Goal: Complete application form: Complete application form

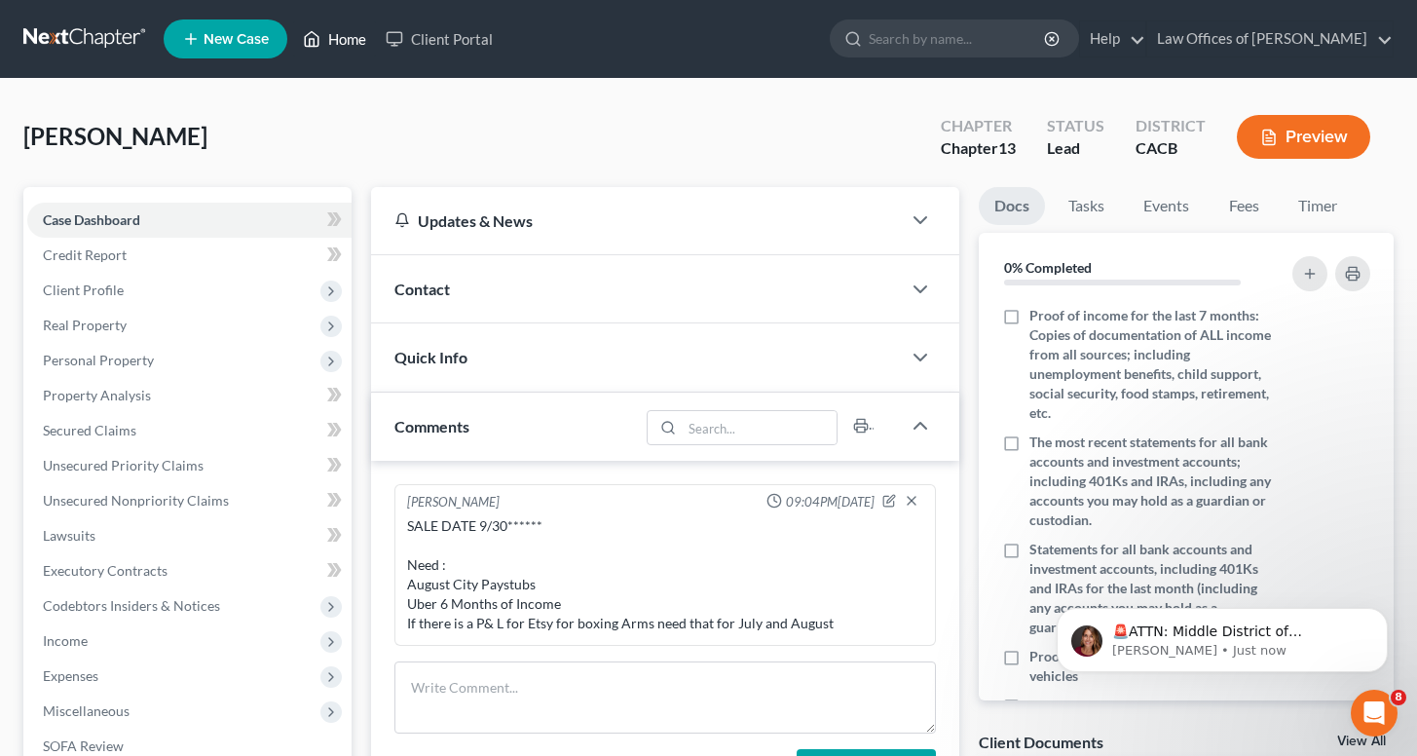
click at [341, 43] on link "Home" at bounding box center [334, 38] width 83 height 35
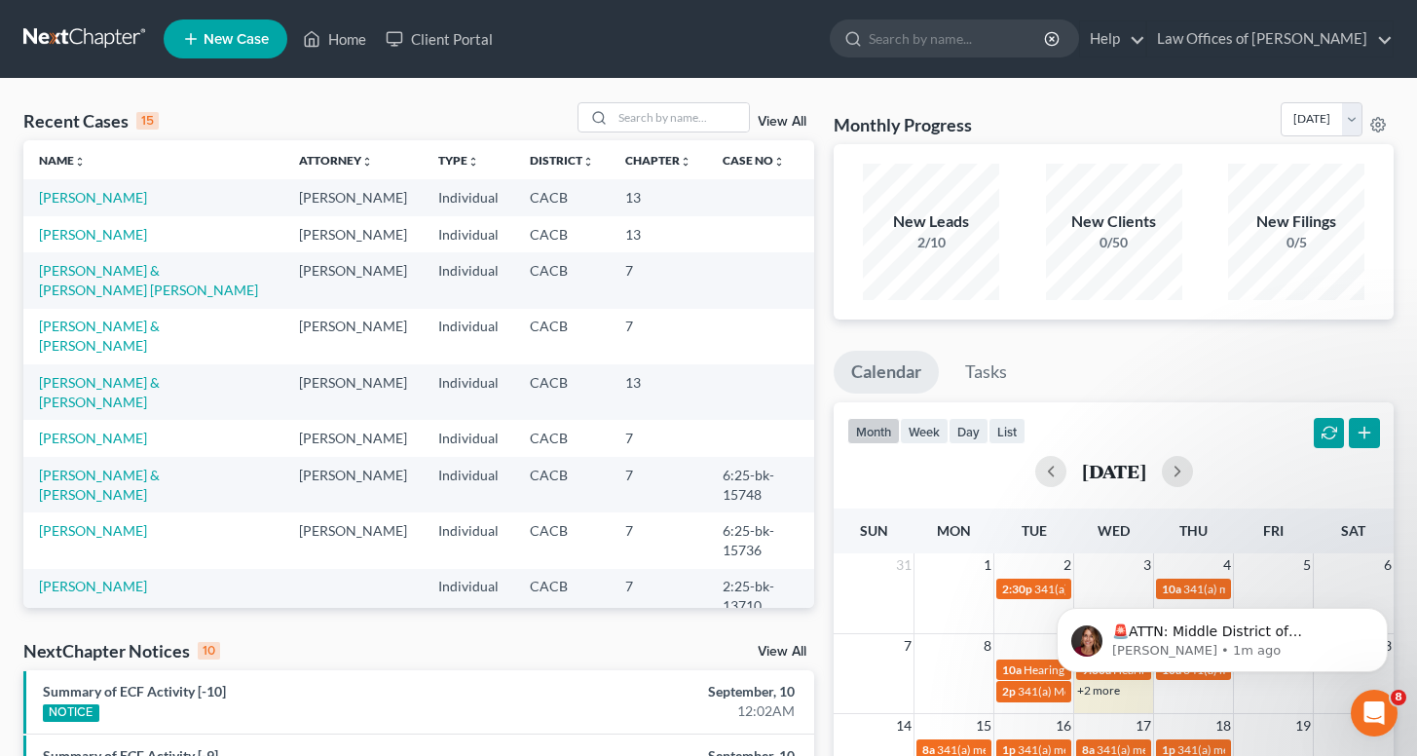
click at [223, 39] on span "New Case" at bounding box center [236, 39] width 65 height 15
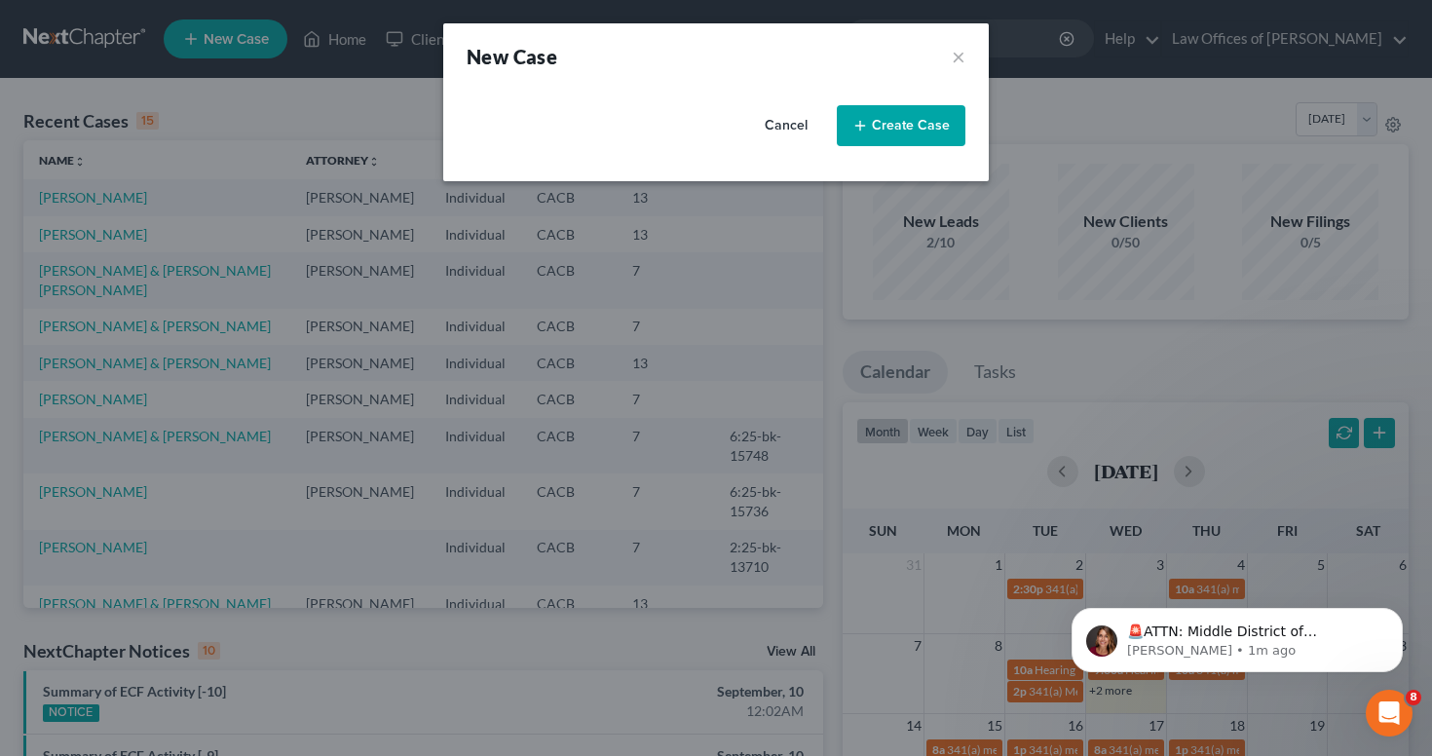
select select "7"
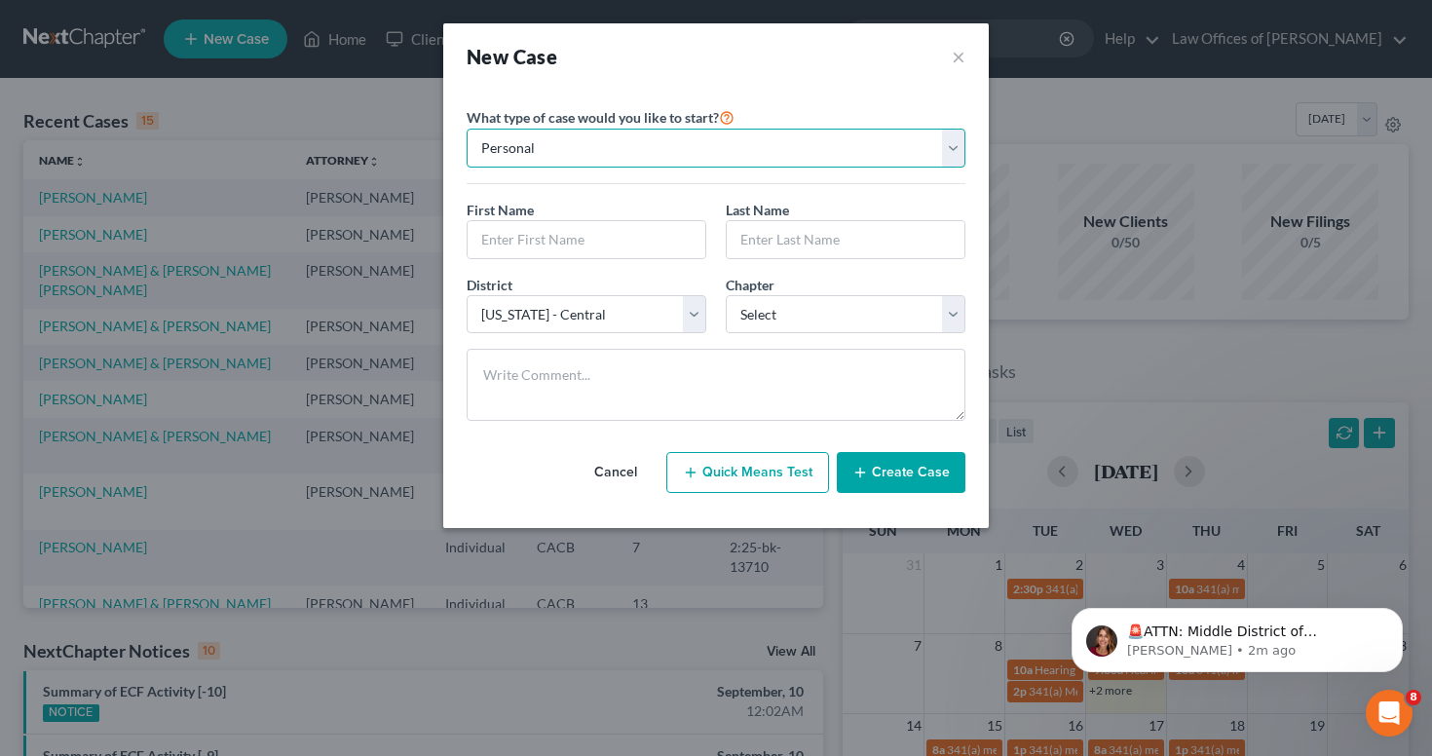
drag, startPoint x: 59, startPoint y: 14, endPoint x: 589, endPoint y: 150, distance: 547.0
click at [589, 150] on select "Personal Business" at bounding box center [715, 148] width 499 height 39
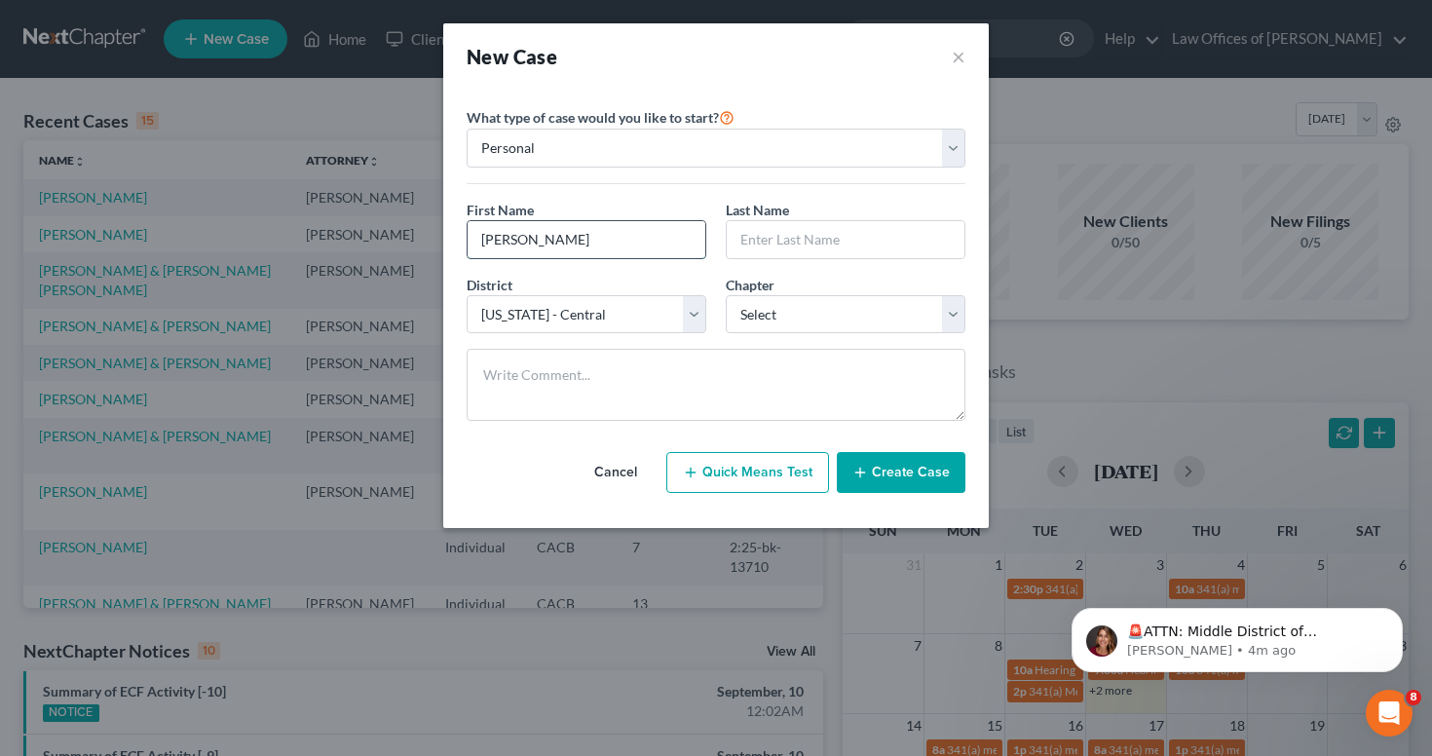
type input "[PERSON_NAME]"
select select "3"
click at [885, 463] on button "Create Case" at bounding box center [901, 472] width 129 height 41
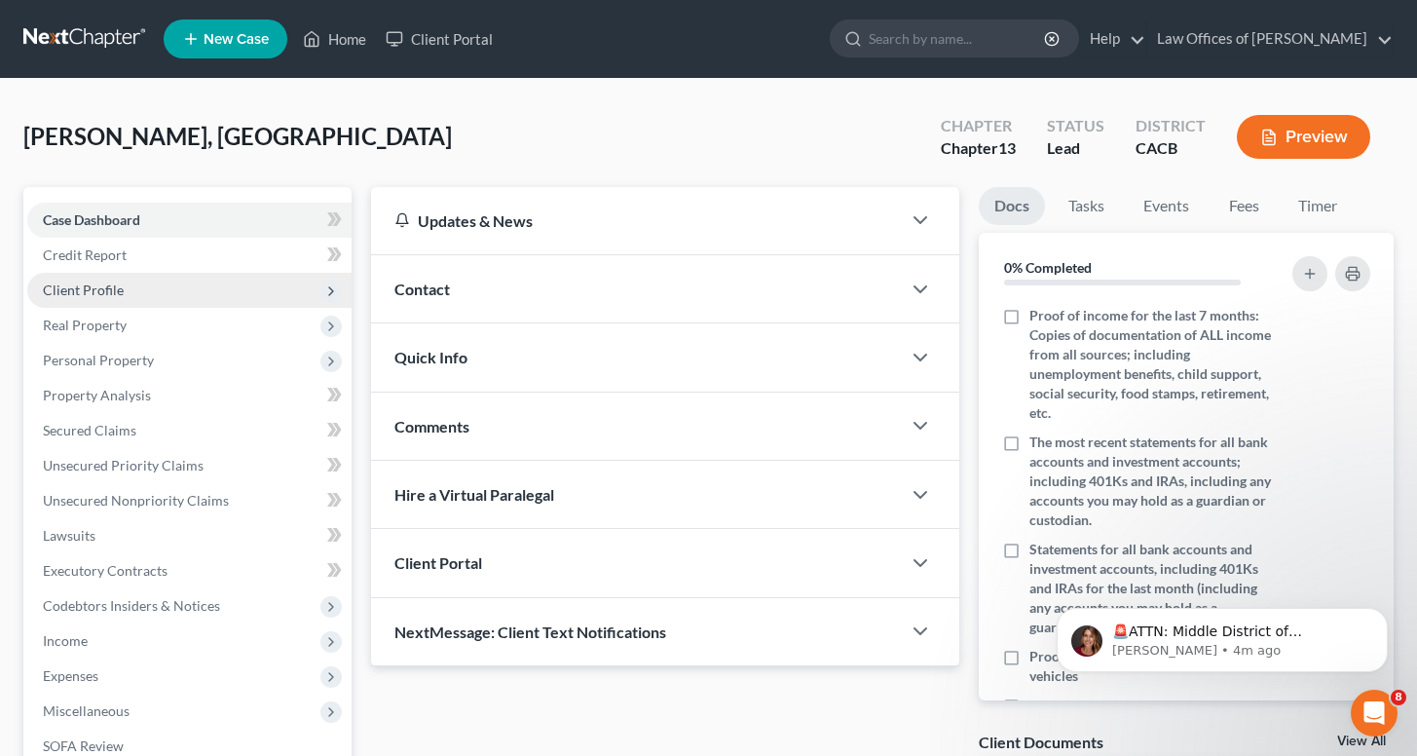
click at [141, 290] on span "Client Profile" at bounding box center [189, 290] width 324 height 35
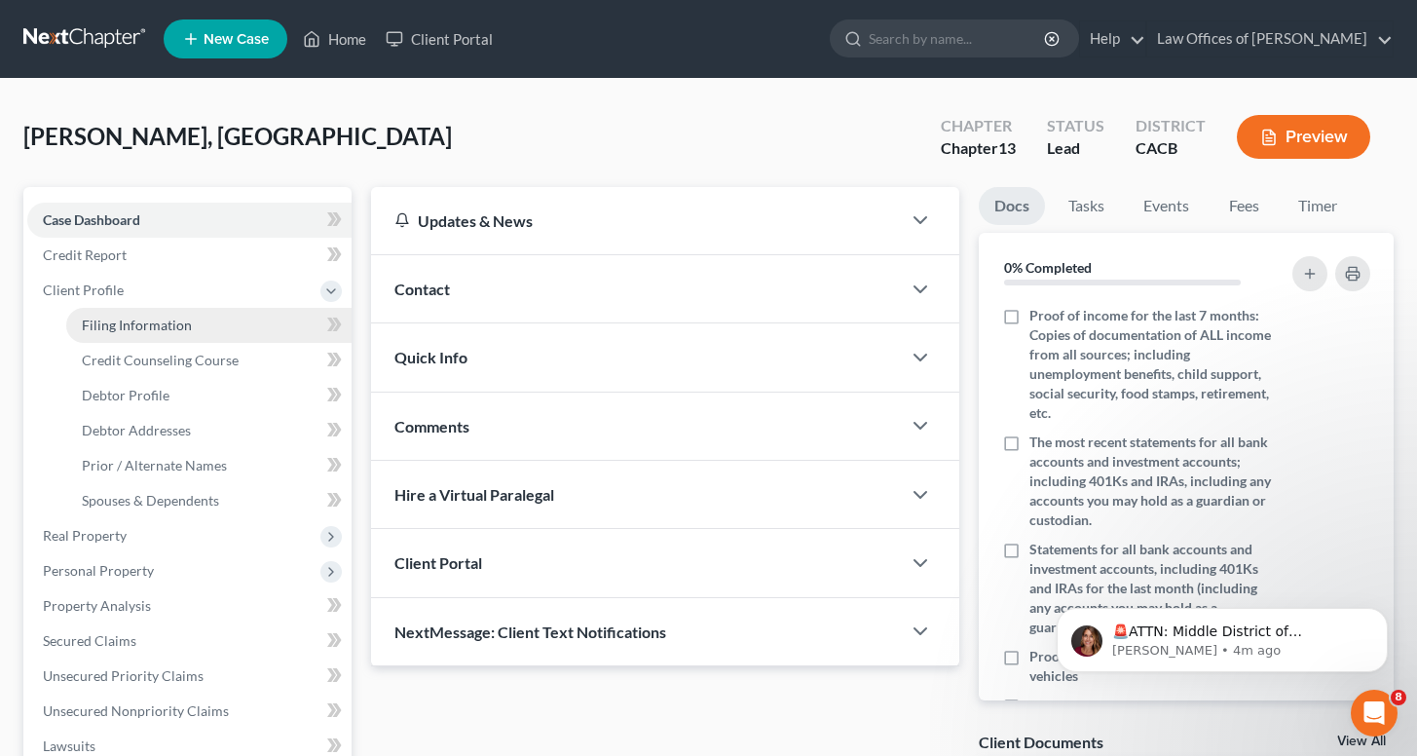
click at [242, 317] on link "Filing Information" at bounding box center [208, 325] width 285 height 35
select select "1"
select select "0"
select select "3"
select select "7"
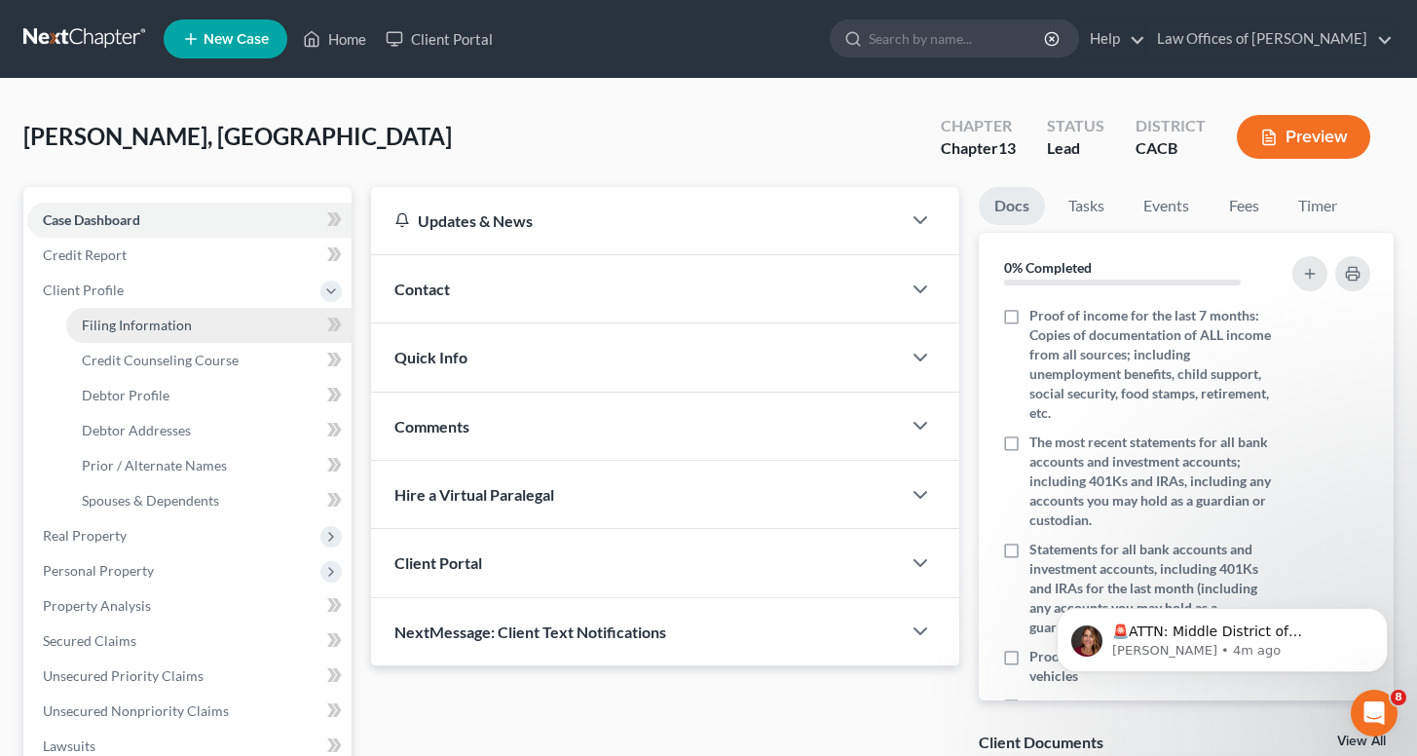
select select "4"
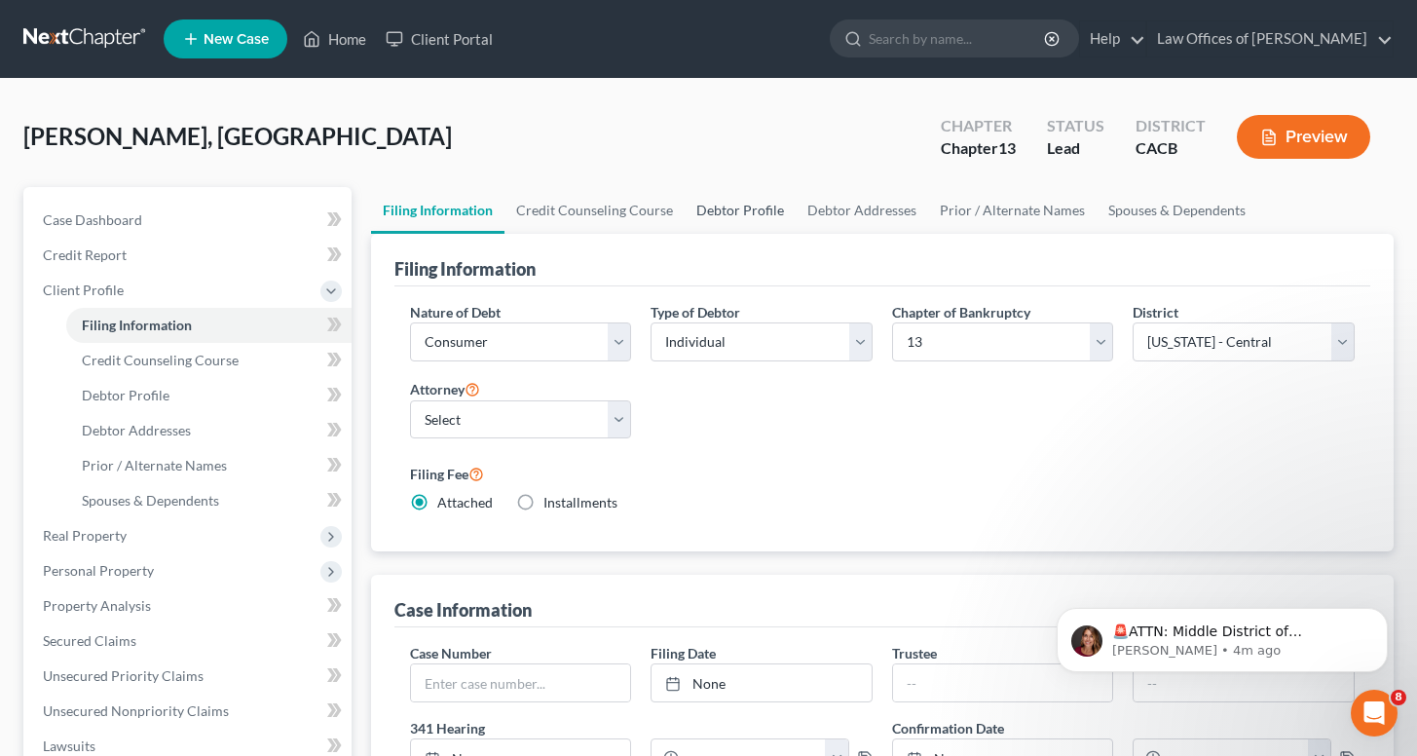
click at [734, 211] on link "Debtor Profile" at bounding box center [740, 210] width 111 height 47
select select "0"
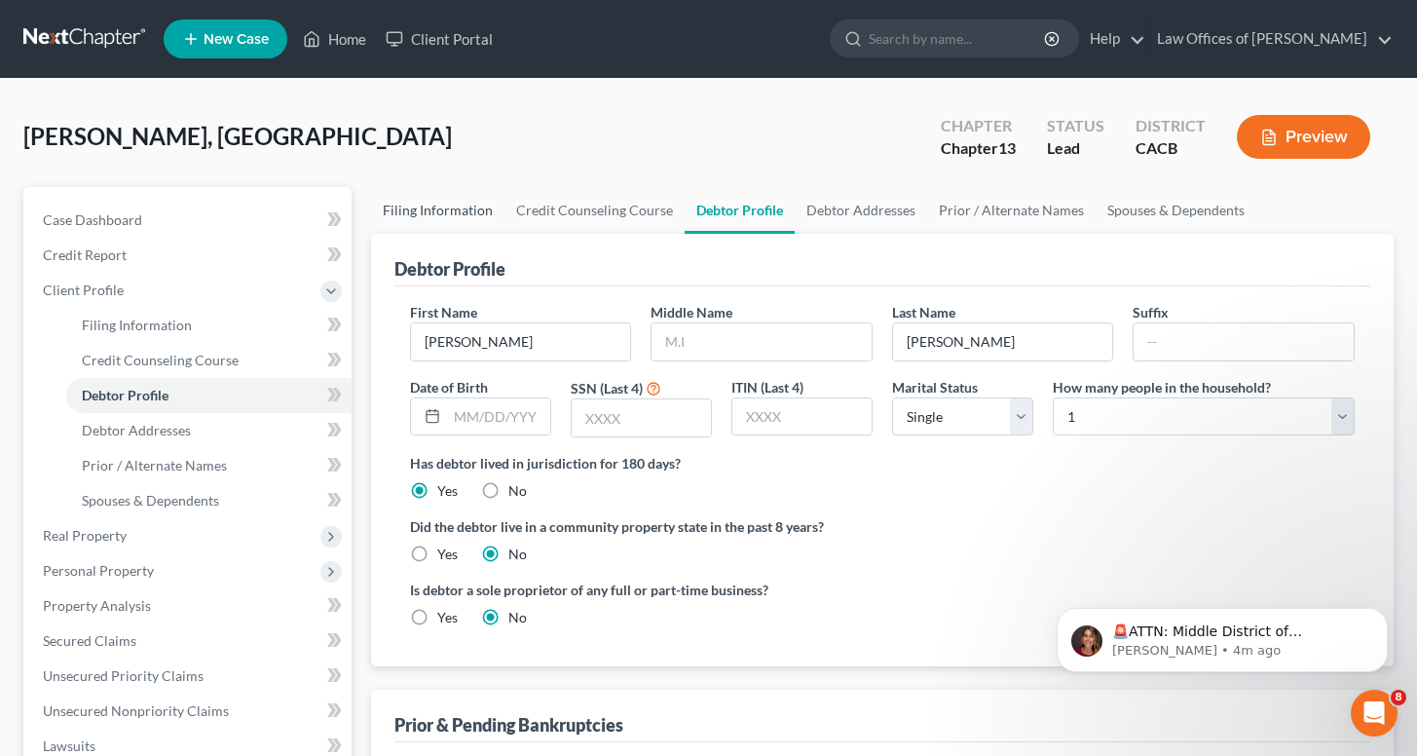
click at [452, 202] on link "Filing Information" at bounding box center [437, 210] width 133 height 47
select select "1"
select select "0"
select select "3"
select select "7"
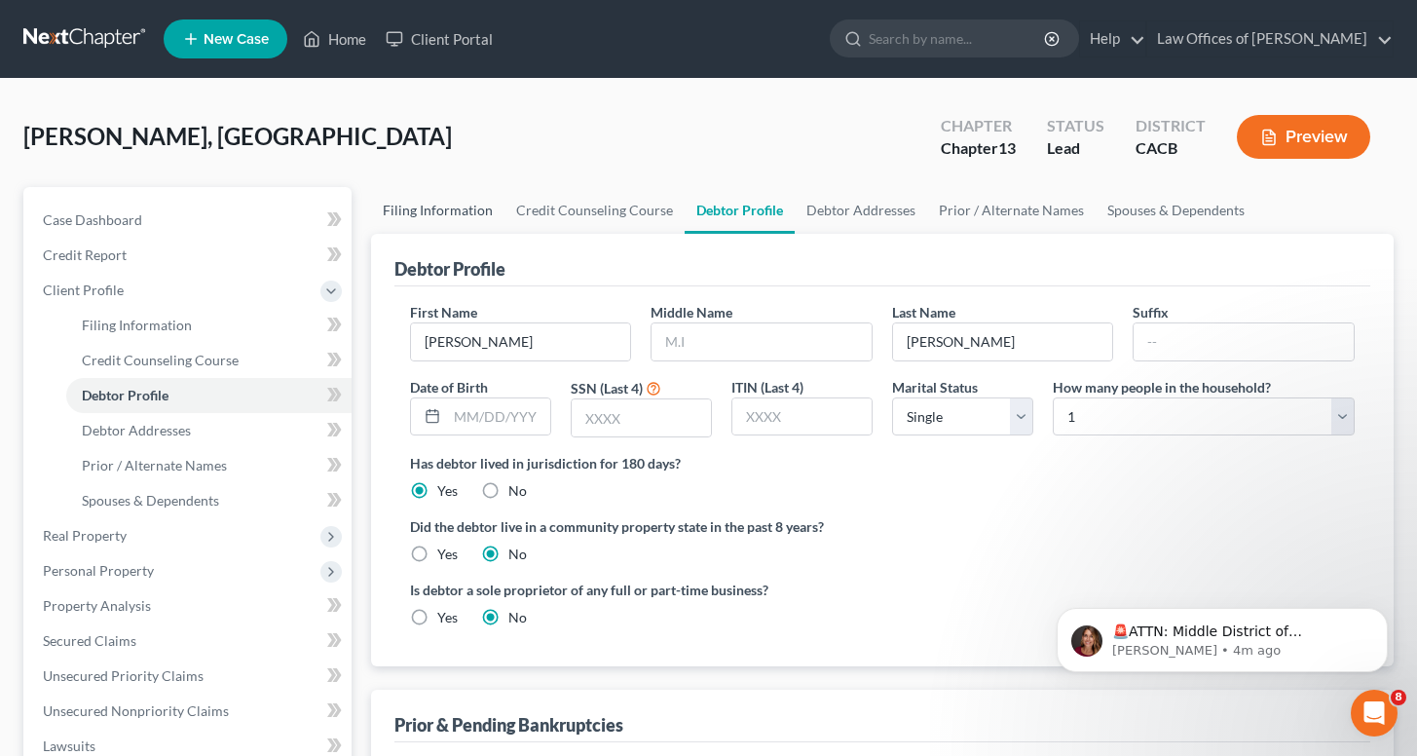
select select "0"
select select "4"
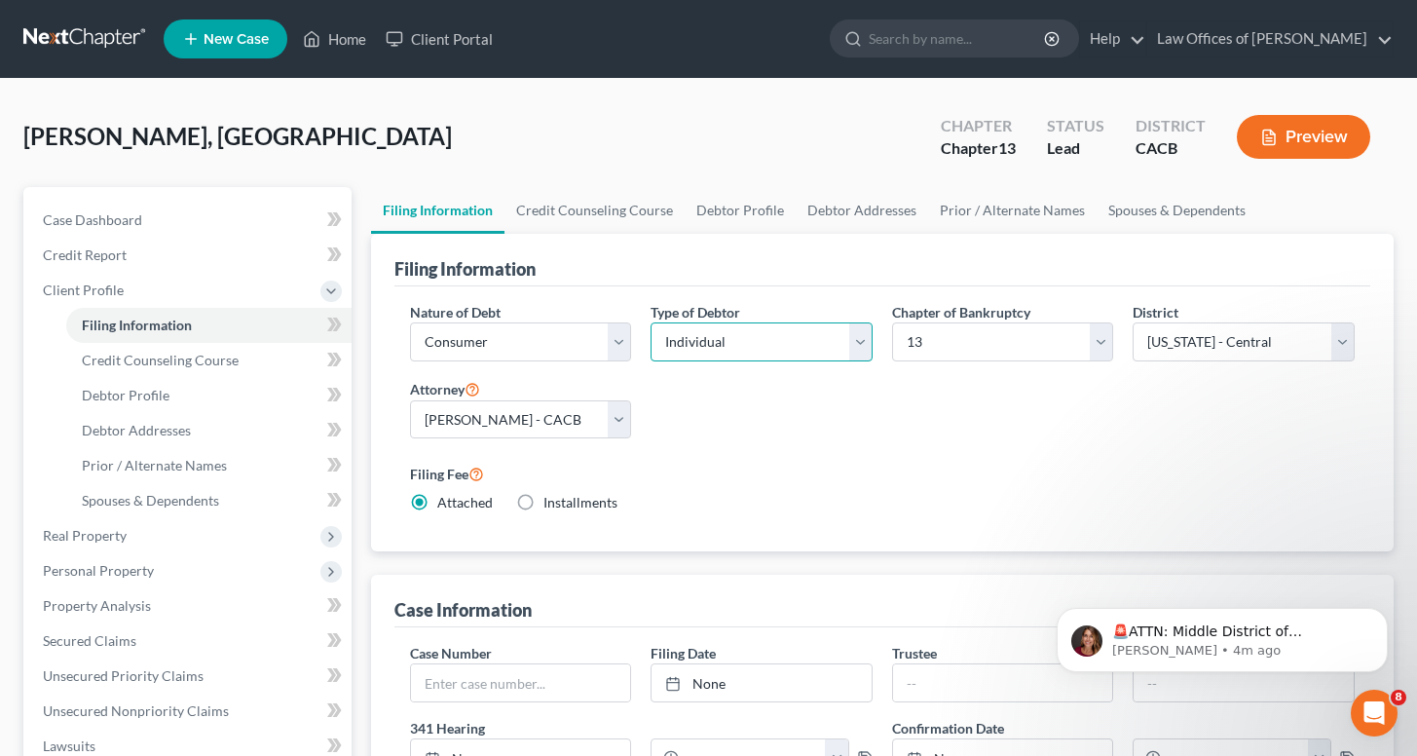
select select "1"
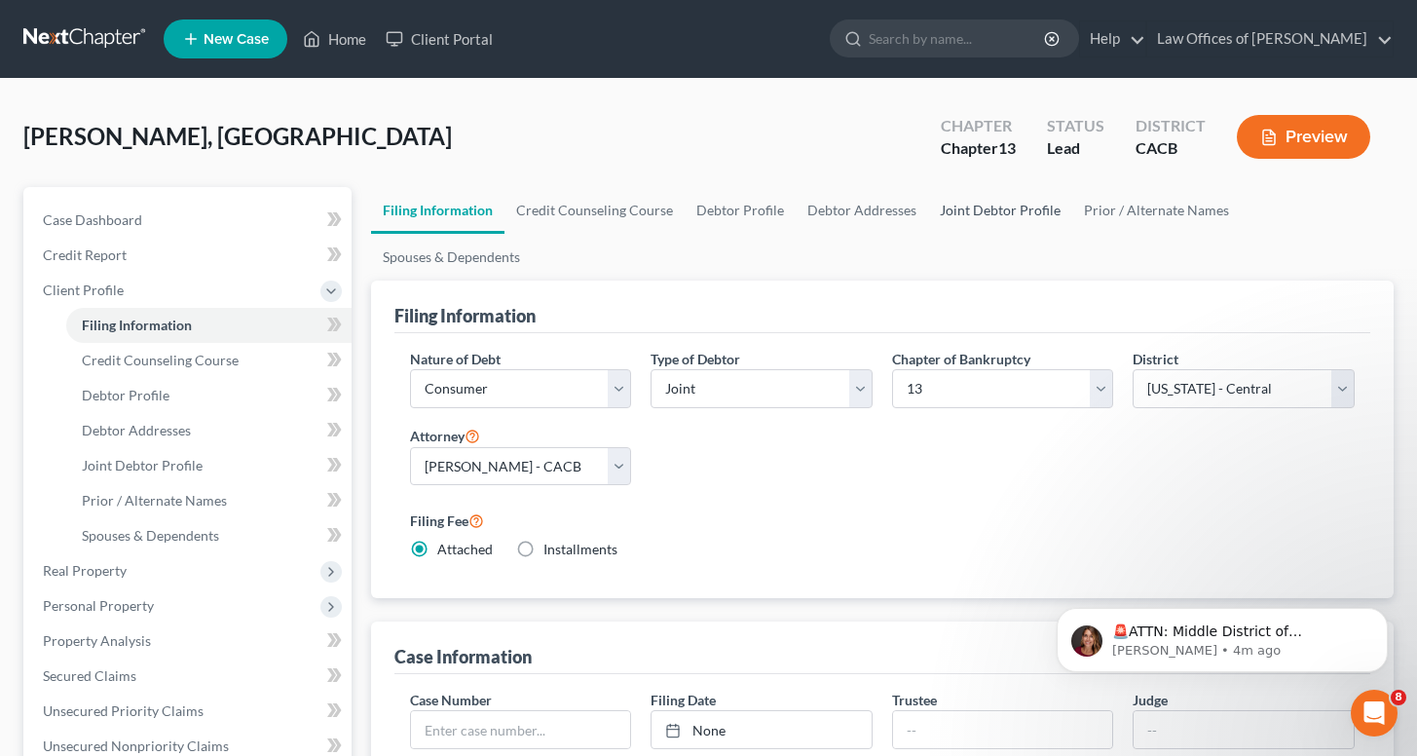
click at [992, 224] on link "Joint Debtor Profile" at bounding box center [1000, 210] width 144 height 47
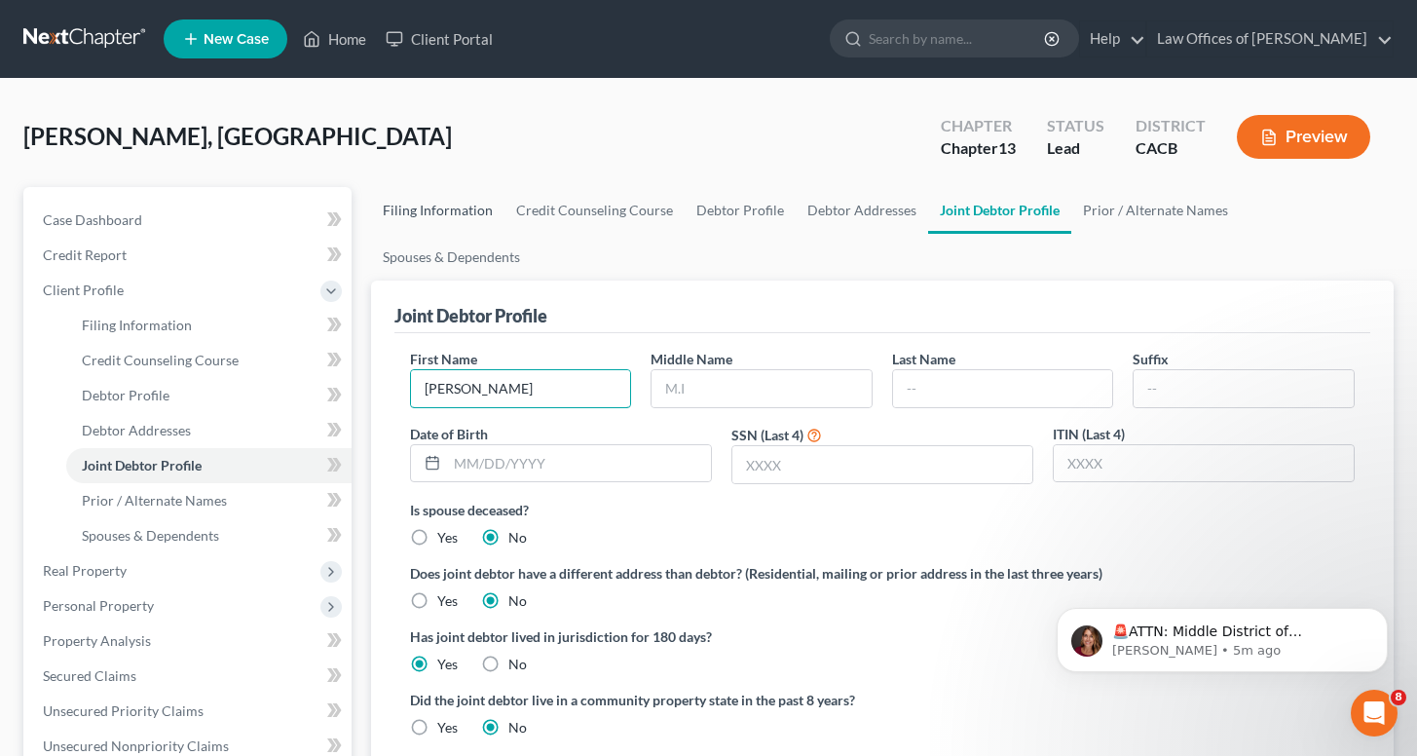
type input "[PERSON_NAME]"
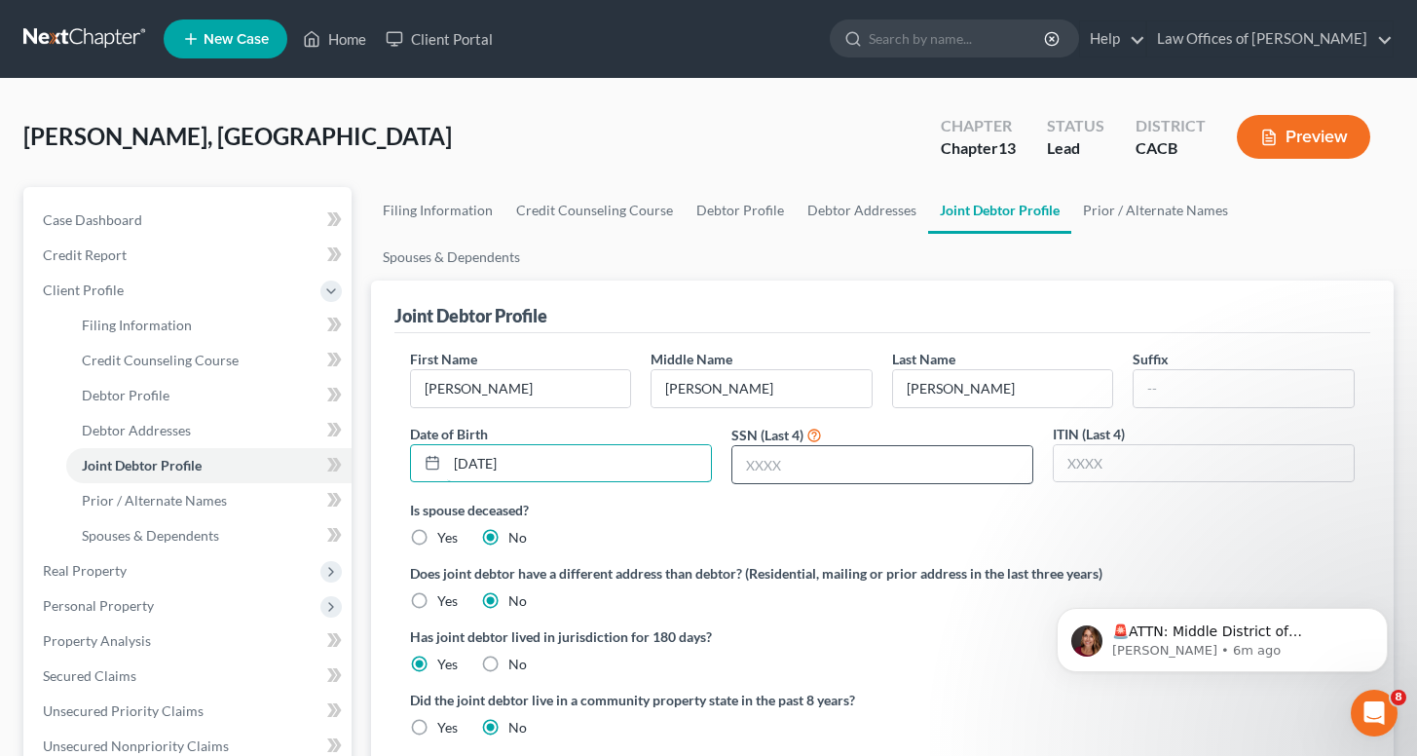
type input "[DATE]"
click at [766, 446] on input "text" at bounding box center [882, 464] width 300 height 37
type input "1752"
click at [768, 213] on link "Debtor Profile" at bounding box center [740, 210] width 111 height 47
select select "1"
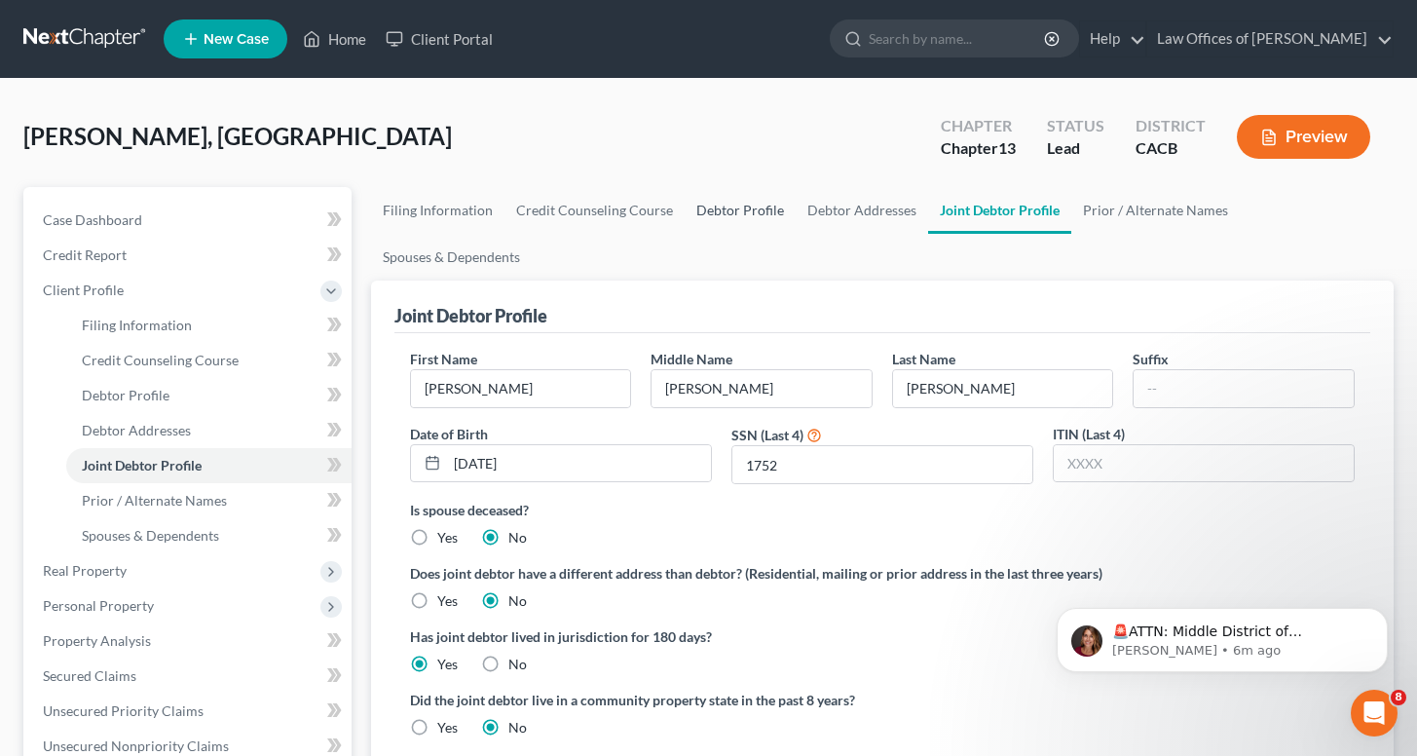
select select "0"
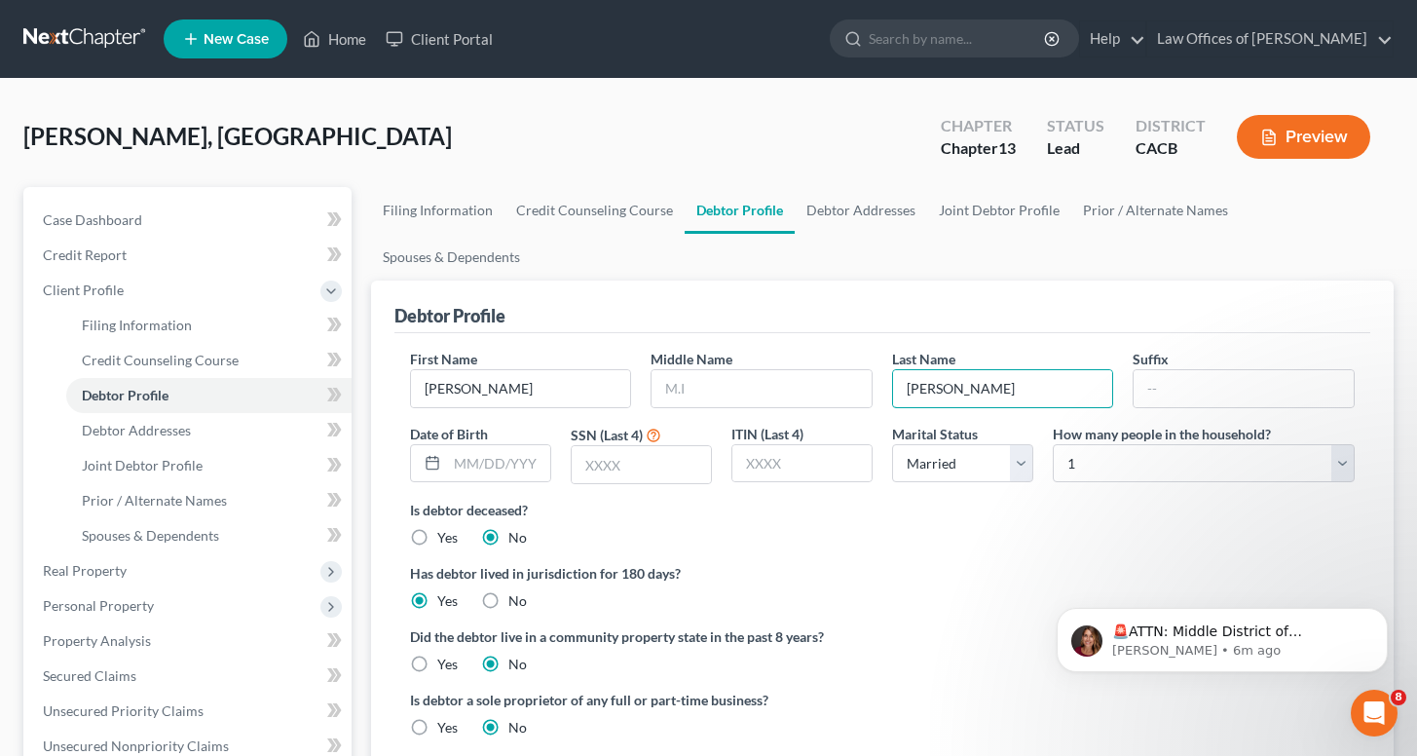
drag, startPoint x: 986, startPoint y: 336, endPoint x: 886, endPoint y: 336, distance: 99.3
drag, startPoint x: 504, startPoint y: 345, endPoint x: 324, endPoint y: 329, distance: 180.8
paste input "[PERSON_NAME]"
type input "[PERSON_NAME]"
drag, startPoint x: 994, startPoint y: 334, endPoint x: 756, endPoint y: 323, distance: 238.8
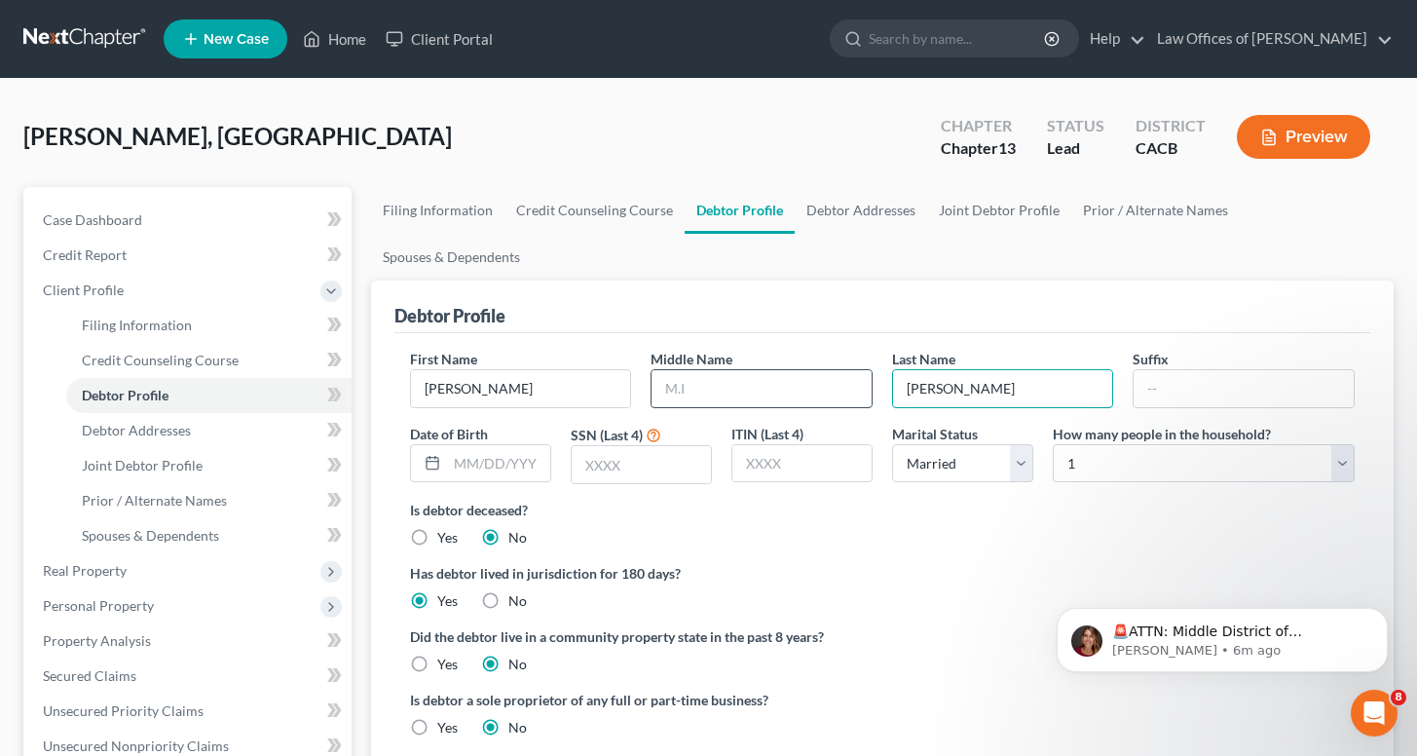
click at [757, 349] on div "First Name [PERSON_NAME] Middle Name Last Name [PERSON_NAME] Date of Birth SSN …" at bounding box center [882, 424] width 964 height 151
type input "[PERSON_NAME]"
click at [693, 446] on input "text" at bounding box center [641, 464] width 139 height 37
type input "1344"
type input "[DATE]"
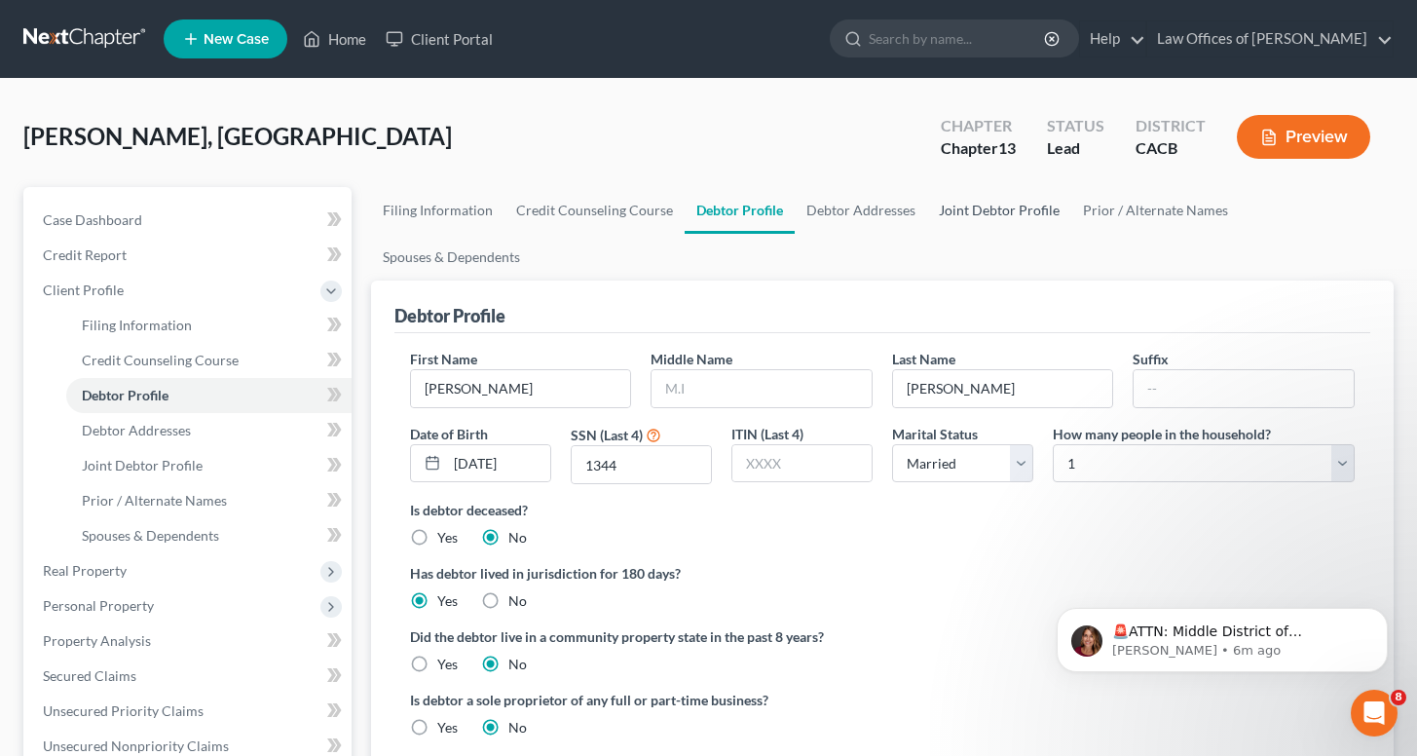
click at [991, 200] on link "Joint Debtor Profile" at bounding box center [999, 210] width 144 height 47
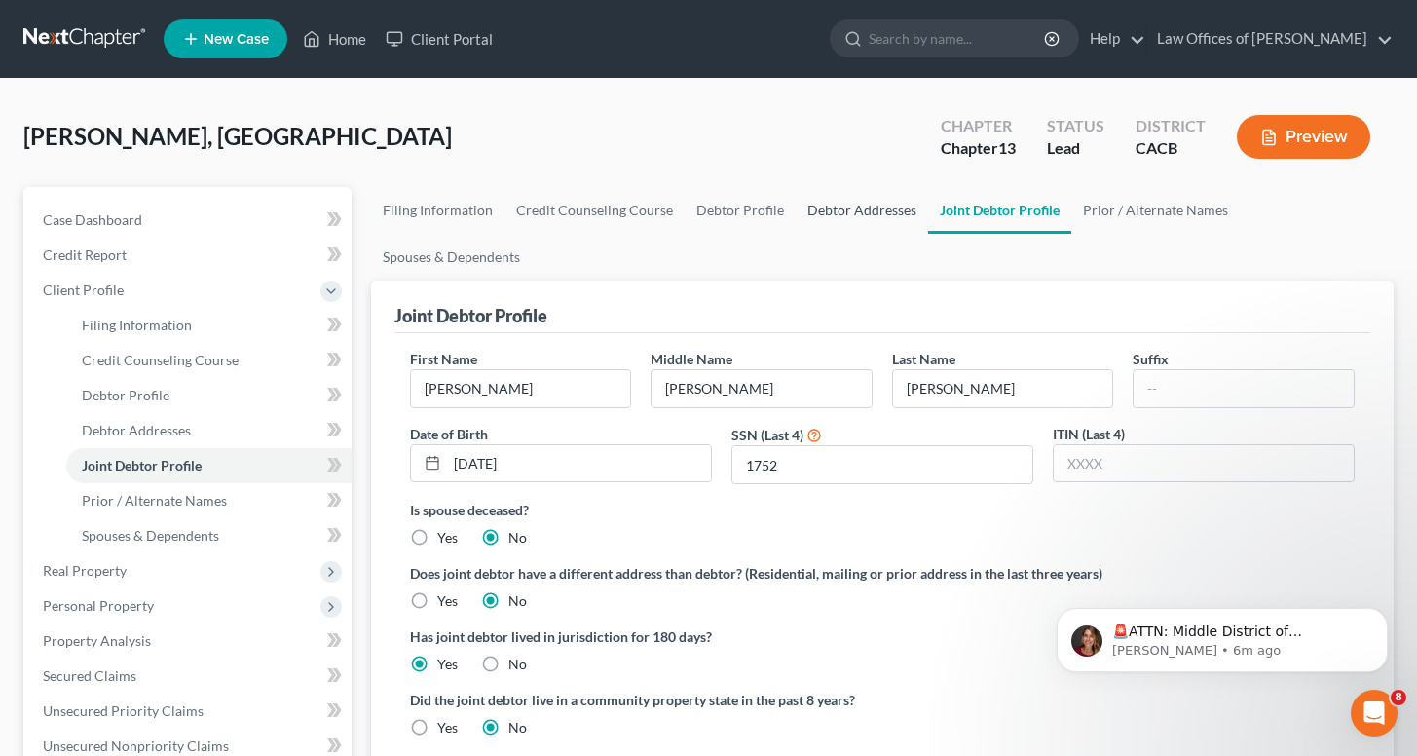
click at [796, 198] on link "Debtor Addresses" at bounding box center [862, 210] width 132 height 47
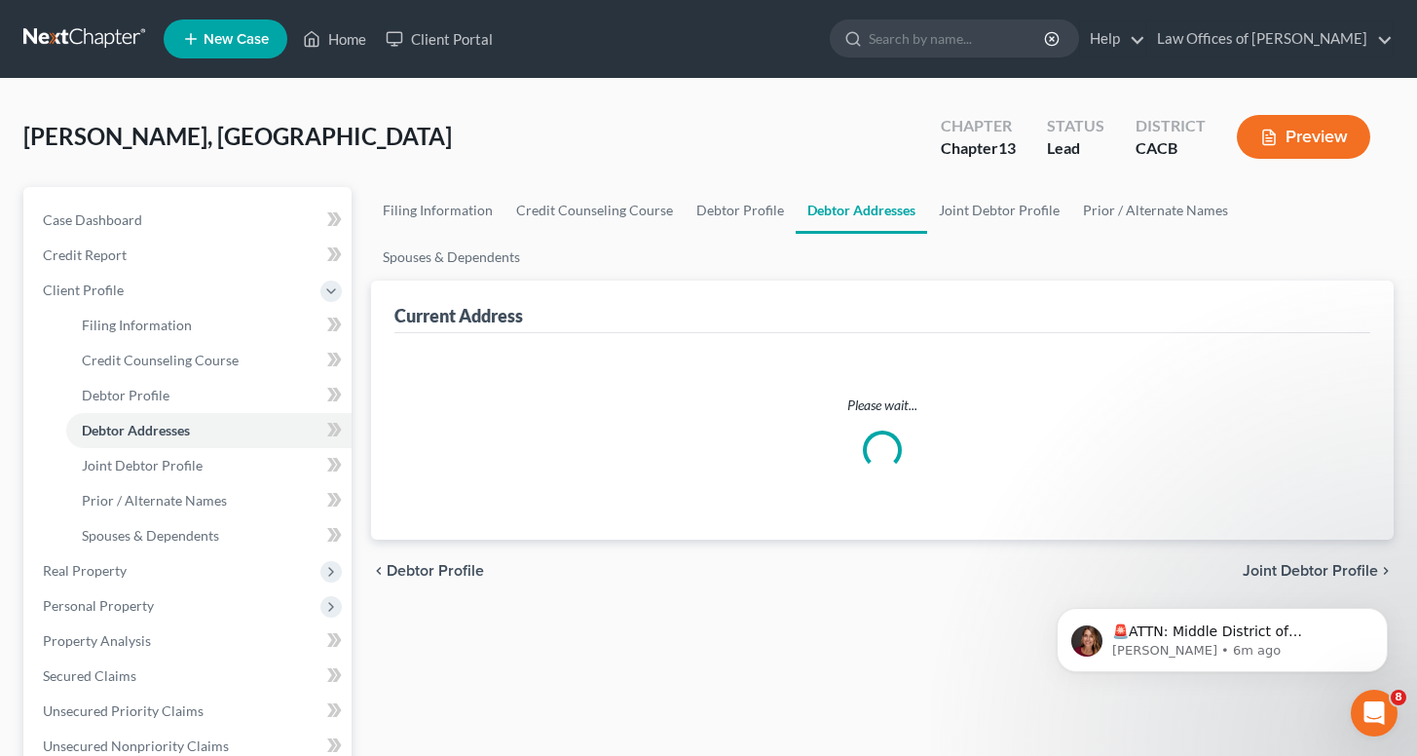
select select "0"
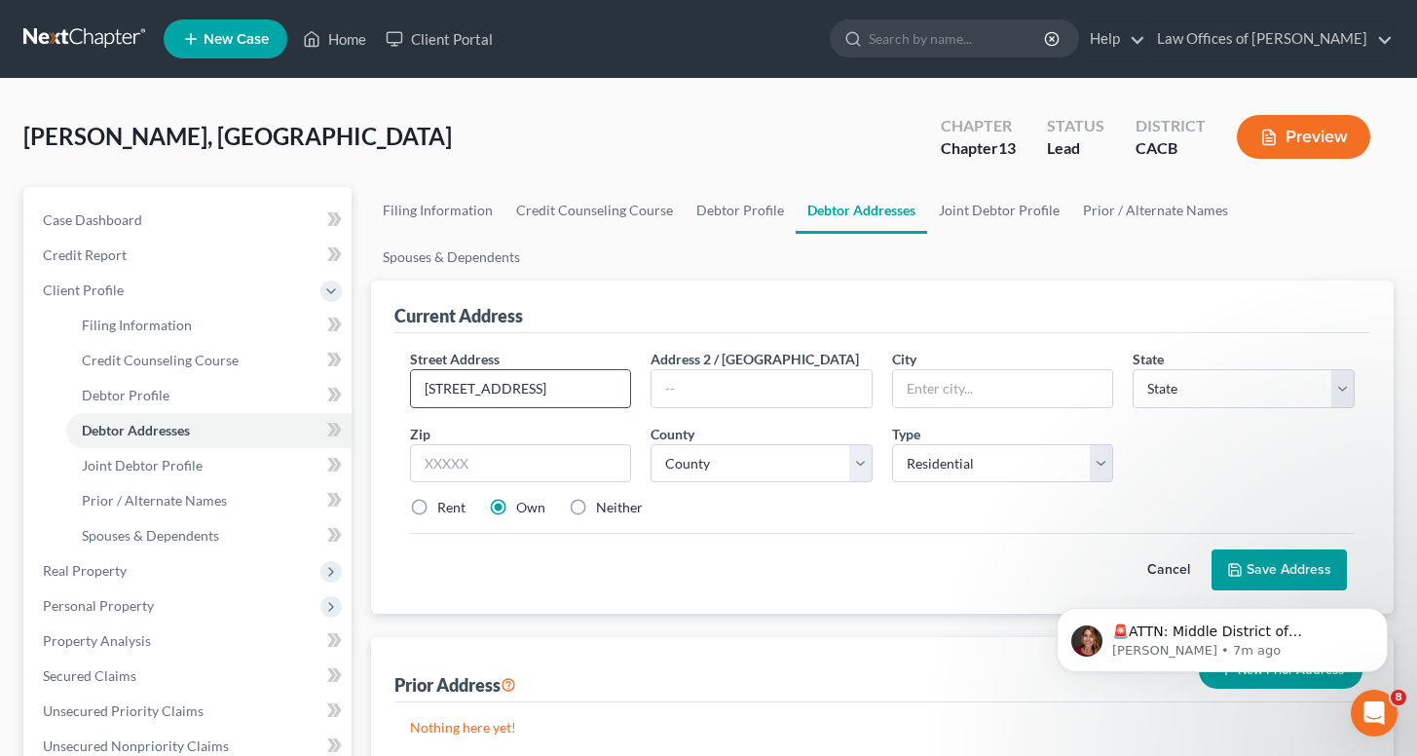
type input "[STREET_ADDRESS]"
type input "Pomona"
select select "4"
type input "91766"
select select "18"
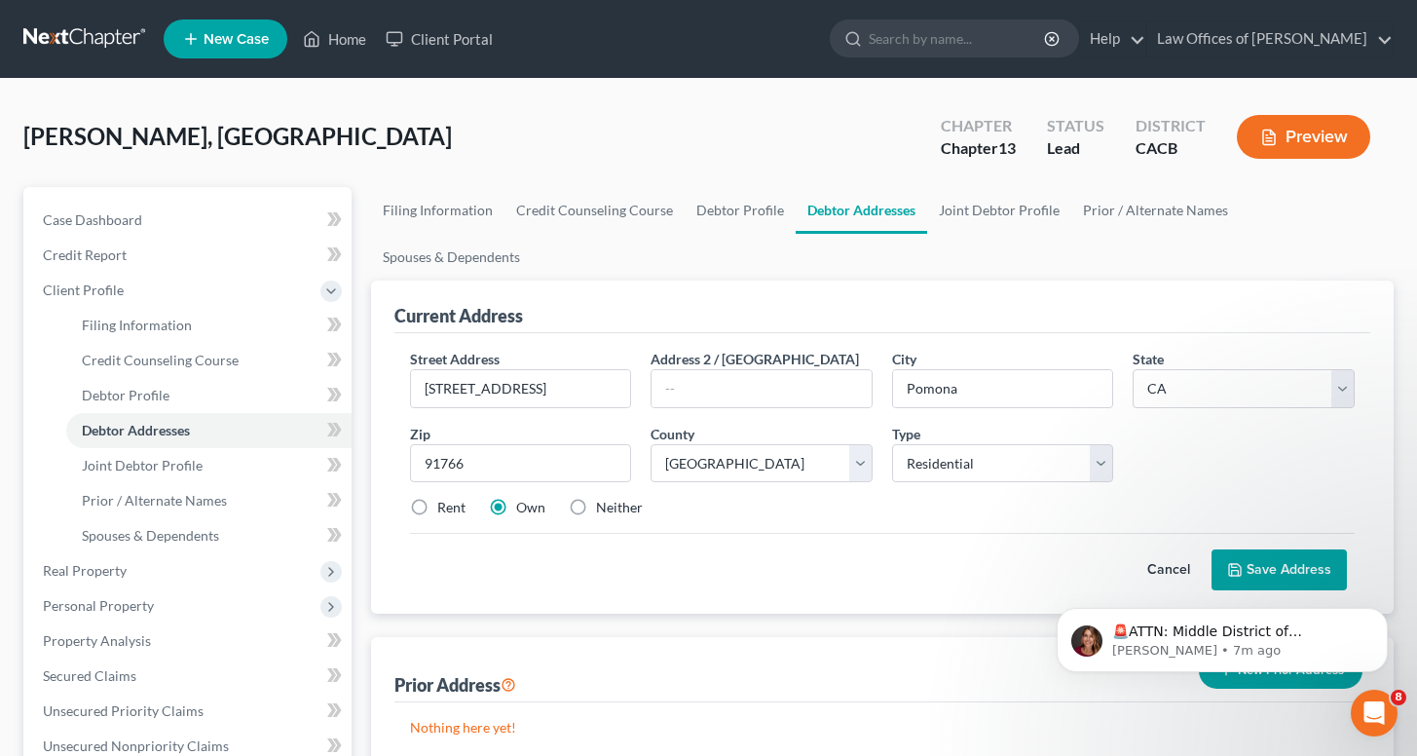
click at [1310, 549] on button "Save Address" at bounding box center [1278, 569] width 135 height 41
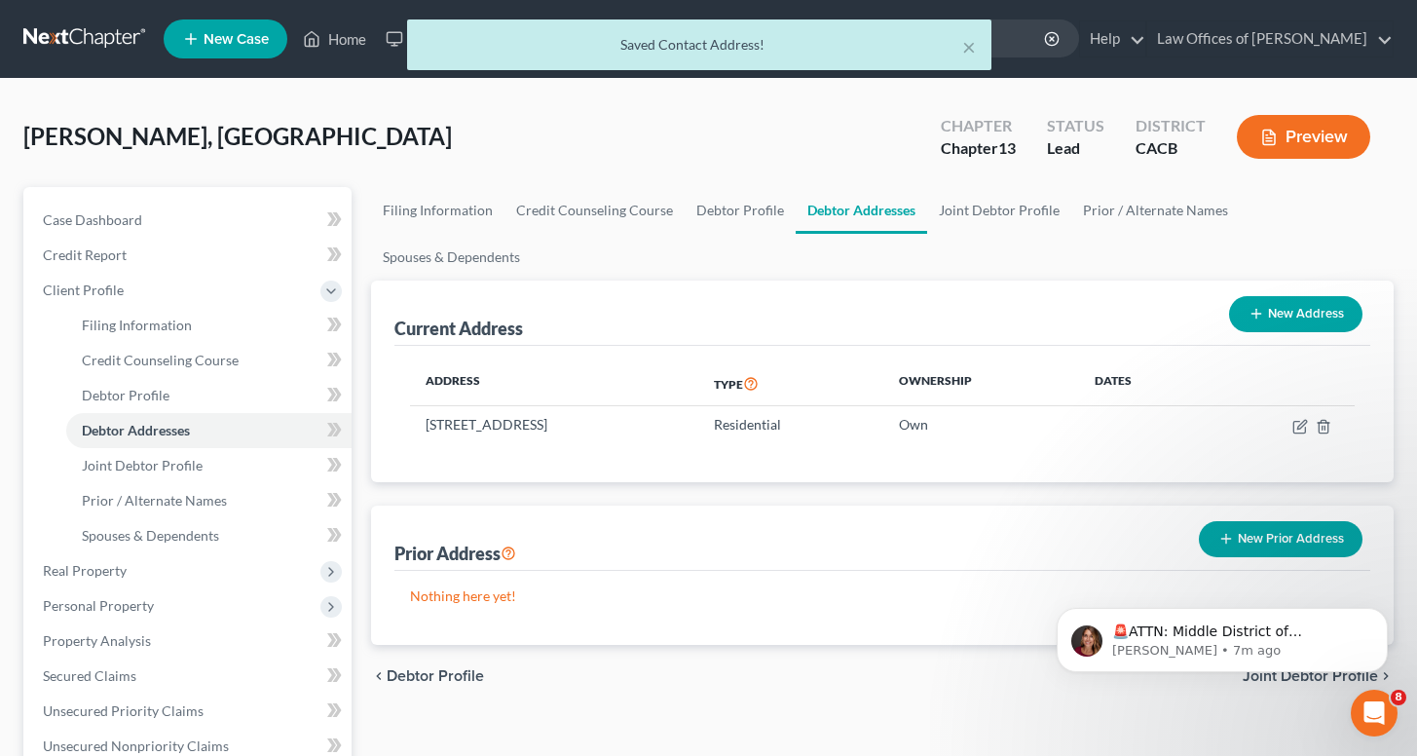
click at [1310, 571] on div "Nothing here yet!" at bounding box center [882, 608] width 976 height 74
click at [1279, 571] on div "Nothing here yet!" at bounding box center [882, 608] width 976 height 74
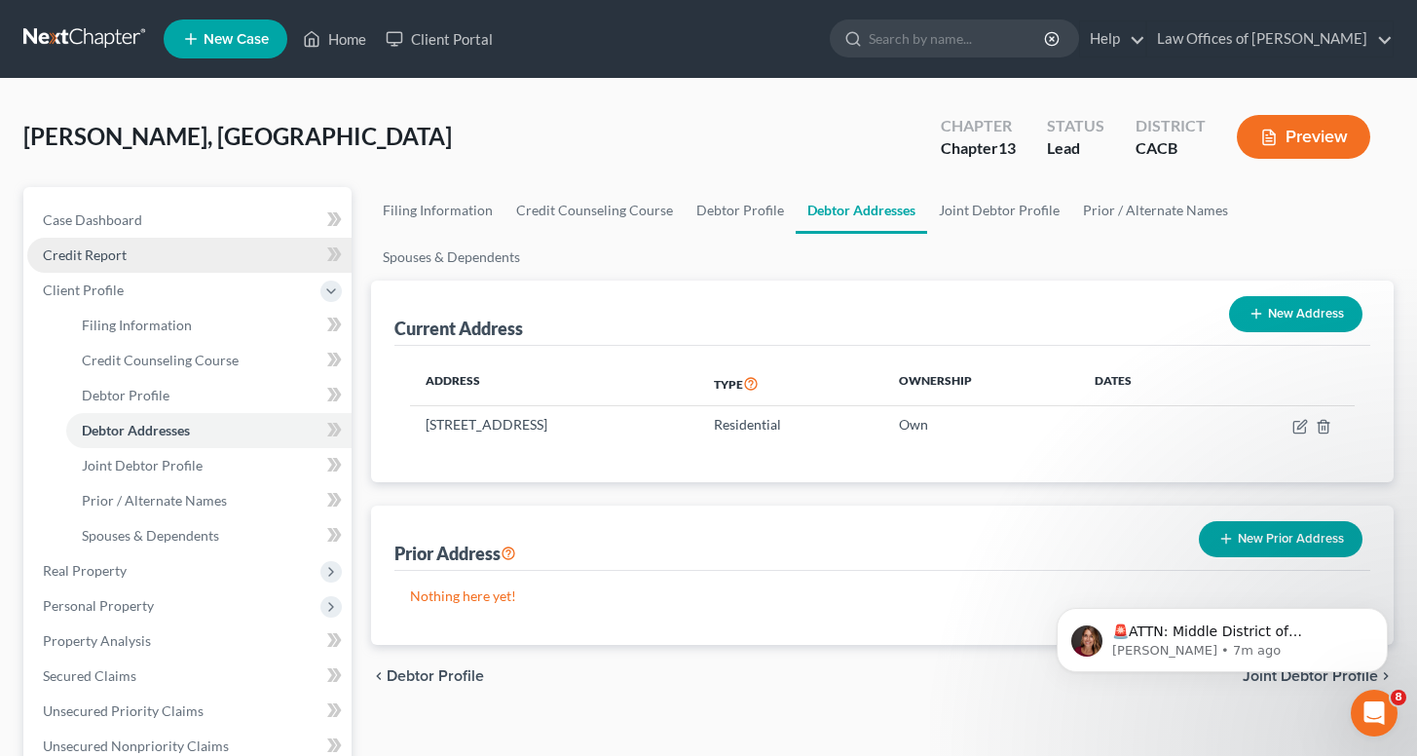
click at [89, 258] on span "Credit Report" at bounding box center [85, 254] width 84 height 17
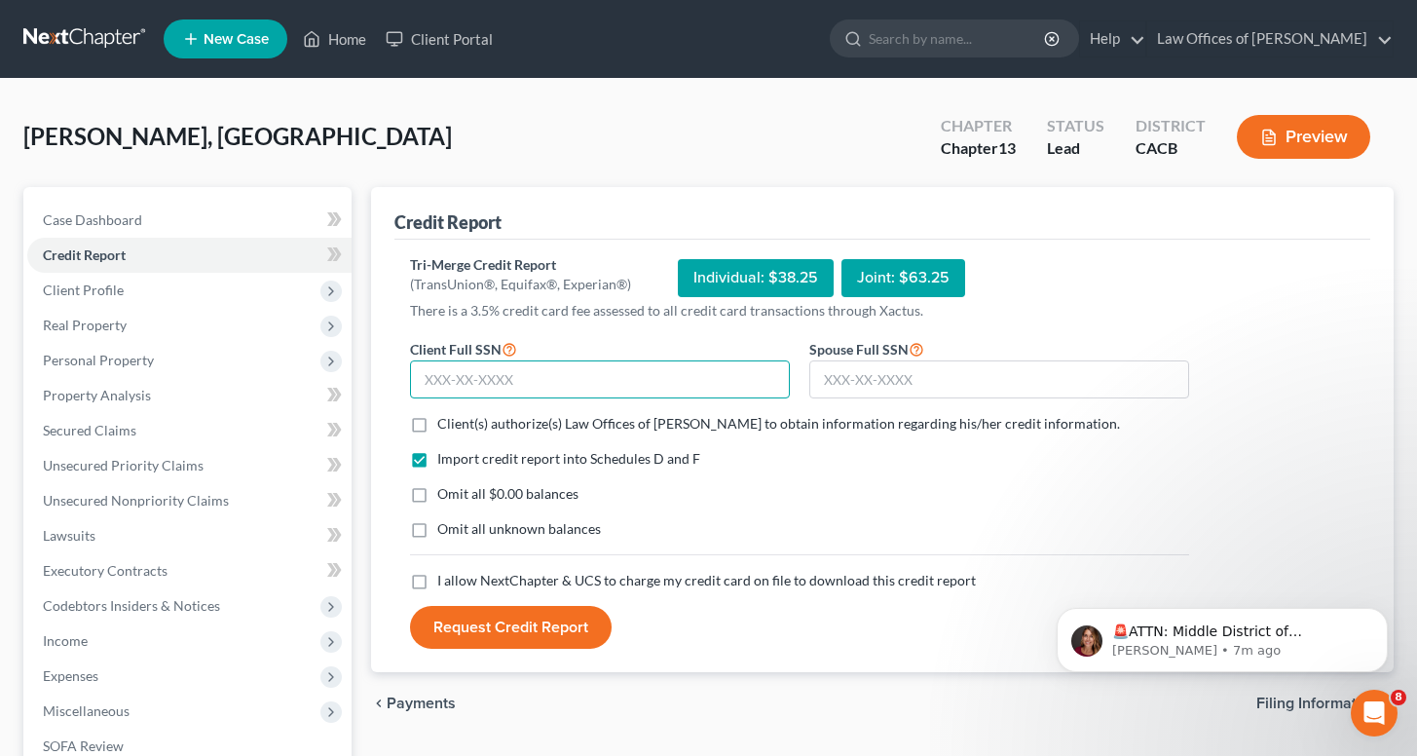
click at [465, 372] on input "text" at bounding box center [600, 379] width 380 height 39
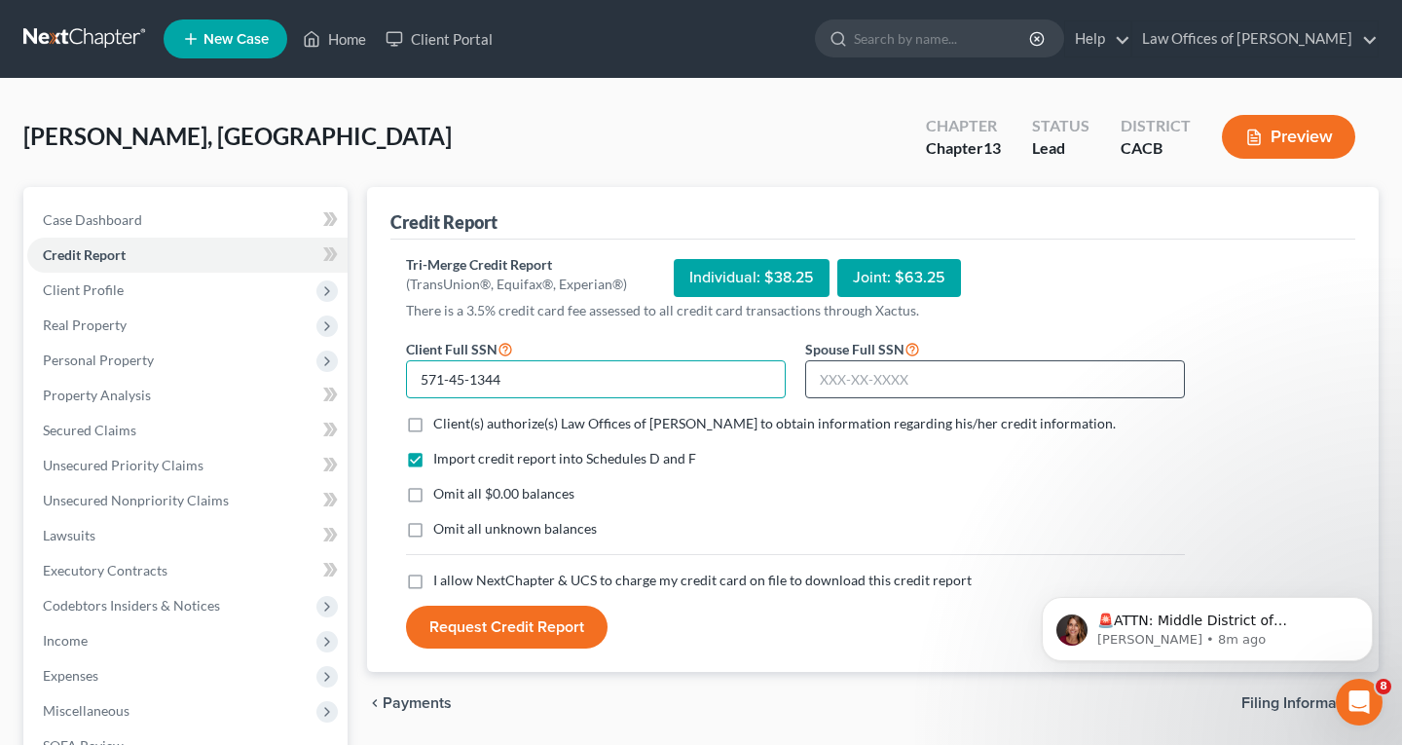
type input "571-45-1344"
click at [1067, 385] on input "text" at bounding box center [995, 379] width 380 height 39
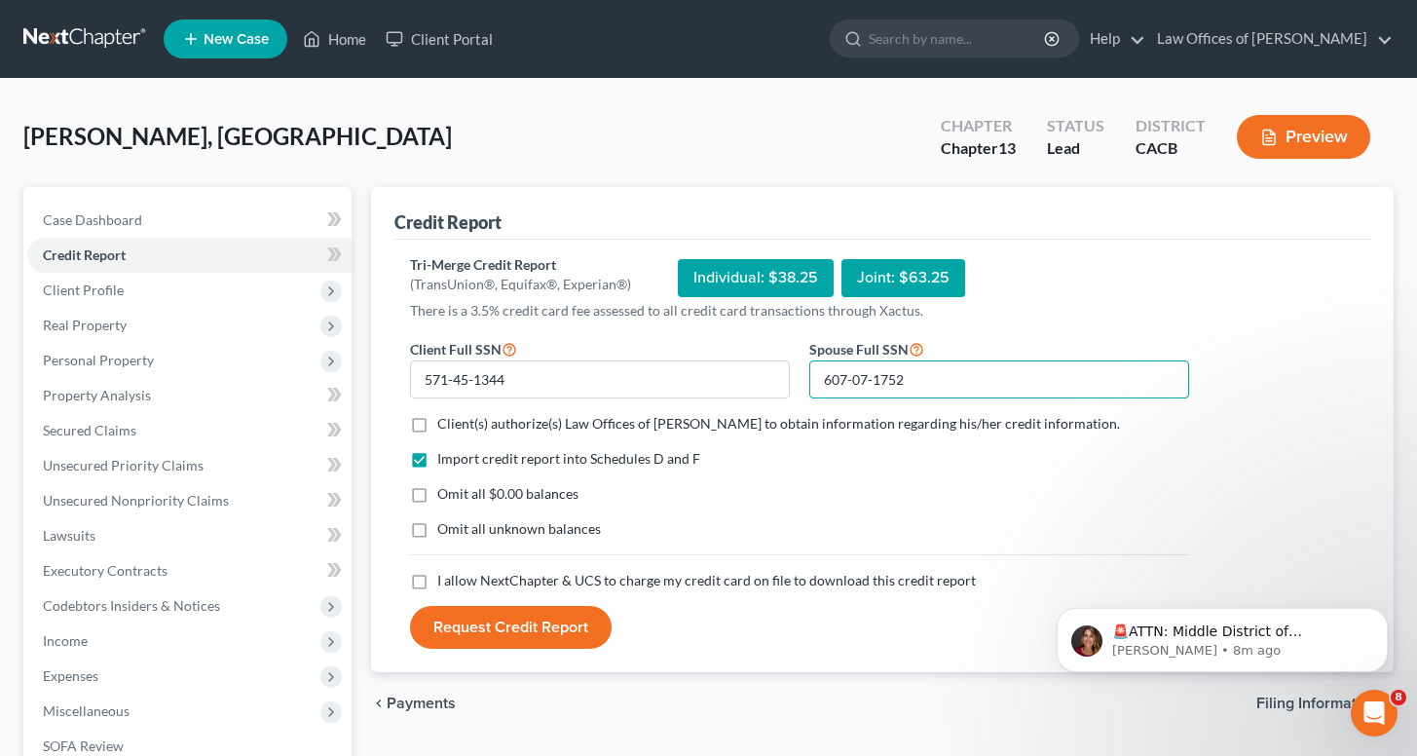
type input "607-07-1752"
click at [437, 425] on label "Client(s) authorize(s) Law Offices of [PERSON_NAME] to obtain information regar…" at bounding box center [778, 423] width 683 height 19
click at [445, 425] on input "Client(s) authorize(s) Law Offices of [PERSON_NAME] to obtain information regar…" at bounding box center [451, 420] width 13 height 13
checkbox input "true"
click at [437, 493] on label "Omit all $0.00 balances" at bounding box center [507, 493] width 141 height 19
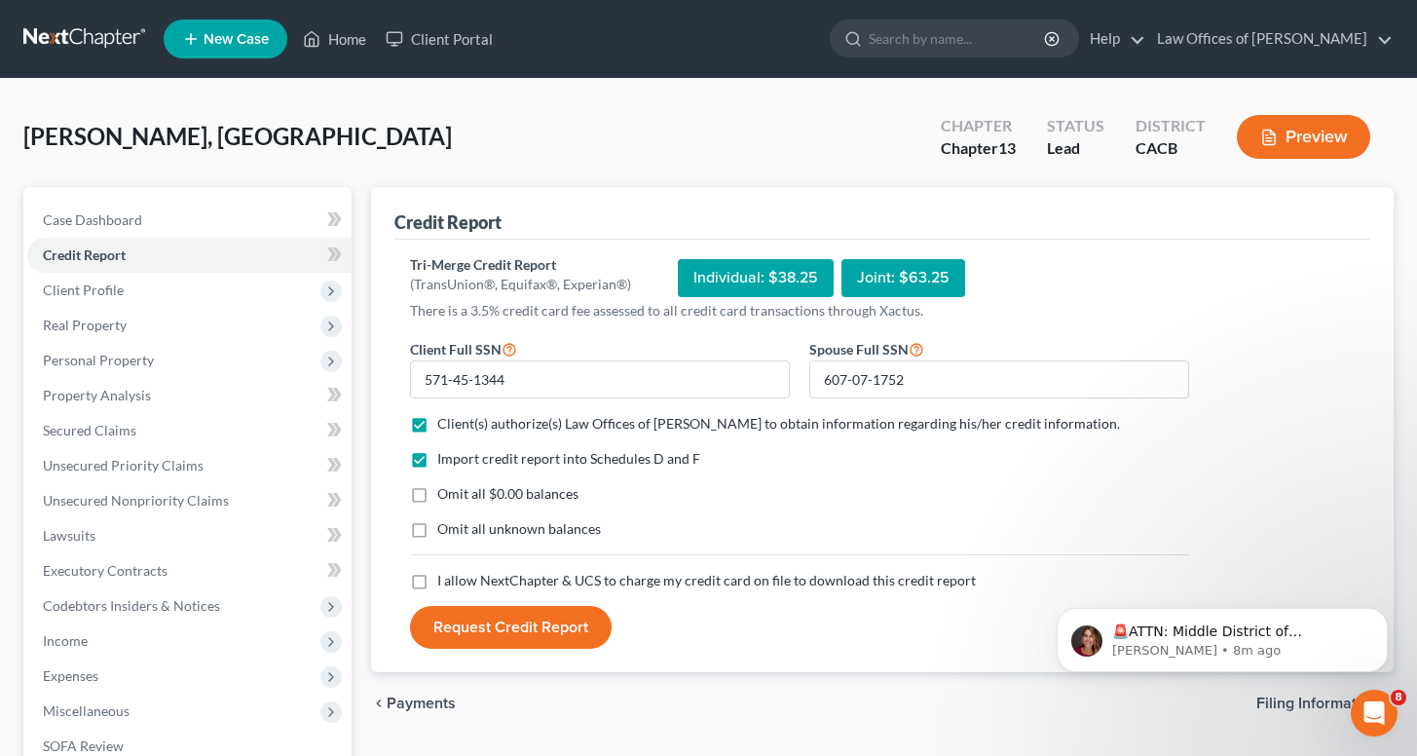
click at [445, 493] on input "Omit all $0.00 balances" at bounding box center [451, 490] width 13 height 13
checkbox input "true"
click at [437, 530] on label "Omit all unknown balances" at bounding box center [519, 528] width 164 height 19
click at [445, 530] on input "Omit all unknown balances" at bounding box center [451, 525] width 13 height 13
checkbox input "true"
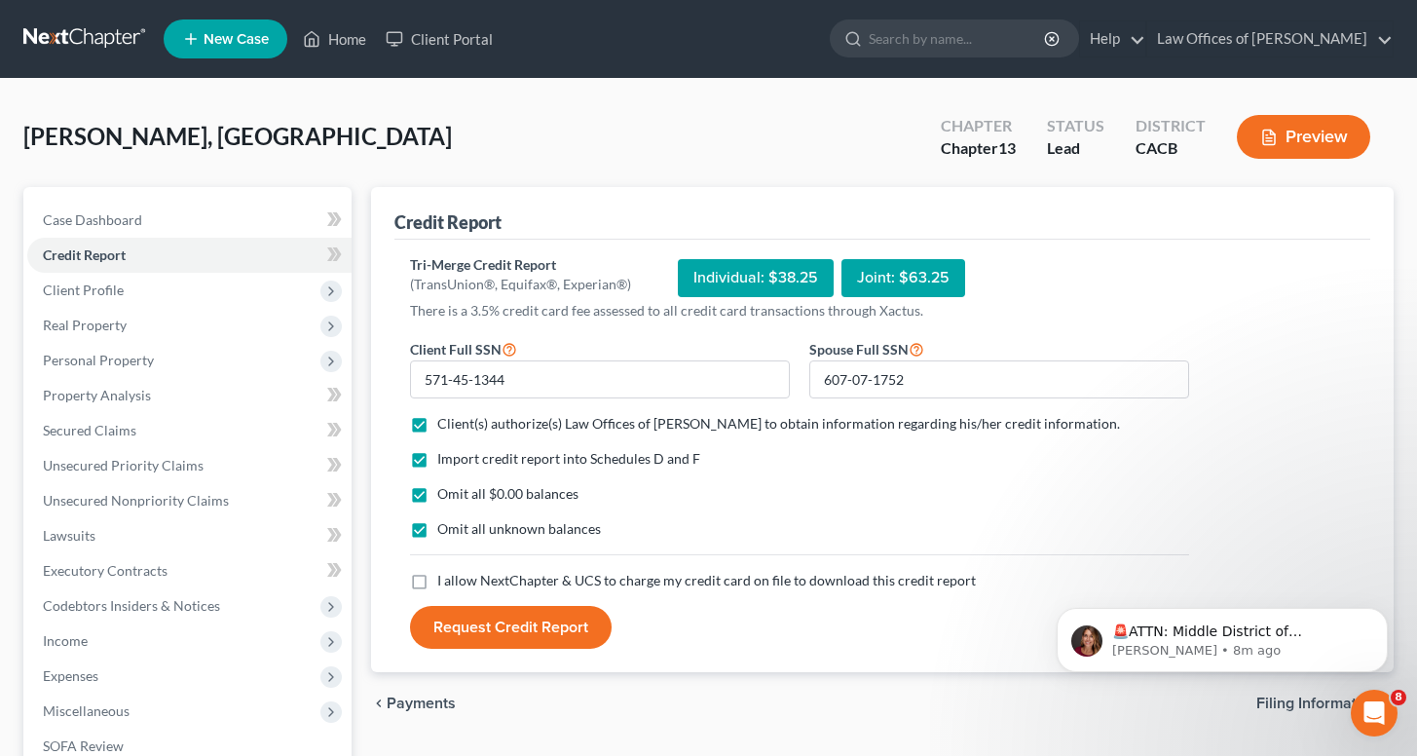
click at [437, 586] on label "I allow NextChapter & UCS to charge my credit card on file to download this cre…" at bounding box center [706, 580] width 539 height 19
click at [445, 583] on input "I allow NextChapter & UCS to charge my credit card on file to download this cre…" at bounding box center [451, 577] width 13 height 13
checkbox input "true"
click at [453, 633] on button "Request Credit Report" at bounding box center [511, 627] width 202 height 43
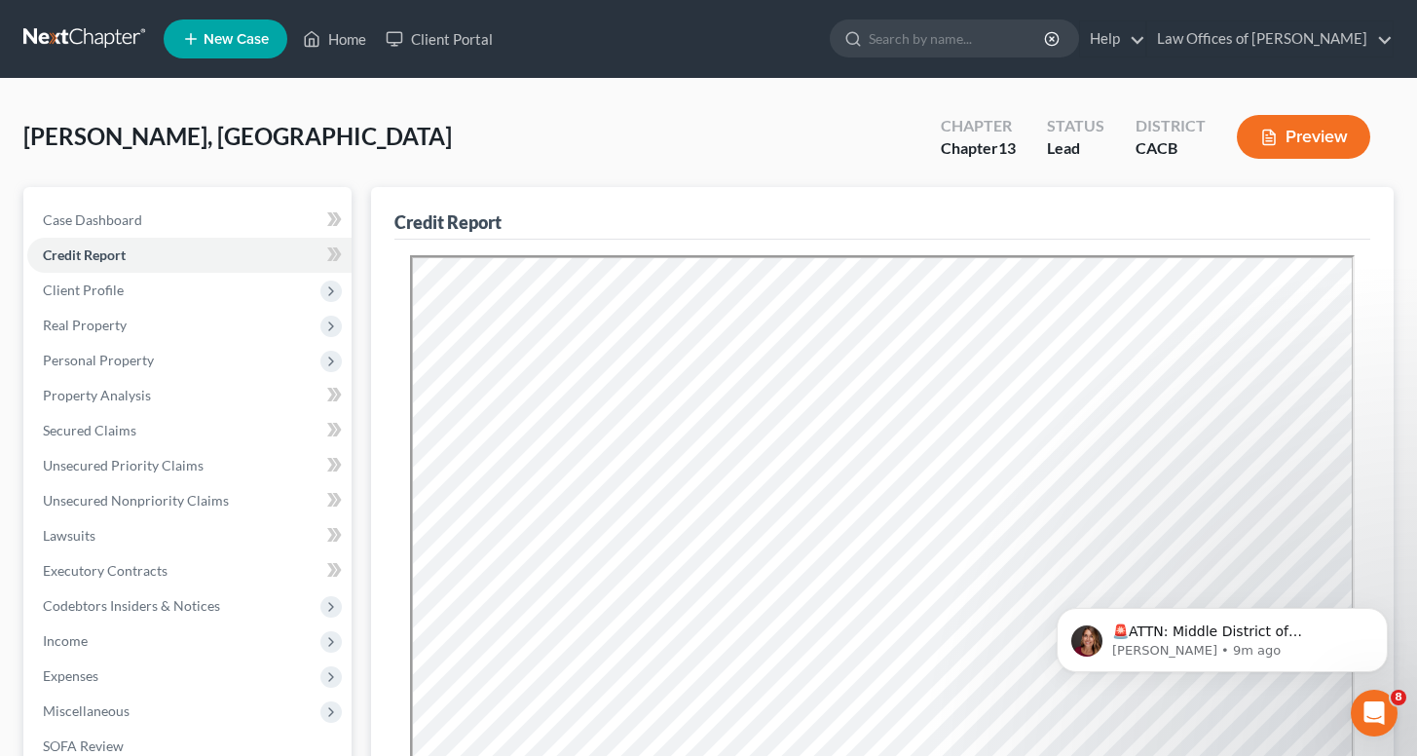
click at [417, 172] on div "[PERSON_NAME], [GEOGRAPHIC_DATA] Upgraded Chapter Chapter 13 Status Lead Distri…" at bounding box center [708, 144] width 1370 height 85
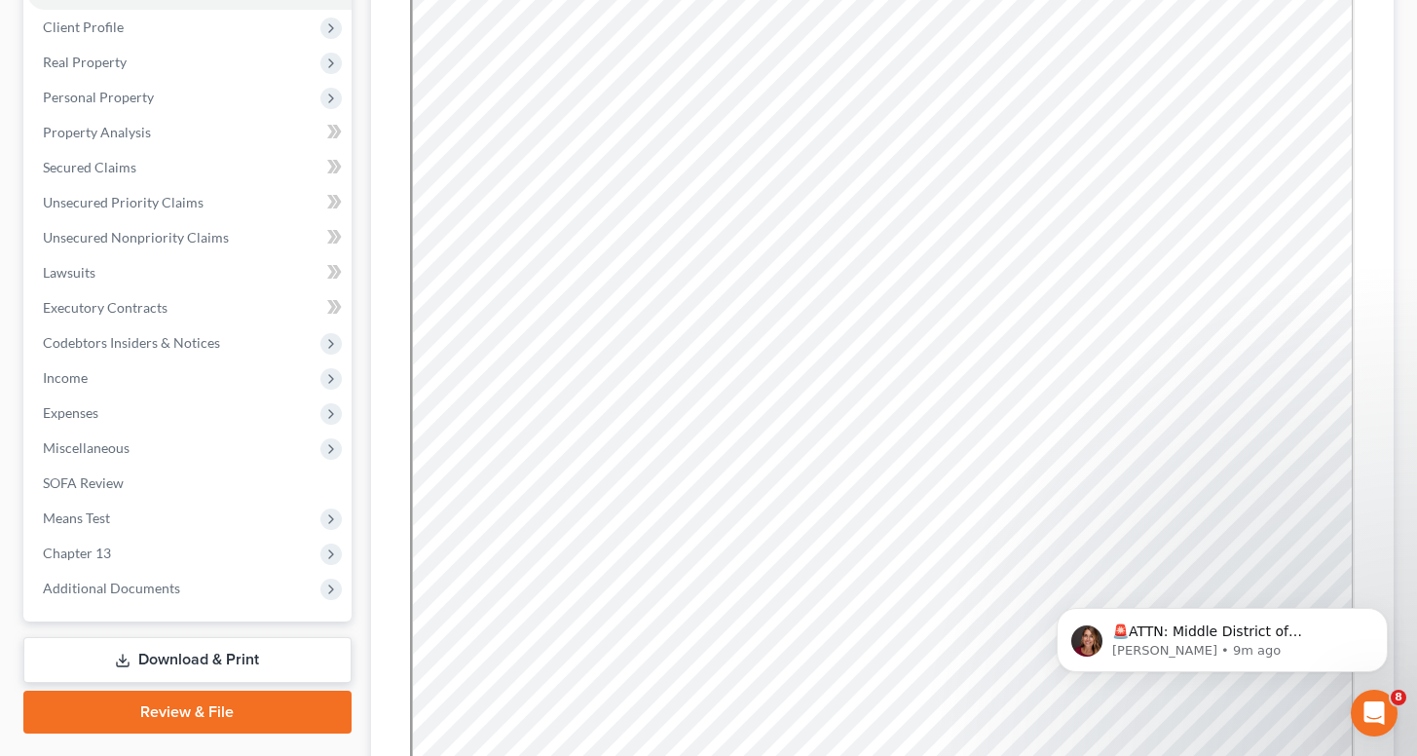
scroll to position [265, 0]
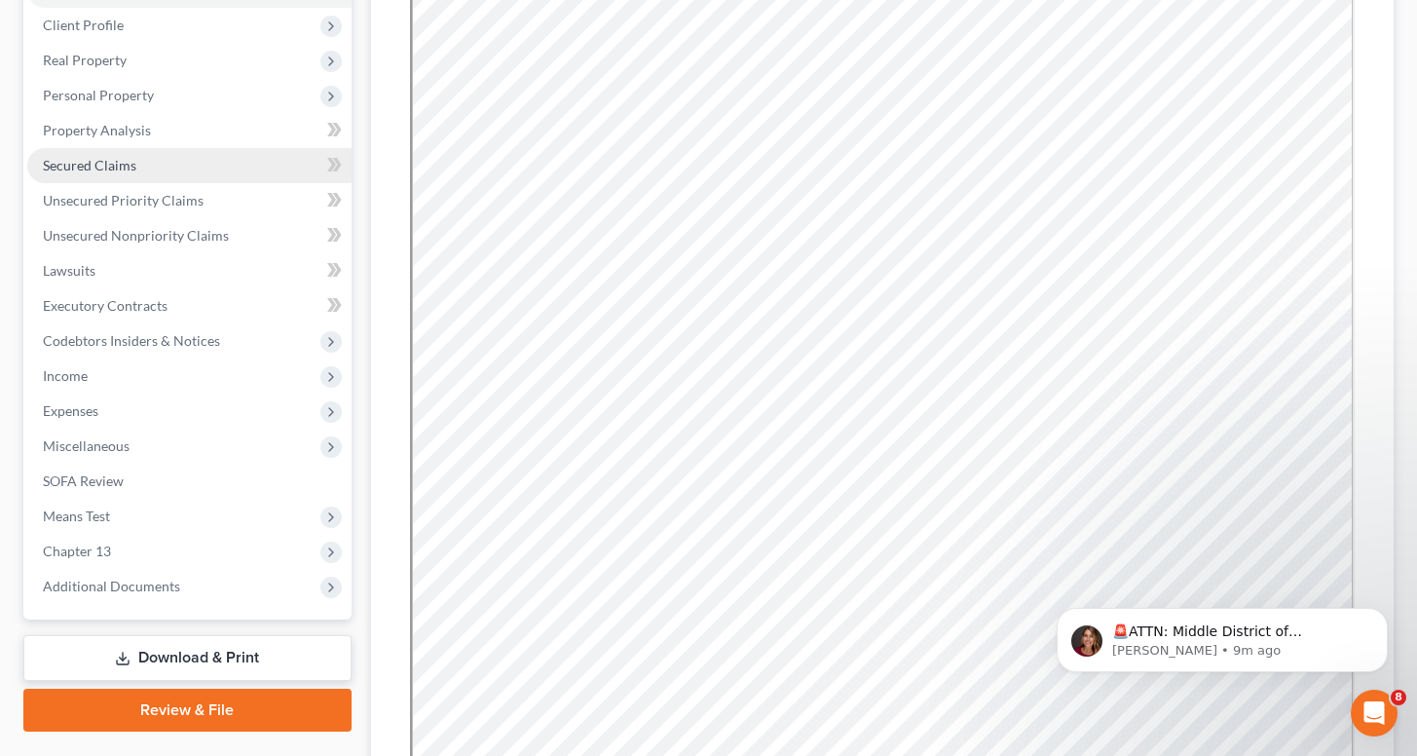
click at [82, 167] on span "Secured Claims" at bounding box center [89, 165] width 93 height 17
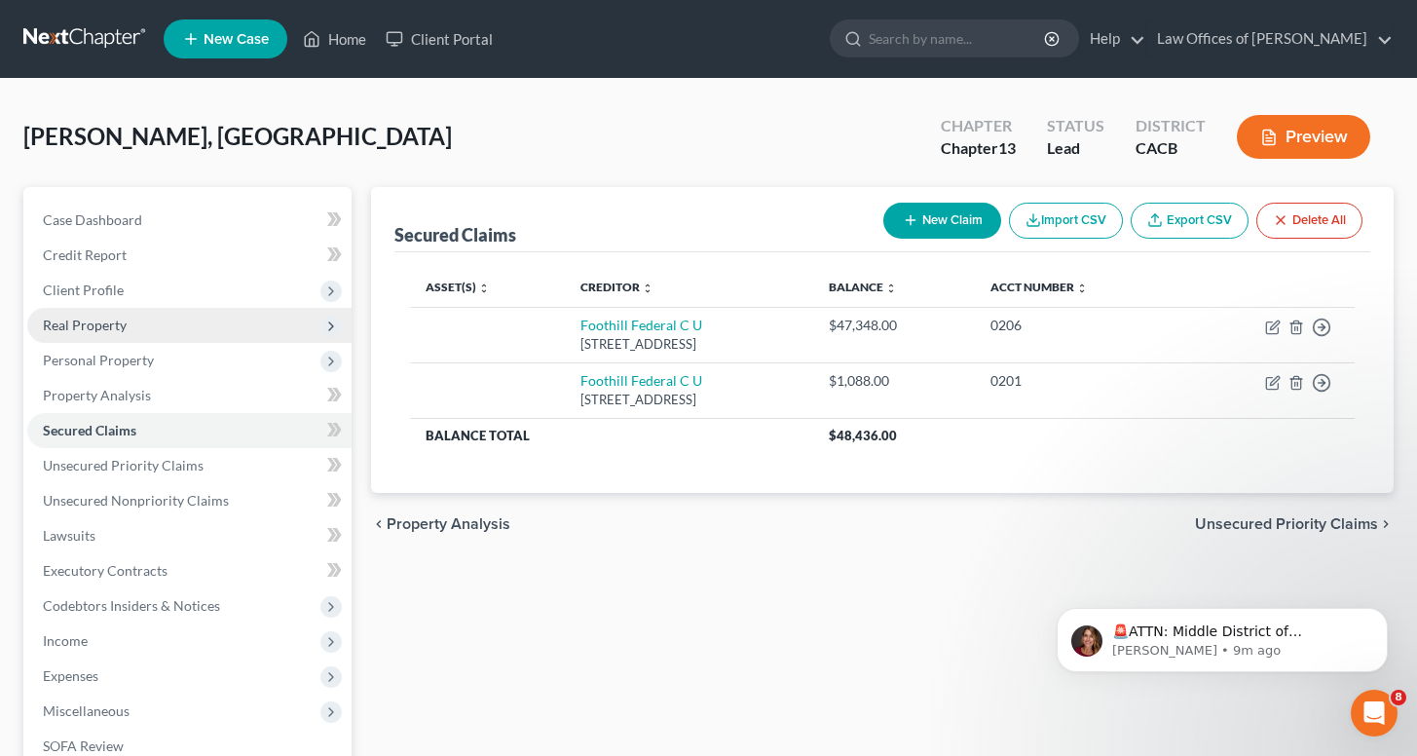
click at [163, 333] on span "Real Property" at bounding box center [189, 325] width 324 height 35
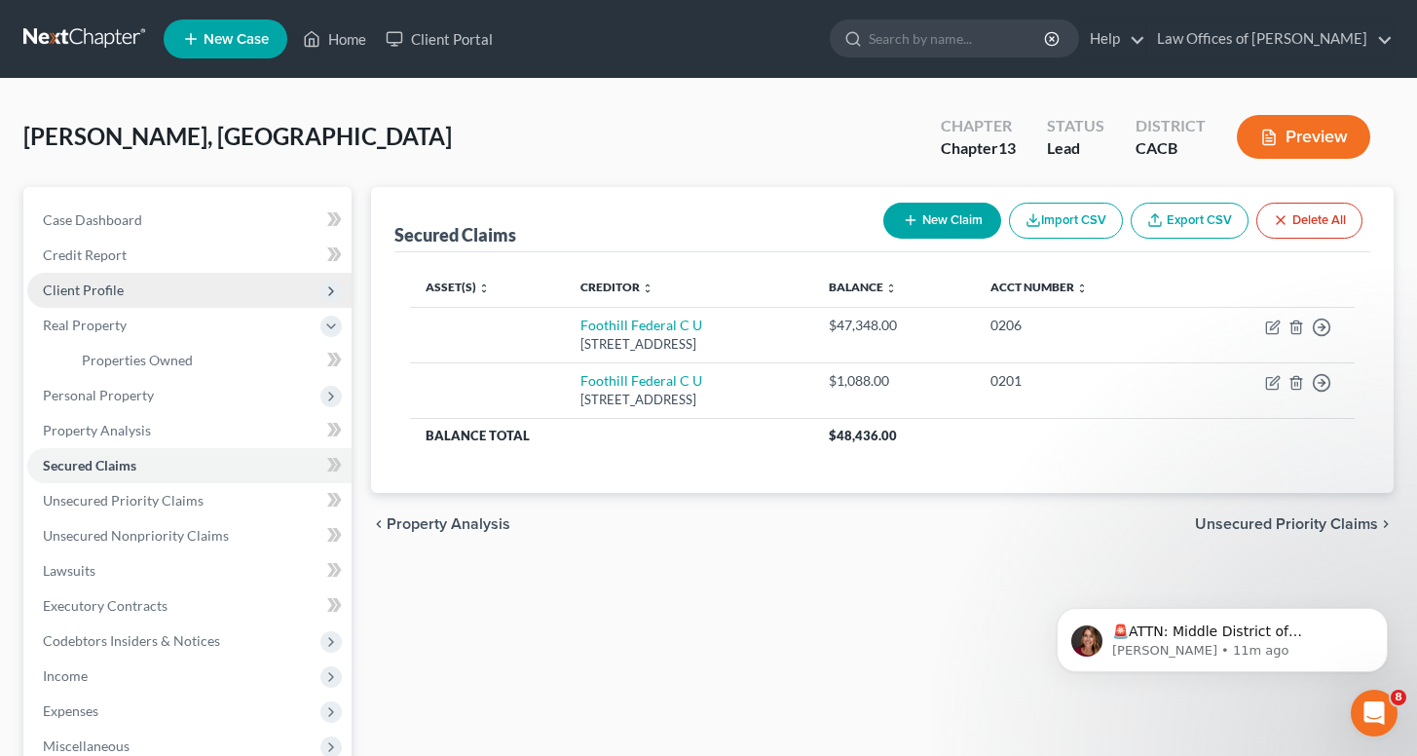
click at [123, 284] on span "Client Profile" at bounding box center [189, 290] width 324 height 35
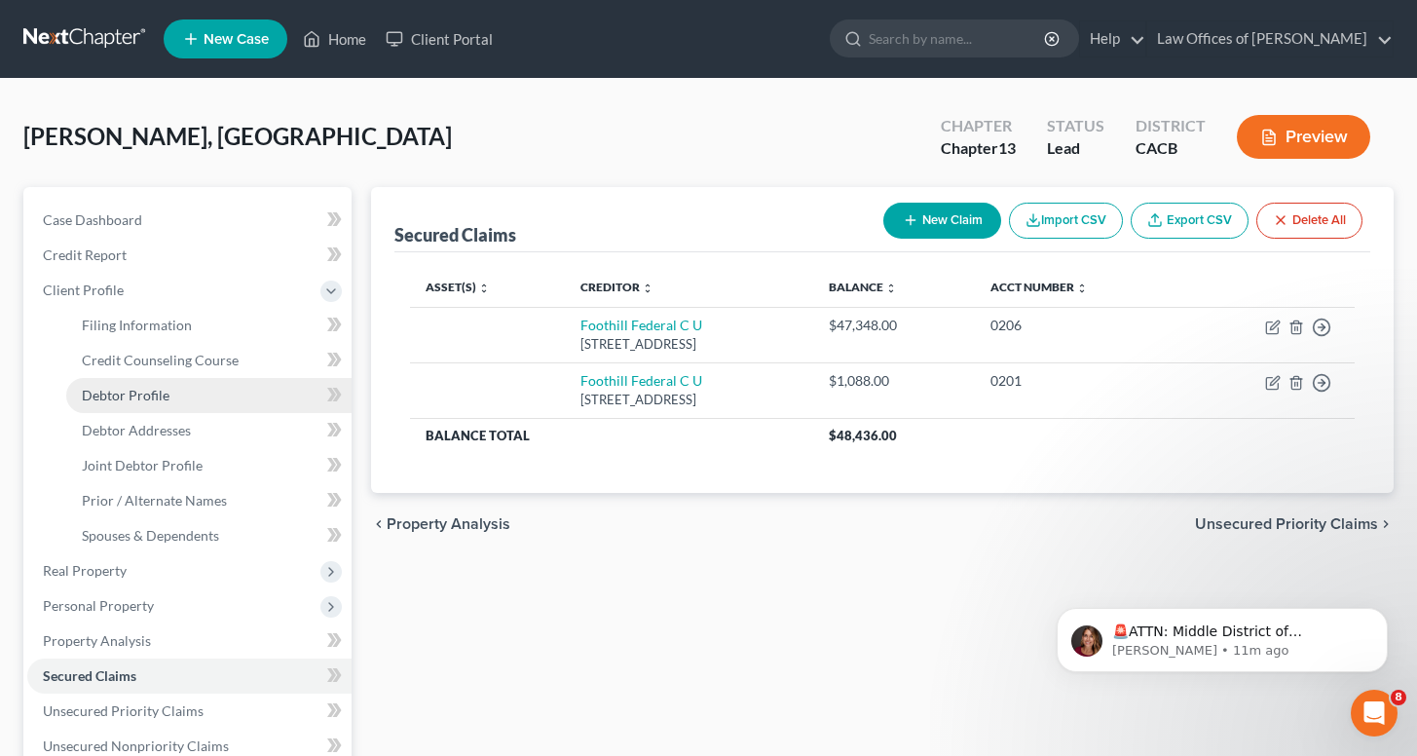
click at [124, 402] on span "Debtor Profile" at bounding box center [126, 395] width 88 height 17
select select "1"
select select "0"
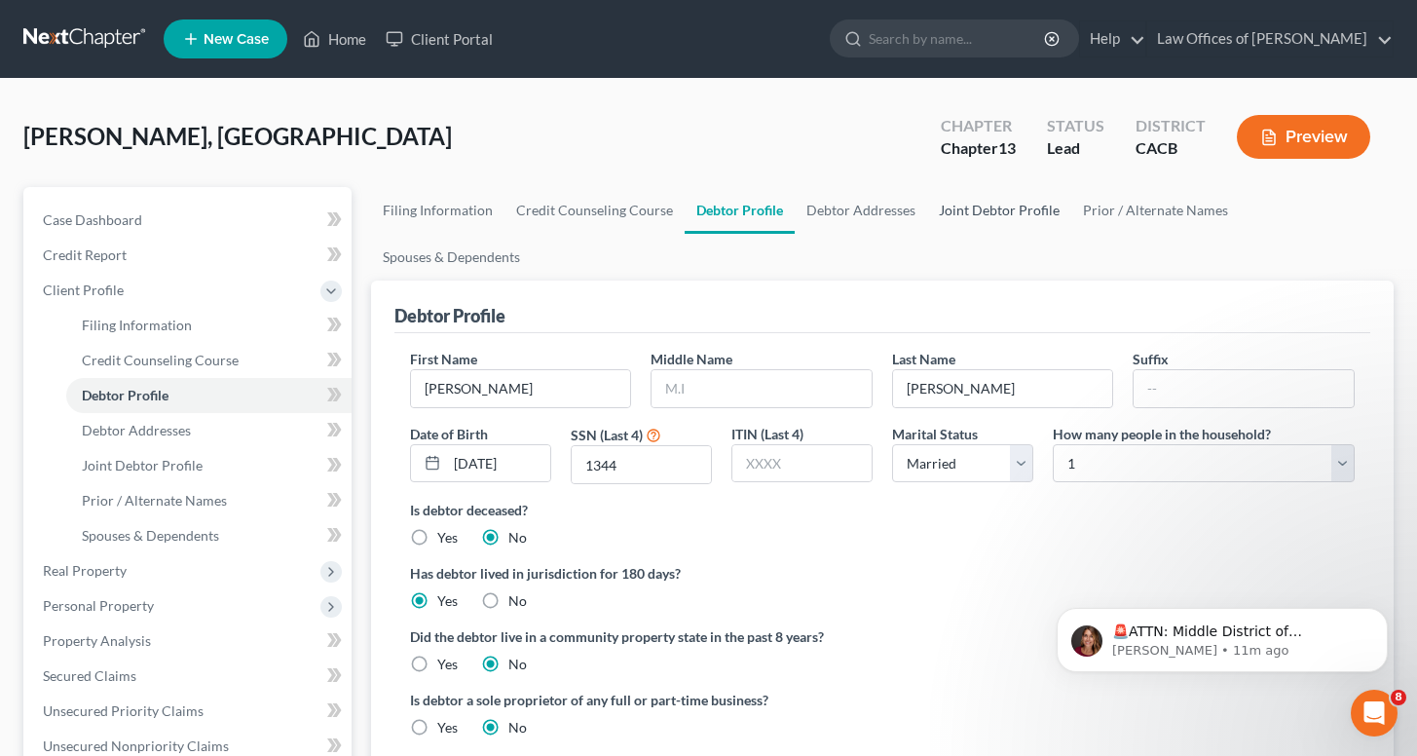
click at [1010, 213] on link "Joint Debtor Profile" at bounding box center [999, 210] width 144 height 47
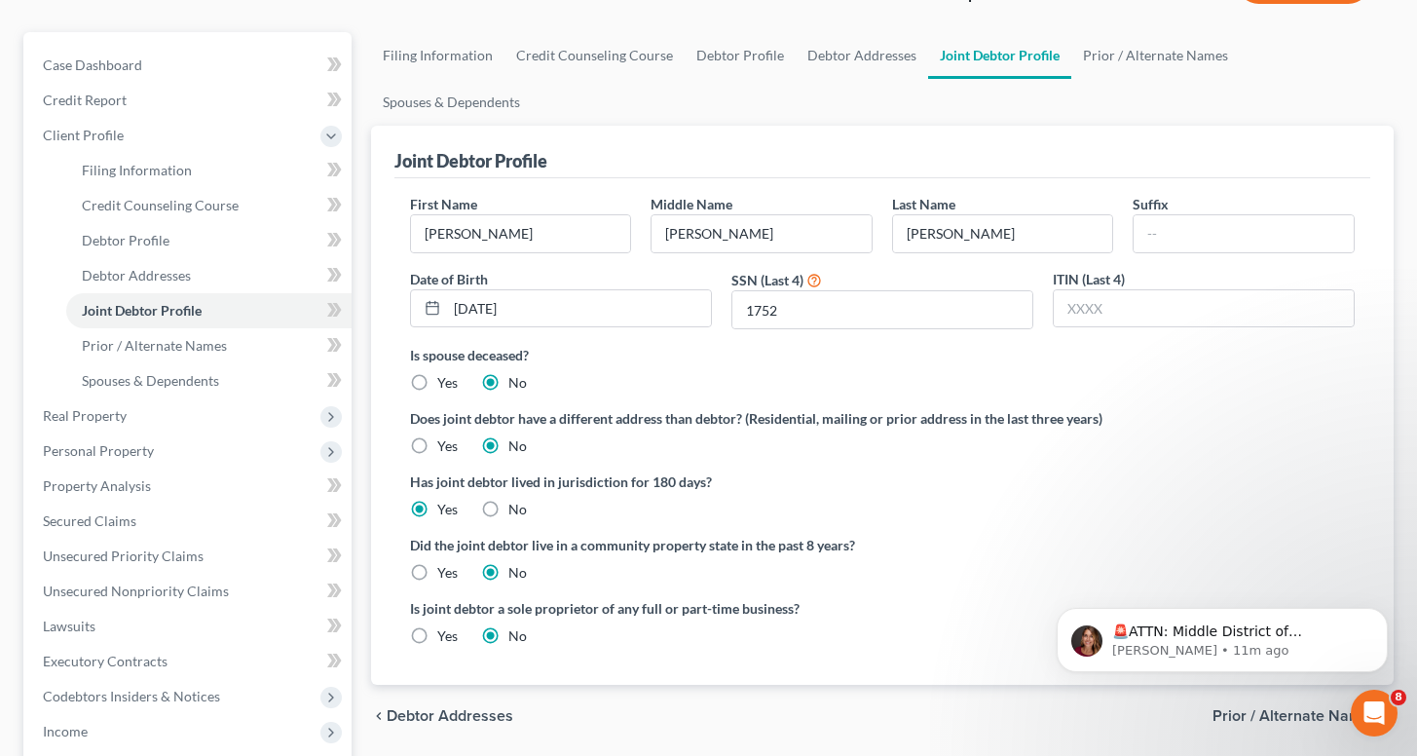
scroll to position [181, 0]
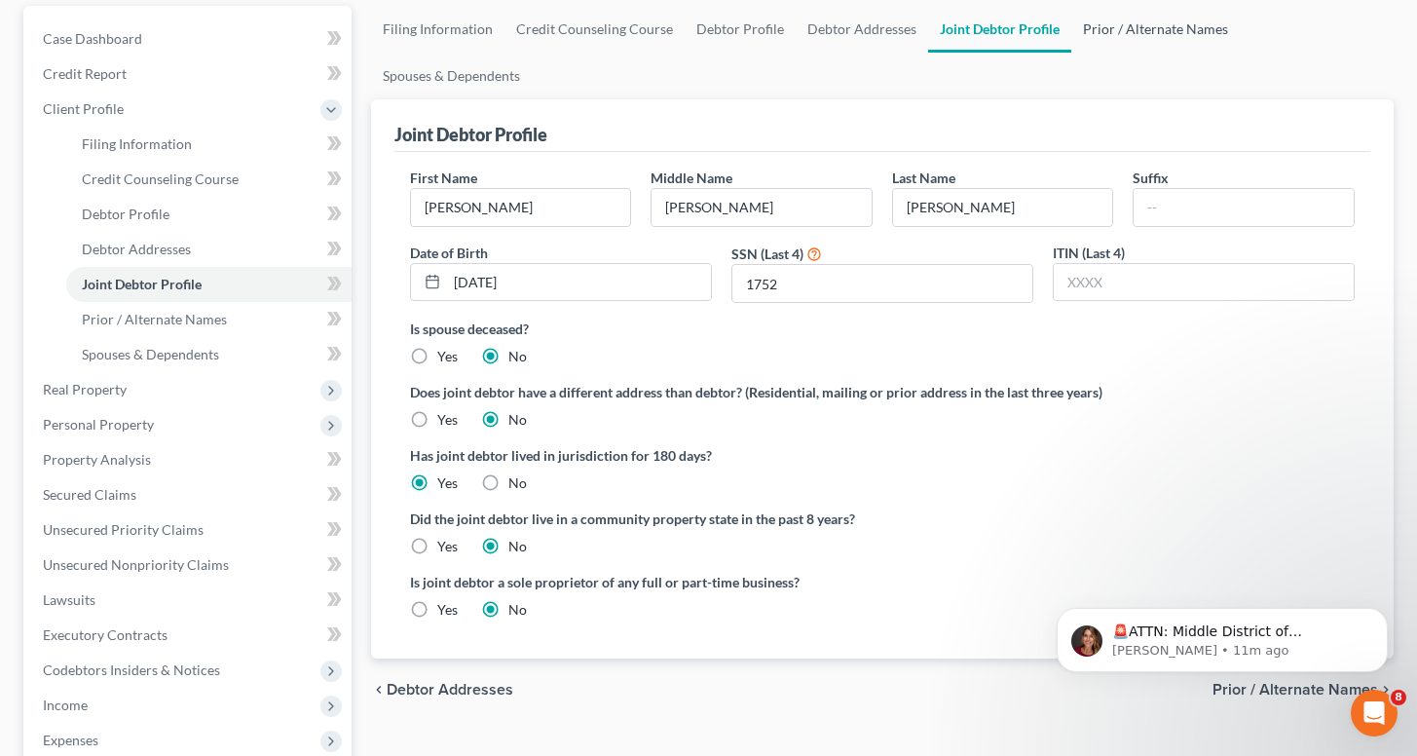
click at [1168, 31] on link "Prior / Alternate Names" at bounding box center [1155, 29] width 168 height 47
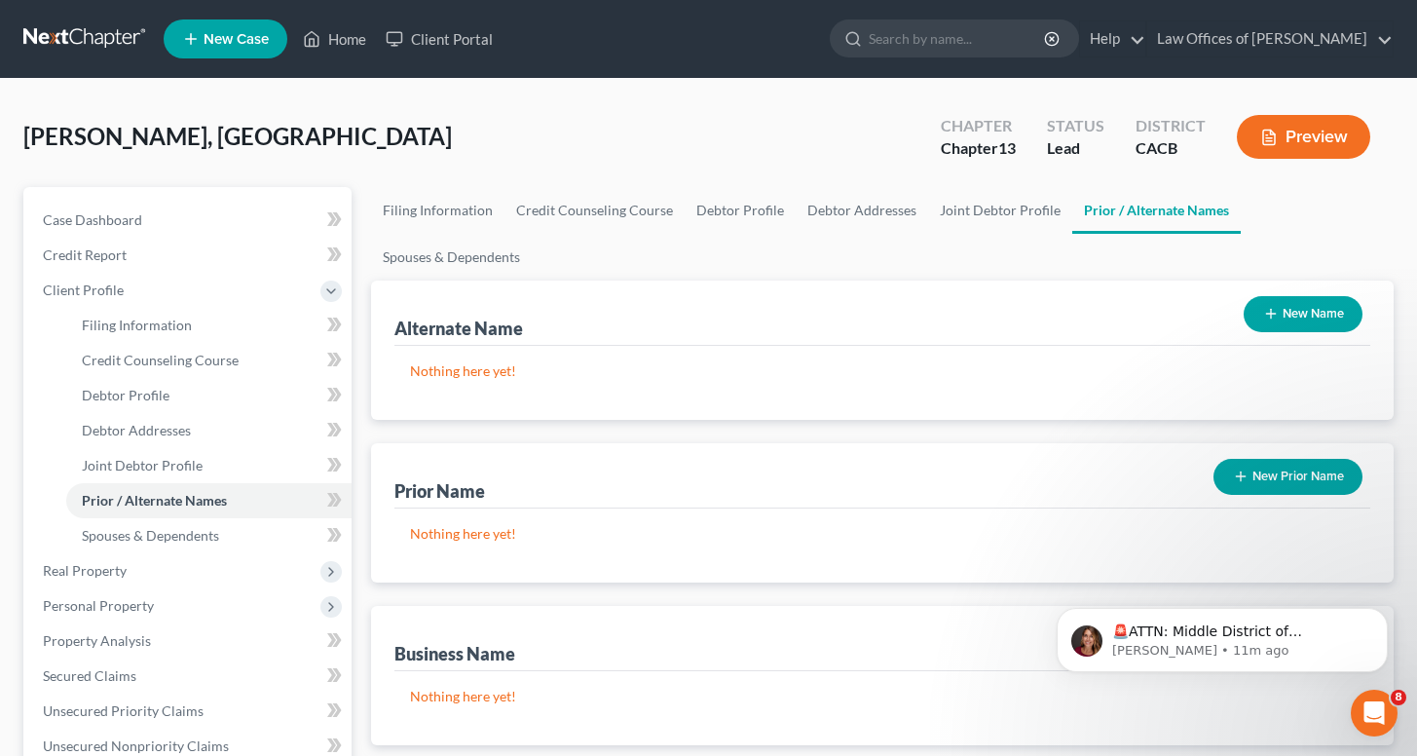
click at [1302, 296] on button "New Name" at bounding box center [1303, 314] width 119 height 36
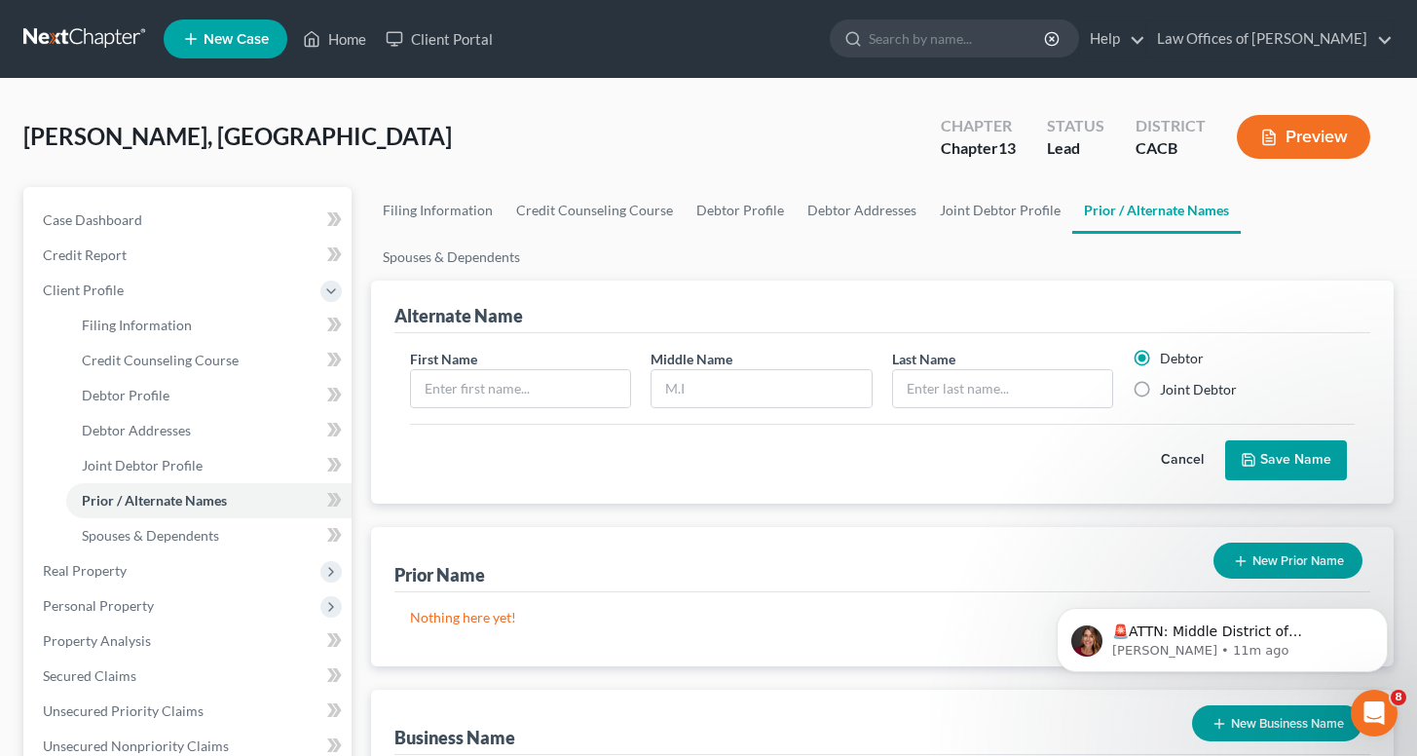
click at [1172, 380] on label "Joint Debtor" at bounding box center [1198, 389] width 77 height 19
click at [1172, 380] on input "Joint Debtor" at bounding box center [1174, 386] width 13 height 13
radio input "true"
radio input "false"
click at [578, 370] on input "text" at bounding box center [521, 388] width 220 height 37
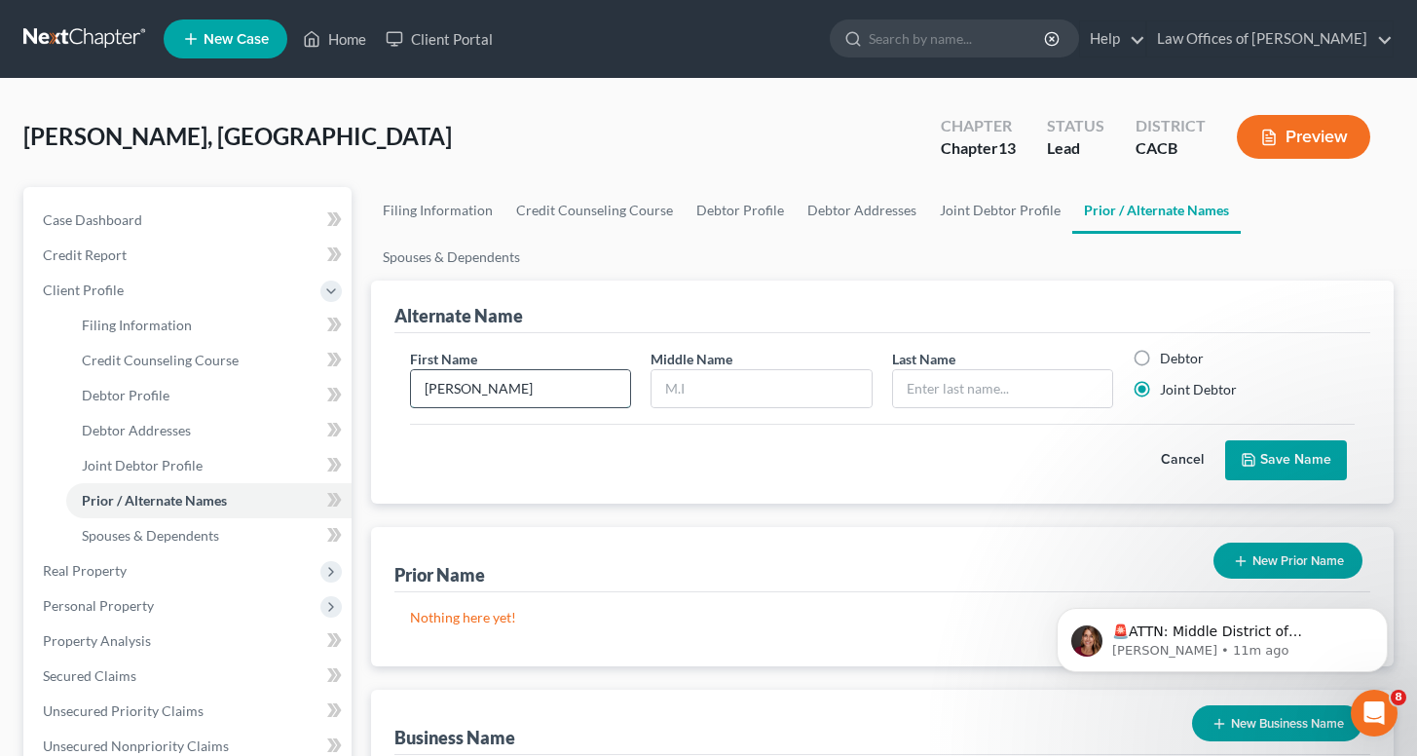
type input "[PERSON_NAME]"
click at [1294, 440] on button "Save Name" at bounding box center [1286, 460] width 122 height 41
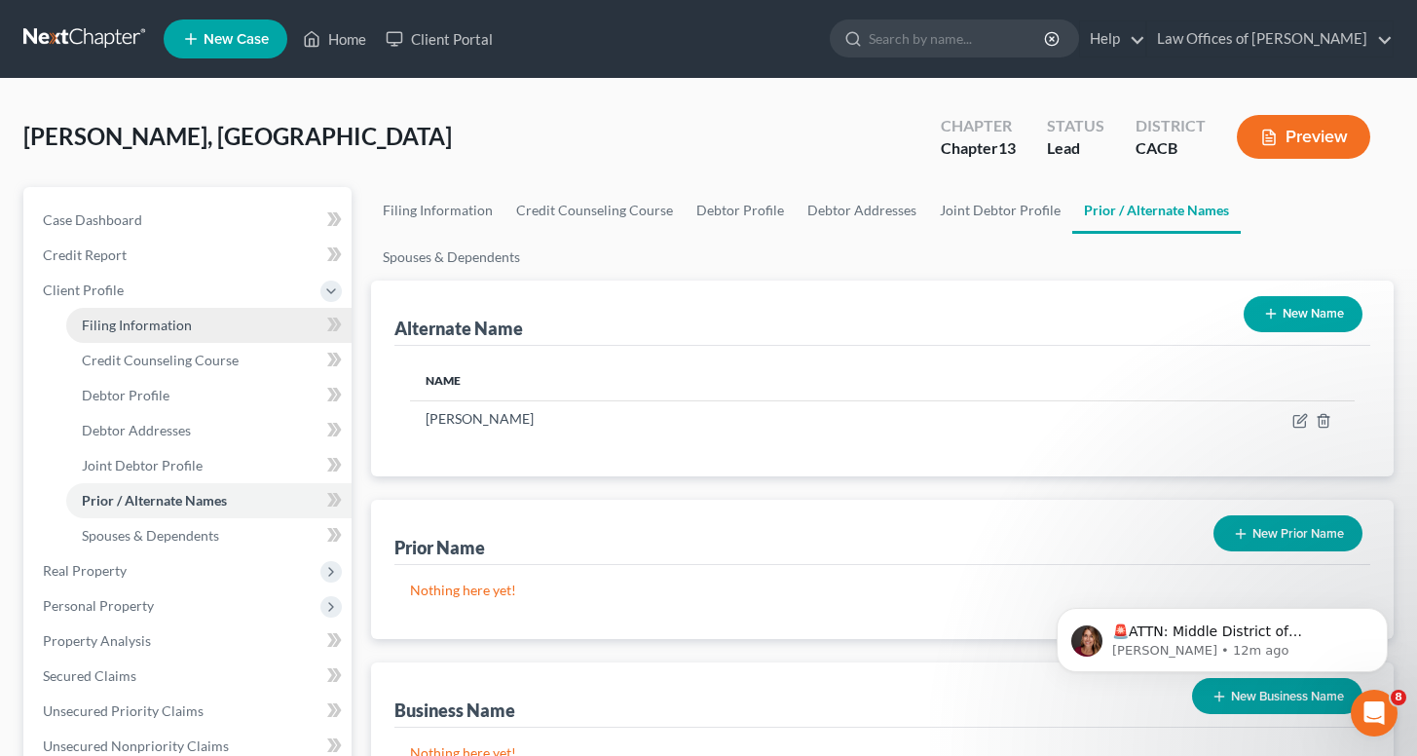
click at [126, 323] on span "Filing Information" at bounding box center [137, 325] width 110 height 17
select select "1"
select select "3"
select select "7"
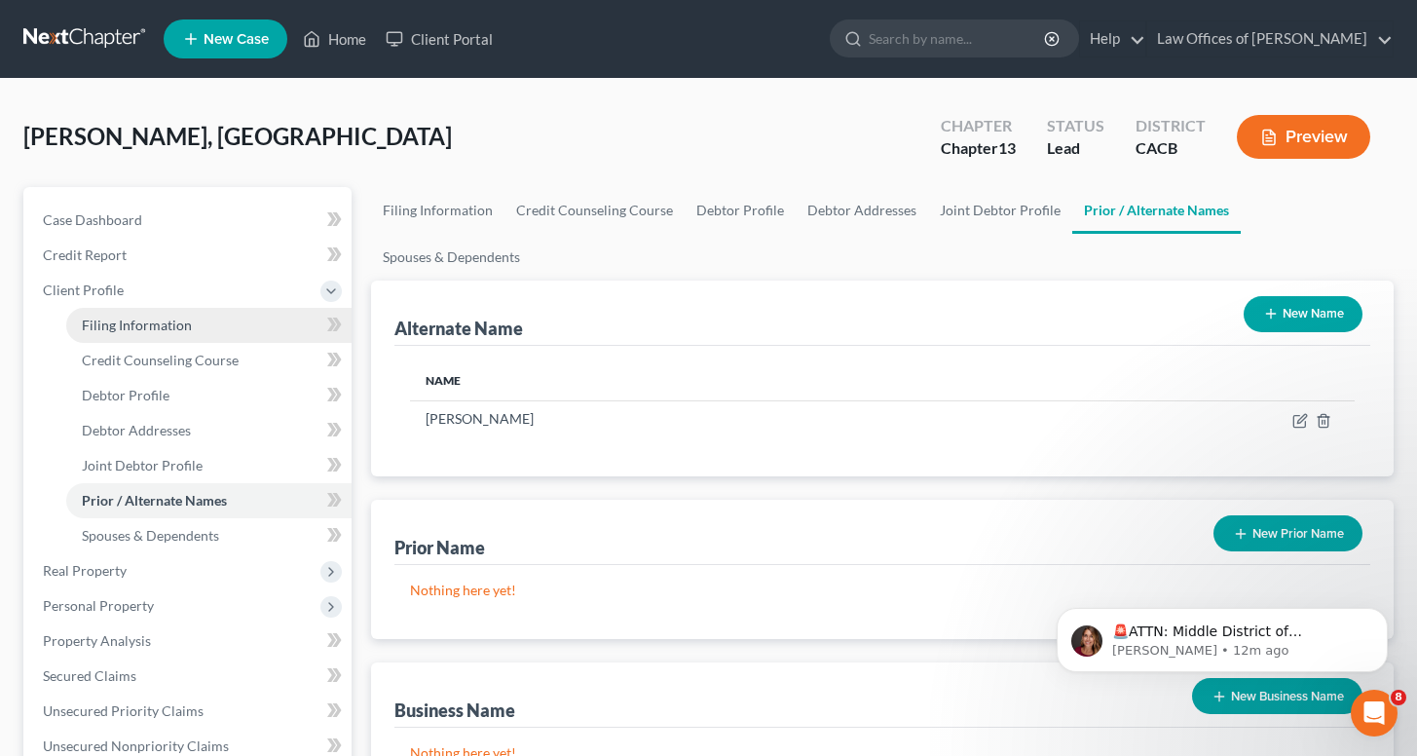
select select "0"
select select "4"
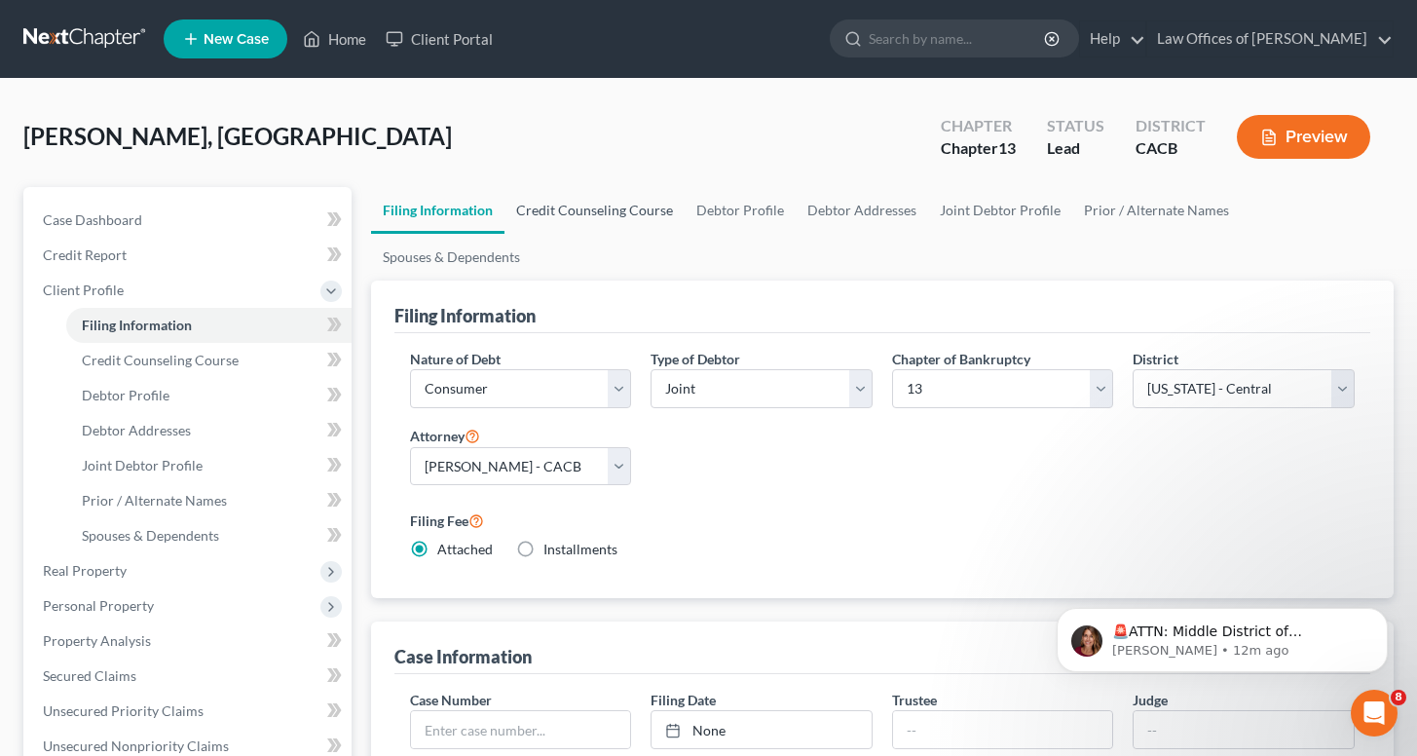
click at [603, 222] on link "Credit Counseling Course" at bounding box center [594, 210] width 180 height 47
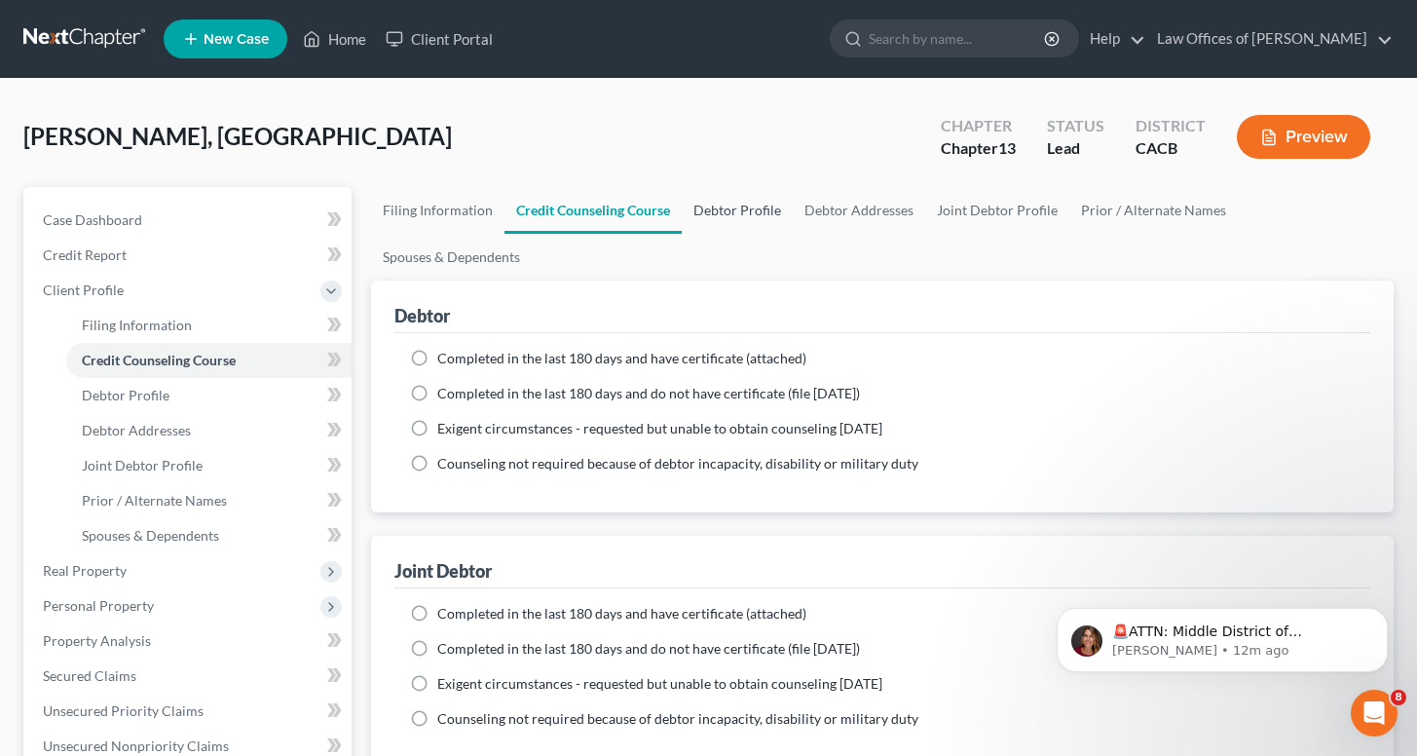
click at [738, 217] on link "Debtor Profile" at bounding box center [737, 210] width 111 height 47
select select "1"
select select "0"
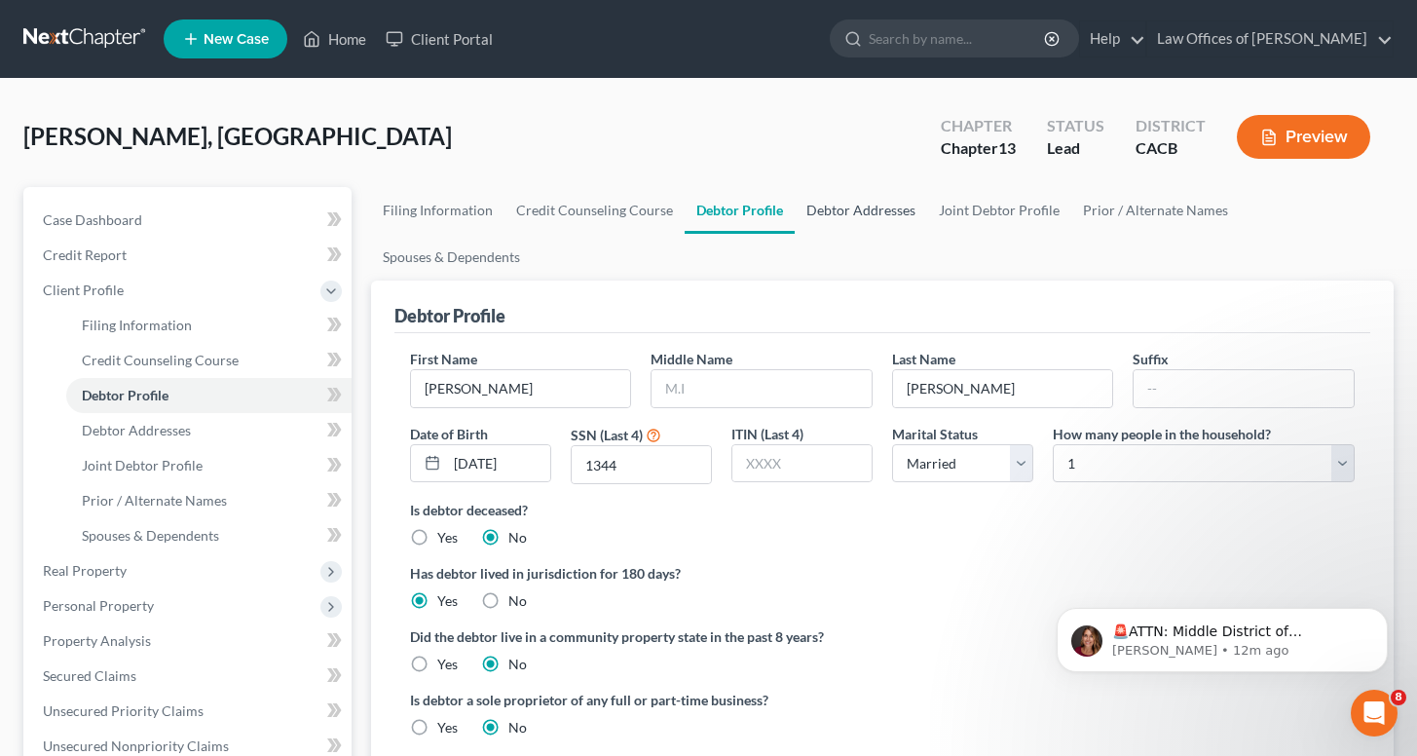
click at [874, 200] on link "Debtor Addresses" at bounding box center [861, 210] width 132 height 47
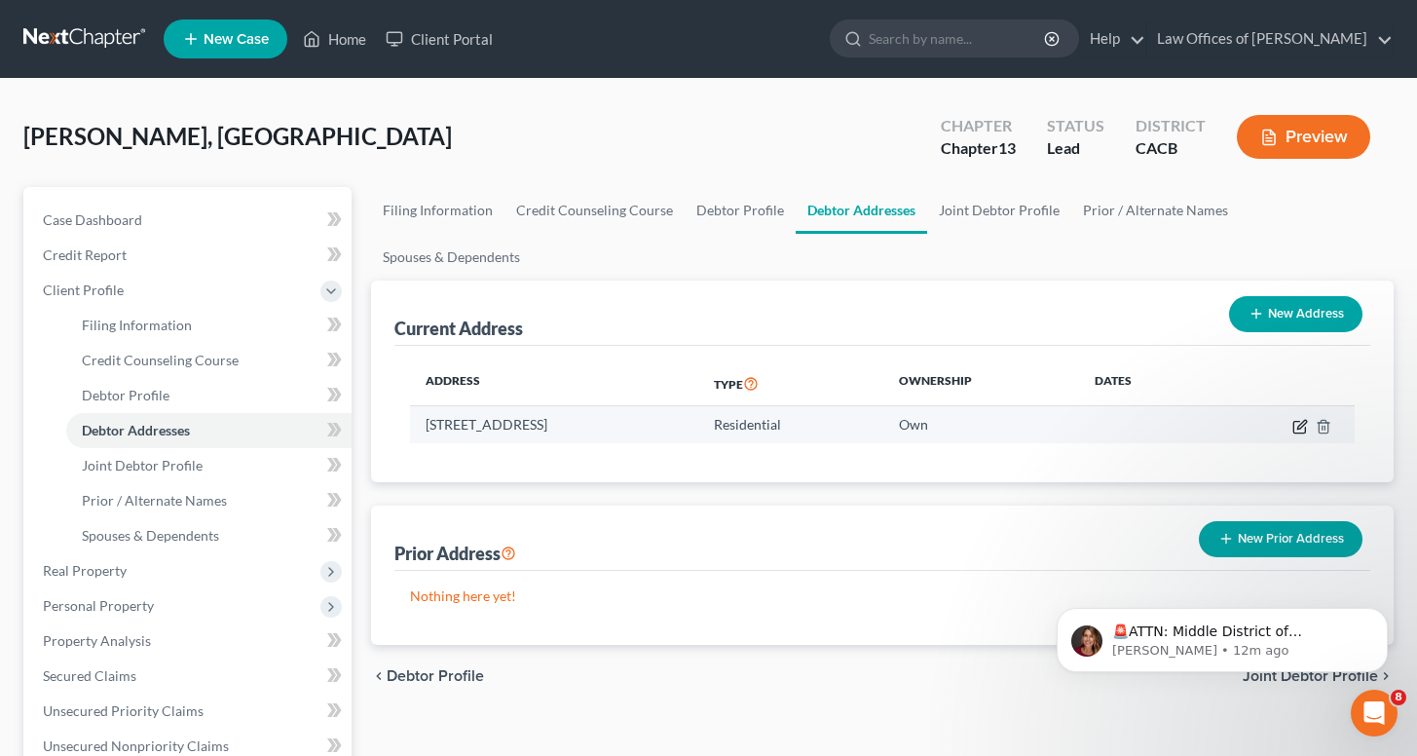
click at [1298, 419] on icon "button" at bounding box center [1300, 427] width 16 height 16
select select "4"
select select "18"
select select "0"
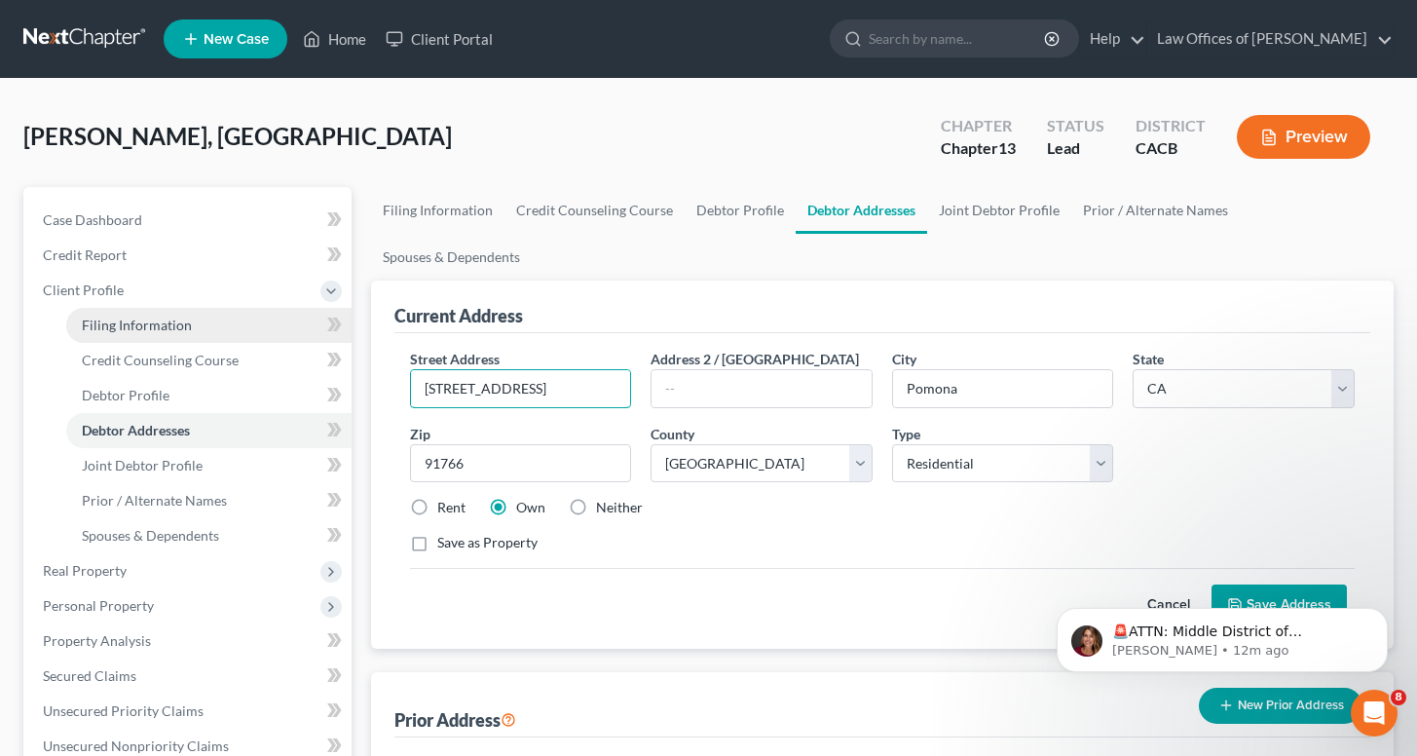
drag, startPoint x: 564, startPoint y: 347, endPoint x: 183, endPoint y: 324, distance: 381.4
type input "[STREET_ADDRESS]"
type input "92504"
type input "[GEOGRAPHIC_DATA]"
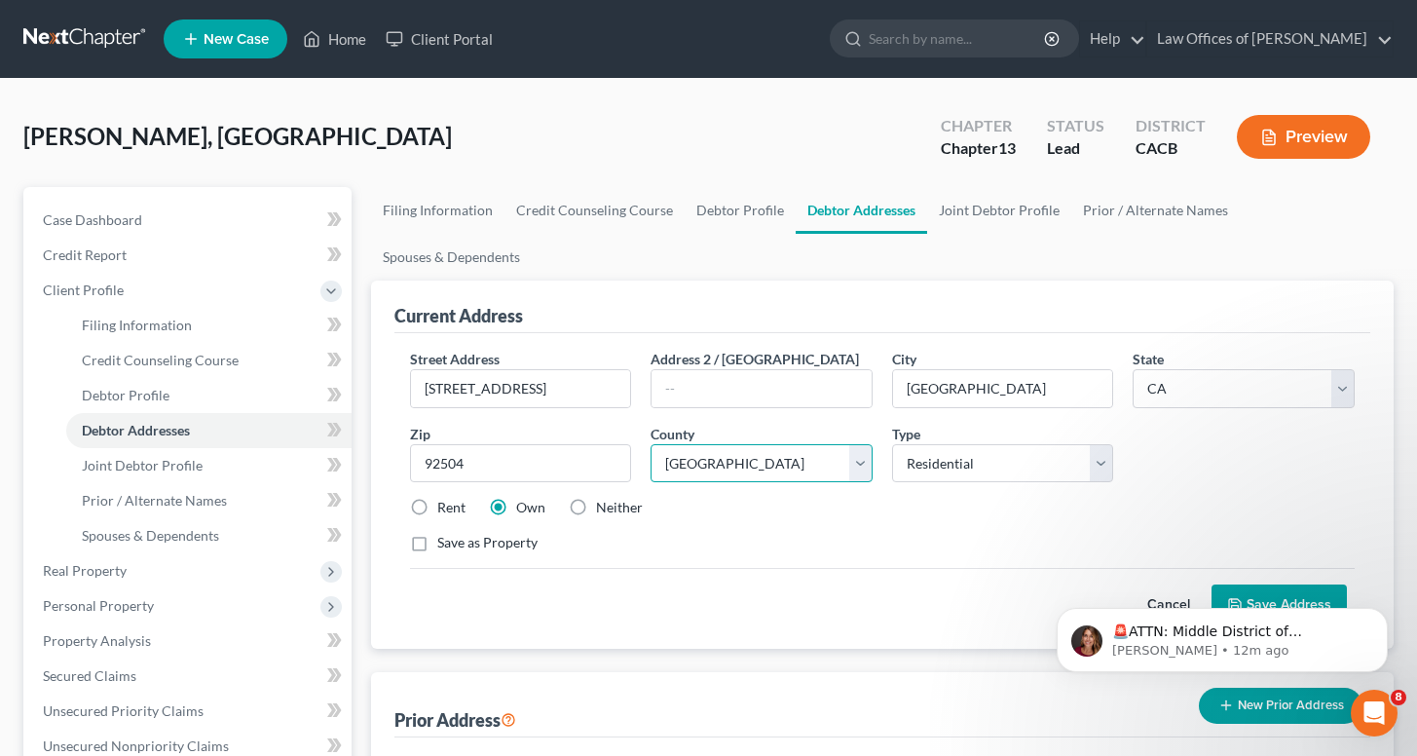
select select "32"
click at [1277, 568] on html "🚨ATTN: Middle District of [US_STATE] The court has added a new Credit Counselin…" at bounding box center [1222, 635] width 390 height 136
click at [1279, 584] on button "Save Address" at bounding box center [1278, 604] width 135 height 41
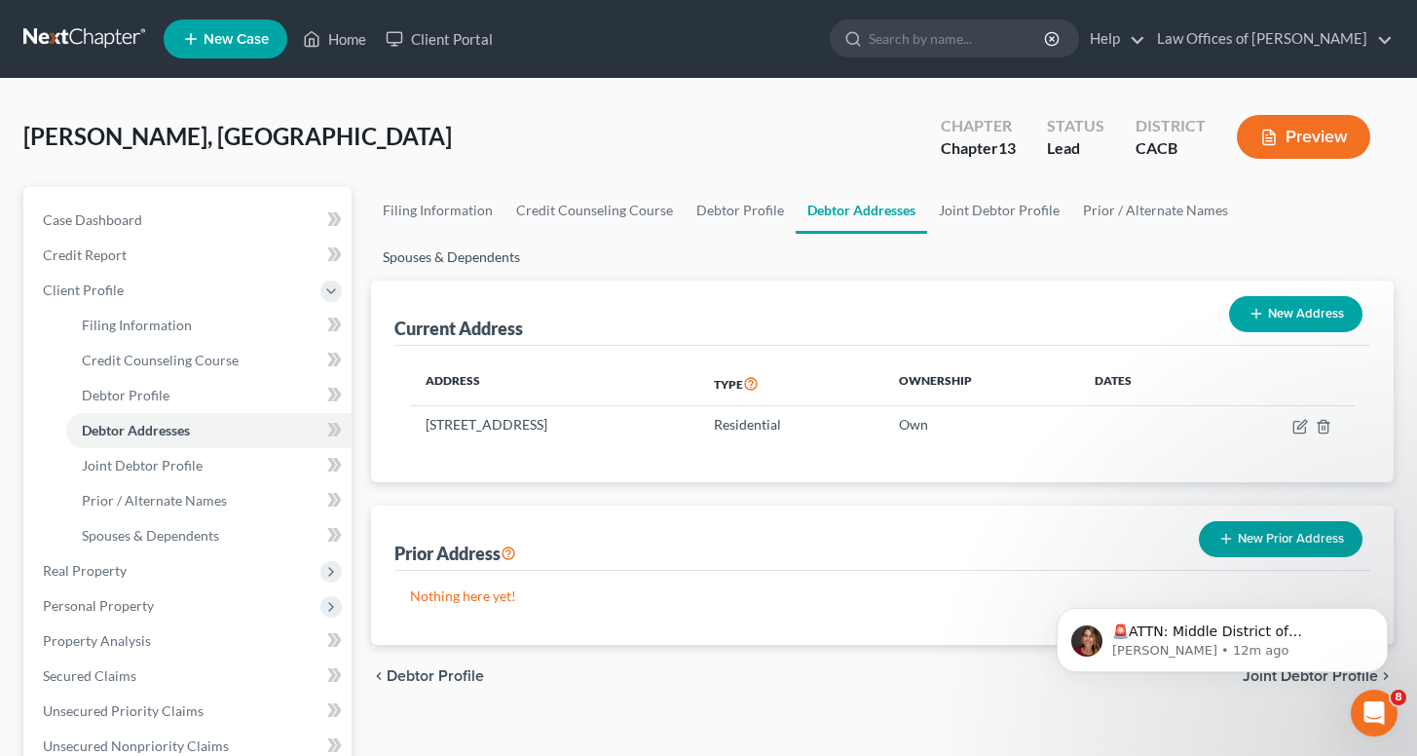
click at [532, 234] on link "Spouses & Dependents" at bounding box center [451, 257] width 161 height 47
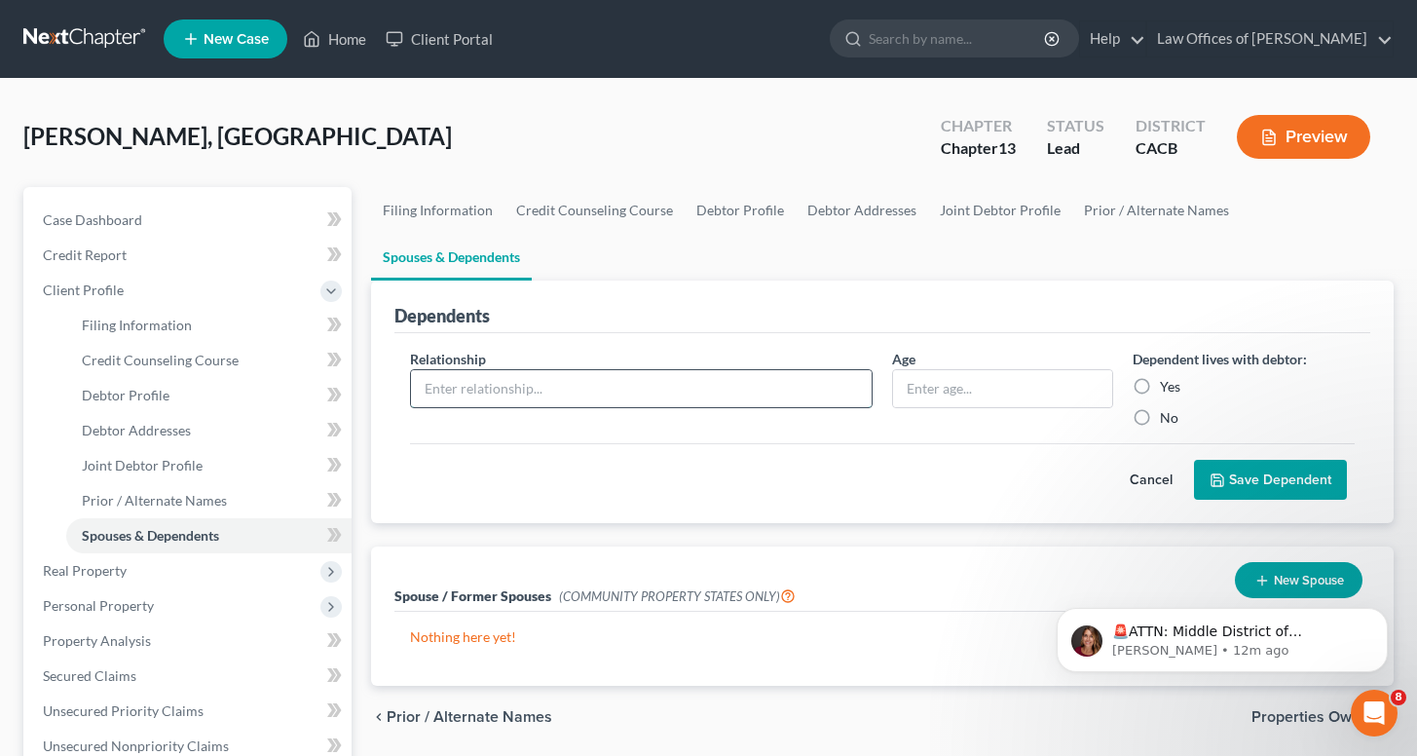
click at [618, 370] on input "text" at bounding box center [641, 388] width 461 height 37
type input "Son"
type input "6"
click at [1160, 377] on label "Yes" at bounding box center [1170, 386] width 20 height 19
click at [1168, 377] on input "Yes" at bounding box center [1174, 383] width 13 height 13
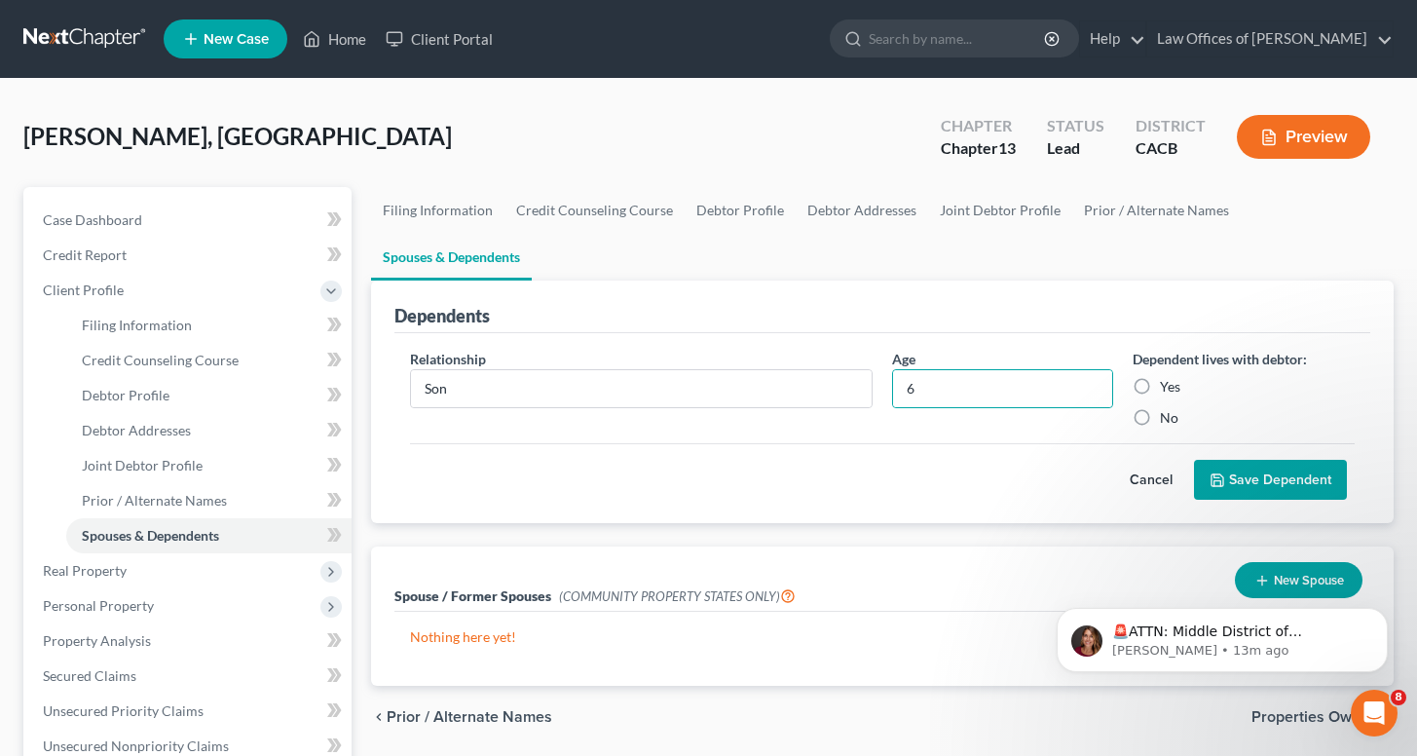
radio input "true"
click at [1227, 460] on button "Save Dependent" at bounding box center [1270, 480] width 153 height 41
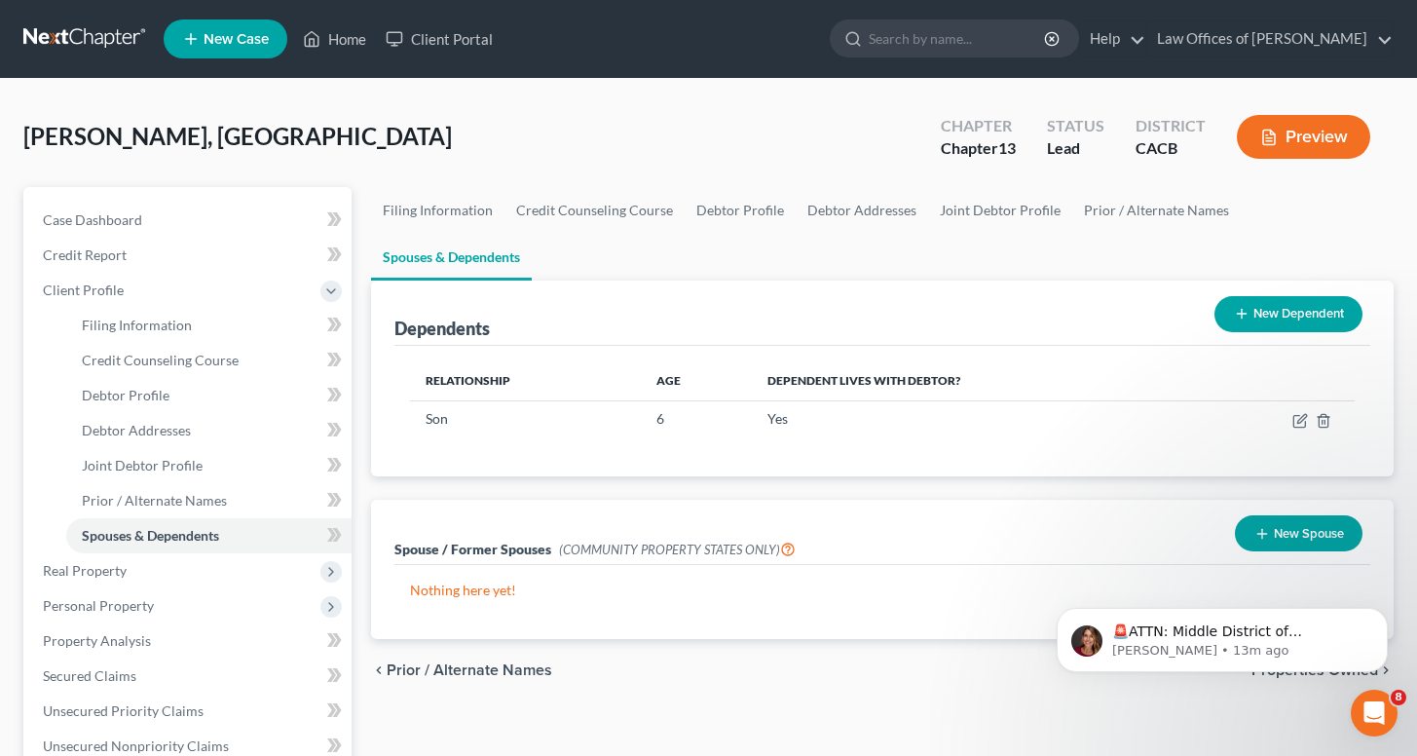
click at [367, 137] on div "[PERSON_NAME], [GEOGRAPHIC_DATA] Upgraded Chapter Chapter 13 Status Lead Distri…" at bounding box center [708, 144] width 1370 height 85
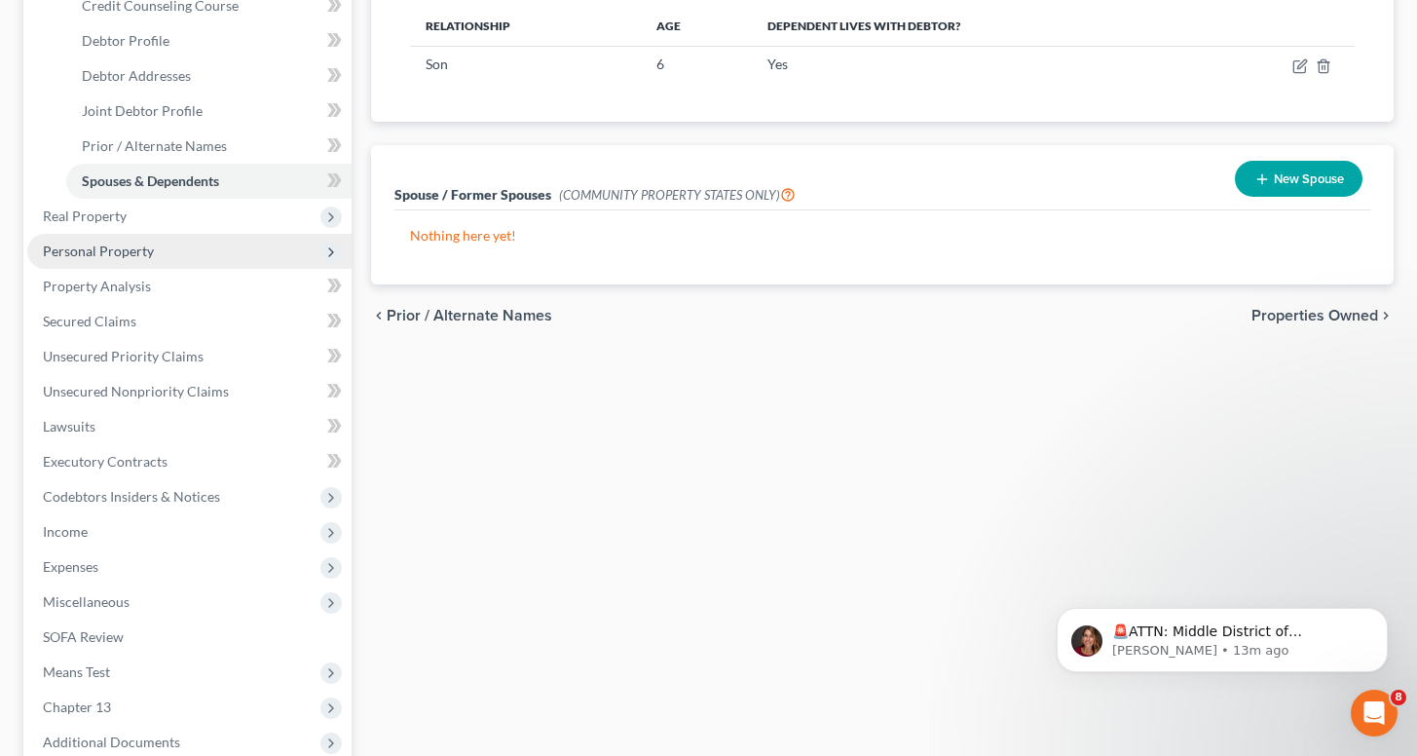
scroll to position [357, 0]
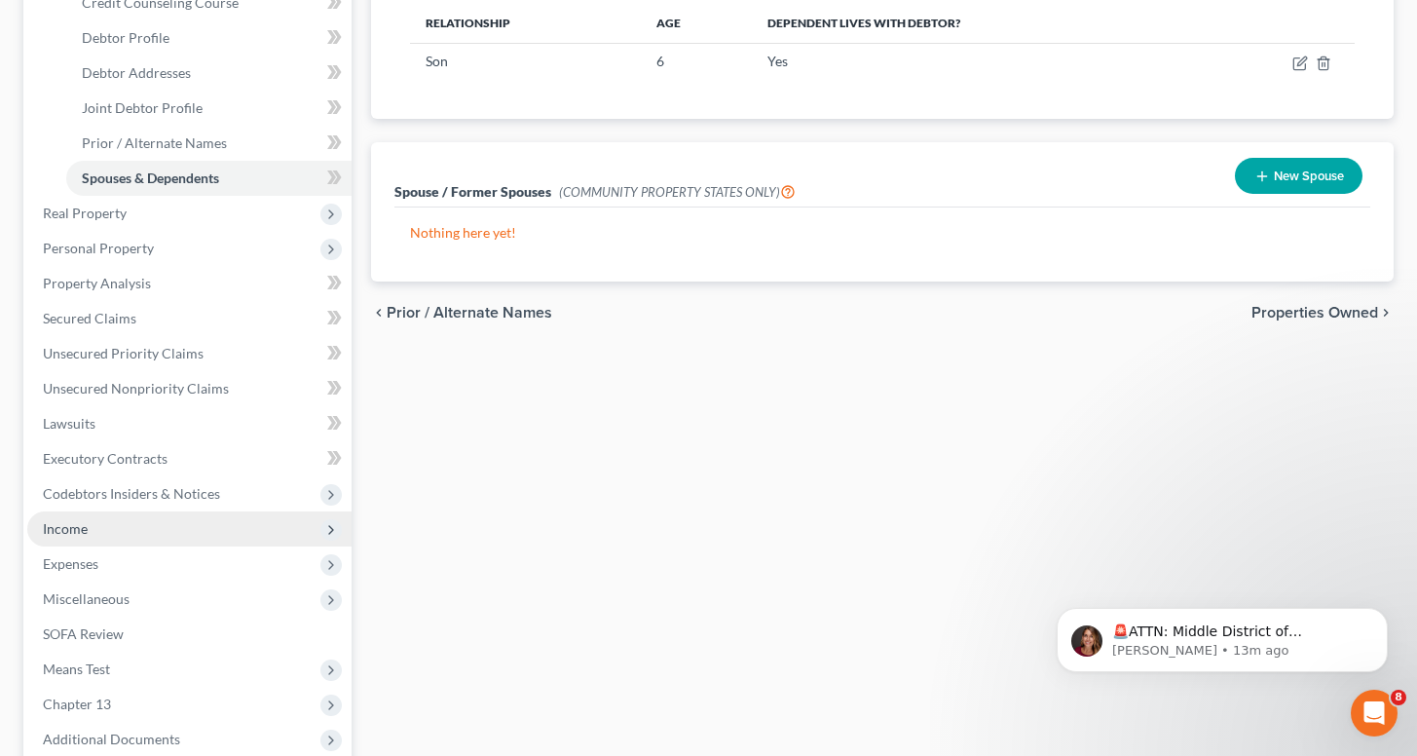
click at [75, 531] on span "Income" at bounding box center [65, 528] width 45 height 17
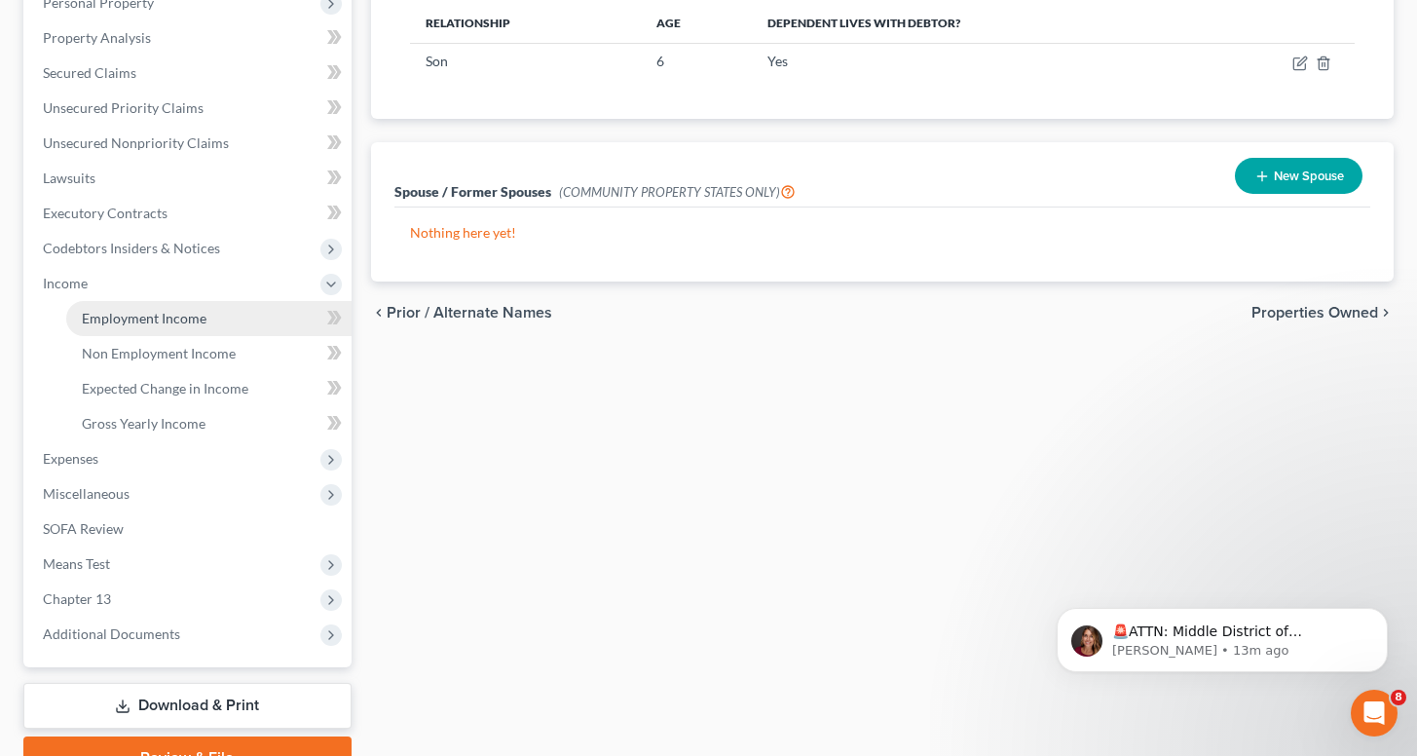
click at [161, 324] on span "Employment Income" at bounding box center [144, 318] width 125 height 17
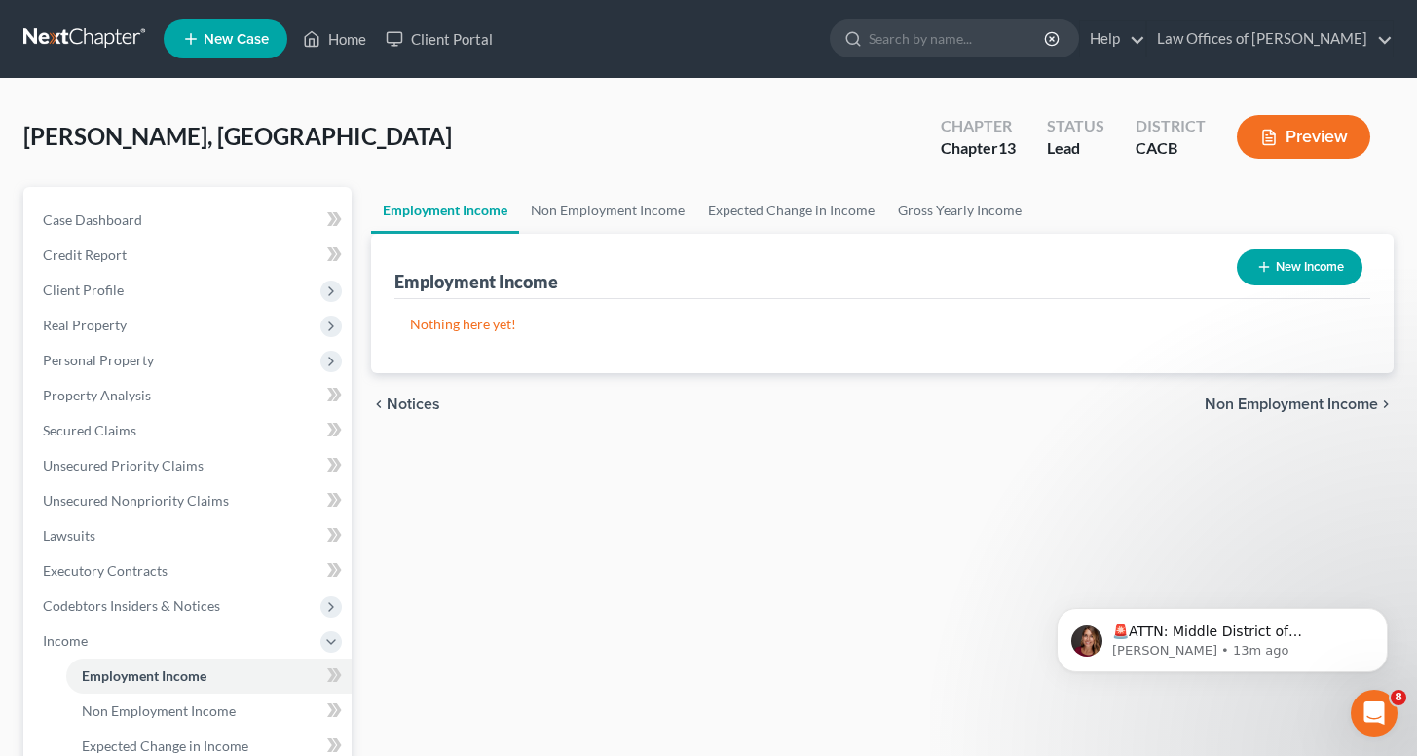
click at [1327, 263] on button "New Income" at bounding box center [1300, 267] width 126 height 36
select select "0"
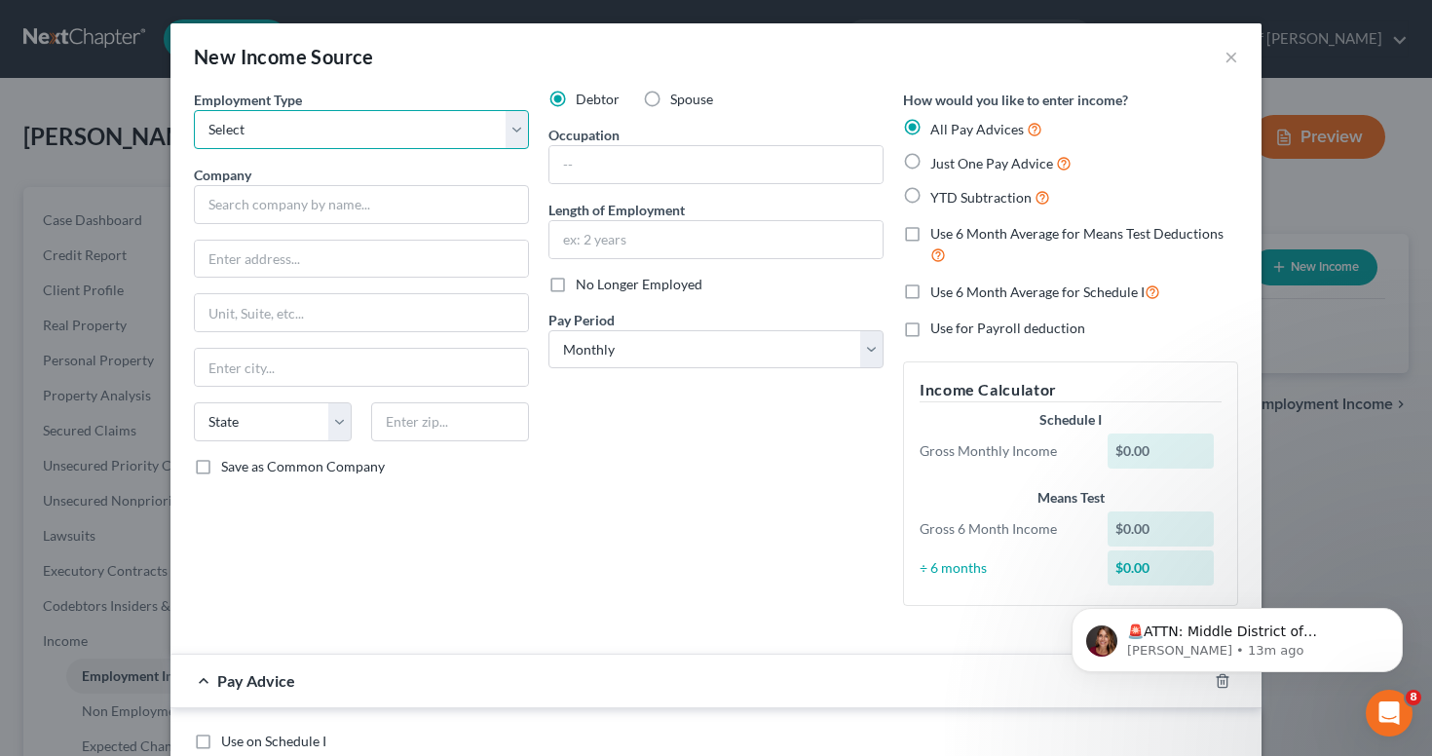
select select "0"
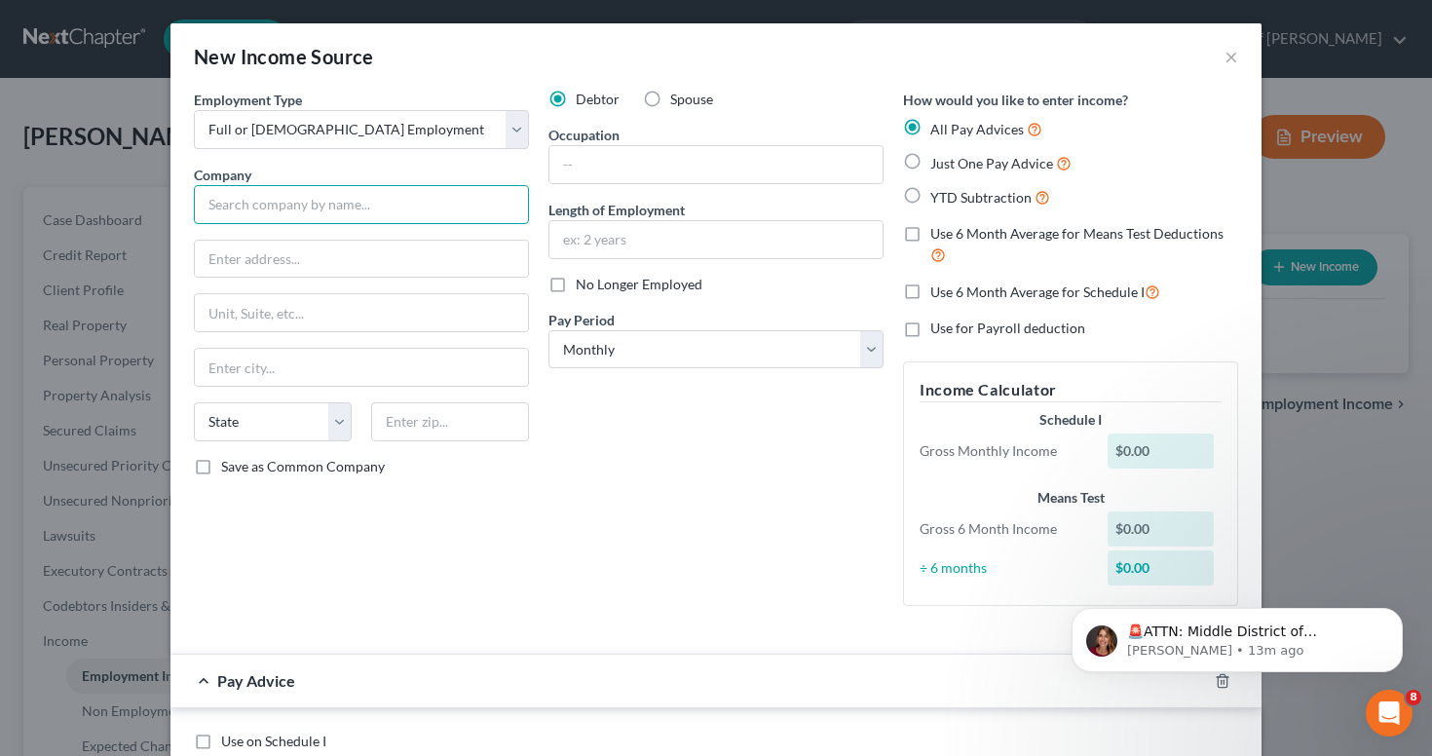
click at [289, 210] on input "text" at bounding box center [361, 204] width 335 height 39
click at [670, 97] on label "Spouse" at bounding box center [691, 99] width 43 height 19
click at [678, 97] on input "Spouse" at bounding box center [684, 96] width 13 height 13
radio input "true"
click at [379, 201] on input "text" at bounding box center [361, 204] width 335 height 39
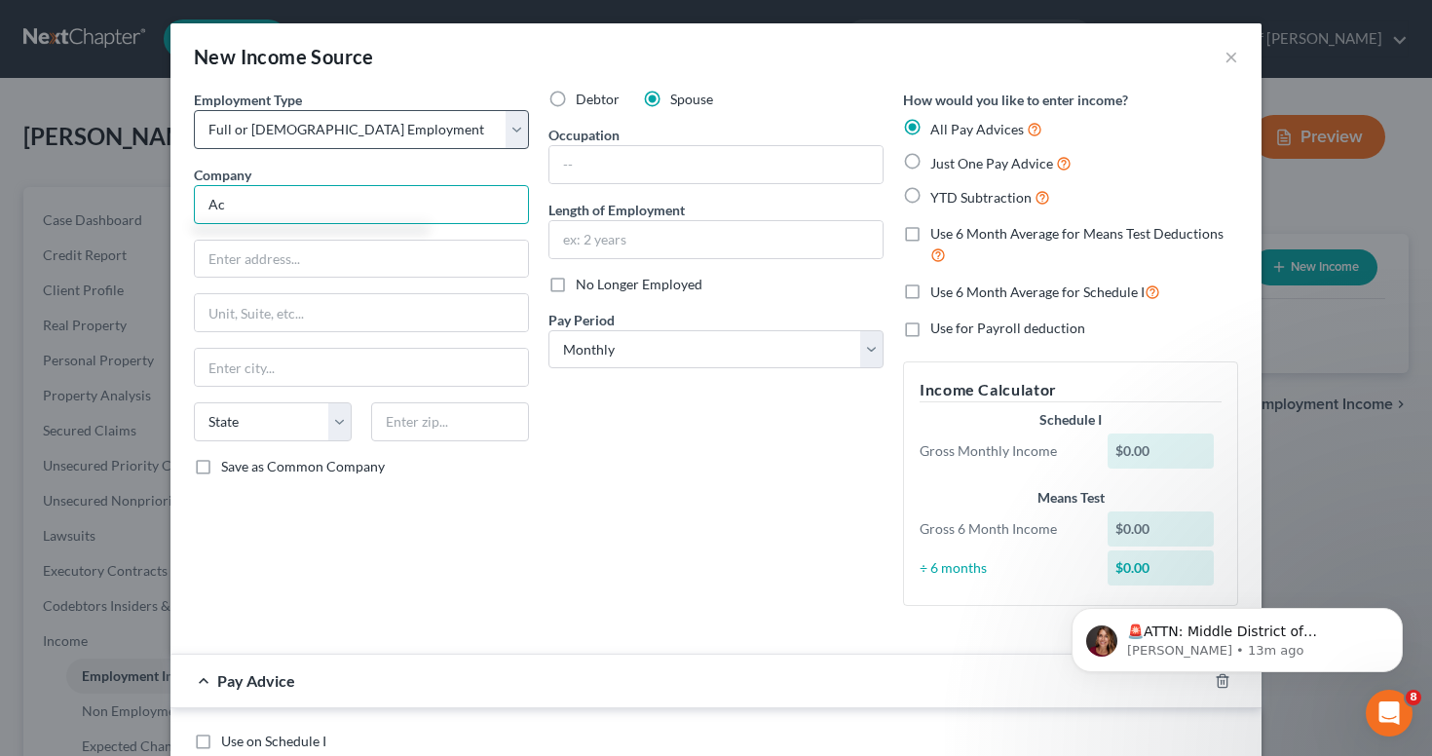
type input "A"
click at [332, 200] on input "Protech Staffing Servinces. Inc ." at bounding box center [361, 204] width 335 height 39
click at [231, 195] on input "Protech Staffing Services. Inc ." at bounding box center [361, 204] width 335 height 39
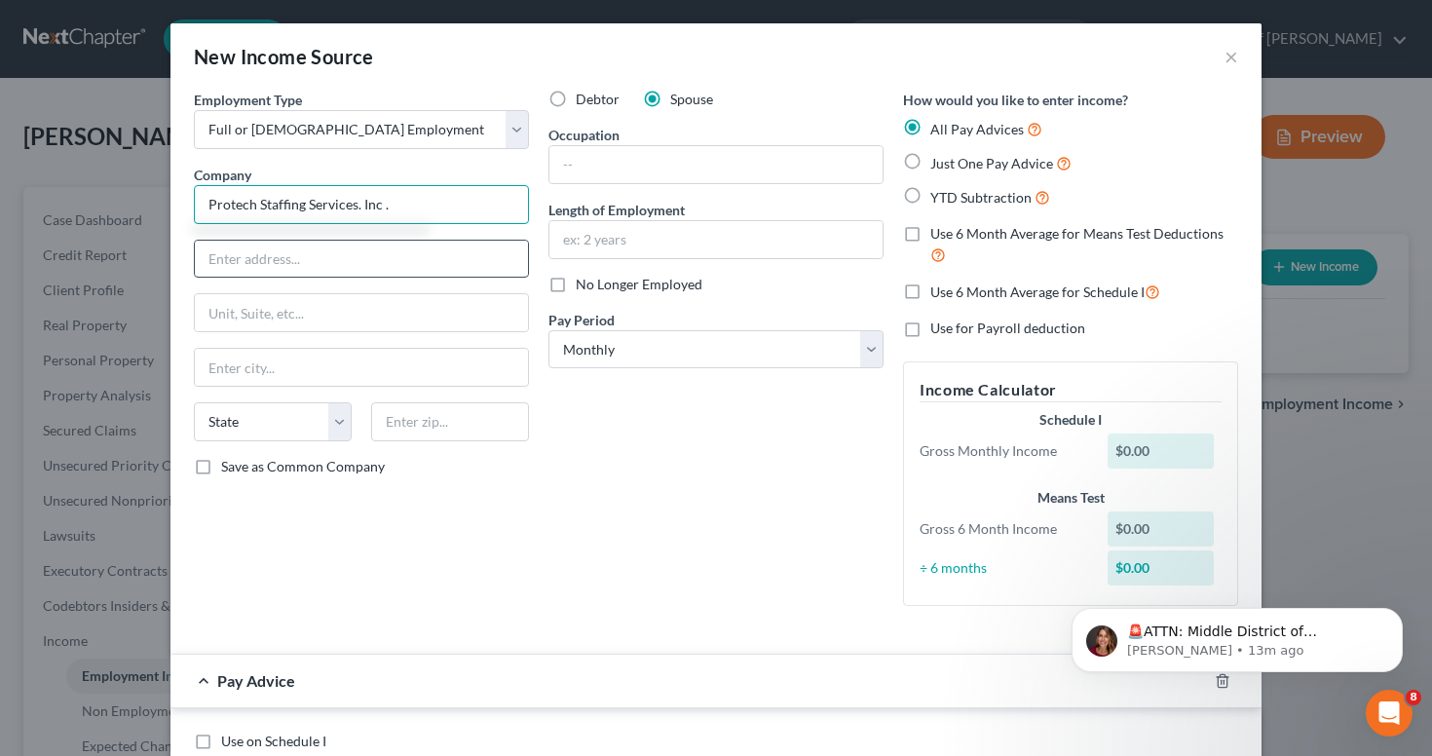
type input "Protech Staffing Services. Inc ."
type input "1209 University"
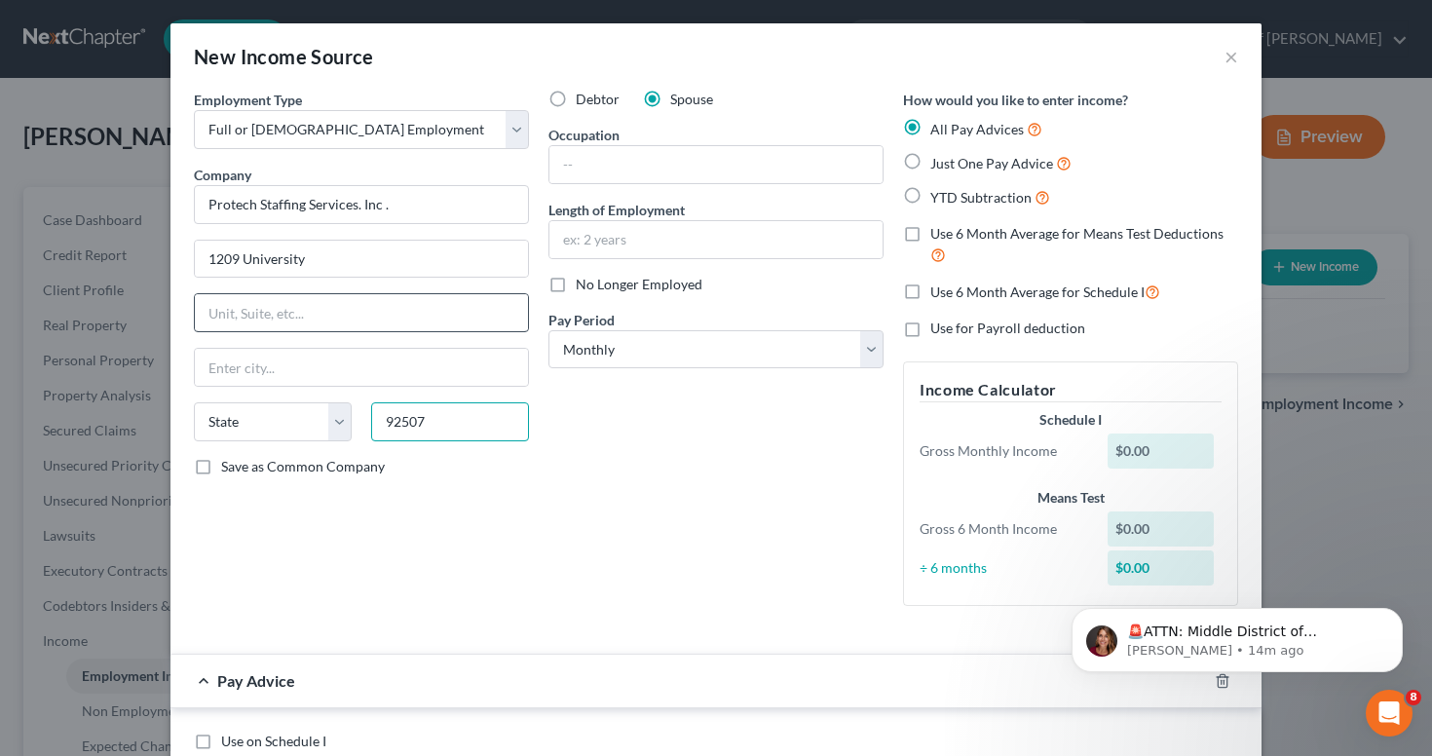
type input "92507"
type input "[GEOGRAPHIC_DATA]"
select select "4"
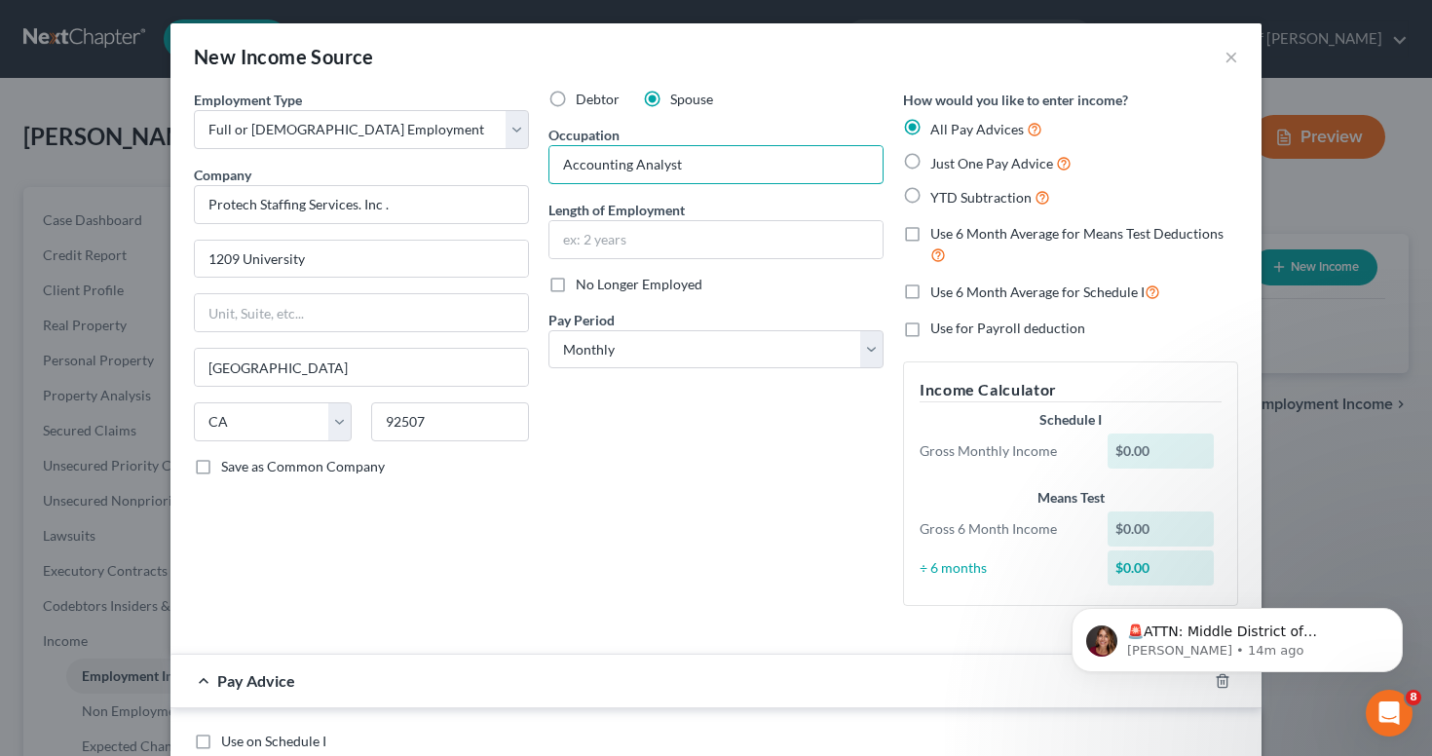
type input "Accounting Analyst"
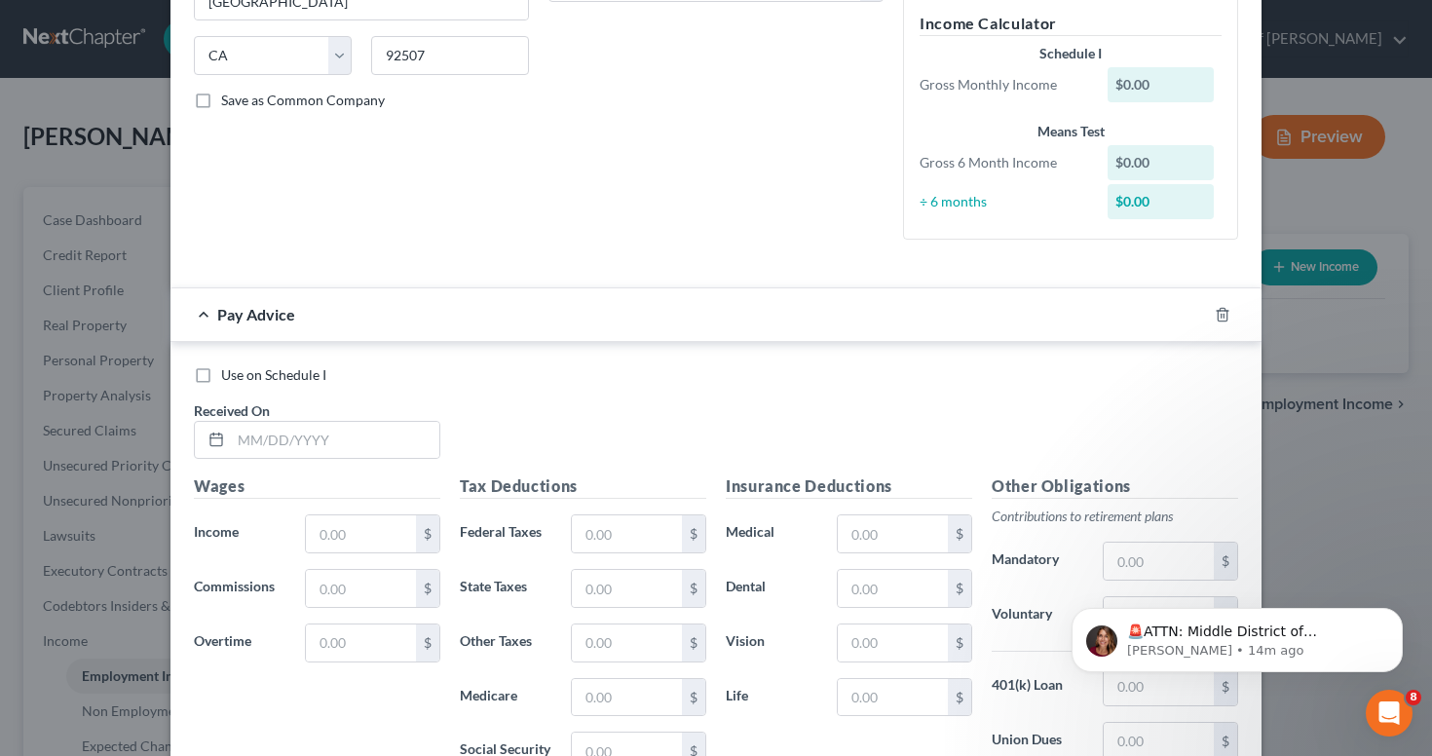
scroll to position [383, 0]
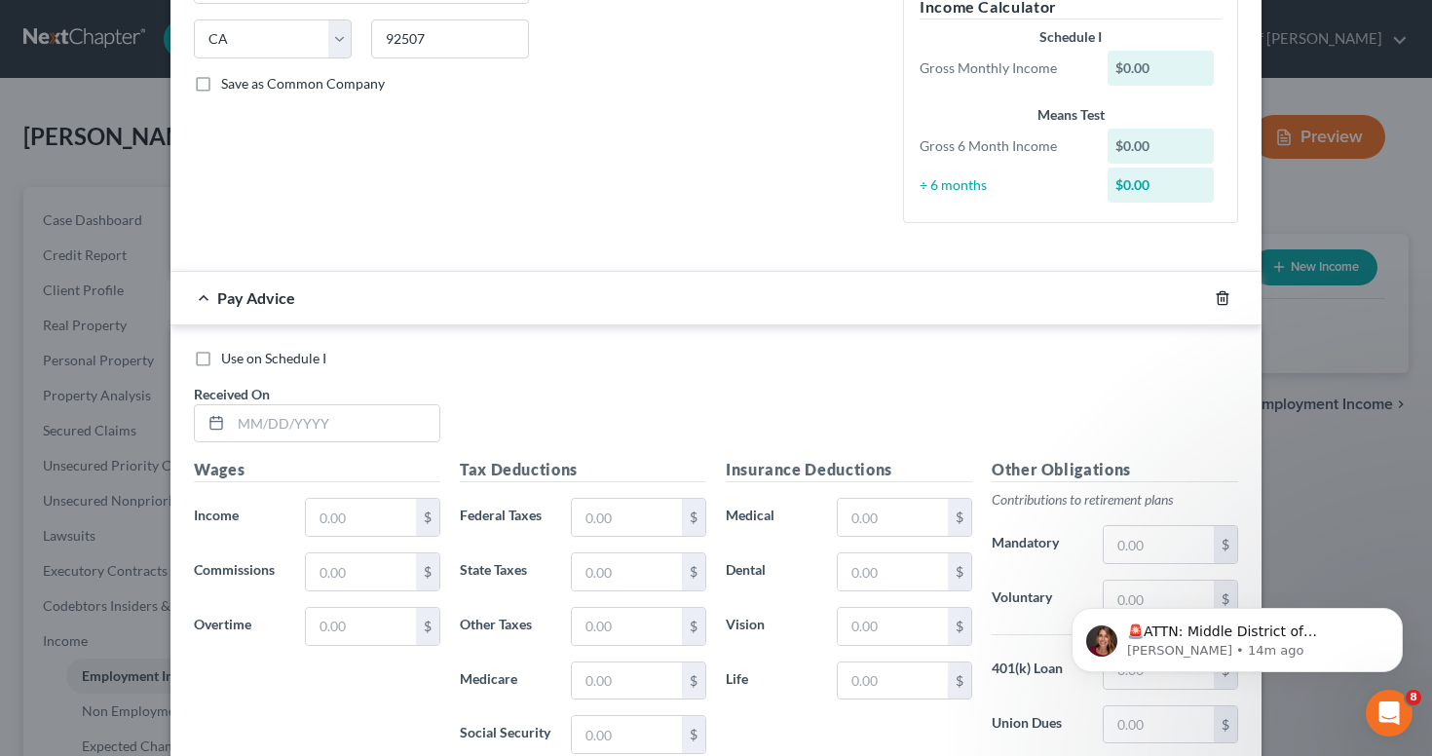
click at [1223, 297] on line "button" at bounding box center [1223, 299] width 0 height 4
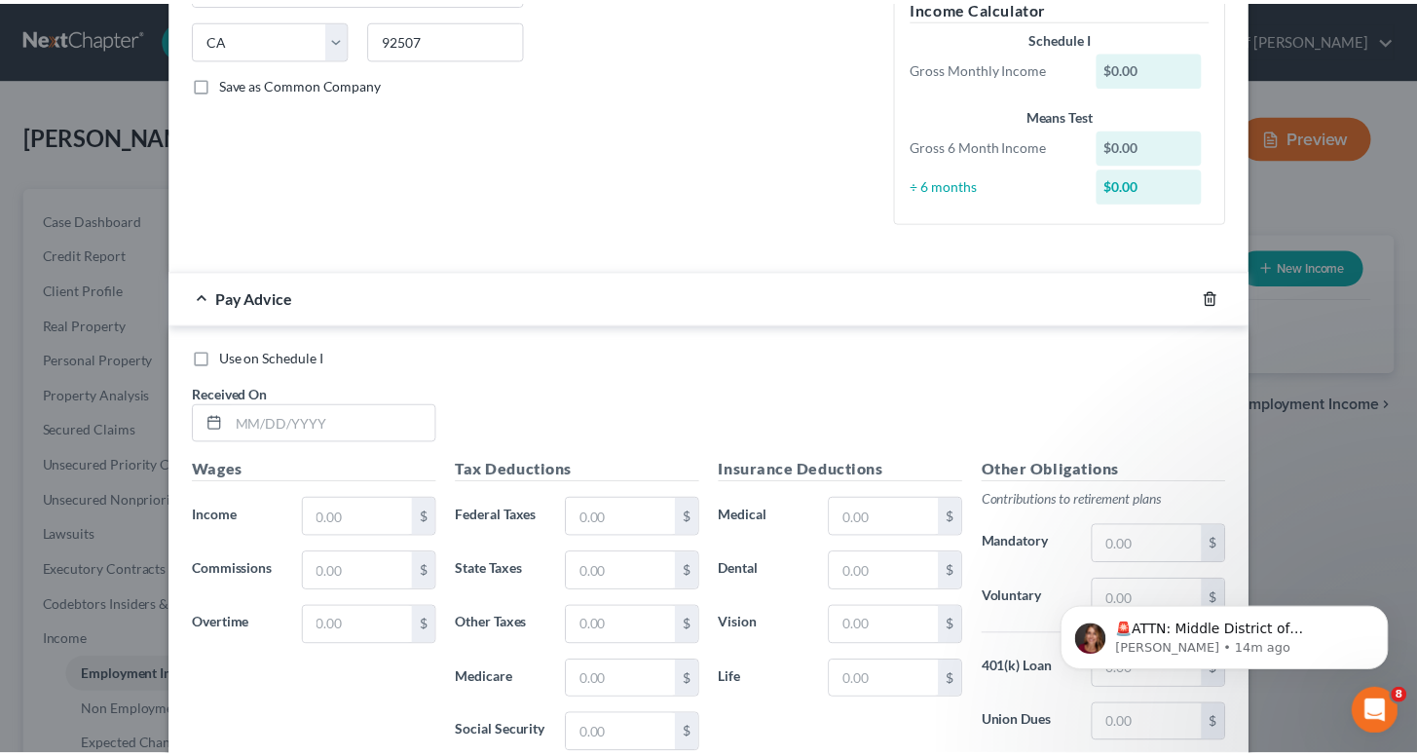
scroll to position [1, 0]
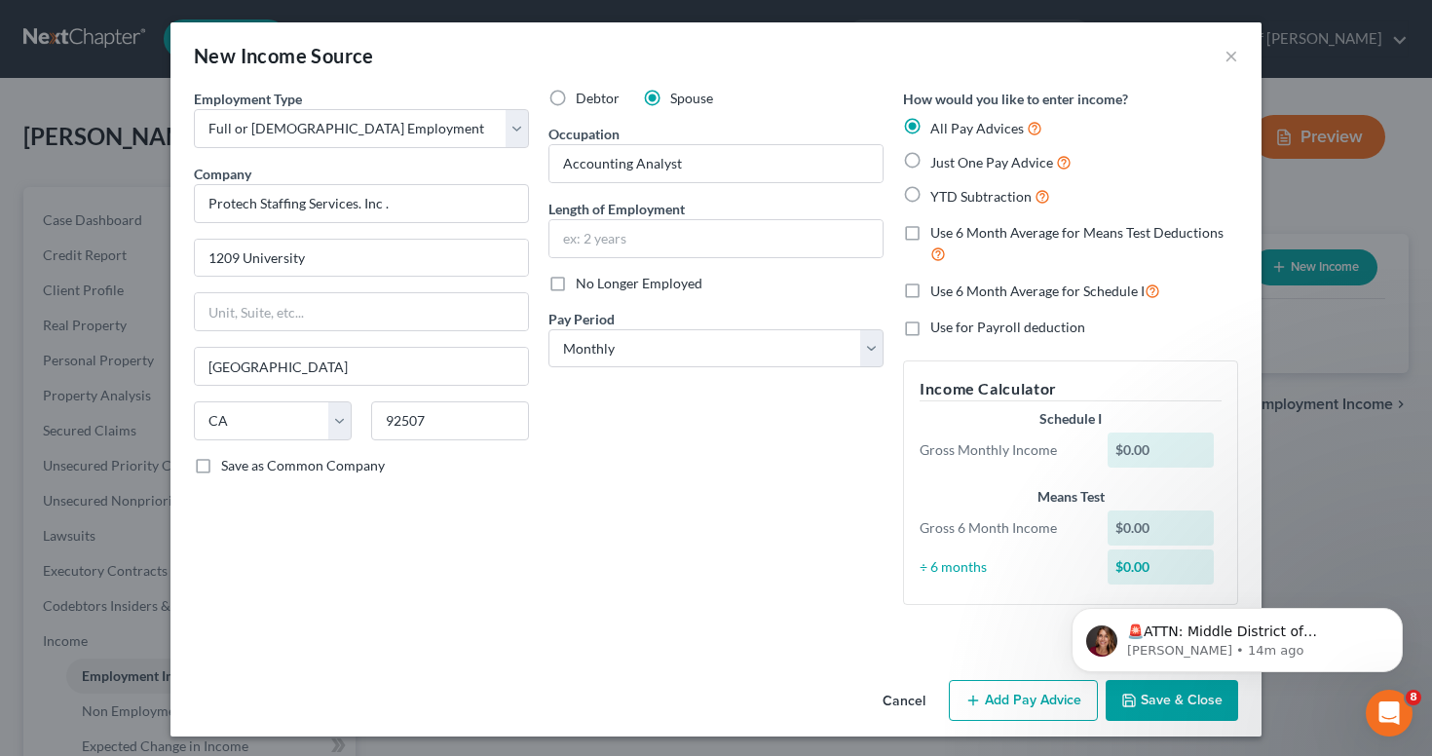
click at [1162, 698] on html "🚨ATTN: Middle District of [US_STATE] The court has added a new Credit Counselin…" at bounding box center [1237, 635] width 390 height 136
click at [1132, 699] on html "🚨ATTN: Middle District of [US_STATE] The court has added a new Credit Counselin…" at bounding box center [1237, 635] width 390 height 136
click at [1396, 622] on button "Dismiss notification" at bounding box center [1396, 613] width 25 height 25
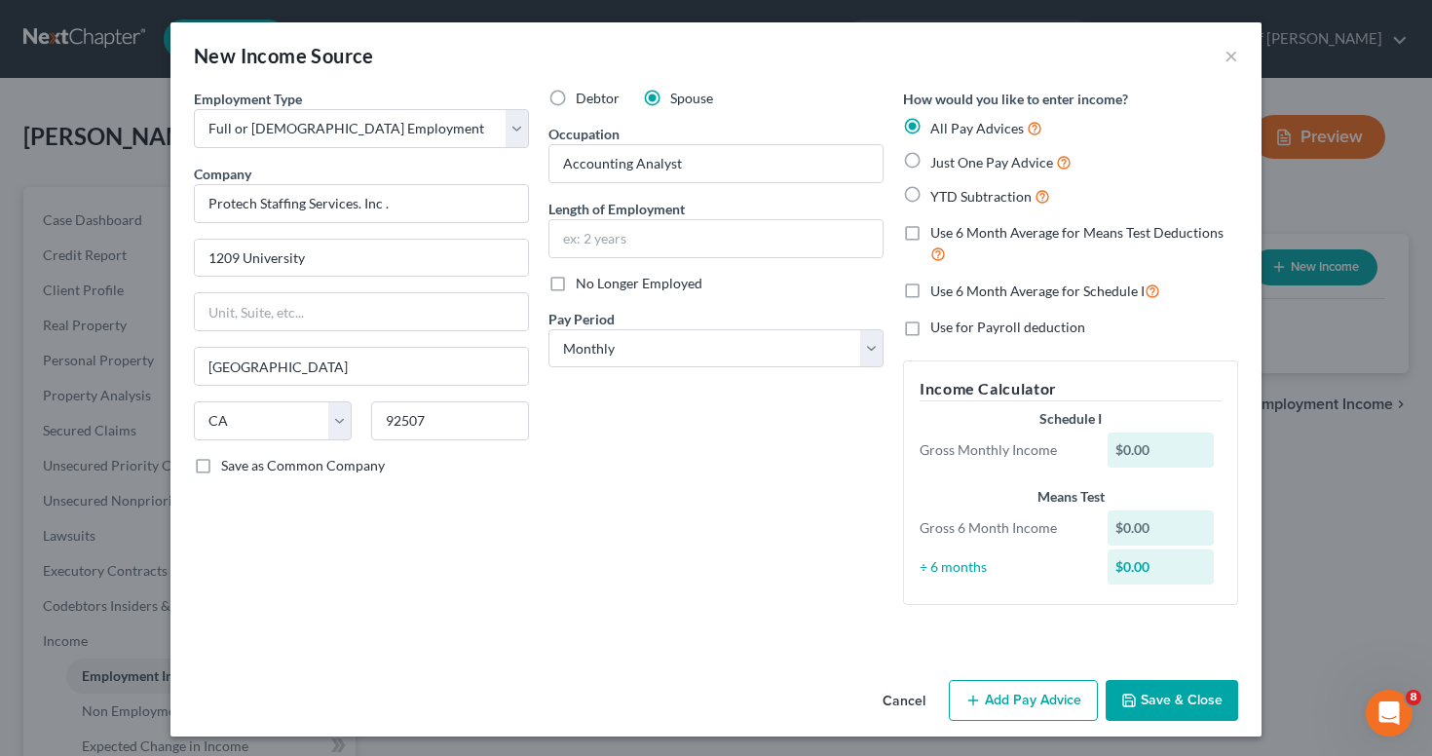
click at [1181, 697] on button "Save & Close" at bounding box center [1171, 700] width 132 height 41
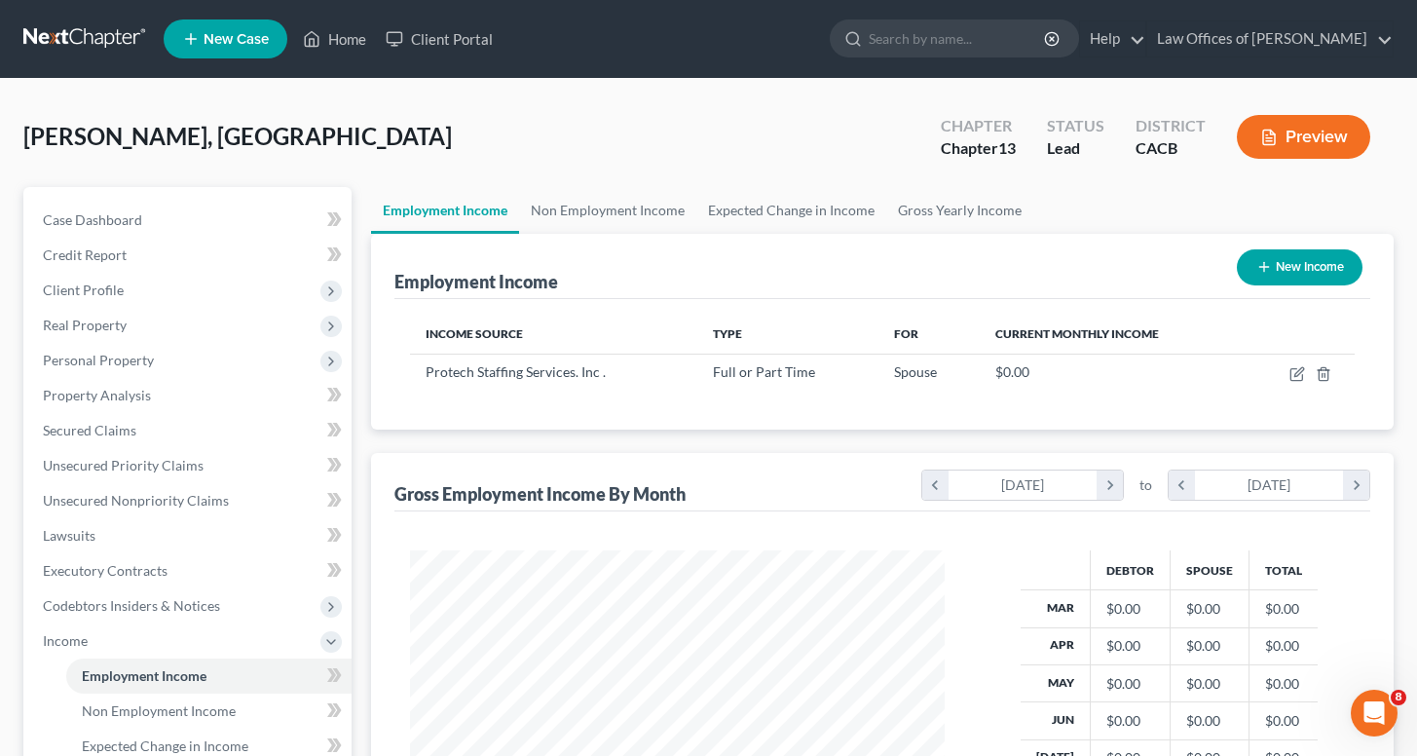
scroll to position [349, 575]
click at [656, 213] on link "Non Employment Income" at bounding box center [607, 210] width 177 height 47
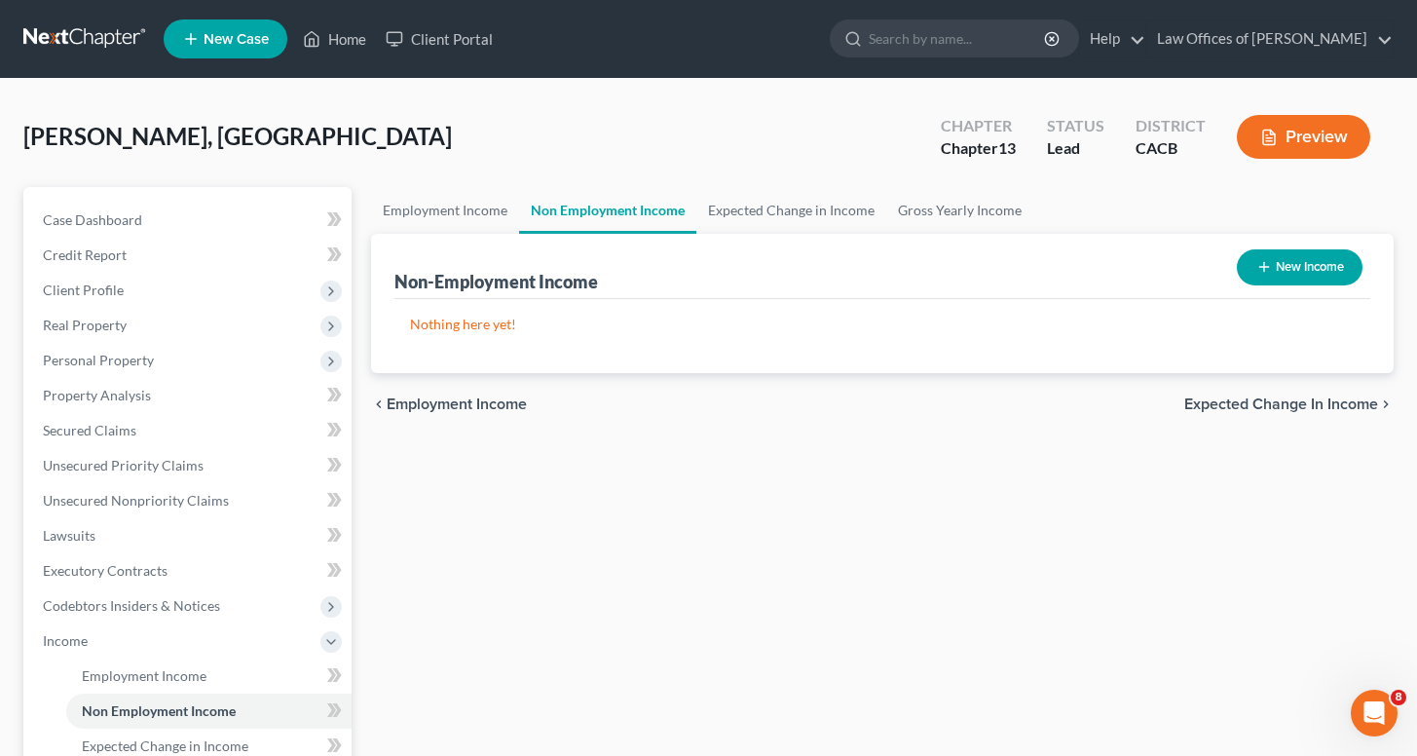
click at [1261, 280] on button "New Income" at bounding box center [1300, 267] width 126 height 36
select select "0"
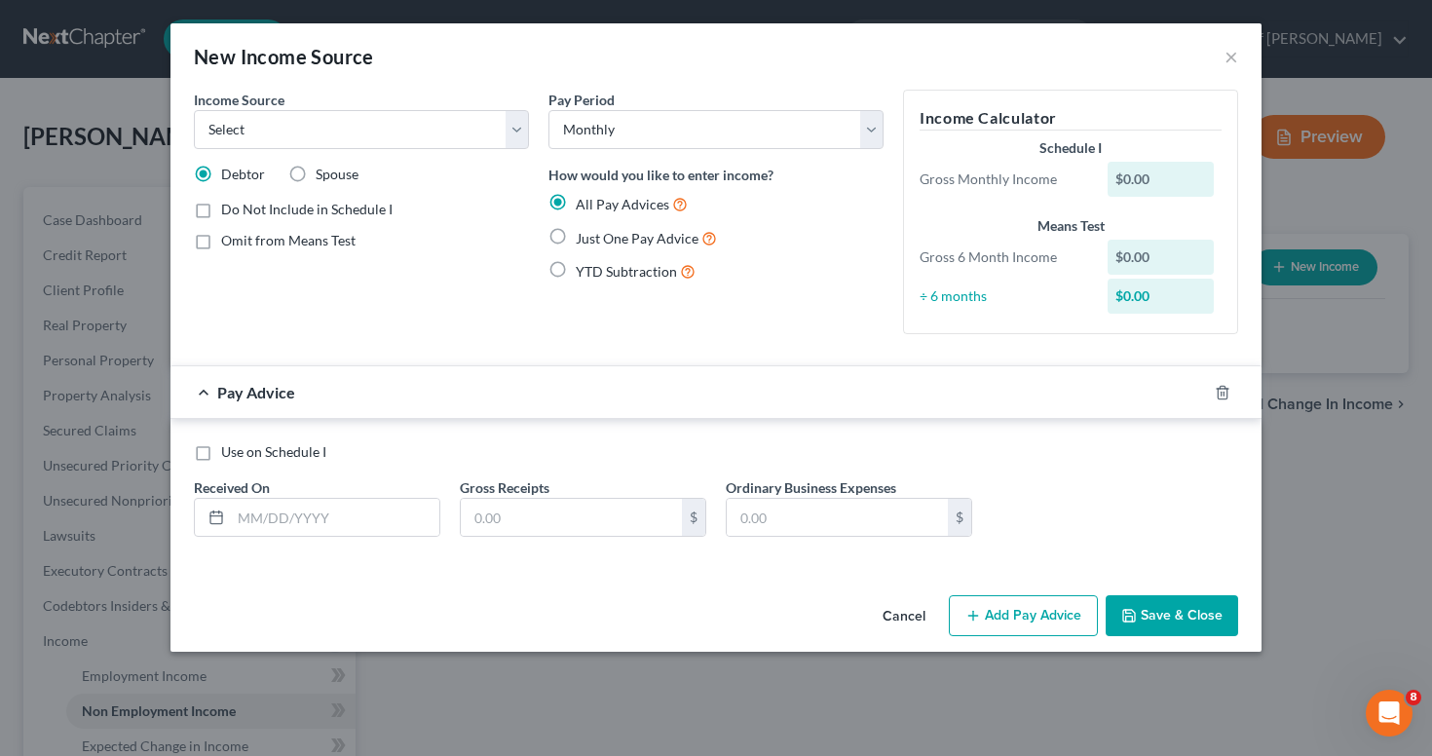
click at [901, 614] on button "Cancel" at bounding box center [904, 616] width 74 height 39
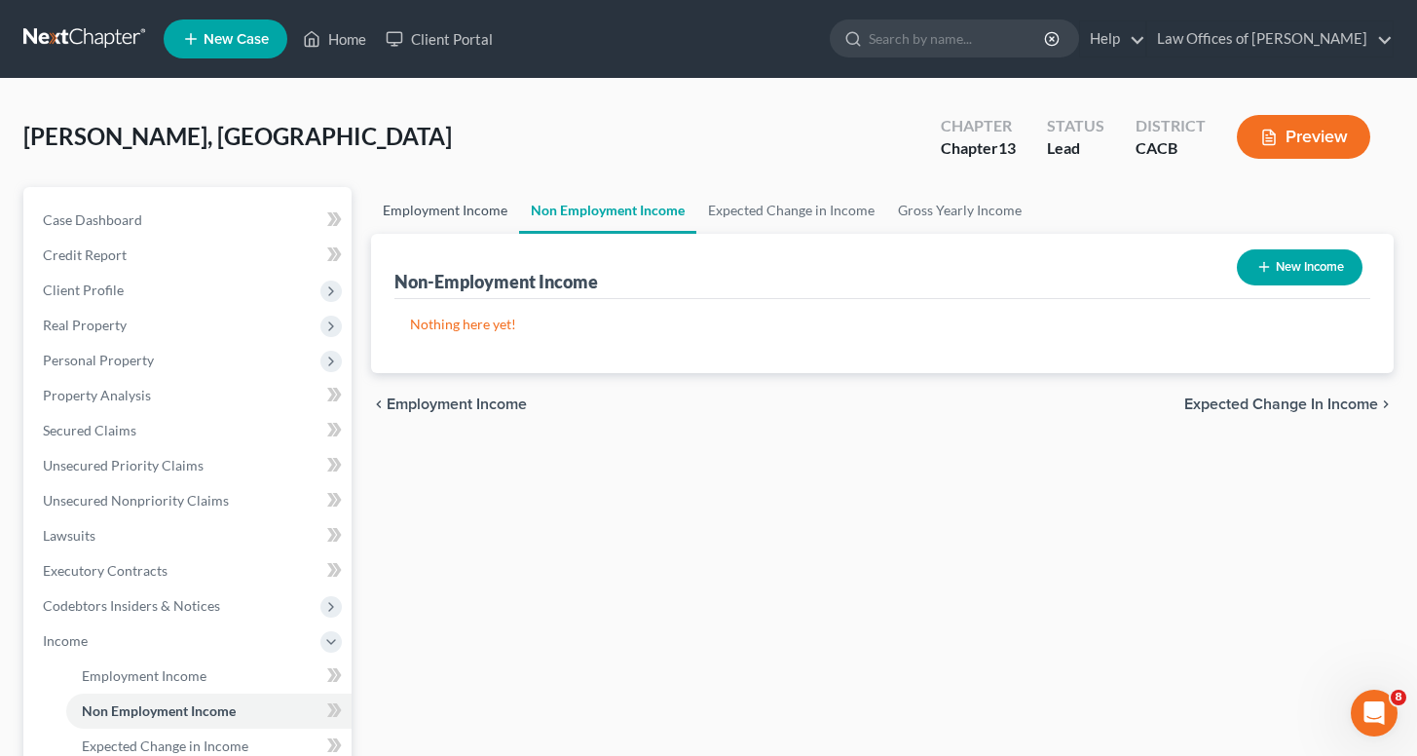
click at [470, 199] on link "Employment Income" at bounding box center [445, 210] width 148 height 47
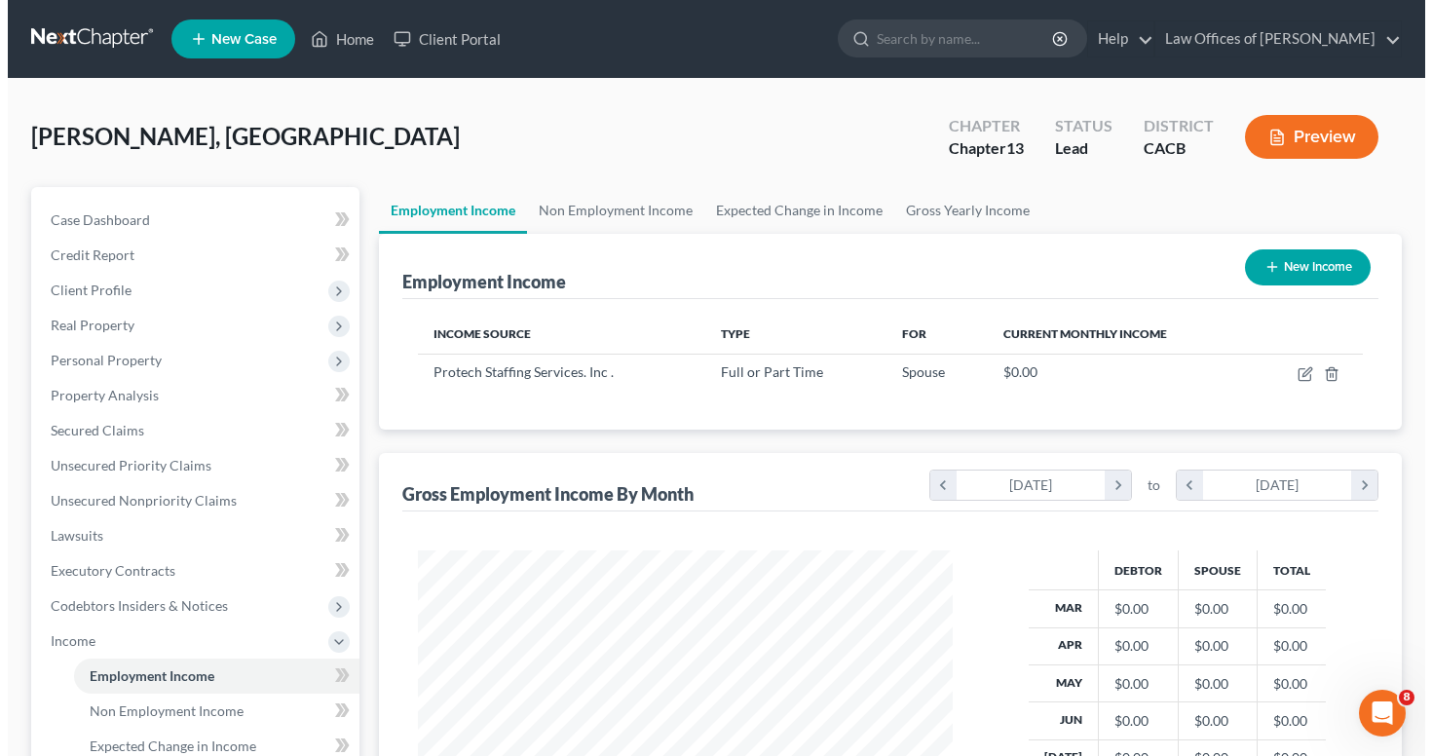
scroll to position [349, 575]
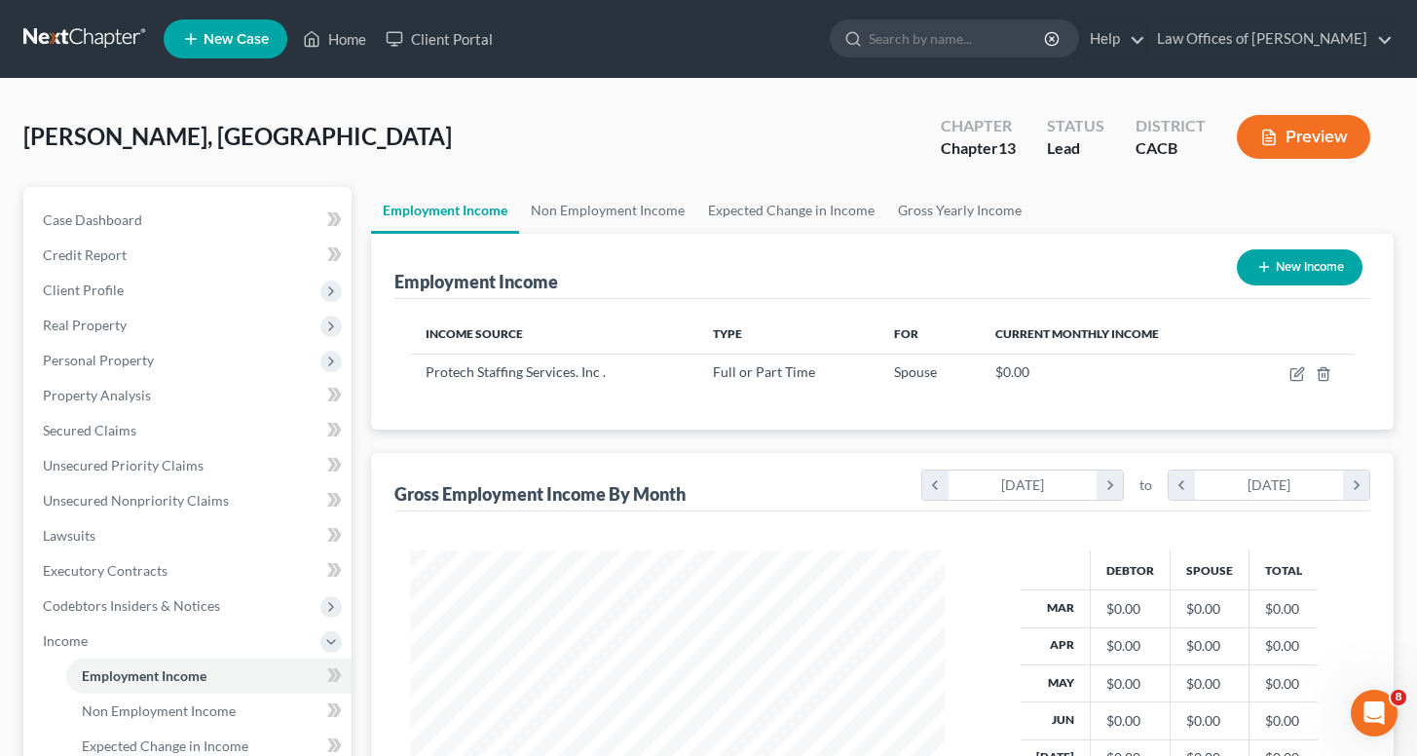
click at [1302, 256] on button "New Income" at bounding box center [1300, 267] width 126 height 36
select select "0"
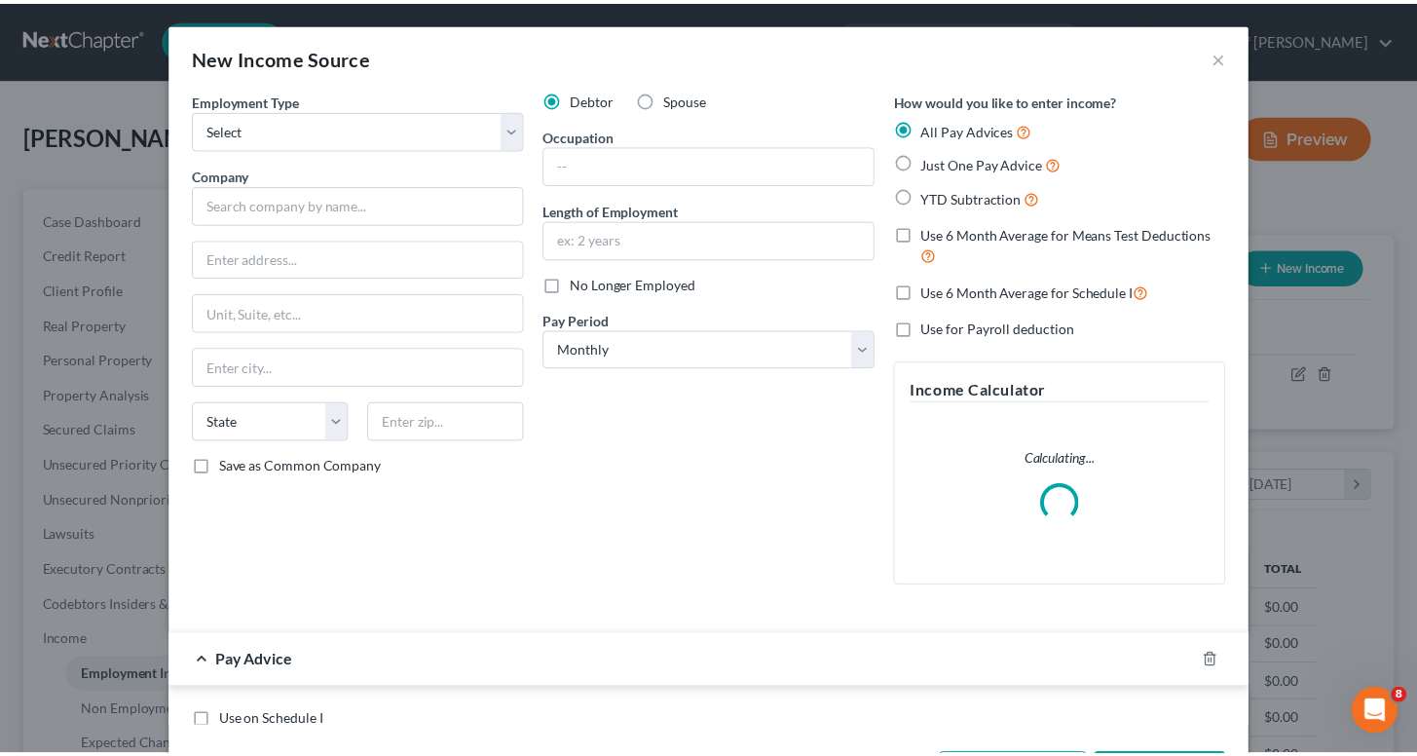
scroll to position [349, 580]
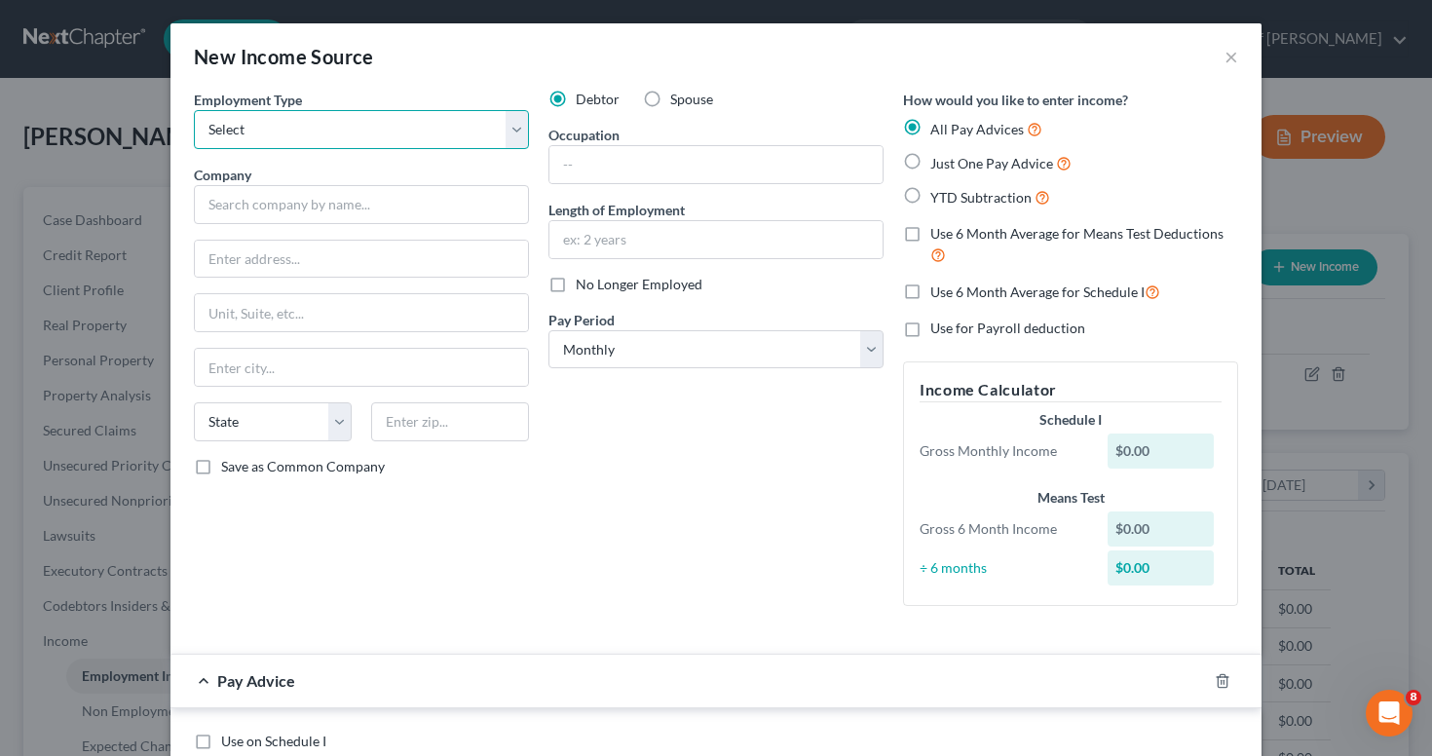
select select "0"
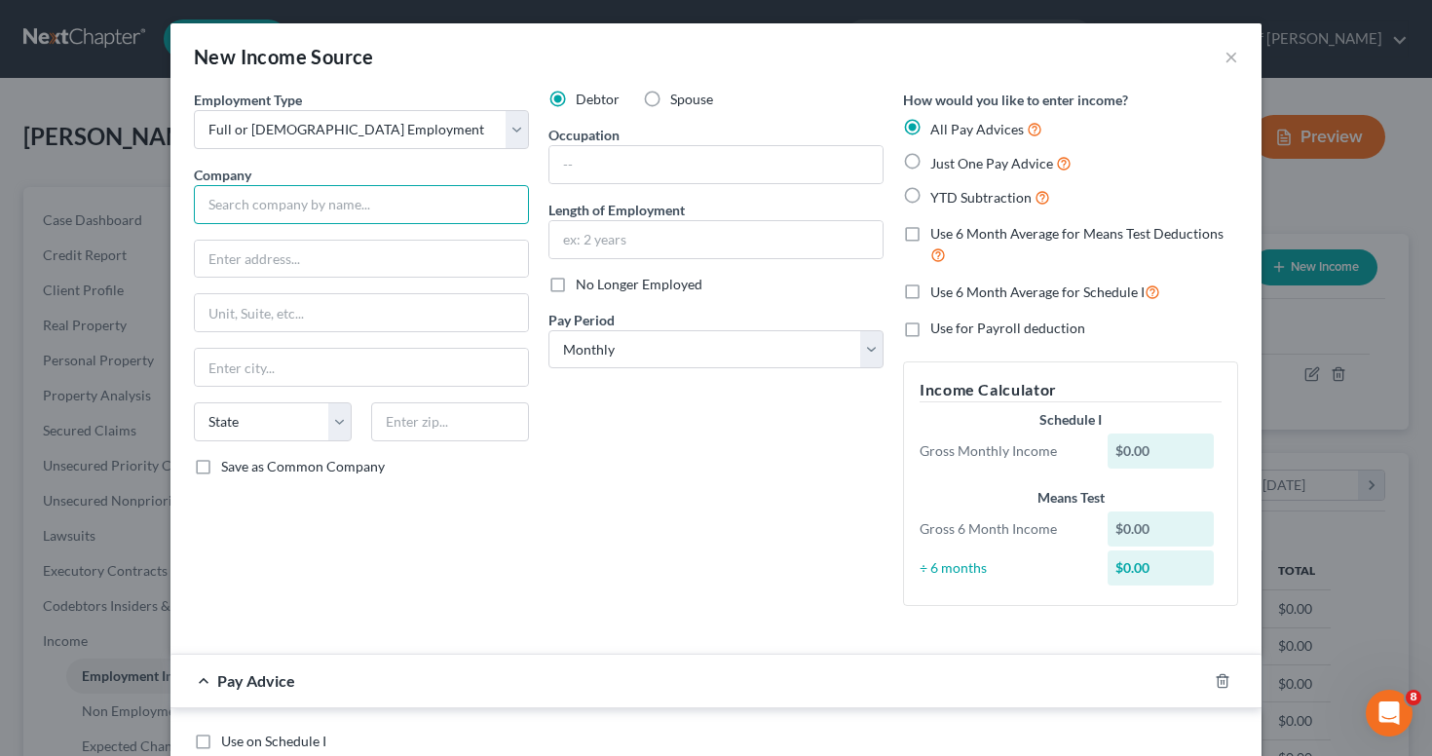
click at [264, 215] on input "text" at bounding box center [361, 204] width 335 height 39
type input "Premium Windows & Doors"
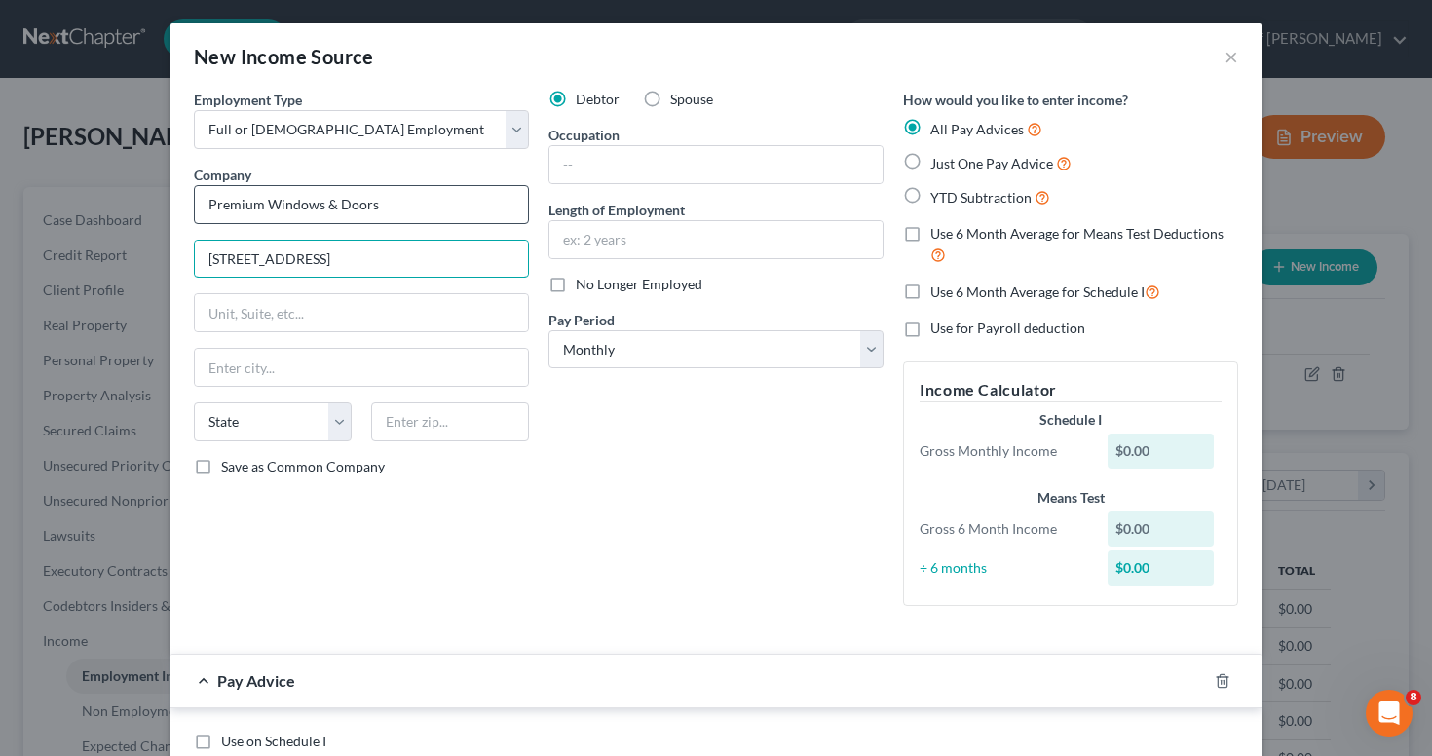
type input "[STREET_ADDRESS]"
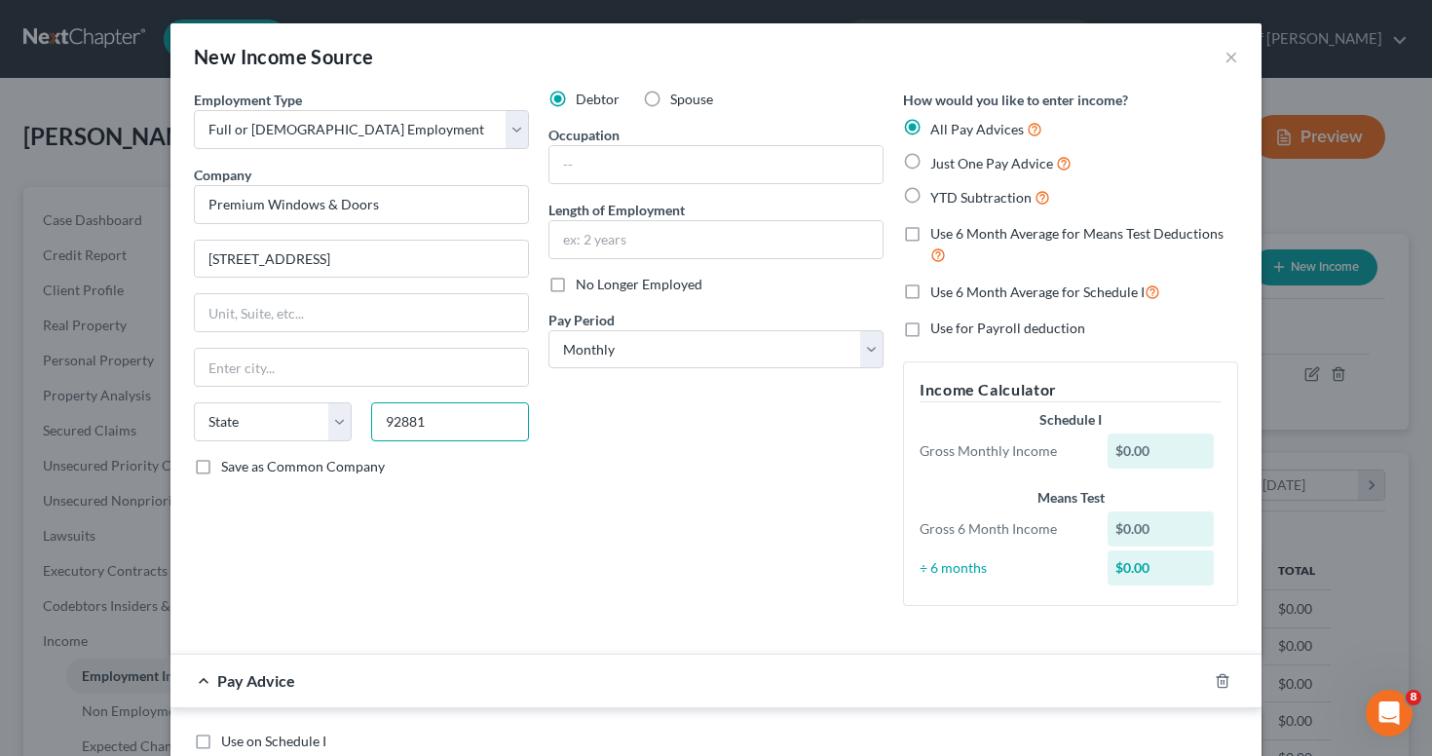
type input "92881"
type input "Corona"
select select "4"
type input "a"
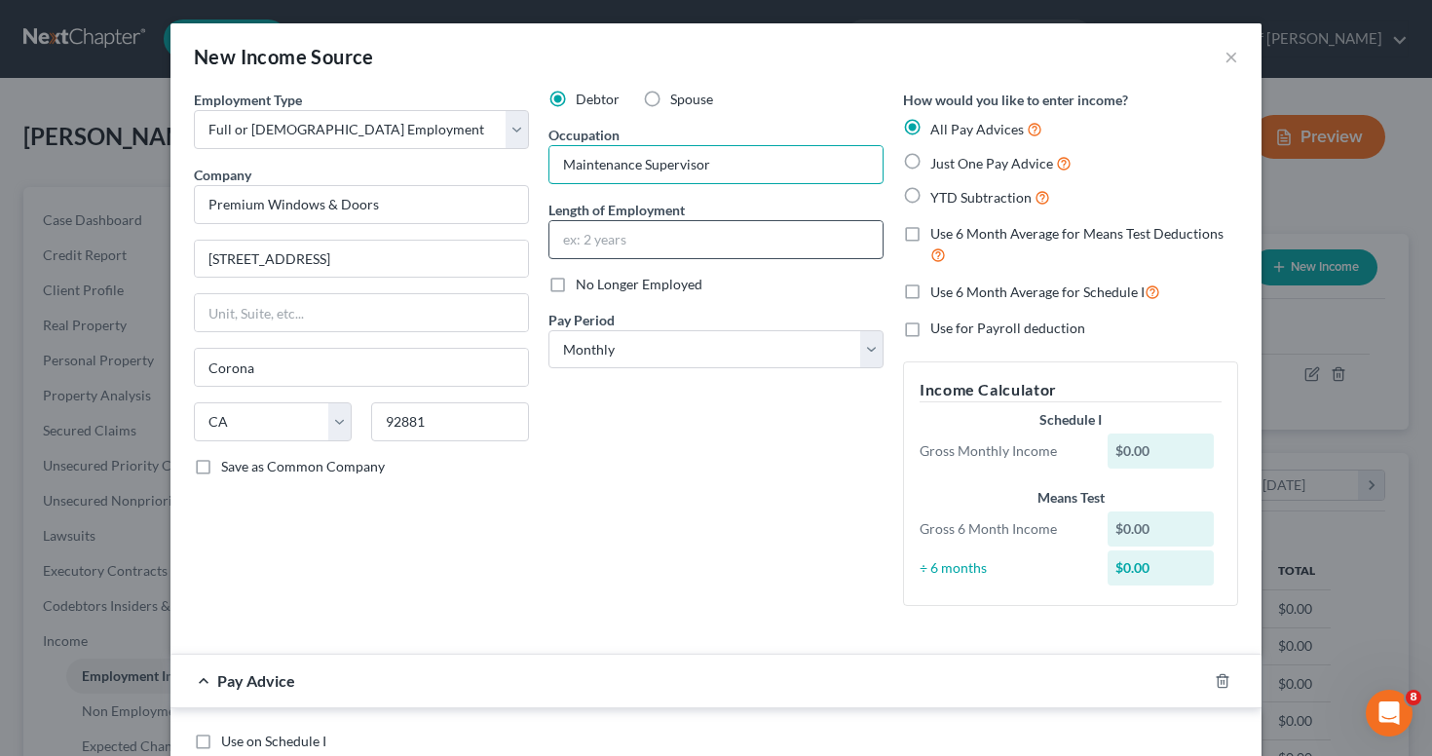
type input "Maintenance Supervisor"
click at [623, 237] on input "text" at bounding box center [715, 239] width 333 height 37
type input "4 Months"
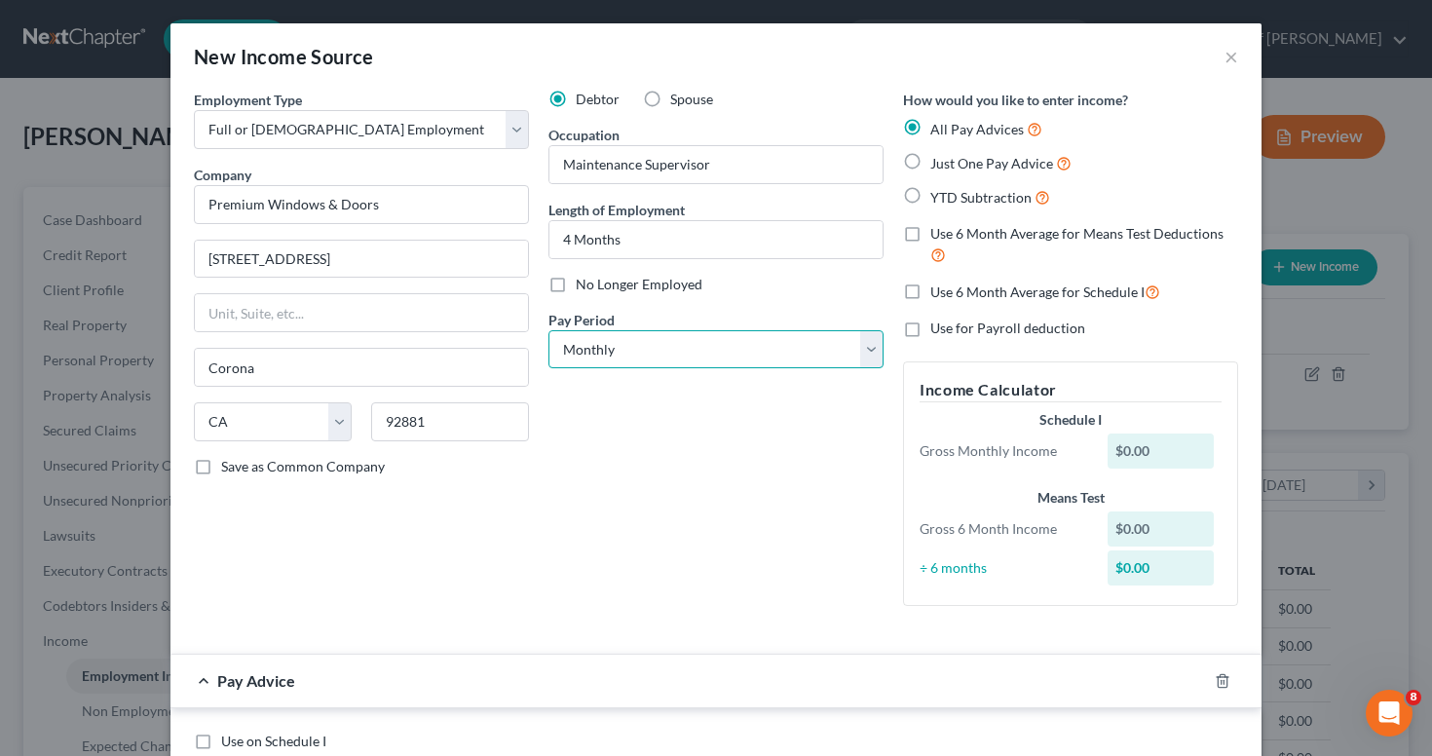
select select "2"
click at [1218, 680] on icon "button" at bounding box center [1222, 681] width 16 height 16
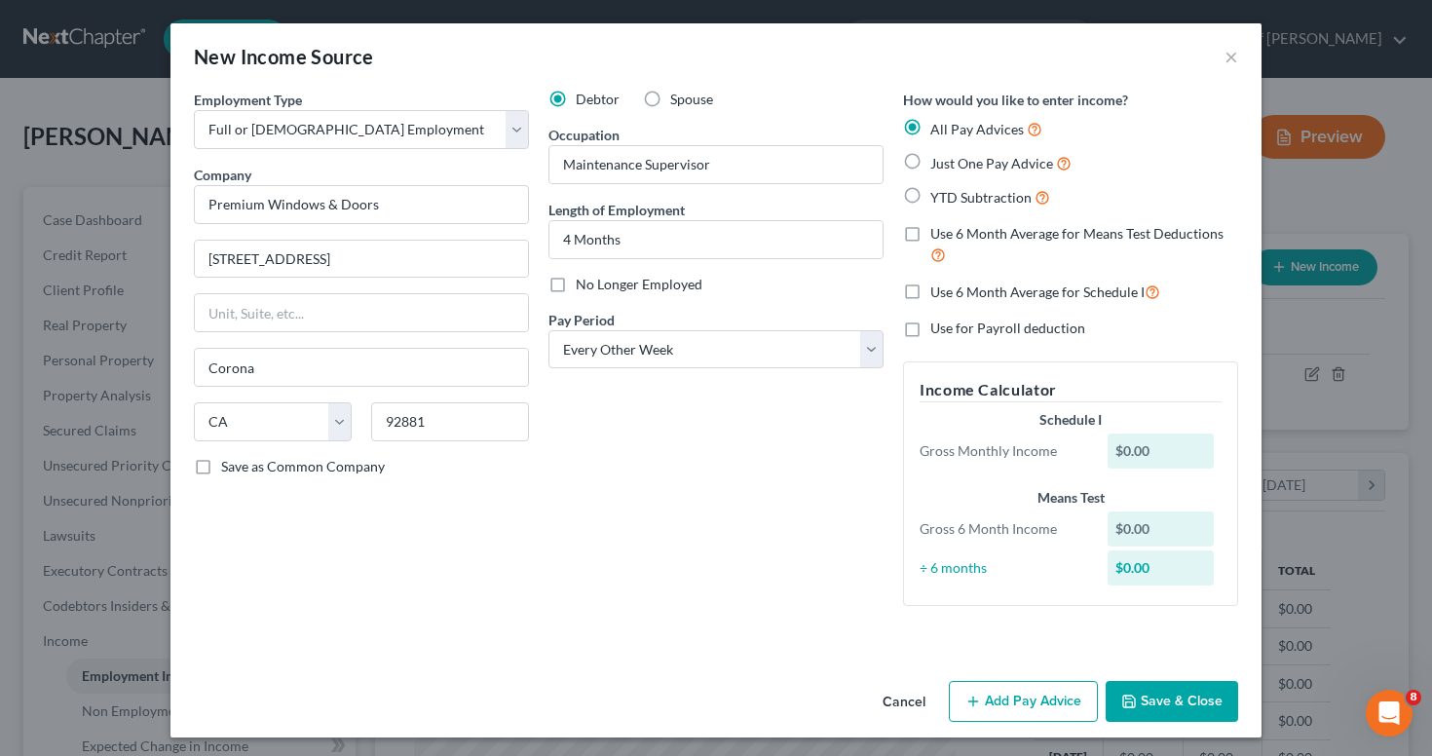
click at [1148, 689] on button "Save & Close" at bounding box center [1171, 701] width 132 height 41
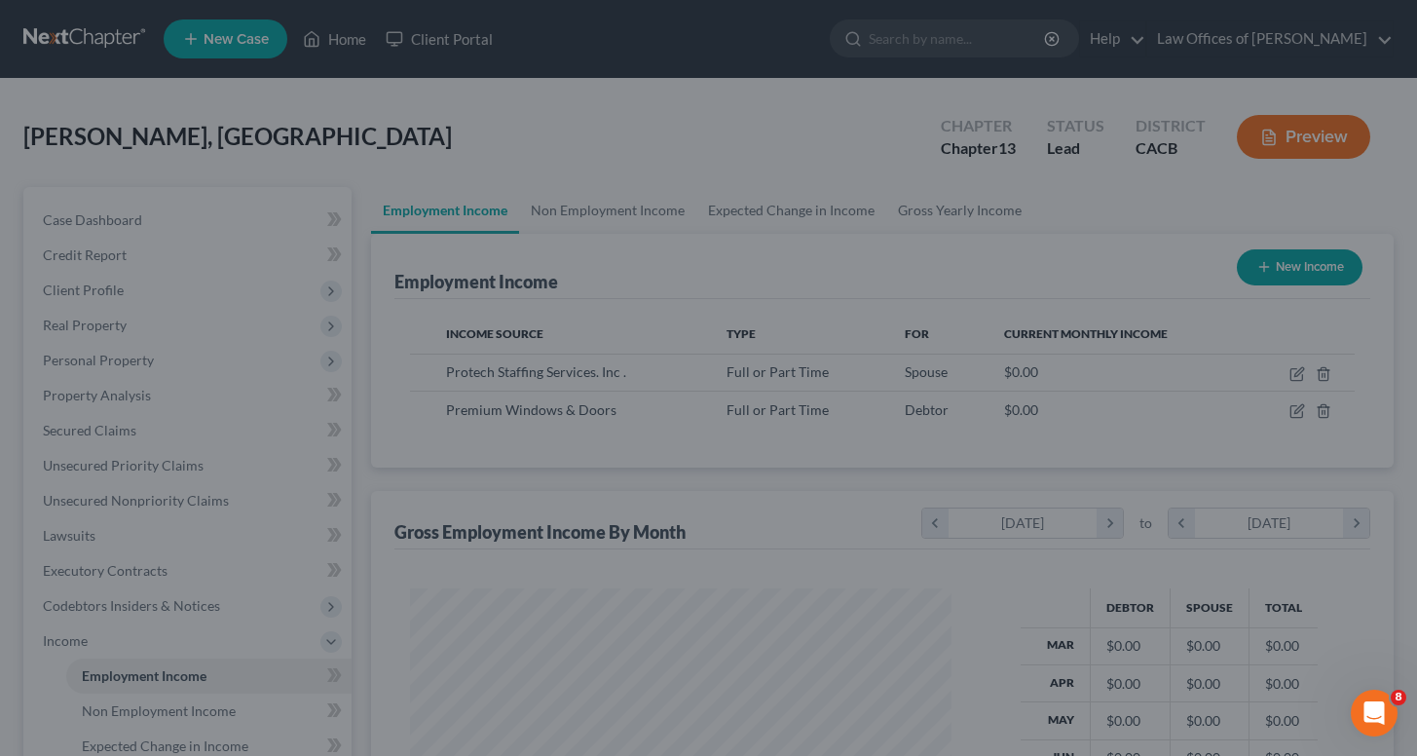
scroll to position [973509, 973284]
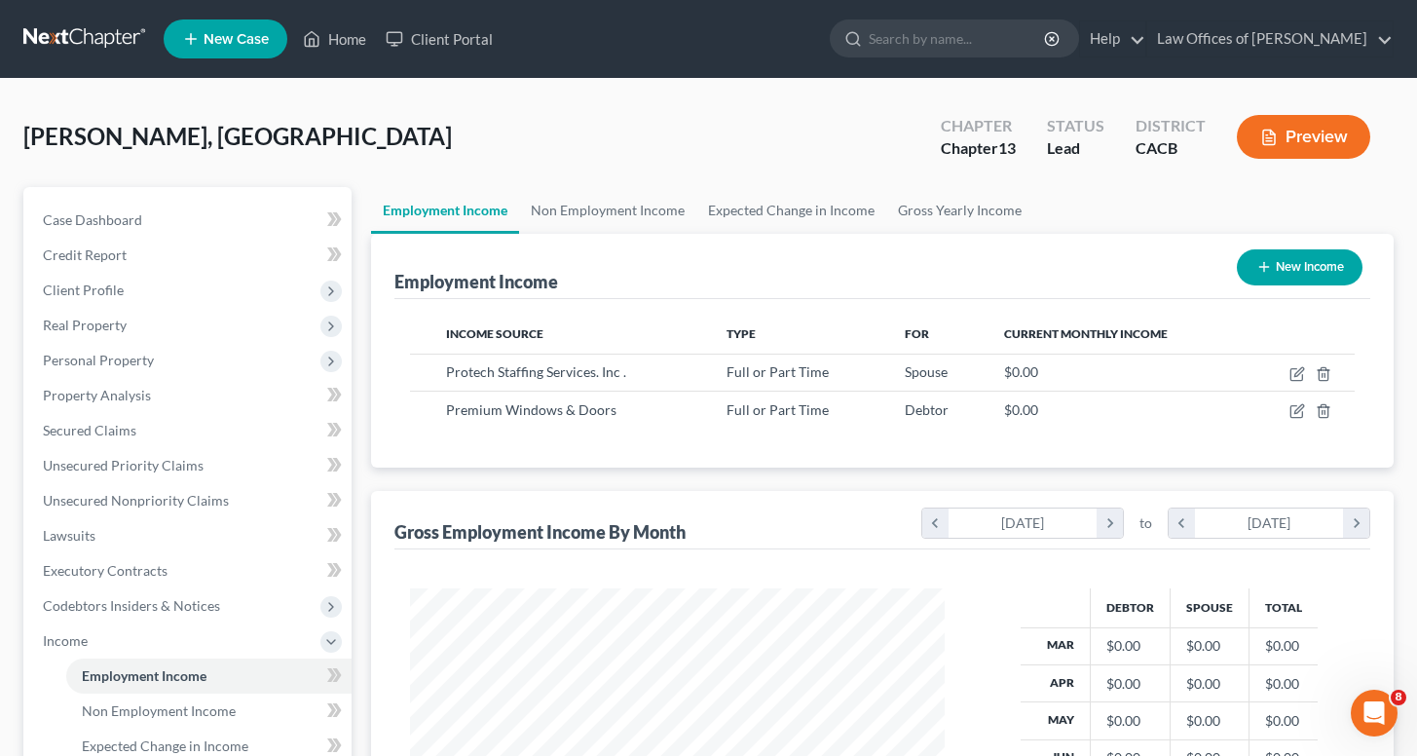
click at [262, 172] on div "[PERSON_NAME], [GEOGRAPHIC_DATA] Upgraded Chapter Chapter 13 Status Lead Distri…" at bounding box center [708, 144] width 1370 height 85
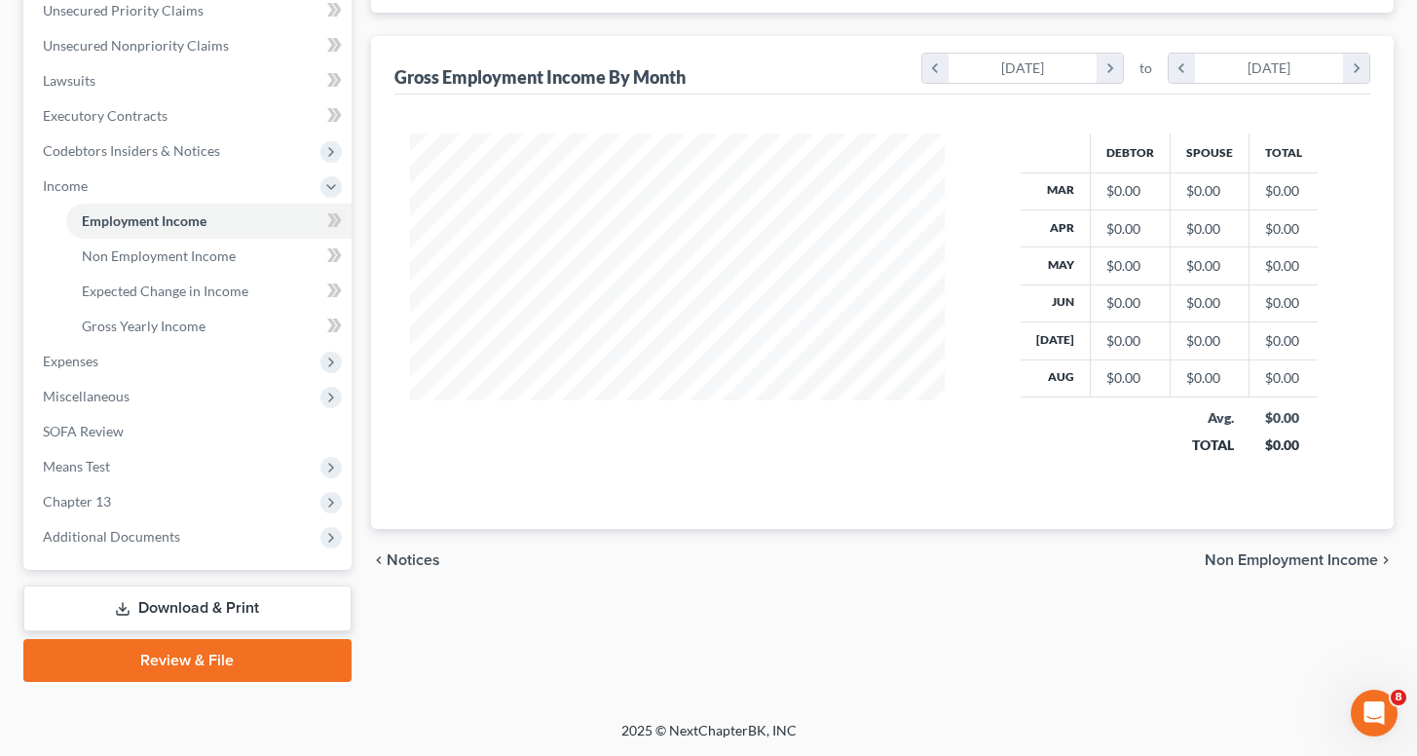
scroll to position [455, 0]
click at [80, 434] on span "SOFA Review" at bounding box center [83, 431] width 81 height 17
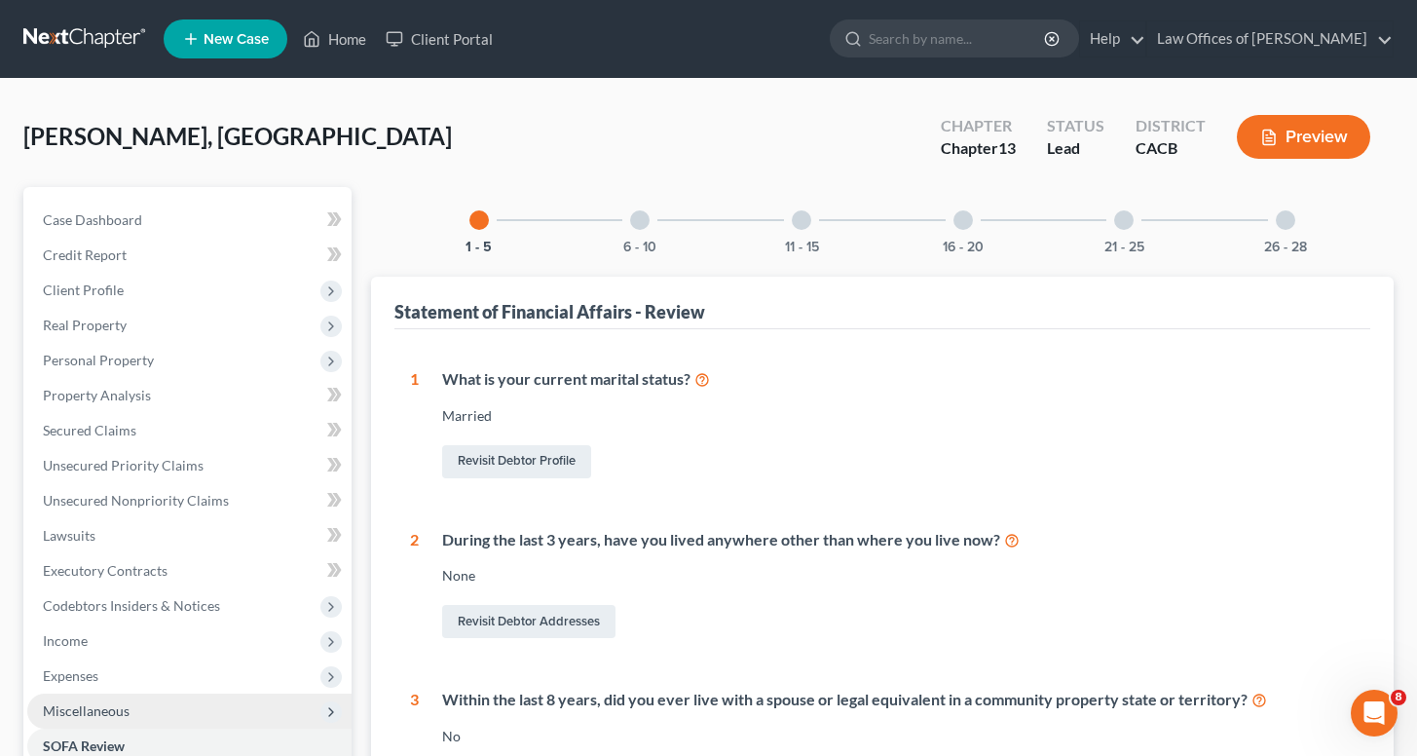
click at [154, 722] on span "Miscellaneous" at bounding box center [189, 710] width 324 height 35
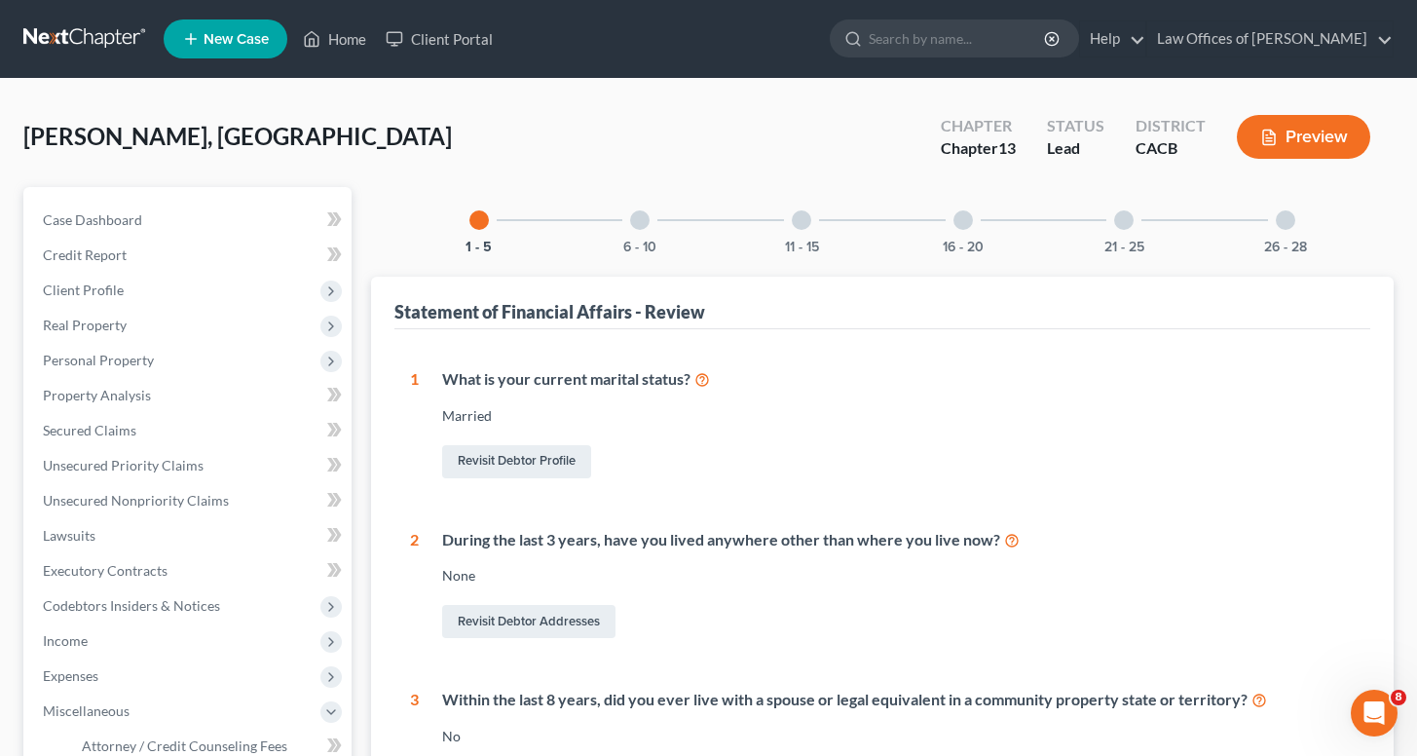
click at [406, 478] on div "1 What is your current marital status? [DEMOGRAPHIC_DATA] Revisit Debtor Profil…" at bounding box center [882, 761] width 976 height 865
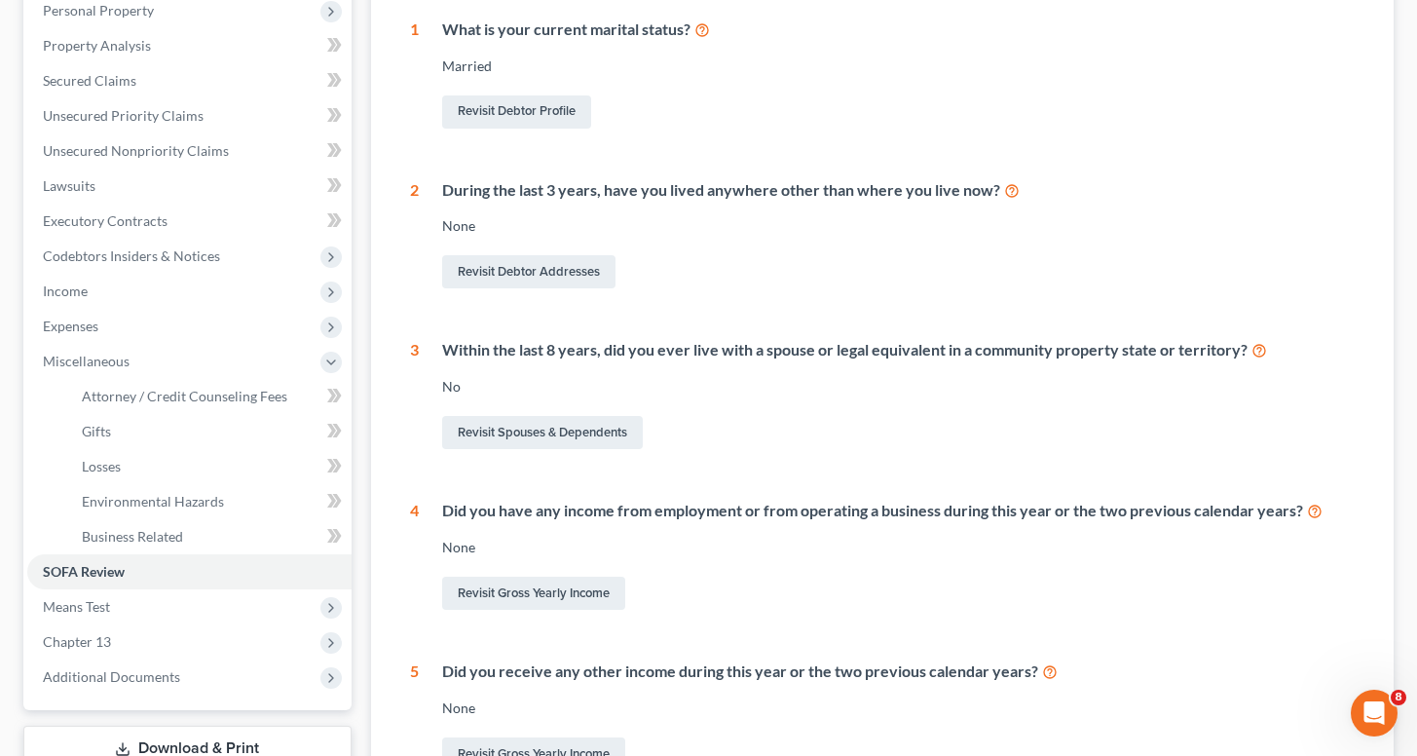
scroll to position [351, 0]
click at [189, 536] on link "Business Related" at bounding box center [208, 535] width 285 height 35
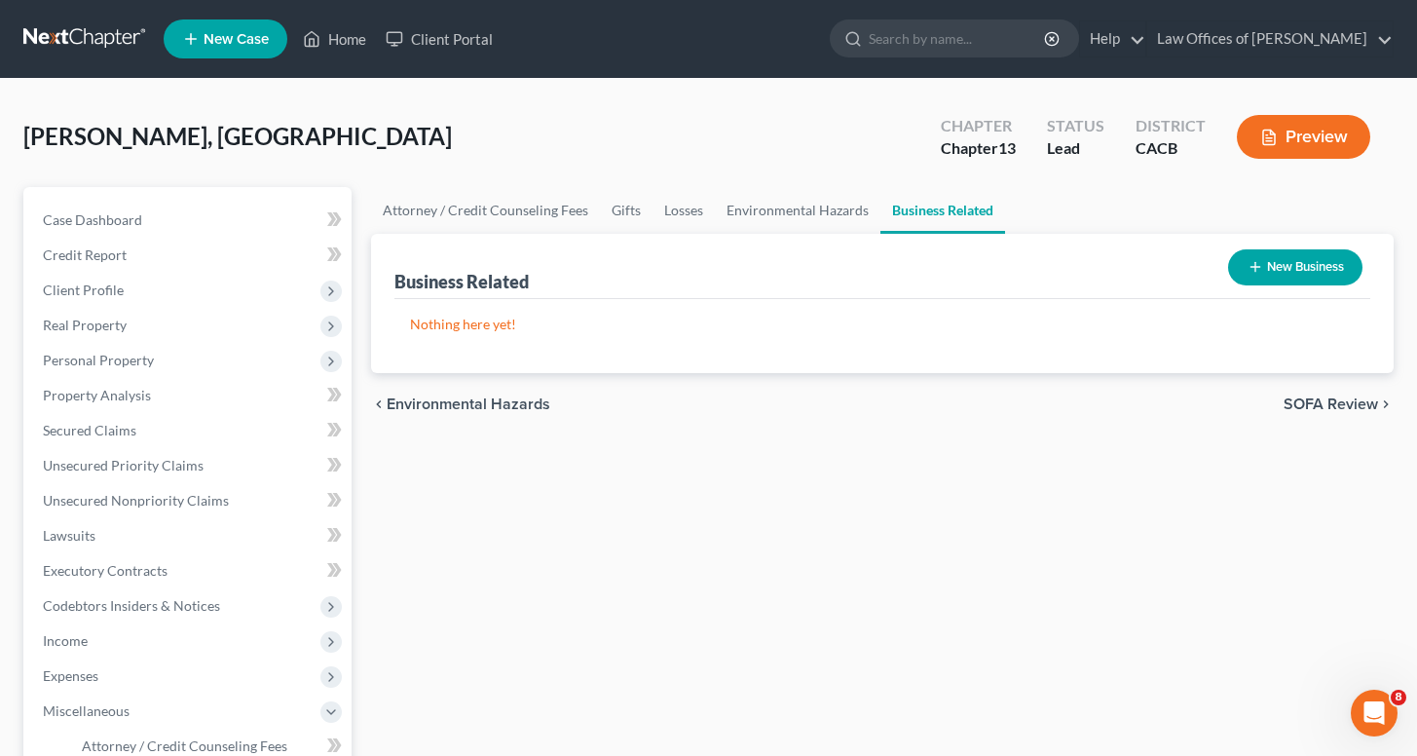
click at [1296, 264] on button "New Business" at bounding box center [1295, 267] width 134 height 36
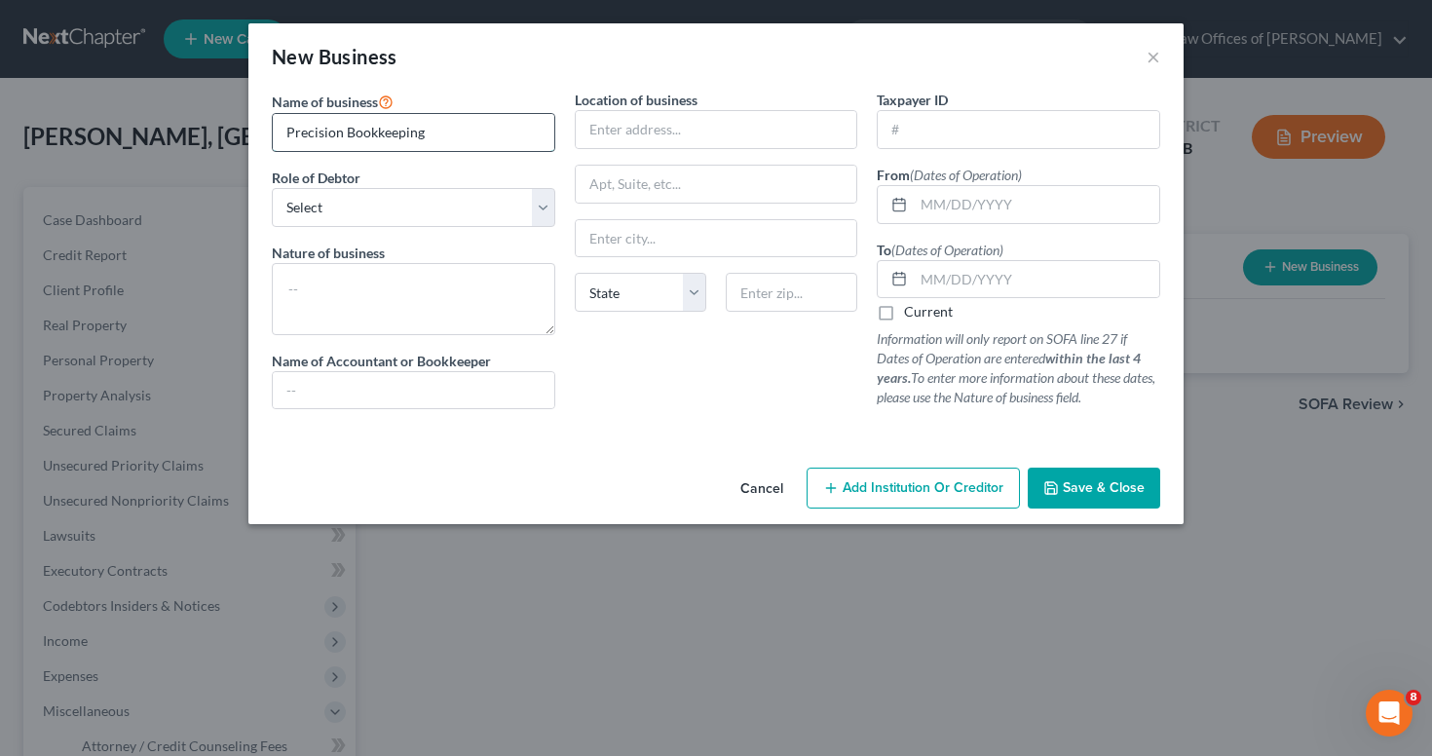
click at [458, 141] on input "Precision Bookkeeping" at bounding box center [413, 132] width 281 height 37
type input "Precision Bookkeeping & Payroll Inc."
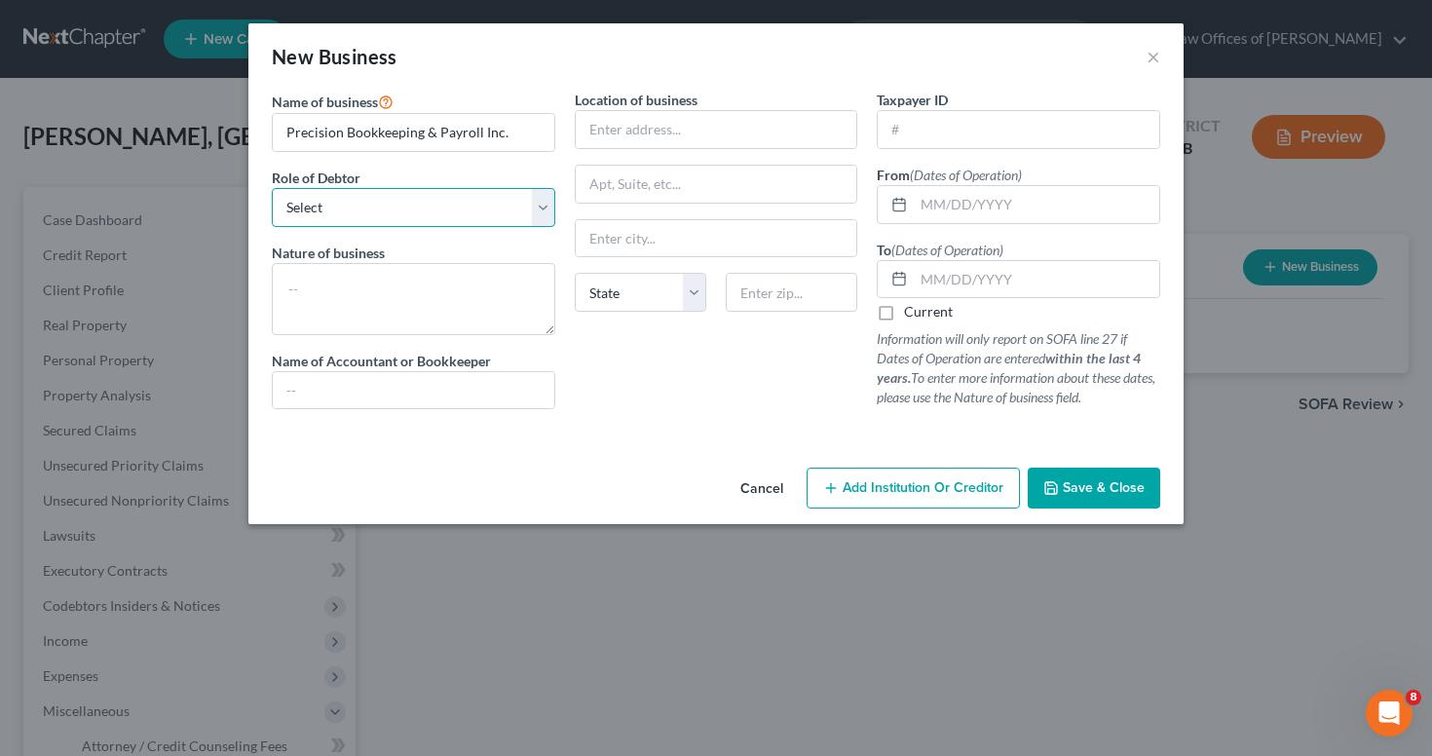
select select "officer"
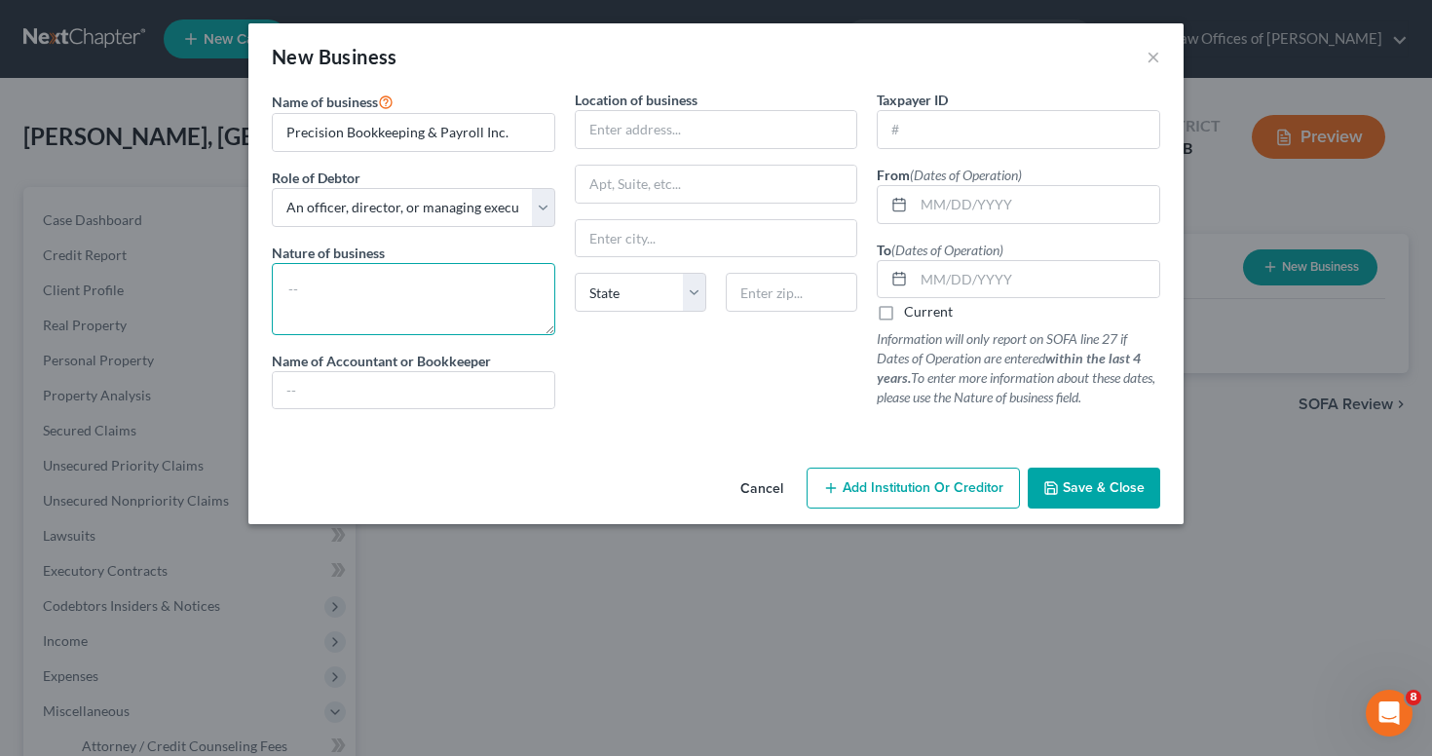
click at [352, 273] on textarea at bounding box center [413, 299] width 283 height 72
click at [358, 287] on textarea "Accountanting and payroll" at bounding box center [413, 299] width 283 height 72
click at [355, 287] on textarea "Accountanting and payroll" at bounding box center [413, 299] width 283 height 72
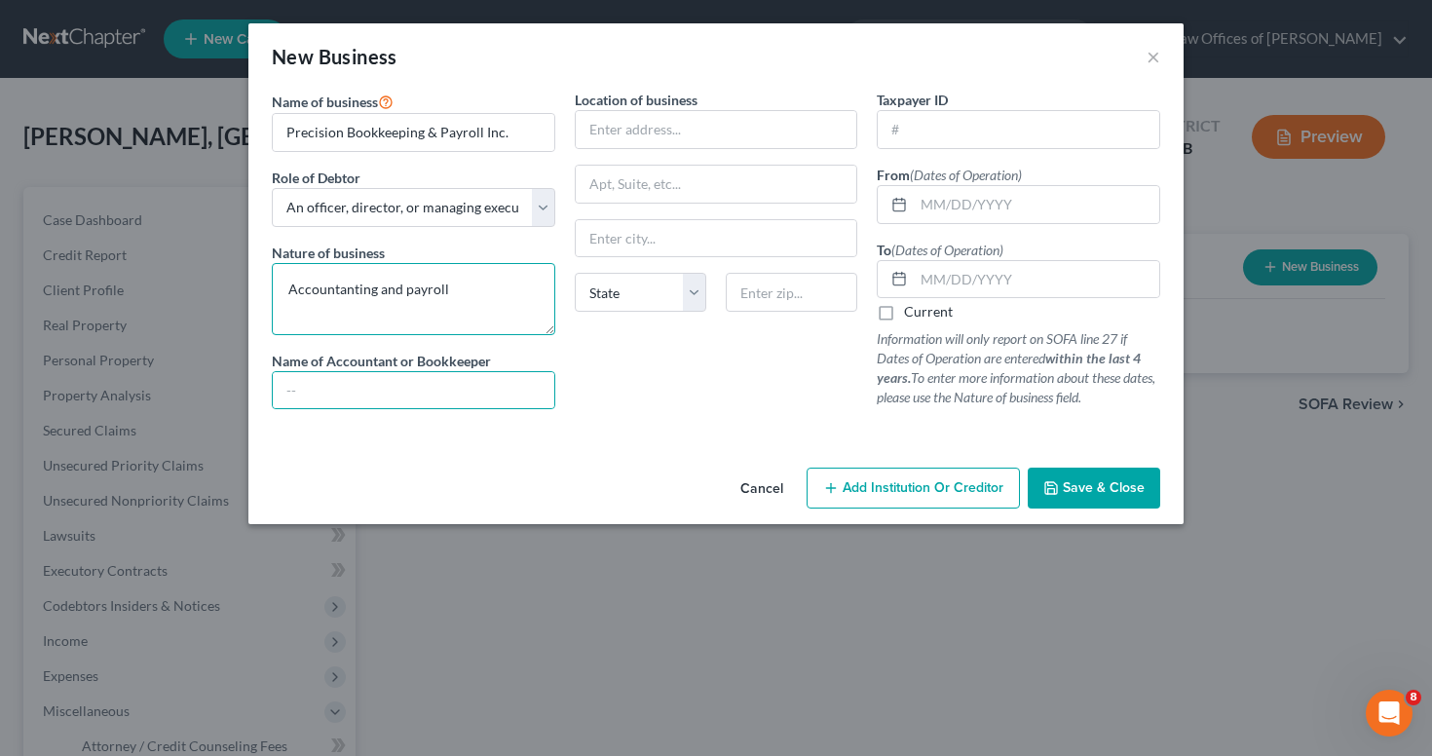
click at [345, 291] on textarea "Accountanting and payroll" at bounding box center [413, 299] width 283 height 72
click at [358, 298] on textarea "Accountanting and payroll" at bounding box center [413, 299] width 283 height 72
click at [318, 277] on textarea "Accountanting and payroll" at bounding box center [413, 299] width 283 height 72
click at [324, 308] on textarea "Accountanting and payroll" at bounding box center [413, 299] width 283 height 72
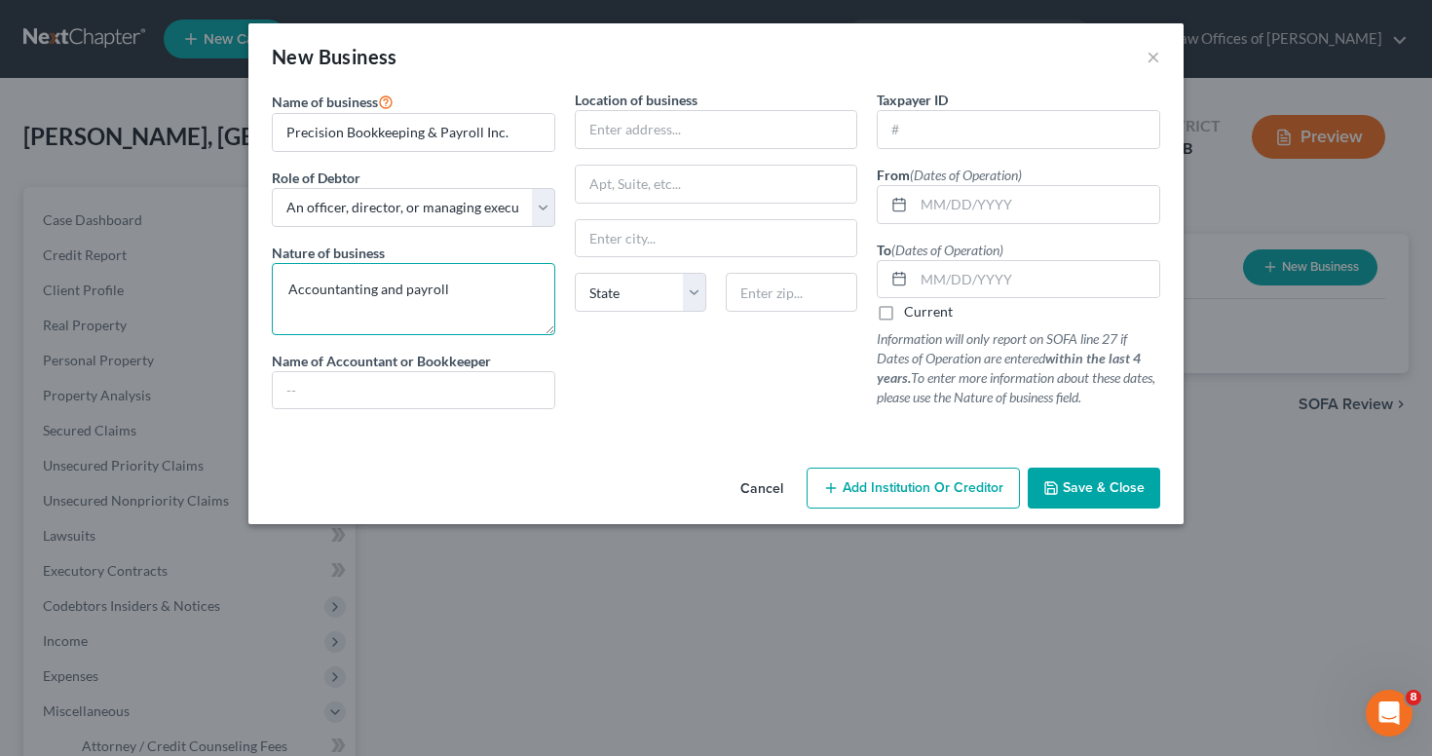
click at [324, 299] on textarea "Accountanting and payroll" at bounding box center [413, 299] width 283 height 72
click at [323, 298] on textarea "Accountanting and payroll" at bounding box center [413, 299] width 283 height 72
click at [320, 288] on textarea "Accountanting and payroll" at bounding box center [413, 299] width 283 height 72
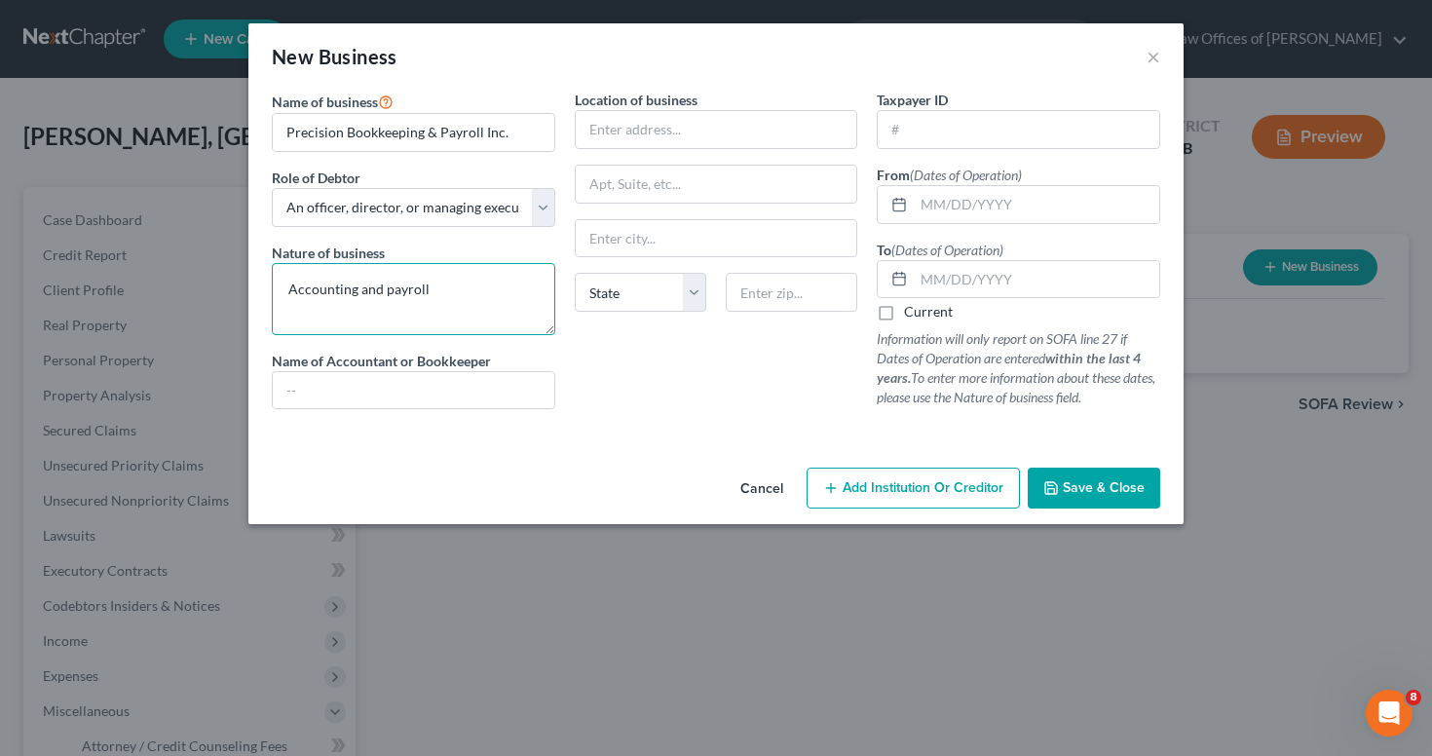
click at [450, 315] on textarea "Accounting and payroll" at bounding box center [413, 299] width 283 height 72
type textarea "Accounting and payroll"
click at [995, 120] on input "text" at bounding box center [1017, 129] width 281 height 37
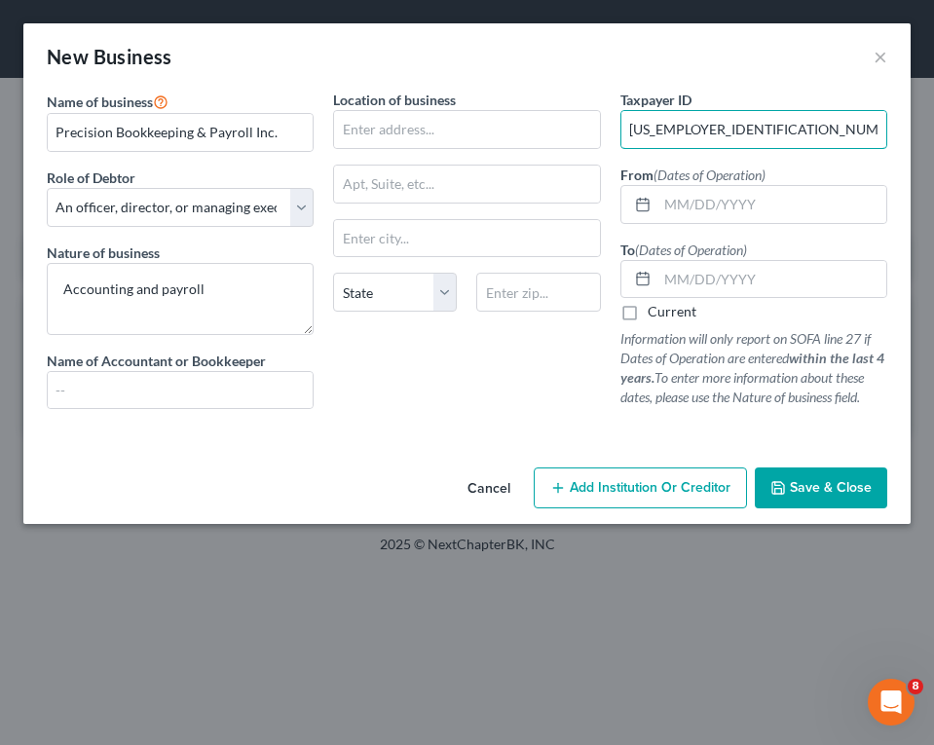
type input "[US_EMPLOYER_IDENTIFICATION_NUMBER]"
click at [845, 501] on button "Save & Close" at bounding box center [821, 487] width 132 height 41
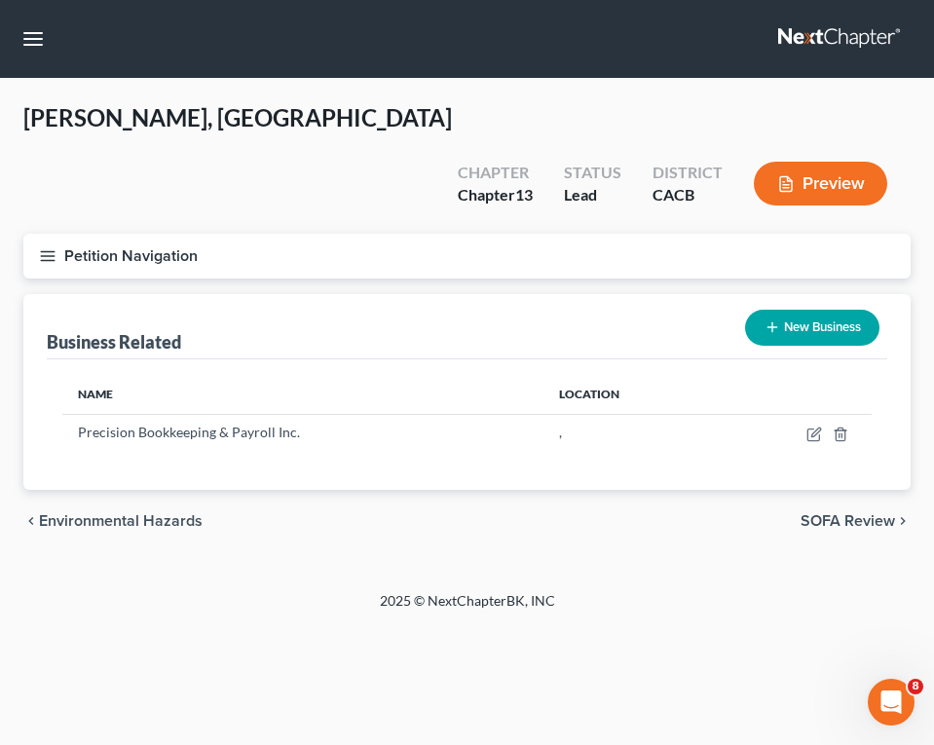
click at [49, 234] on button "Petition Navigation" at bounding box center [466, 256] width 887 height 45
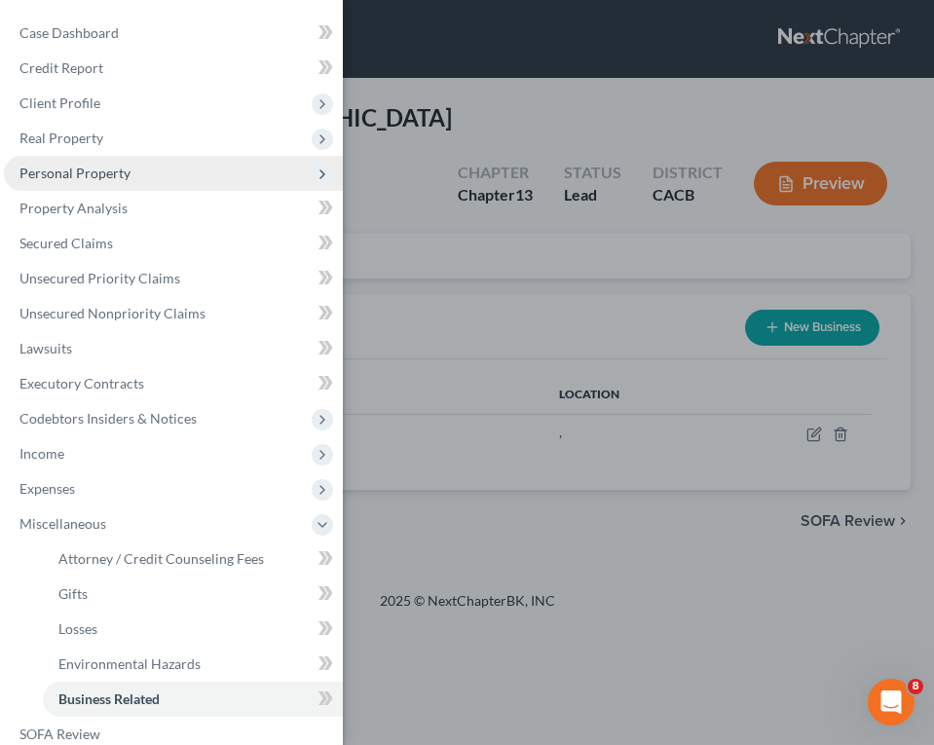
click at [93, 173] on span "Personal Property" at bounding box center [74, 173] width 111 height 17
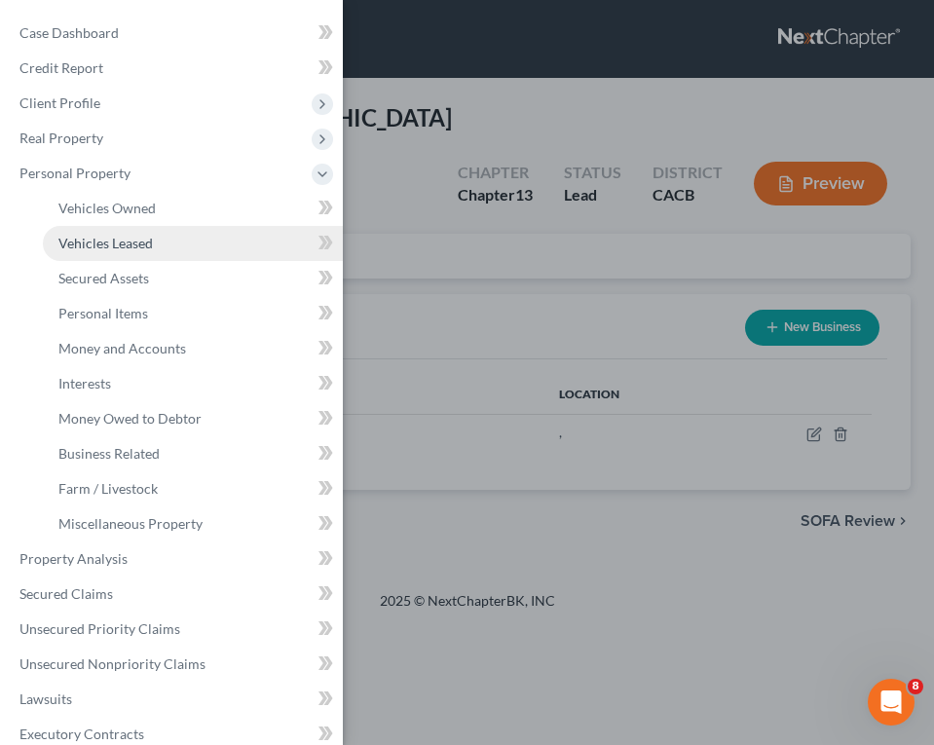
click at [114, 251] on link "Vehicles Leased" at bounding box center [193, 243] width 300 height 35
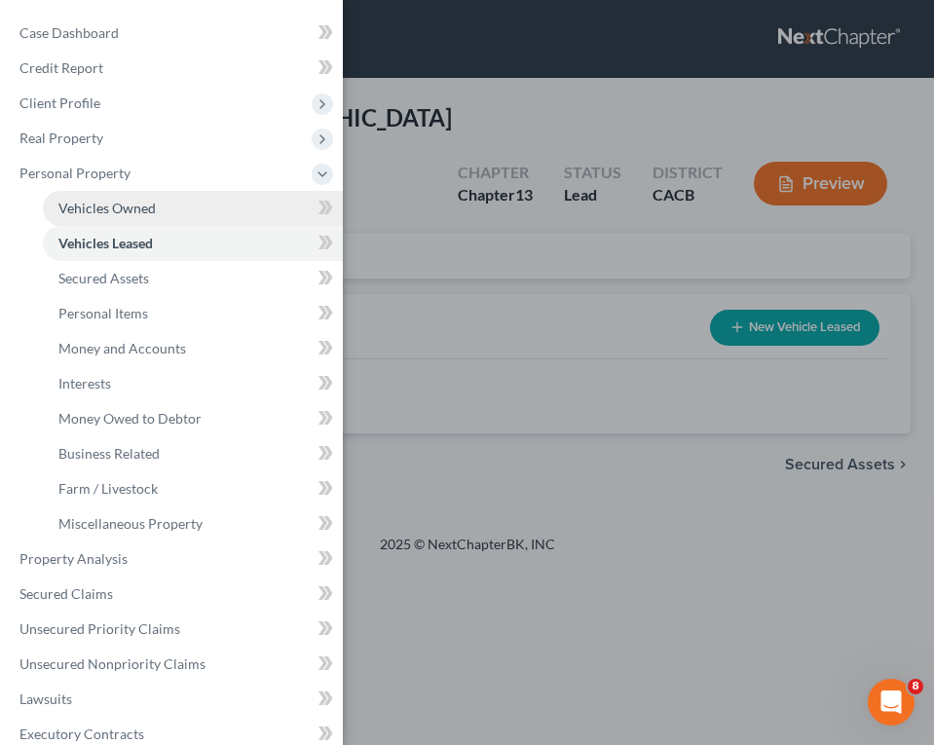
click at [144, 197] on link "Vehicles Owned" at bounding box center [193, 208] width 300 height 35
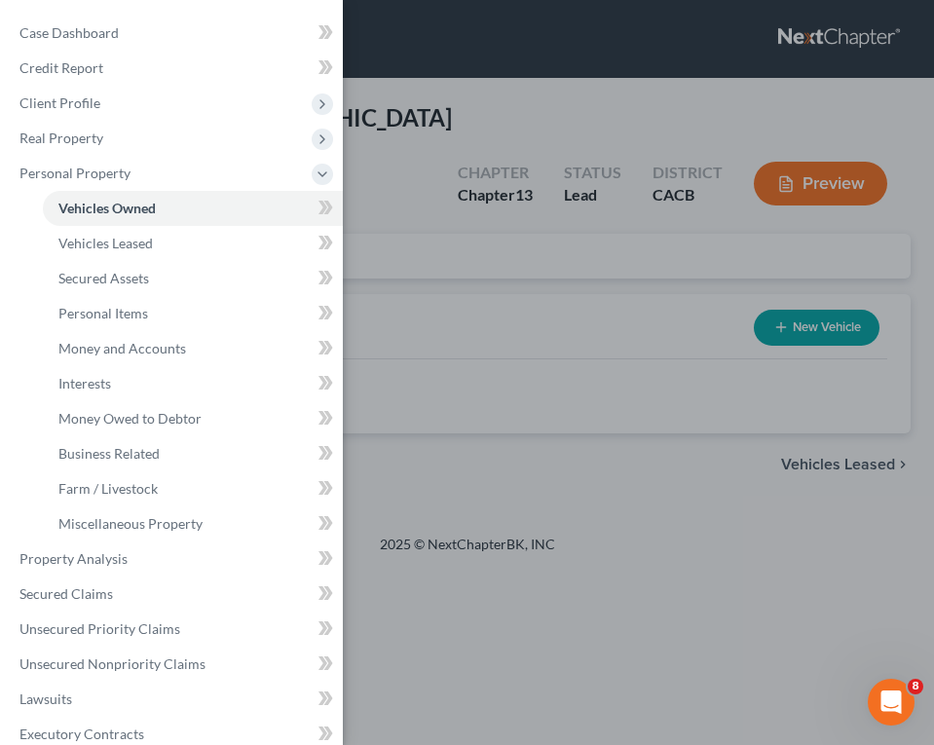
click at [536, 227] on div "Case Dashboard Payments Invoices Payments Payments Credit Report Client Profile" at bounding box center [467, 372] width 934 height 745
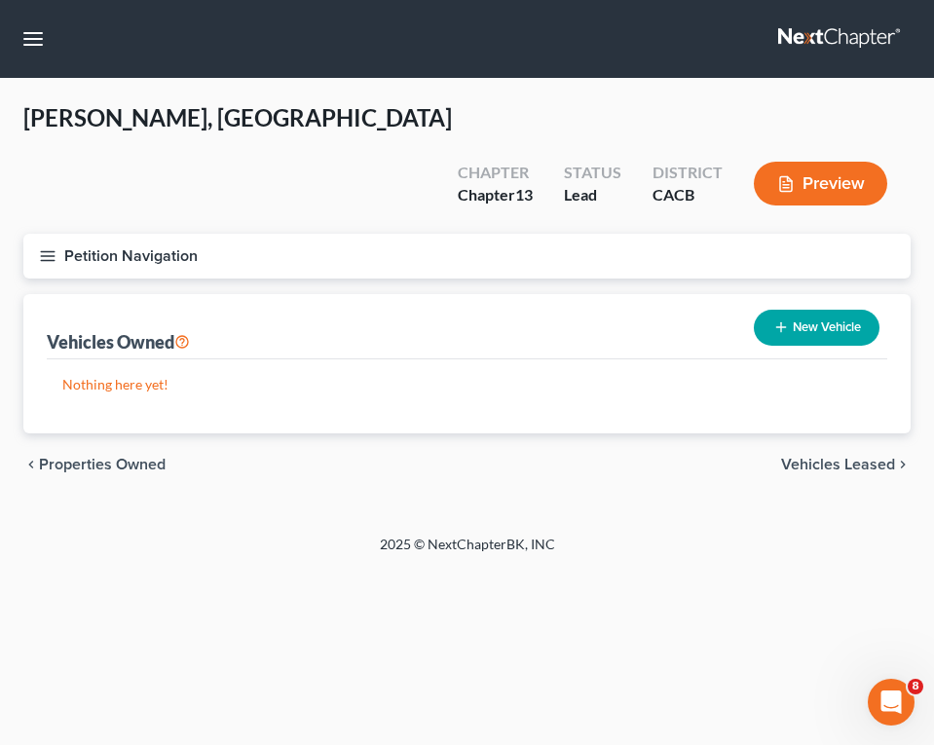
click at [824, 310] on button "New Vehicle" at bounding box center [817, 328] width 126 height 36
select select "0"
select select "2"
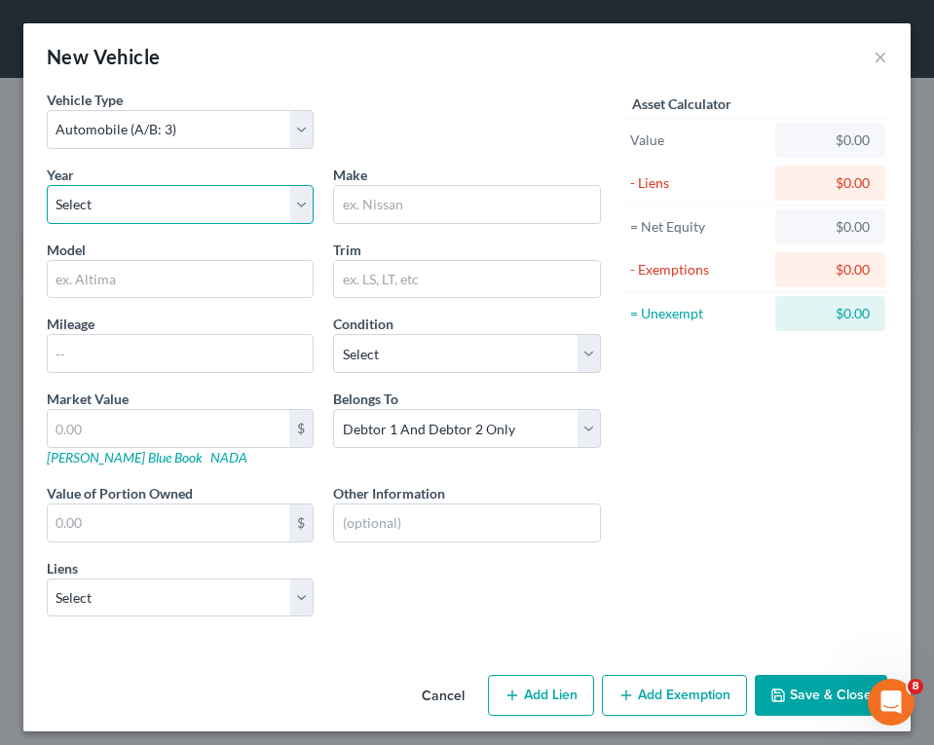
select select "3"
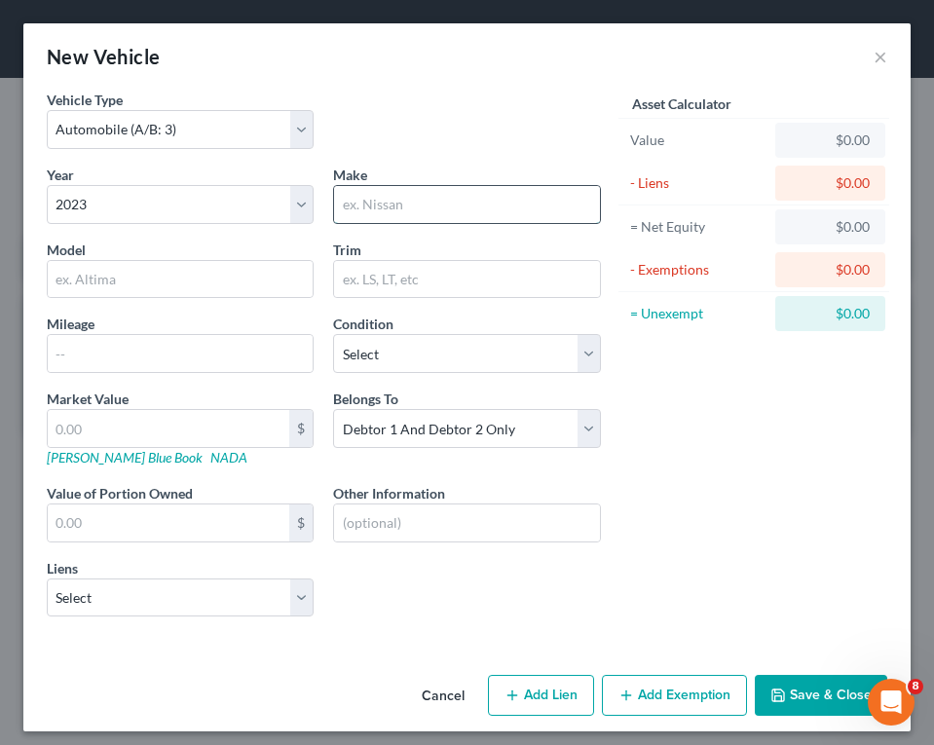
click at [360, 205] on input "text" at bounding box center [466, 204] width 265 height 37
type input "Ford"
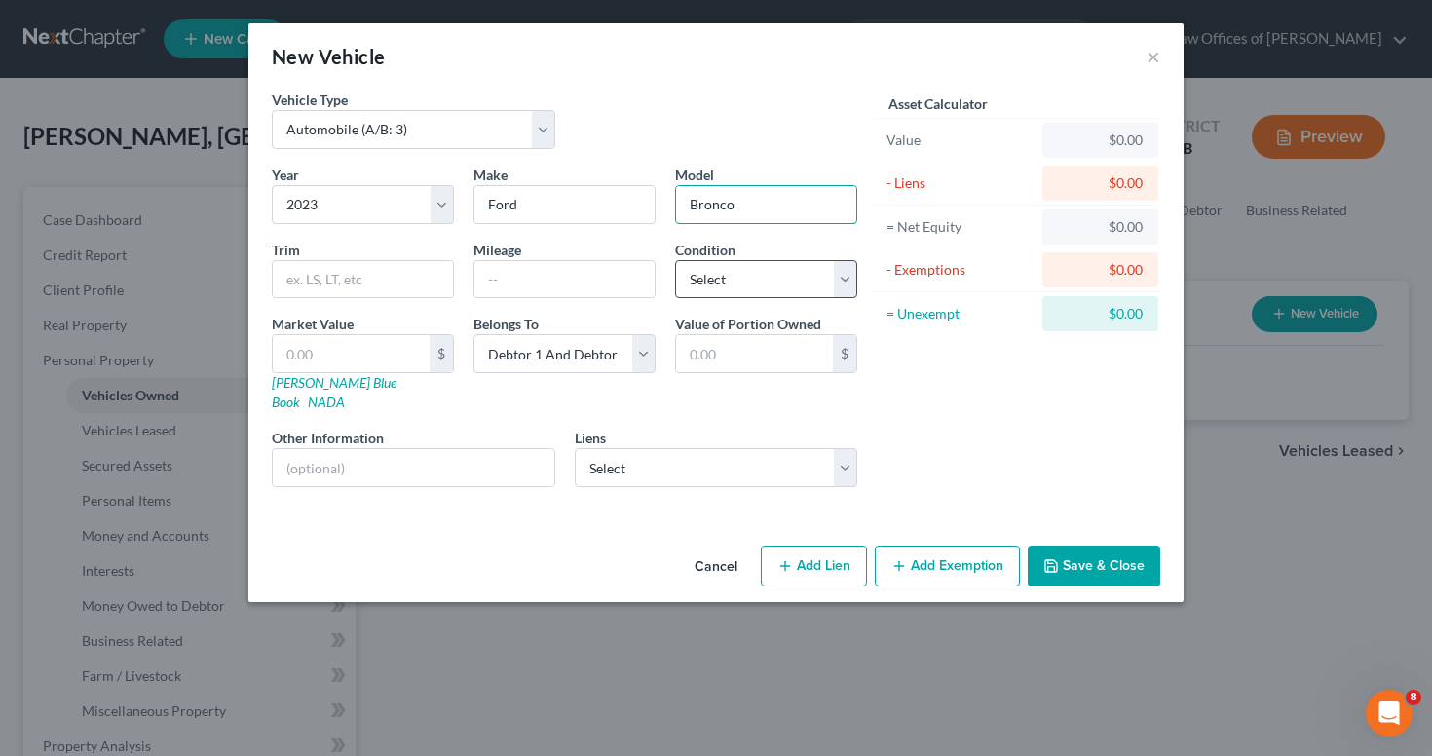
type input "Bronco"
select select "2"
click at [1099, 549] on button "Save & Close" at bounding box center [1093, 565] width 132 height 41
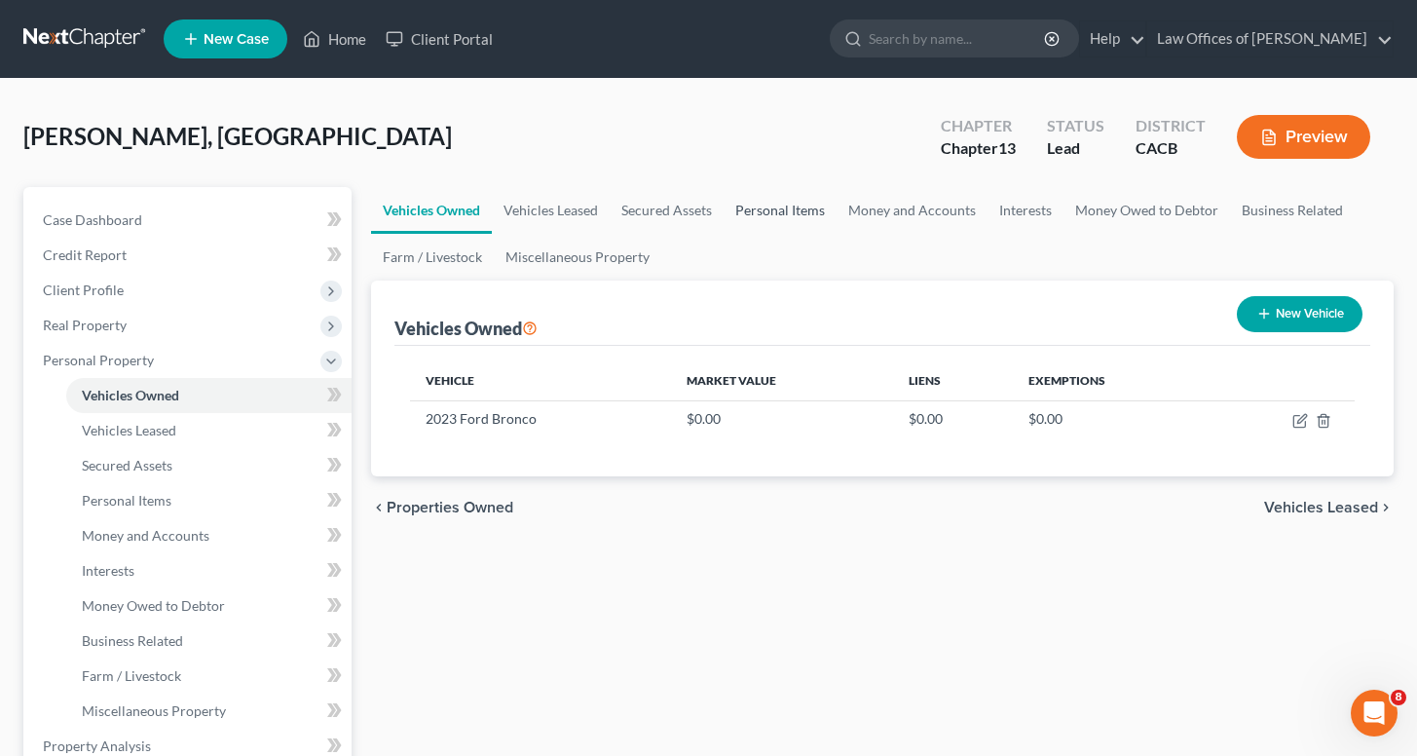
click at [780, 209] on link "Personal Items" at bounding box center [780, 210] width 113 height 47
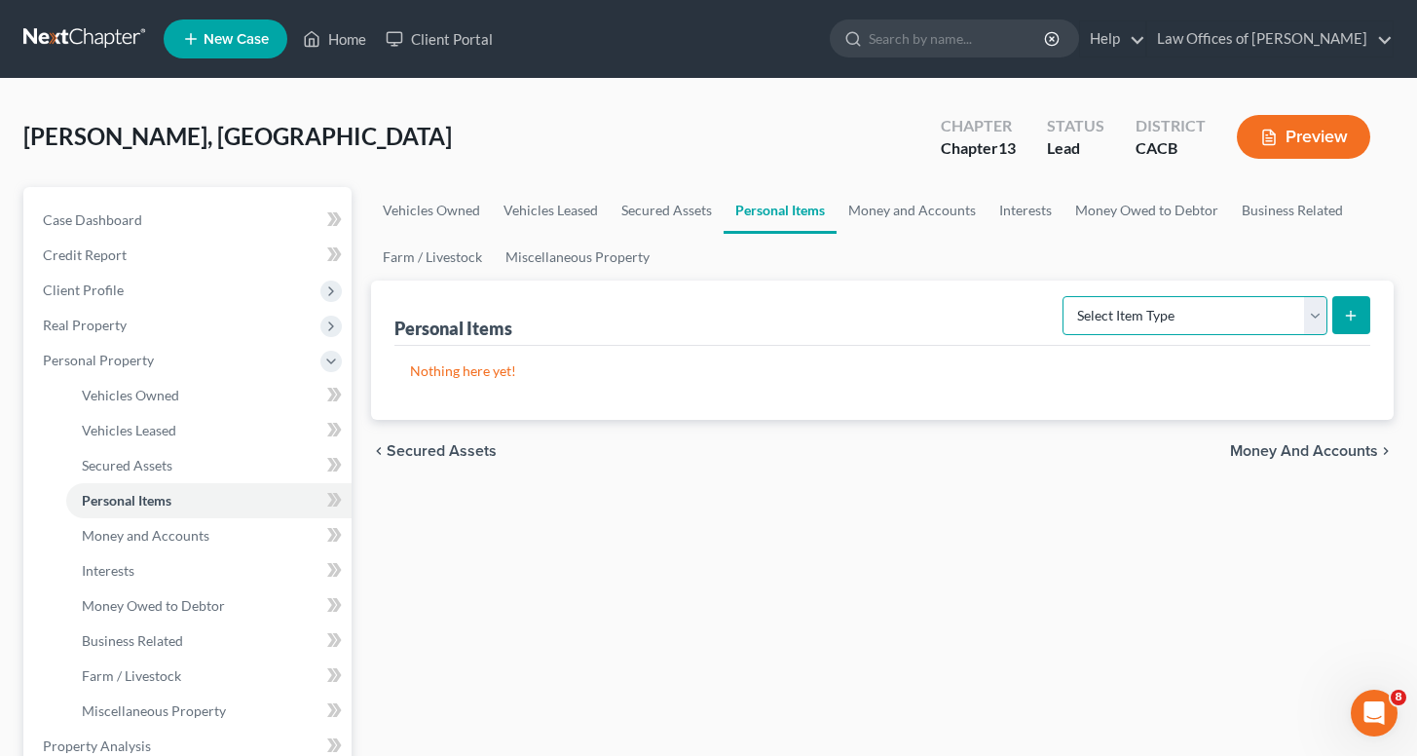
select select "clothing"
click at [1338, 323] on button "submit" at bounding box center [1351, 315] width 38 height 38
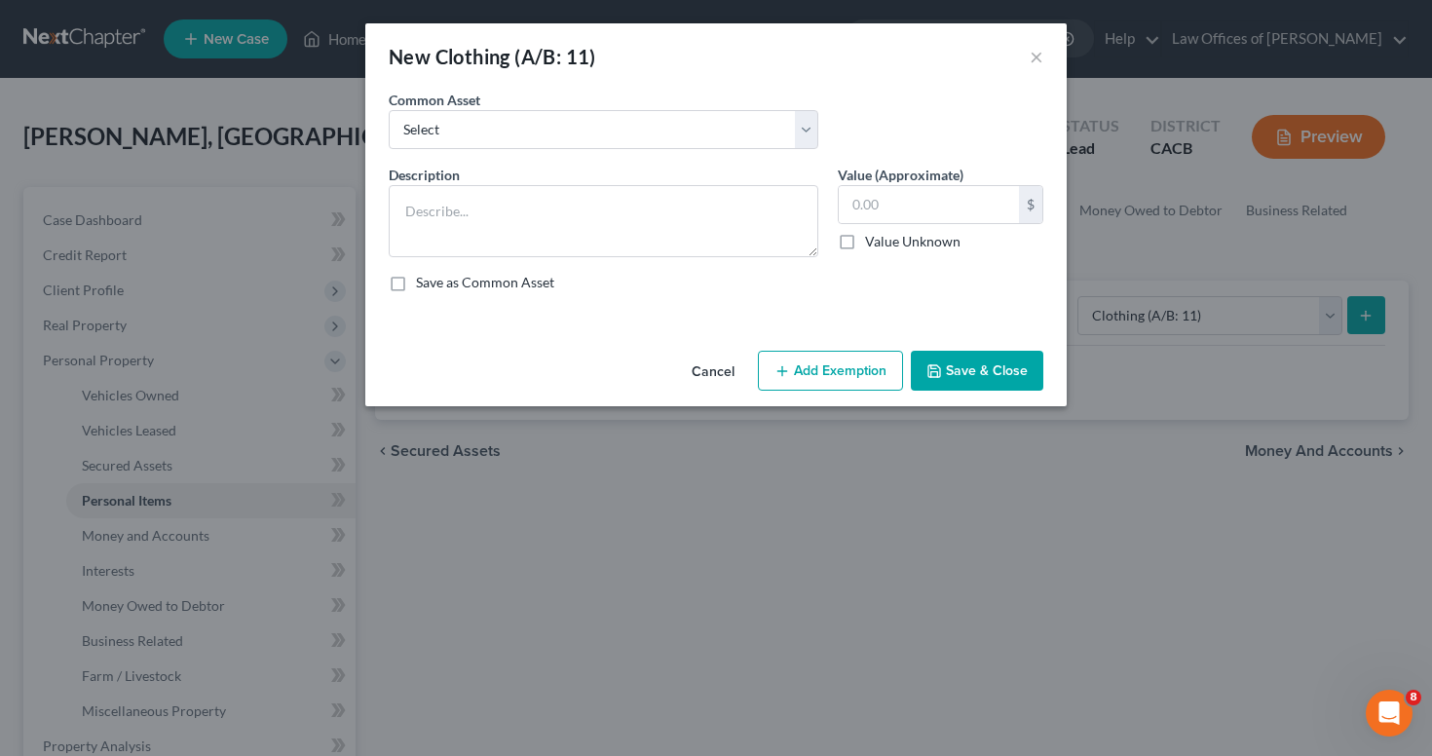
click at [512, 106] on div "Common Asset Select Misc clothing" at bounding box center [603, 119] width 449 height 59
select select "0"
type textarea "Misc clothing"
type input "300.00"
click at [982, 349] on div "Cancel Add Exemption Save & Close" at bounding box center [715, 375] width 701 height 64
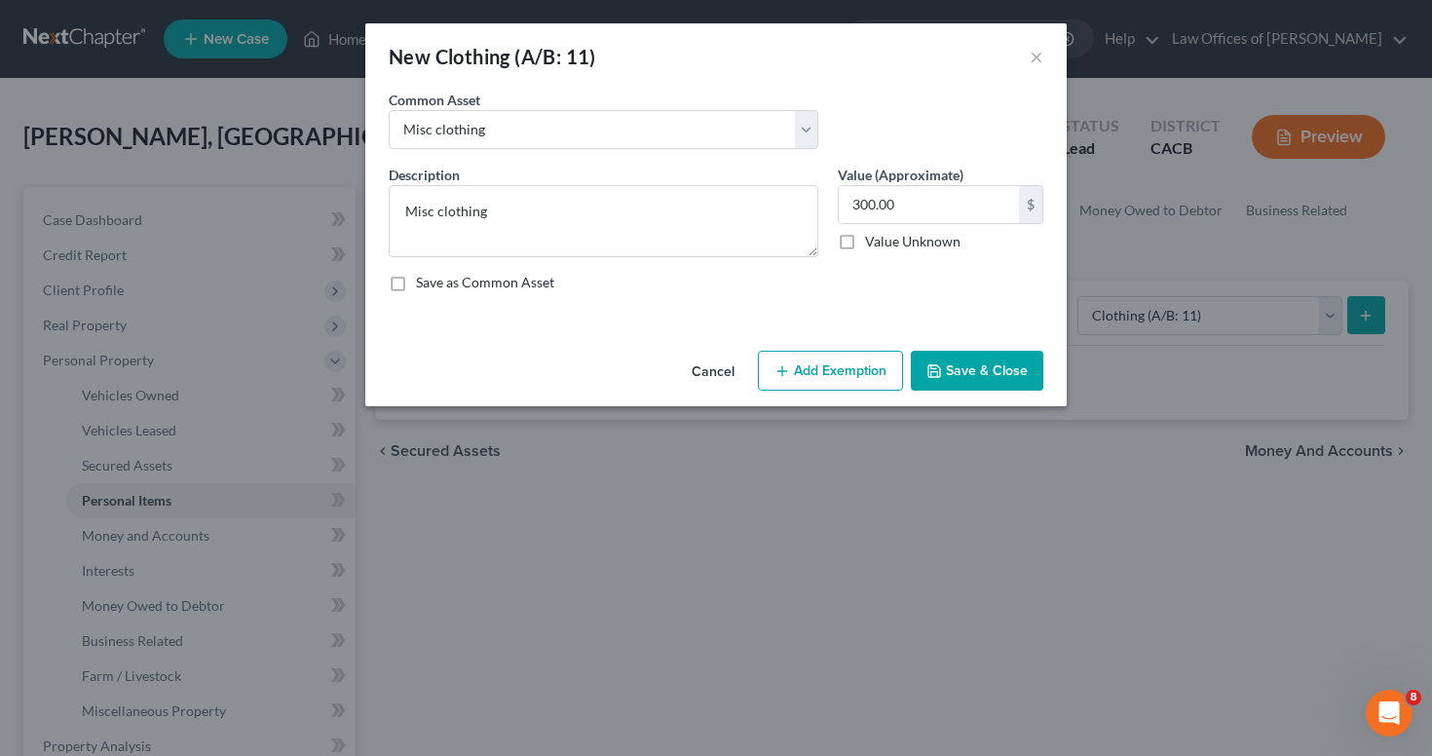
click at [984, 369] on button "Save & Close" at bounding box center [977, 371] width 132 height 41
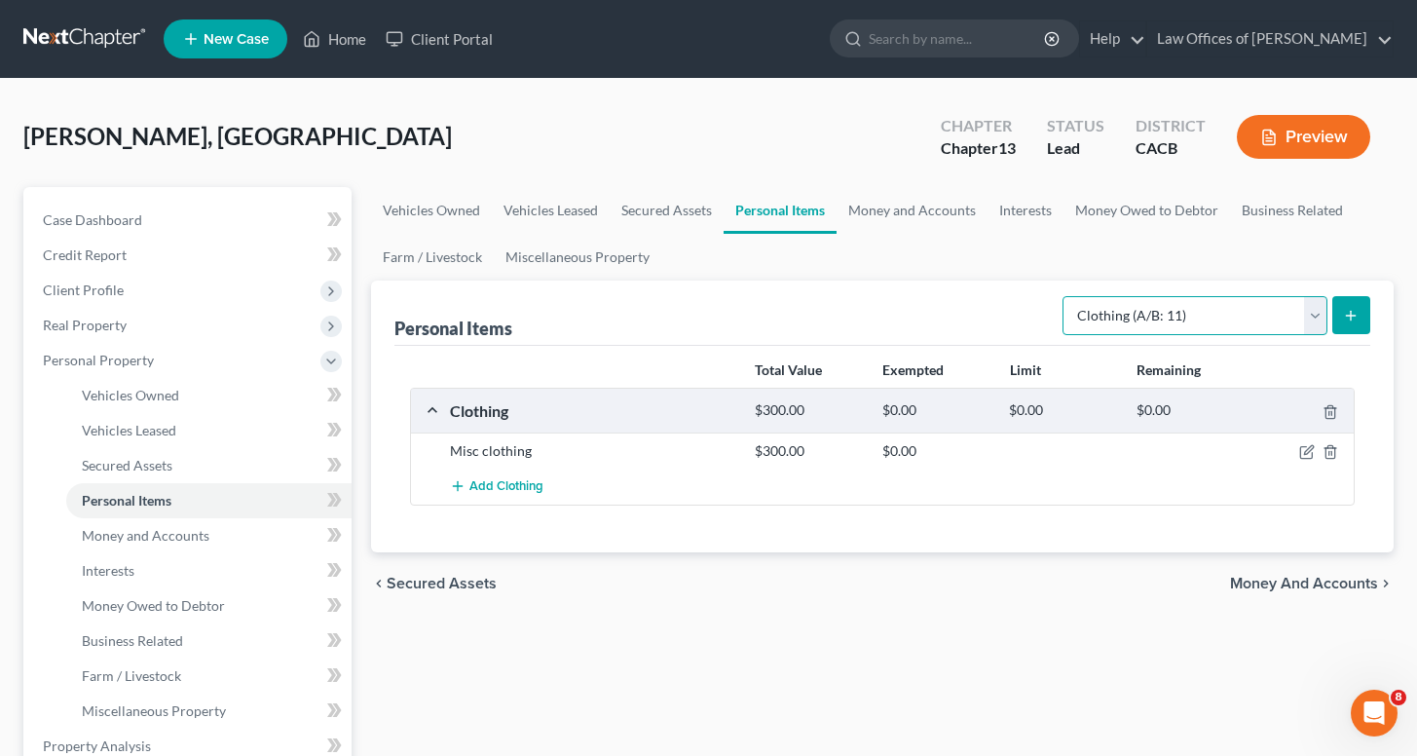
select select "household_goods"
click at [1338, 302] on button "submit" at bounding box center [1351, 315] width 38 height 38
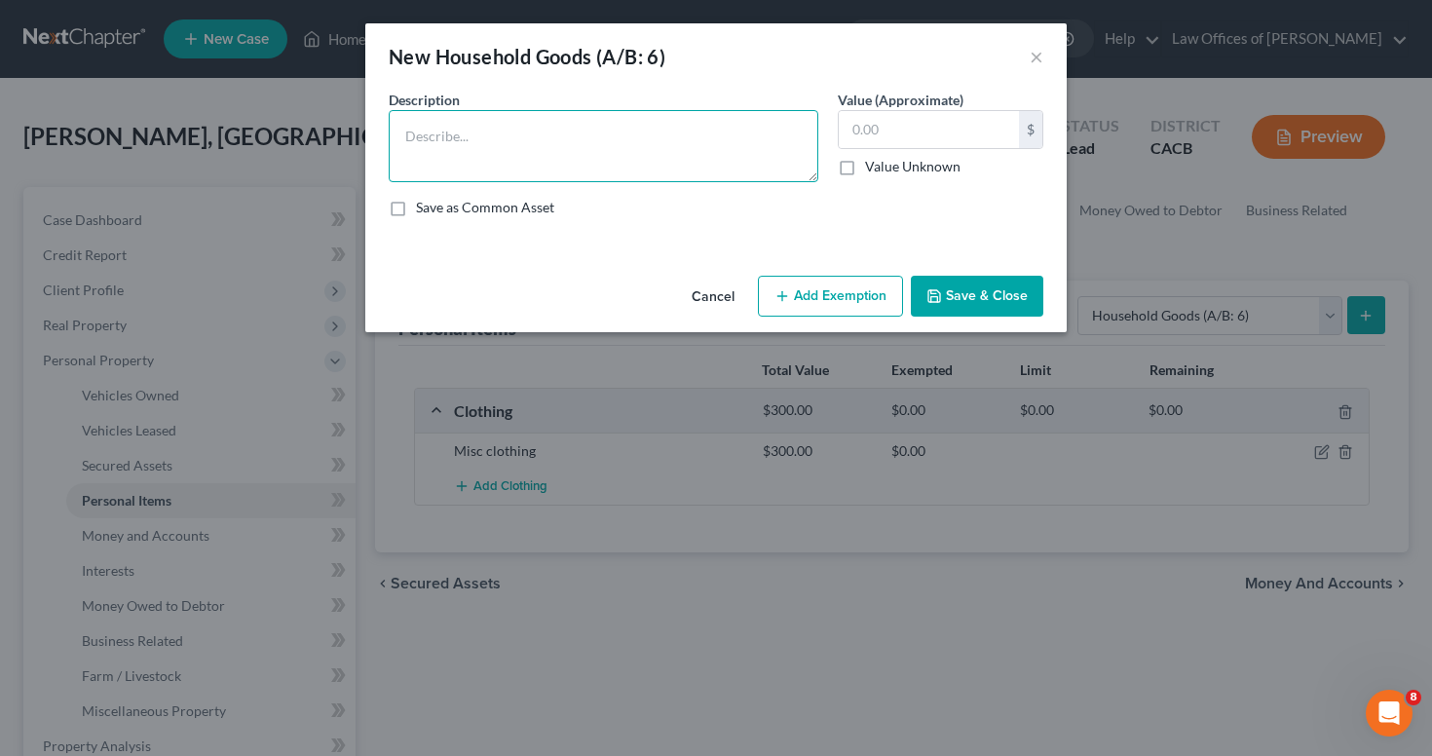
click at [614, 161] on textarea at bounding box center [603, 146] width 429 height 72
type textarea "Misc Household Goods and Furnishings"
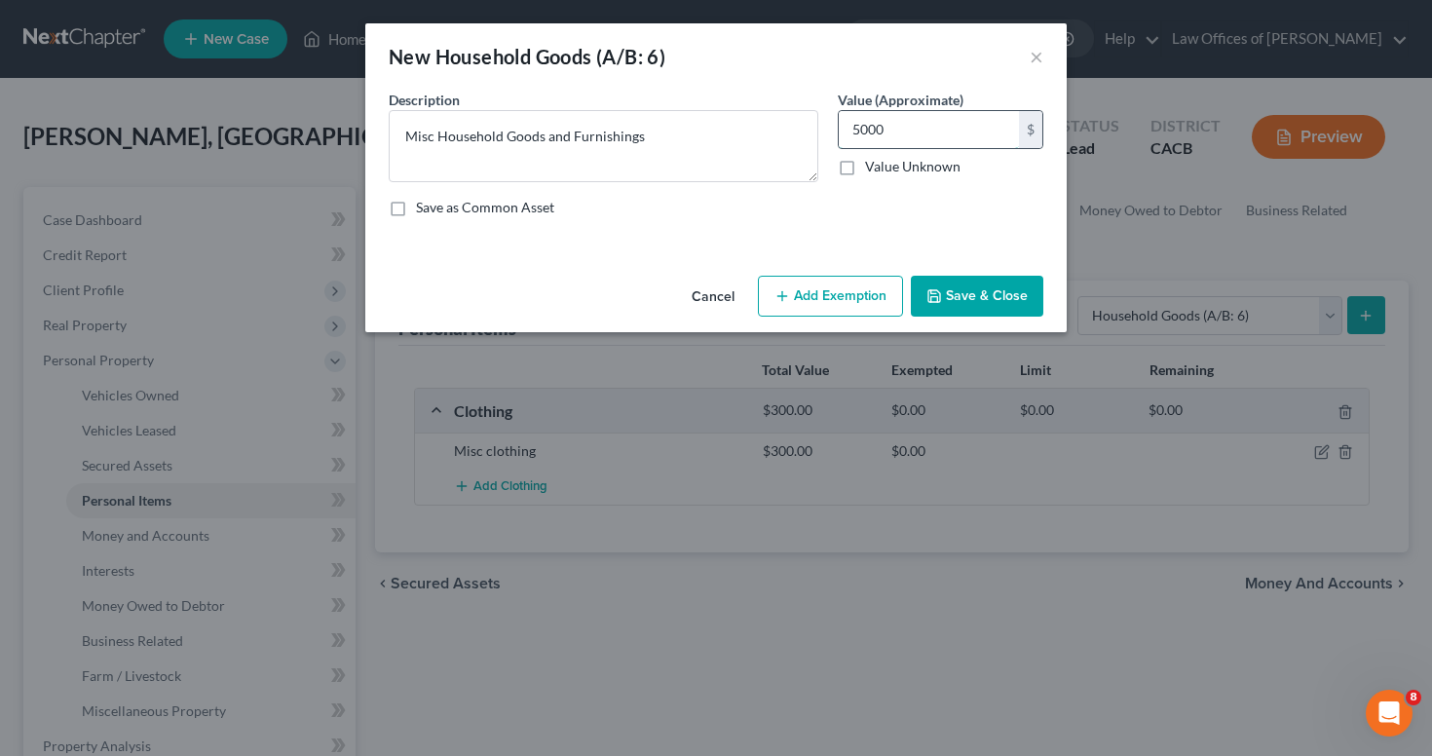
type input "5,000"
click at [994, 304] on button "Save & Close" at bounding box center [977, 296] width 132 height 41
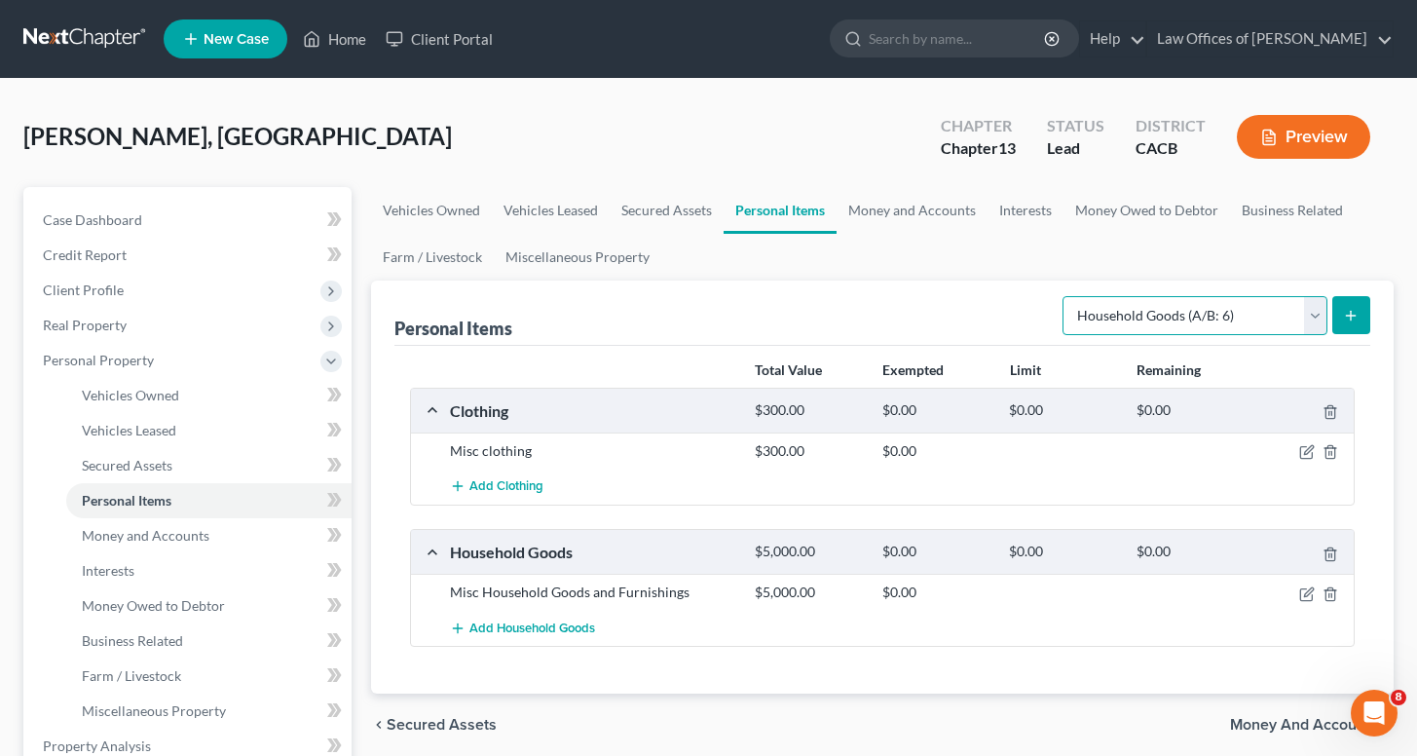
click at [1138, 317] on select "Select Item Type Clothing (A/B: 11) Collectibles Of Value (A/B: 8) Electronics …" at bounding box center [1194, 315] width 265 height 39
select select "electronics"
click at [1338, 317] on button "submit" at bounding box center [1351, 315] width 38 height 38
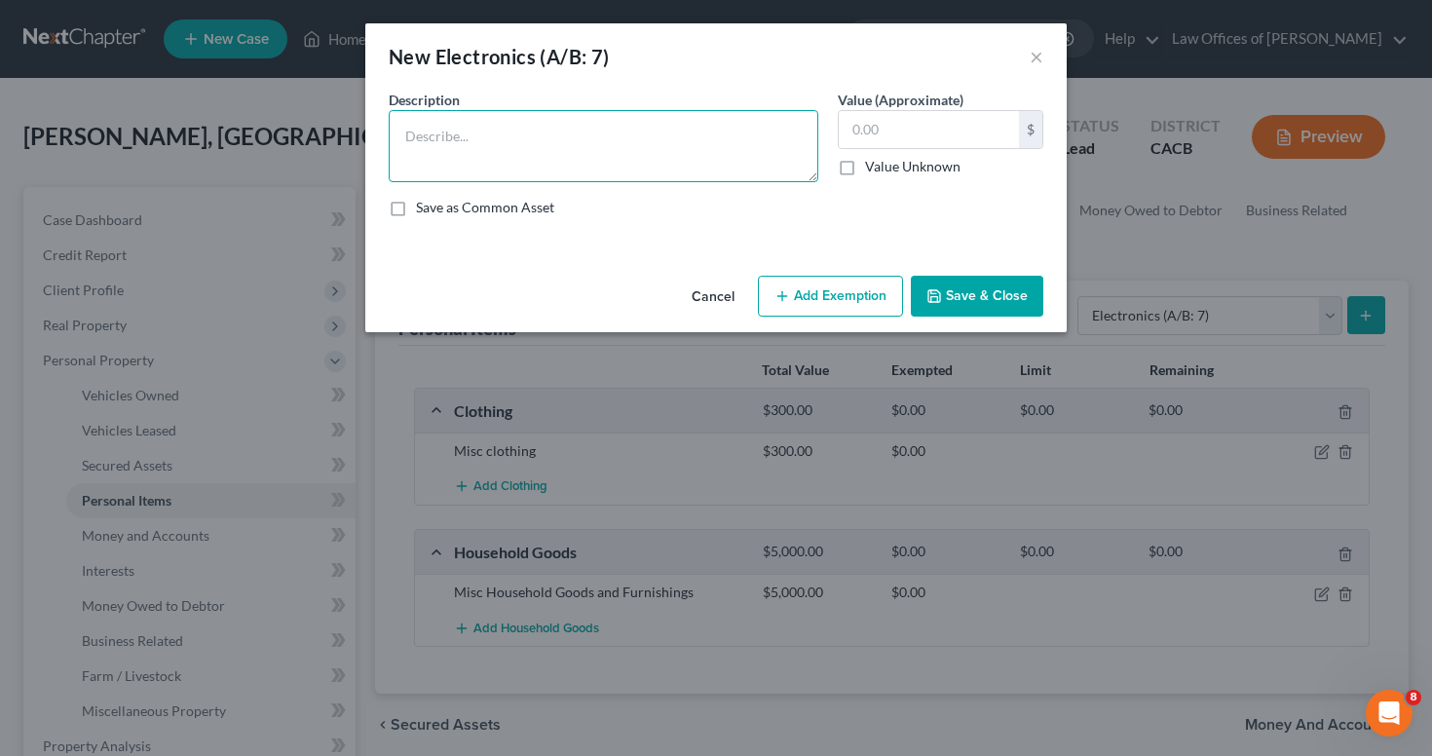
click at [685, 140] on textarea at bounding box center [603, 146] width 429 height 72
type textarea "Misc Electronics"
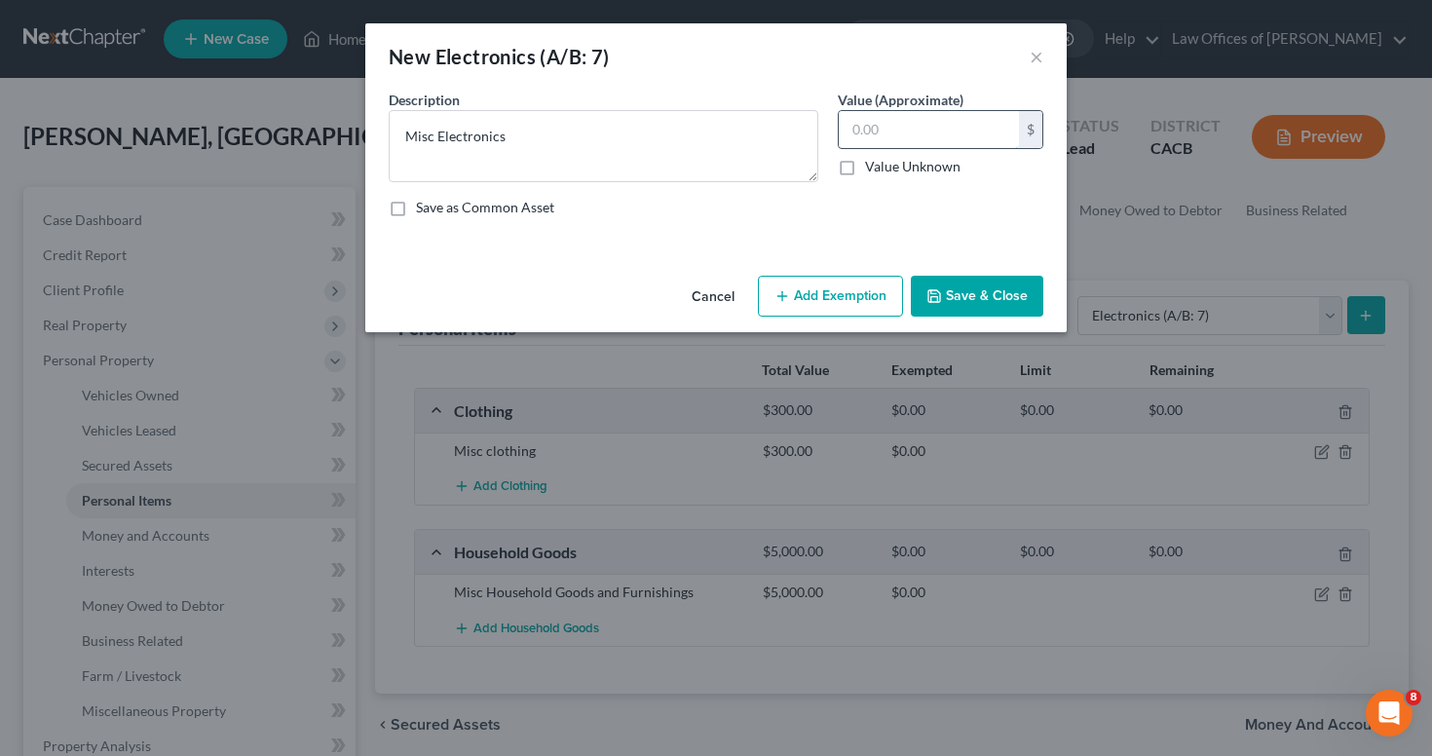
click at [883, 140] on input "text" at bounding box center [928, 129] width 180 height 37
type input "4,000"
click at [975, 299] on button "Save & Close" at bounding box center [977, 296] width 132 height 41
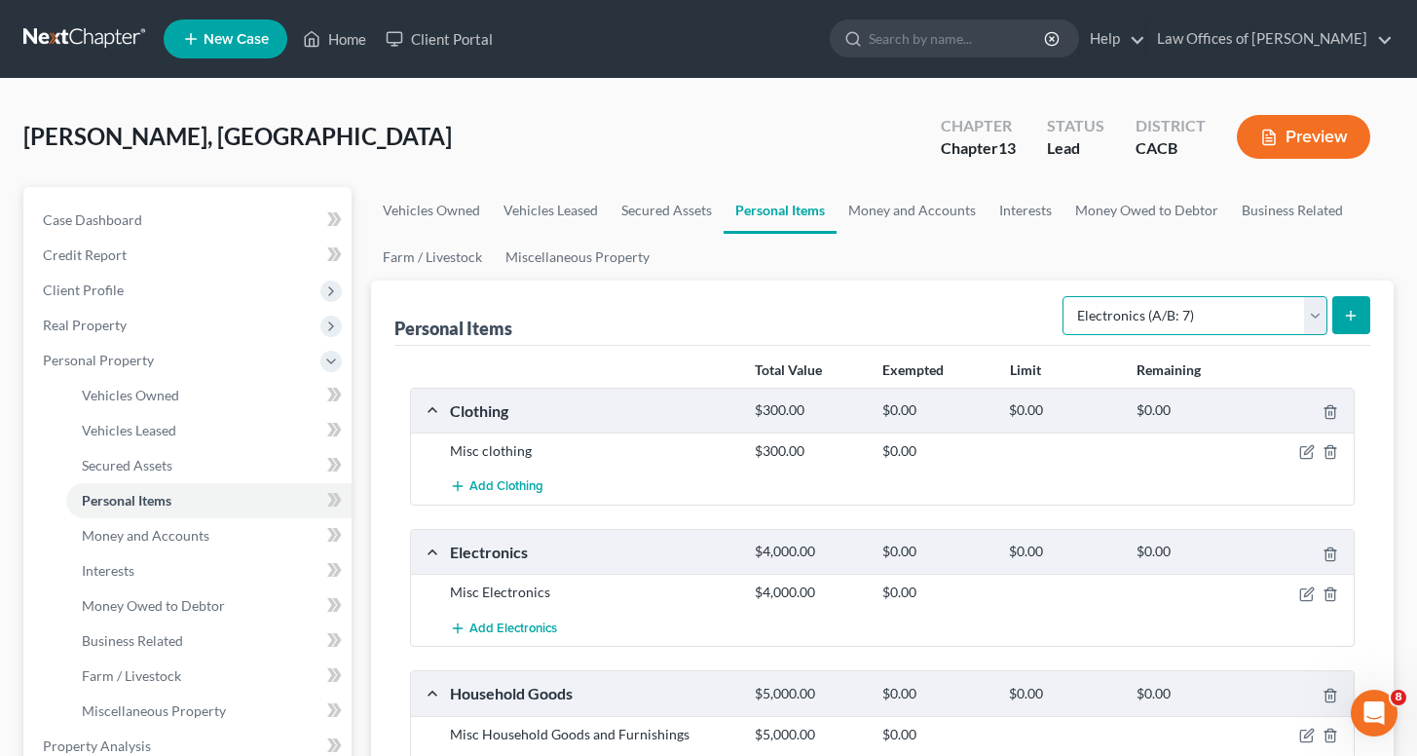
select select "jewelry"
click at [1338, 308] on button "submit" at bounding box center [1351, 315] width 38 height 38
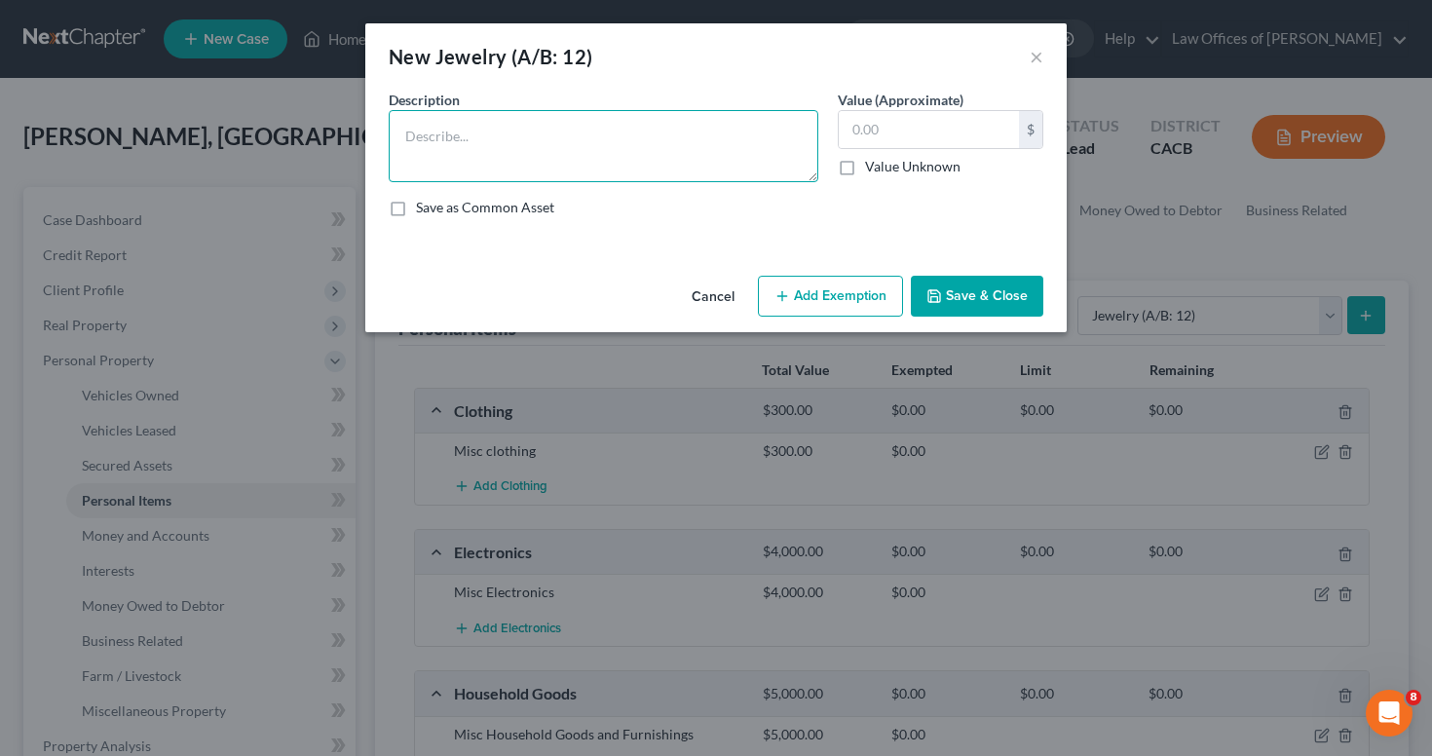
click at [643, 158] on textarea at bounding box center [603, 146] width 429 height 72
type textarea "Misc Jewelry"
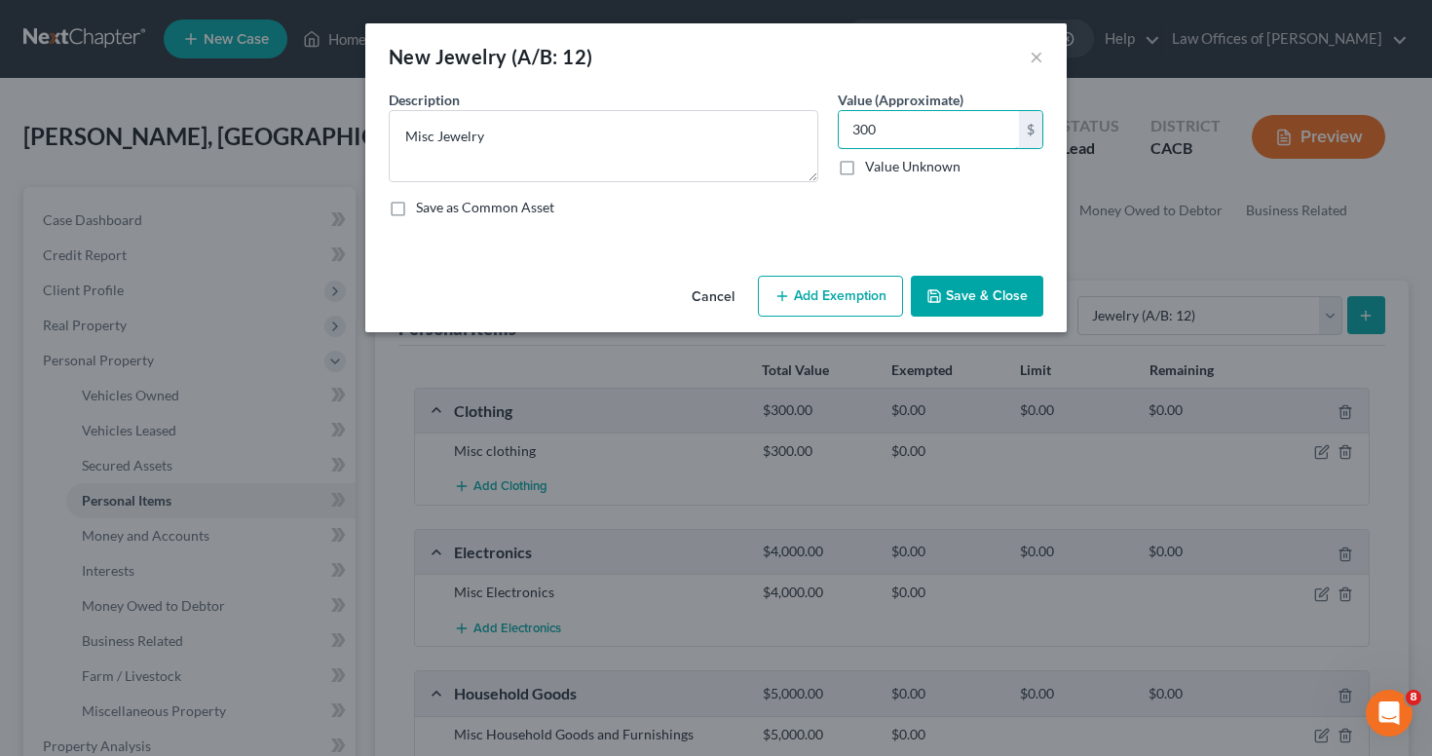
type input "300"
click at [1020, 311] on button "Save & Close" at bounding box center [977, 296] width 132 height 41
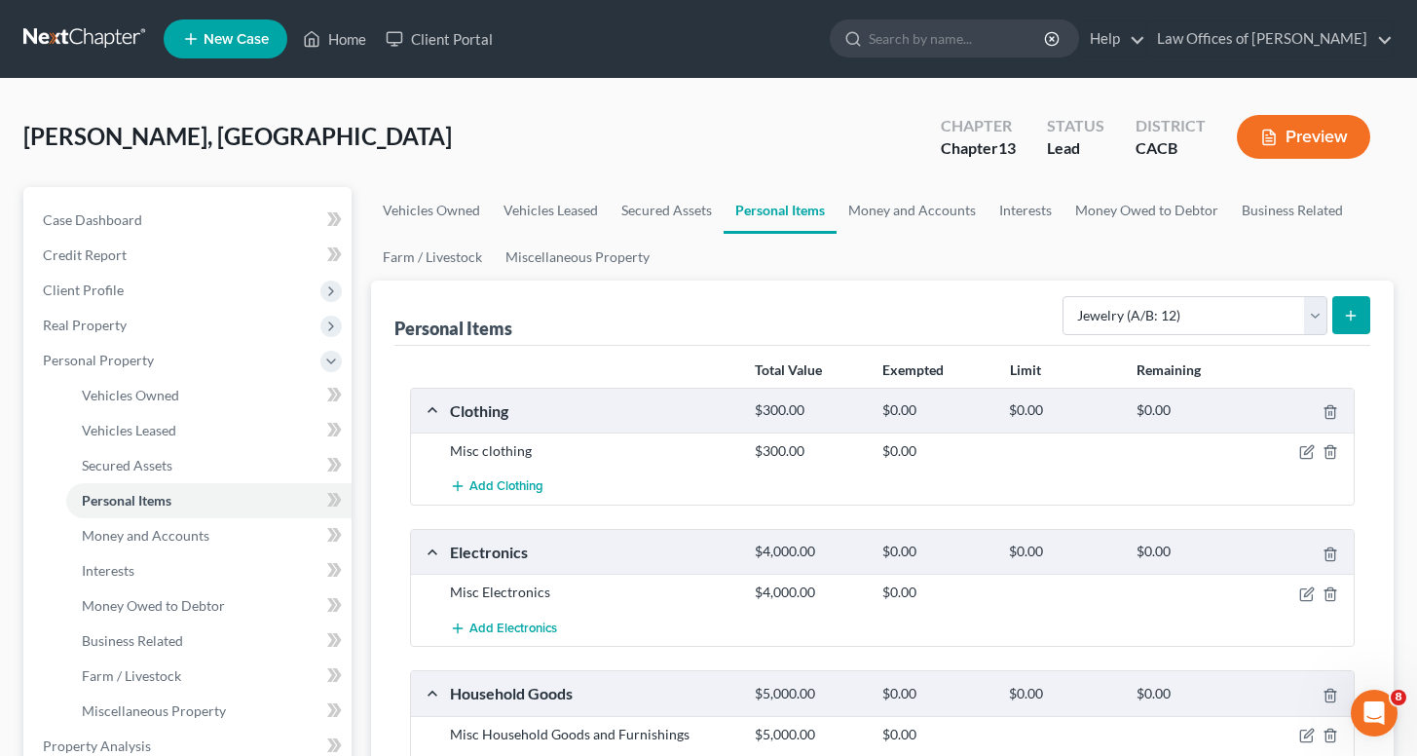
click at [1317, 457] on div at bounding box center [1304, 450] width 101 height 19
click at [1300, 457] on icon "button" at bounding box center [1306, 453] width 12 height 12
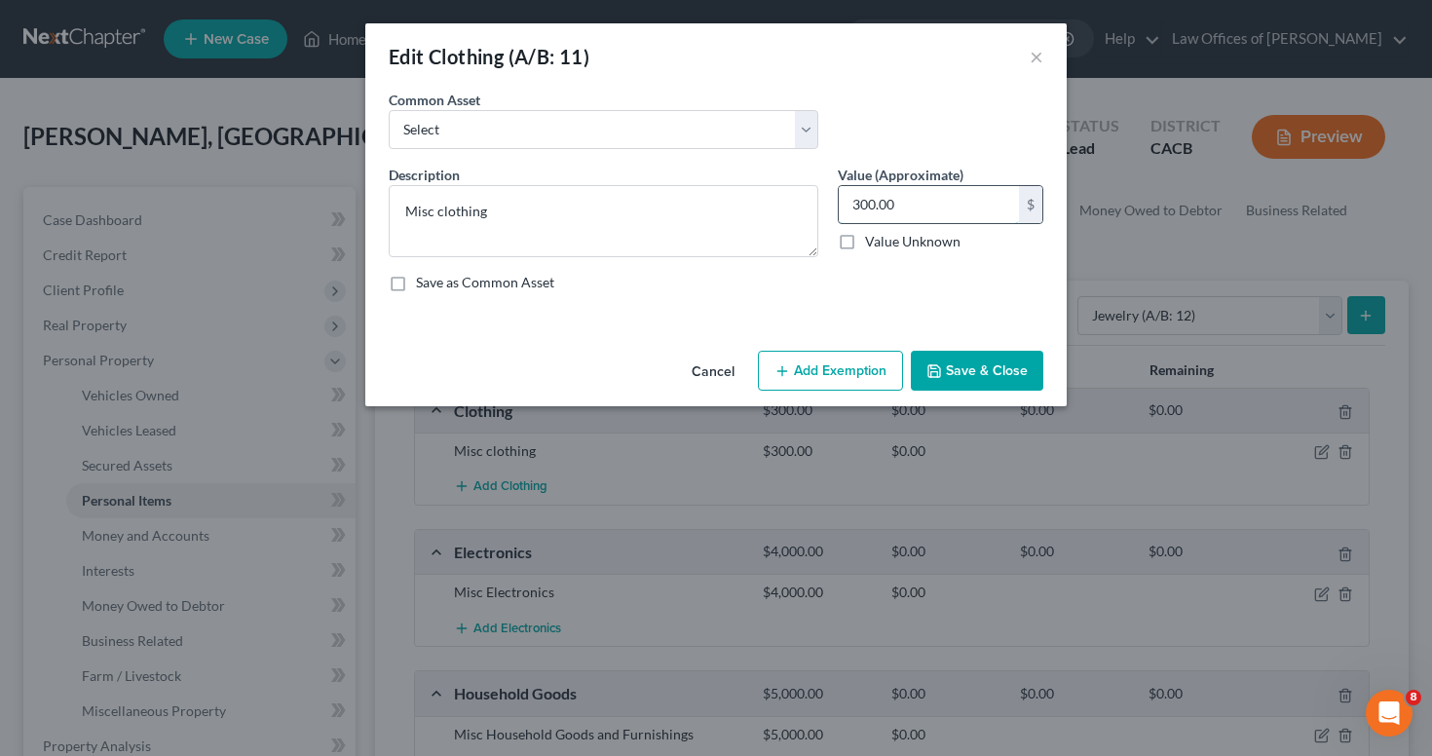
click at [887, 204] on input "300.00" at bounding box center [928, 204] width 180 height 37
drag, startPoint x: 910, startPoint y: 195, endPoint x: 829, endPoint y: 191, distance: 80.9
click at [838, 192] on input "300.00" at bounding box center [928, 204] width 180 height 37
type input "1,000"
click at [1033, 358] on button "Save & Close" at bounding box center [977, 371] width 132 height 41
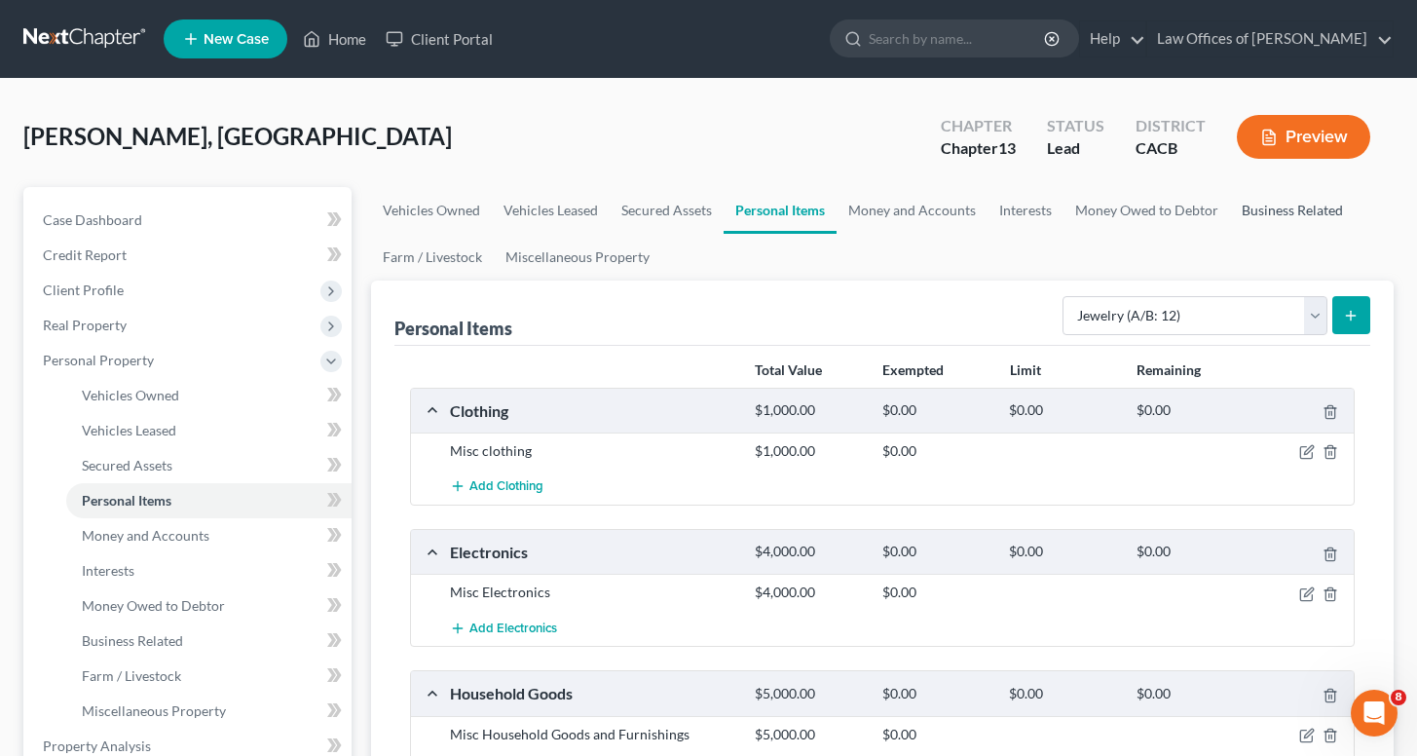
click at [1268, 209] on link "Business Related" at bounding box center [1292, 210] width 125 height 47
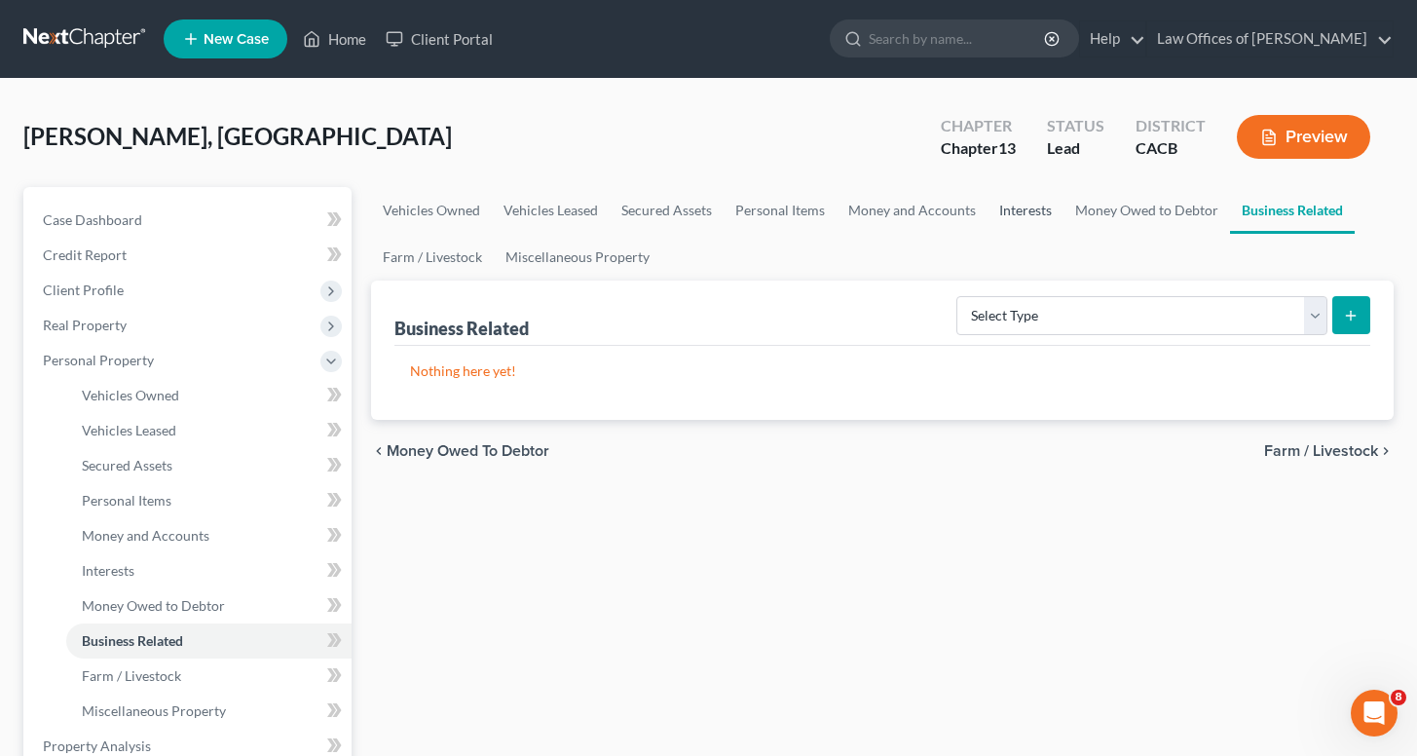
click at [1029, 215] on link "Interests" at bounding box center [1025, 210] width 76 height 47
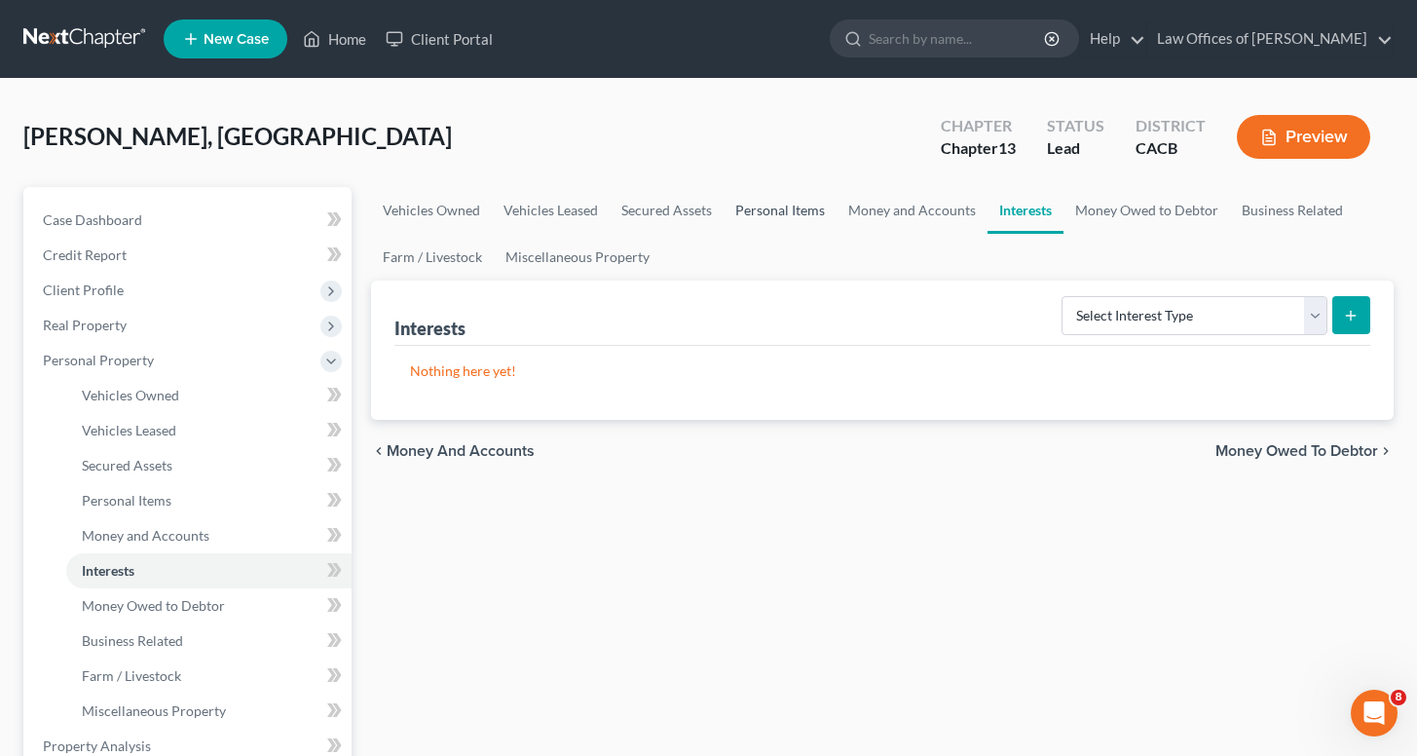
click at [733, 204] on link "Personal Items" at bounding box center [780, 210] width 113 height 47
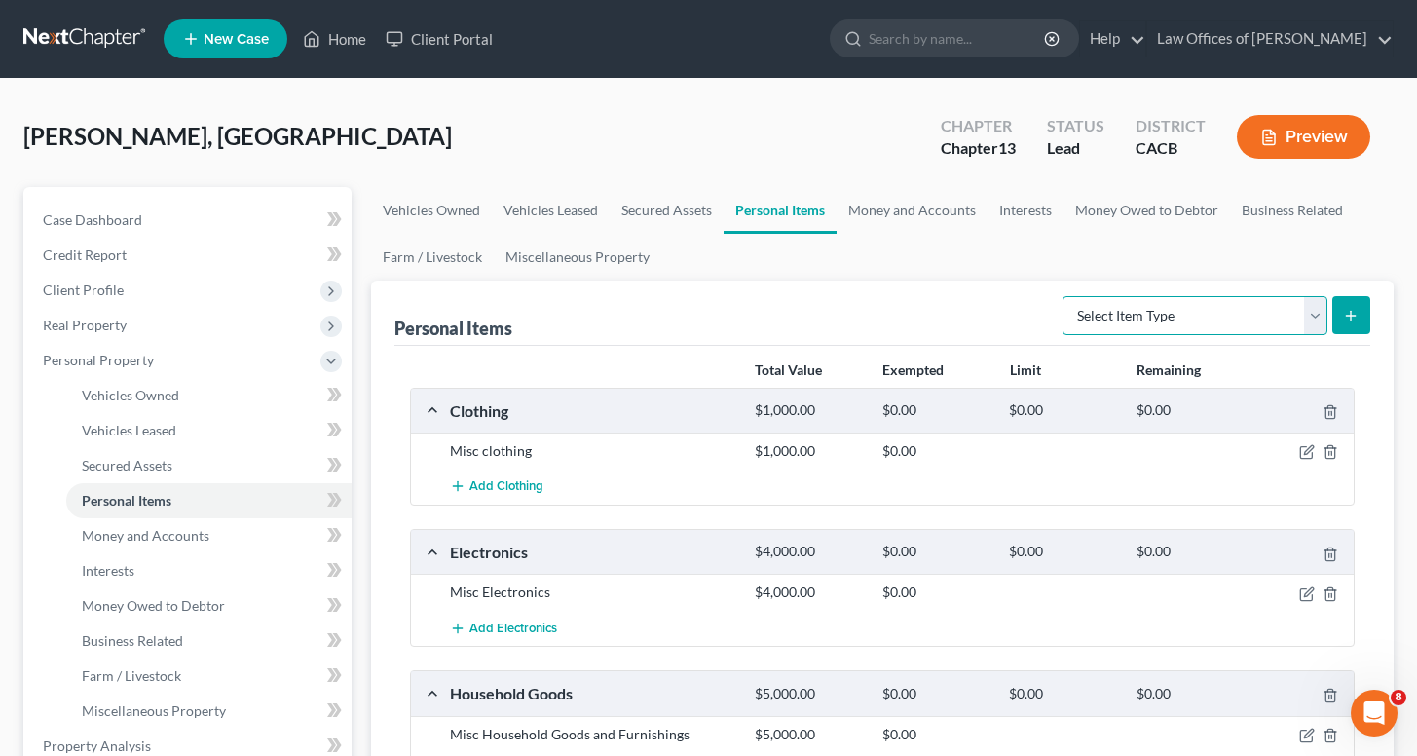
select select "other"
click at [1372, 303] on div "Personal Items Select Item Type Clothing (A/B: 11) Collectibles Of Value (A/B: …" at bounding box center [882, 628] width 1023 height 696
click at [1367, 308] on button "submit" at bounding box center [1351, 315] width 38 height 38
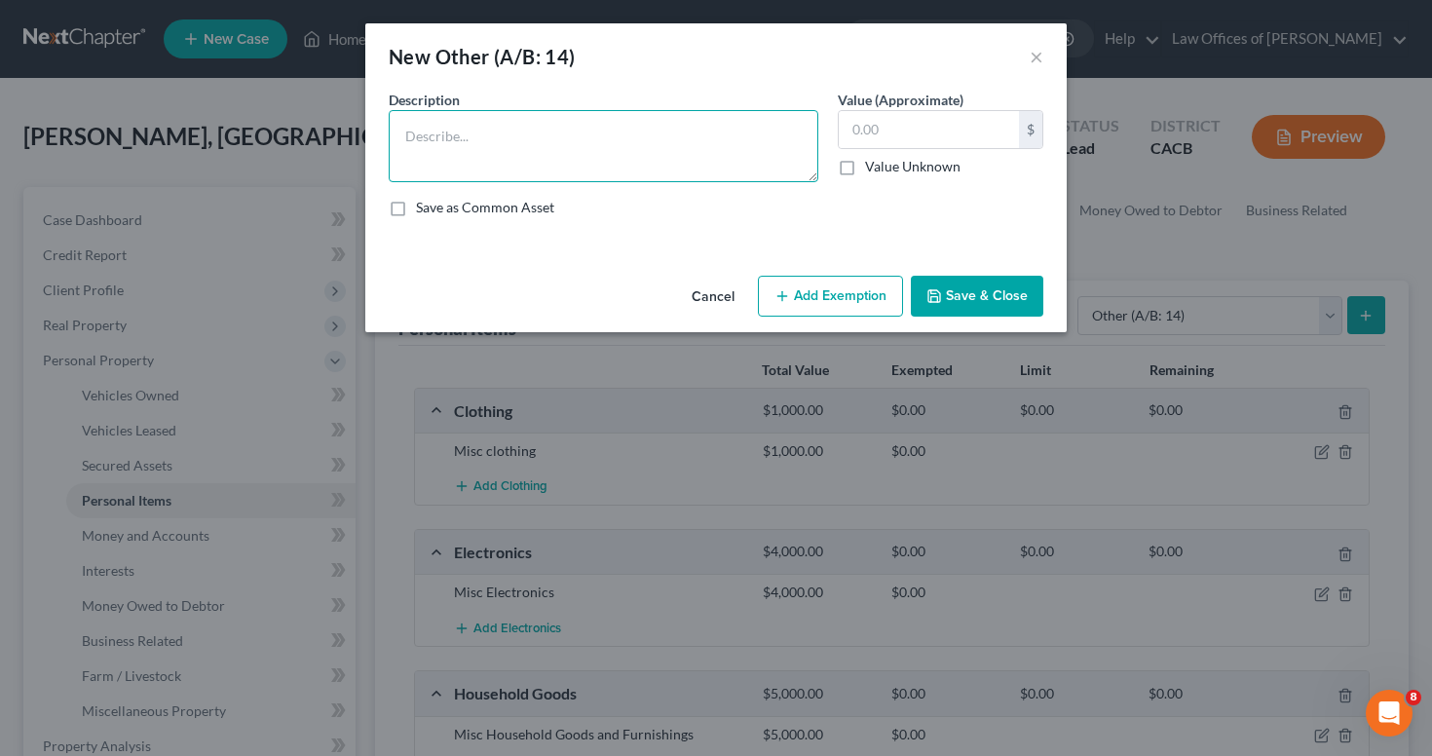
click at [733, 172] on textarea at bounding box center [603, 146] width 429 height 72
type textarea "Misc tools"
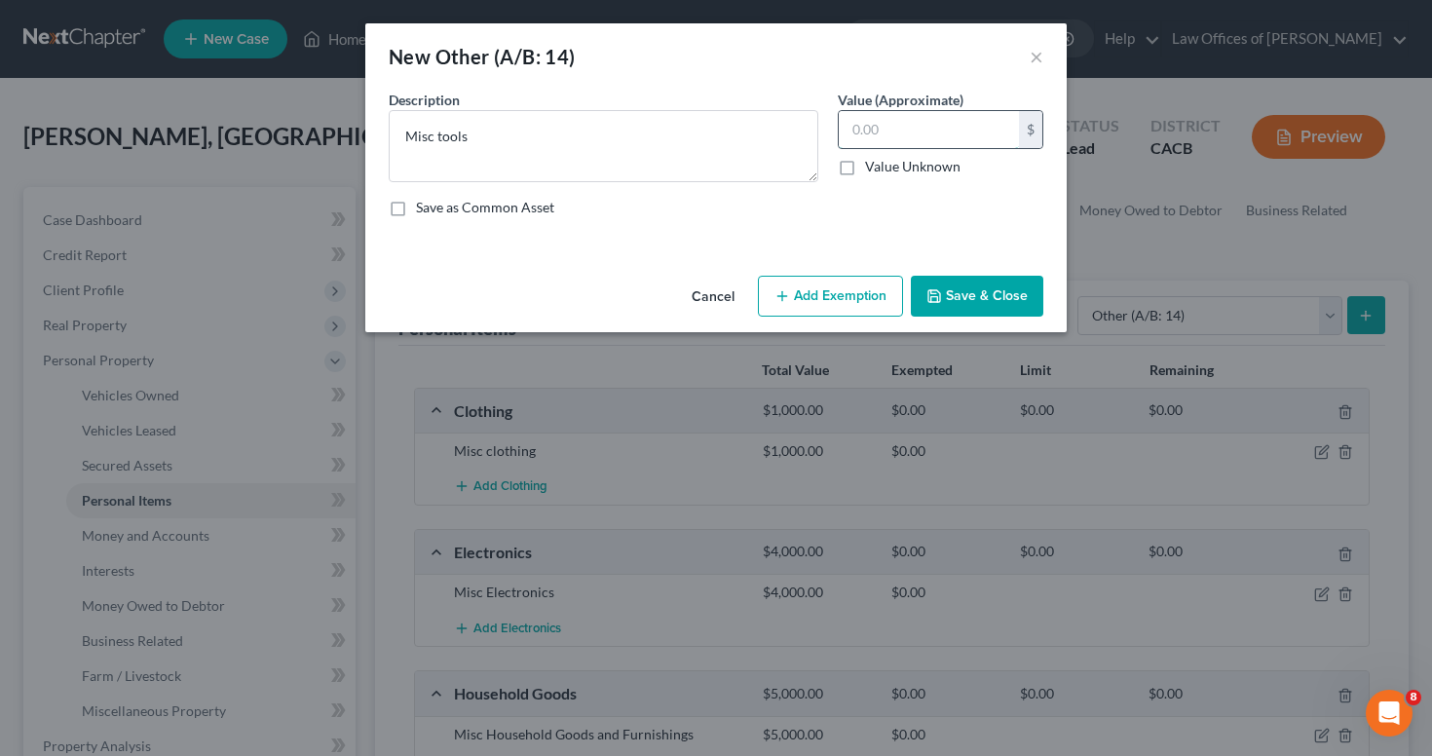
click at [881, 139] on input "text" at bounding box center [928, 129] width 180 height 37
type input "1,500"
click at [947, 298] on button "Save & Close" at bounding box center [977, 296] width 132 height 41
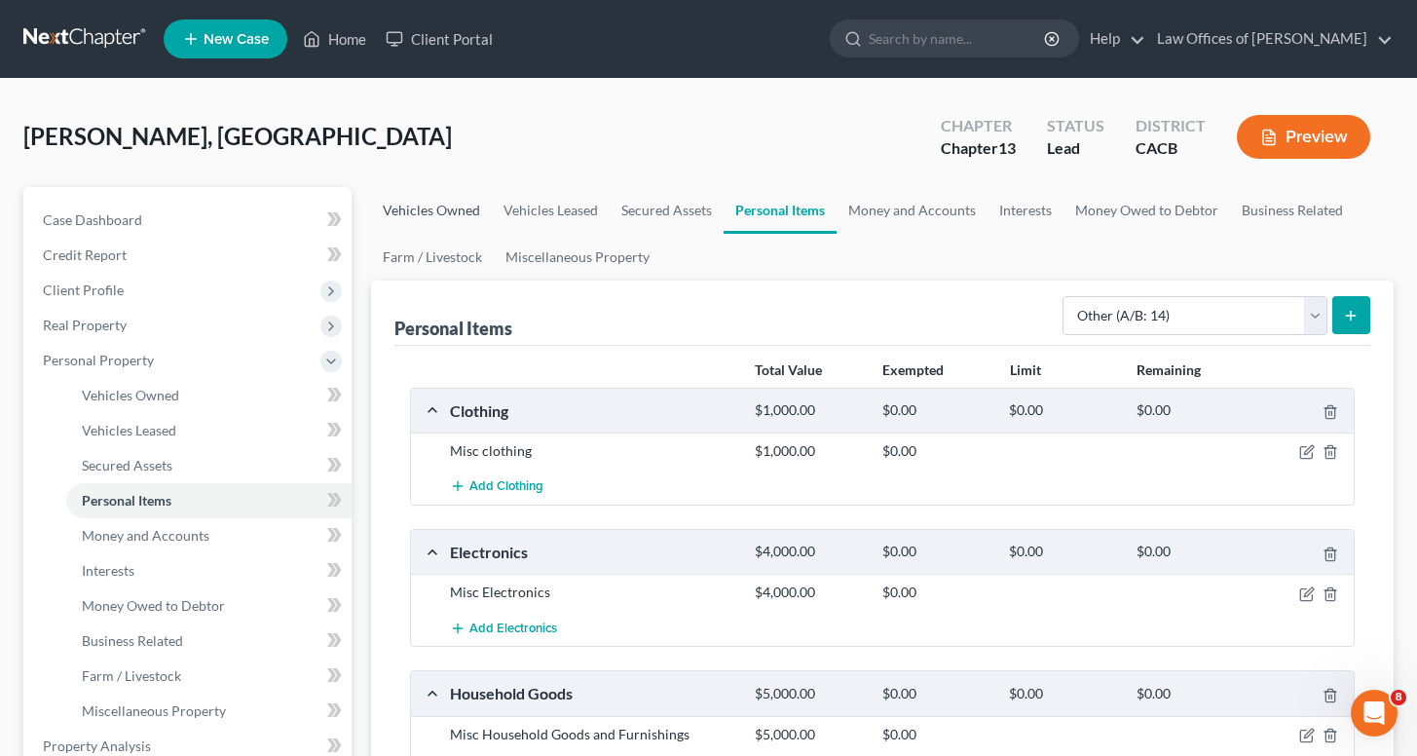
click at [430, 211] on link "Vehicles Owned" at bounding box center [431, 210] width 121 height 47
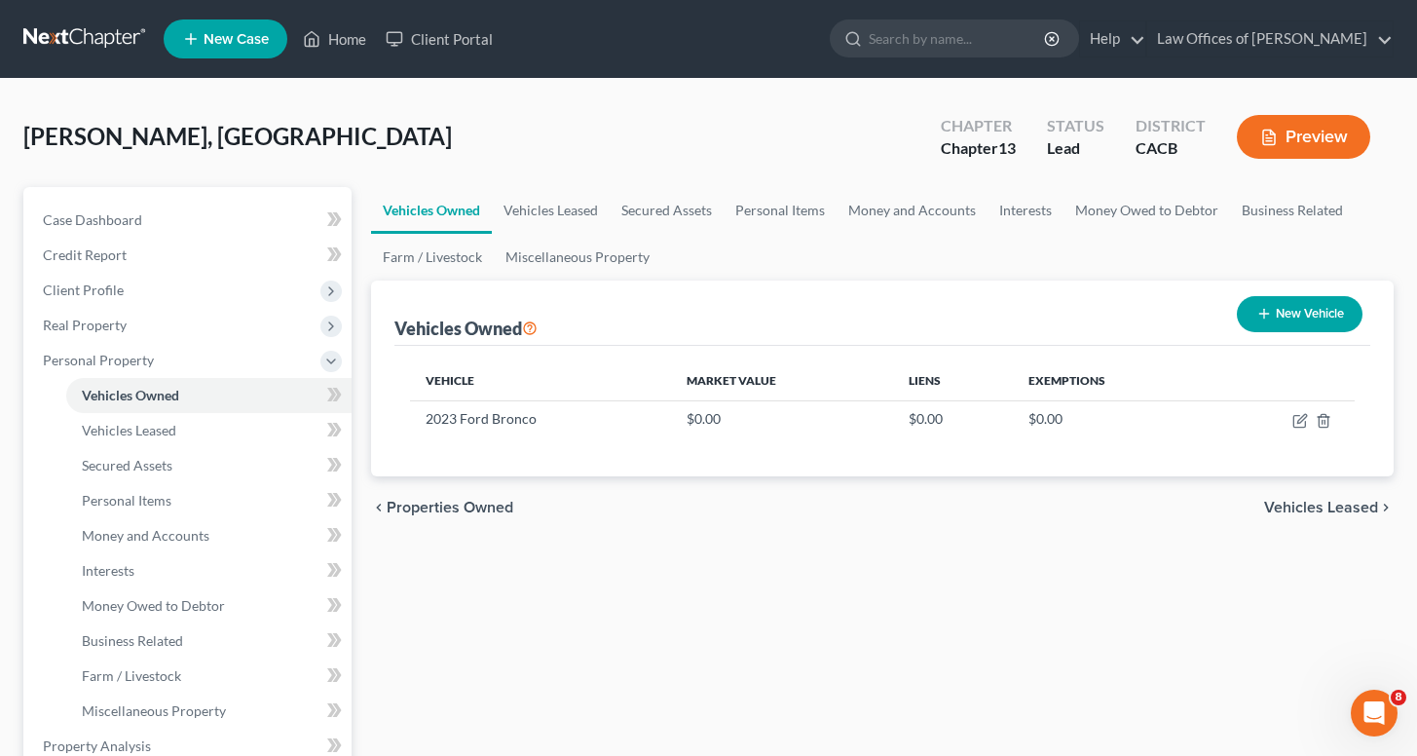
click at [1270, 337] on div "New Vehicle" at bounding box center [1299, 314] width 141 height 52
click at [1267, 313] on icon "button" at bounding box center [1264, 314] width 16 height 16
select select "0"
select select "2"
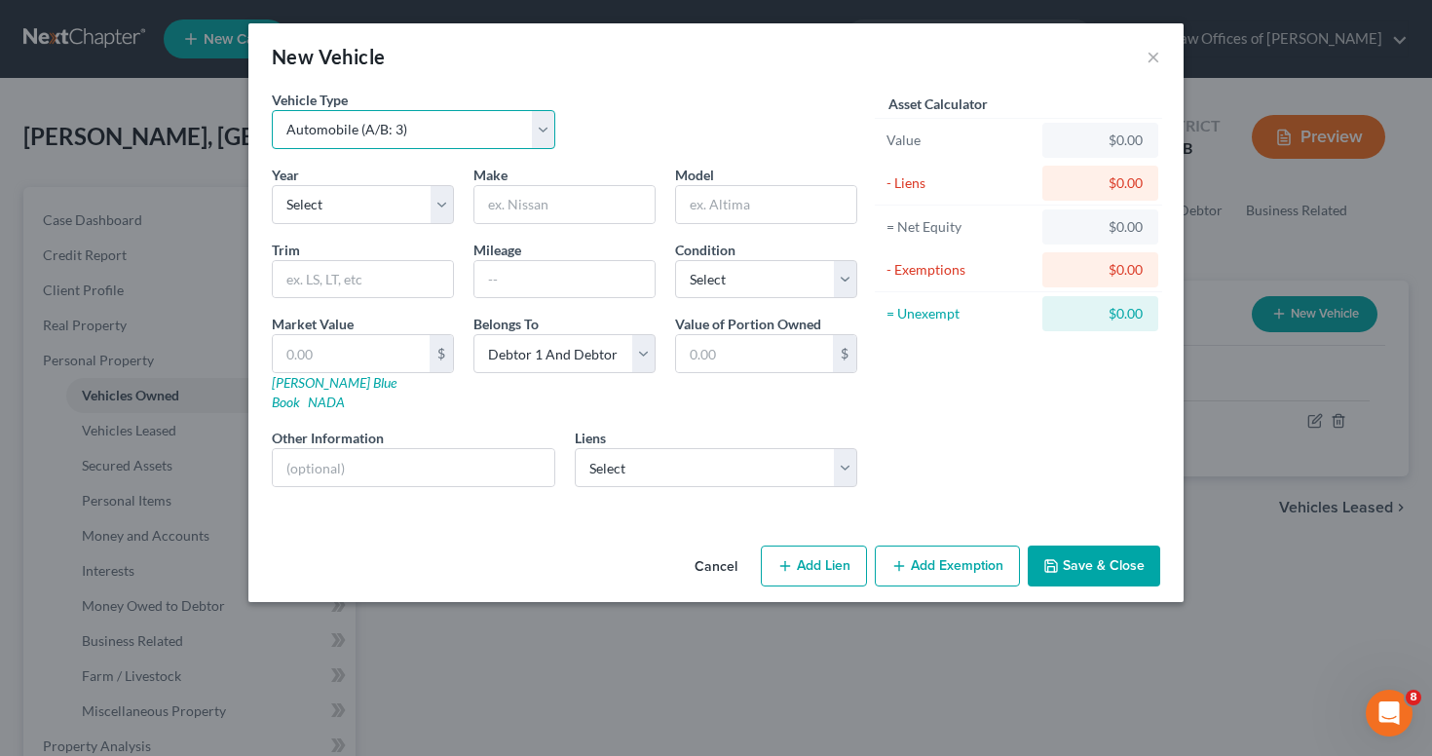
select select "2"
select select "13"
click at [1064, 545] on button "Save & Close" at bounding box center [1093, 565] width 132 height 41
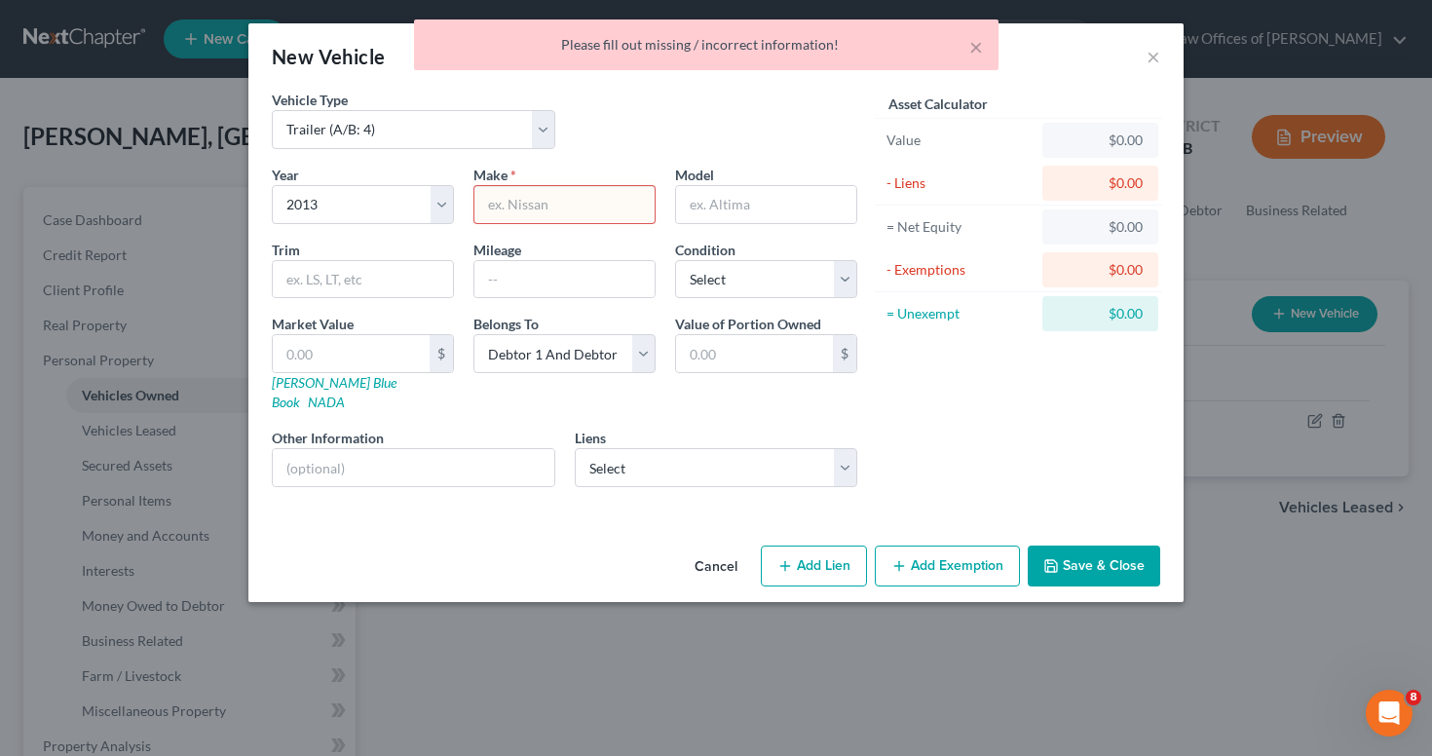
click at [571, 245] on div "Mileage" at bounding box center [565, 269] width 202 height 59
click at [569, 220] on input "text" at bounding box center [564, 204] width 180 height 37
type input "?????"
click at [1102, 502] on div "Vehicle Type Select Automobile (A/B: 3) Truck (A/B: 3) Trailer (A/B: 4) Watercr…" at bounding box center [715, 314] width 935 height 448
click at [1096, 545] on button "Save & Close" at bounding box center [1093, 565] width 132 height 41
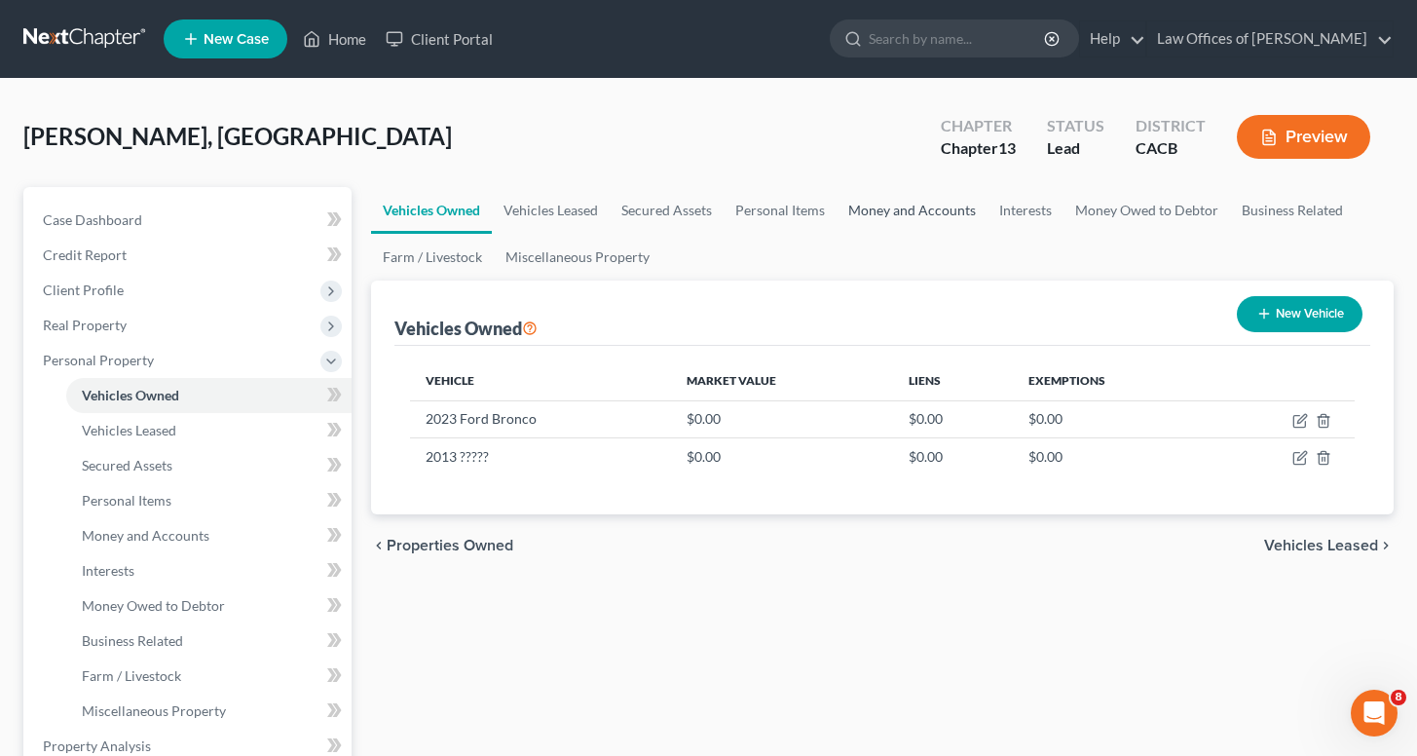
click at [860, 211] on link "Money and Accounts" at bounding box center [912, 210] width 151 height 47
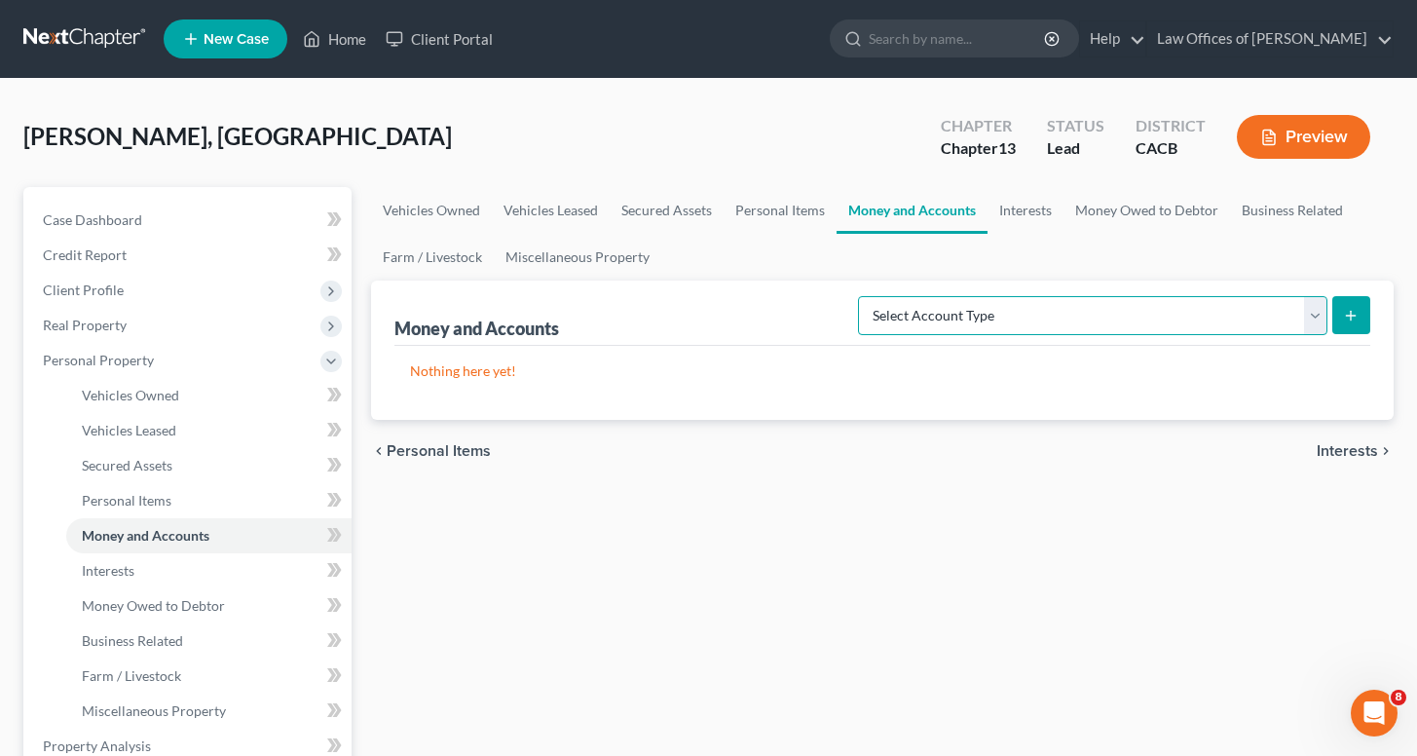
select select "cash_on_hand"
click at [1346, 317] on icon "submit" at bounding box center [1351, 316] width 16 height 16
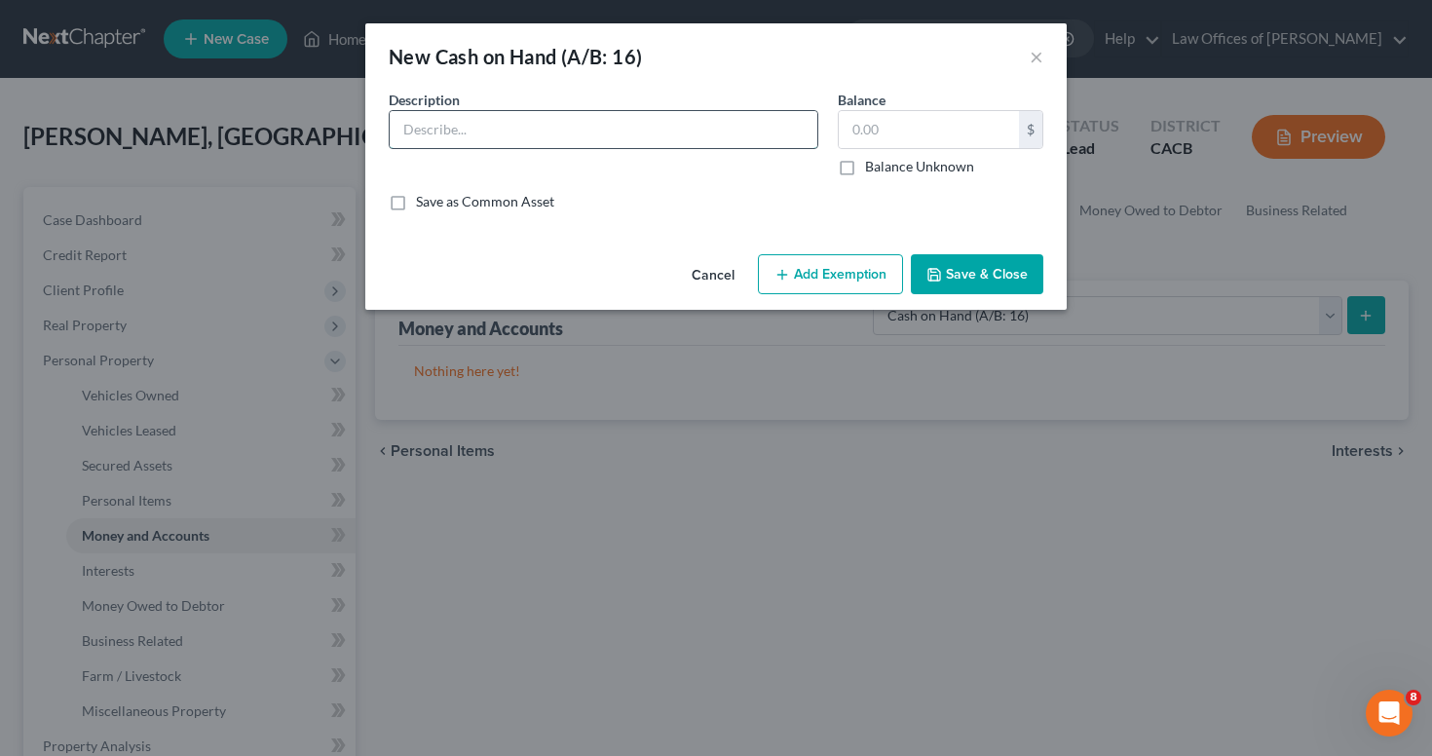
click at [667, 137] on input "text" at bounding box center [604, 129] width 428 height 37
type input "Cash on hand"
type input "2"
type input "50"
click at [975, 271] on button "Save & Close" at bounding box center [977, 274] width 132 height 41
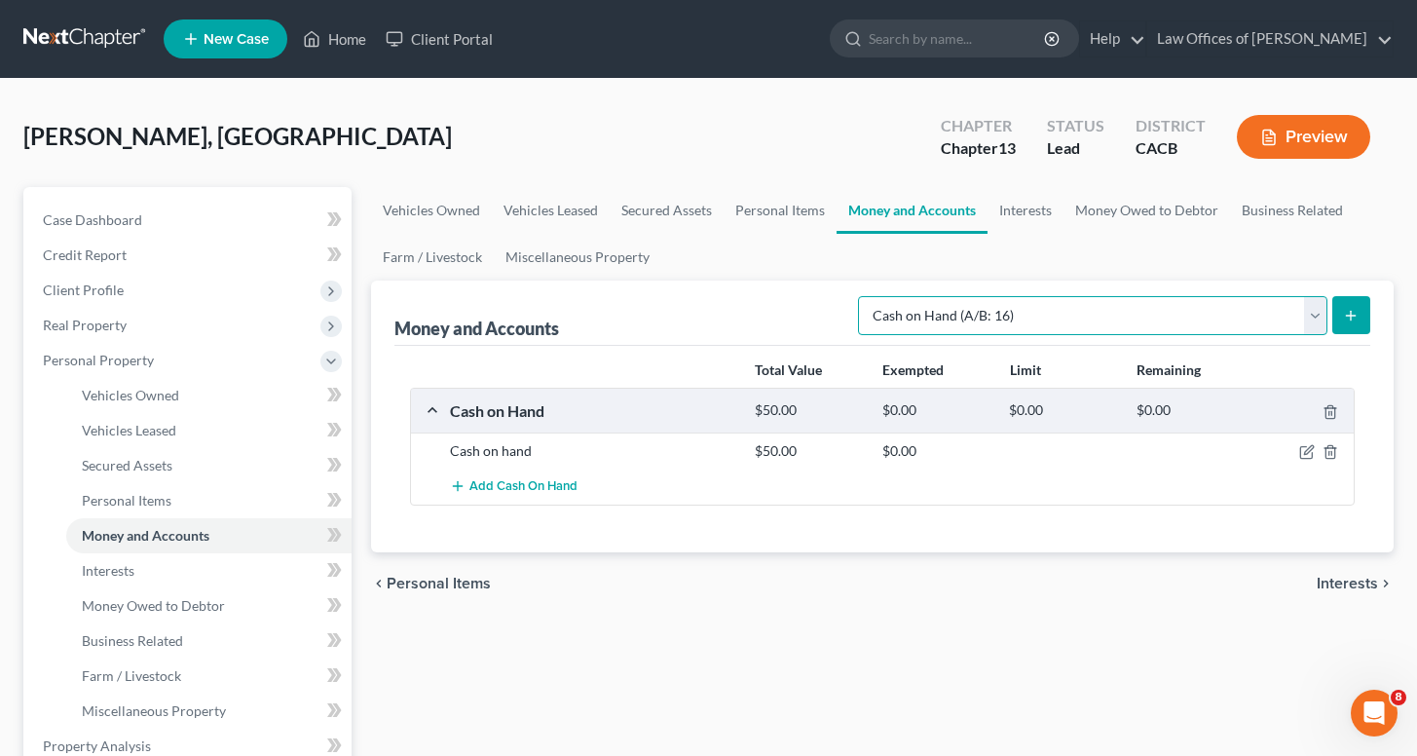
select select "checking"
click at [1351, 318] on line "submit" at bounding box center [1351, 315] width 0 height 9
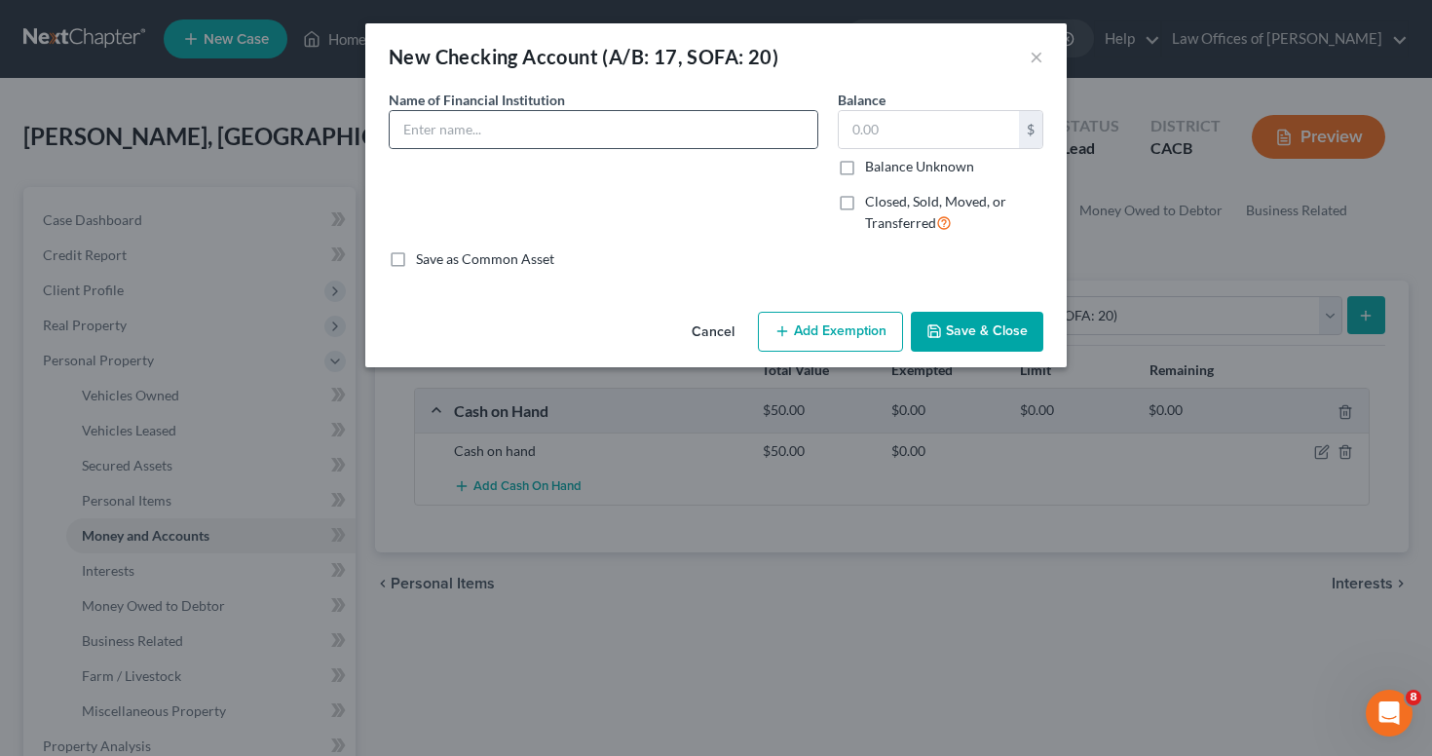
click at [466, 100] on span "Name of Financial Institution" at bounding box center [477, 100] width 176 height 17
click at [466, 133] on input "text" at bounding box center [604, 129] width 428 height 37
click at [612, 139] on input "[PERSON_NAME] [PERSON_NAME]" at bounding box center [604, 129] width 428 height 37
type input "[PERSON_NAME] [PERSON_NAME] account ending in #5181"
click at [953, 324] on button "Save & Close" at bounding box center [977, 332] width 132 height 41
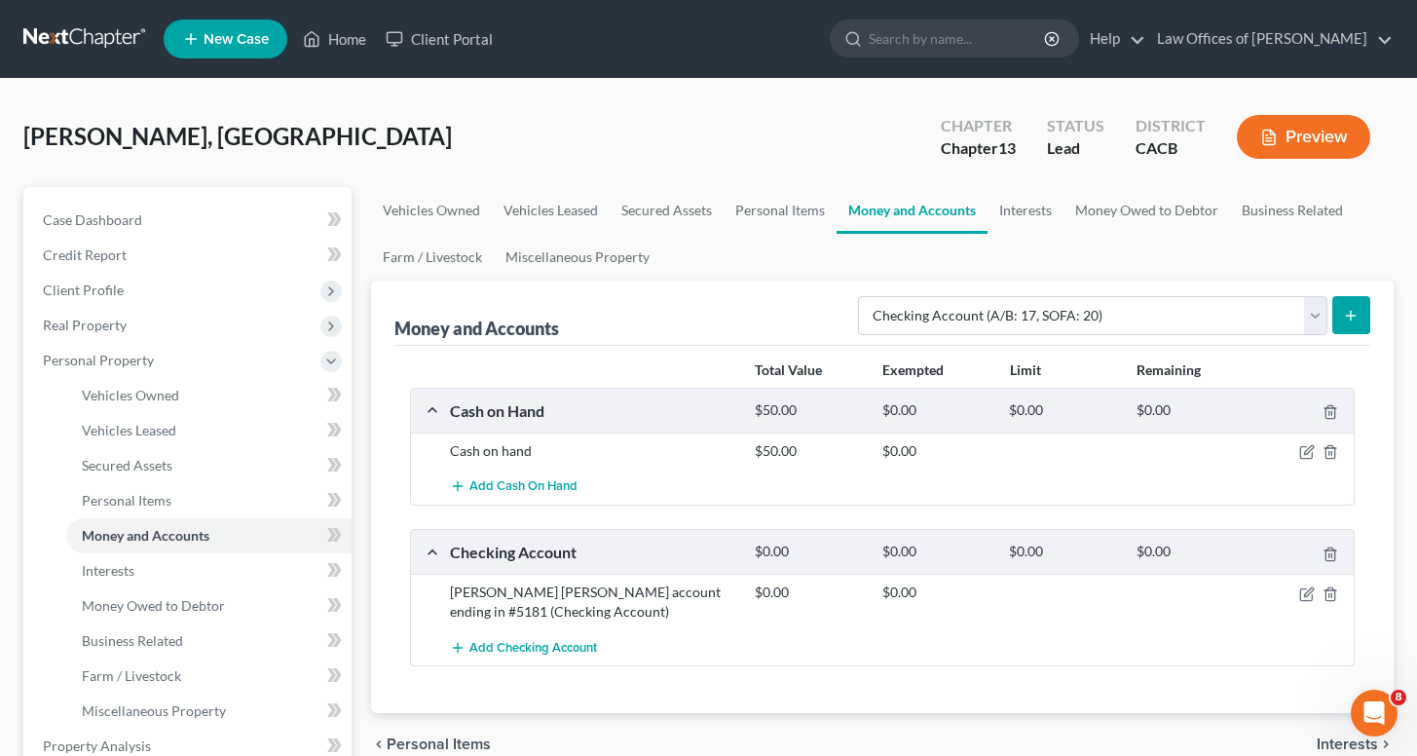
click at [1339, 318] on button "submit" at bounding box center [1351, 315] width 38 height 38
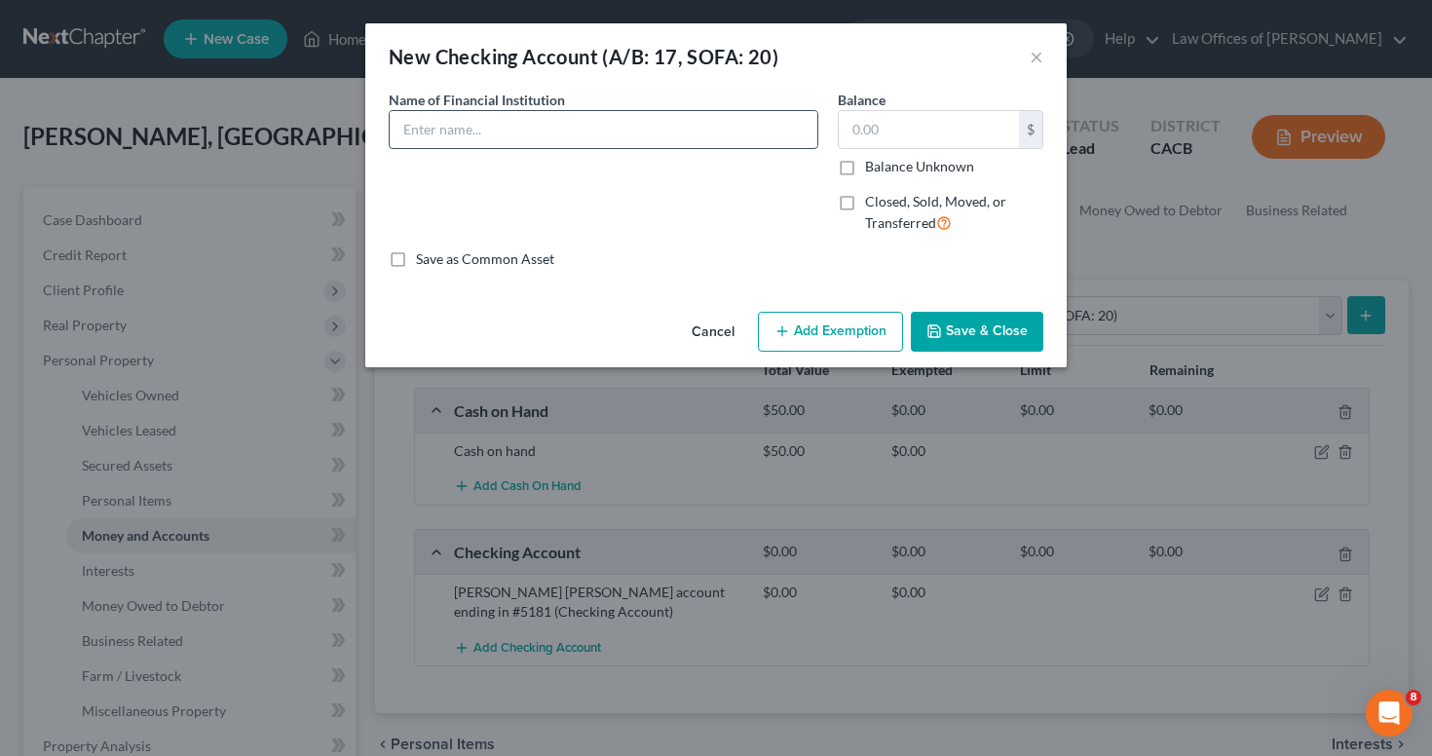
click at [650, 111] on input "text" at bounding box center [604, 129] width 428 height 37
type input "Foothill Federal Credit Union"
click at [972, 322] on button "Save & Close" at bounding box center [977, 332] width 132 height 41
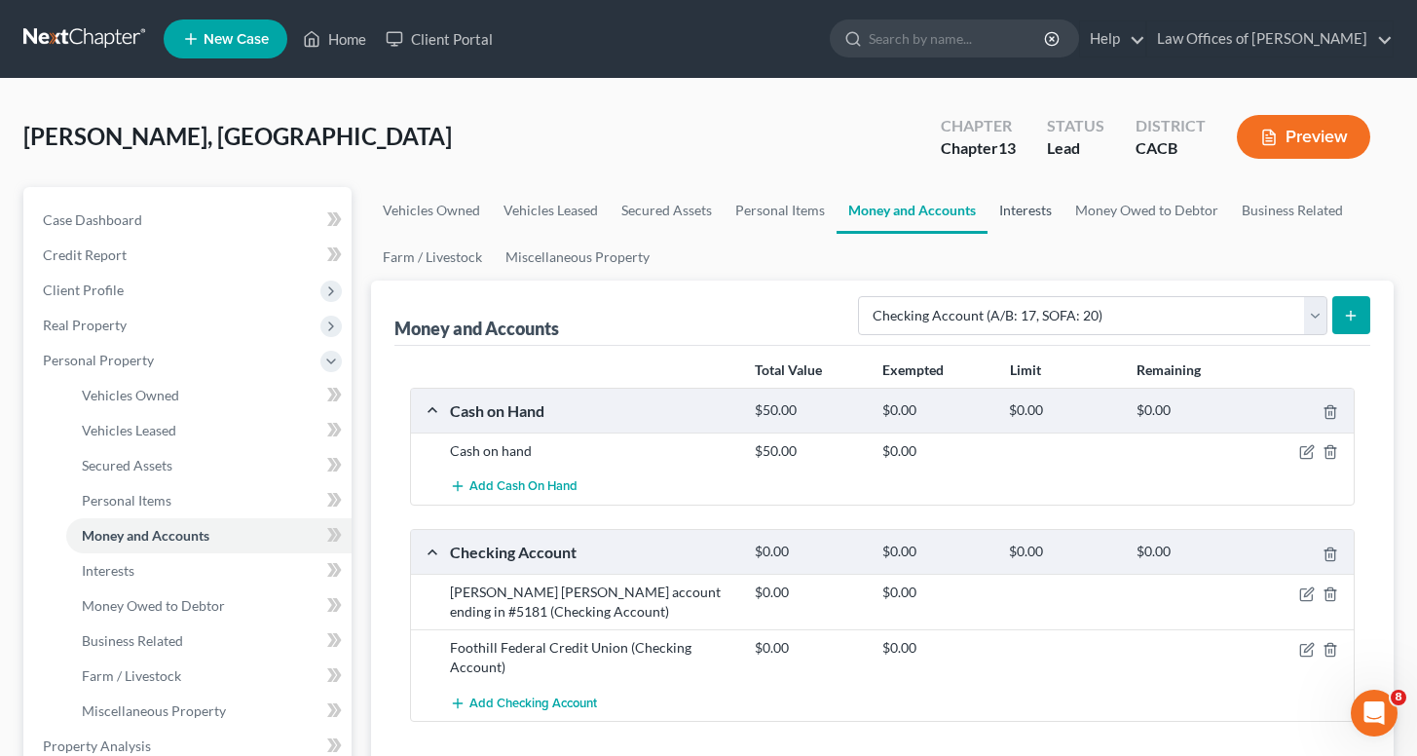
click at [1036, 209] on link "Interests" at bounding box center [1025, 210] width 76 height 47
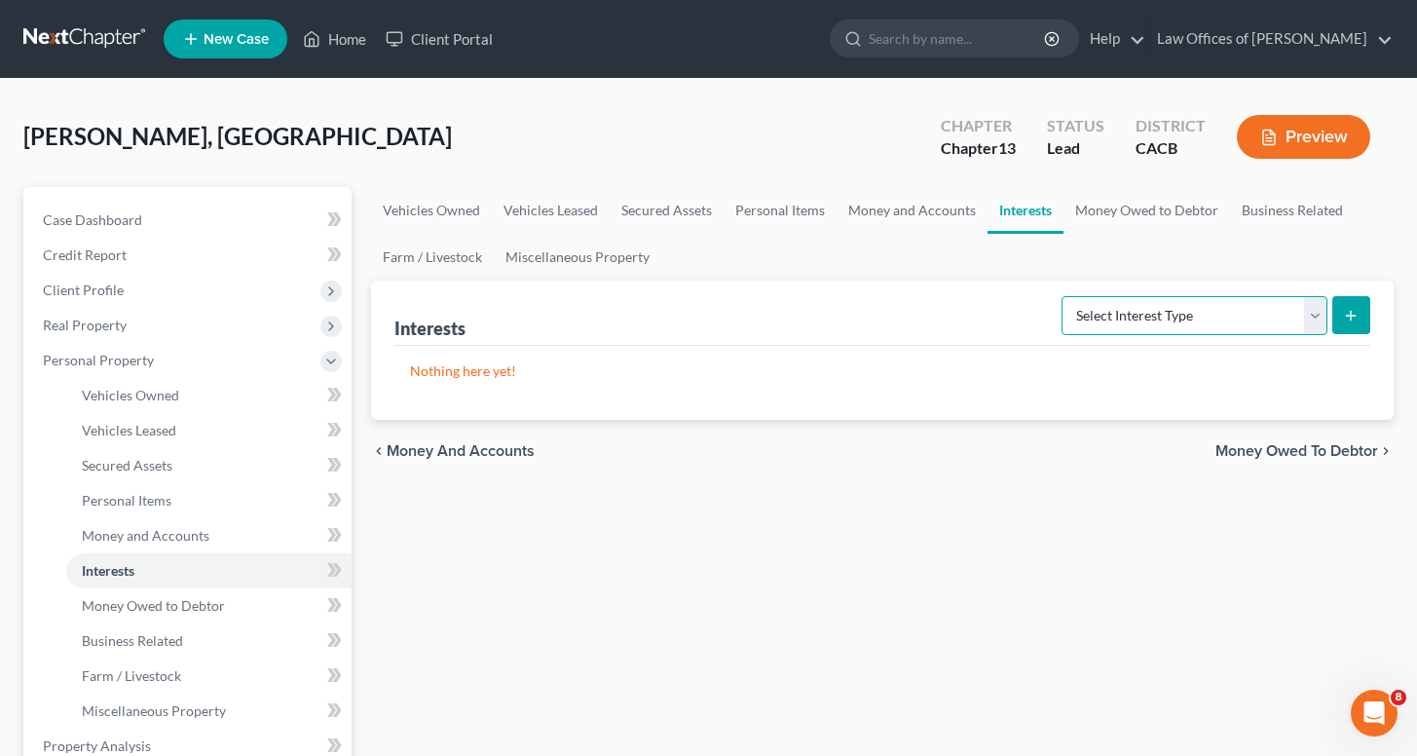
select select "term_life_insurance"
click at [1338, 314] on button "submit" at bounding box center [1351, 315] width 38 height 38
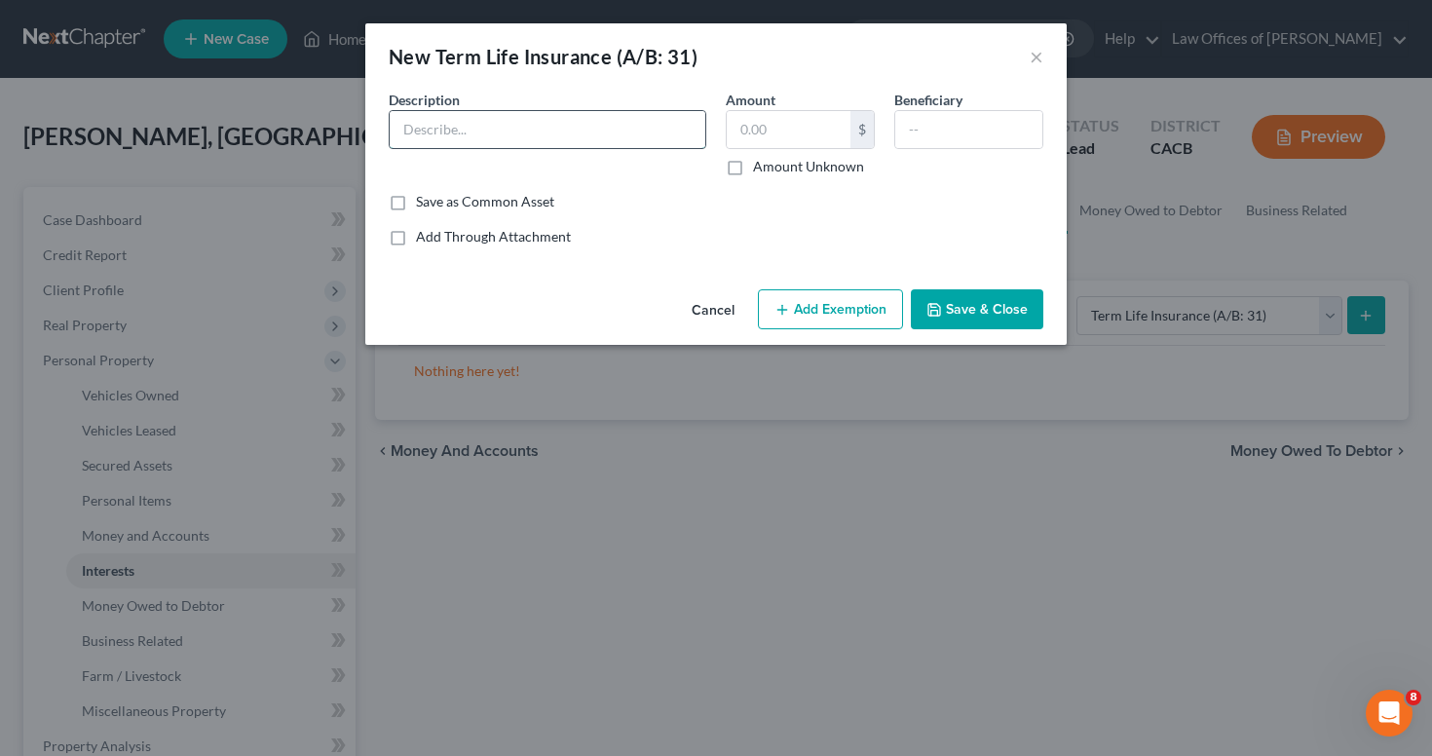
click at [539, 137] on input "text" at bounding box center [548, 129] width 316 height 37
type input "Guide Life Insurance term??"
click at [987, 286] on div "Cancel Add Exemption Save & Close" at bounding box center [715, 313] width 701 height 64
click at [987, 320] on button "Save & Close" at bounding box center [977, 309] width 132 height 41
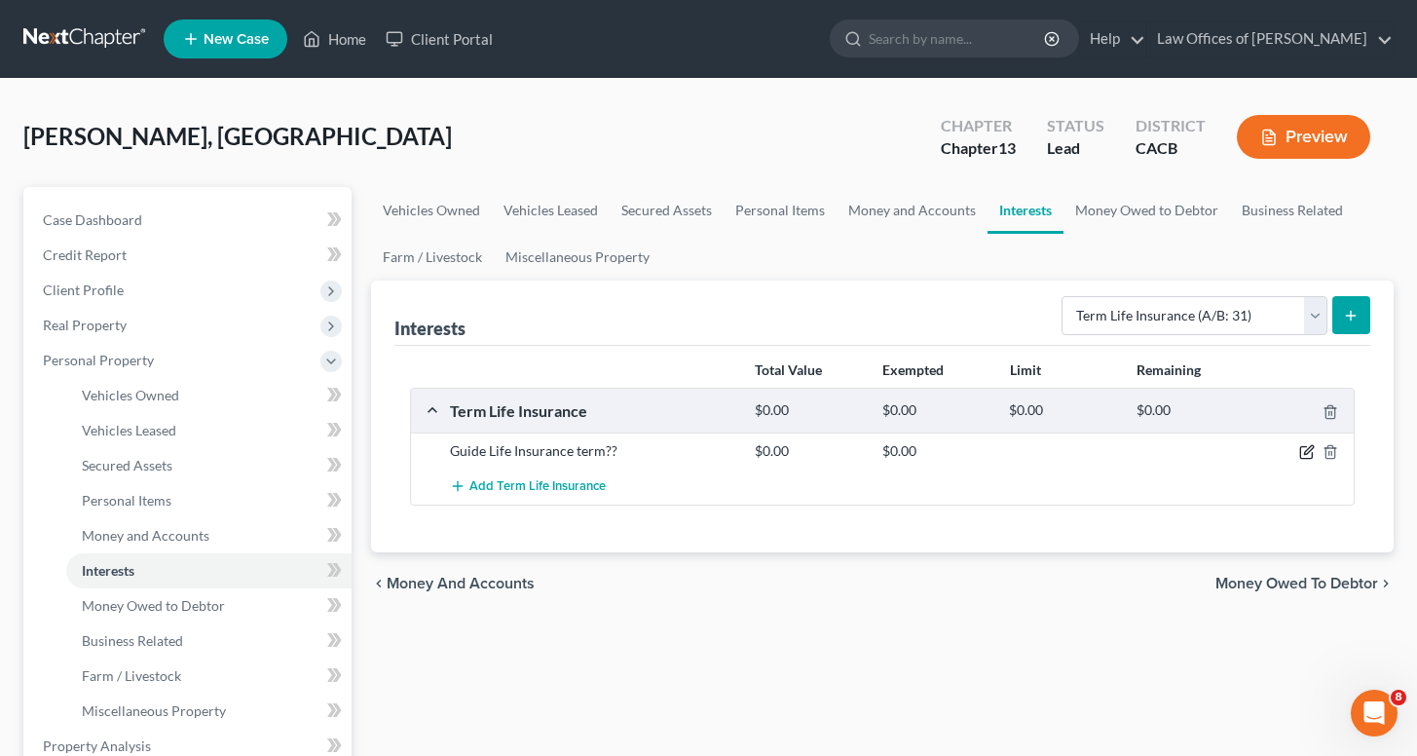
click at [1302, 453] on icon "button" at bounding box center [1307, 452] width 16 height 16
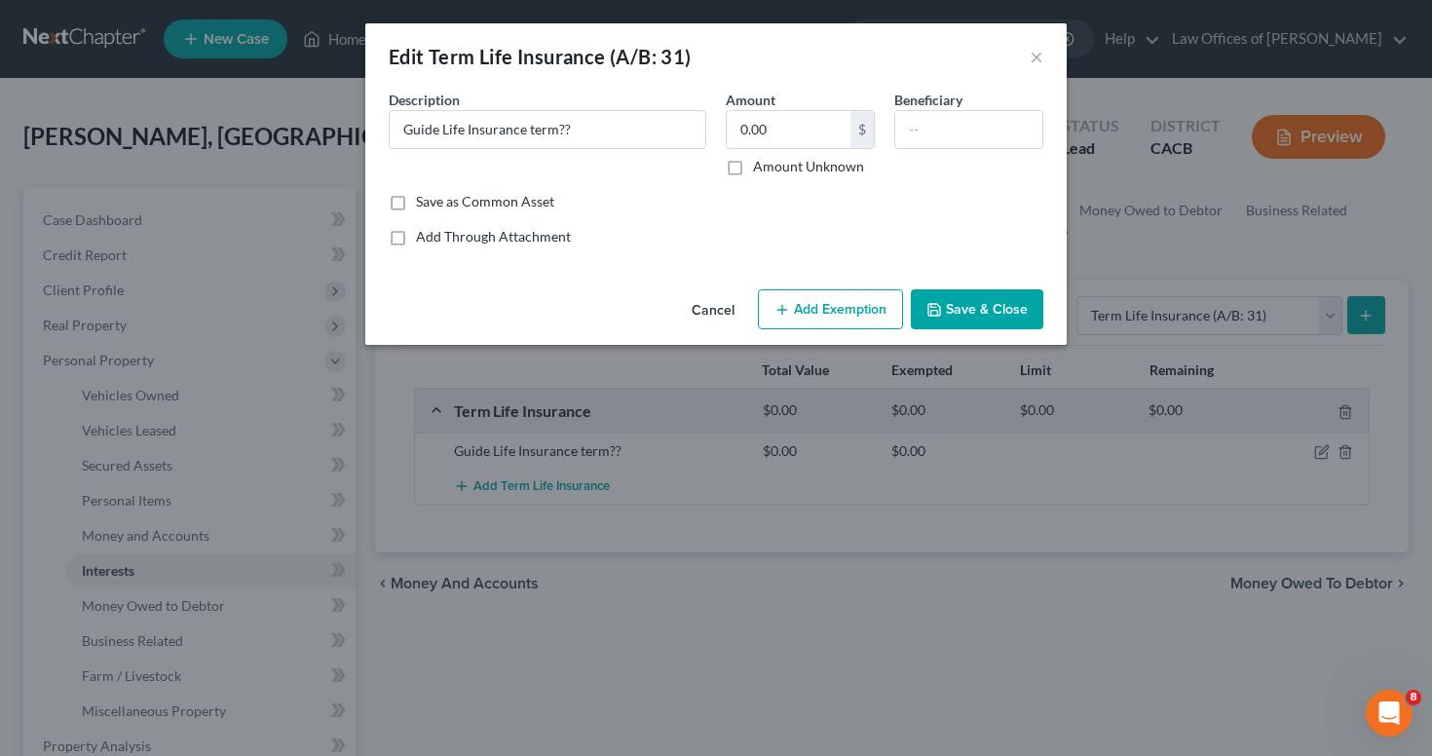
click at [968, 164] on div "Beneficiary" at bounding box center [968, 133] width 168 height 87
click at [963, 80] on div "Edit Term Life Insurance (A/B: 31) ×" at bounding box center [715, 56] width 701 height 66
click at [967, 134] on input "text" at bounding box center [968, 129] width 147 height 37
type input "[PERSON_NAME]"
click at [959, 304] on button "Save & Close" at bounding box center [977, 309] width 132 height 41
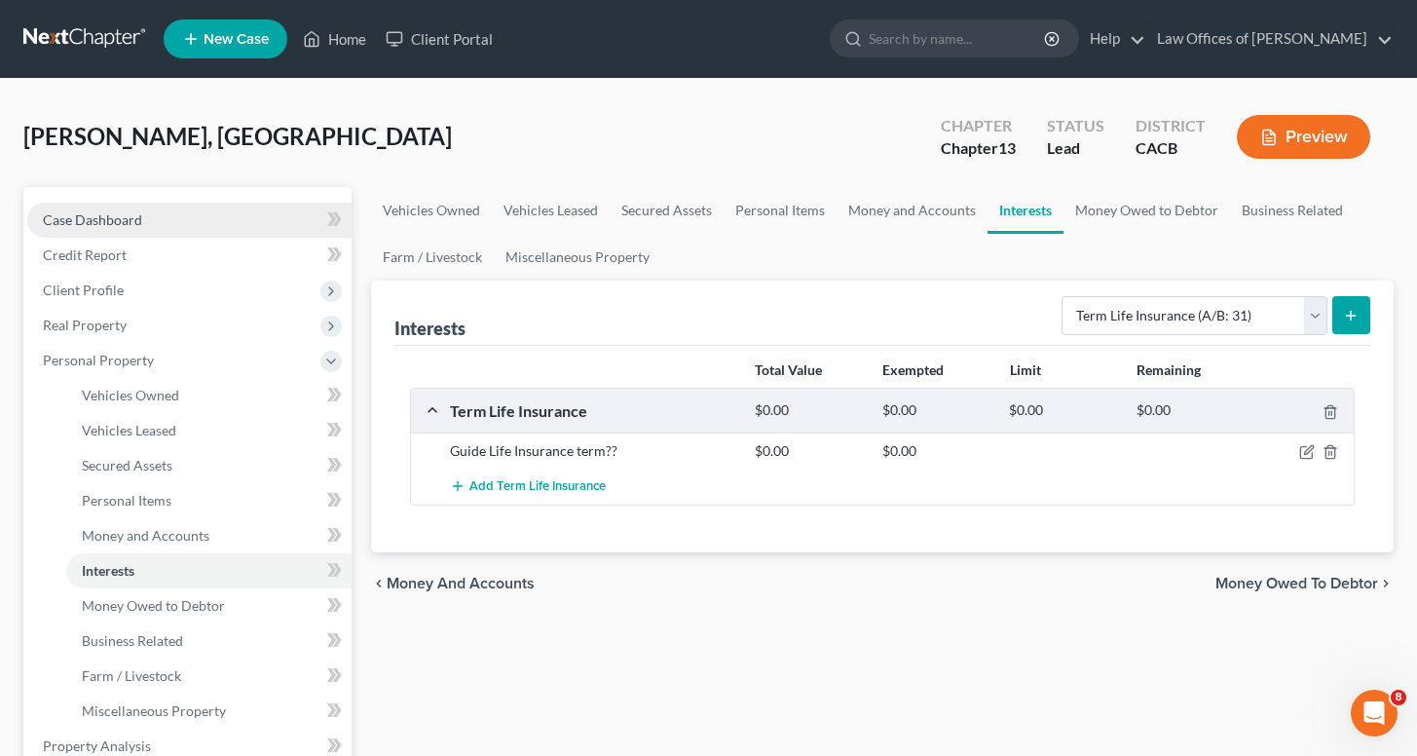
click at [272, 219] on link "Case Dashboard" at bounding box center [189, 220] width 324 height 35
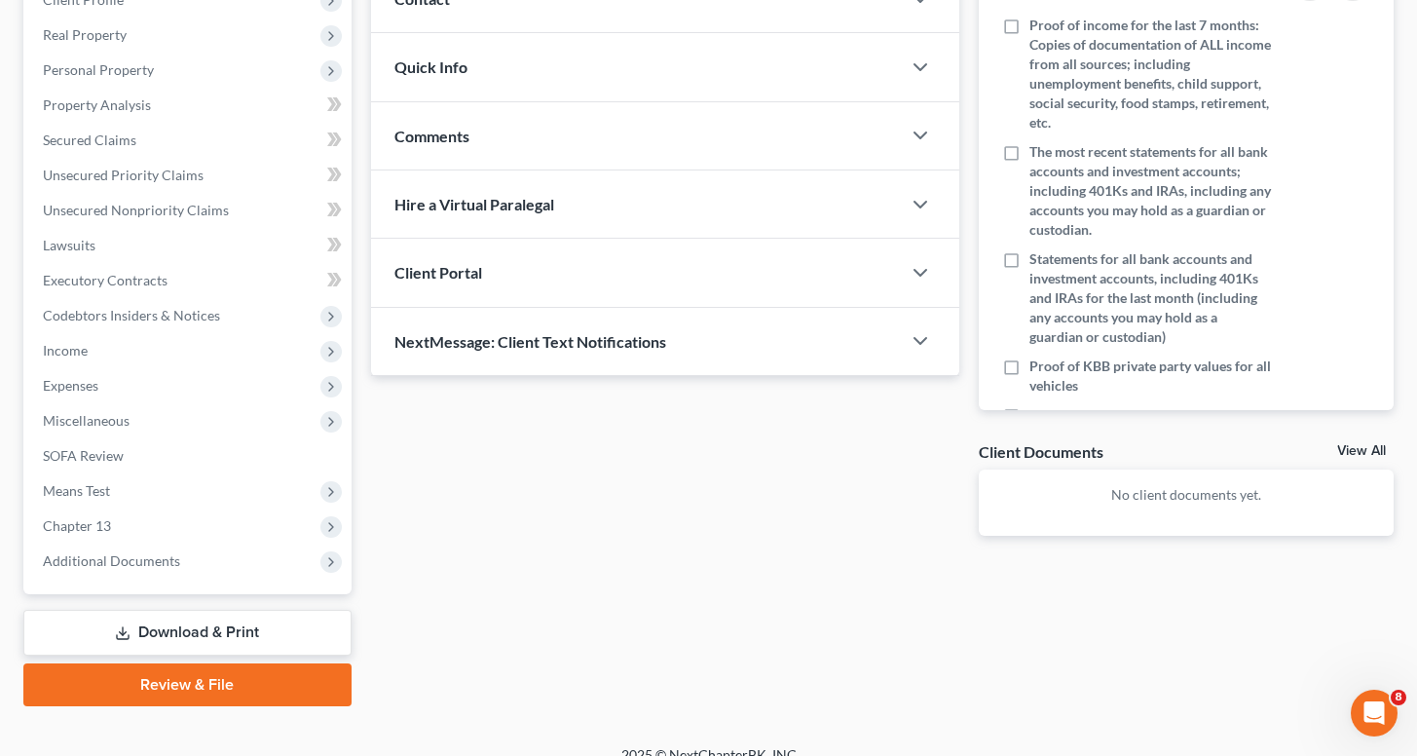
scroll to position [316, 0]
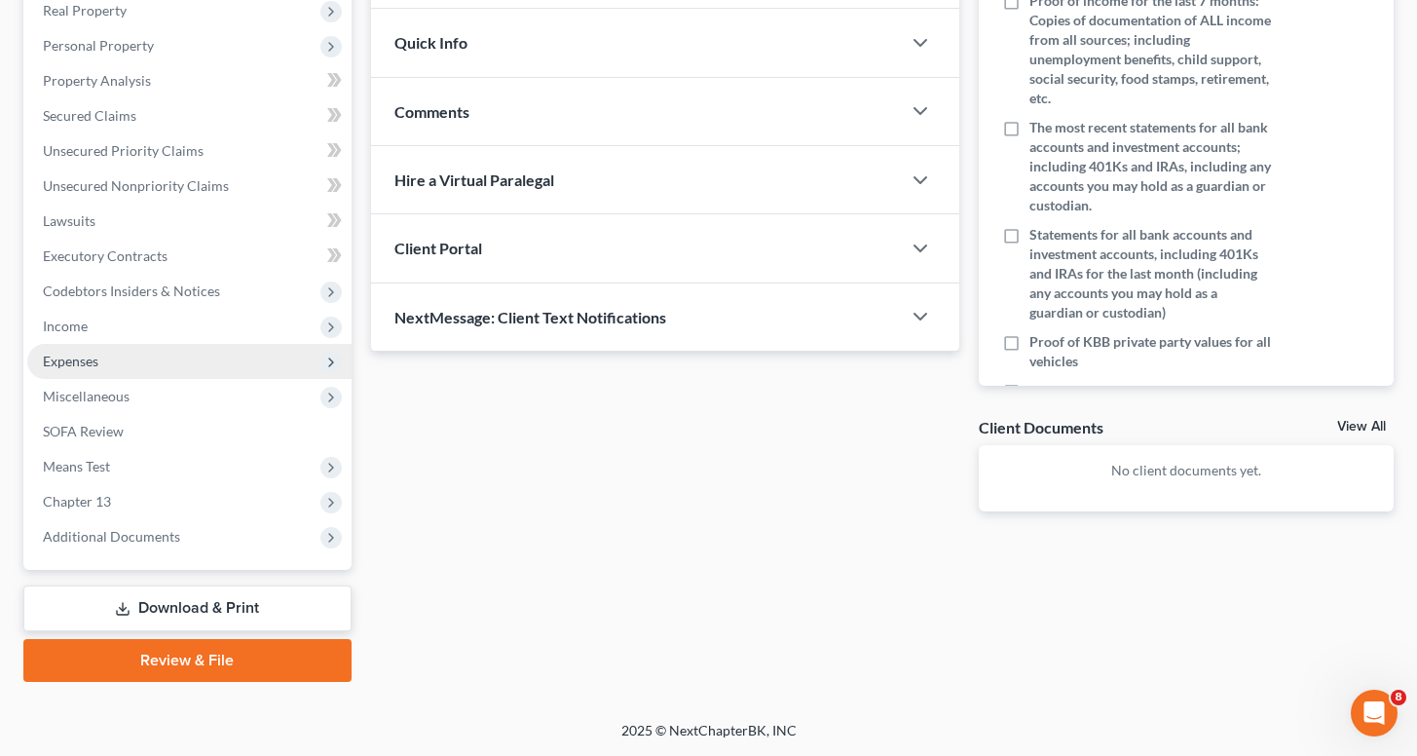
click at [60, 345] on span "Expenses" at bounding box center [189, 361] width 324 height 35
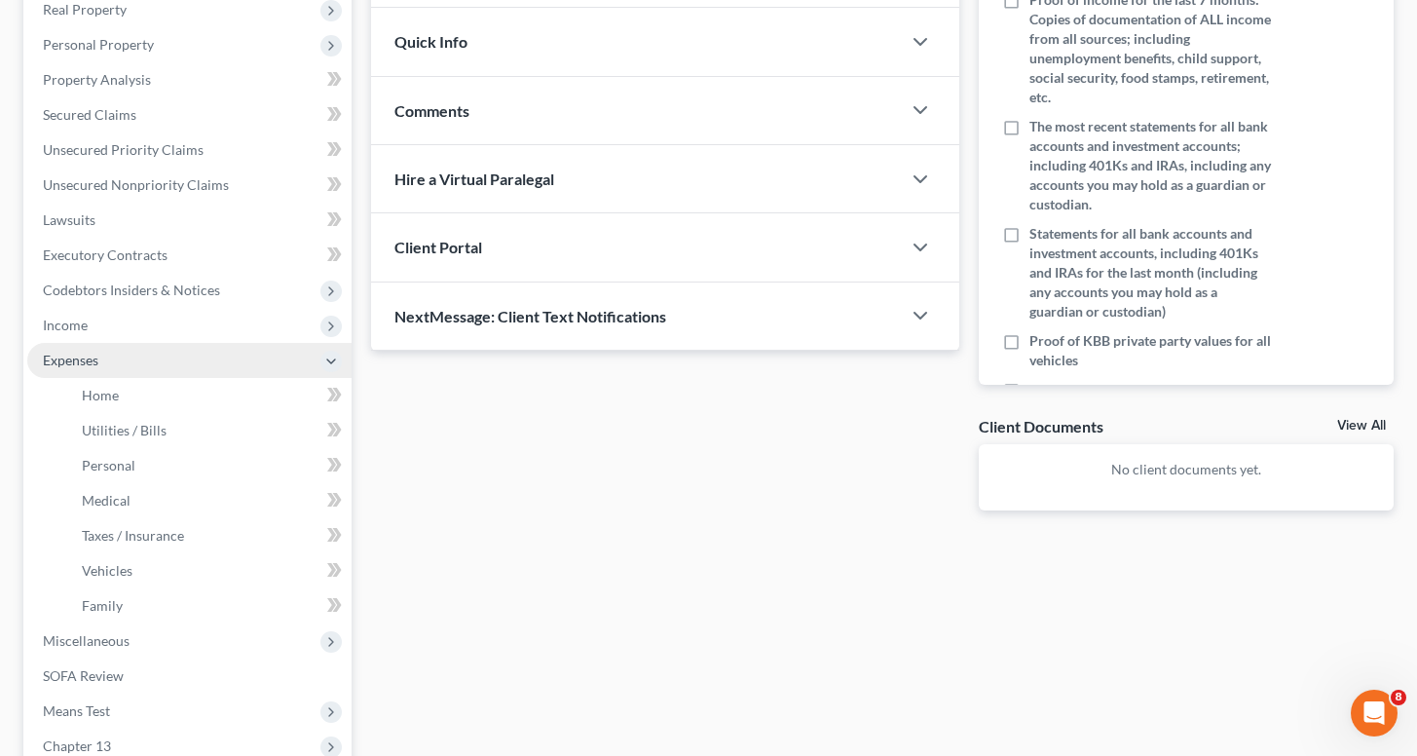
click at [60, 345] on span "Expenses" at bounding box center [189, 360] width 324 height 35
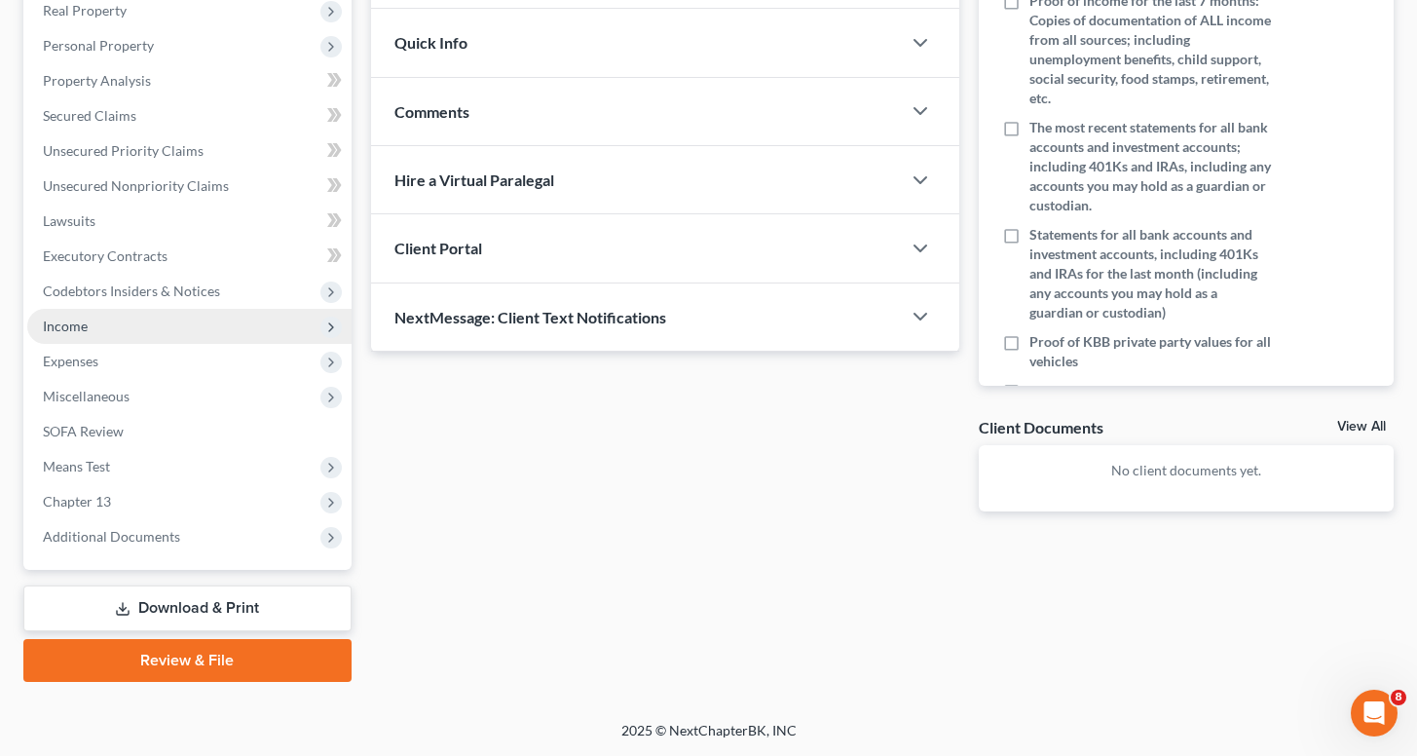
click at [62, 322] on span "Income" at bounding box center [65, 325] width 45 height 17
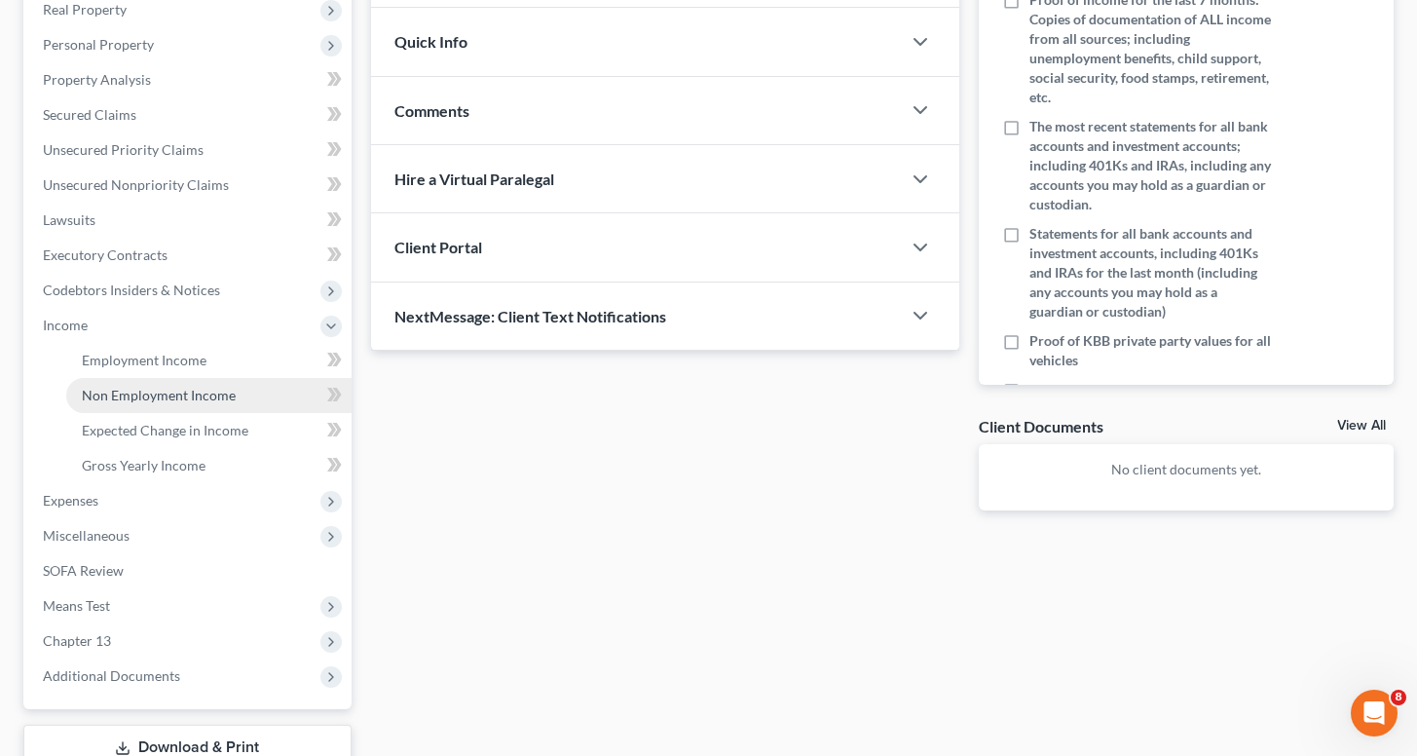
click at [176, 392] on span "Non Employment Income" at bounding box center [159, 395] width 154 height 17
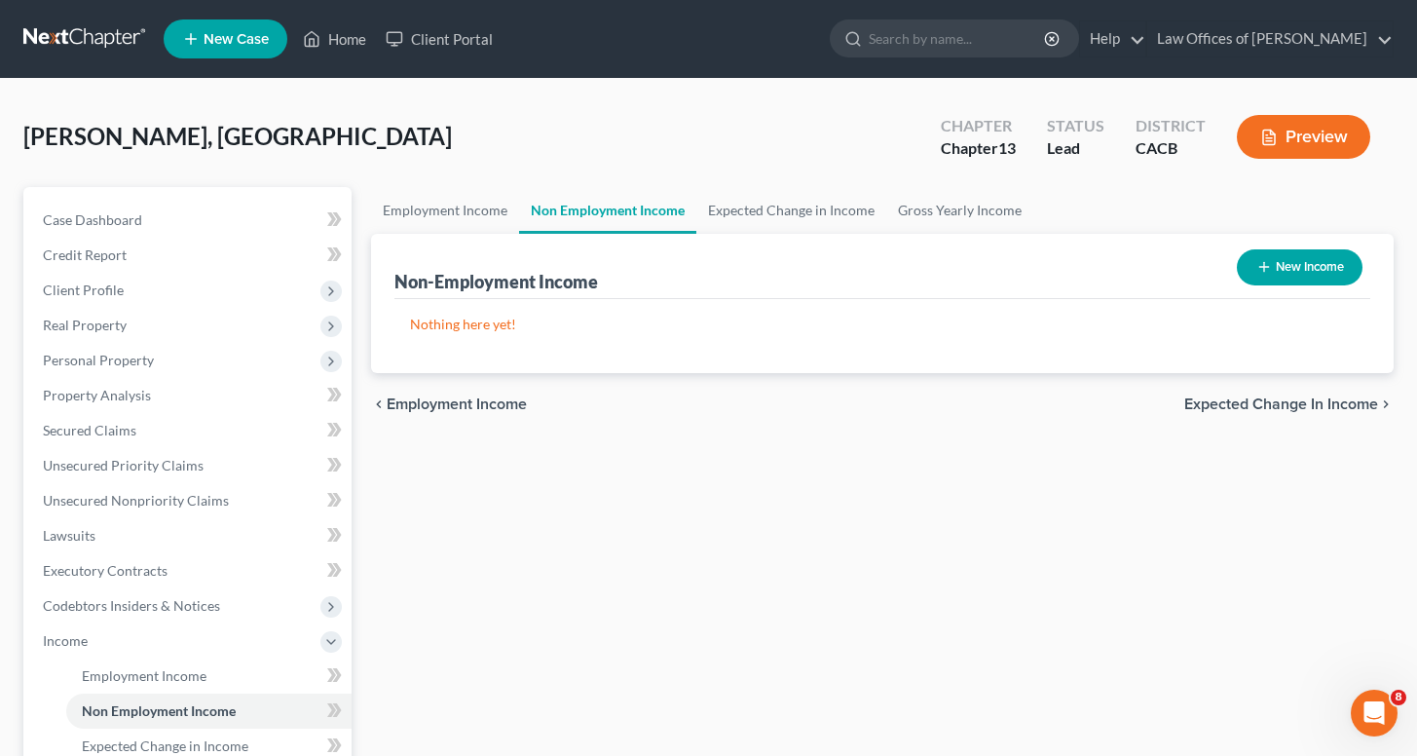
click at [1282, 264] on button "New Income" at bounding box center [1300, 267] width 126 height 36
select select "0"
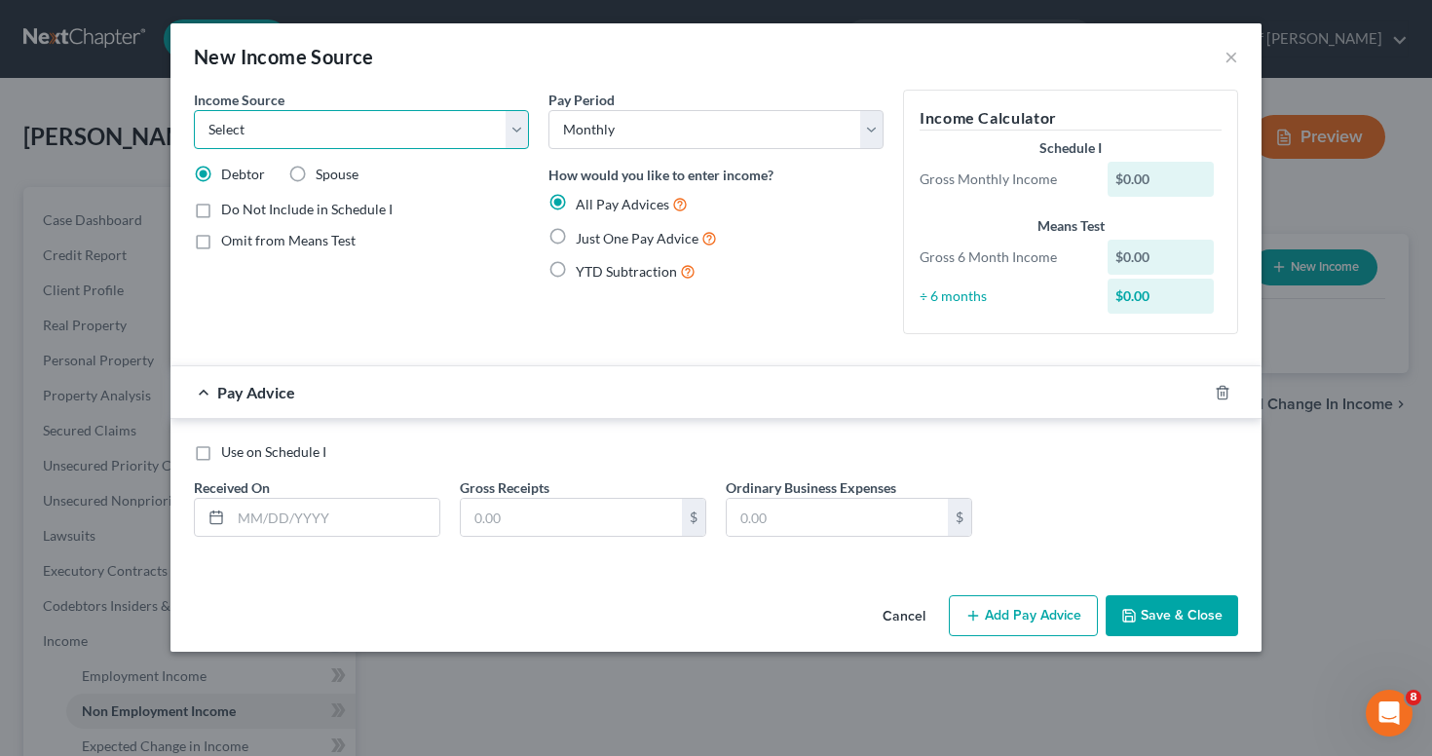
select select "8"
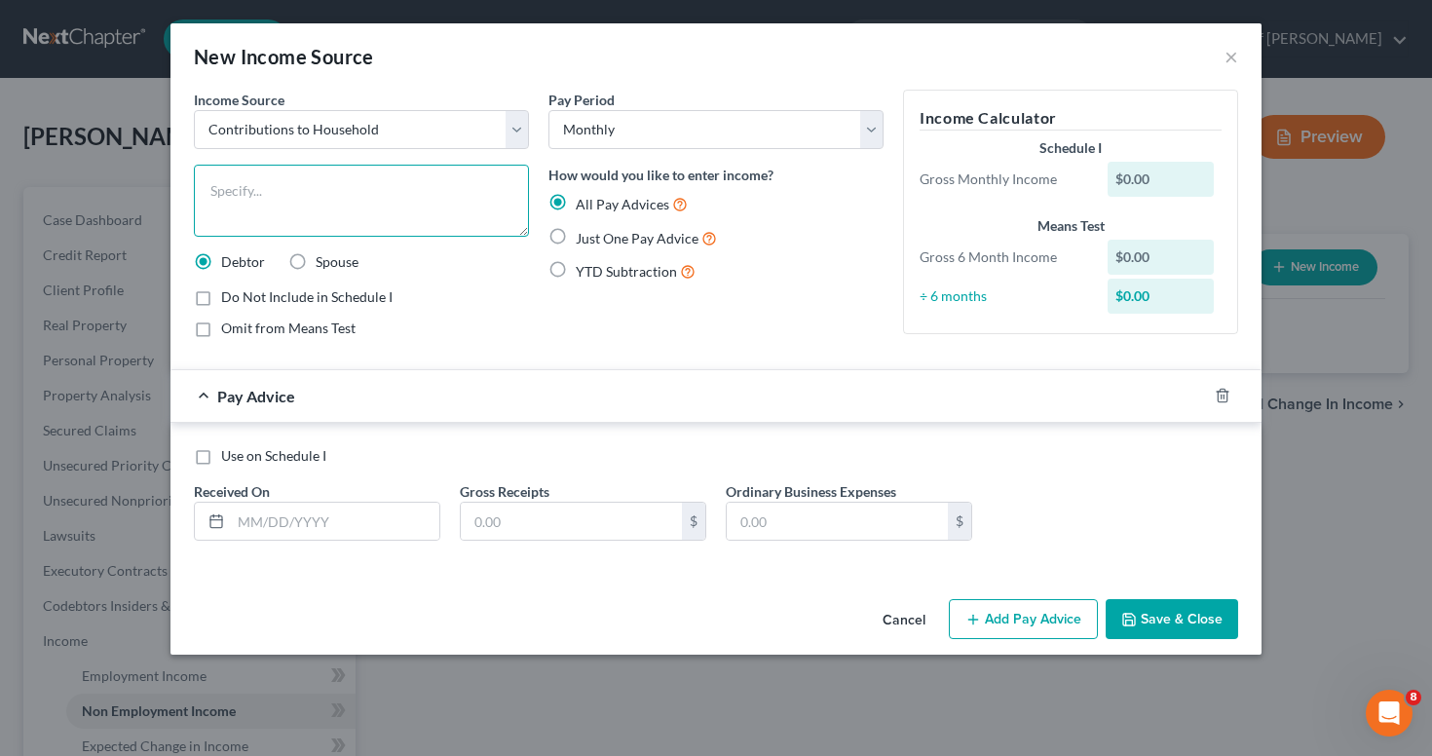
click at [404, 201] on textarea at bounding box center [361, 201] width 335 height 72
type textarea "Monthly Contribution to utilities"
click at [602, 241] on span "Just One Pay Advice" at bounding box center [637, 238] width 123 height 17
click at [596, 240] on input "Just One Pay Advice" at bounding box center [589, 233] width 13 height 13
radio input "true"
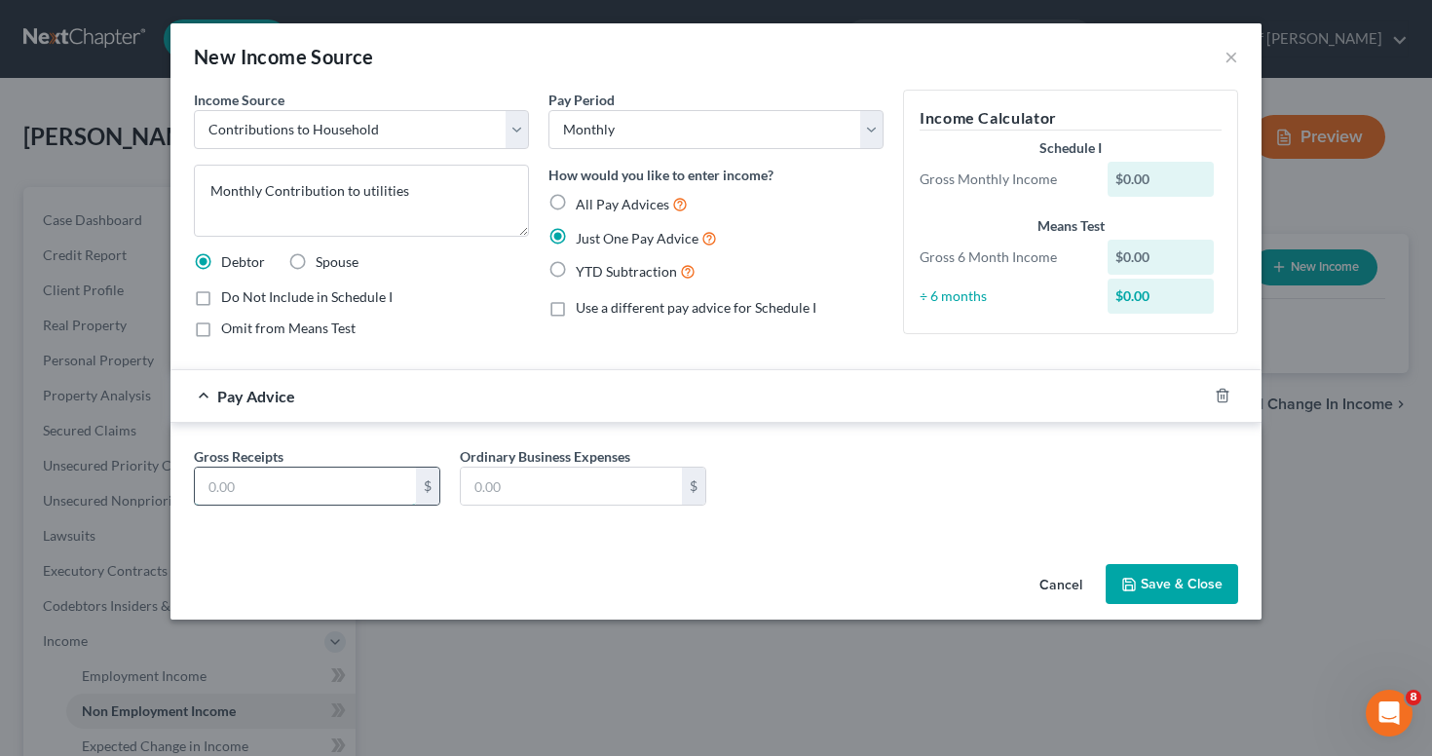
click at [332, 497] on input "text" at bounding box center [305, 485] width 221 height 37
type input "300"
click at [1163, 578] on button "Save & Close" at bounding box center [1171, 584] width 132 height 41
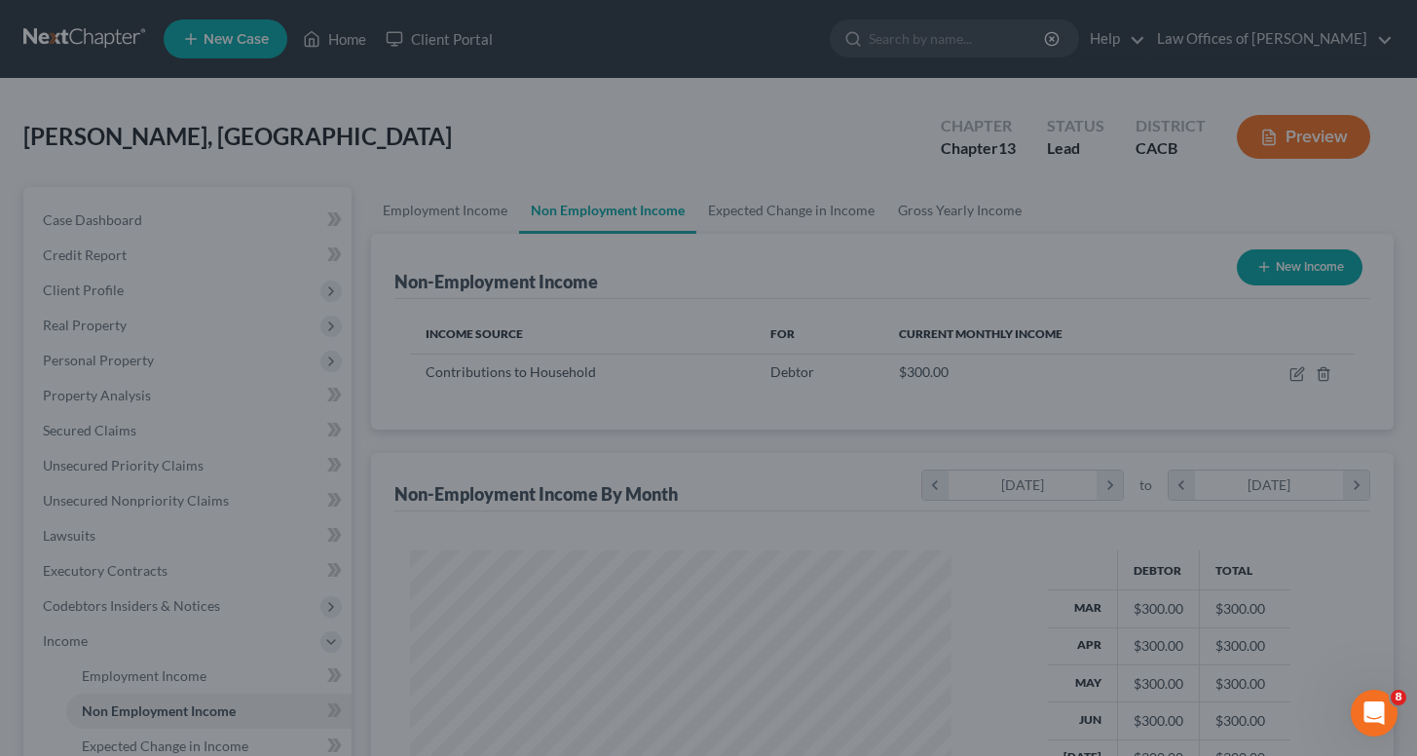
scroll to position [973509, 973284]
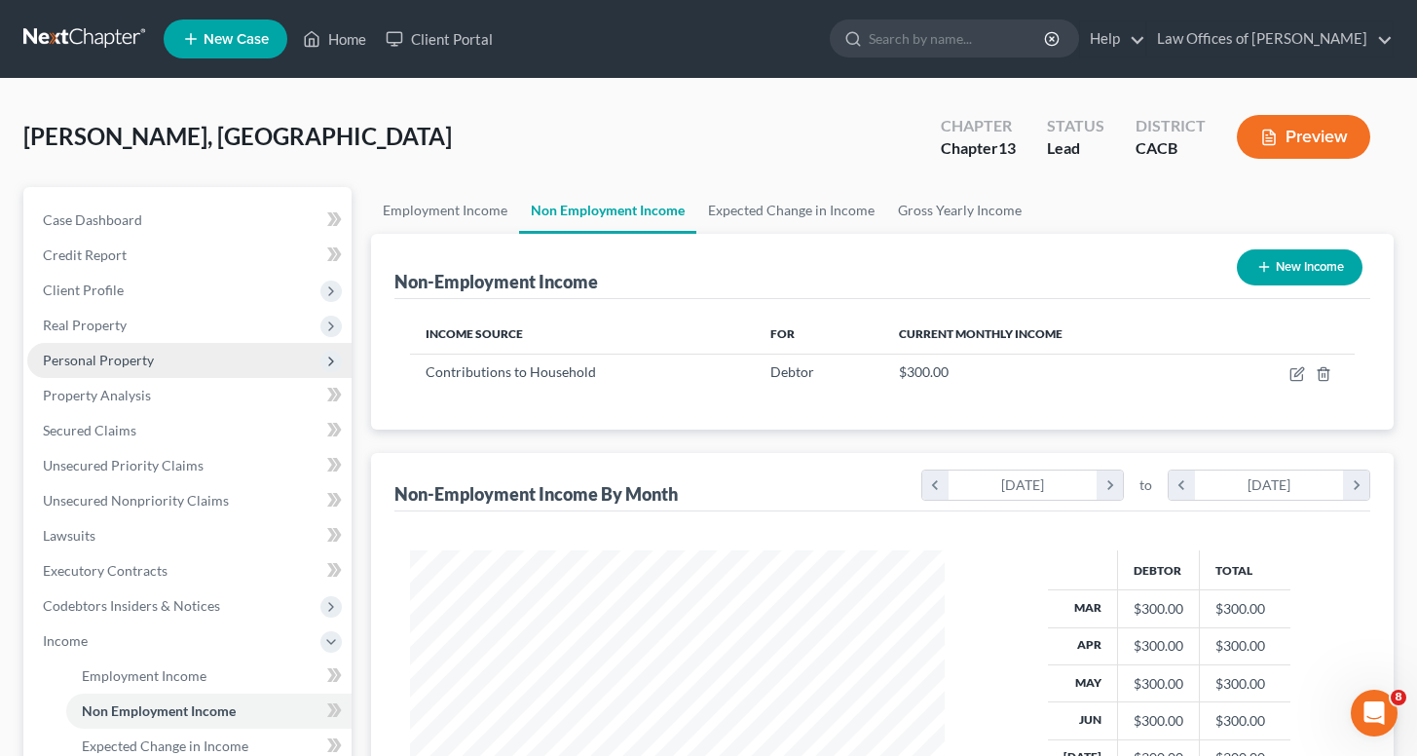
click at [139, 368] on span "Personal Property" at bounding box center [189, 360] width 324 height 35
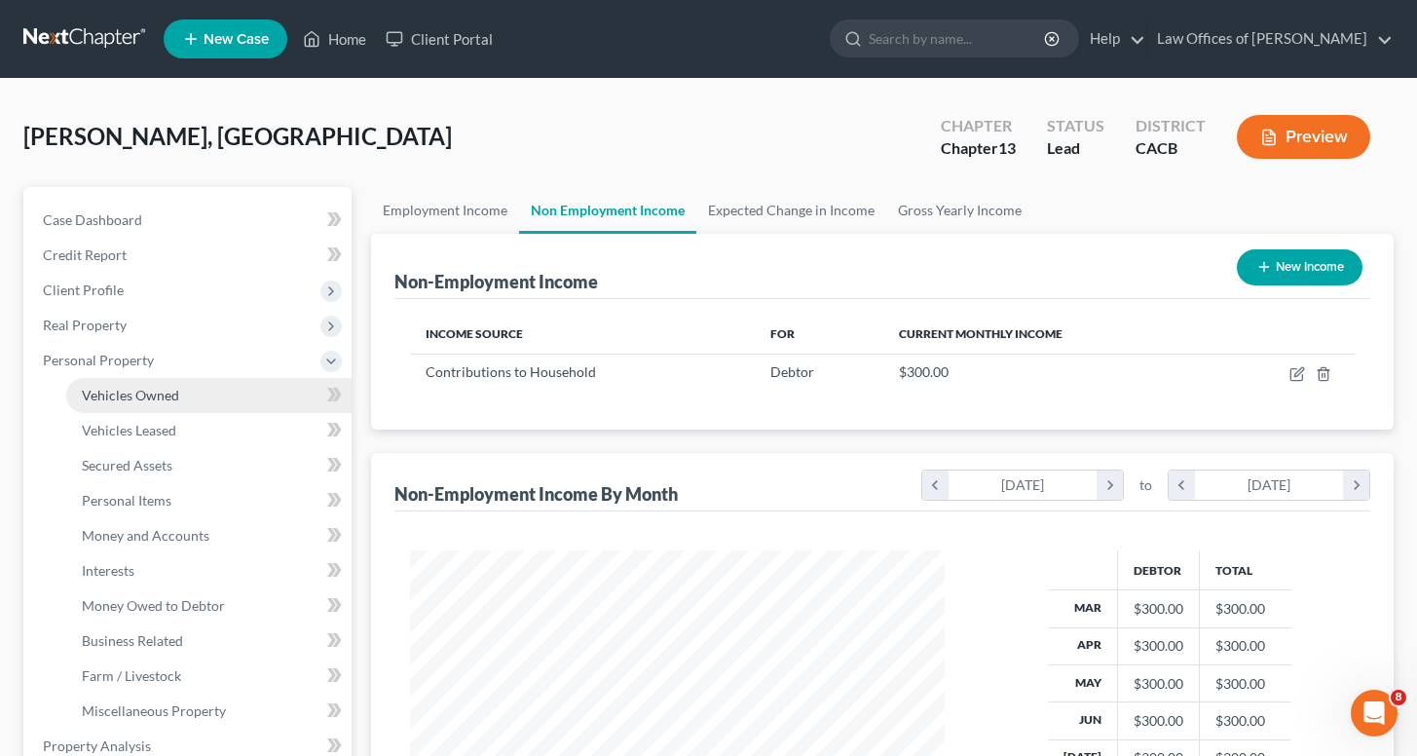
click at [155, 401] on span "Vehicles Owned" at bounding box center [130, 395] width 97 height 17
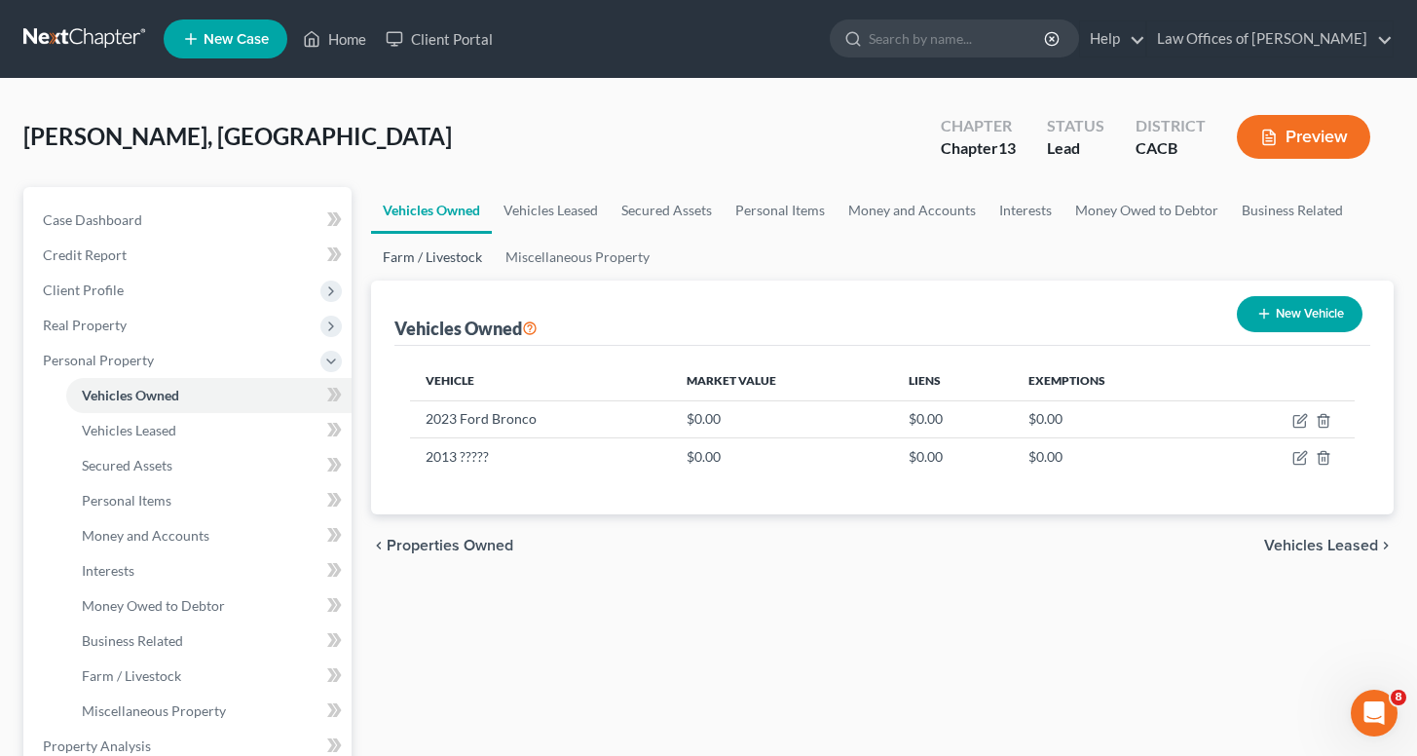
click at [435, 270] on link "Farm / Livestock" at bounding box center [432, 257] width 123 height 47
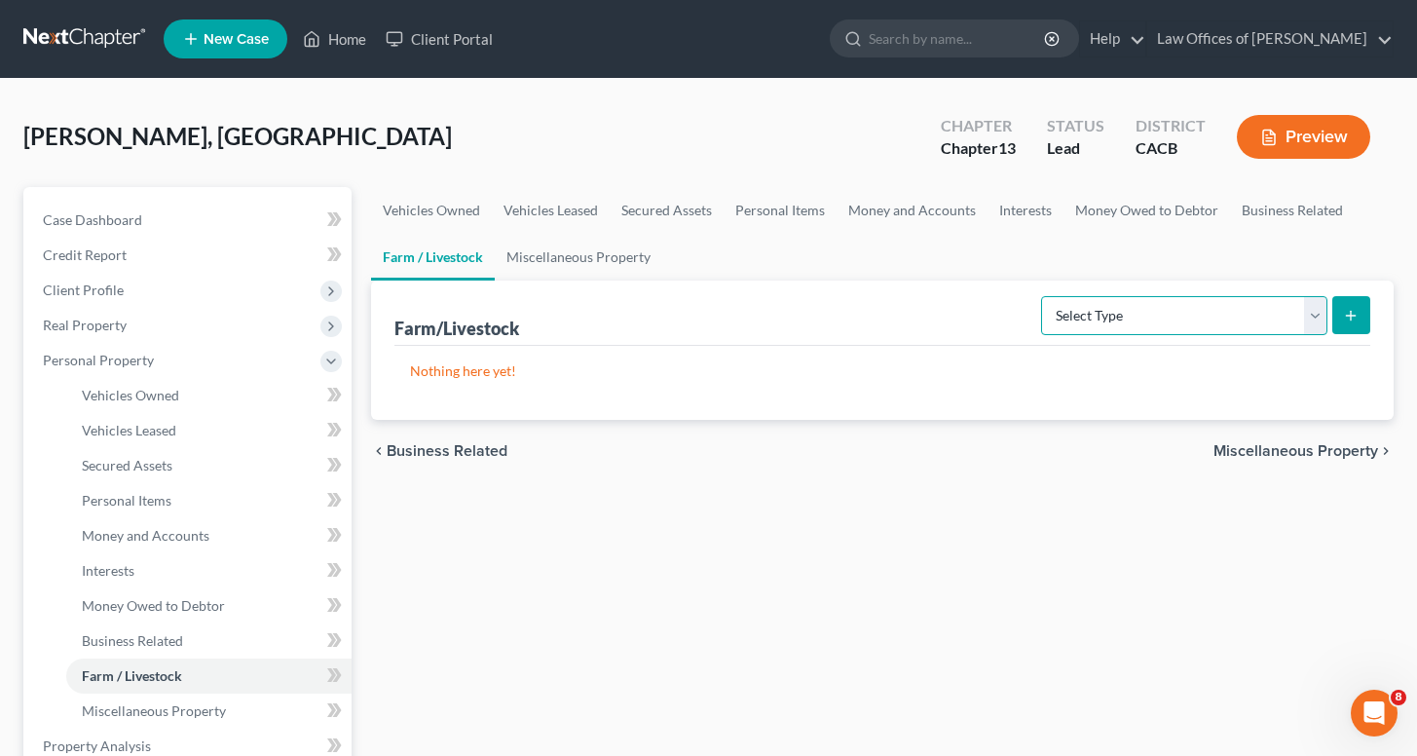
select select "animals"
click at [1340, 312] on button "submit" at bounding box center [1351, 315] width 38 height 38
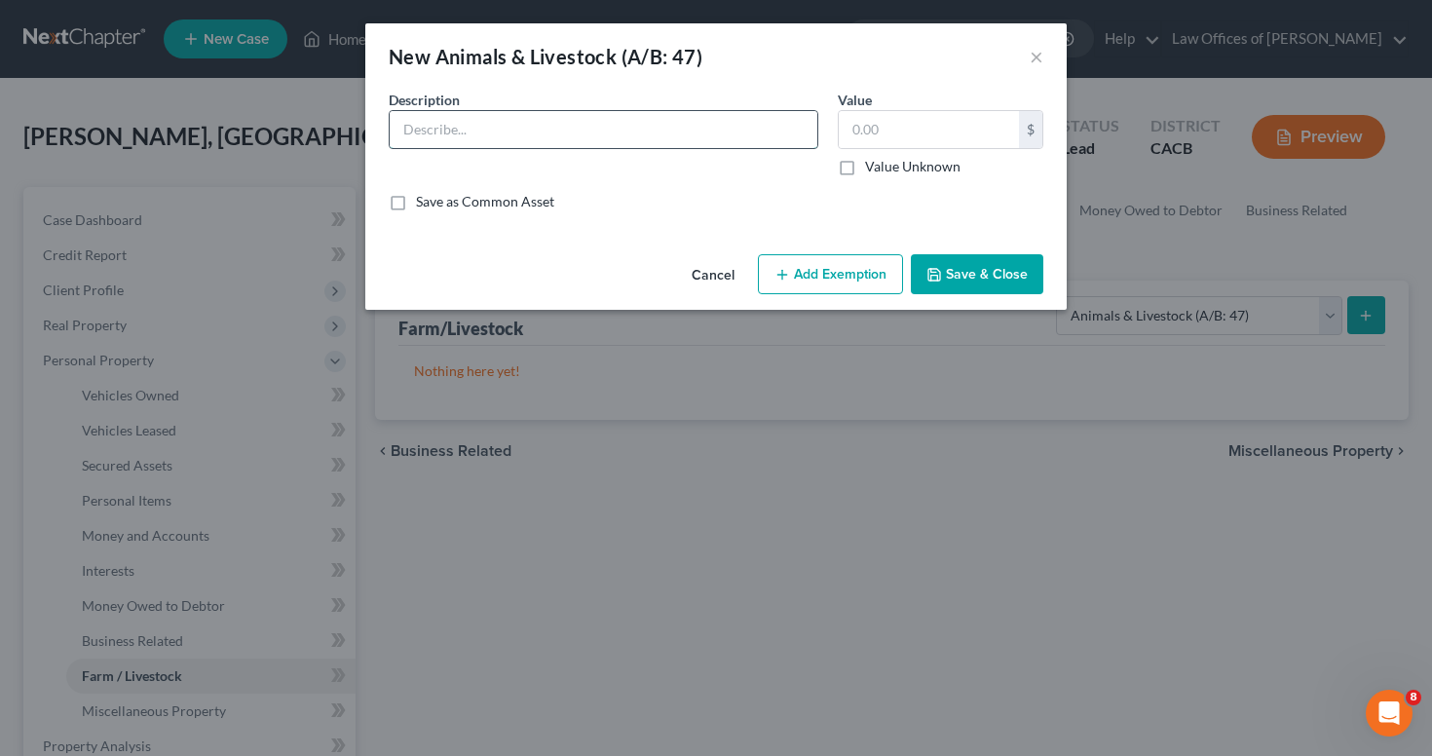
click at [574, 138] on input "text" at bounding box center [604, 129] width 428 height 37
type input "2 German Shepards"
click at [904, 164] on label "Value Unknown" at bounding box center [912, 166] width 95 height 19
click at [885, 164] on input "Value Unknown" at bounding box center [879, 163] width 13 height 13
checkbox input "true"
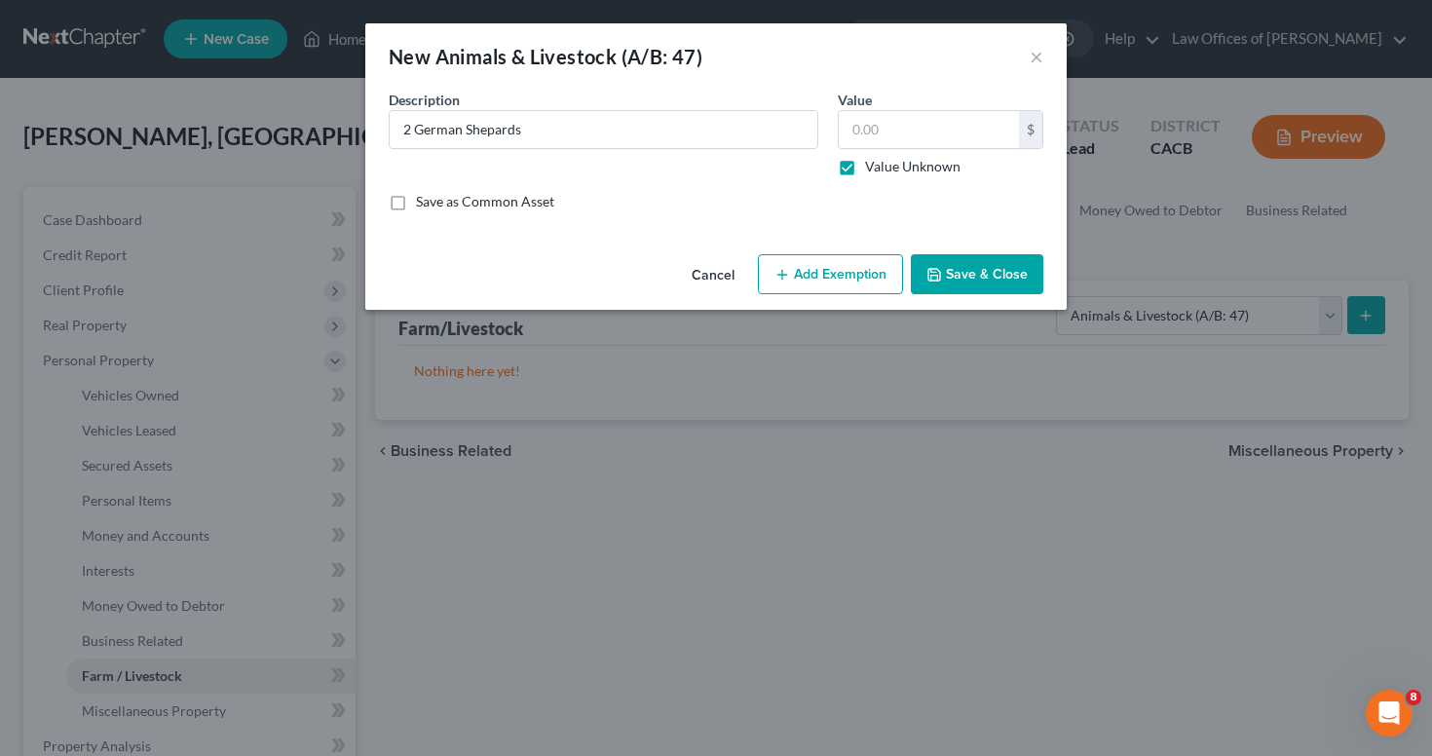
type input "0.00"
click at [968, 265] on button "Save & Close" at bounding box center [977, 274] width 132 height 41
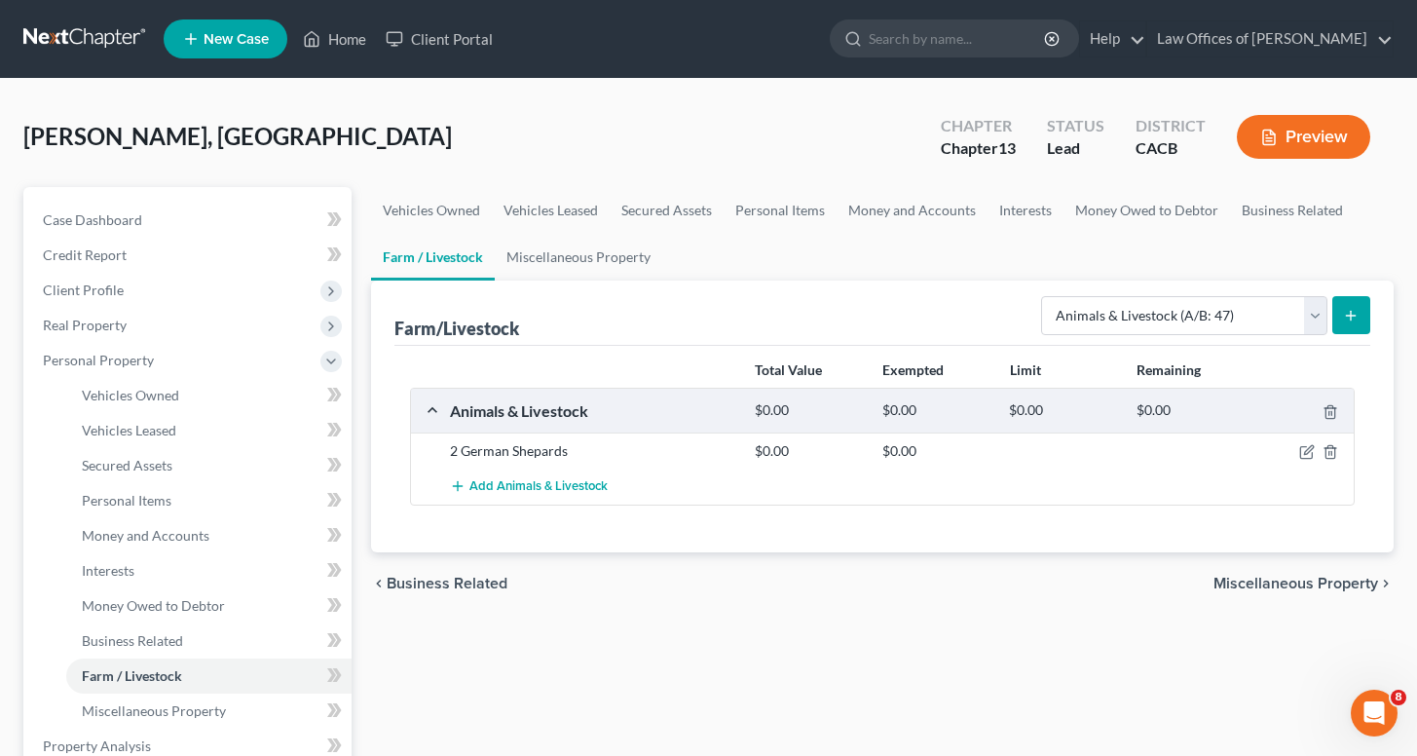
click at [1341, 314] on button "submit" at bounding box center [1351, 315] width 38 height 38
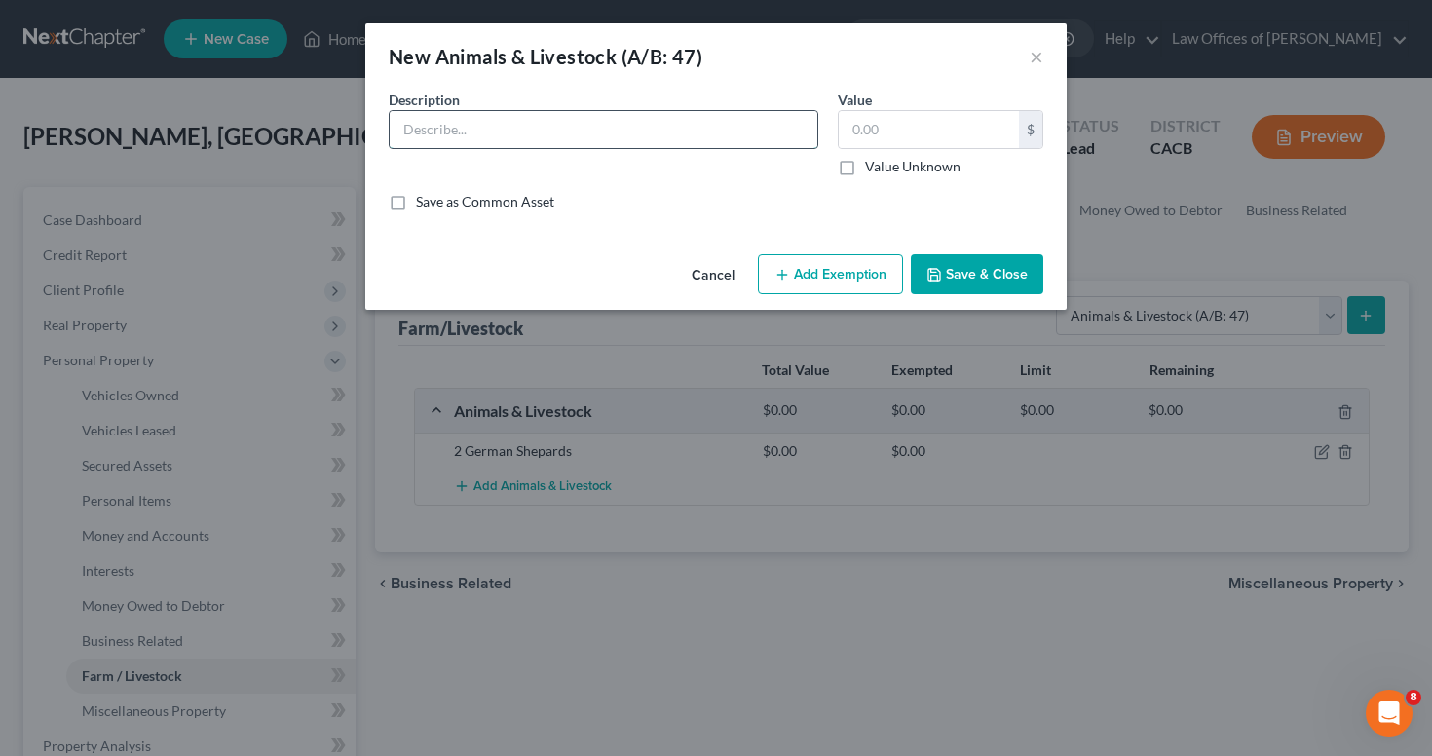
click at [437, 137] on input "text" at bounding box center [604, 129] width 428 height 37
type input "2 Cats"
click at [862, 176] on div "Description * 2 Cats Value Current Value $ Value Unknown Balance Undetermined $…" at bounding box center [716, 141] width 674 height 102
click at [865, 167] on label "Value Unknown" at bounding box center [912, 166] width 95 height 19
click at [873, 167] on input "Value Unknown" at bounding box center [879, 163] width 13 height 13
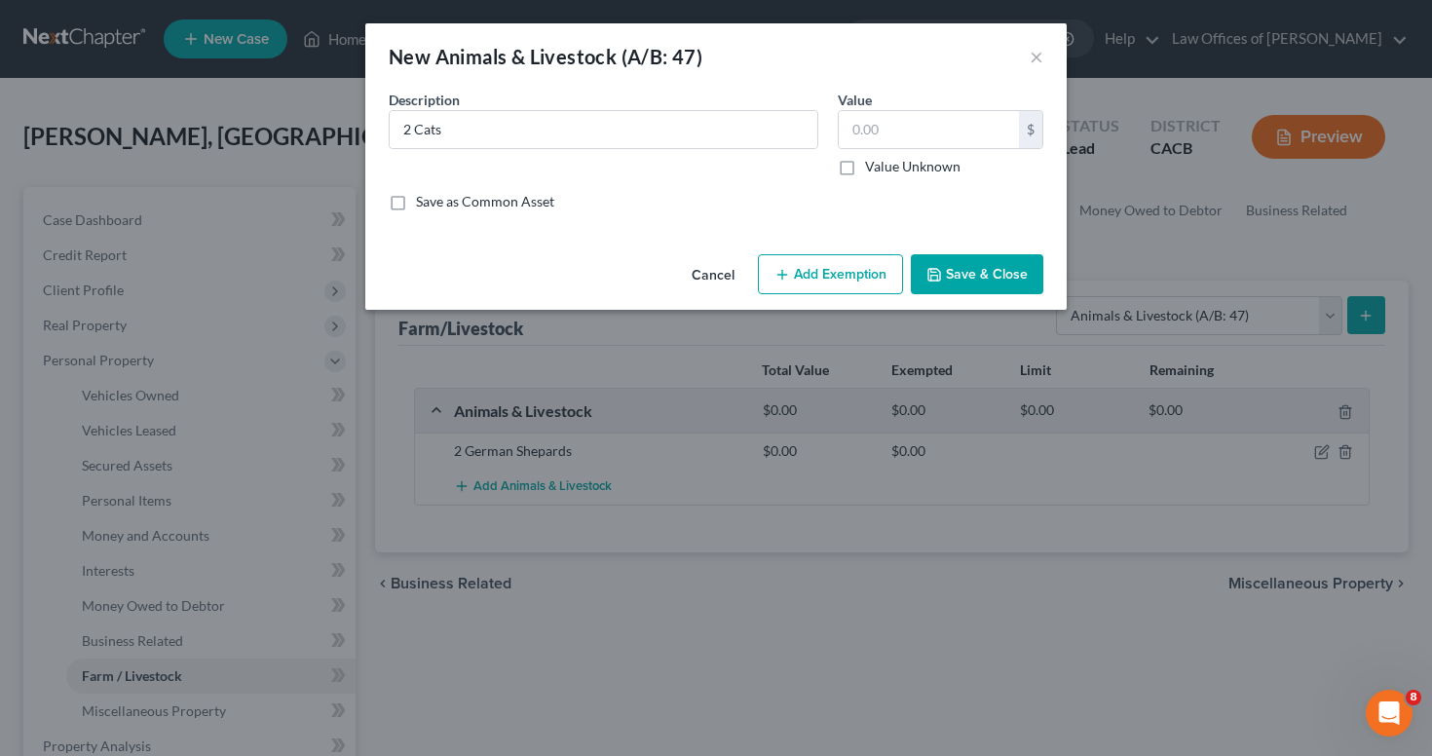
checkbox input "true"
type input "0.00"
click at [973, 271] on button "Save & Close" at bounding box center [977, 274] width 132 height 41
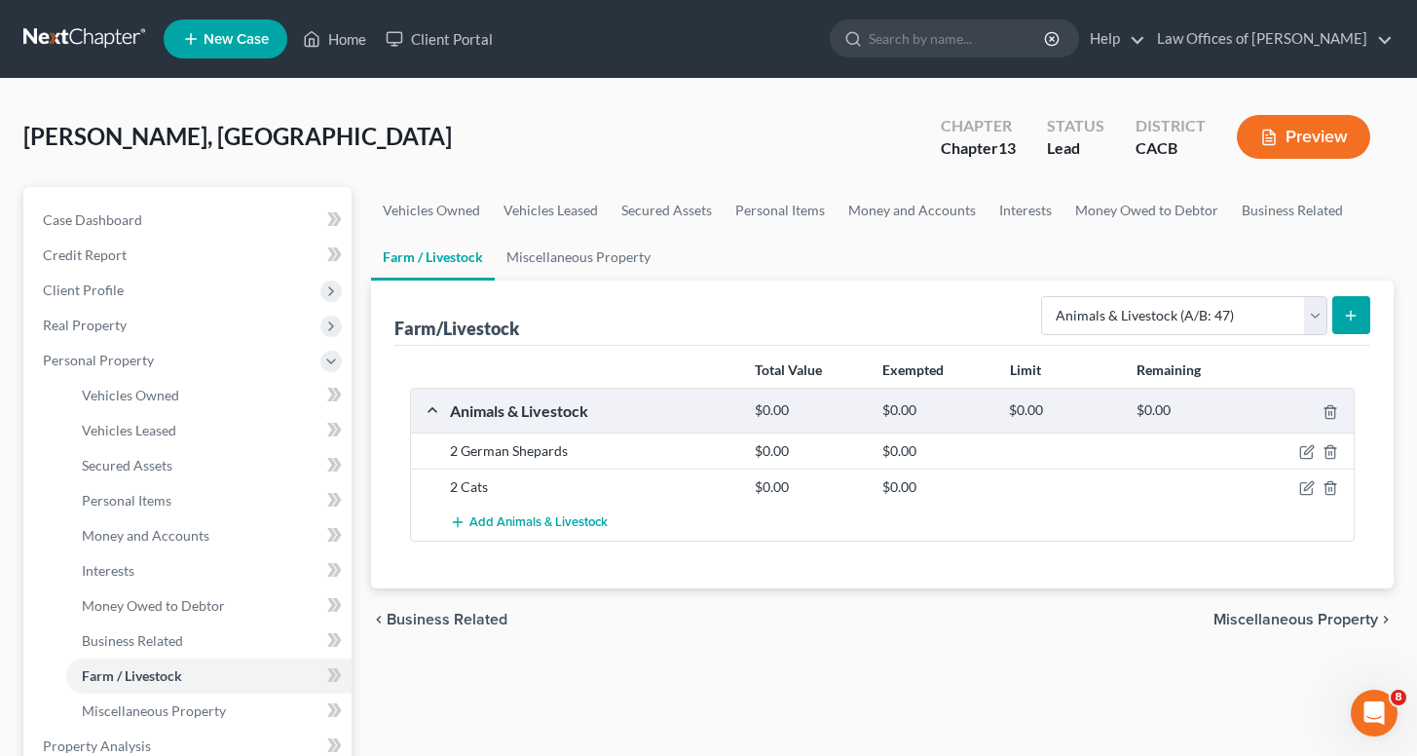
click at [428, 128] on div "[PERSON_NAME], [GEOGRAPHIC_DATA] Upgraded Chapter Chapter 13 Status Lead Distri…" at bounding box center [708, 144] width 1370 height 85
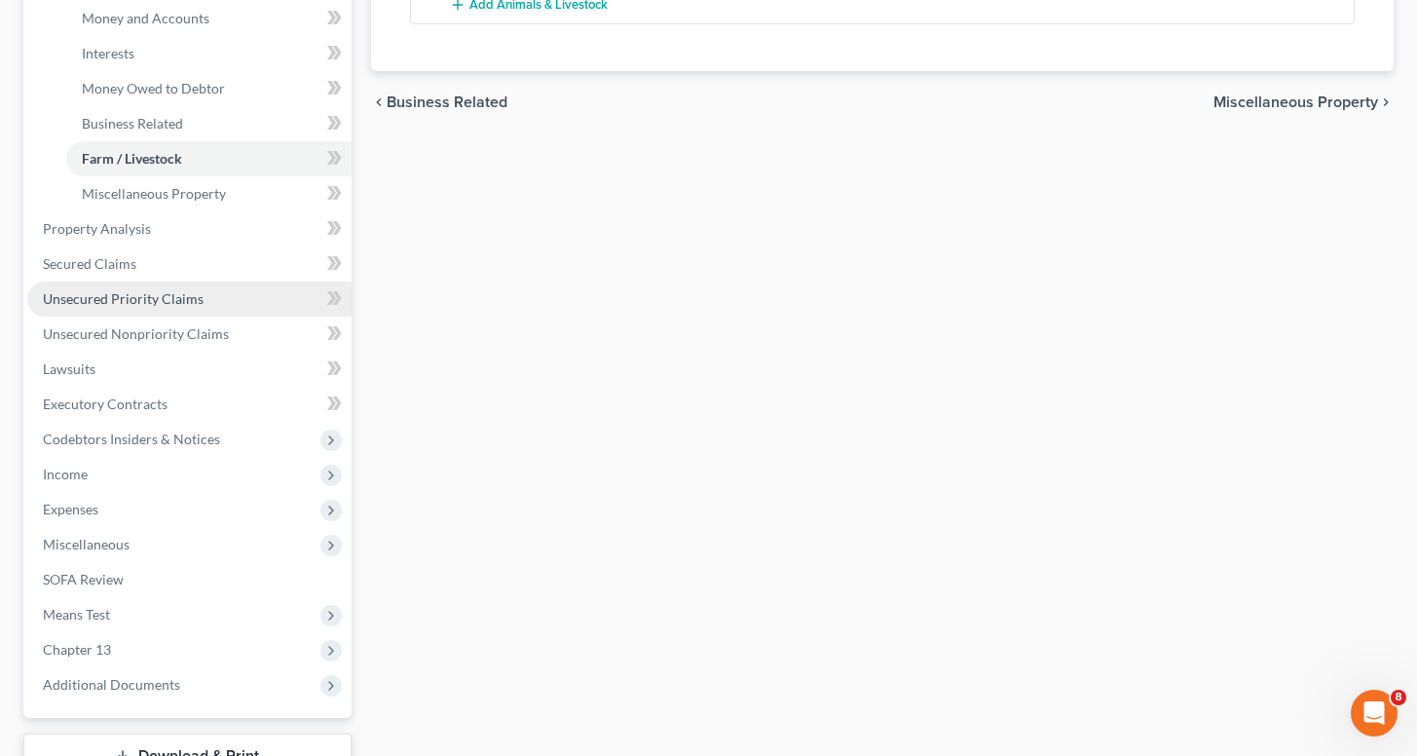
scroll to position [518, 0]
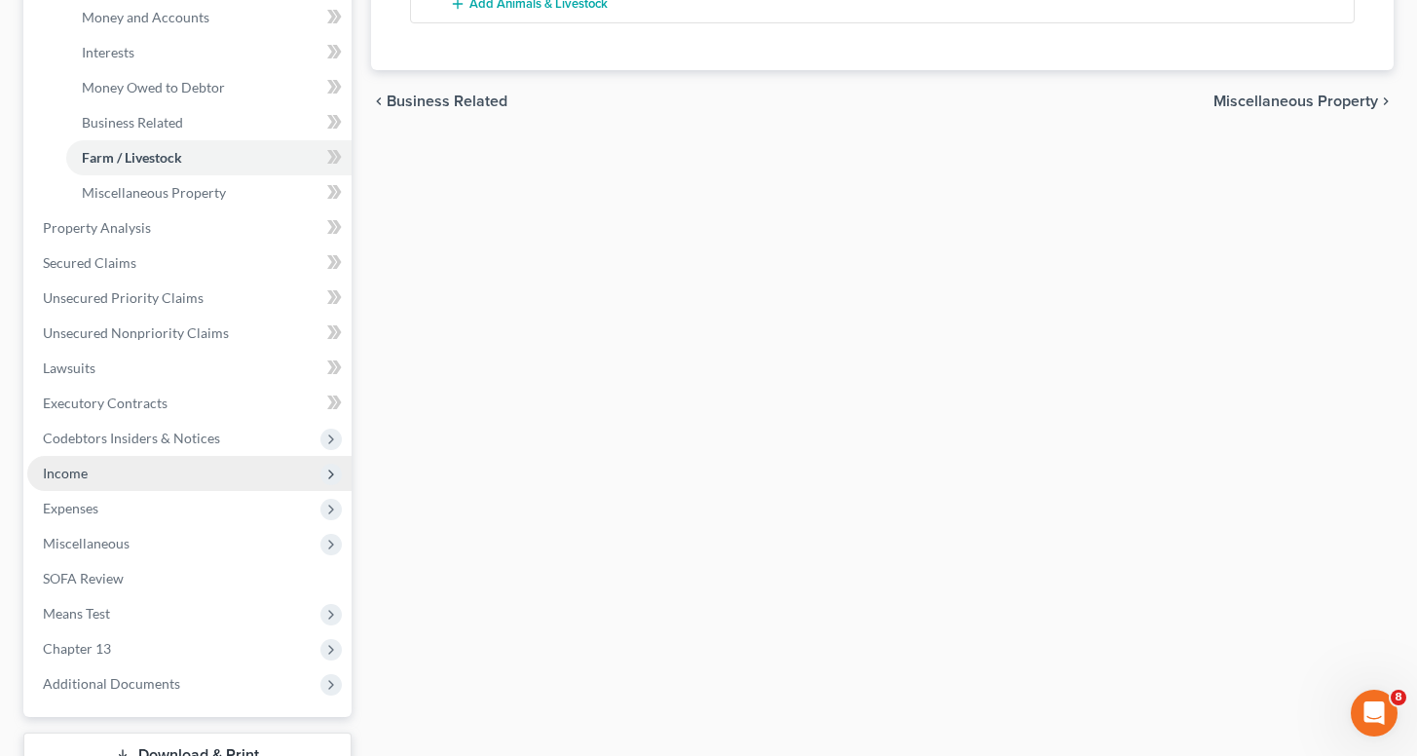
click at [93, 481] on span "Income" at bounding box center [189, 473] width 324 height 35
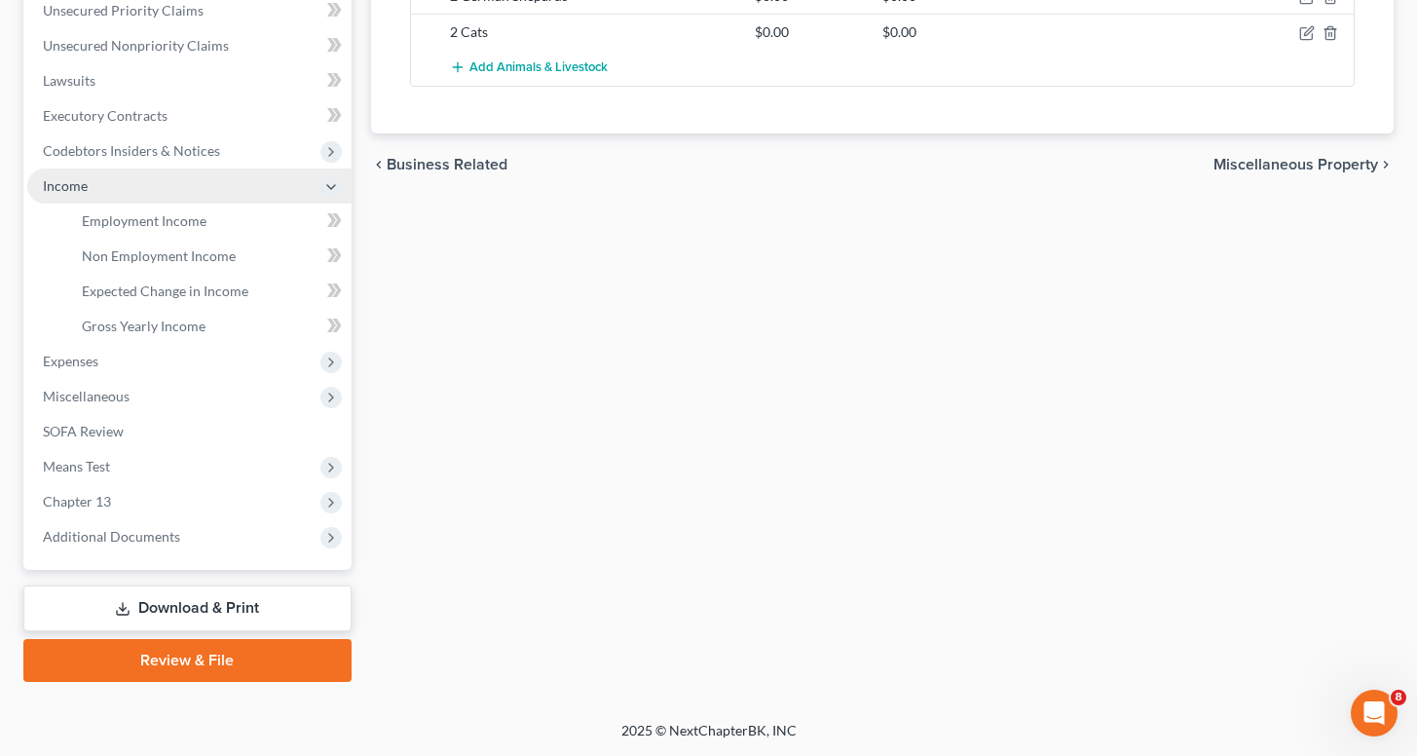
scroll to position [455, 0]
click at [625, 342] on div "Vehicles Owned Vehicles Leased Secured Assets Personal Items Money and Accounts…" at bounding box center [882, 207] width 1042 height 950
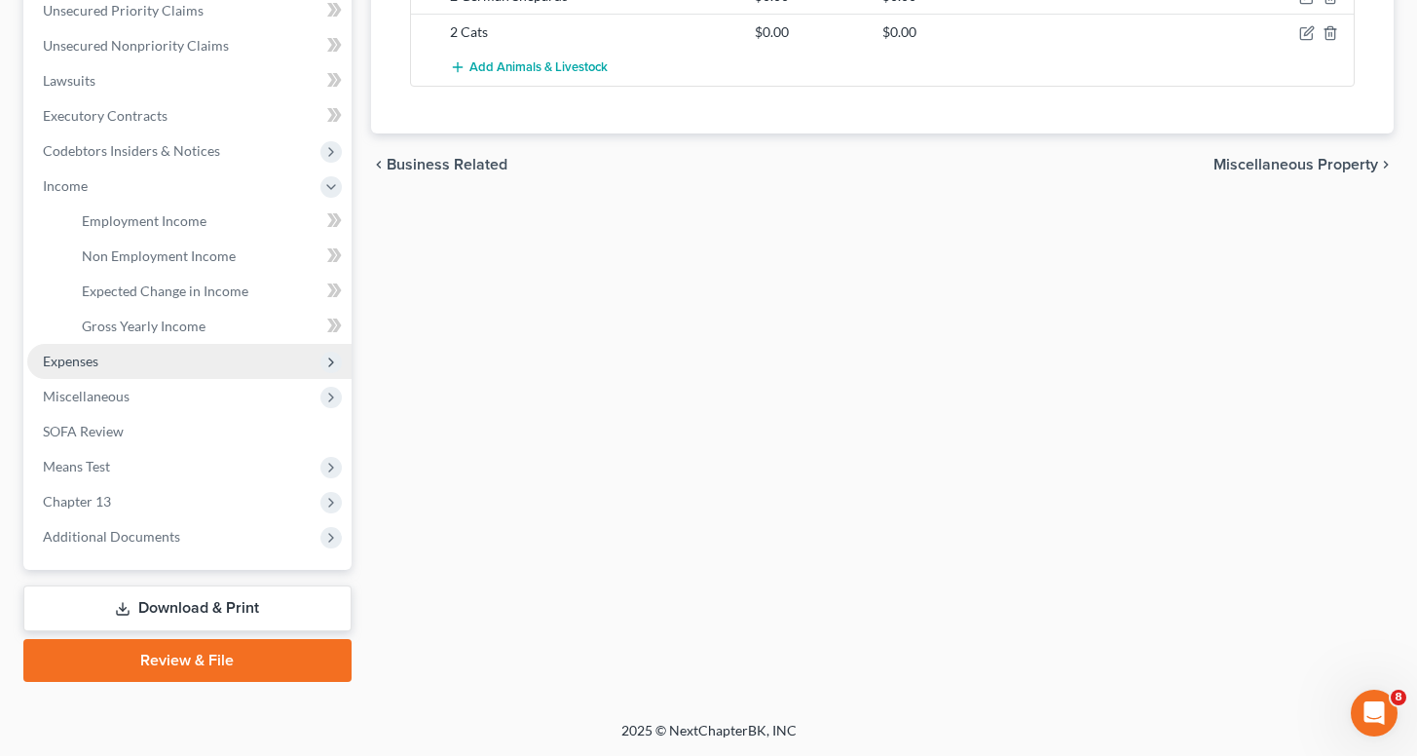
click at [71, 370] on span "Expenses" at bounding box center [189, 361] width 324 height 35
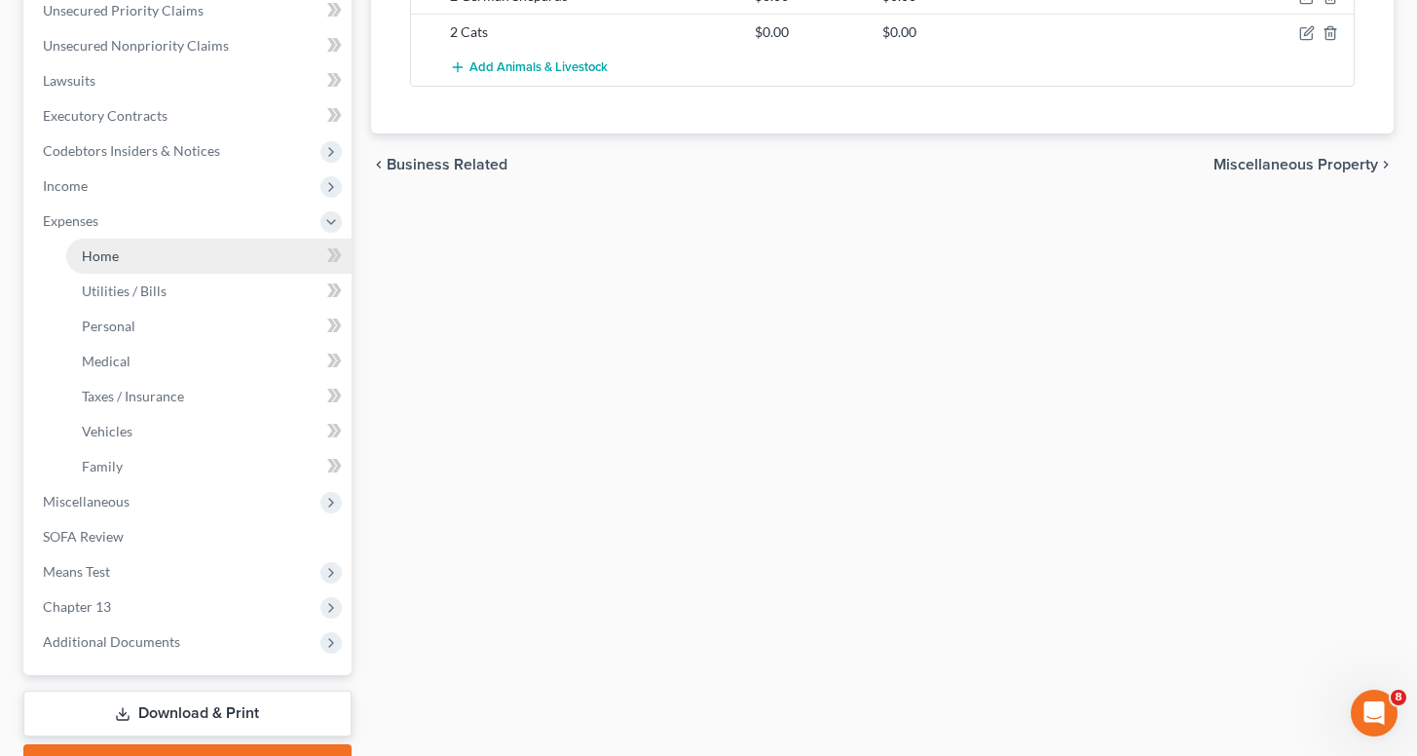
click at [96, 257] on span "Home" at bounding box center [100, 255] width 37 height 17
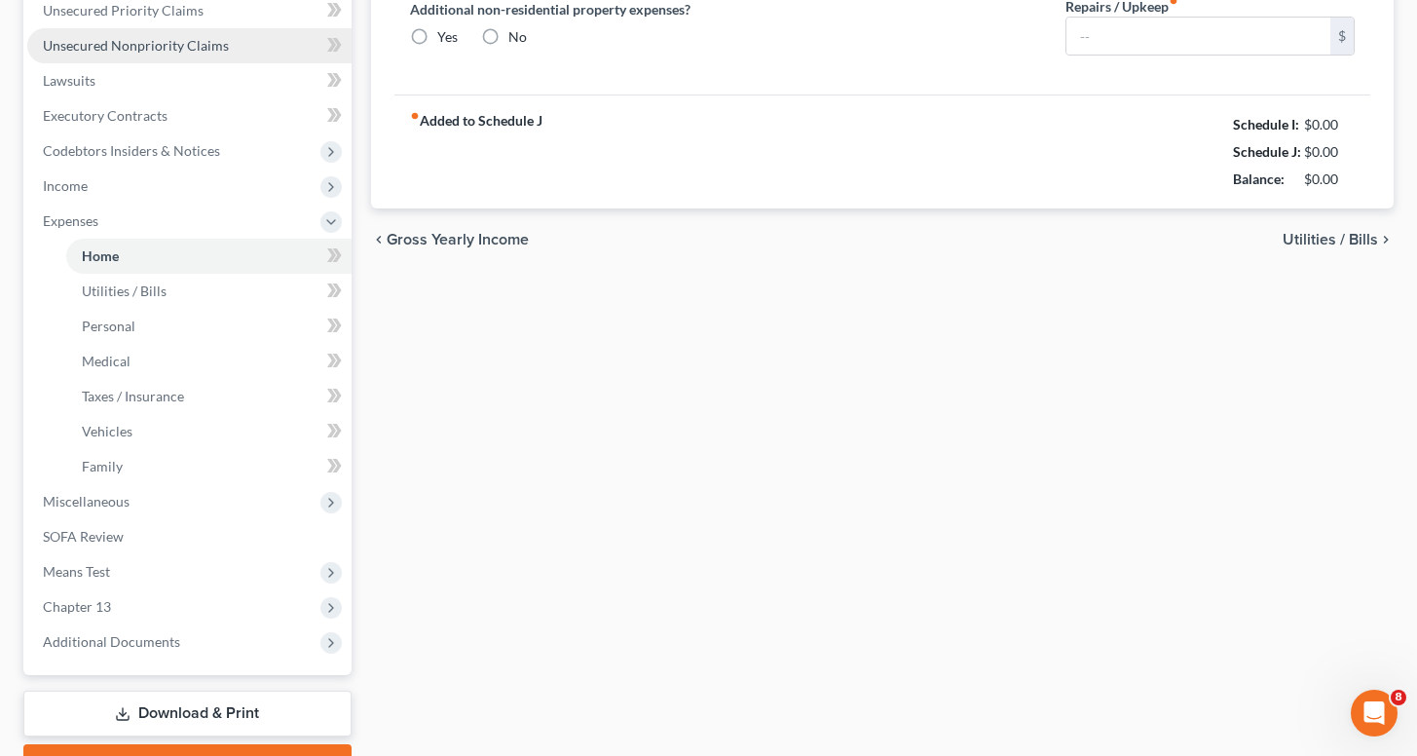
scroll to position [4, 0]
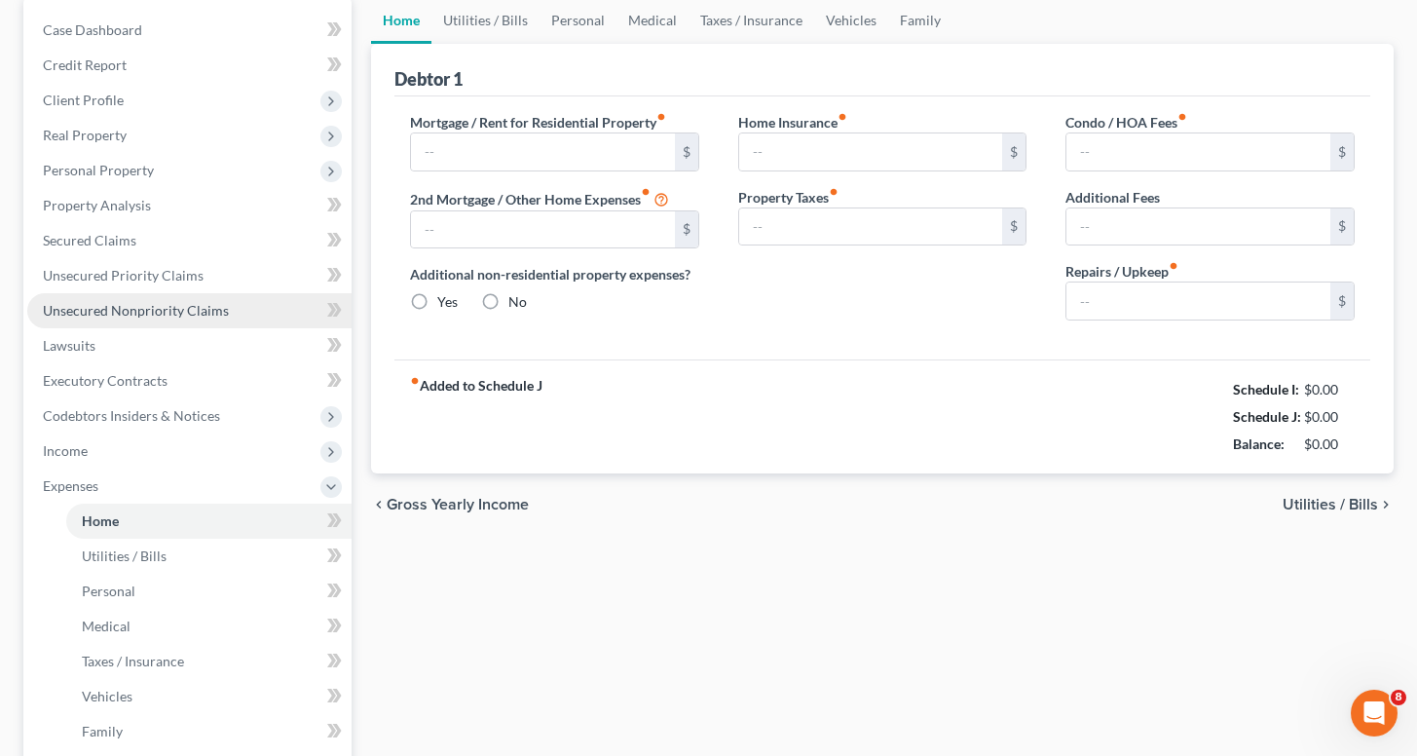
type input "0.00"
radio input "true"
type input "0.00"
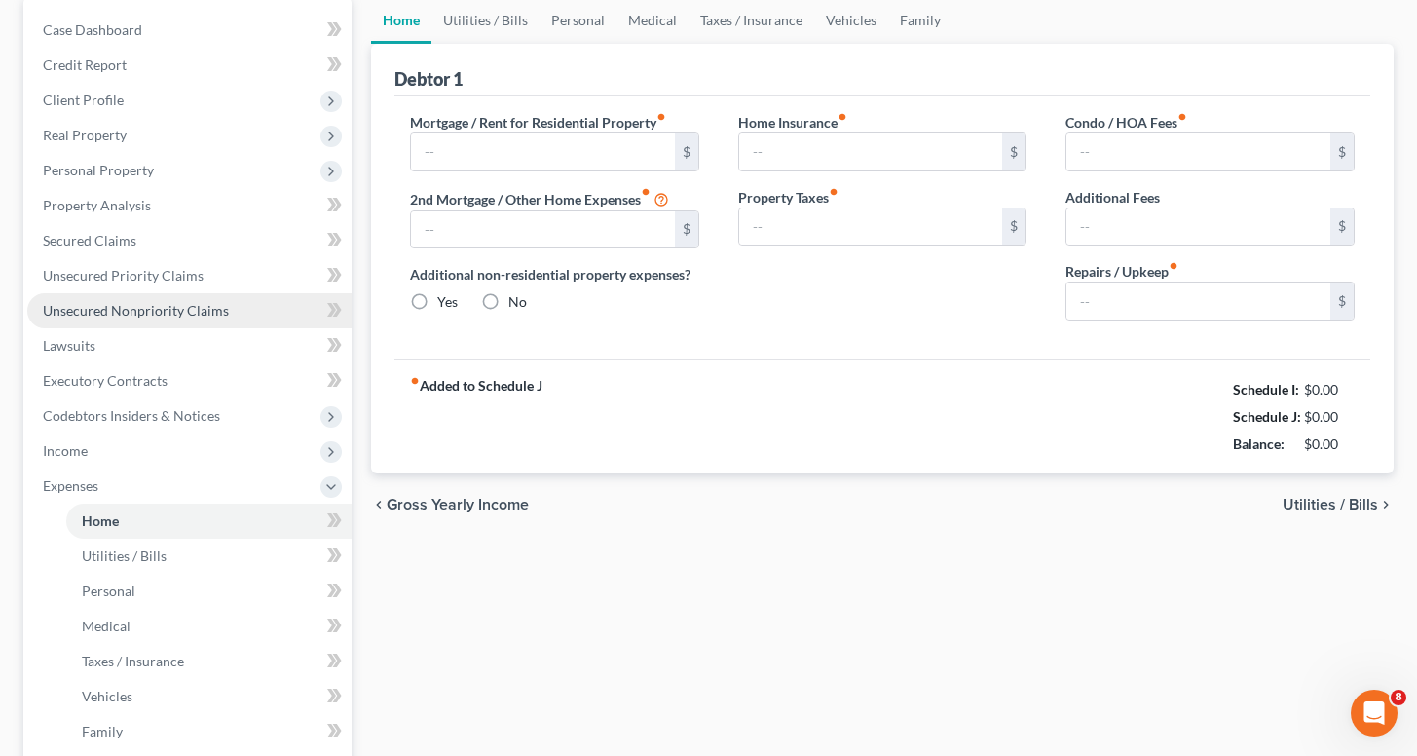
type input "0.00"
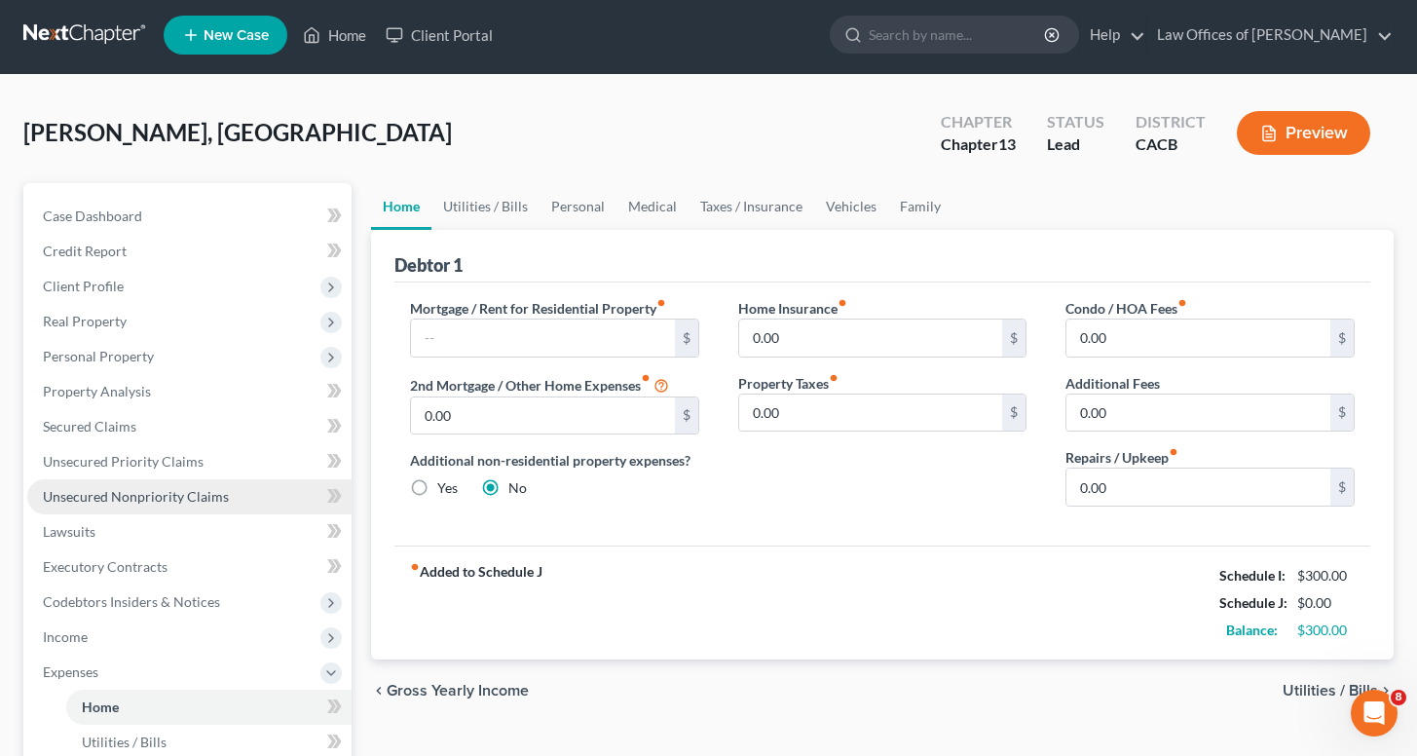
scroll to position [0, 0]
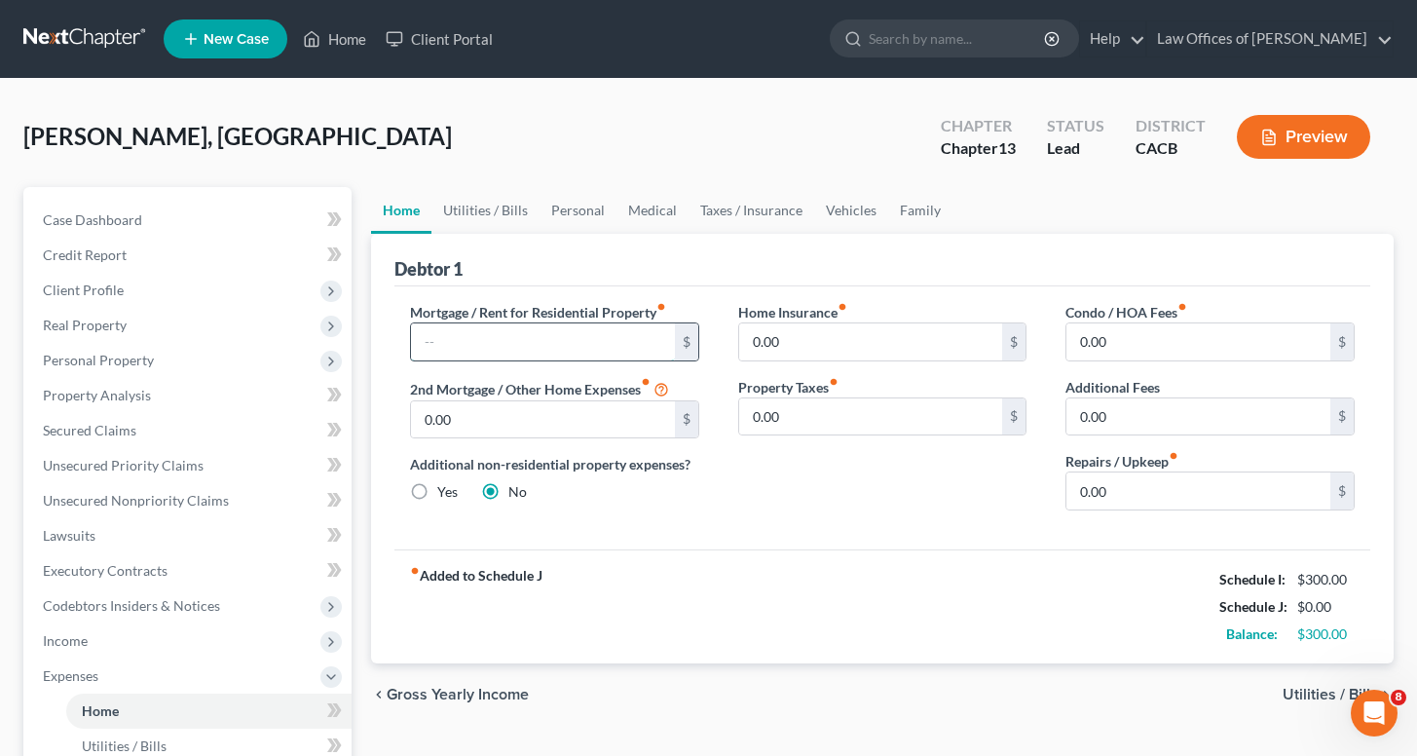
click at [504, 353] on input "text" at bounding box center [543, 341] width 264 height 37
type input "2,485"
click at [475, 205] on link "Utilities / Bills" at bounding box center [485, 210] width 108 height 47
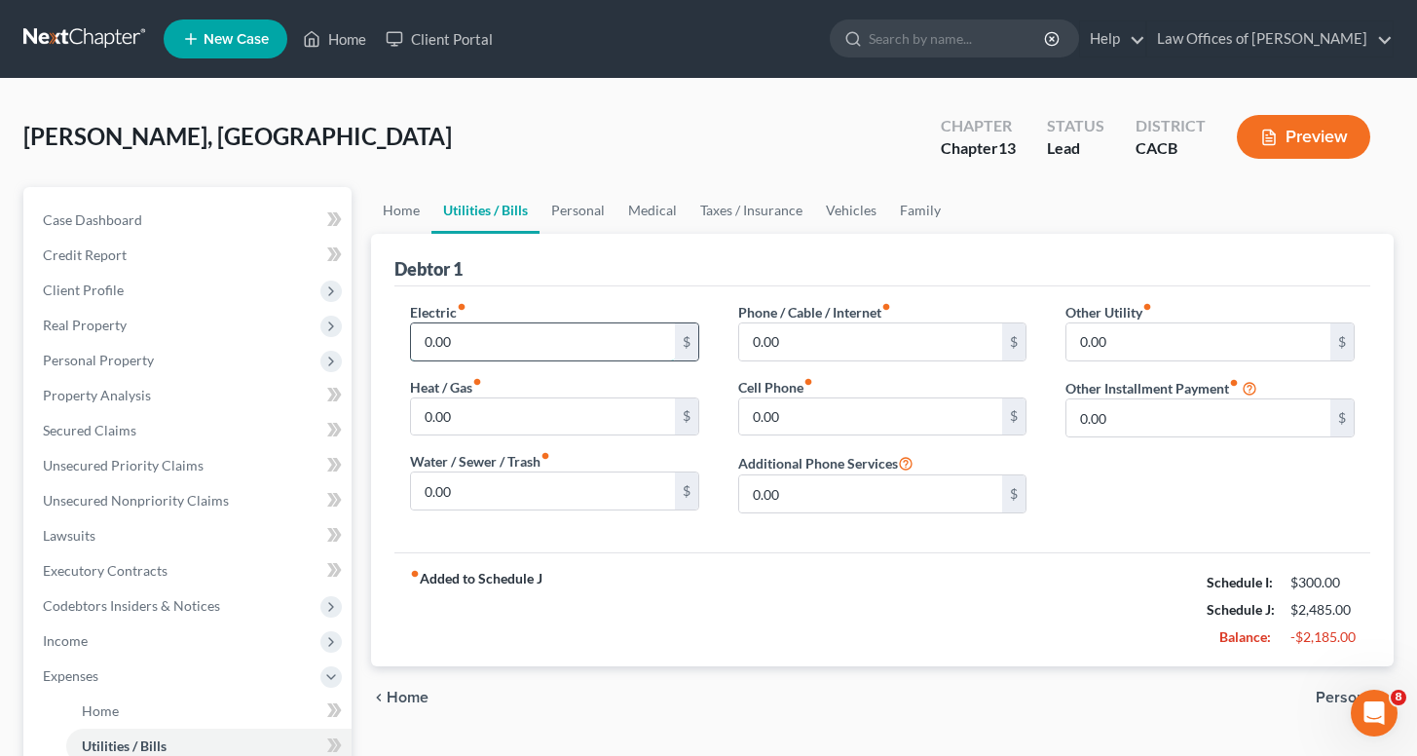
click at [488, 341] on input "0.00" at bounding box center [543, 341] width 264 height 37
type input "65"
type input "2"
type input "100"
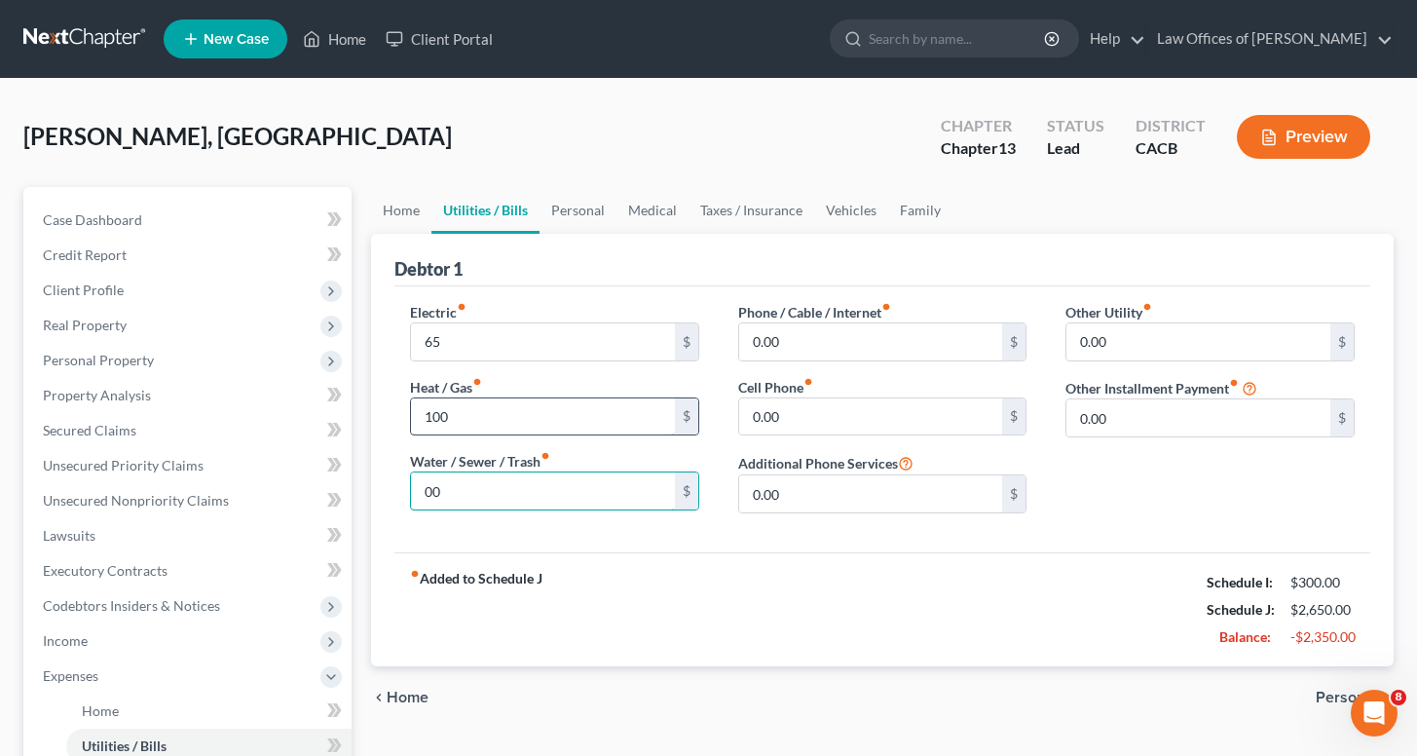
type input "0"
type input "100"
type input "4"
type input "450"
click at [820, 207] on link "Vehicles" at bounding box center [851, 210] width 74 height 47
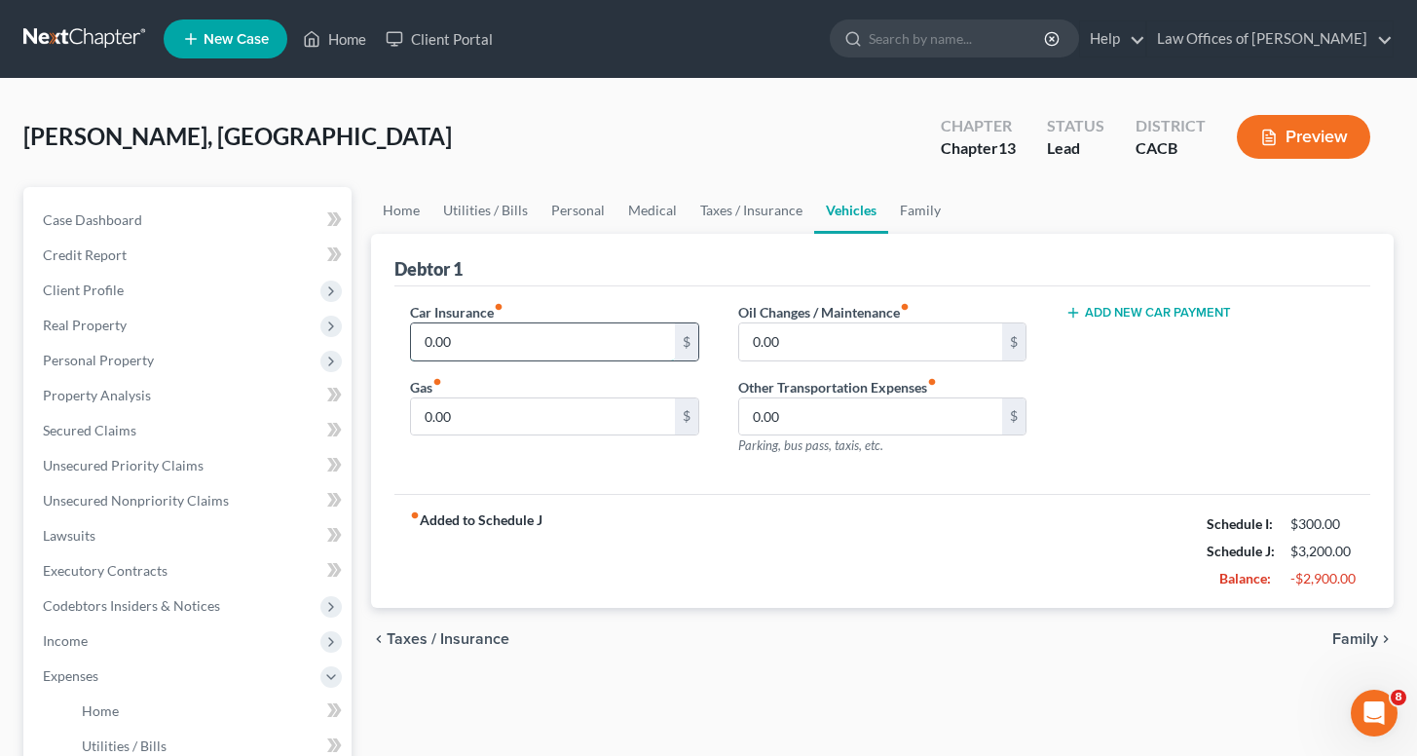
click at [533, 343] on input "0.00" at bounding box center [543, 341] width 264 height 37
type input "409"
click at [495, 423] on input "0.00" at bounding box center [543, 416] width 264 height 37
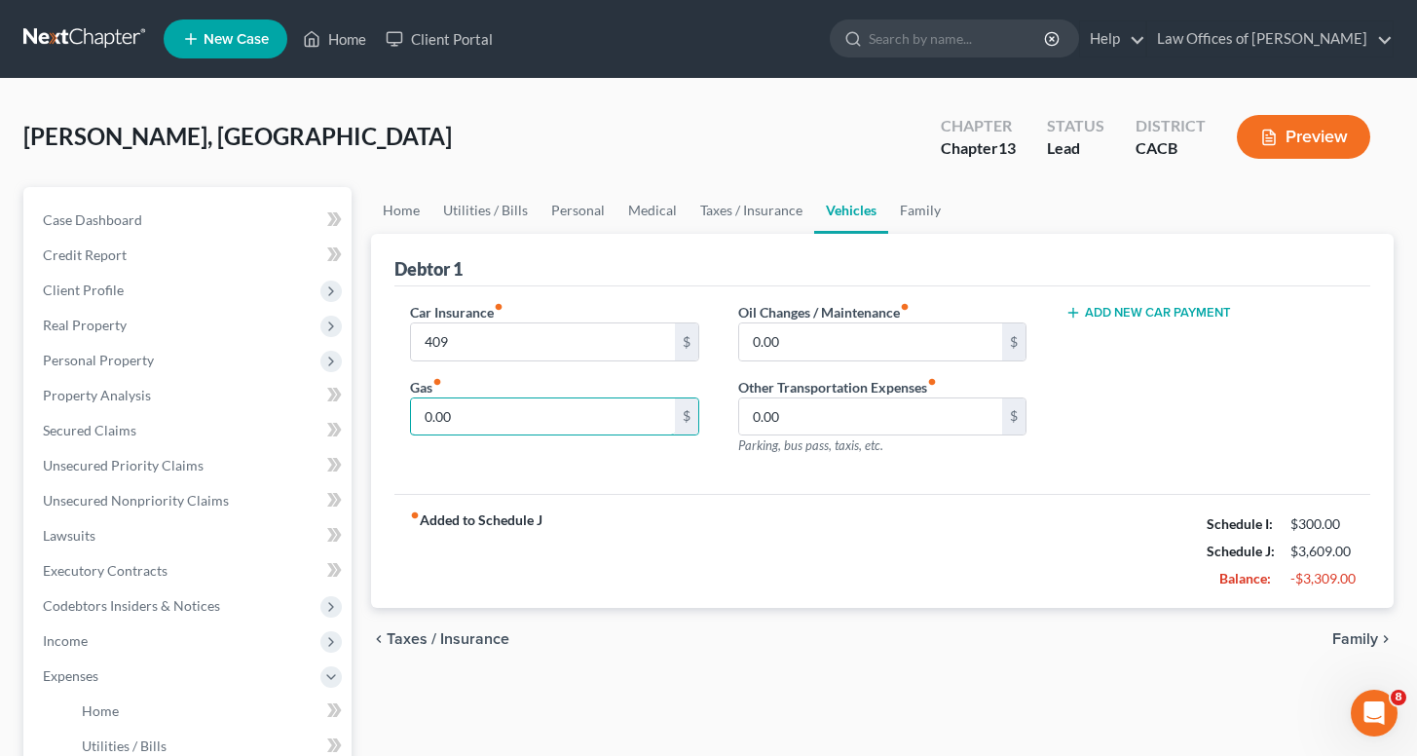
type input "3"
type input "400"
click at [917, 213] on link "Family" at bounding box center [920, 210] width 64 height 47
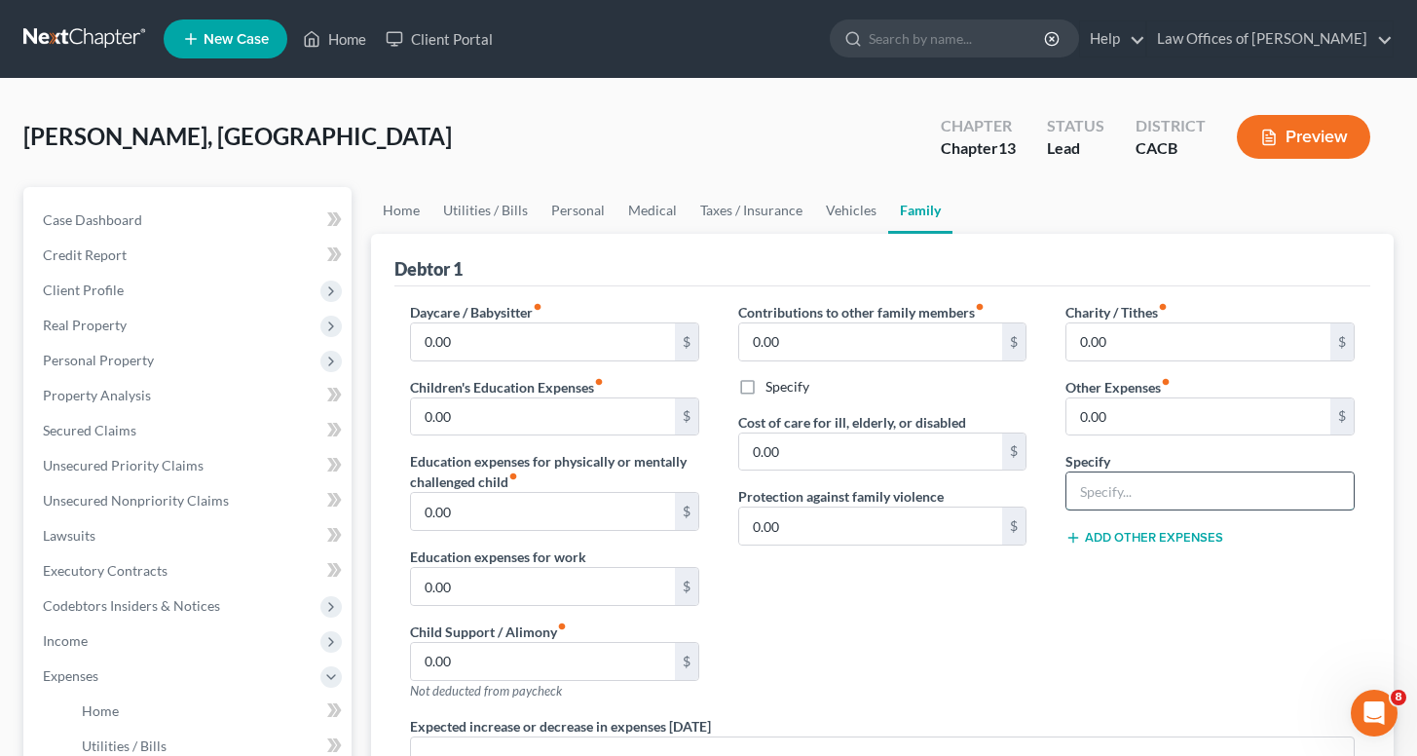
click at [1145, 483] on input "text" at bounding box center [1209, 490] width 287 height 37
type input "Pet Expense"
click at [1180, 428] on input "0.00" at bounding box center [1198, 416] width 264 height 37
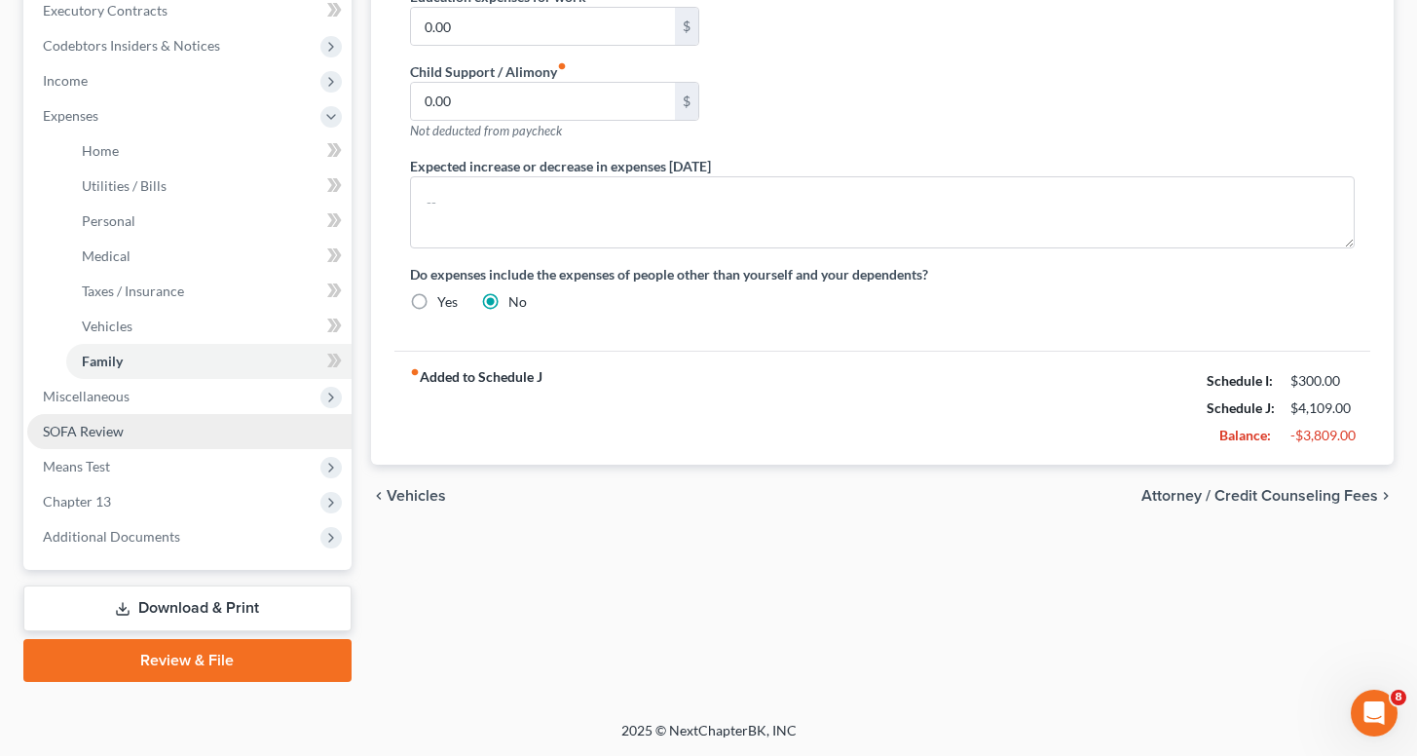
click at [74, 425] on span "SOFA Review" at bounding box center [83, 431] width 81 height 17
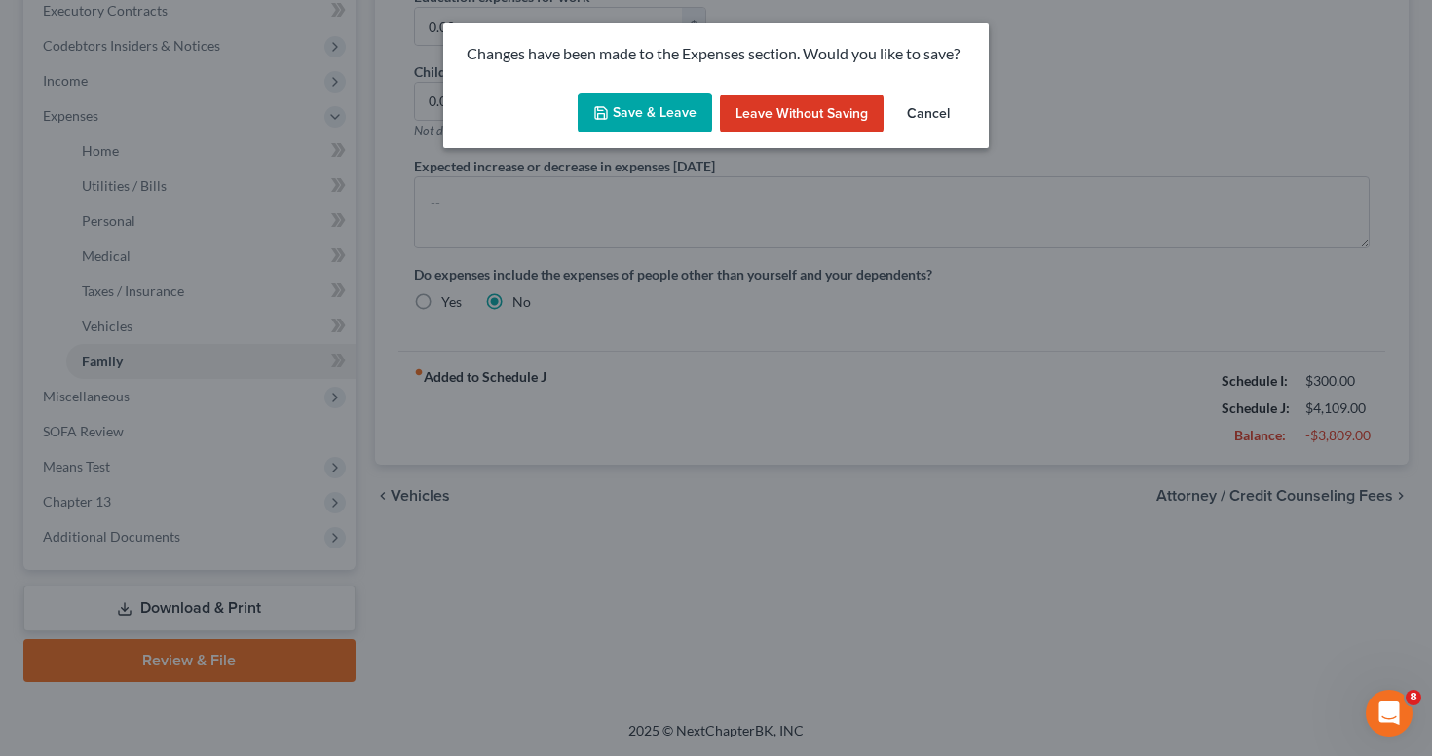
click at [639, 113] on button "Save & Leave" at bounding box center [644, 113] width 134 height 41
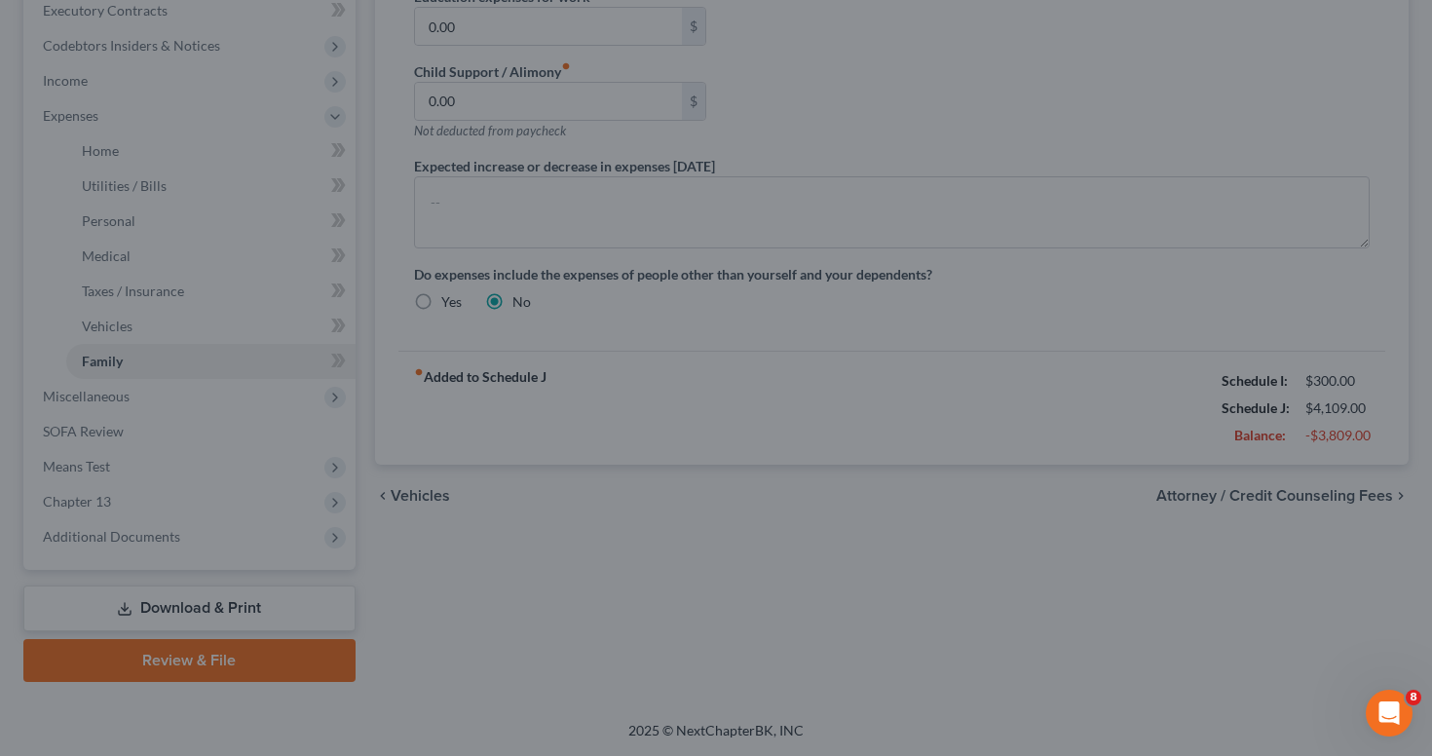
type input "100.00"
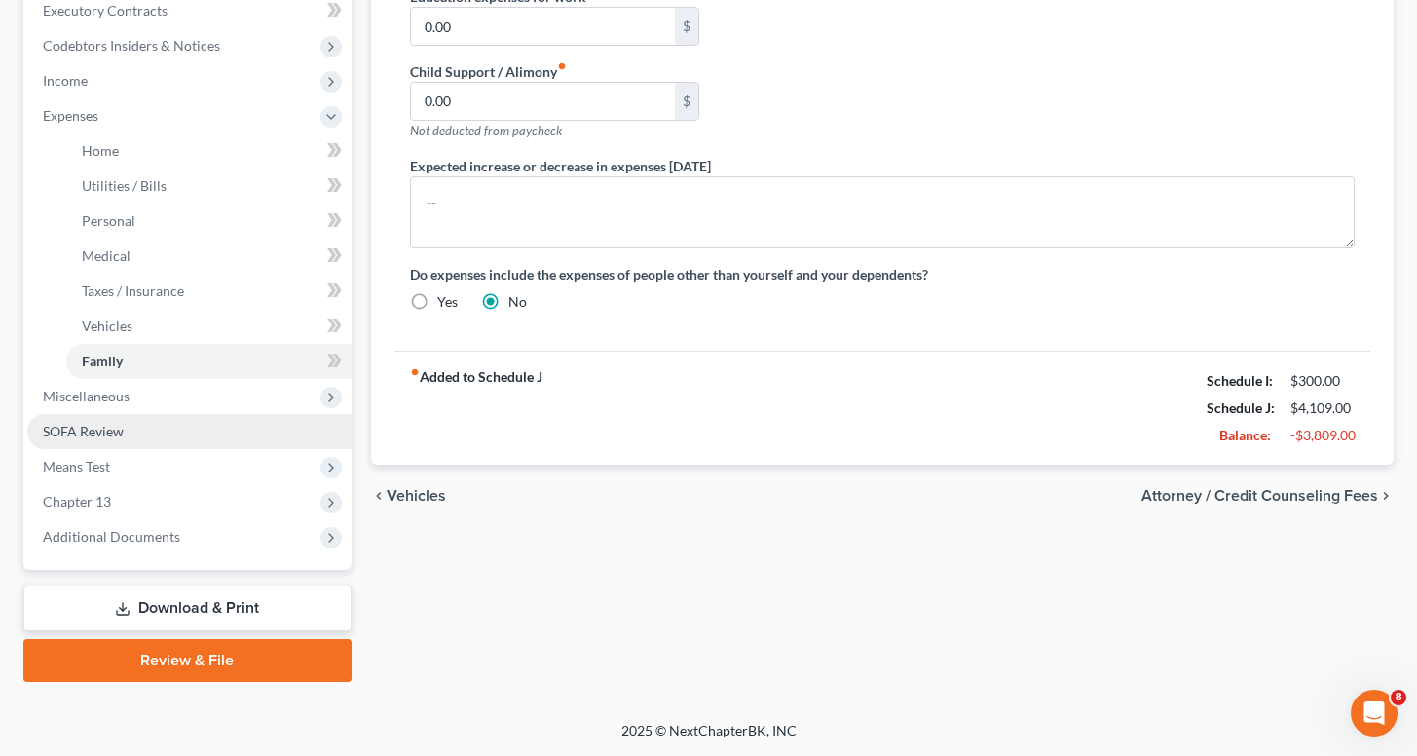
click at [112, 433] on span "SOFA Review" at bounding box center [83, 431] width 81 height 17
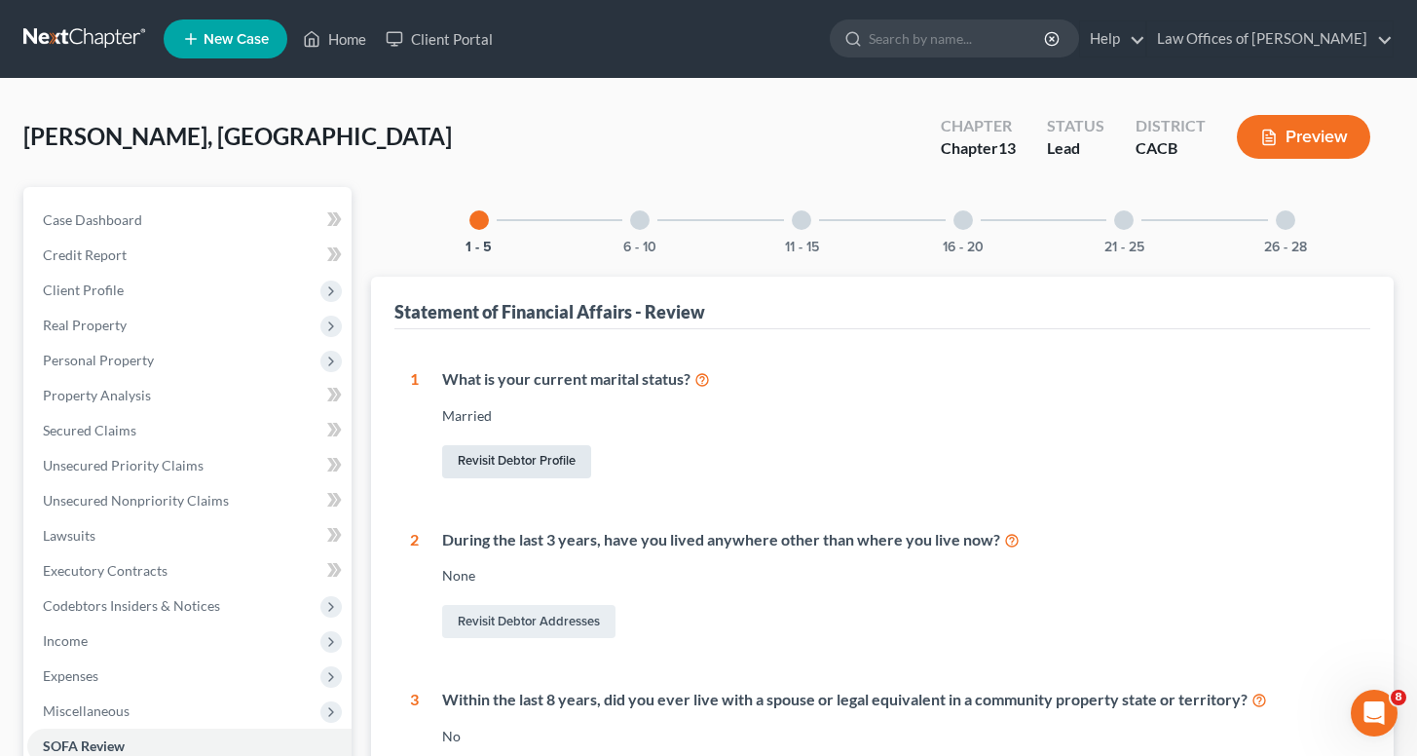
click at [525, 466] on link "Revisit Debtor Profile" at bounding box center [516, 461] width 149 height 33
select select "1"
select select "0"
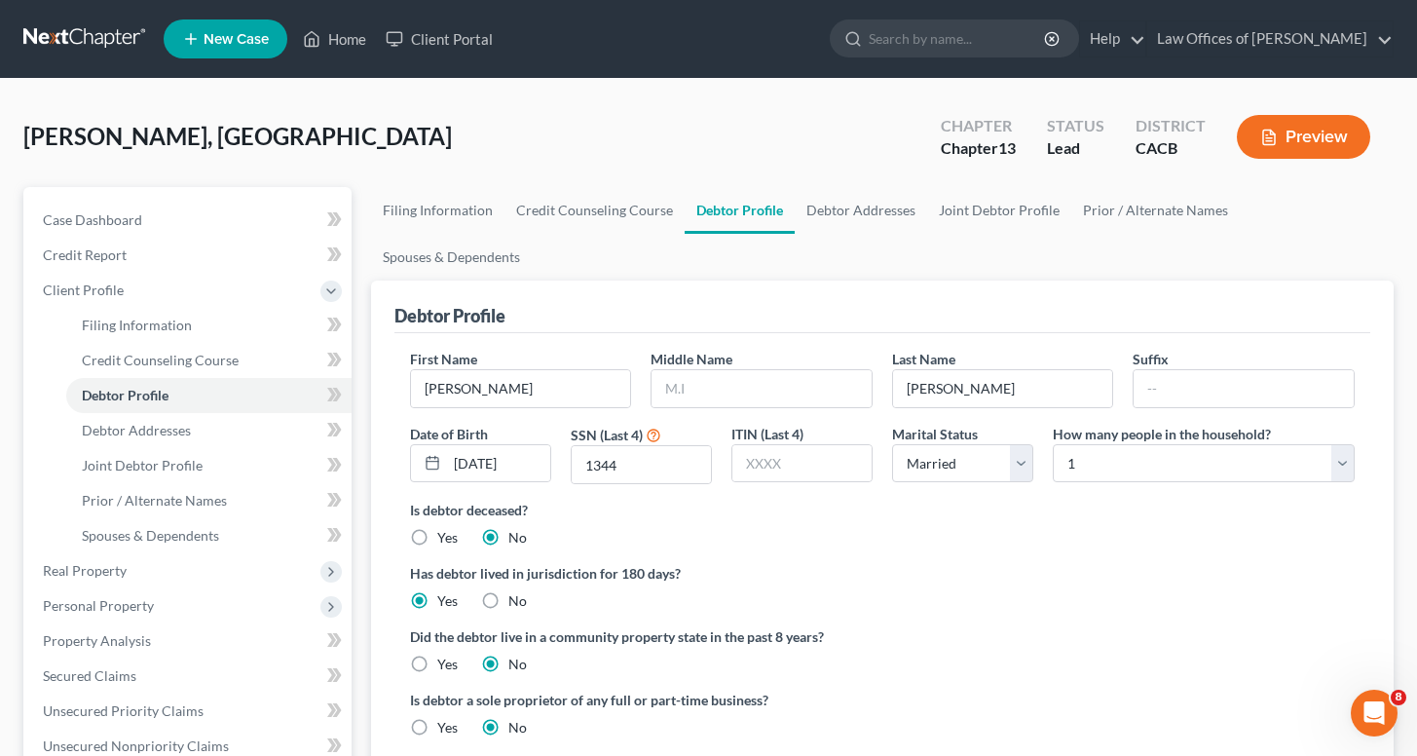
click at [437, 654] on label "Yes" at bounding box center [447, 663] width 20 height 19
click at [445, 654] on input "Yes" at bounding box center [451, 660] width 13 height 13
radio input "true"
radio input "false"
click at [951, 571] on ng-include "First Name [PERSON_NAME] Middle Name Last Name [PERSON_NAME] Date of Birth [DEM…" at bounding box center [882, 551] width 945 height 404
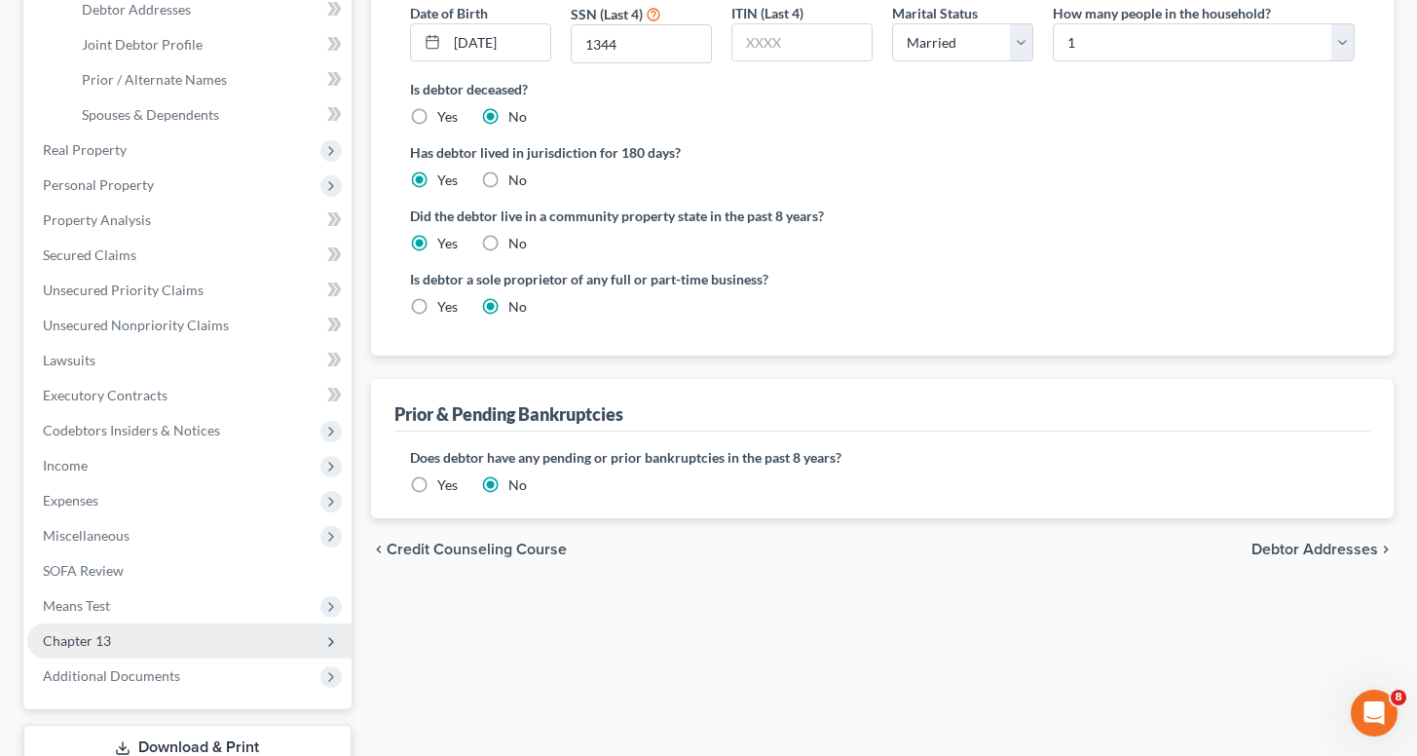
scroll to position [425, 0]
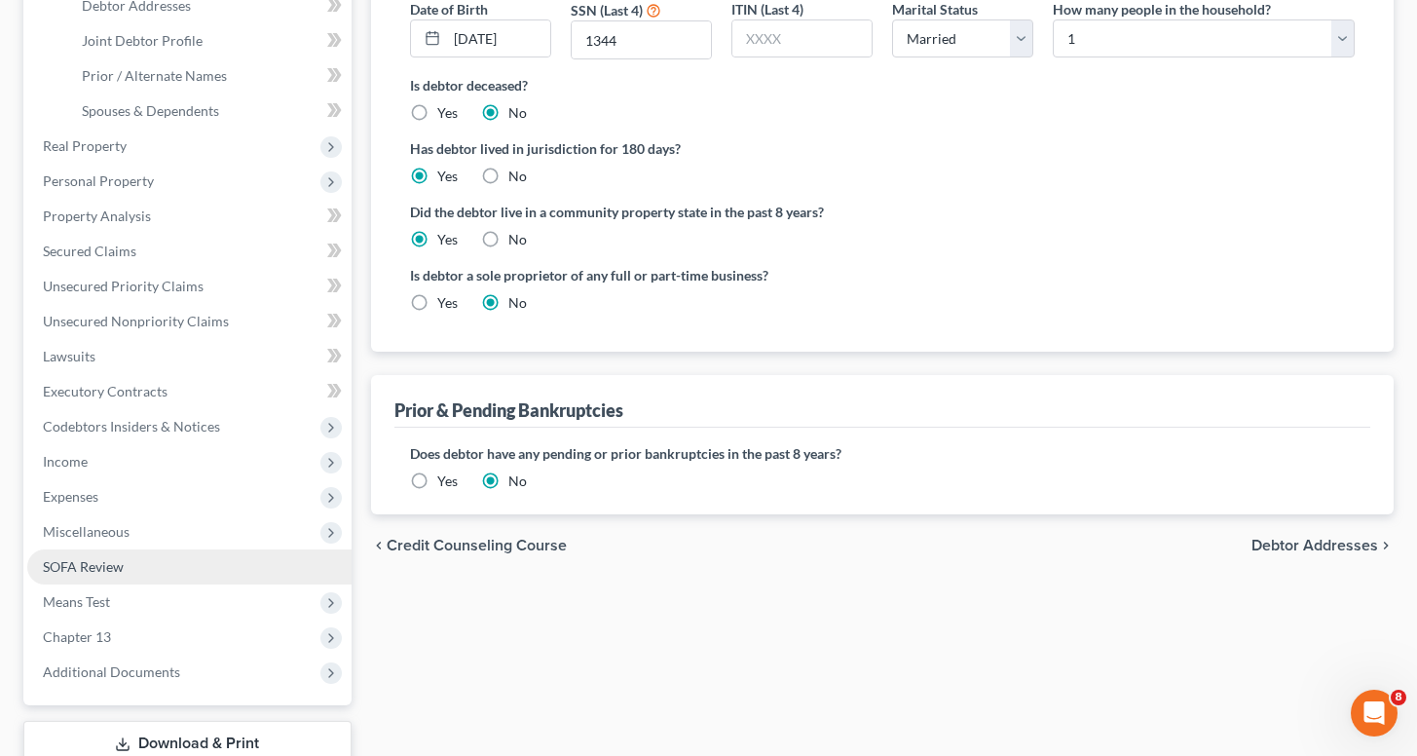
click at [132, 562] on link "SOFA Review" at bounding box center [189, 566] width 324 height 35
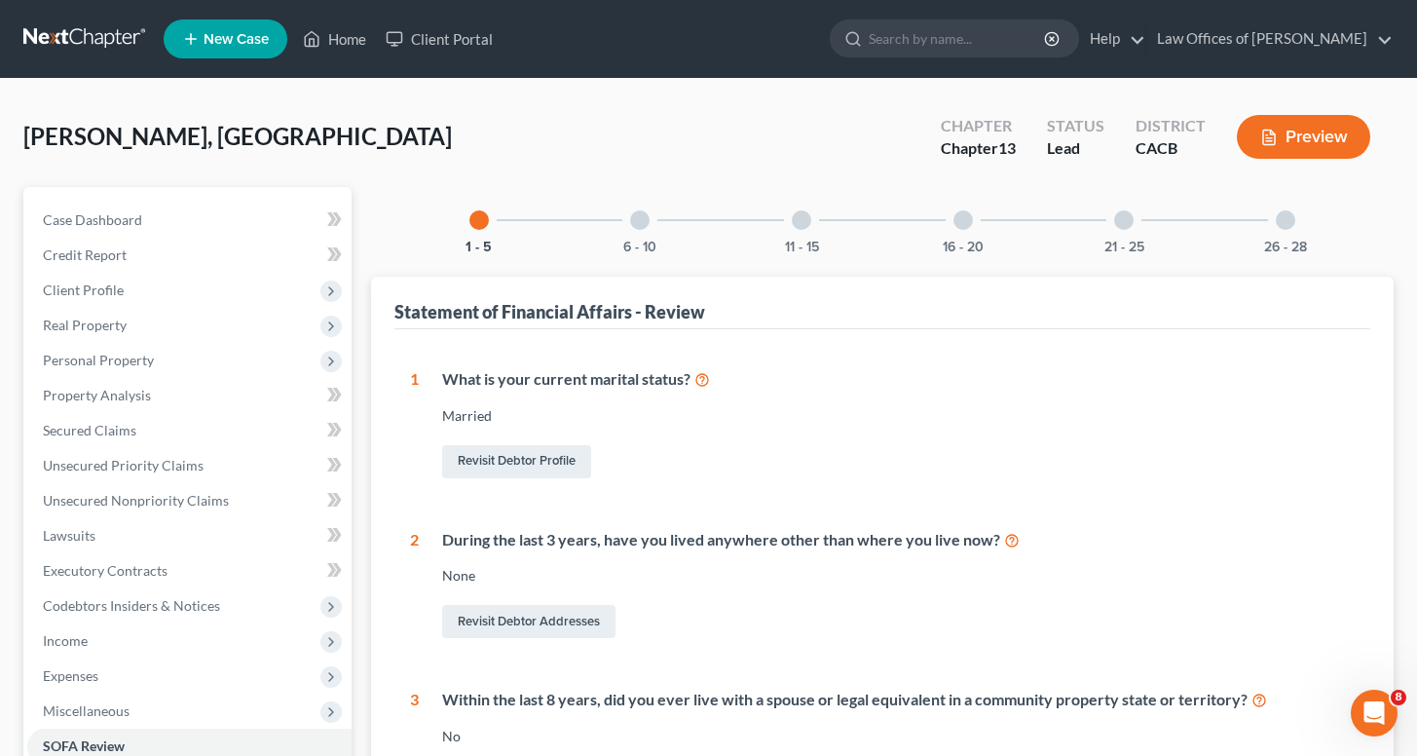
click at [750, 529] on div "During the last 3 years, have you lived anywhere other than where you live now?" at bounding box center [898, 540] width 913 height 22
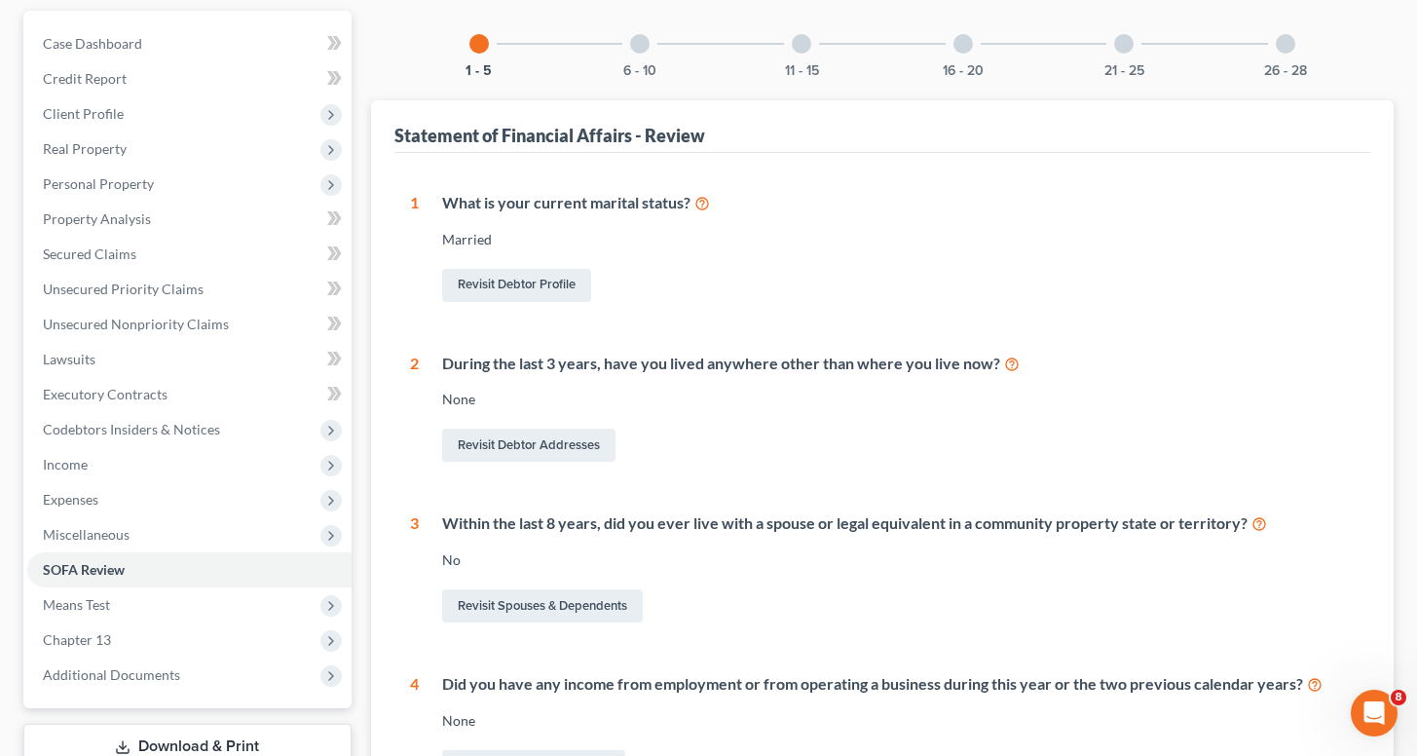
scroll to position [177, 0]
click at [567, 453] on link "Revisit Debtor Addresses" at bounding box center [528, 444] width 173 height 33
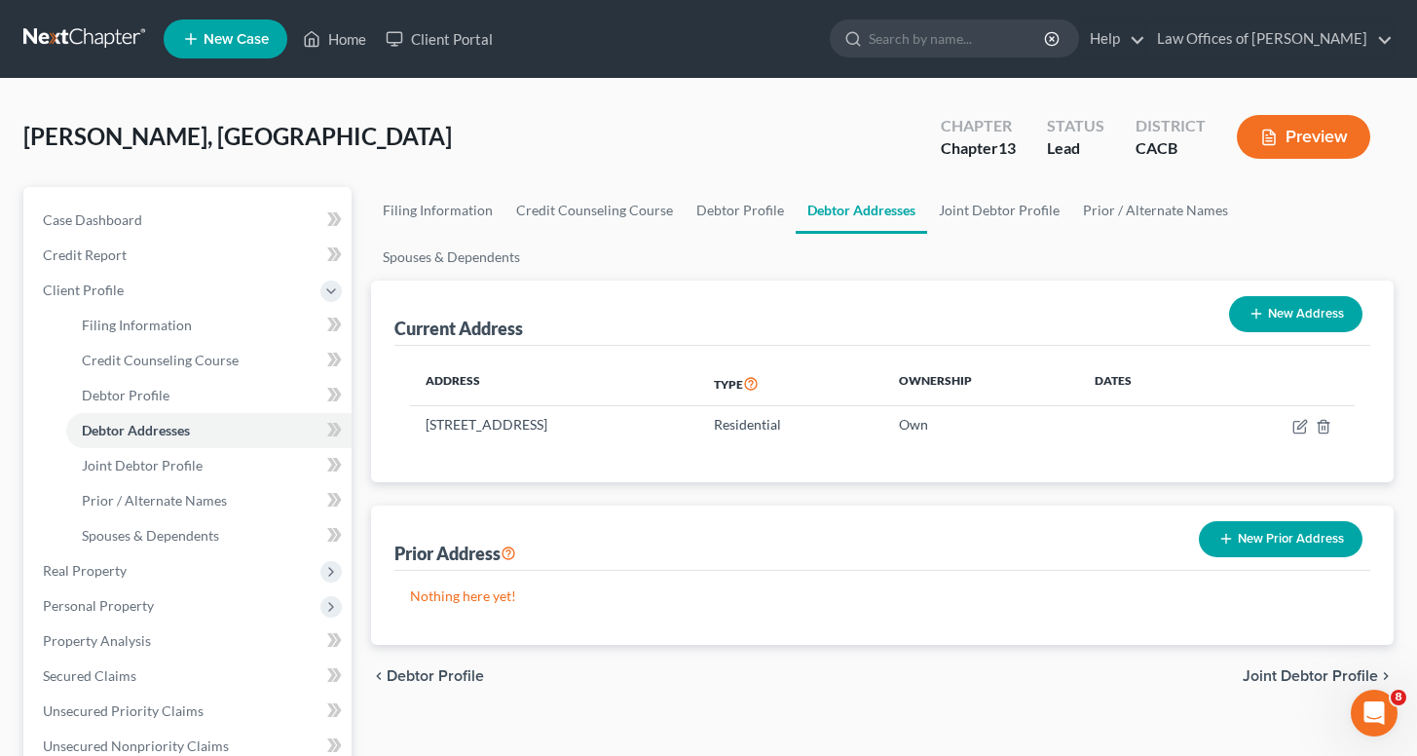
click at [1319, 521] on button "New Prior Address" at bounding box center [1281, 539] width 164 height 36
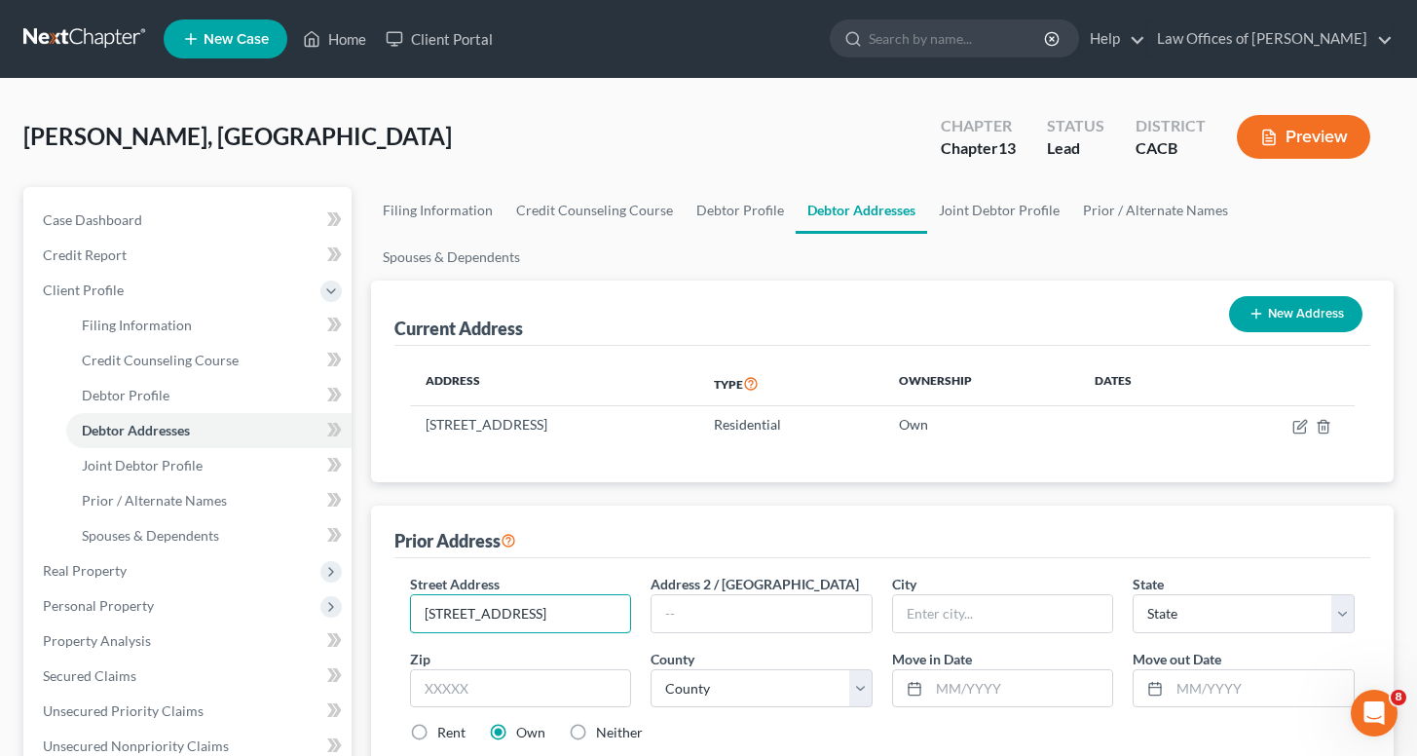
type input "[STREET_ADDRESS]"
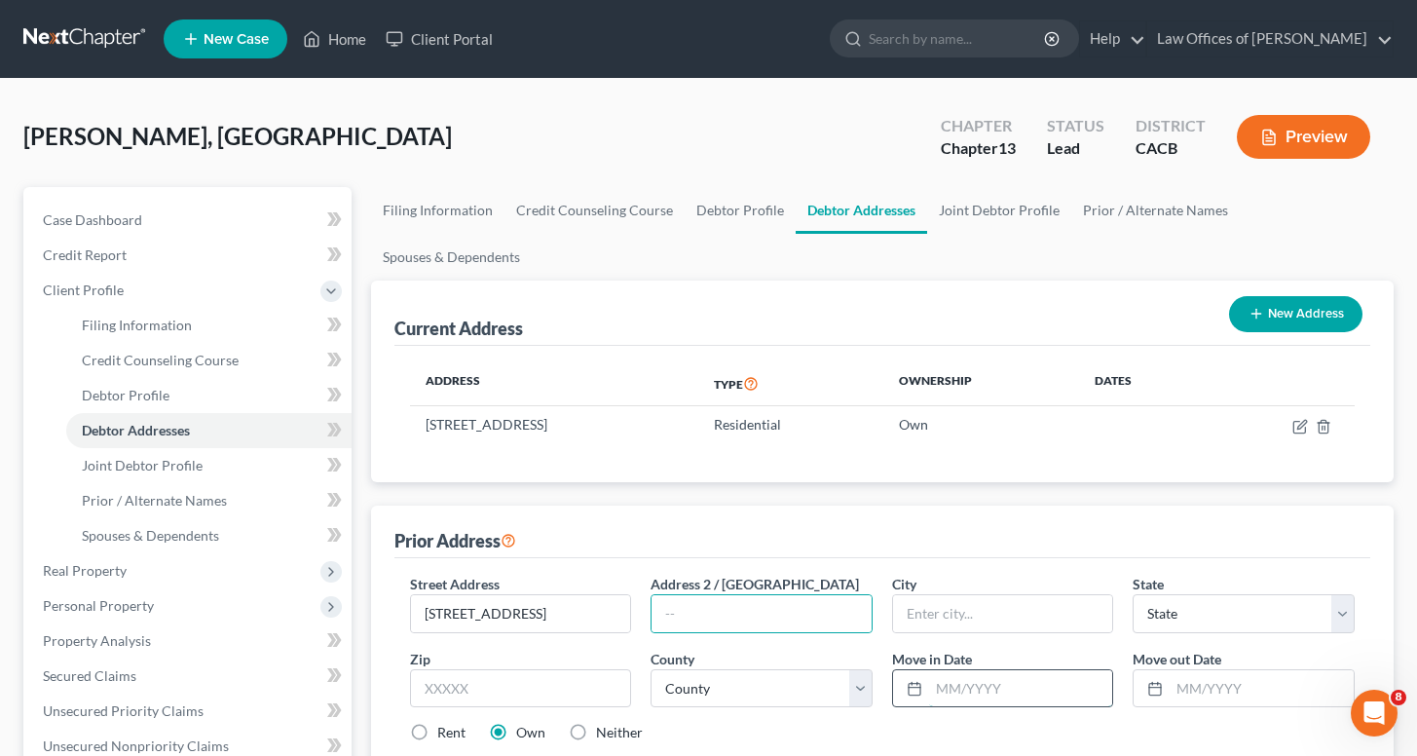
click at [946, 670] on input "text" at bounding box center [1021, 688] width 184 height 37
type input "12/2022"
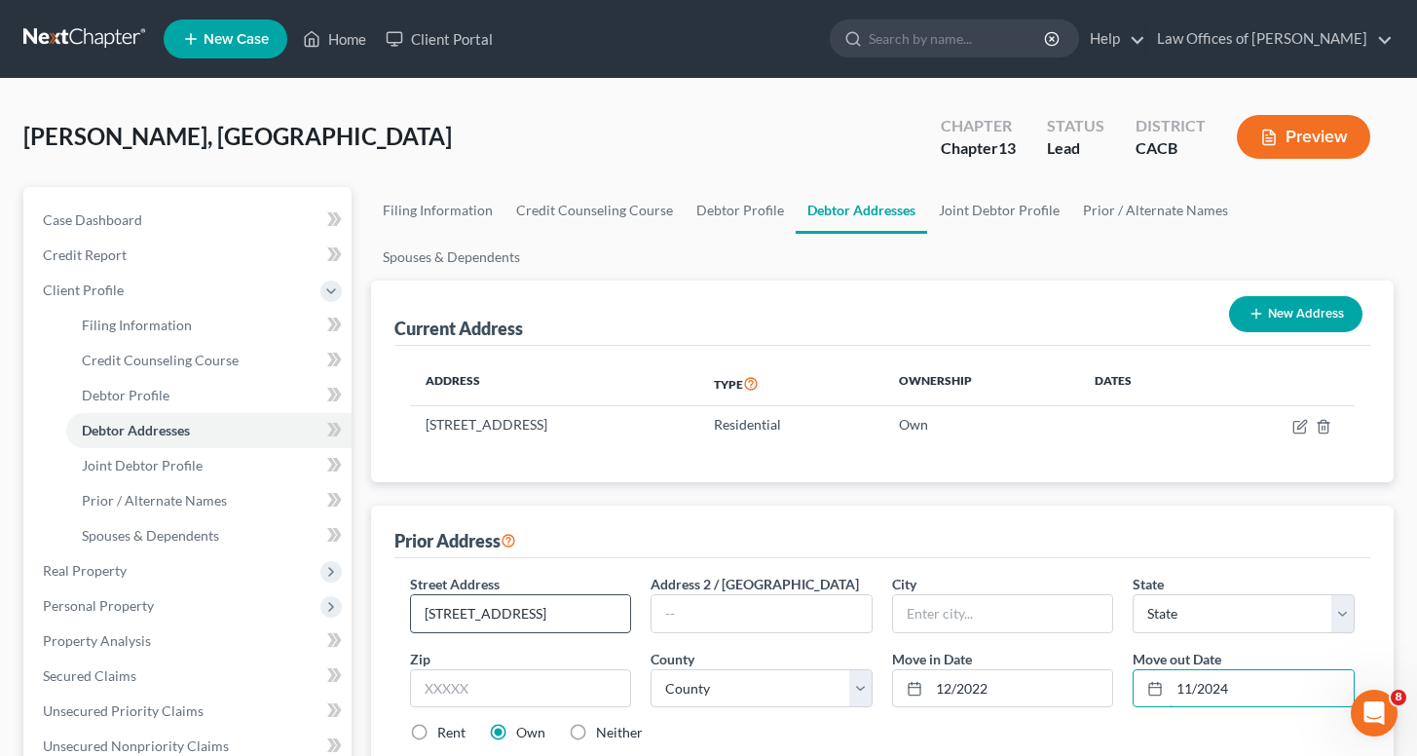
type input "11/2024"
drag, startPoint x: 579, startPoint y: 570, endPoint x: 209, endPoint y: 532, distance: 372.0
click at [209, 532] on div "Petition Navigation Case Dashboard Payments Invoices Payments Payments Credit R…" at bounding box center [709, 714] width 1390 height 1055
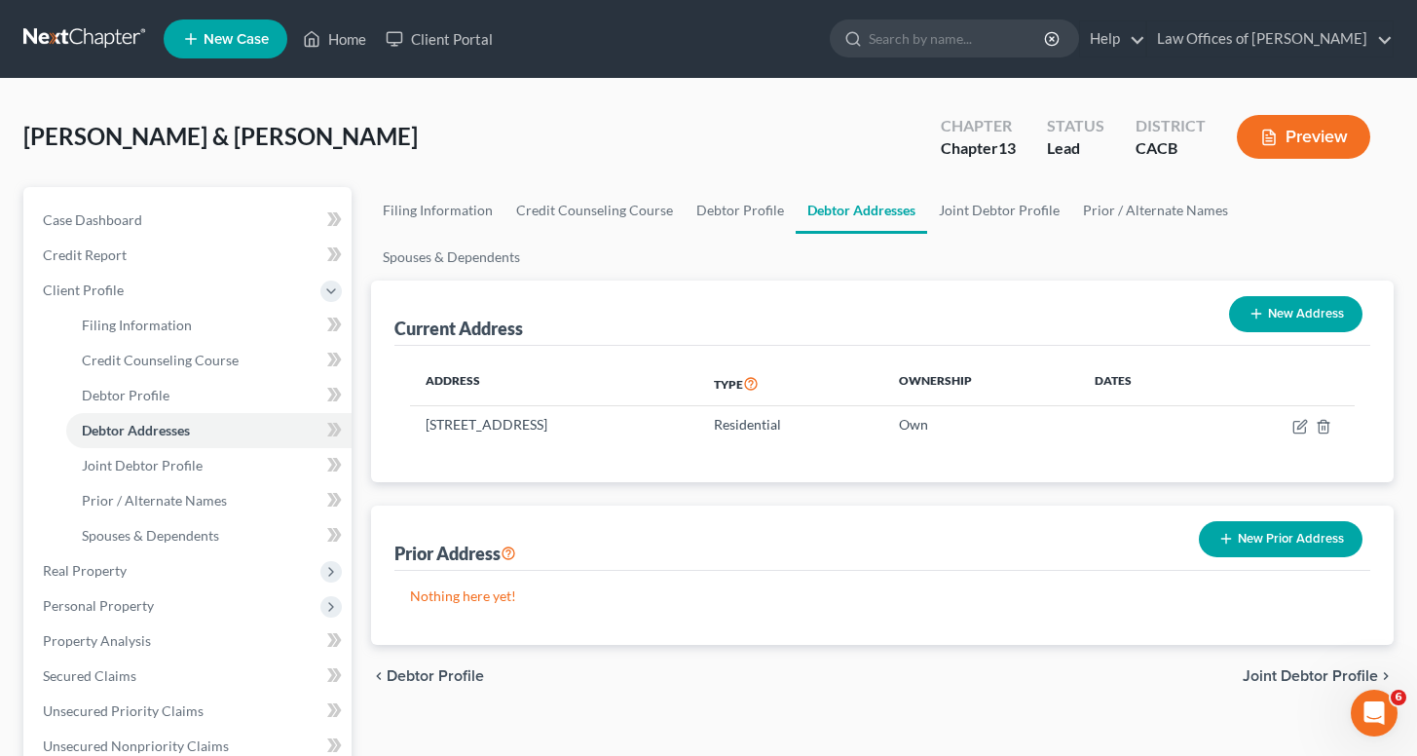
click at [1261, 521] on button "New Prior Address" at bounding box center [1281, 539] width 164 height 36
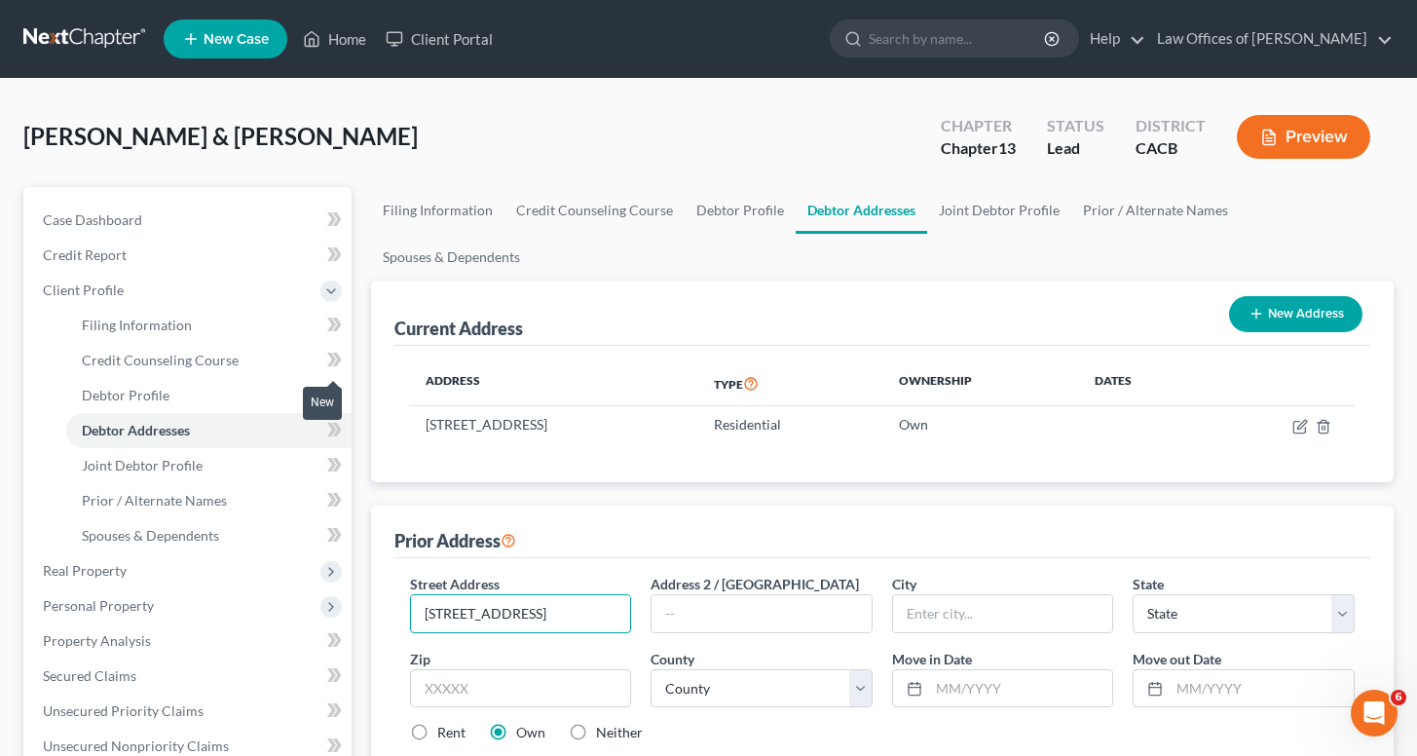
type input "[STREET_ADDRESS]"
type input "Corona"
click at [435, 723] on div "Rent" at bounding box center [438, 732] width 56 height 19
click at [437, 723] on label "Rent" at bounding box center [451, 732] width 28 height 19
click at [445, 723] on input "Rent" at bounding box center [451, 729] width 13 height 13
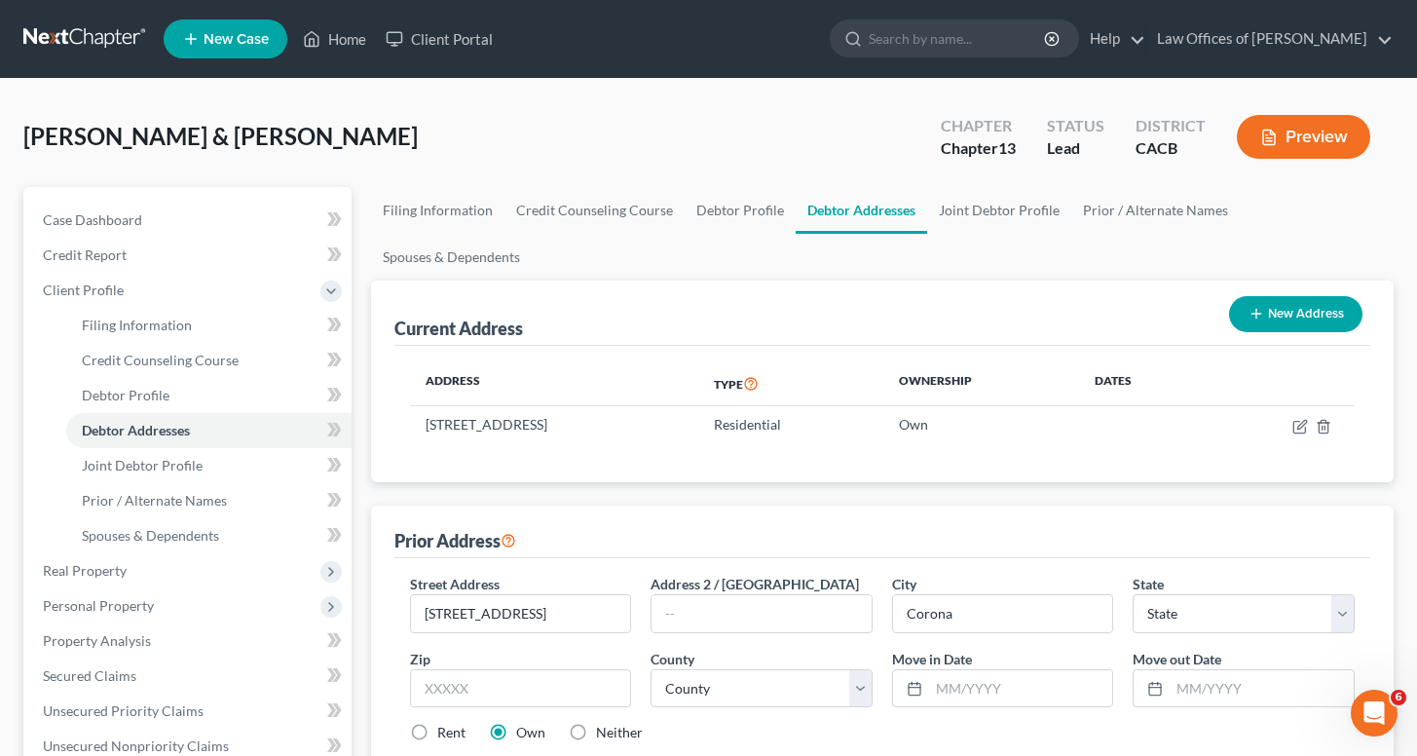
radio input "true"
select select "4"
click at [564, 669] on input "text" at bounding box center [521, 688] width 222 height 39
type input "92882"
select select "32"
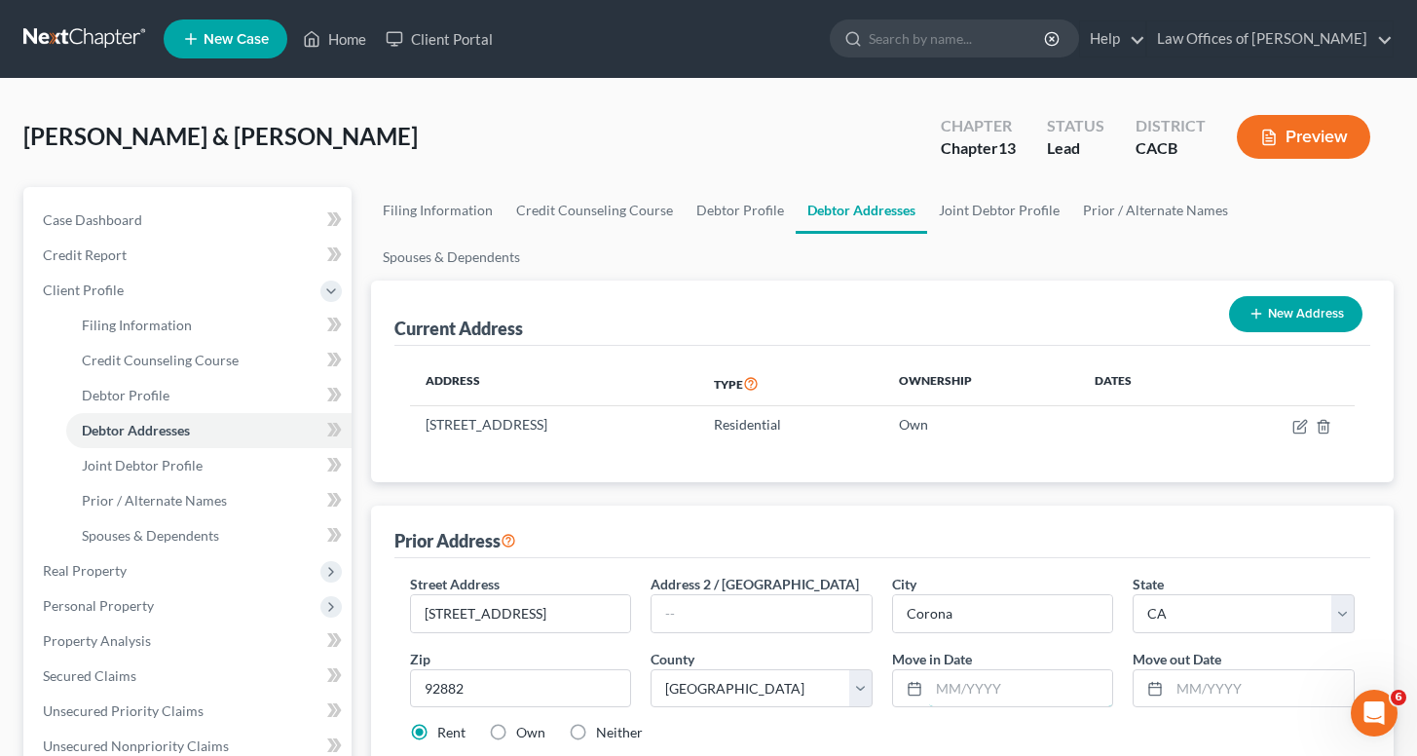
click at [998, 670] on input "text" at bounding box center [1021, 688] width 184 height 37
type input "12/2022"
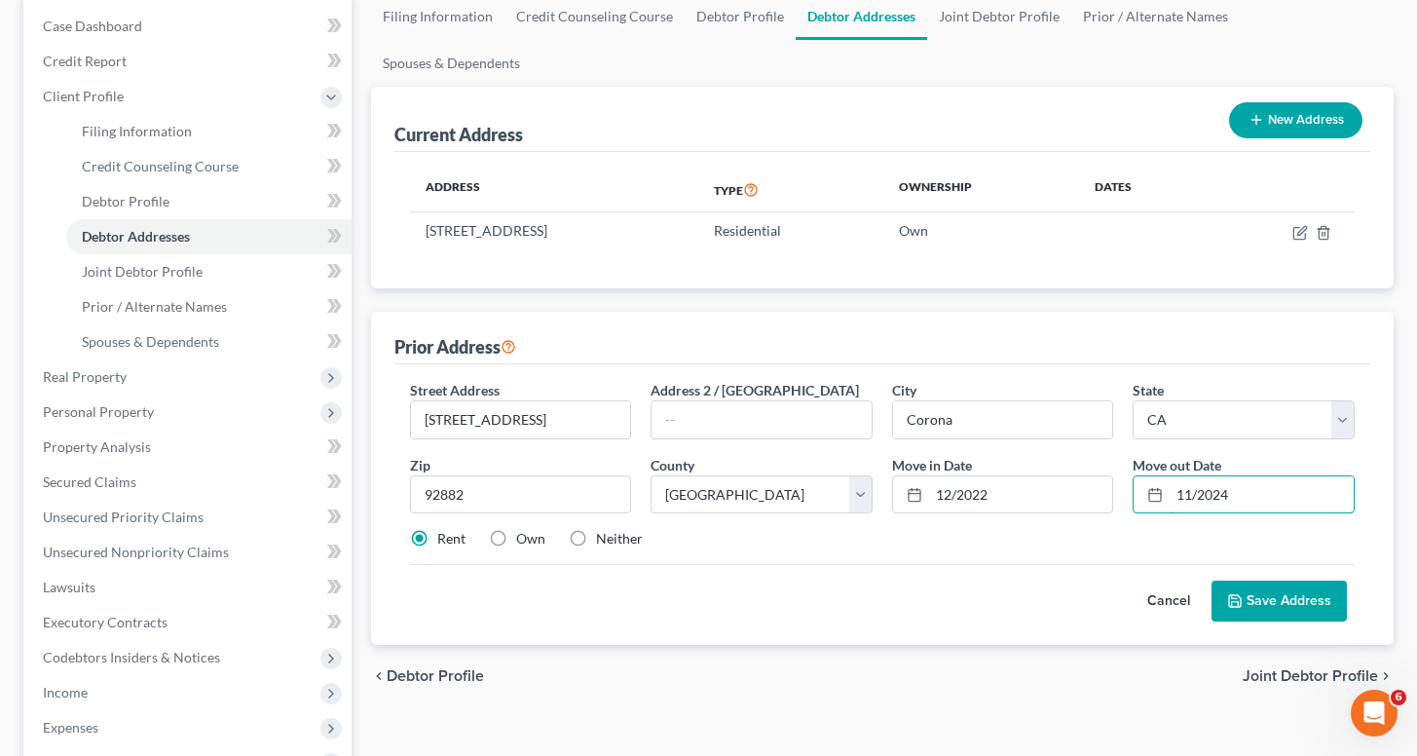
scroll to position [195, 0]
type input "11/2024"
click at [1320, 579] on button "Save Address" at bounding box center [1278, 599] width 135 height 41
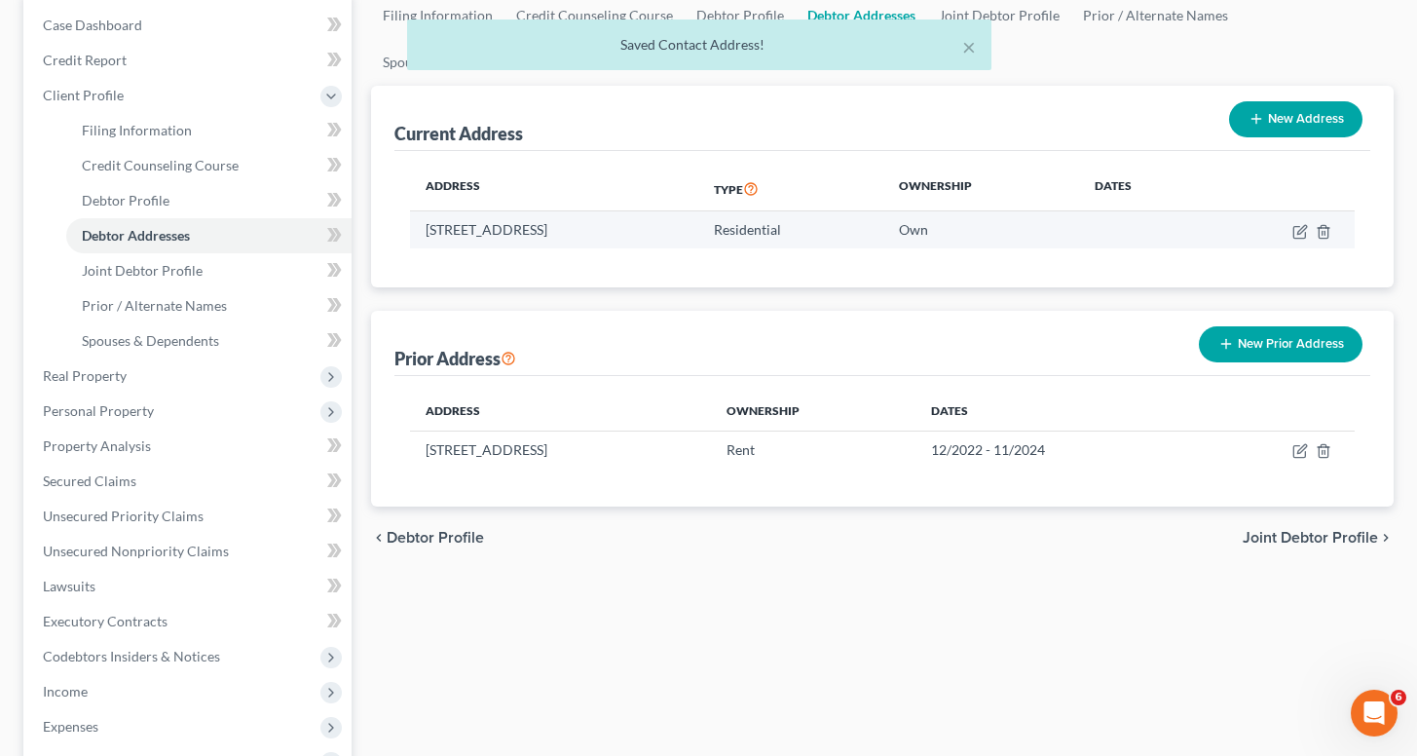
click at [1303, 211] on td at bounding box center [1281, 229] width 147 height 37
click at [1302, 224] on icon "button" at bounding box center [1300, 232] width 16 height 16
select select "4"
select select "32"
select select "0"
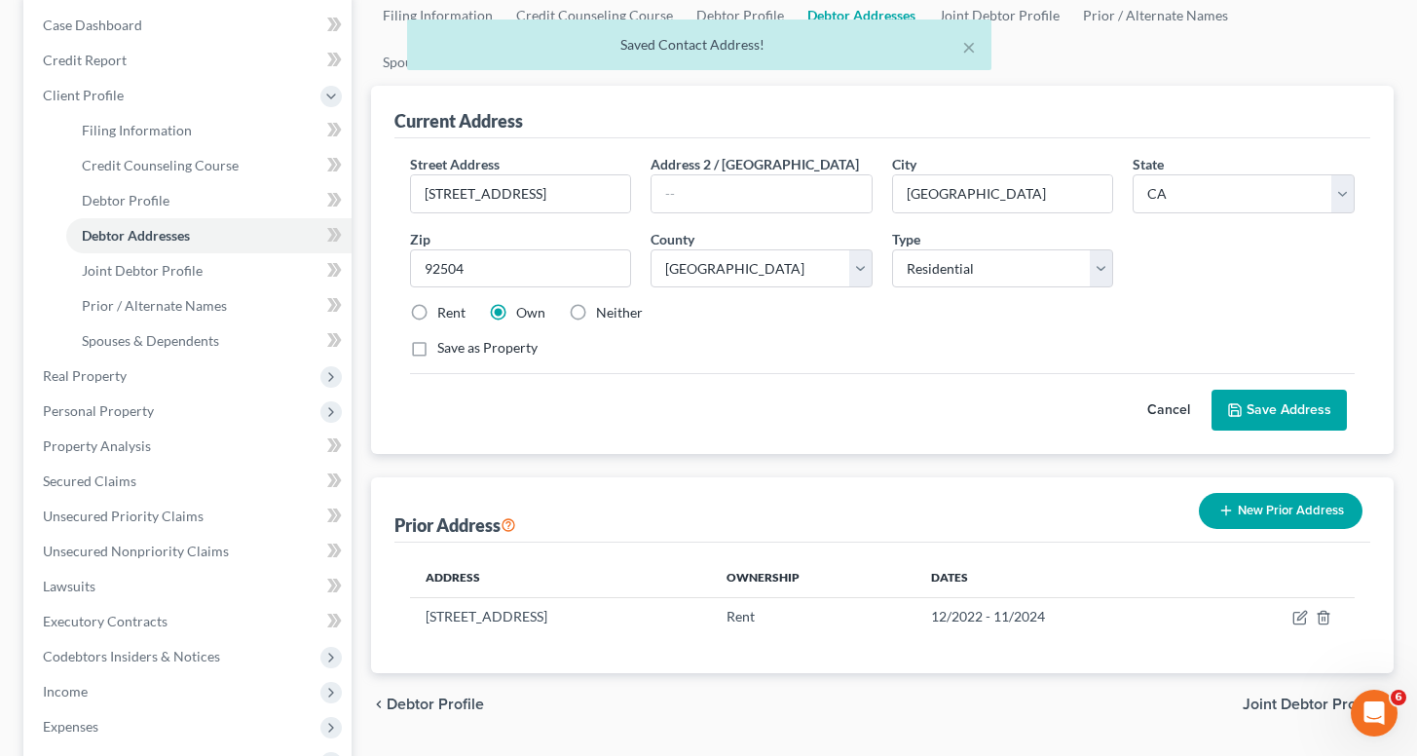
click at [455, 303] on label "Rent" at bounding box center [451, 312] width 28 height 19
click at [455, 303] on input "Rent" at bounding box center [451, 309] width 13 height 13
radio input "true"
click at [1250, 390] on button "Save Address" at bounding box center [1278, 410] width 135 height 41
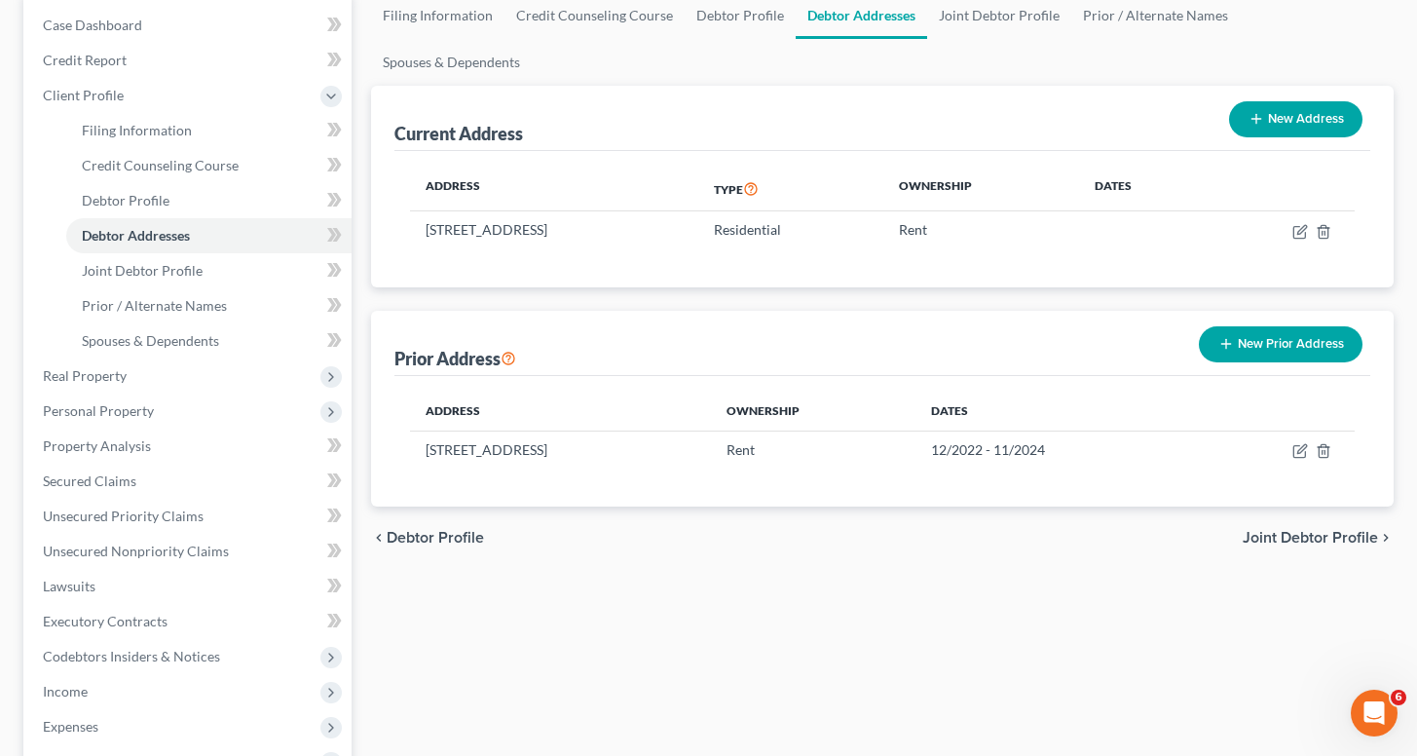
click at [1295, 326] on button "New Prior Address" at bounding box center [1281, 344] width 164 height 36
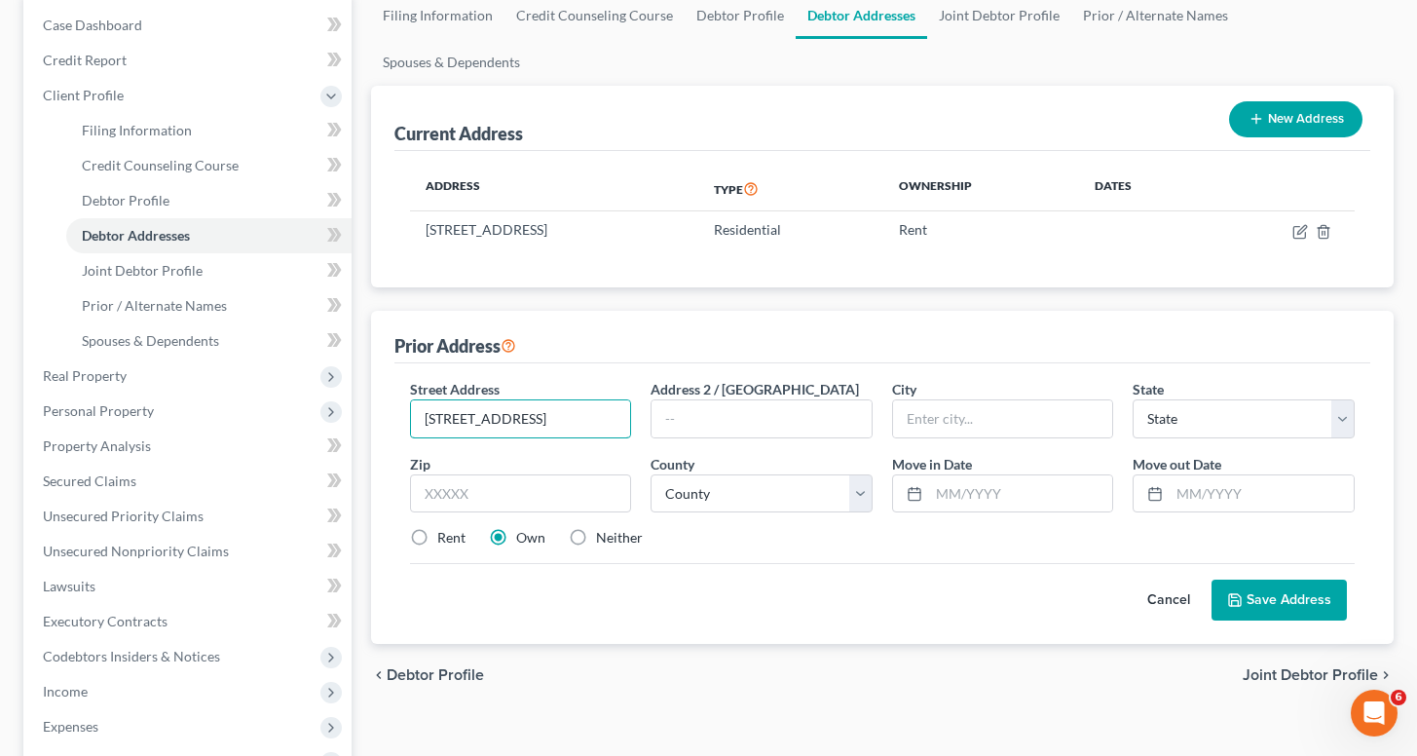
type input "717 N Vallejo Way"
type input "91786"
type input "Upland"
select select "4"
select select "35"
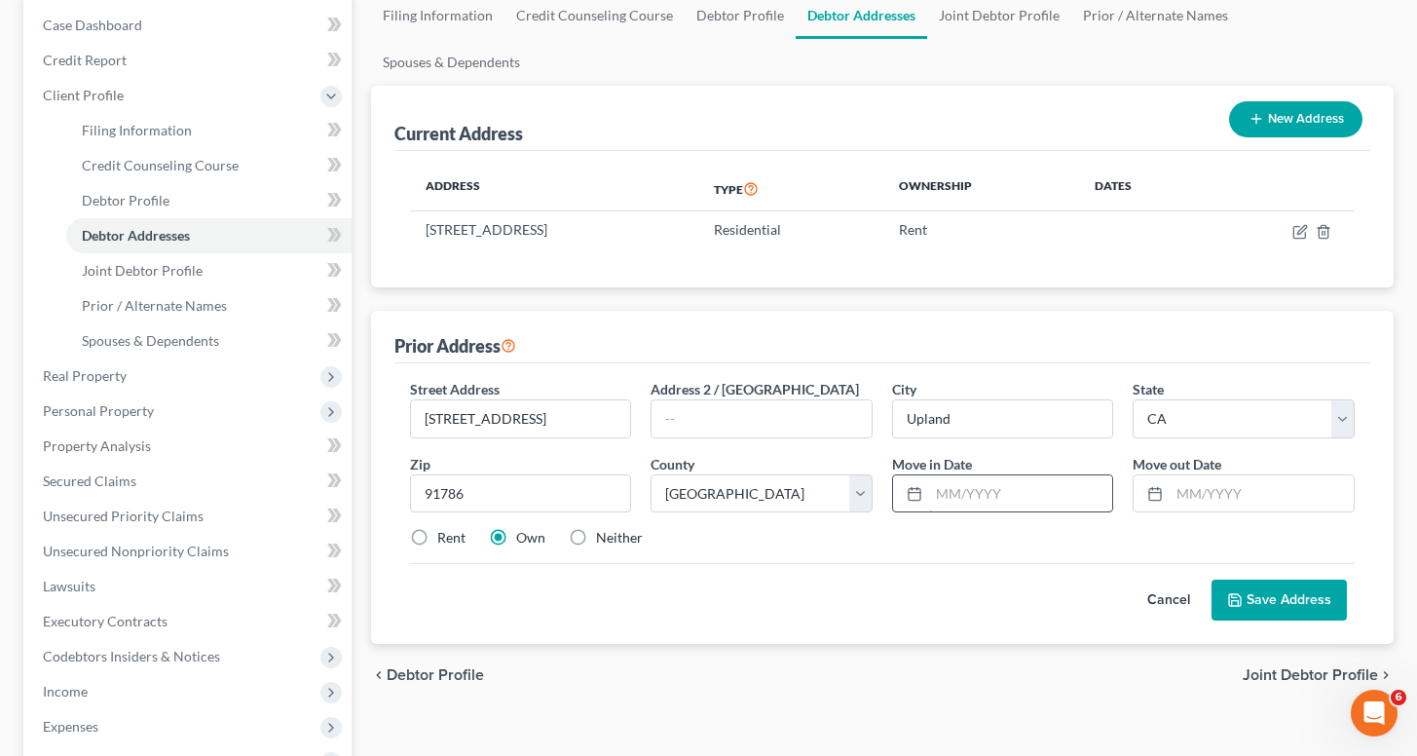
click at [985, 475] on input "text" at bounding box center [1021, 493] width 184 height 37
type input "07/22"
type input "12/22"
click at [1266, 579] on button "Save Address" at bounding box center [1278, 599] width 135 height 41
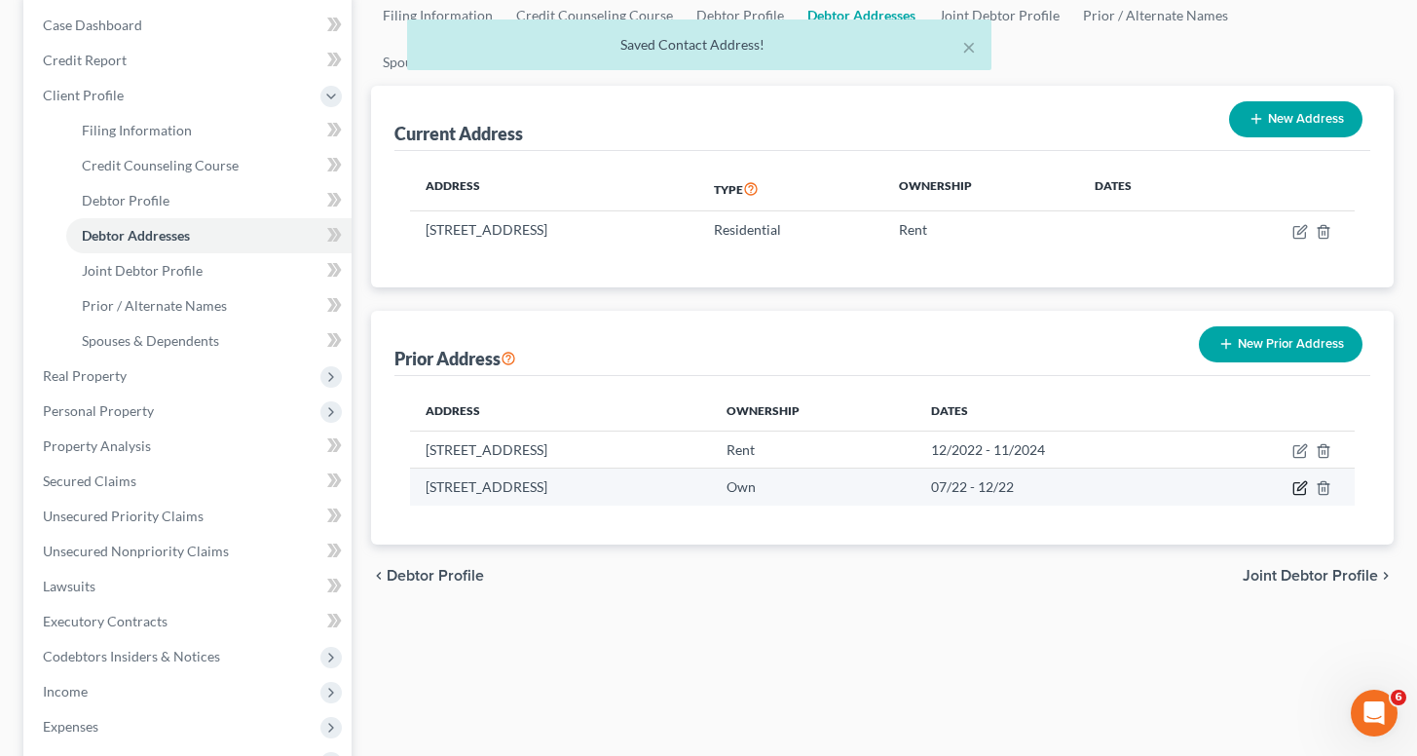
click at [1297, 480] on icon "button" at bounding box center [1300, 488] width 16 height 16
select select "4"
select select "35"
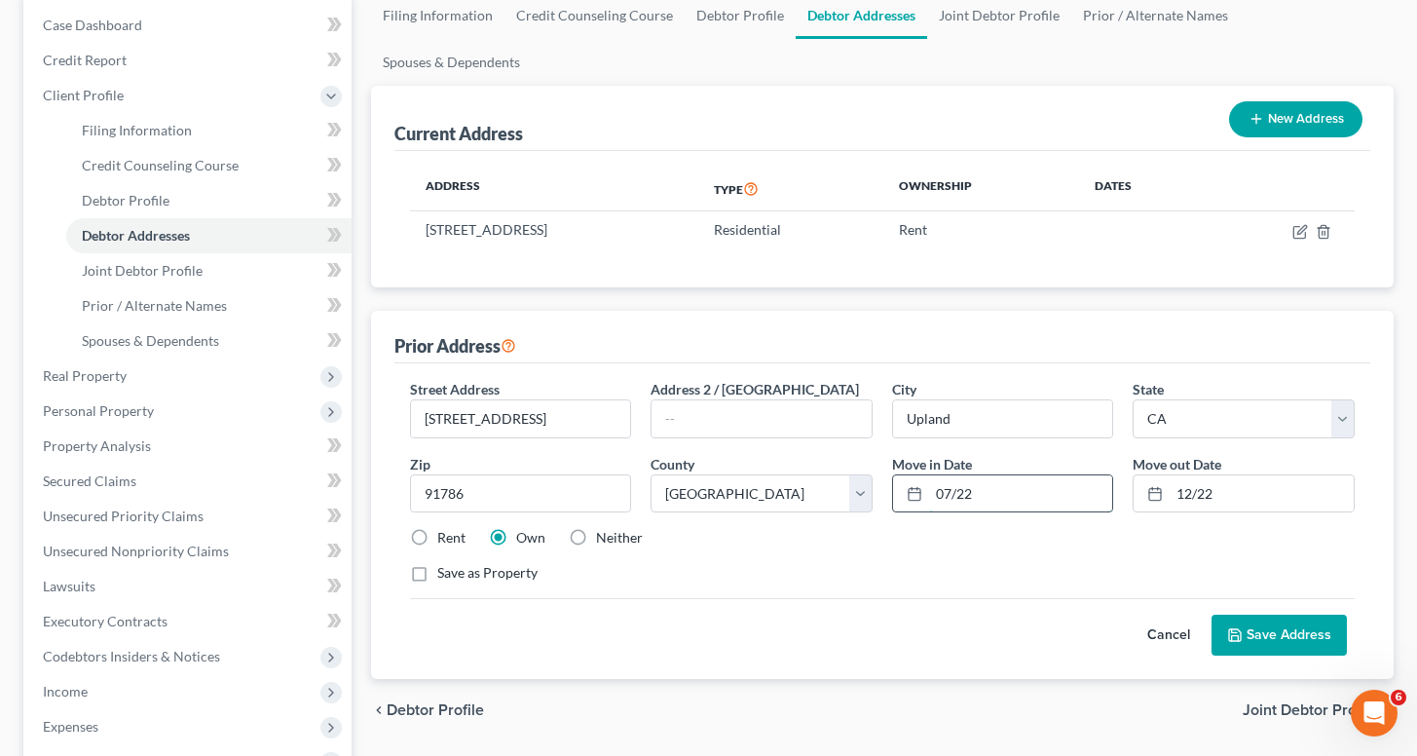
click at [1039, 475] on input "07/22" at bounding box center [1021, 493] width 184 height 37
type input "07/2022"
click at [1299, 454] on div "Move out Date * 12/22" at bounding box center [1244, 483] width 242 height 59
click at [1303, 475] on input "12/22" at bounding box center [1262, 493] width 184 height 37
type input "12/2022"
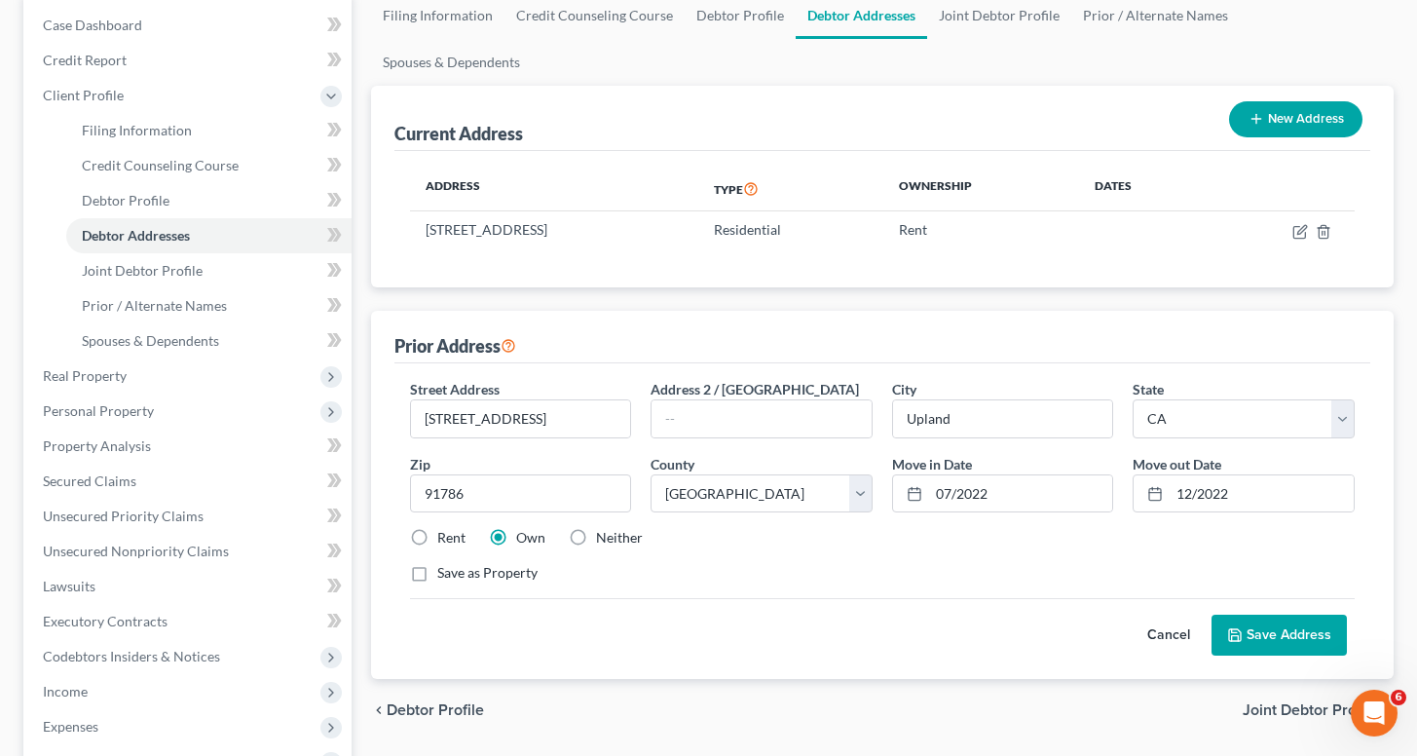
click at [1273, 615] on button "Save Address" at bounding box center [1278, 635] width 135 height 41
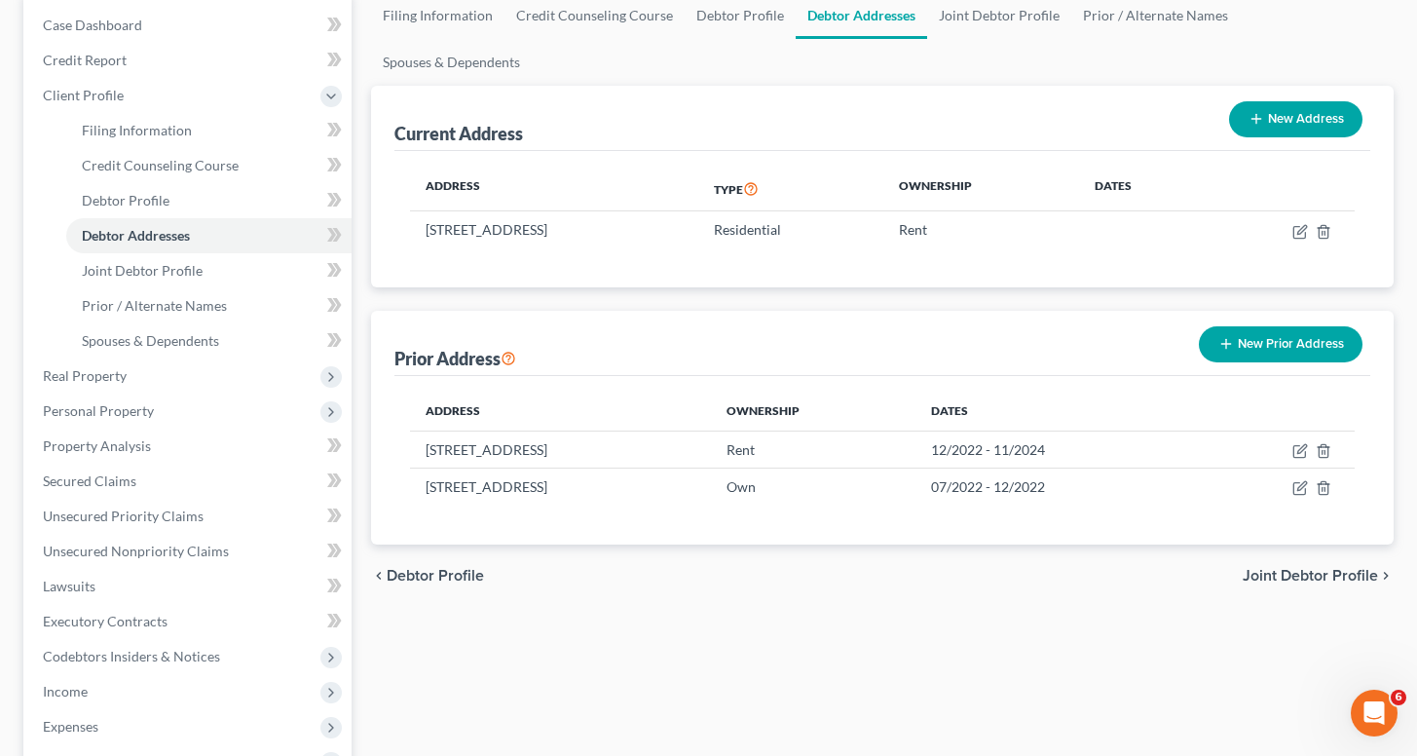
click at [558, 642] on div "Filing Information Credit Counseling Course Debtor Profile Debtor Addresses Joi…" at bounding box center [882, 519] width 1042 height 1055
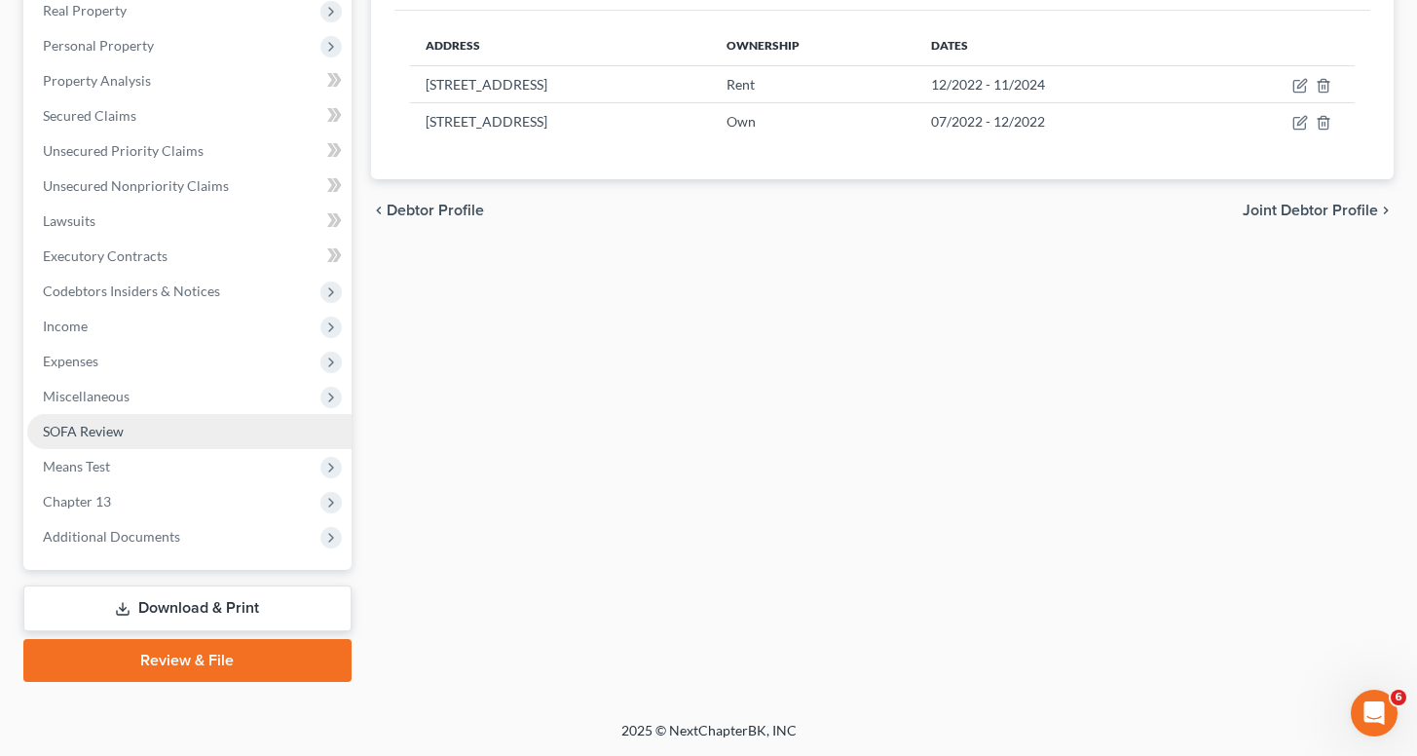
click at [153, 432] on link "SOFA Review" at bounding box center [189, 431] width 324 height 35
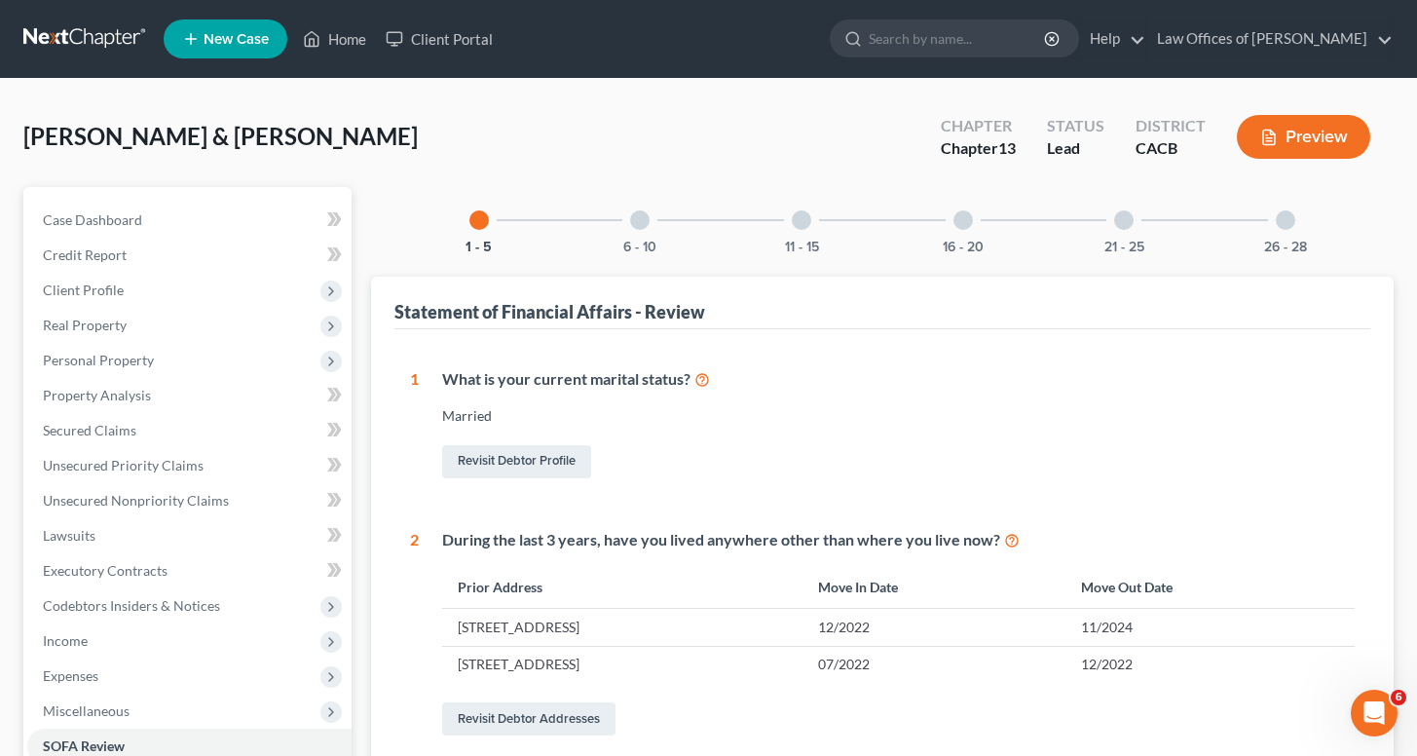
click at [935, 215] on div "16 - 20" at bounding box center [963, 220] width 66 height 66
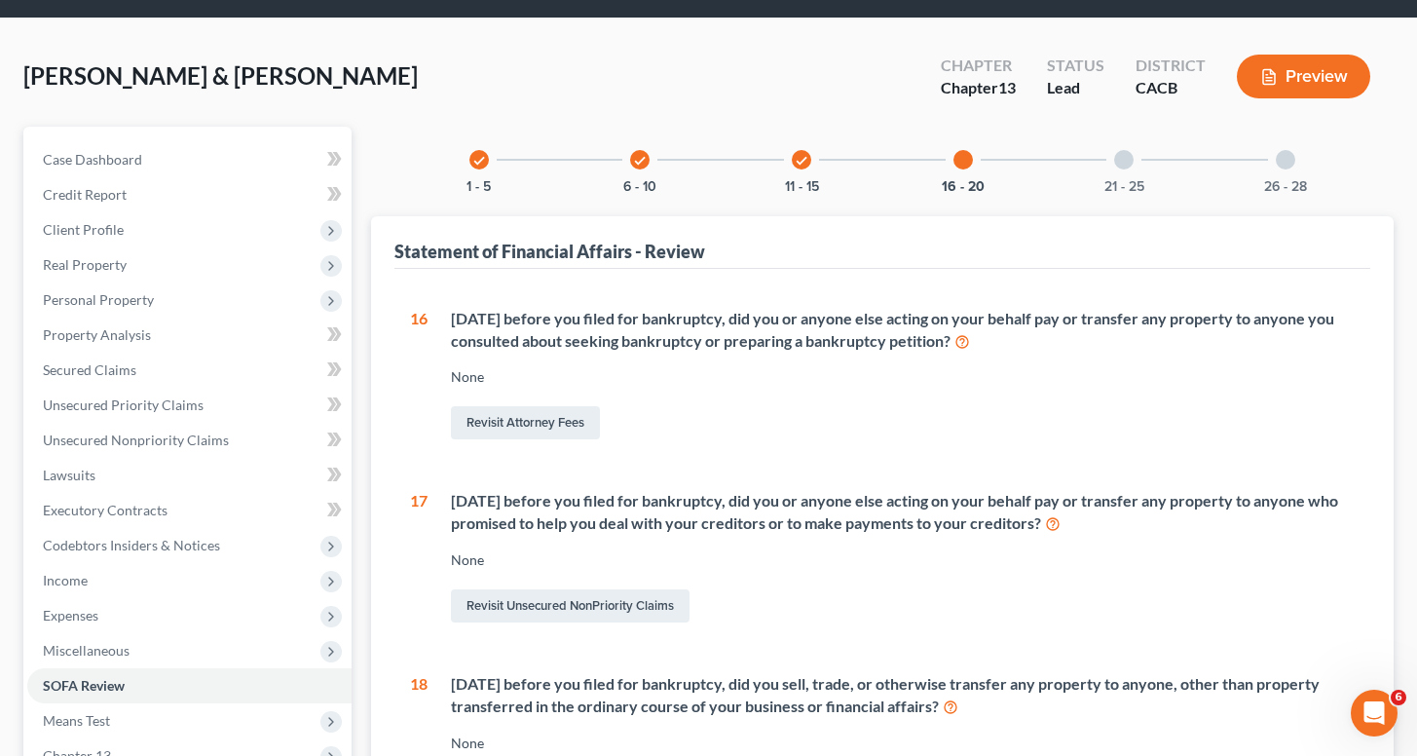
scroll to position [51, 0]
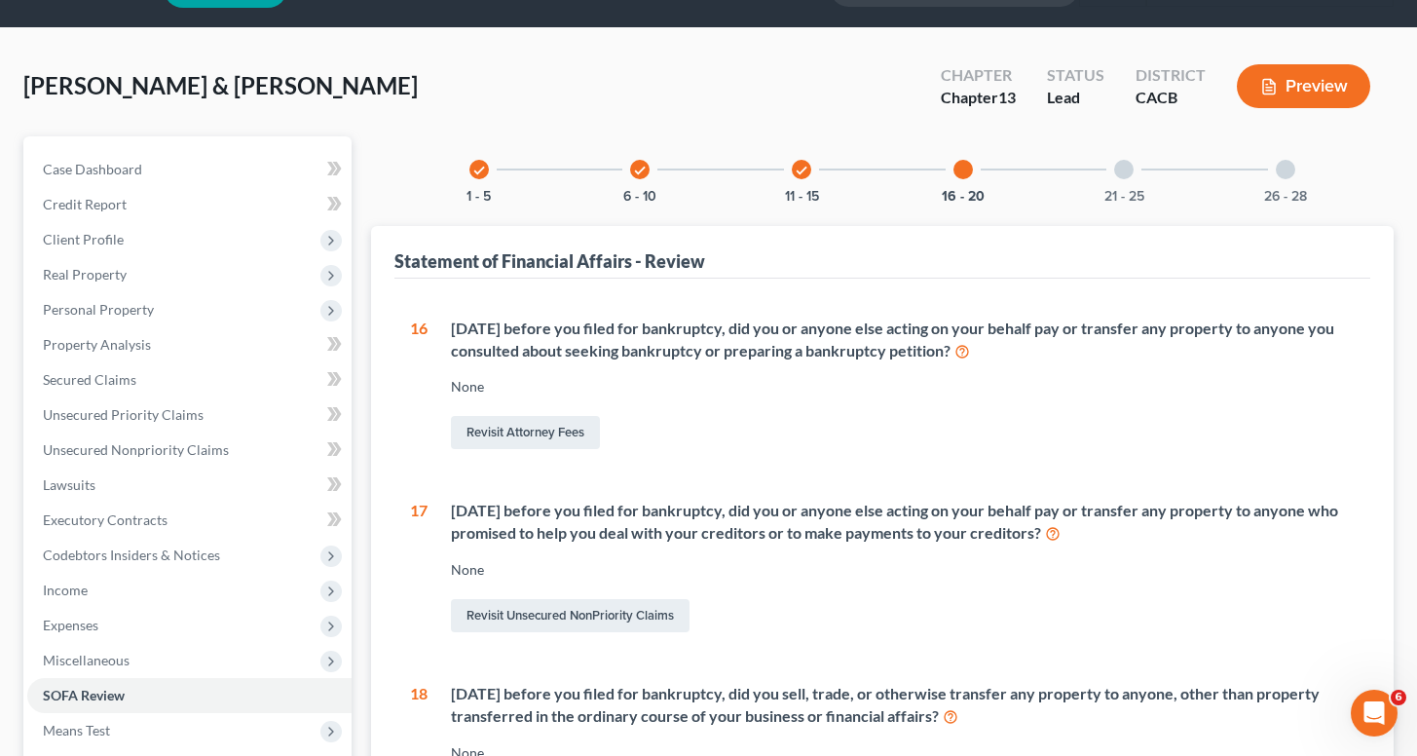
click at [1129, 166] on div at bounding box center [1123, 169] width 19 height 19
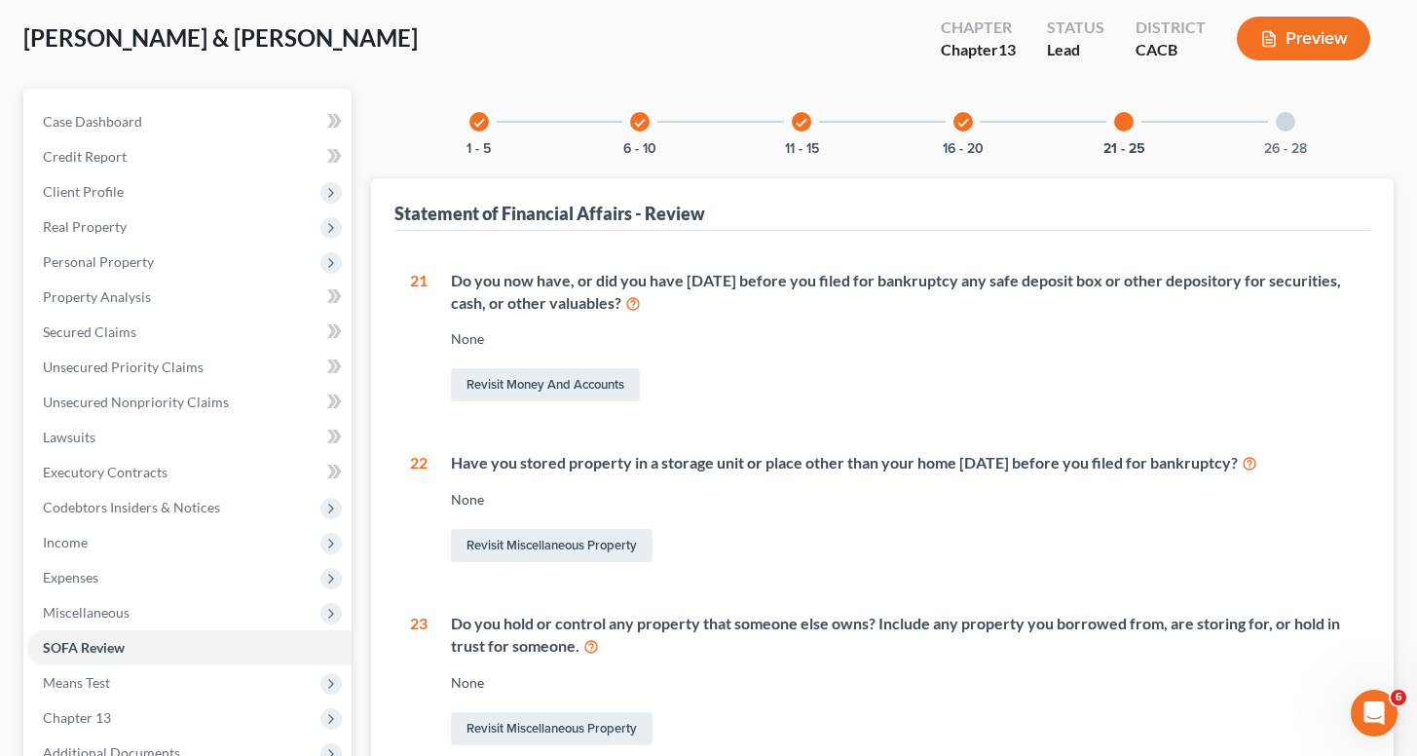
scroll to position [91, 0]
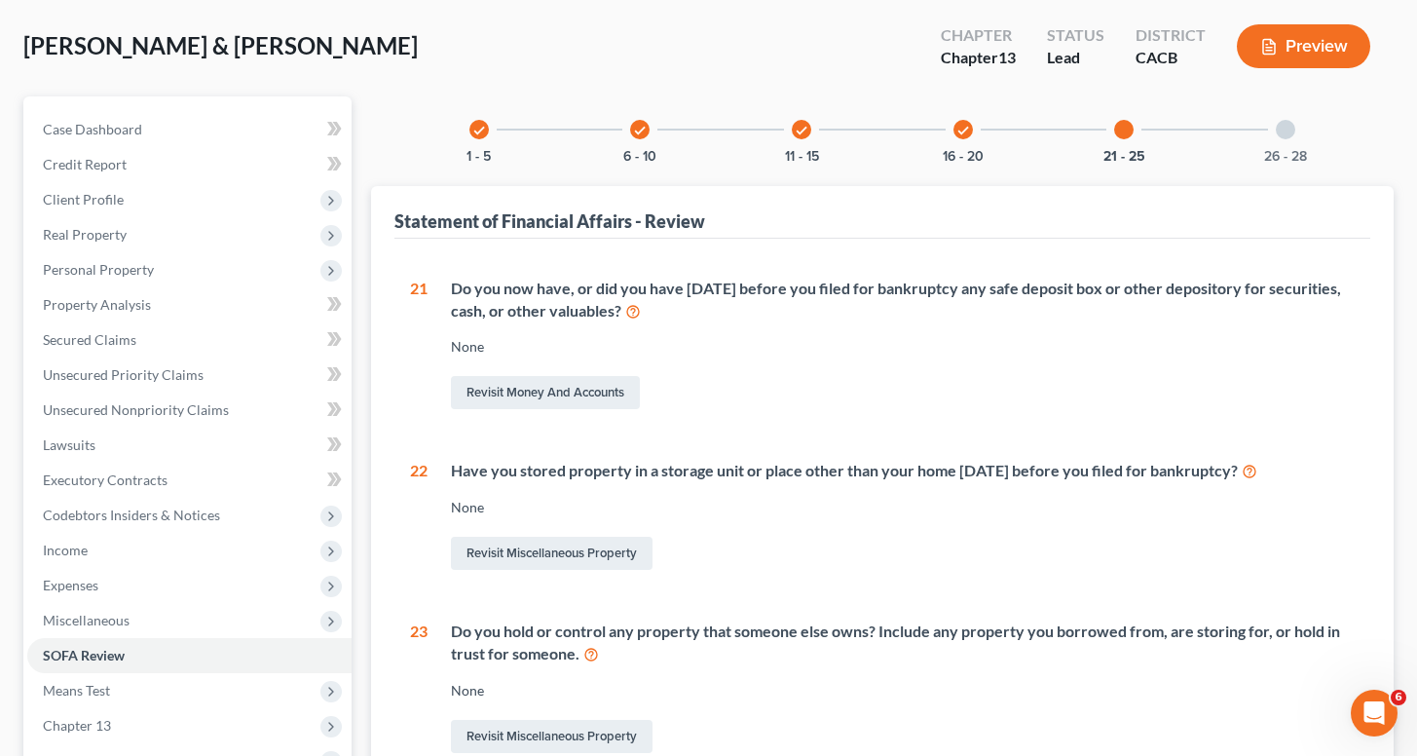
click at [806, 128] on icon "check" at bounding box center [802, 131] width 14 height 14
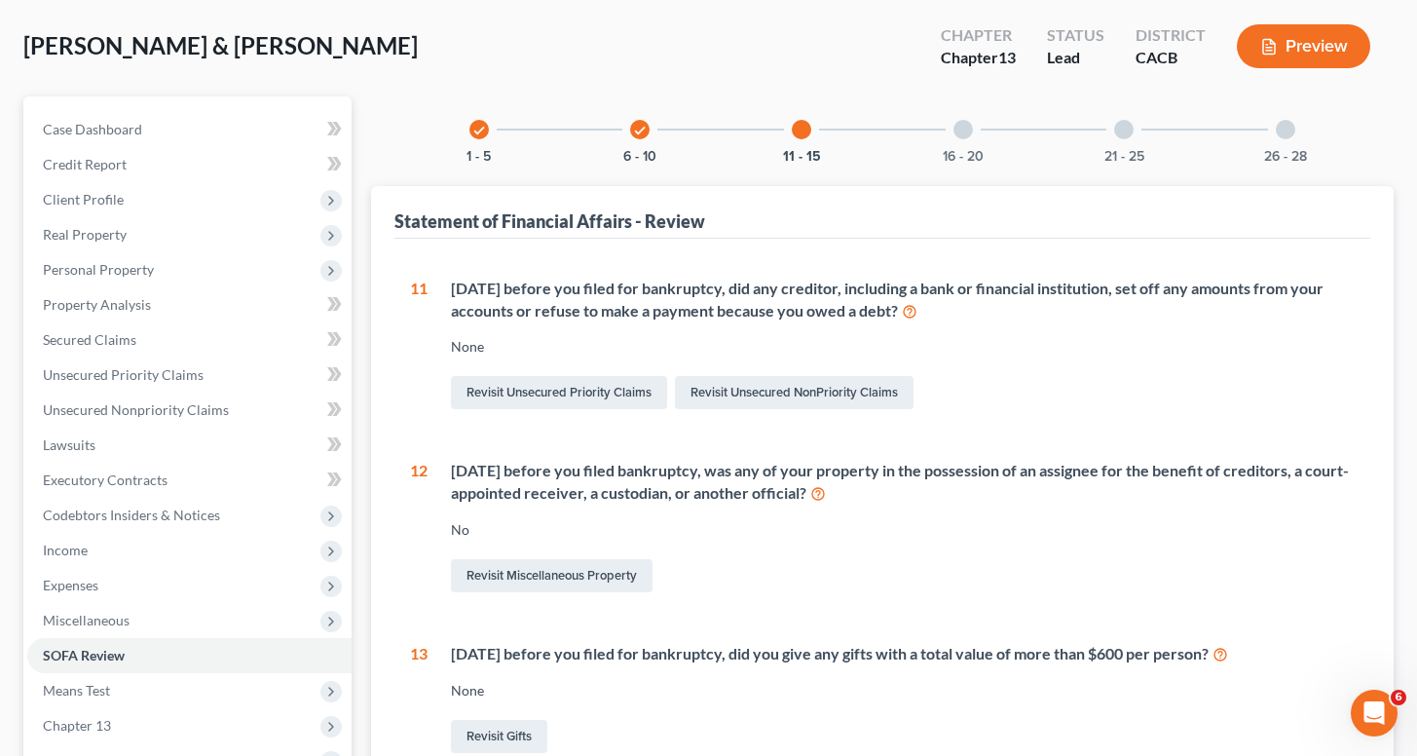
click at [1048, 403] on div "Revisit Unsecured Priority Claims Revisit Unsecured NonPriority Claims" at bounding box center [903, 392] width 904 height 41
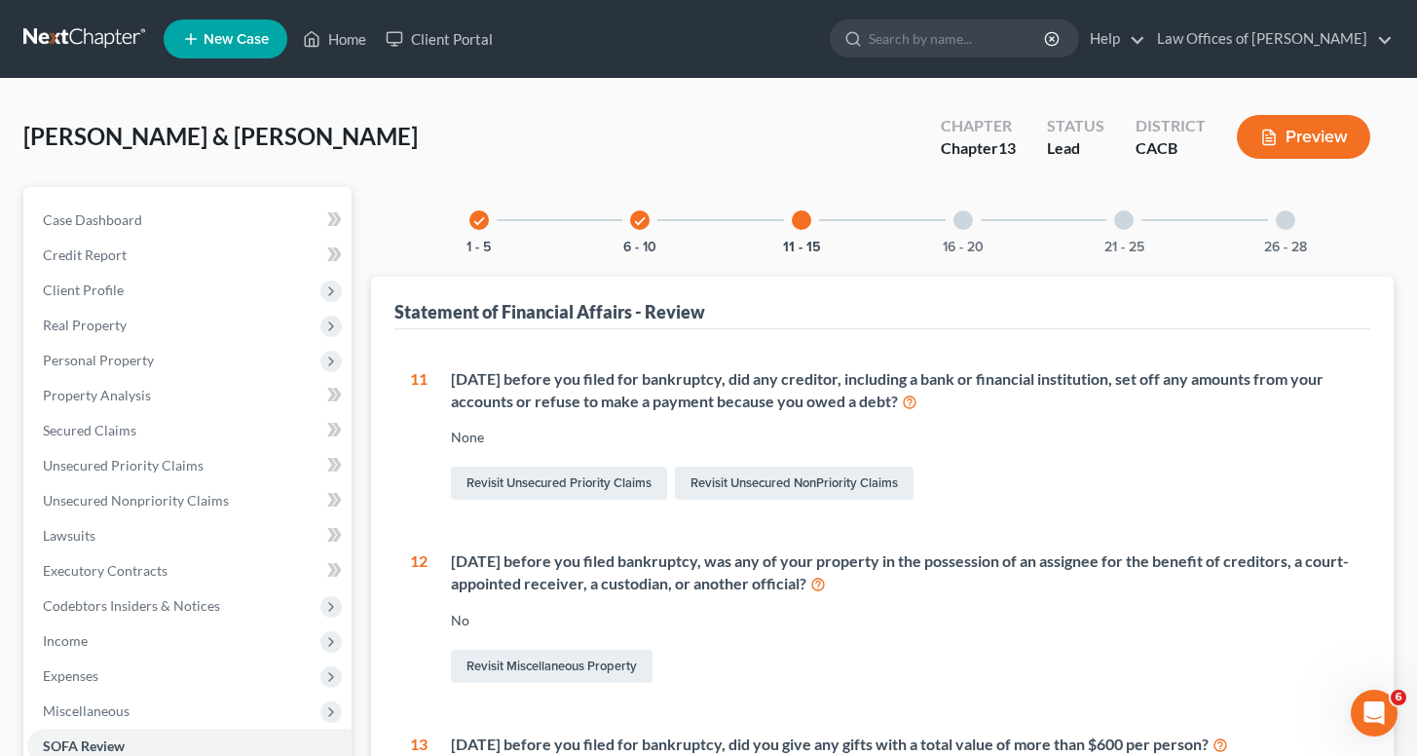
scroll to position [0, 0]
click at [639, 217] on icon "check" at bounding box center [640, 221] width 14 height 14
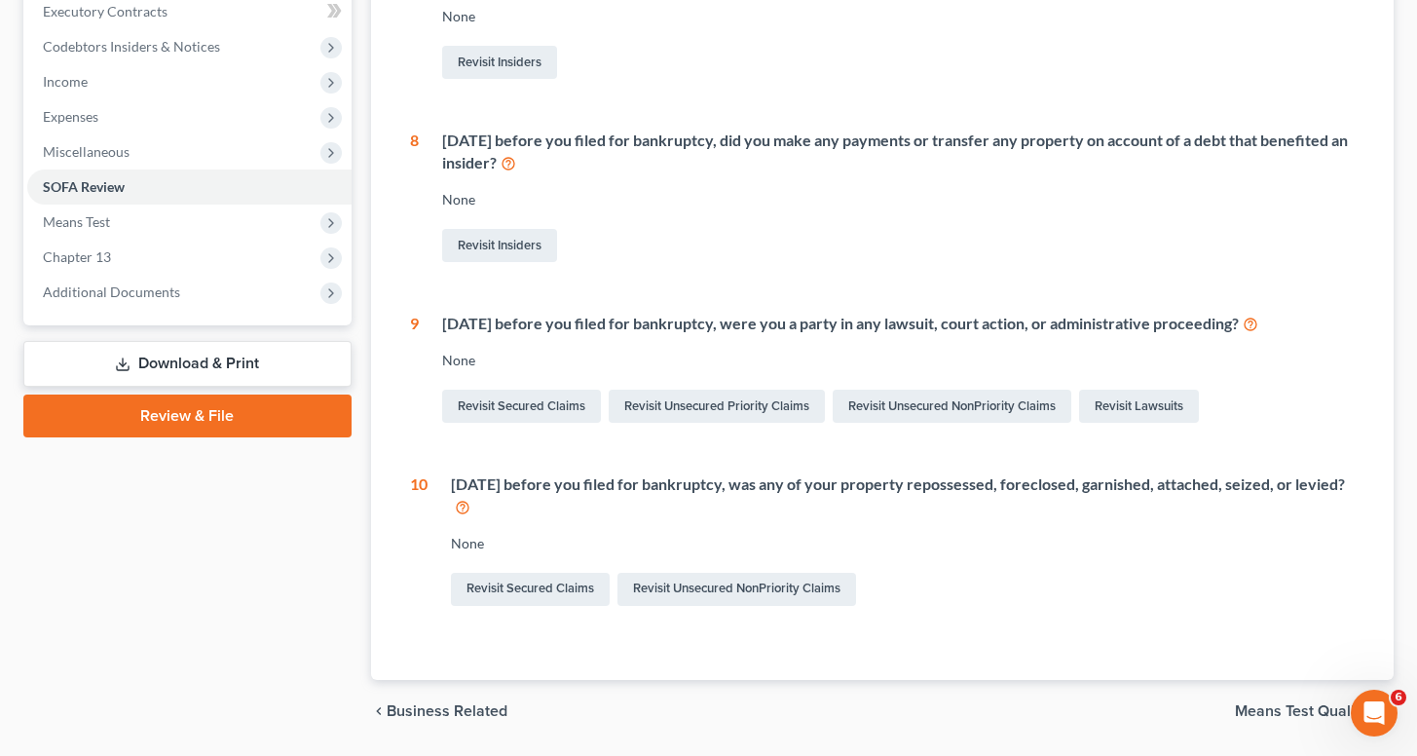
scroll to position [582, 0]
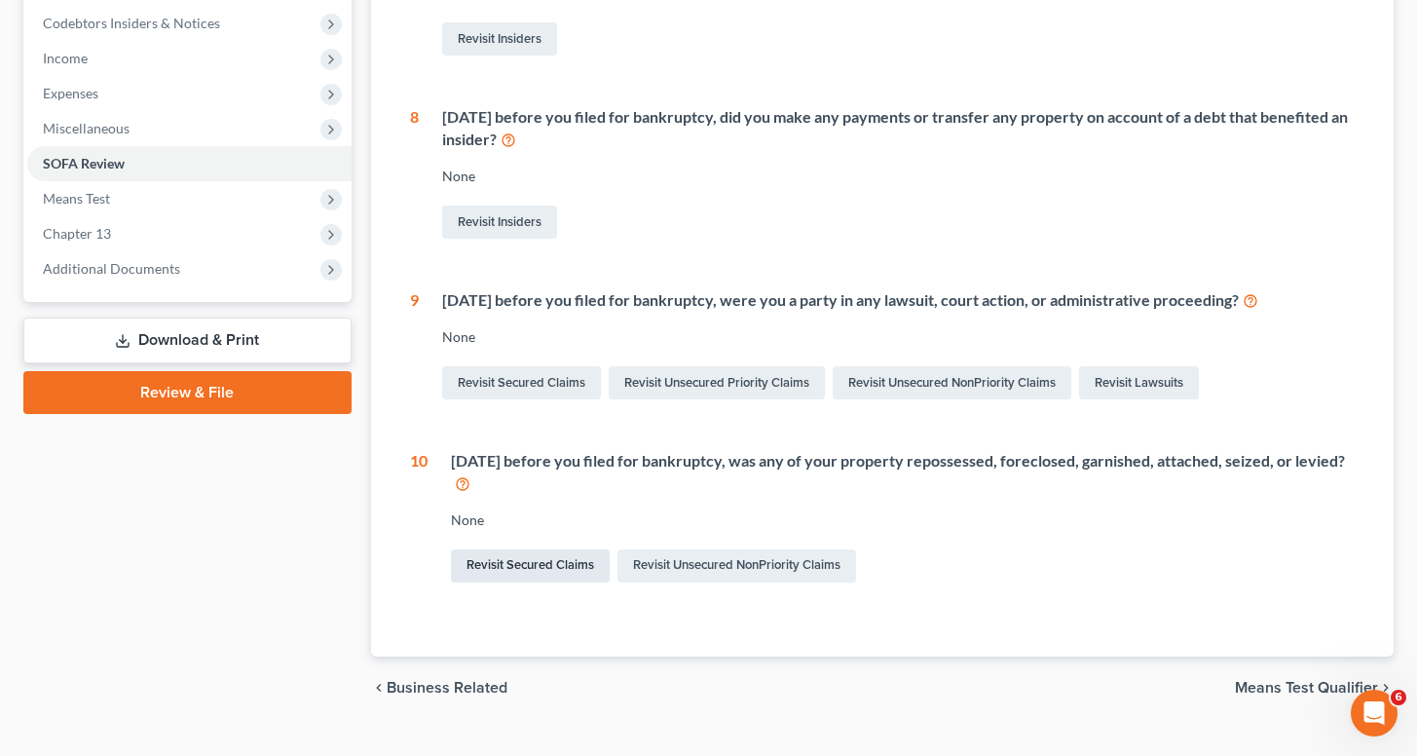
click at [558, 564] on link "Revisit Secured Claims" at bounding box center [530, 565] width 159 height 33
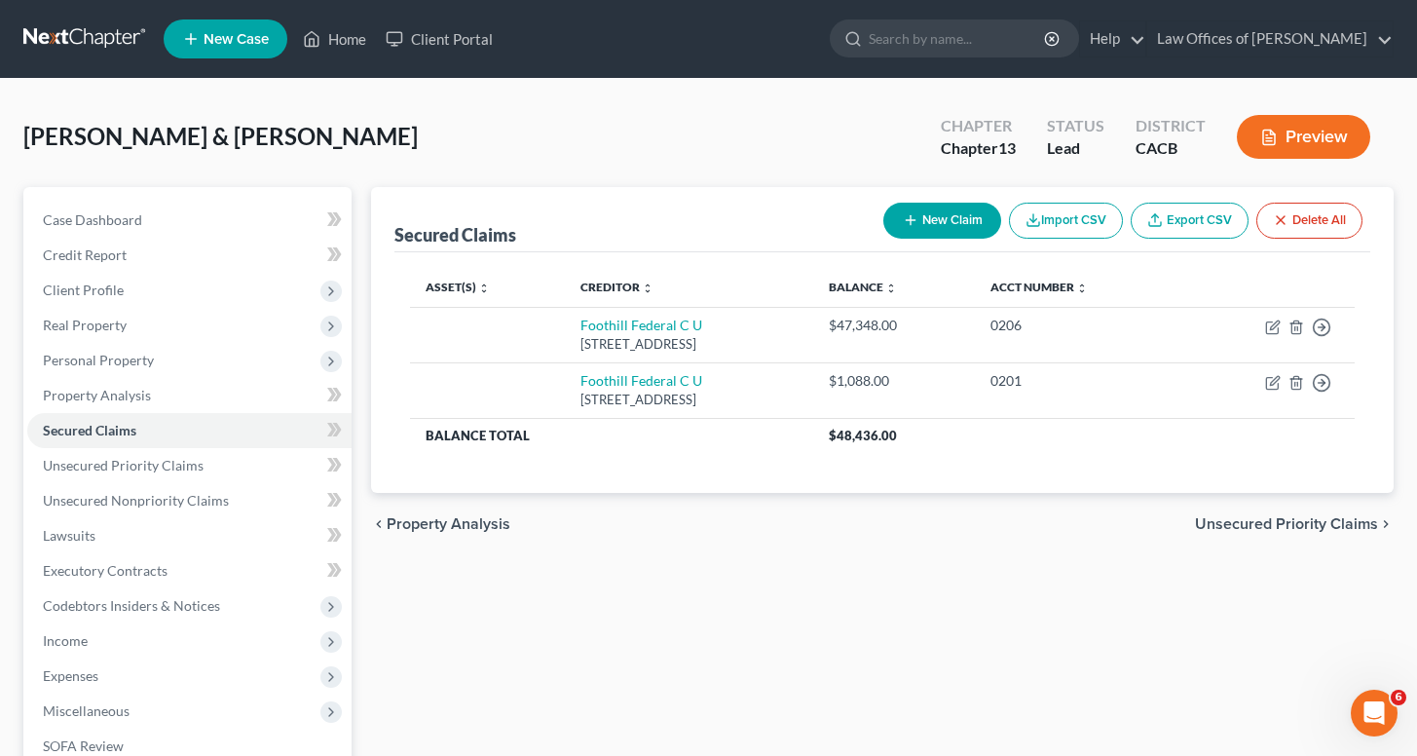
click at [898, 0] on nav "Home New Case Client Portal Law Offices of Terrence Fantauzzi legaljenngarcia@g…" at bounding box center [708, 39] width 1417 height 78
click at [137, 214] on span "Case Dashboard" at bounding box center [92, 219] width 99 height 17
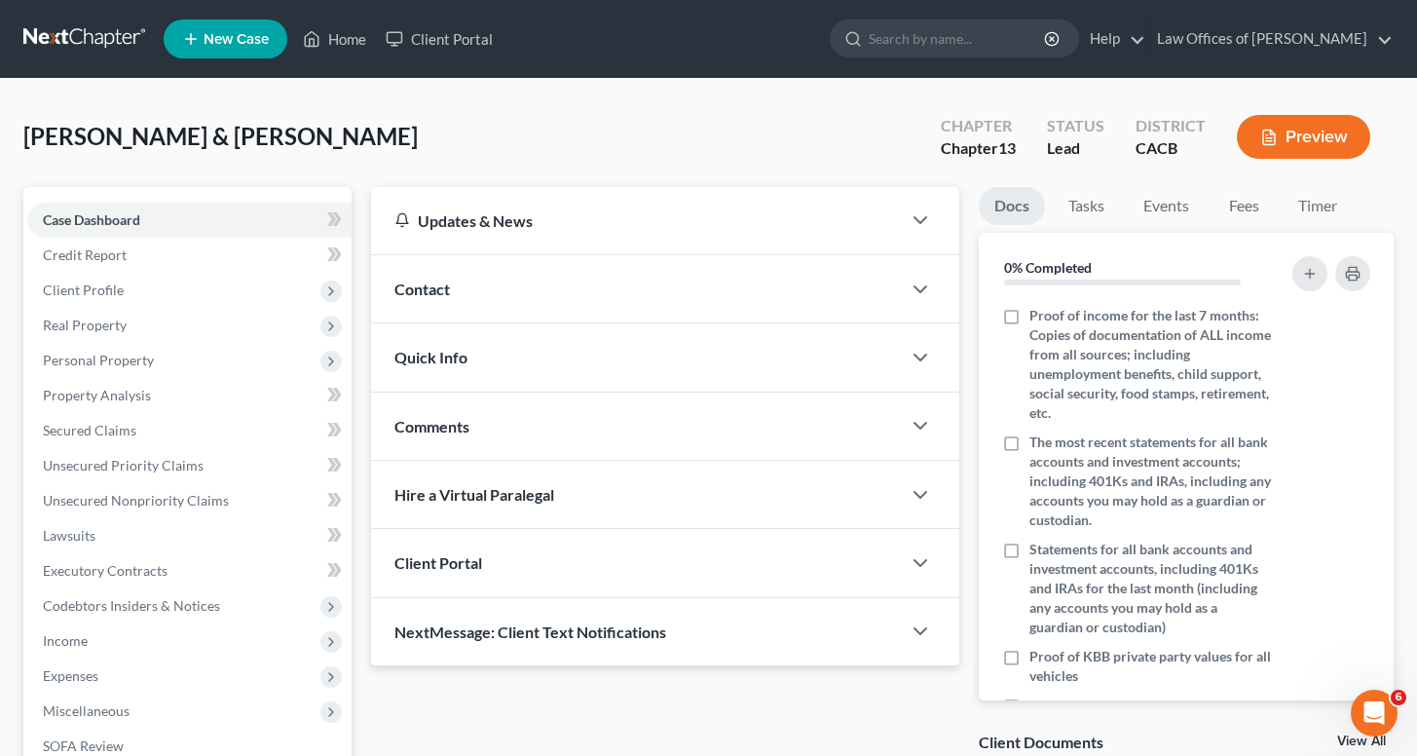
click at [459, 422] on span "Comments" at bounding box center [431, 426] width 75 height 19
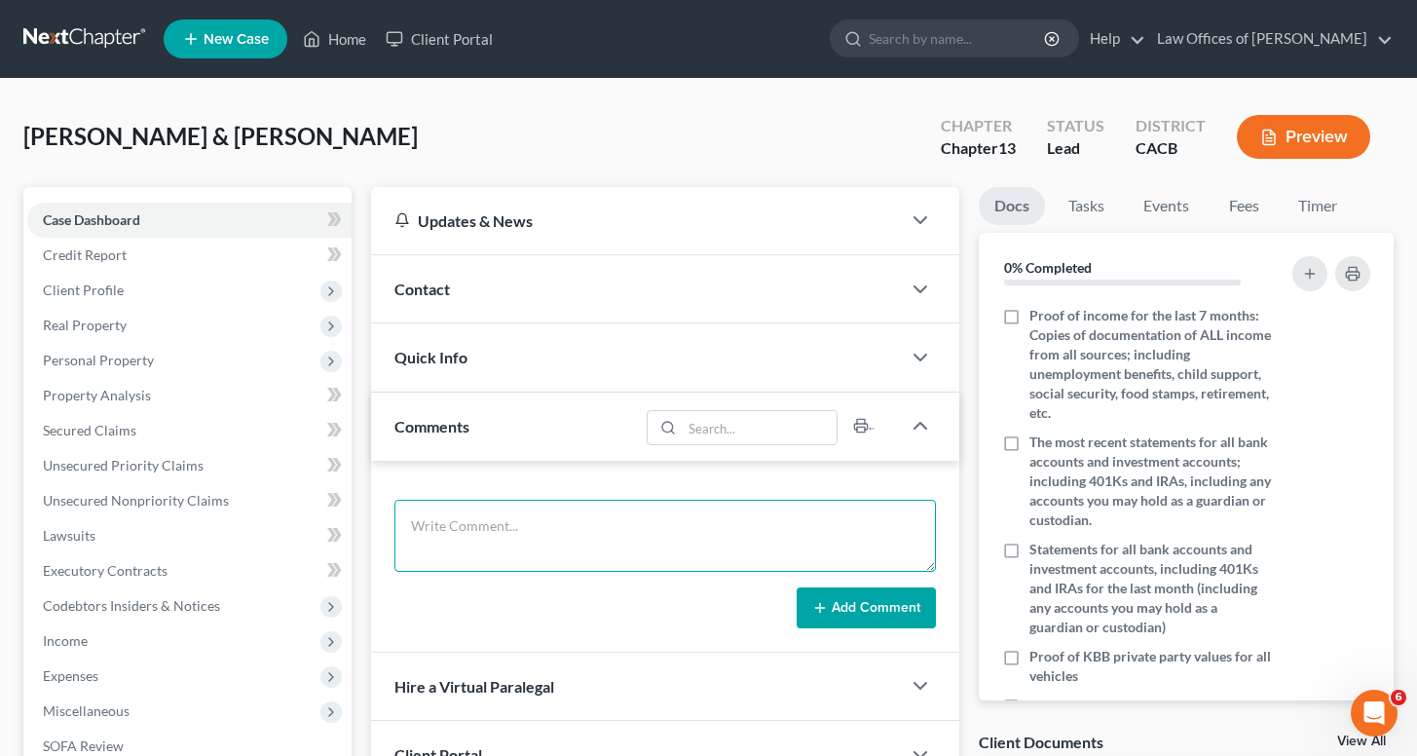
click at [475, 546] on textarea at bounding box center [664, 536] width 541 height 72
paste textarea "Hi Jennifer! My name is Jenn, and I am Terrence’s paralegal assigned to your ca…"
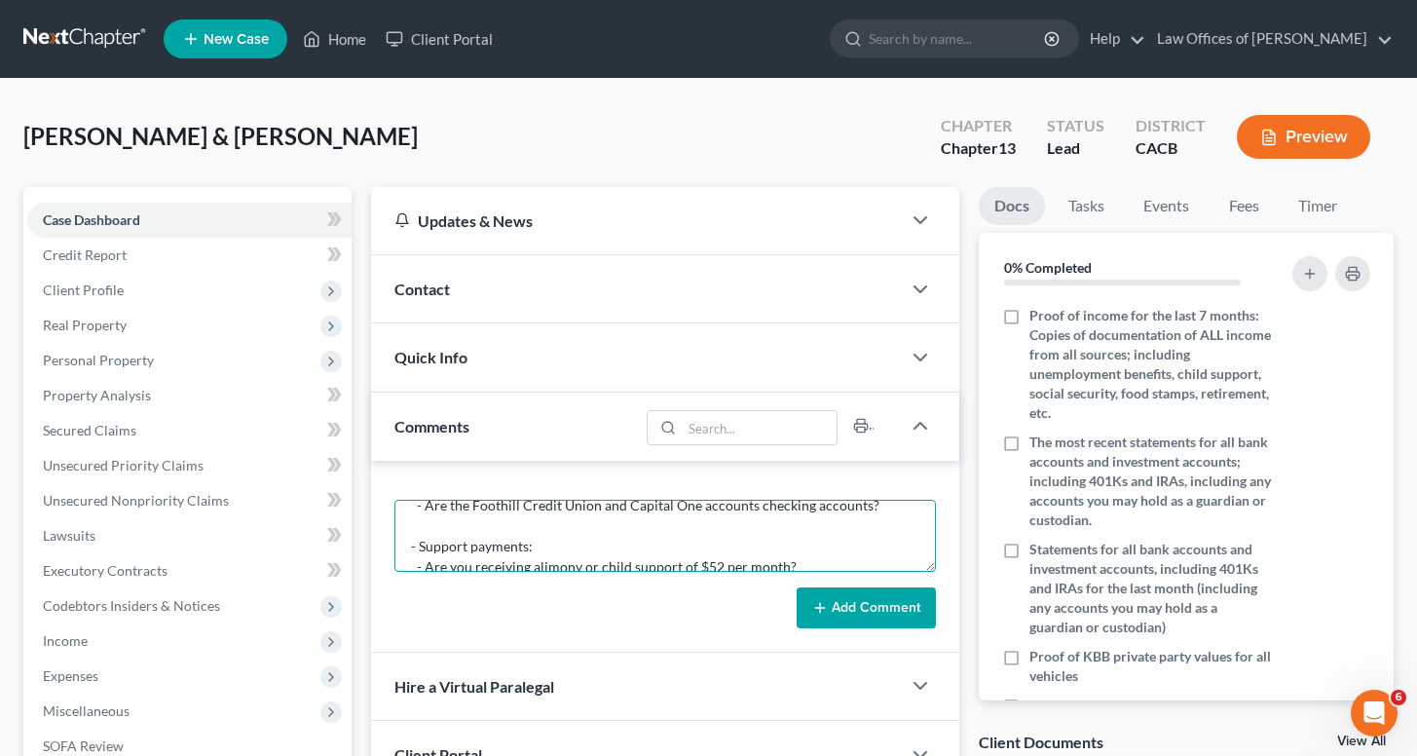
type textarea "Hi Jennifer! My name is Jenn, and I am Terrence’s paralegal assigned to your ca…"
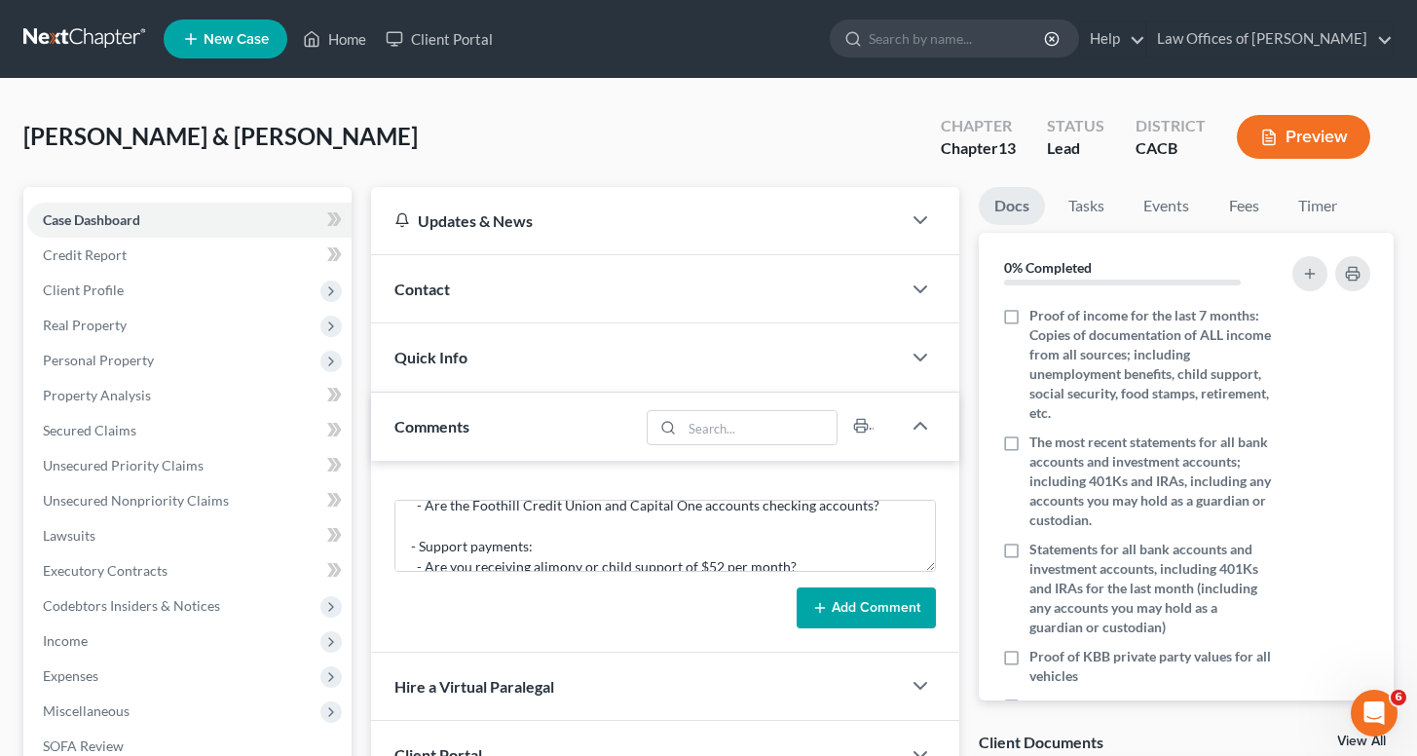
click at [882, 588] on button "Add Comment" at bounding box center [866, 607] width 139 height 41
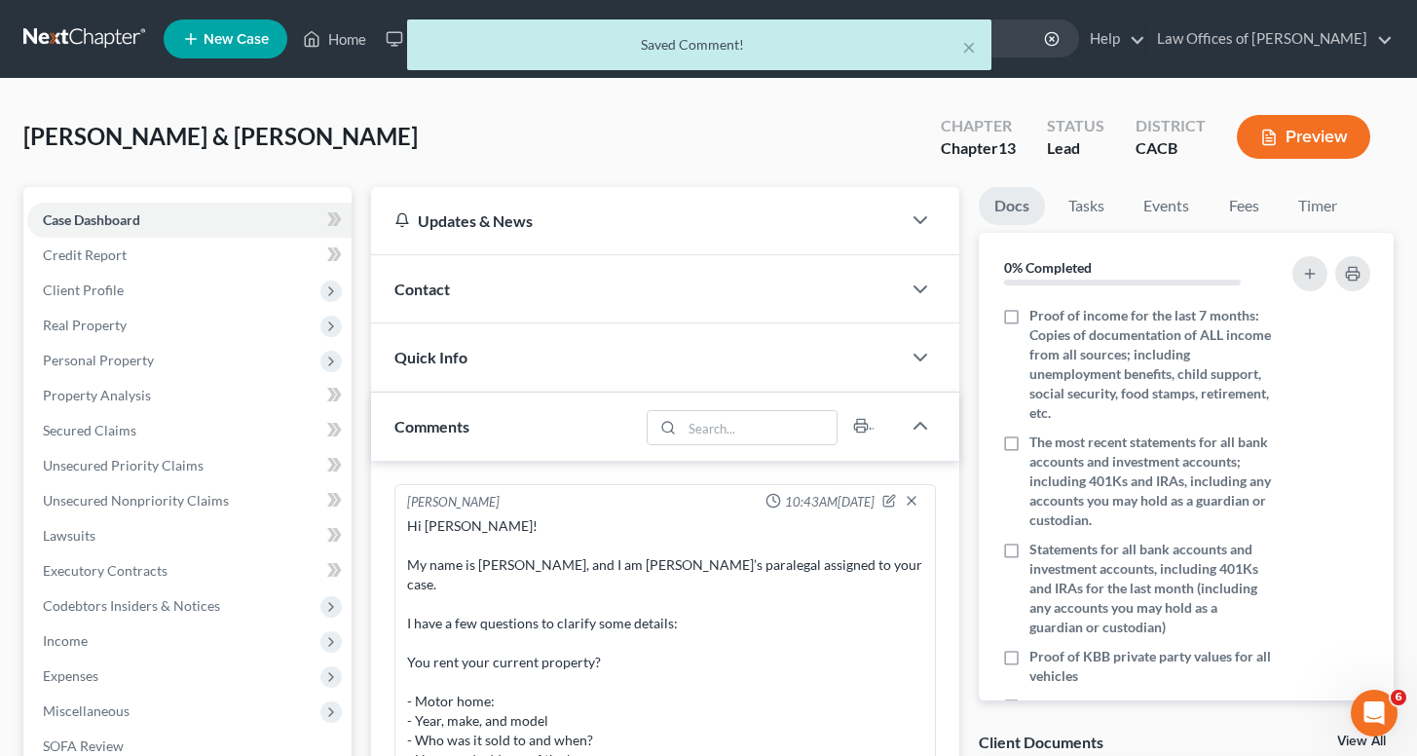
scroll to position [454, 0]
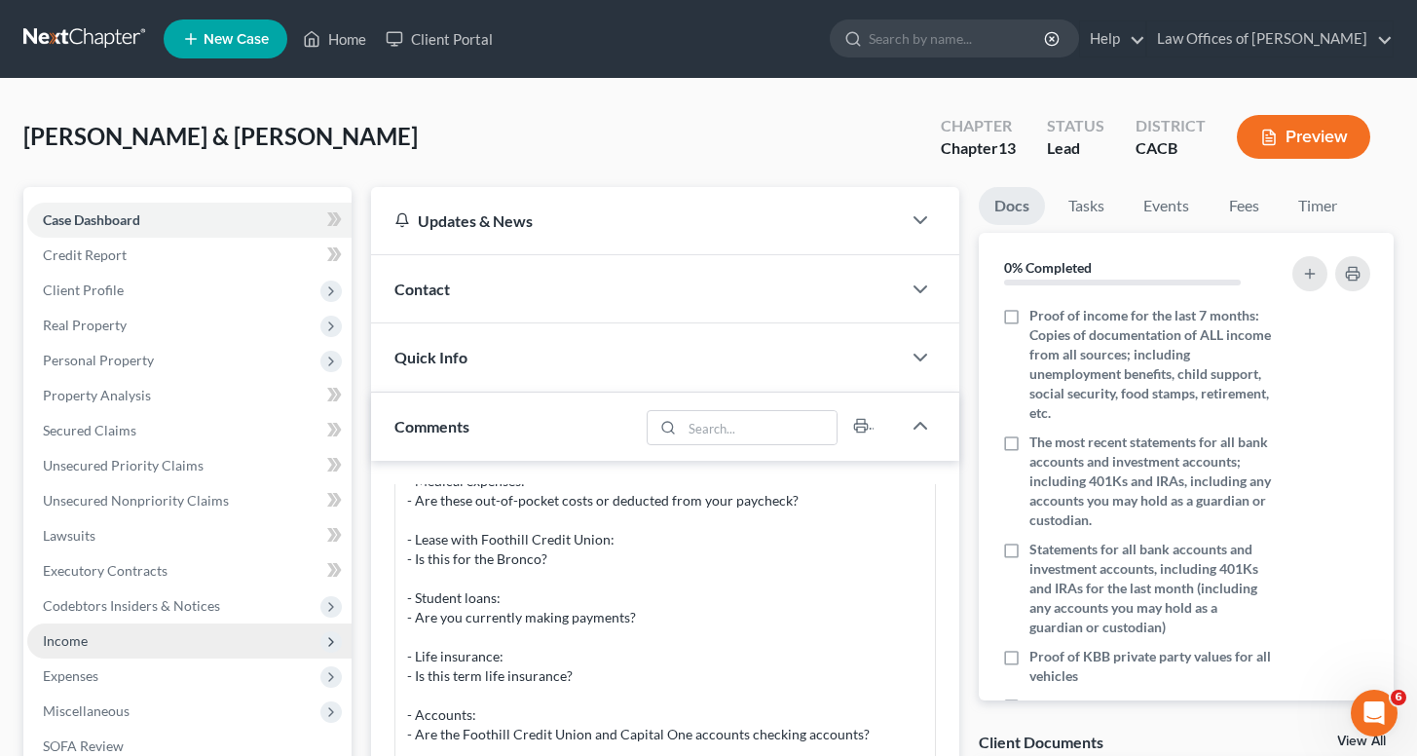
click at [167, 645] on span "Income" at bounding box center [189, 640] width 324 height 35
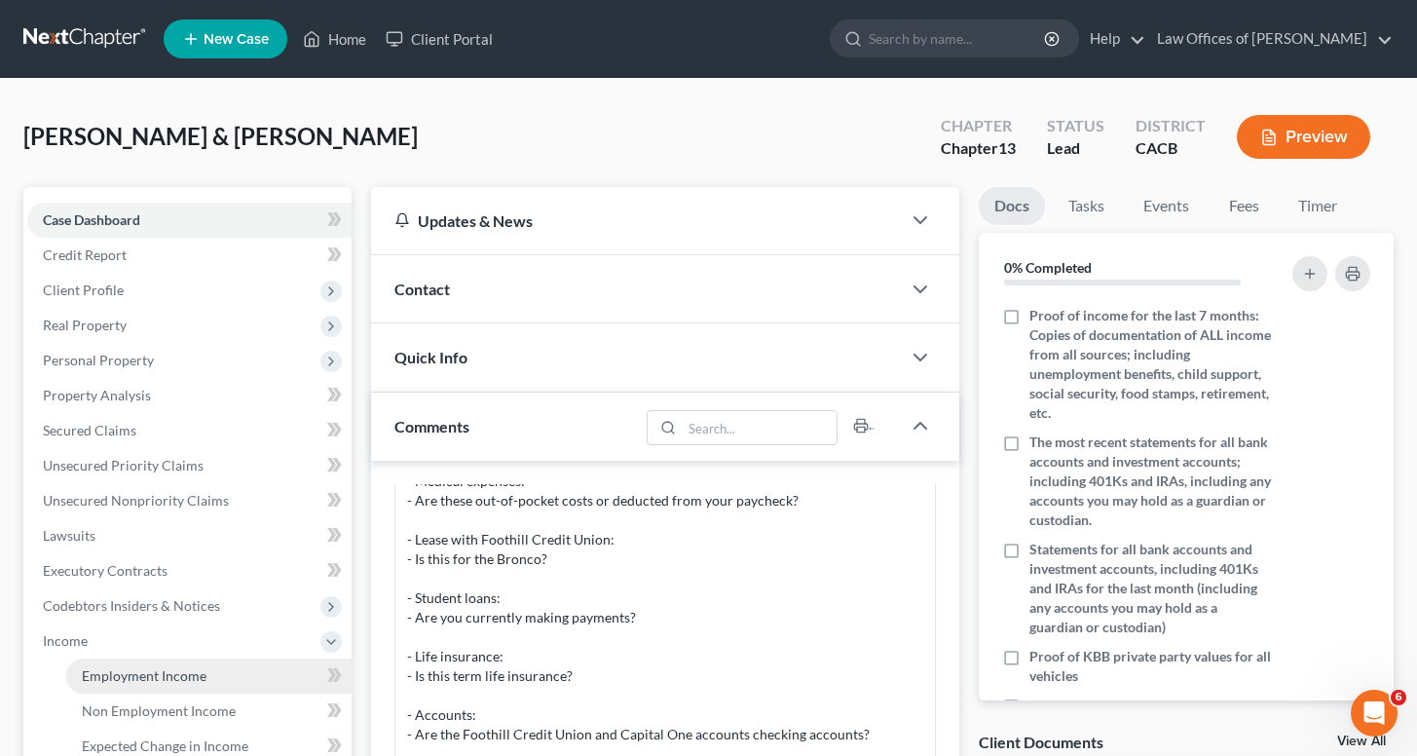
click at [192, 674] on span "Employment Income" at bounding box center [144, 675] width 125 height 17
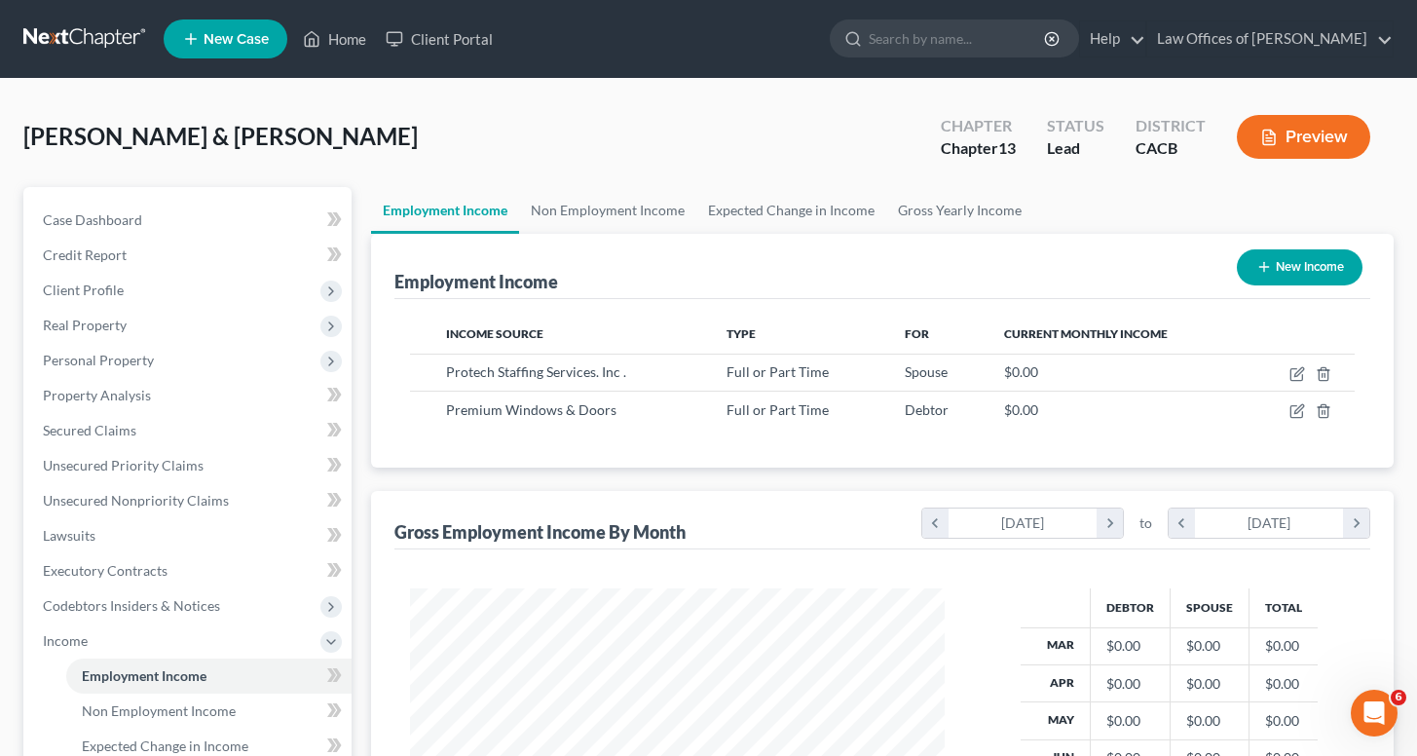
scroll to position [349, 575]
click at [620, 225] on link "Non Employment Income" at bounding box center [607, 210] width 177 height 47
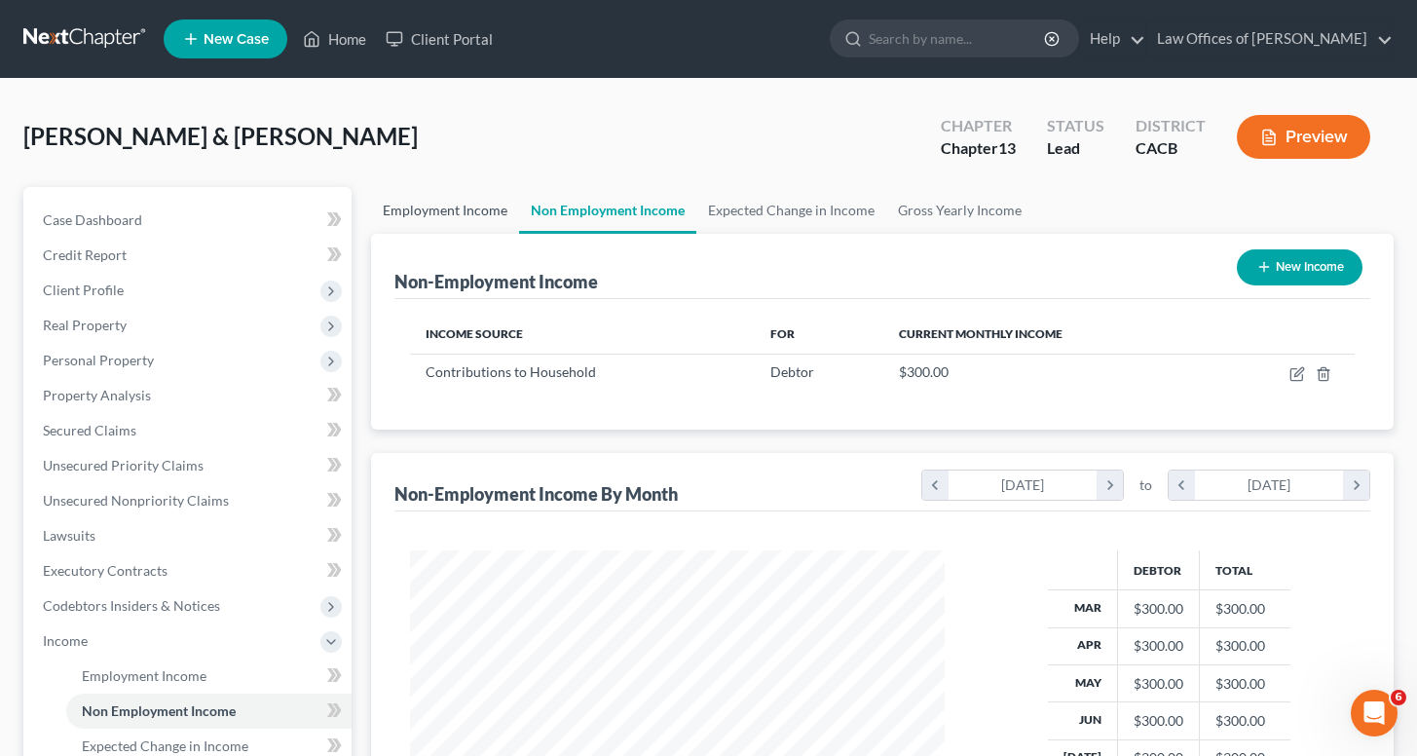
scroll to position [349, 575]
click at [445, 212] on link "Employment Income" at bounding box center [445, 210] width 148 height 47
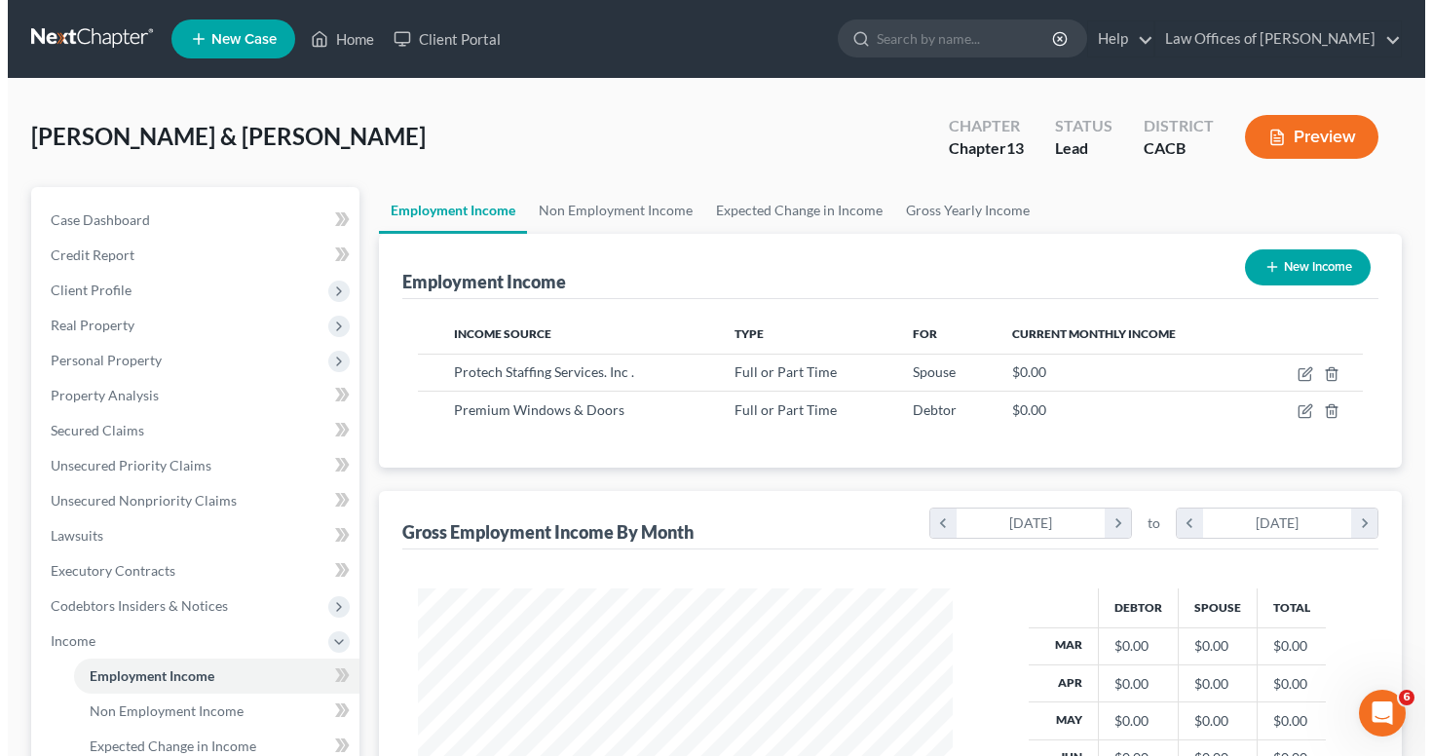
scroll to position [349, 575]
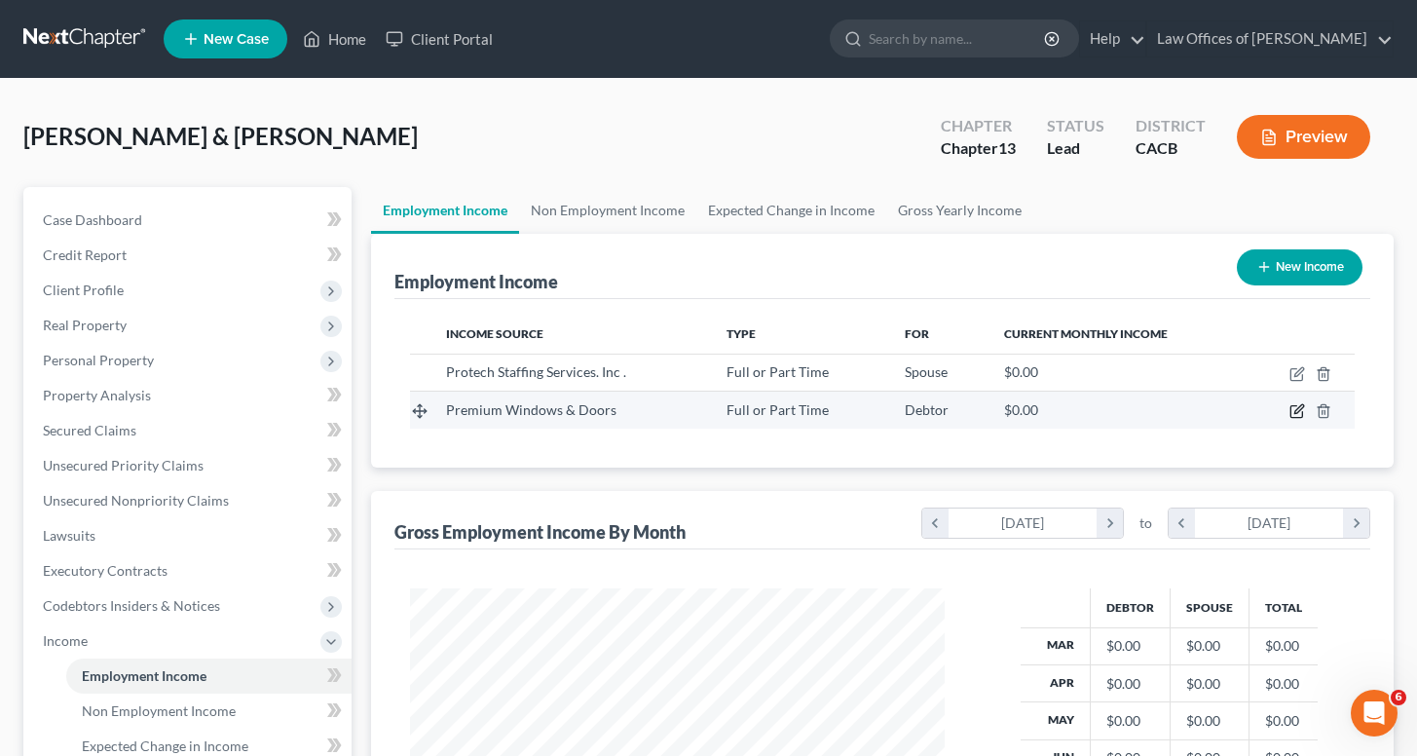
click at [1299, 417] on icon "button" at bounding box center [1297, 411] width 16 height 16
select select "0"
select select "4"
select select "2"
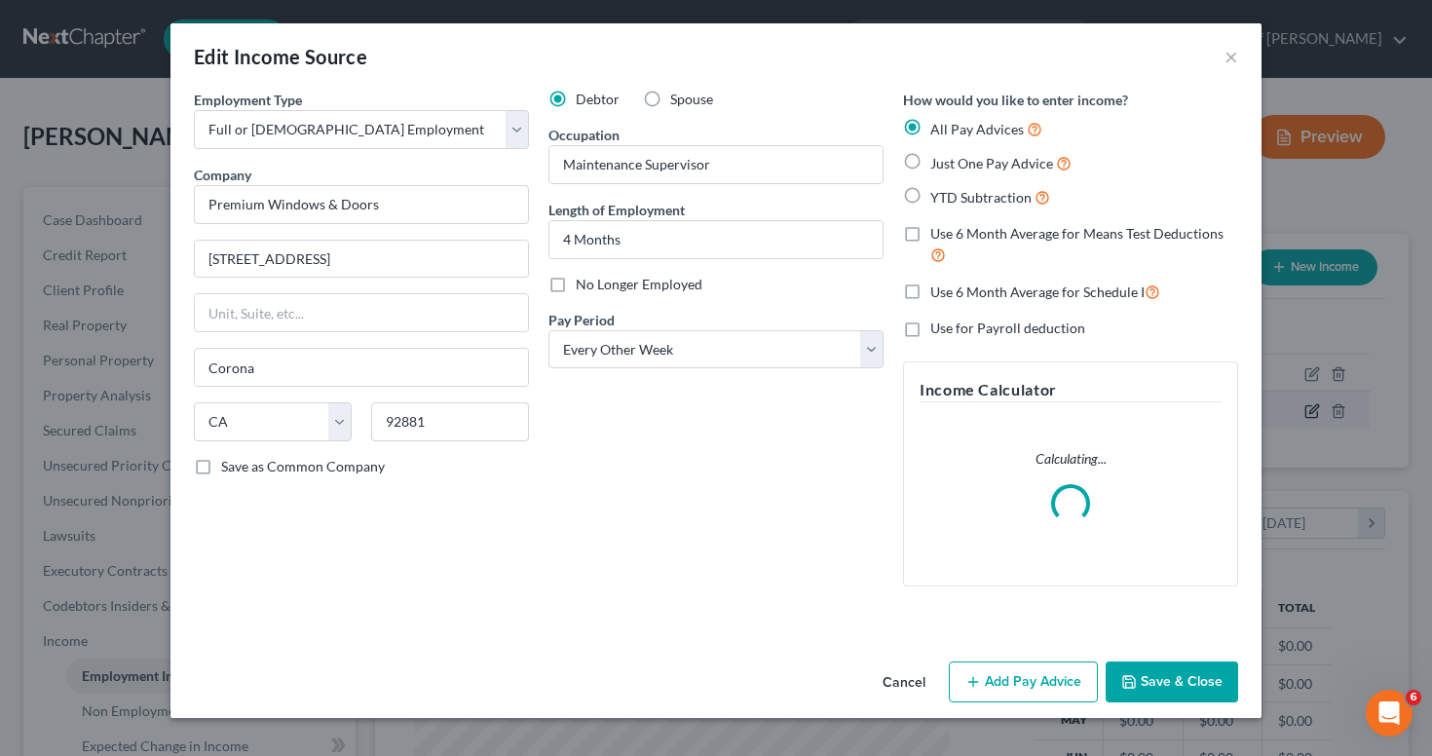
scroll to position [349, 580]
click at [446, 473] on div "Save as Common Company" at bounding box center [361, 466] width 335 height 19
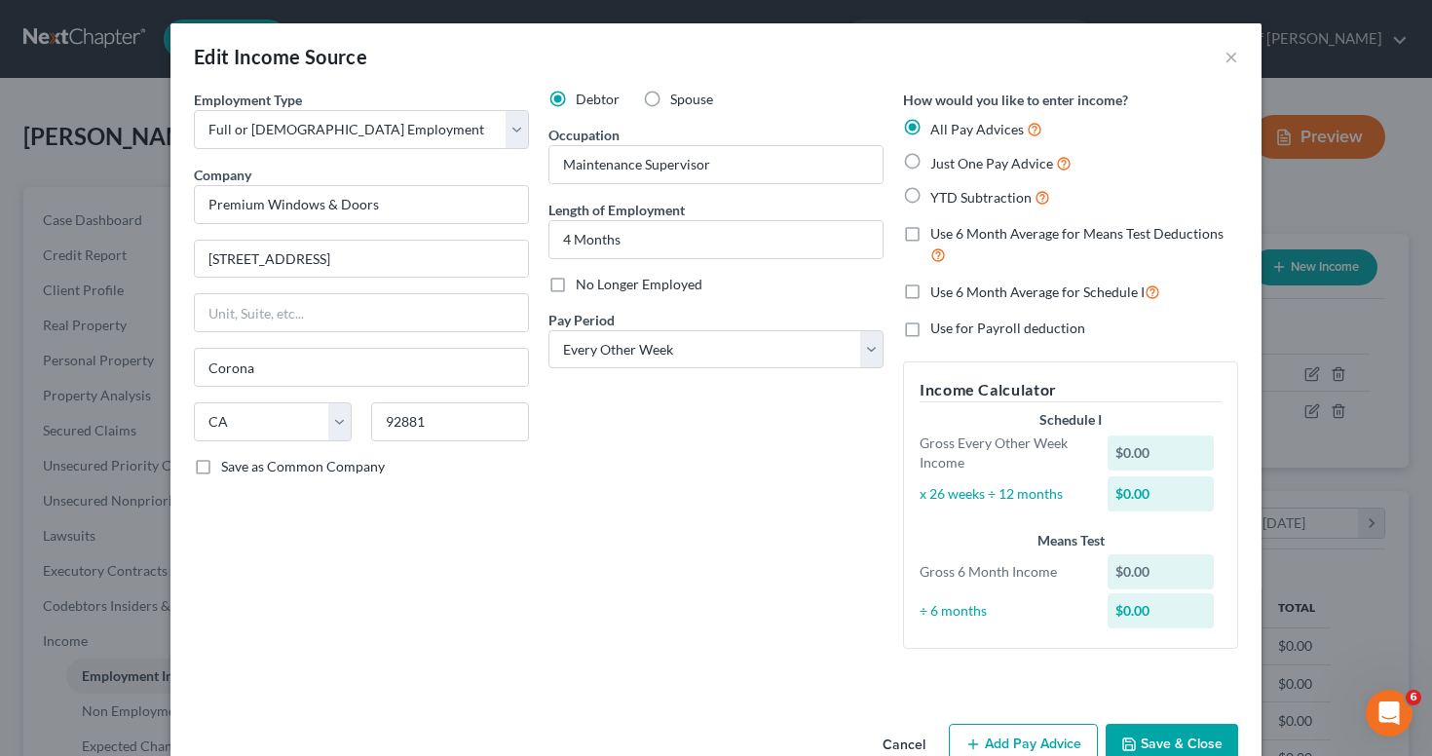
click at [979, 209] on div "How would you like to enter income? All Pay Advices Just One Pay Advice YTD Sub…" at bounding box center [1070, 377] width 354 height 575
click at [974, 196] on span "YTD Subtraction" at bounding box center [980, 197] width 101 height 17
click at [950, 196] on input "YTD Subtraction" at bounding box center [944, 192] width 13 height 13
radio input "true"
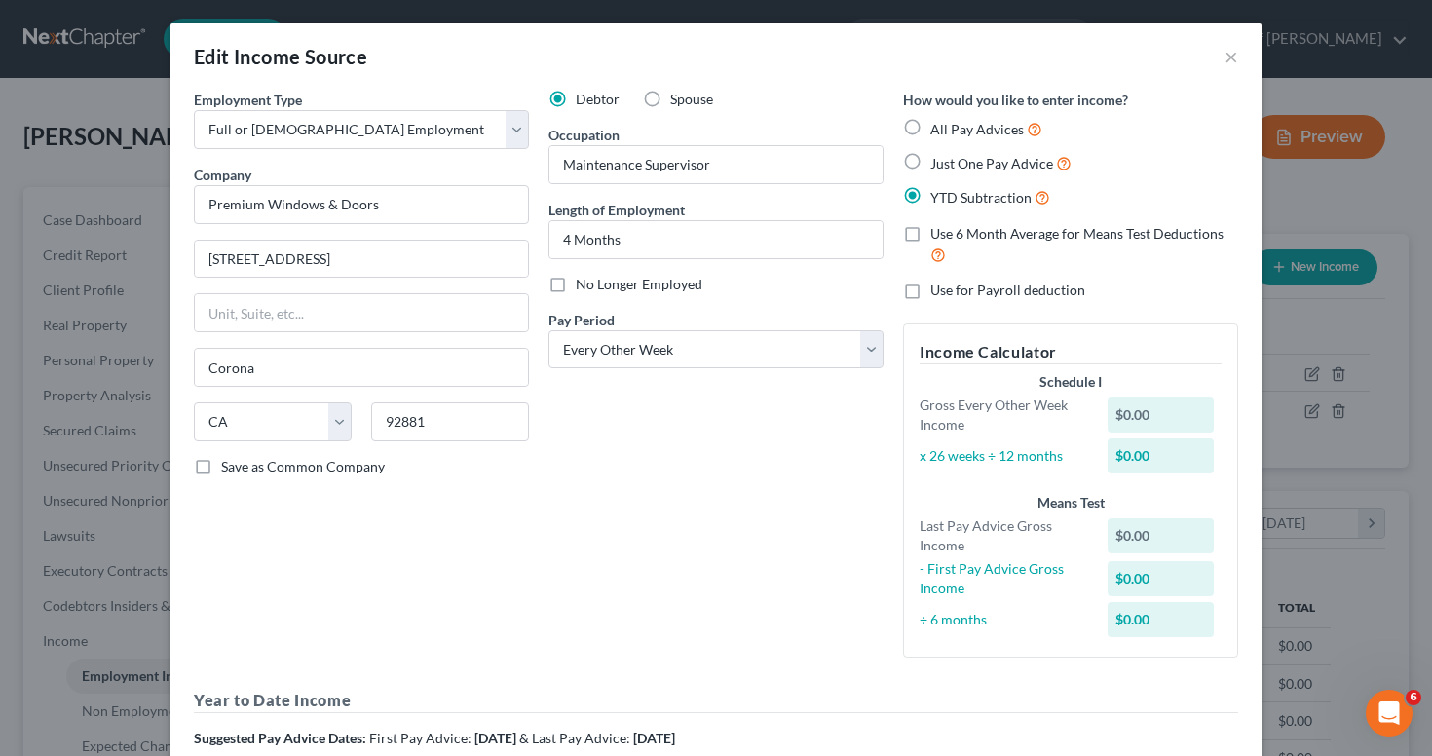
click at [570, 533] on div "Debtor Spouse Occupation Maintenance Supervisor Length of Employment 4 Months N…" at bounding box center [716, 381] width 354 height 583
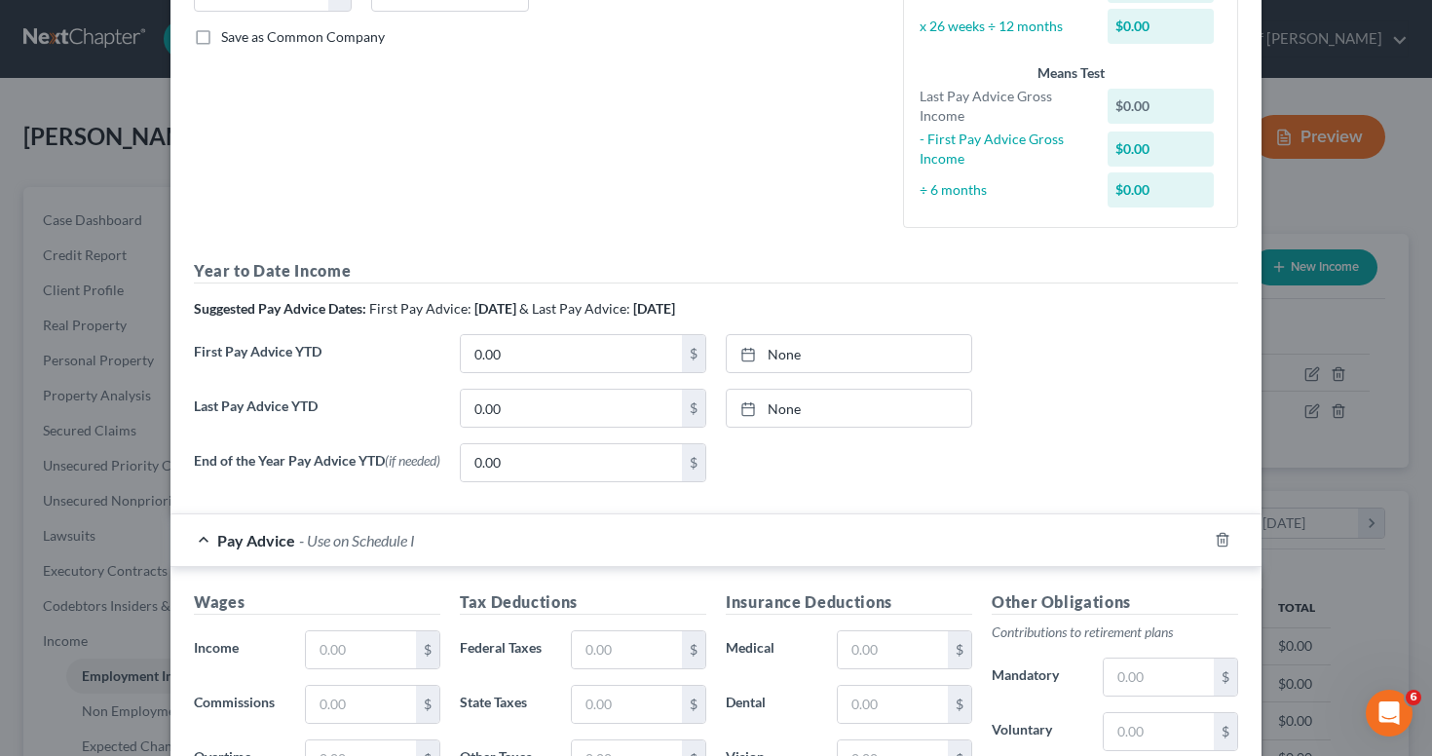
scroll to position [430, 0]
click at [491, 348] on input "0.00" at bounding box center [571, 352] width 221 height 37
paste input "1,634.8"
type input "1,634.80"
click at [767, 352] on link "None" at bounding box center [848, 352] width 244 height 37
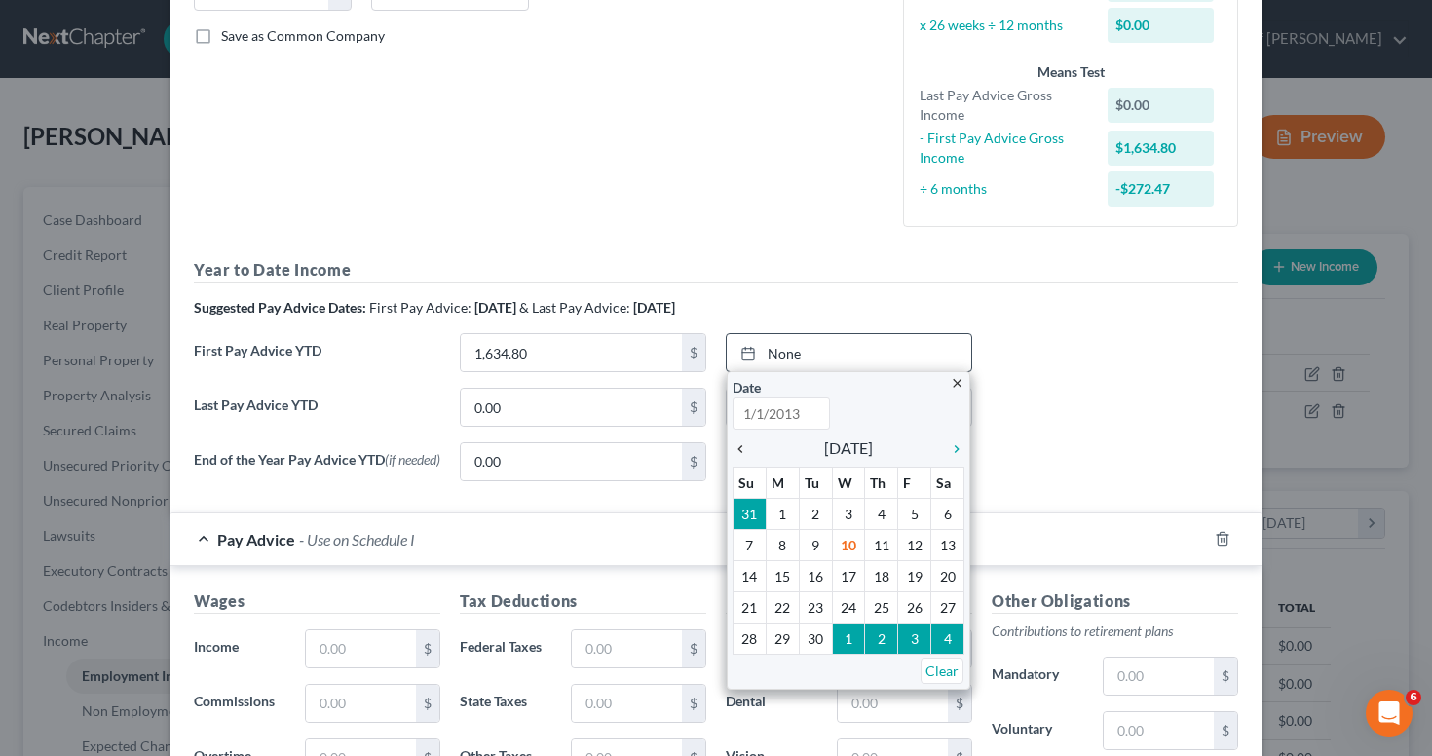
type input "9/10/2025"
click at [741, 442] on icon "chevron_left" at bounding box center [744, 449] width 25 height 16
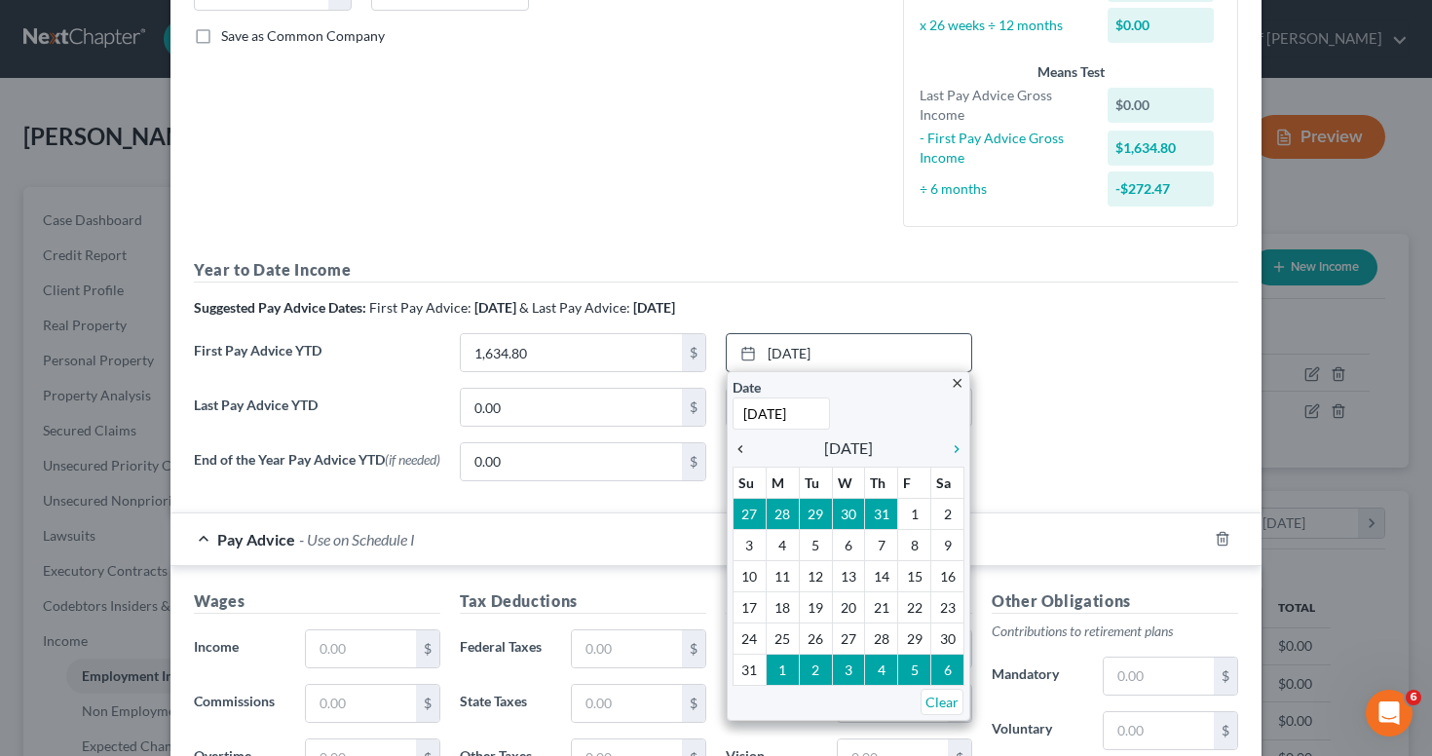
click at [741, 442] on icon "chevron_left" at bounding box center [744, 449] width 25 height 16
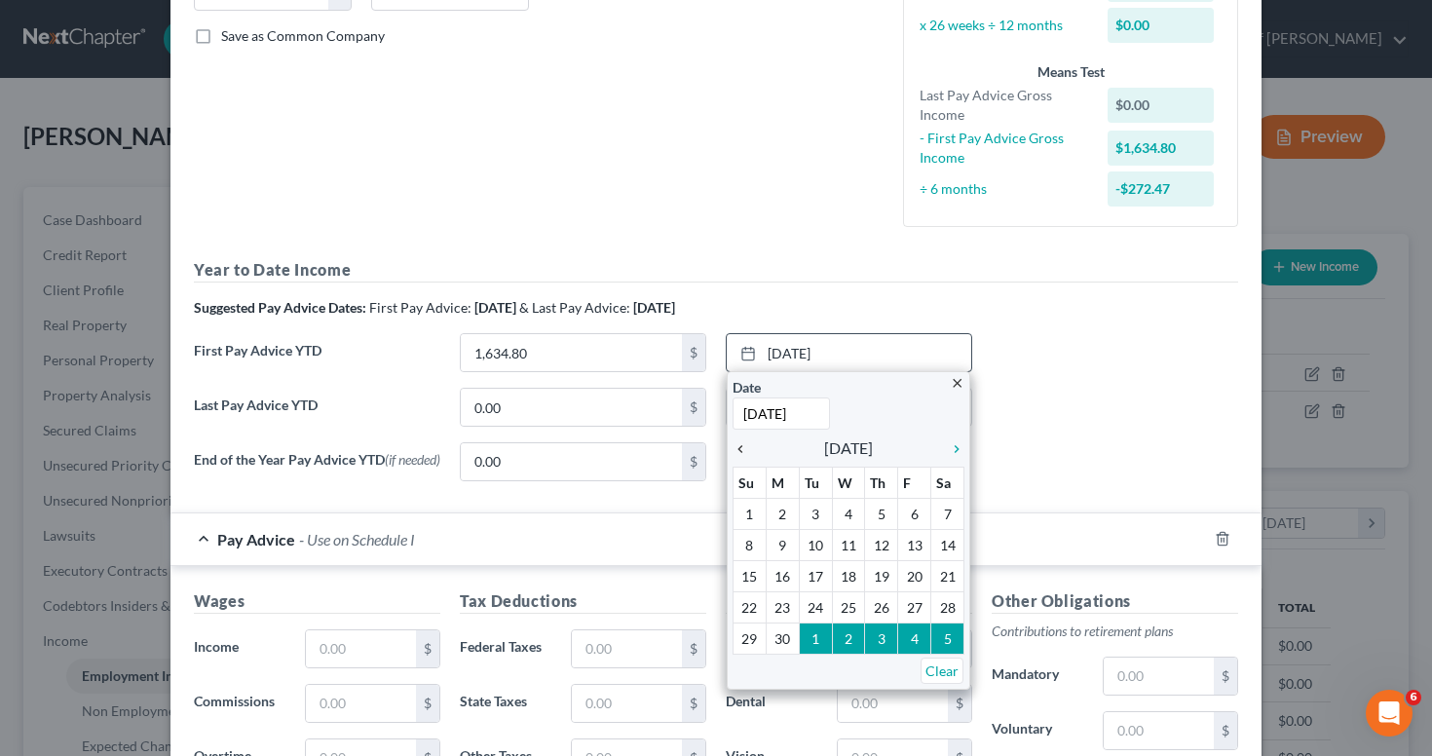
click at [741, 442] on icon "chevron_left" at bounding box center [744, 449] width 25 height 16
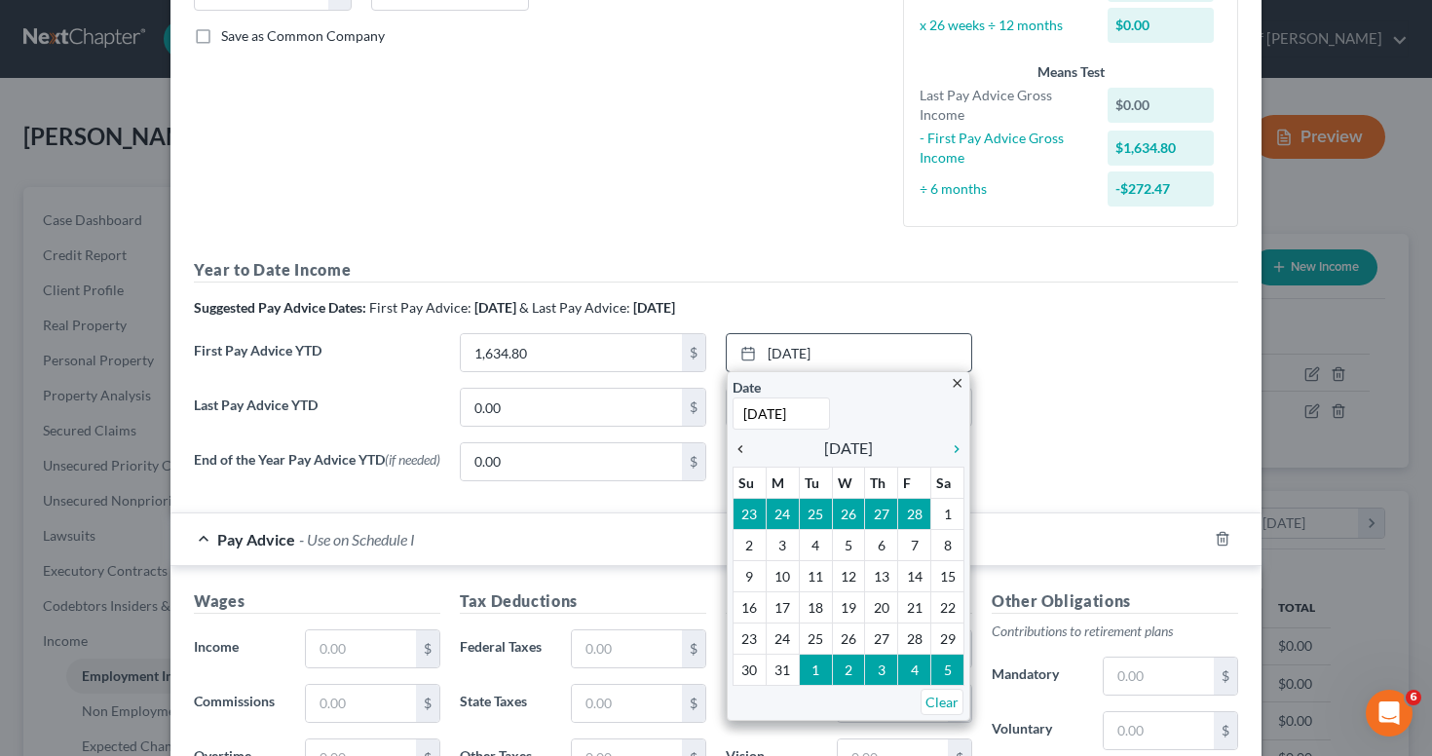
click at [741, 442] on icon "chevron_left" at bounding box center [744, 449] width 25 height 16
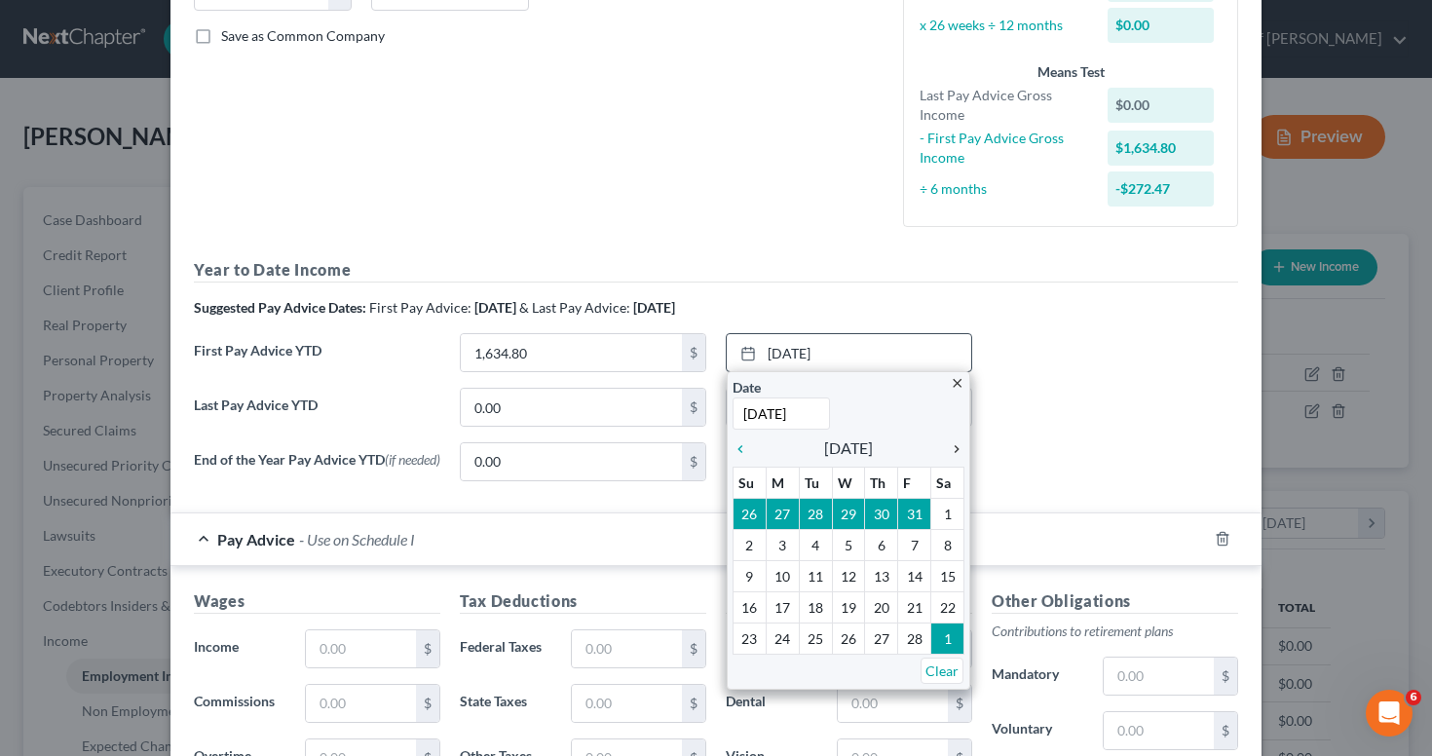
click at [942, 447] on icon "chevron_right" at bounding box center [951, 449] width 25 height 16
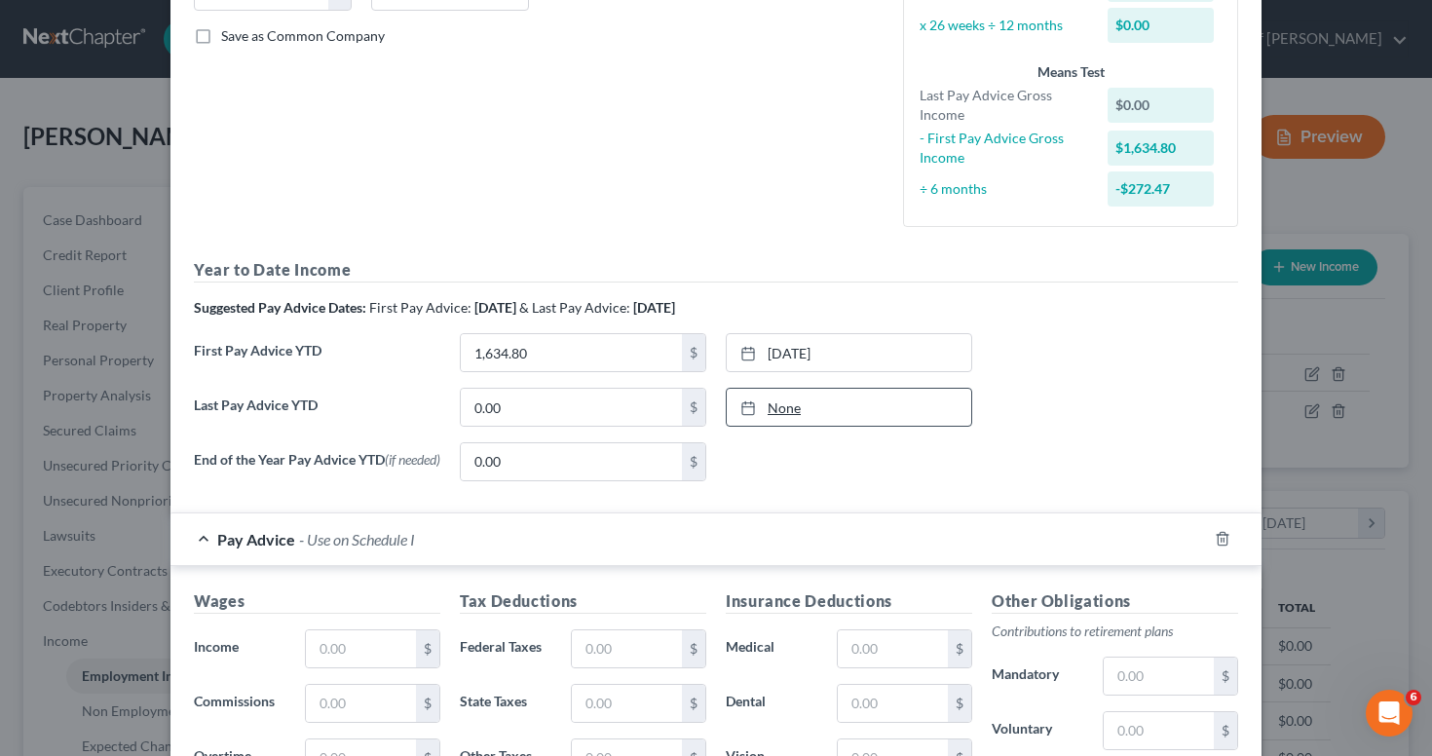
click at [801, 405] on link "None" at bounding box center [848, 407] width 244 height 37
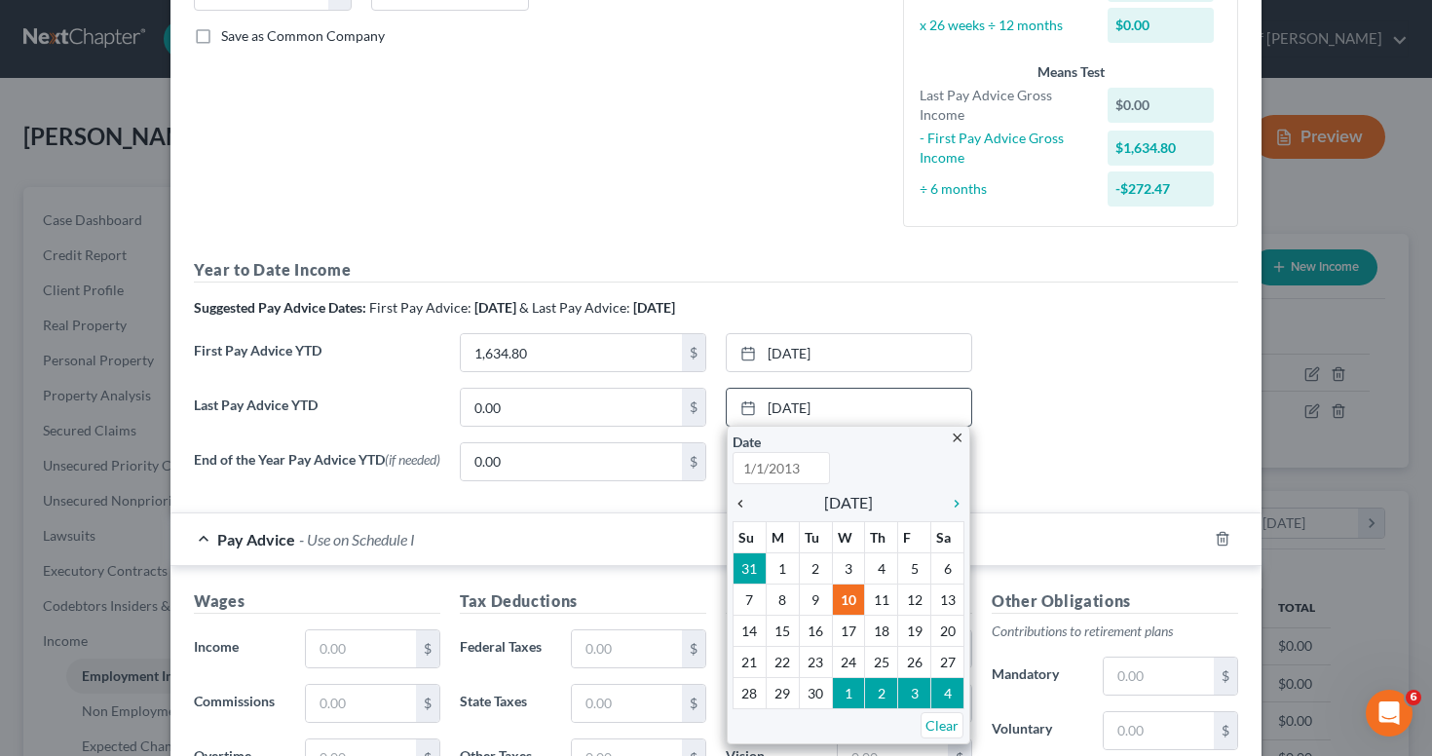
type input "9/10/2025"
click at [737, 496] on icon "chevron_left" at bounding box center [744, 504] width 25 height 16
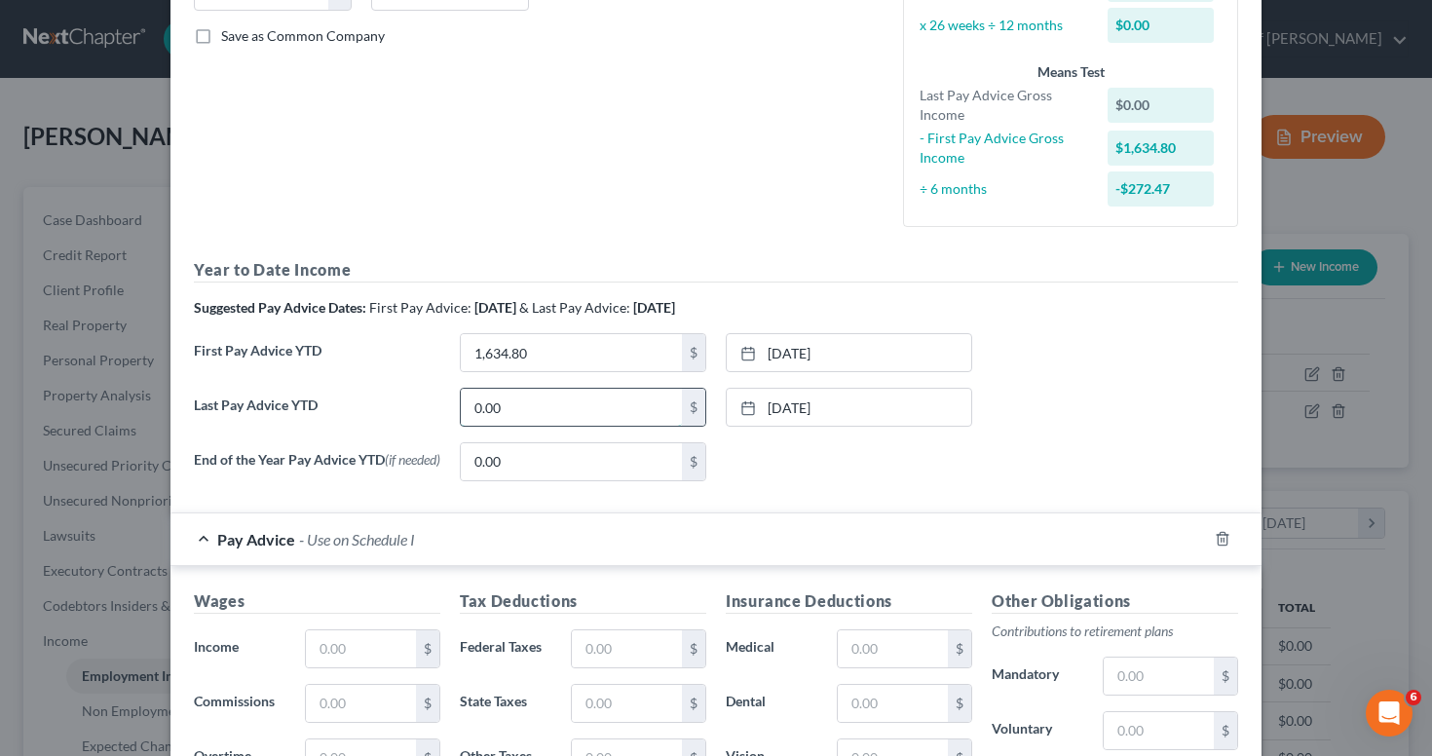
click at [575, 412] on input "0.00" at bounding box center [571, 407] width 221 height 37
paste input "42,005.84"
type input "42,005.84"
click at [1075, 466] on div "End of the Year Pay Advice YTD (if needed) 0.00 $ None close Date Time chevron_…" at bounding box center [715, 469] width 1063 height 55
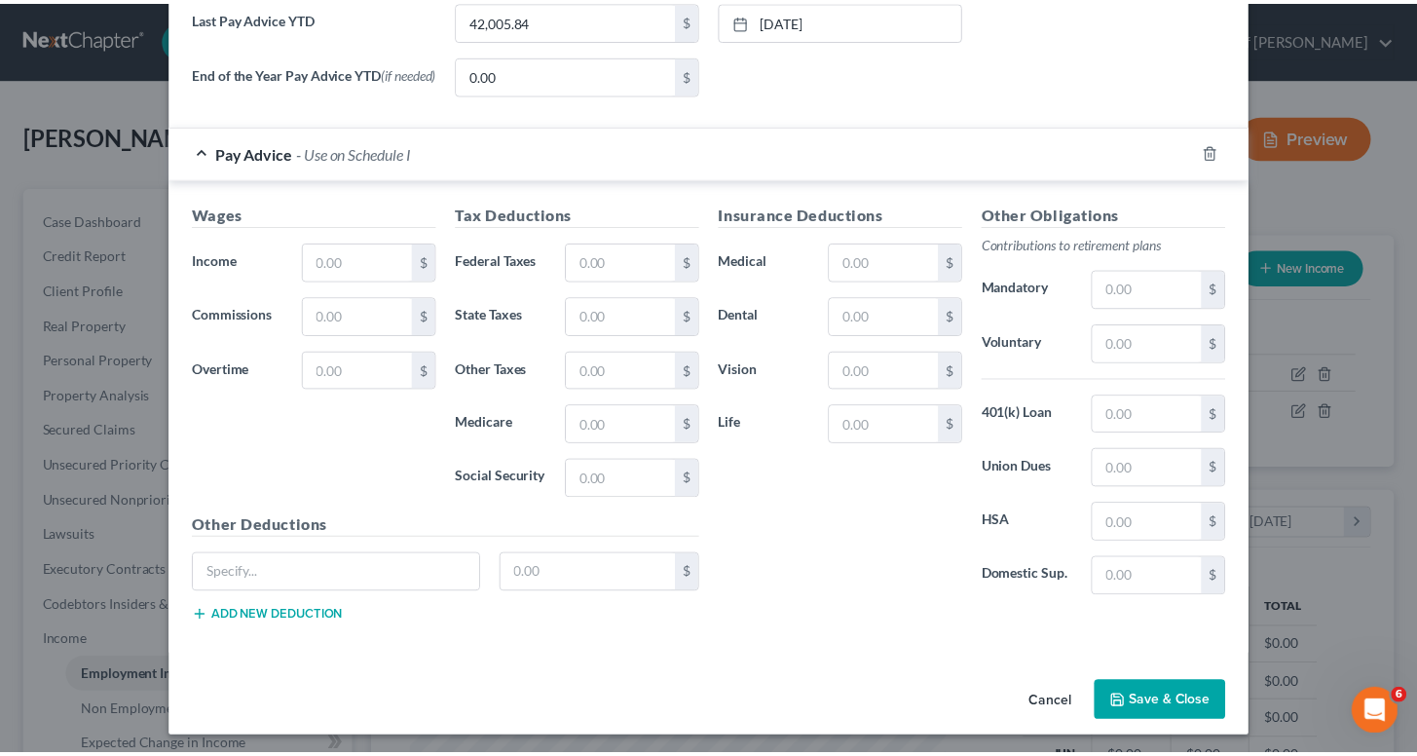
scroll to position [824, 0]
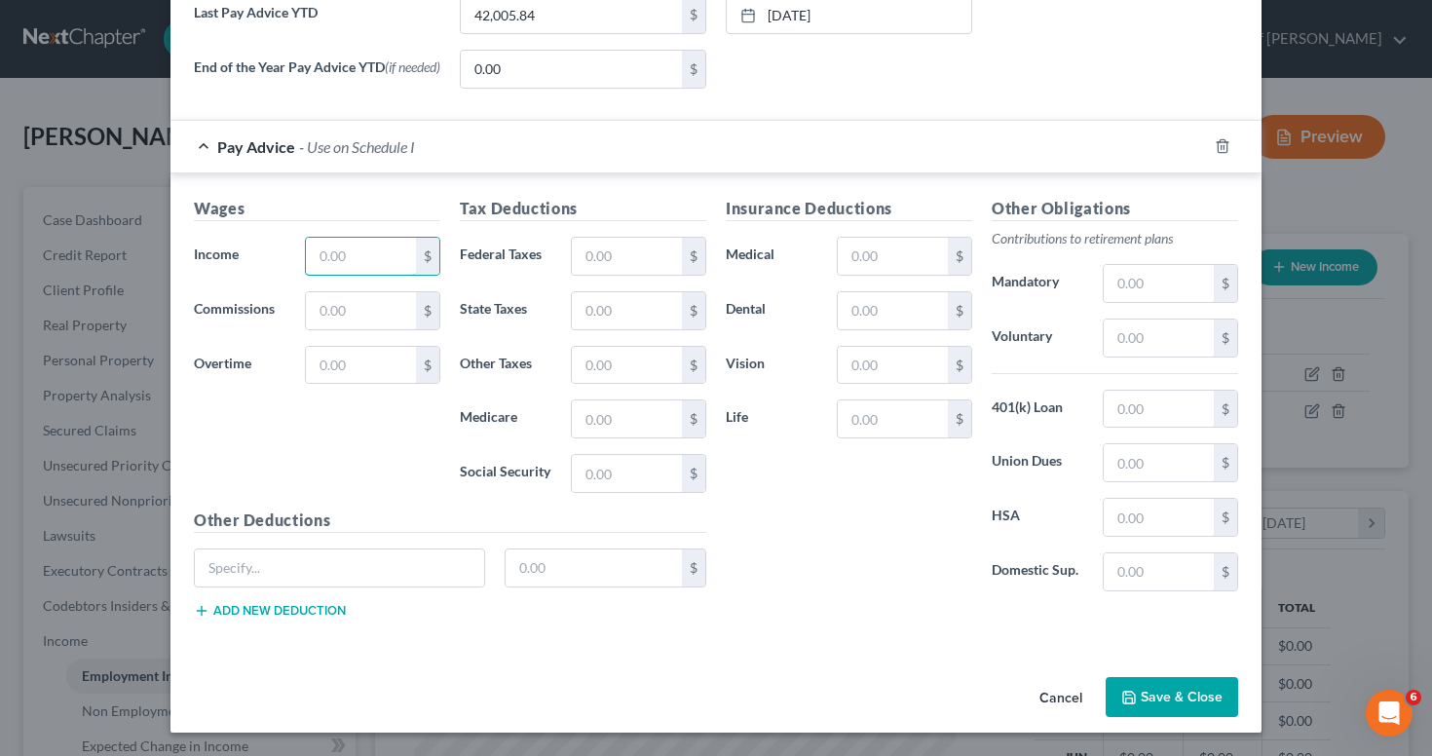
click at [347, 255] on input "text" at bounding box center [361, 256] width 110 height 37
type input "2,942.64"
click at [659, 256] on input "text" at bounding box center [627, 256] width 110 height 37
type input "89"
click at [620, 420] on input "text" at bounding box center [627, 418] width 110 height 37
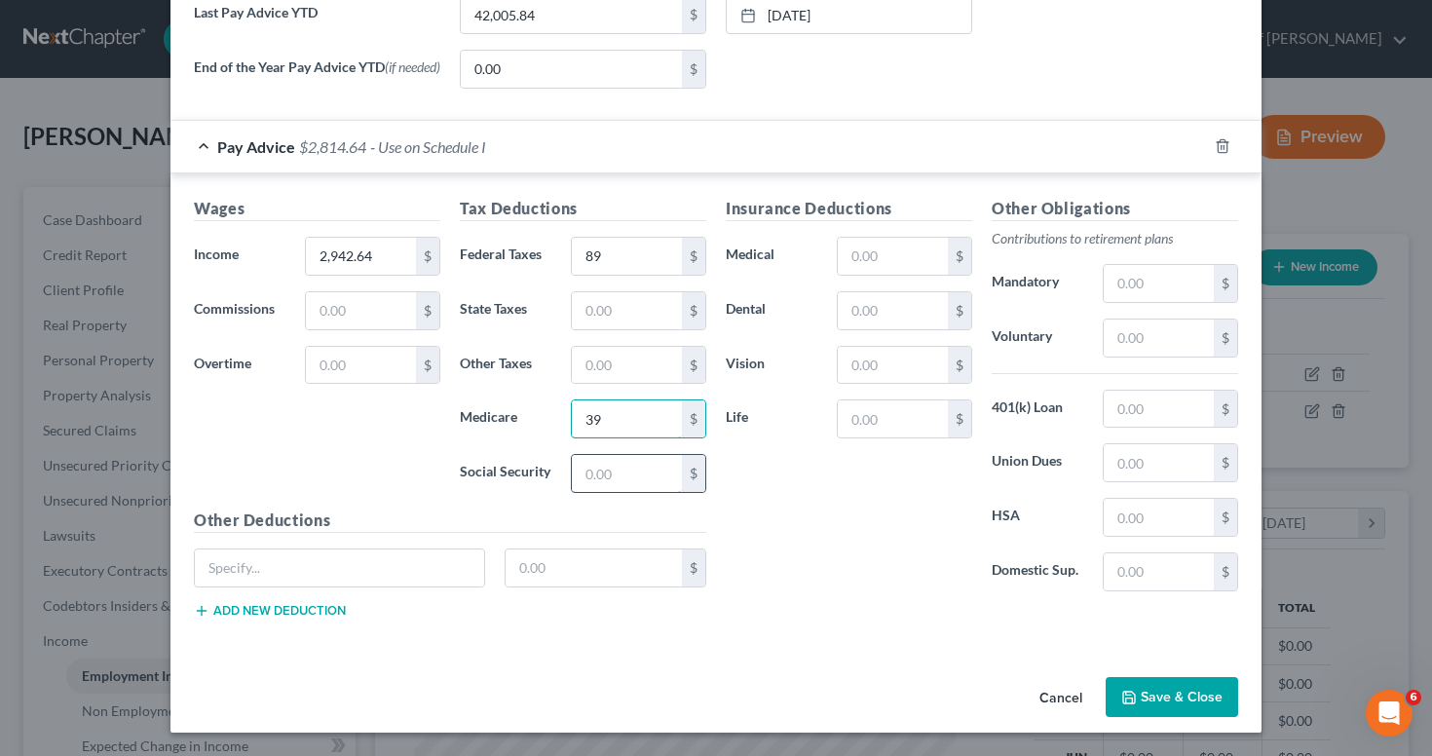
type input "39"
click at [612, 482] on input "text" at bounding box center [627, 473] width 110 height 37
type input "166.74"
type input "80.98"
click at [891, 261] on input "text" at bounding box center [893, 256] width 110 height 37
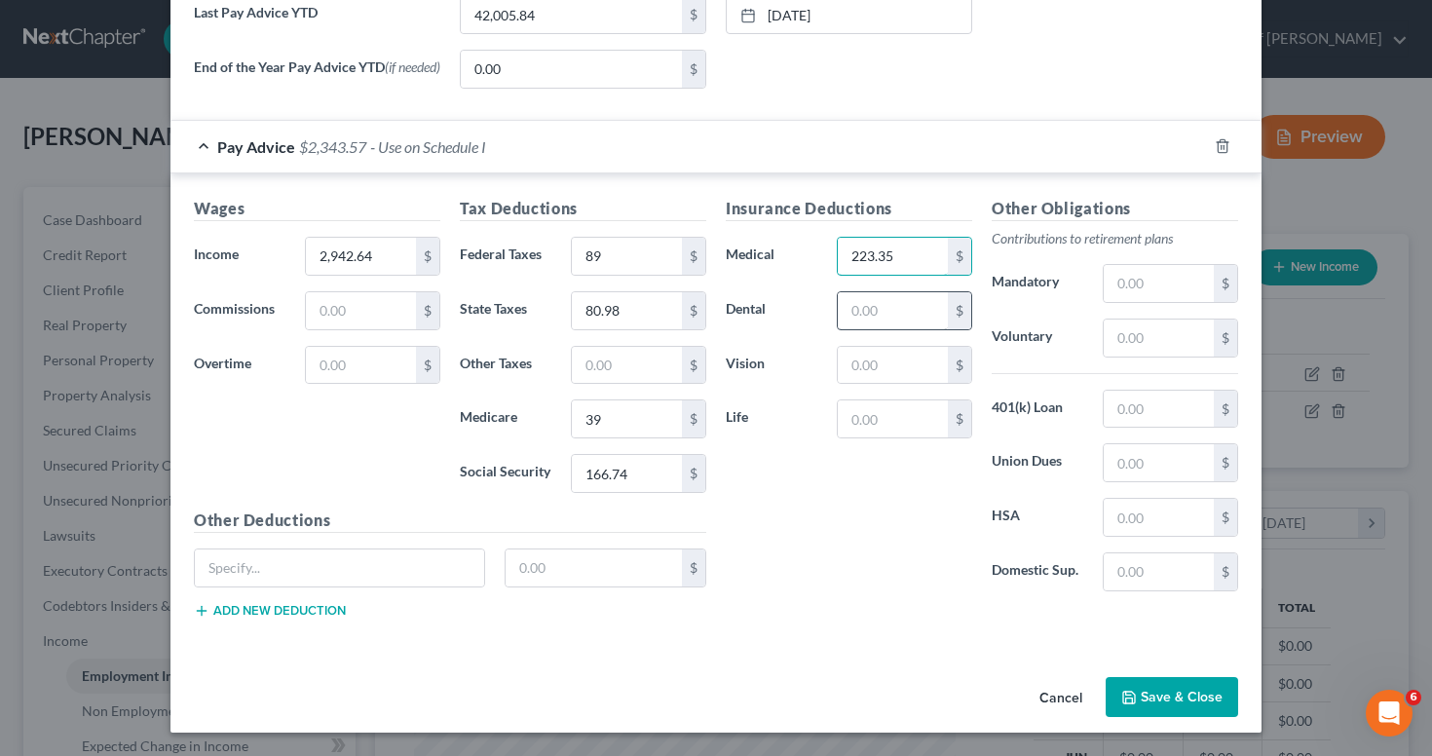
type input "223.35"
click at [879, 315] on input "text" at bounding box center [893, 310] width 110 height 37
type input "21.18"
click at [854, 359] on input "text" at bounding box center [893, 365] width 110 height 37
type input "8.66"
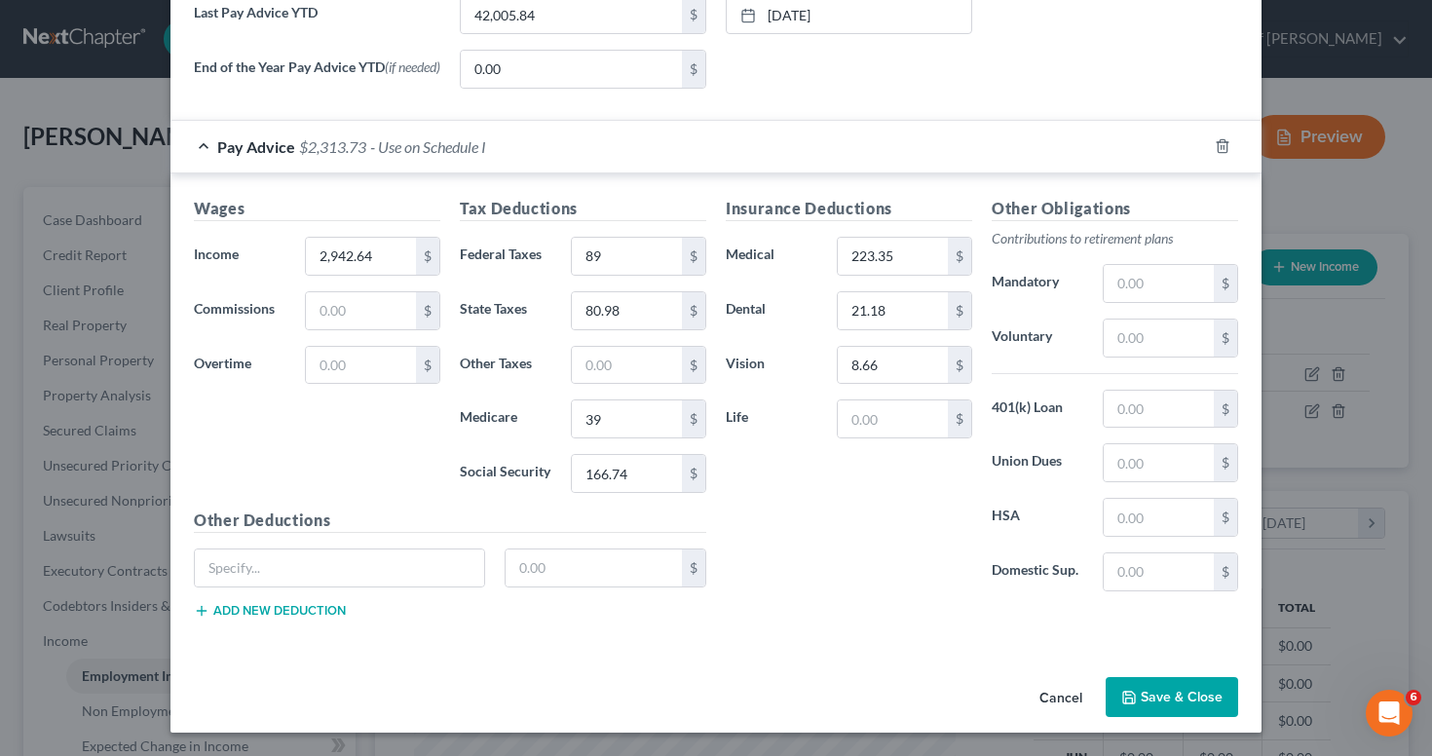
click at [1140, 712] on button "Save & Close" at bounding box center [1171, 697] width 132 height 41
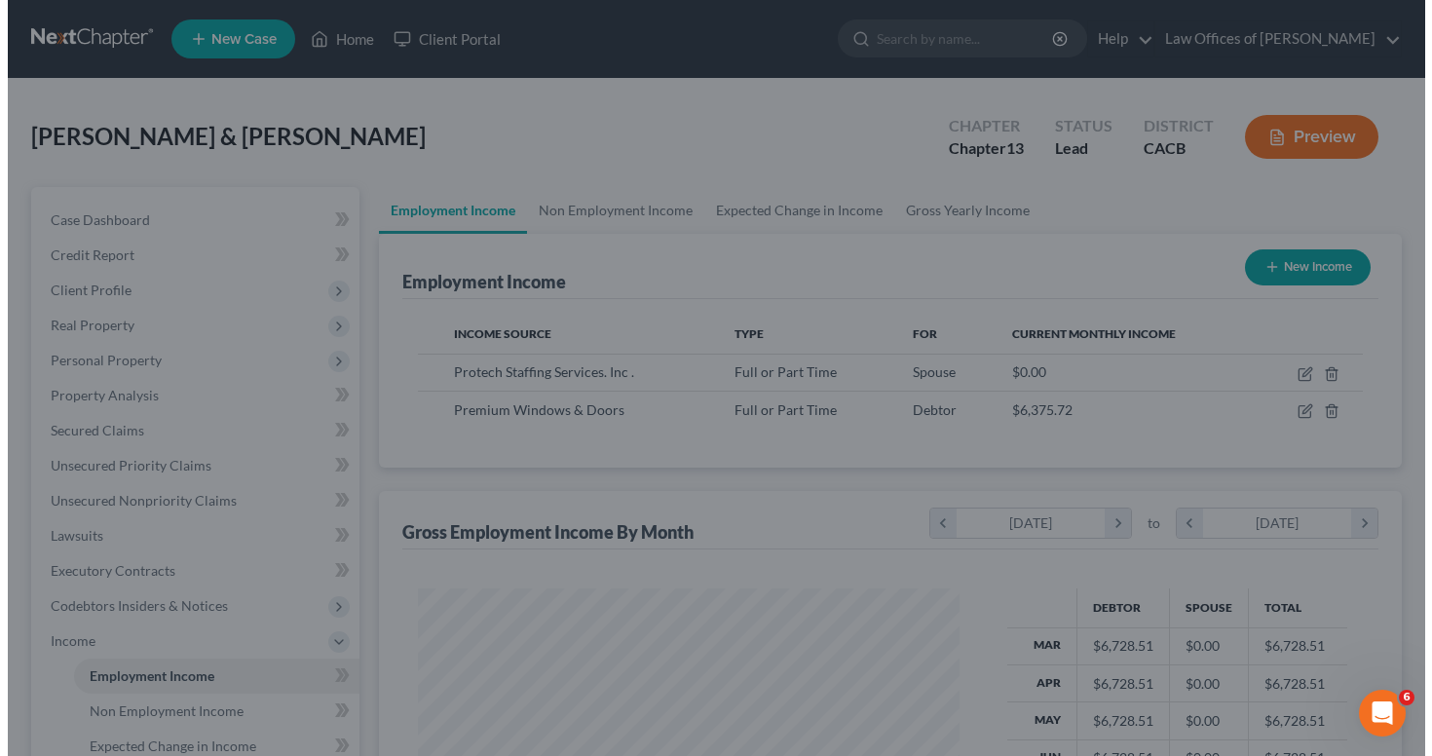
scroll to position [973509, 973284]
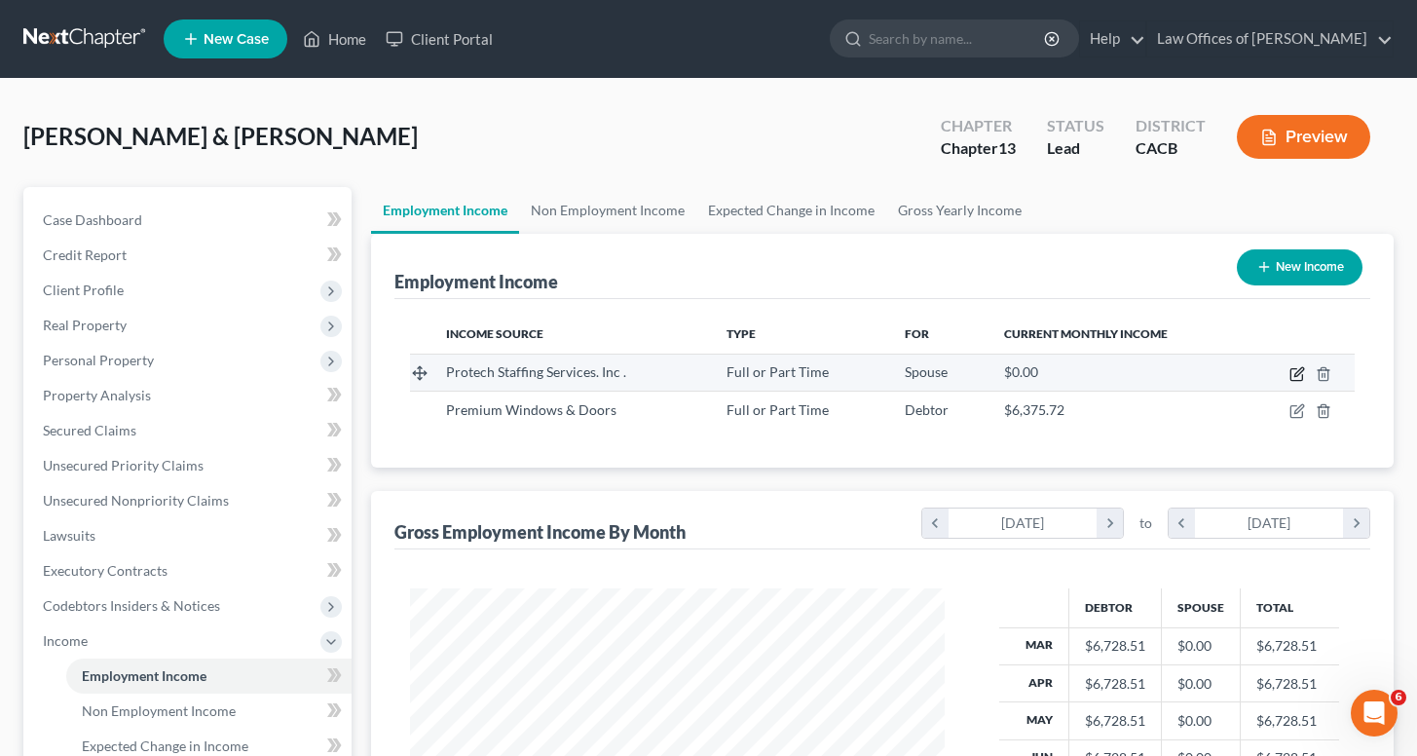
click at [1302, 375] on icon "button" at bounding box center [1297, 374] width 16 height 16
select select "0"
select select "4"
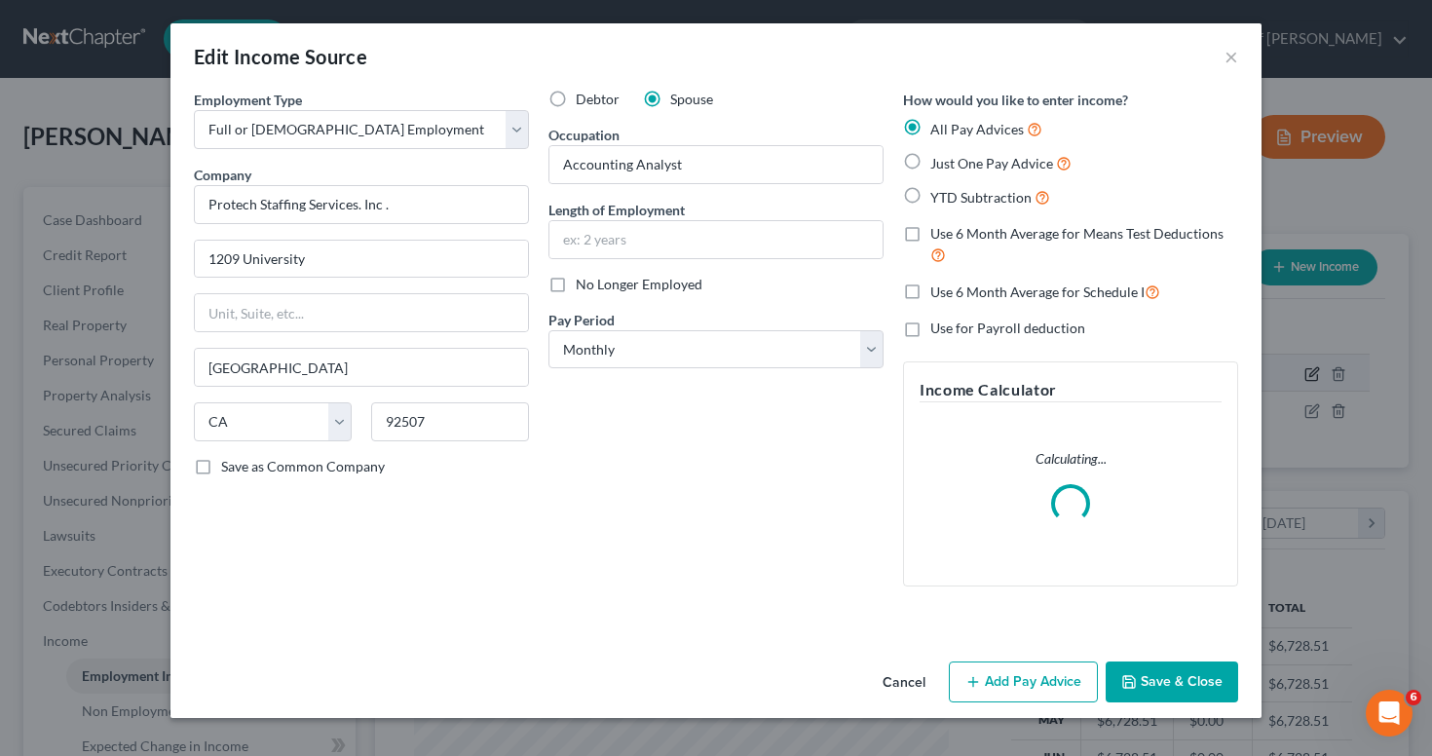
scroll to position [349, 580]
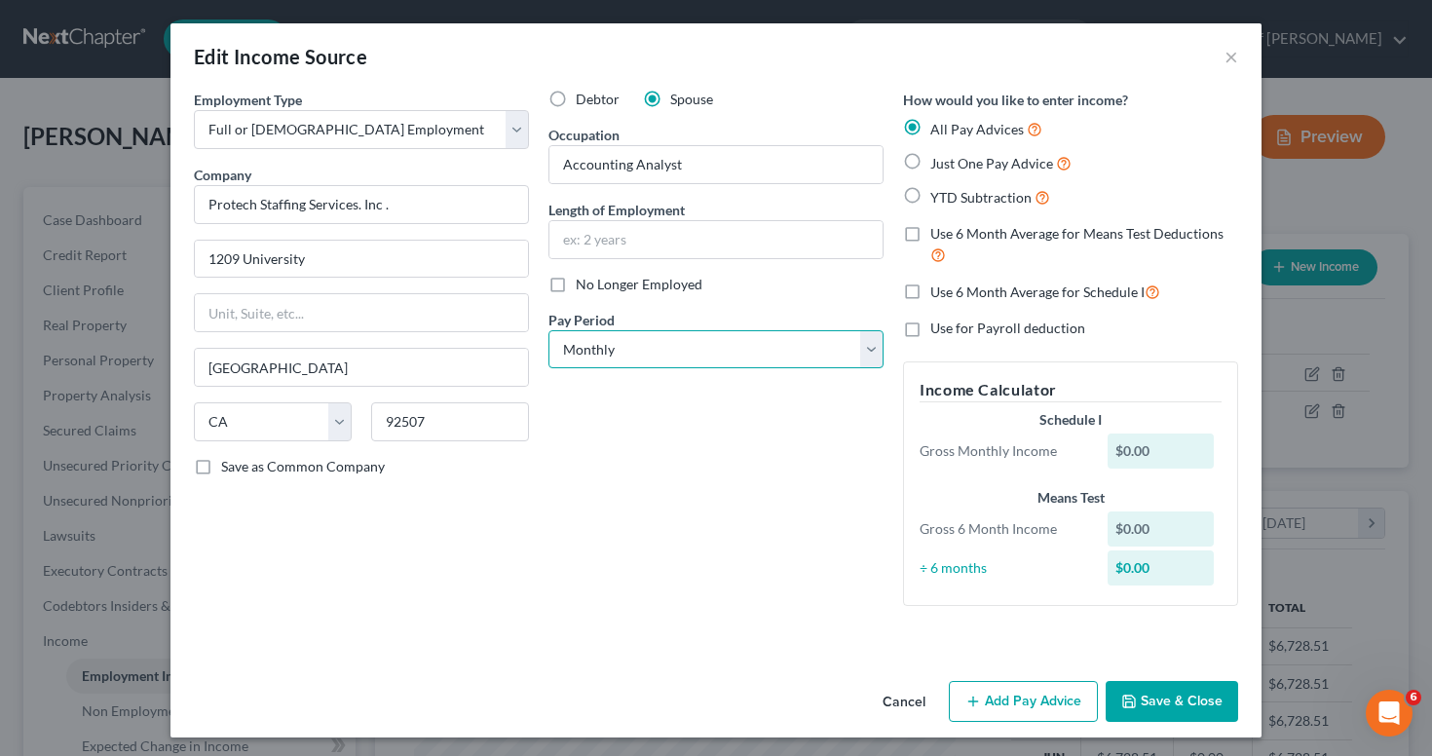
select select "3"
click at [1039, 676] on div "Cancel Add Pay Advice Save & Close" at bounding box center [715, 705] width 1091 height 64
click at [1039, 681] on button "Add Pay Advice" at bounding box center [1023, 701] width 149 height 41
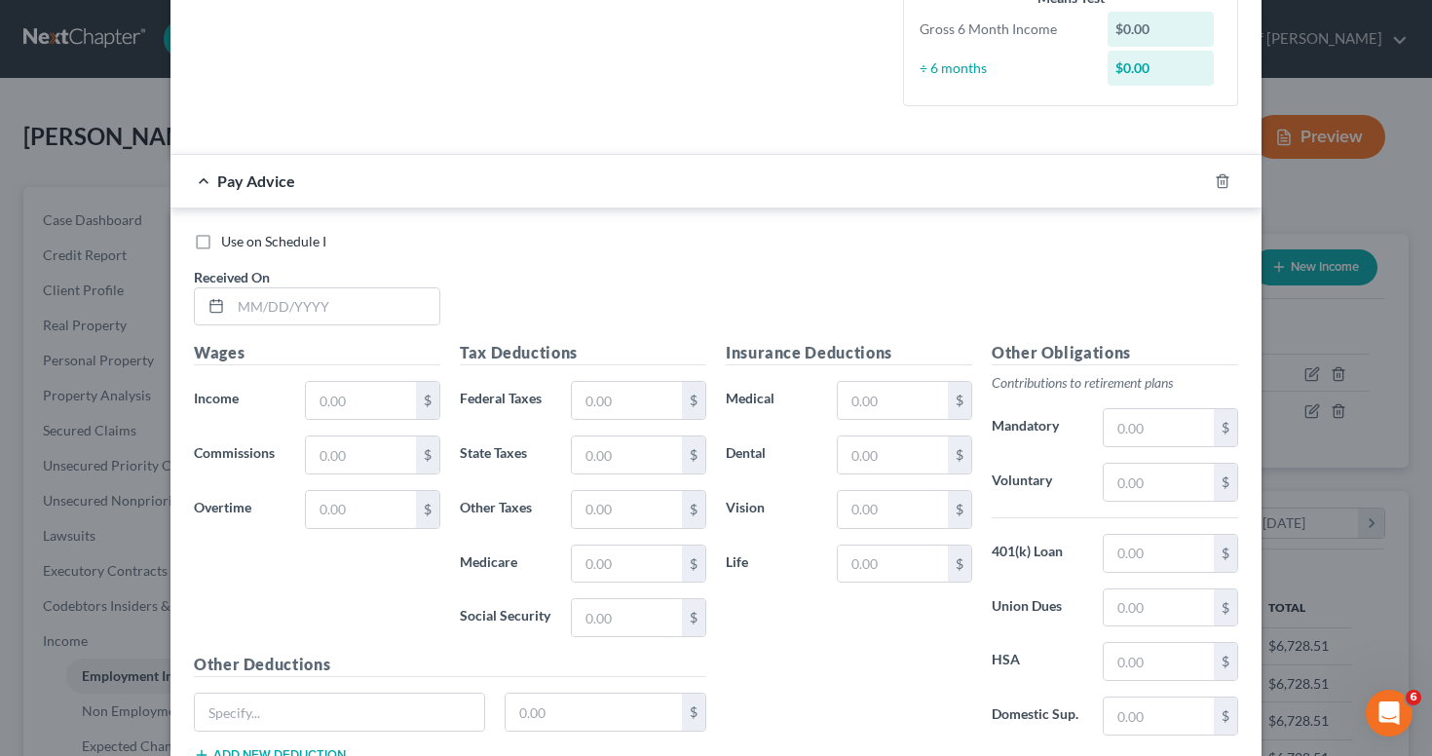
scroll to position [577, 0]
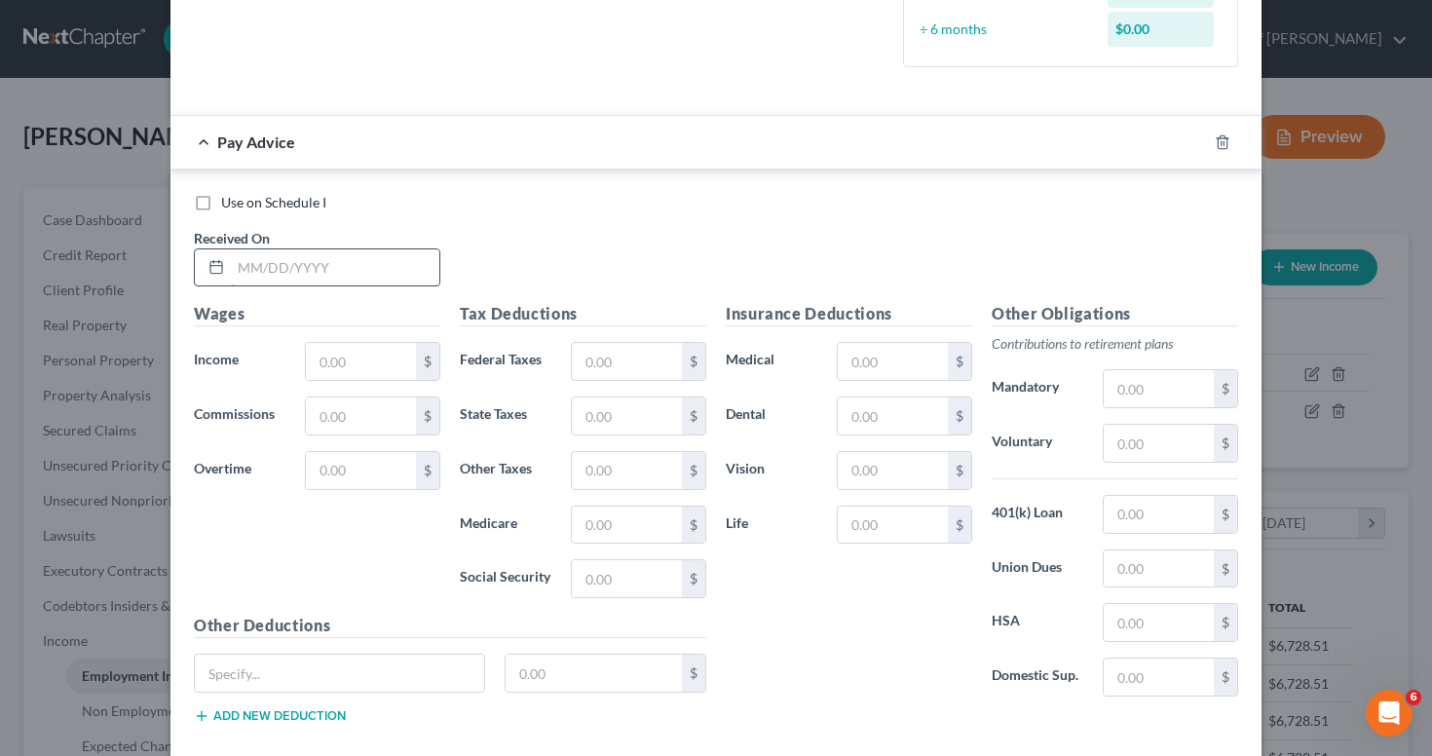
click at [339, 264] on input "text" at bounding box center [335, 267] width 208 height 37
type input "08/15/2025"
type input "1,146.04"
click at [601, 354] on input "text" at bounding box center [627, 361] width 110 height 37
type input "98.32"
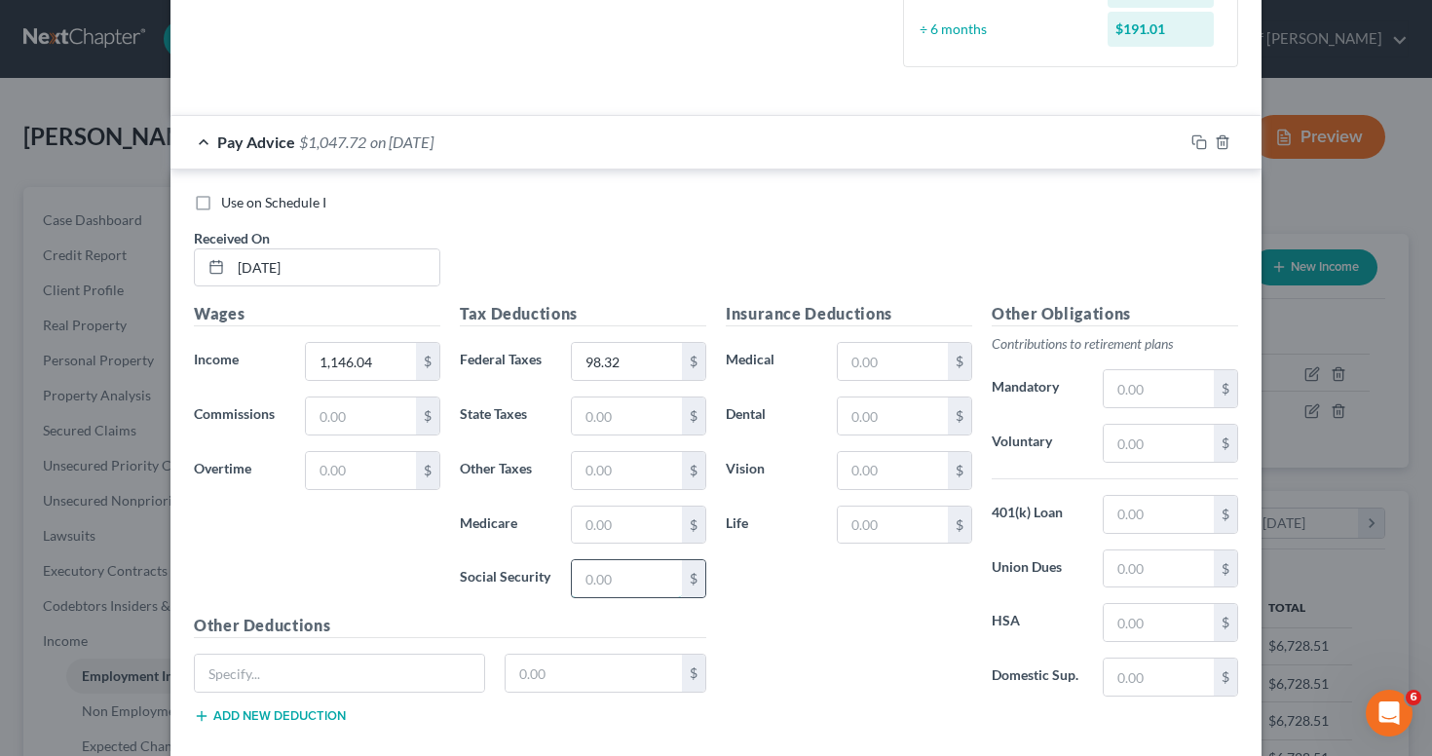
click at [620, 578] on input "text" at bounding box center [627, 578] width 110 height 37
type input "71.05"
click at [631, 522] on input "text" at bounding box center [627, 524] width 110 height 37
type input "16.62"
type input "52.27"
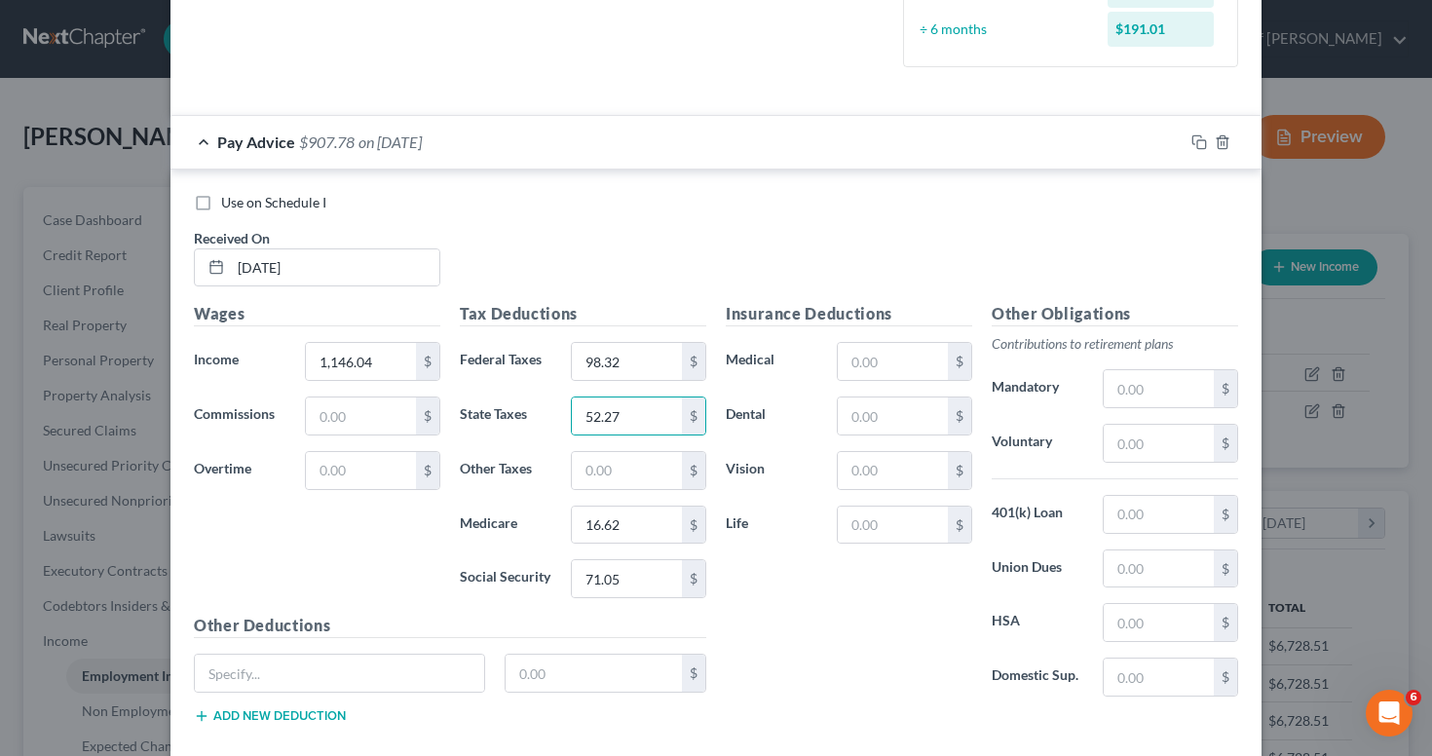
click at [1136, 199] on div "Use on Schedule I" at bounding box center [716, 202] width 1044 height 19
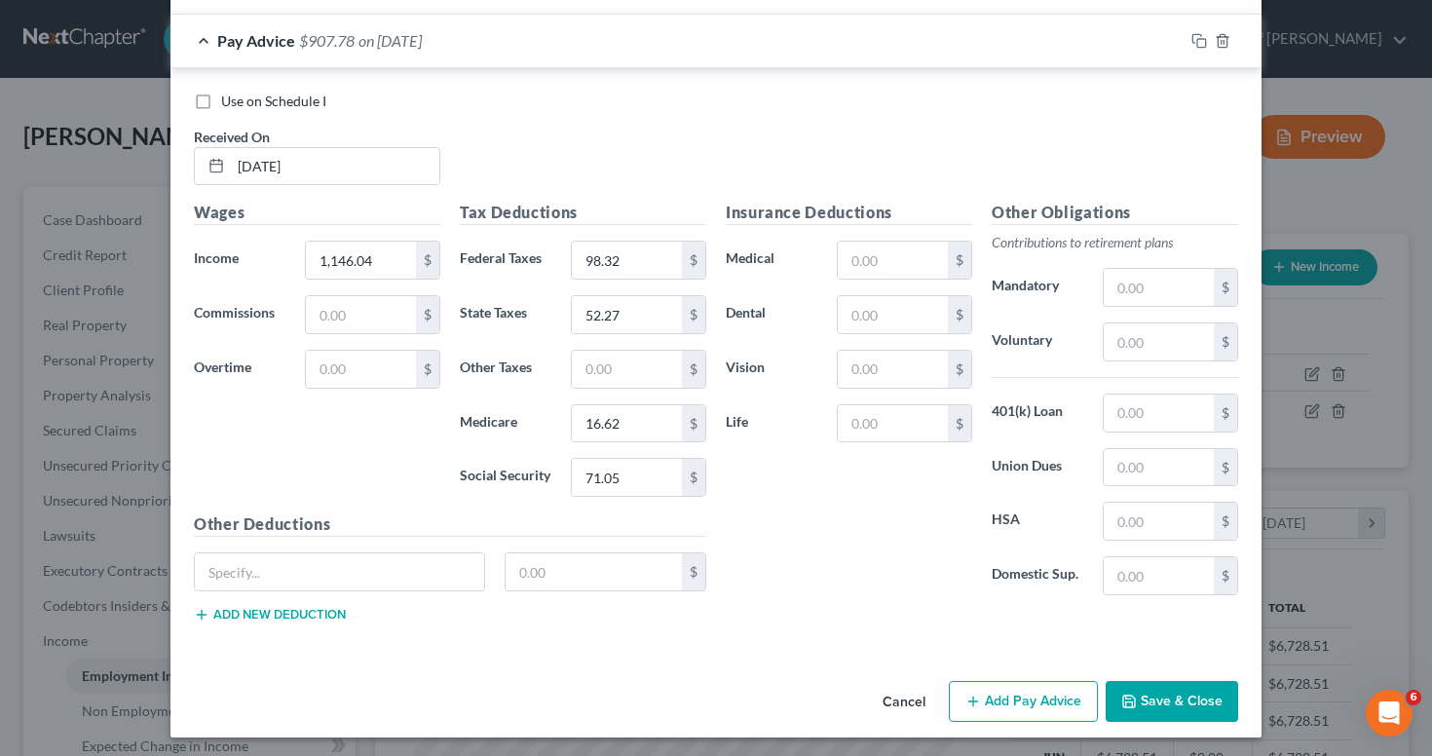
scroll to position [679, 0]
click at [1006, 707] on button "Add Pay Advice" at bounding box center [1023, 701] width 149 height 41
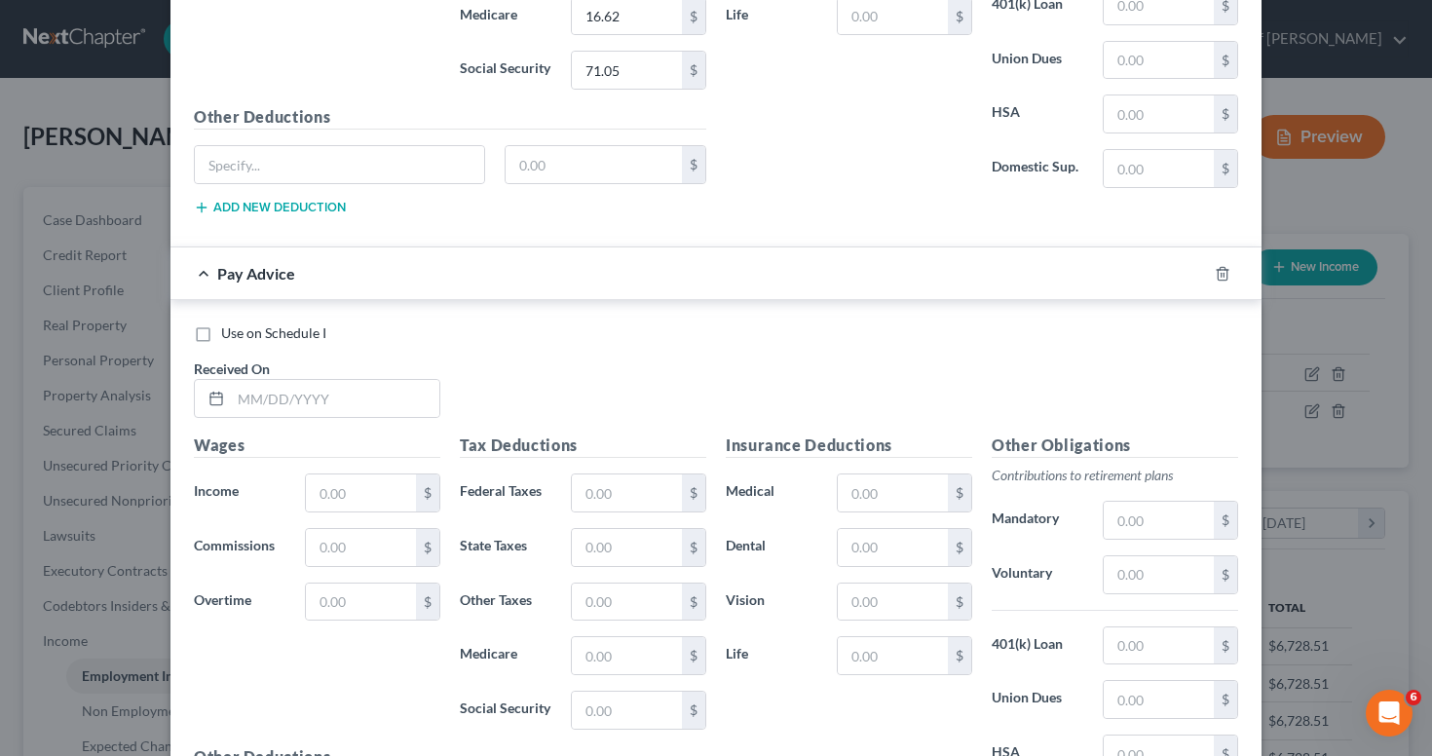
scroll to position [1097, 0]
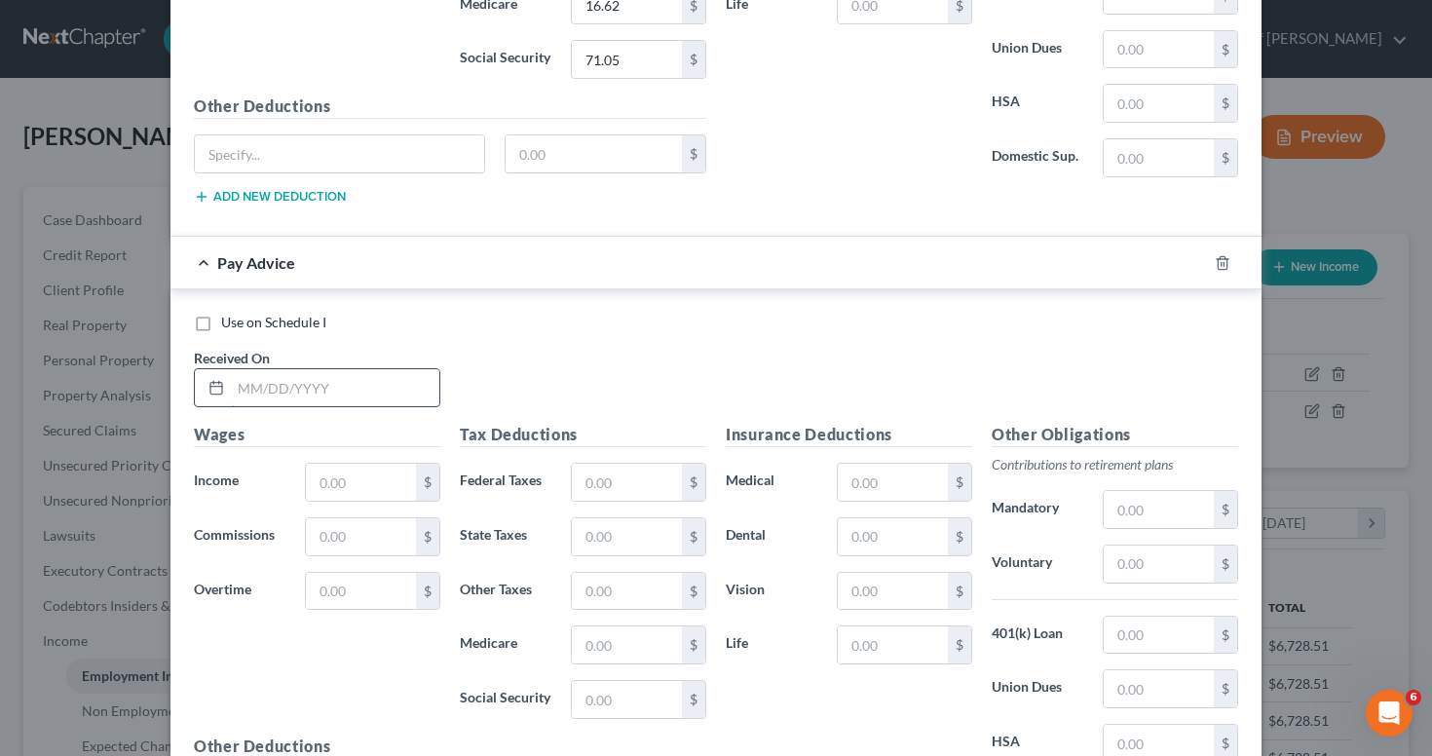
click at [322, 376] on input "text" at bounding box center [335, 387] width 208 height 37
type input "08/22/25"
type input "1,216.88"
type input "106.82"
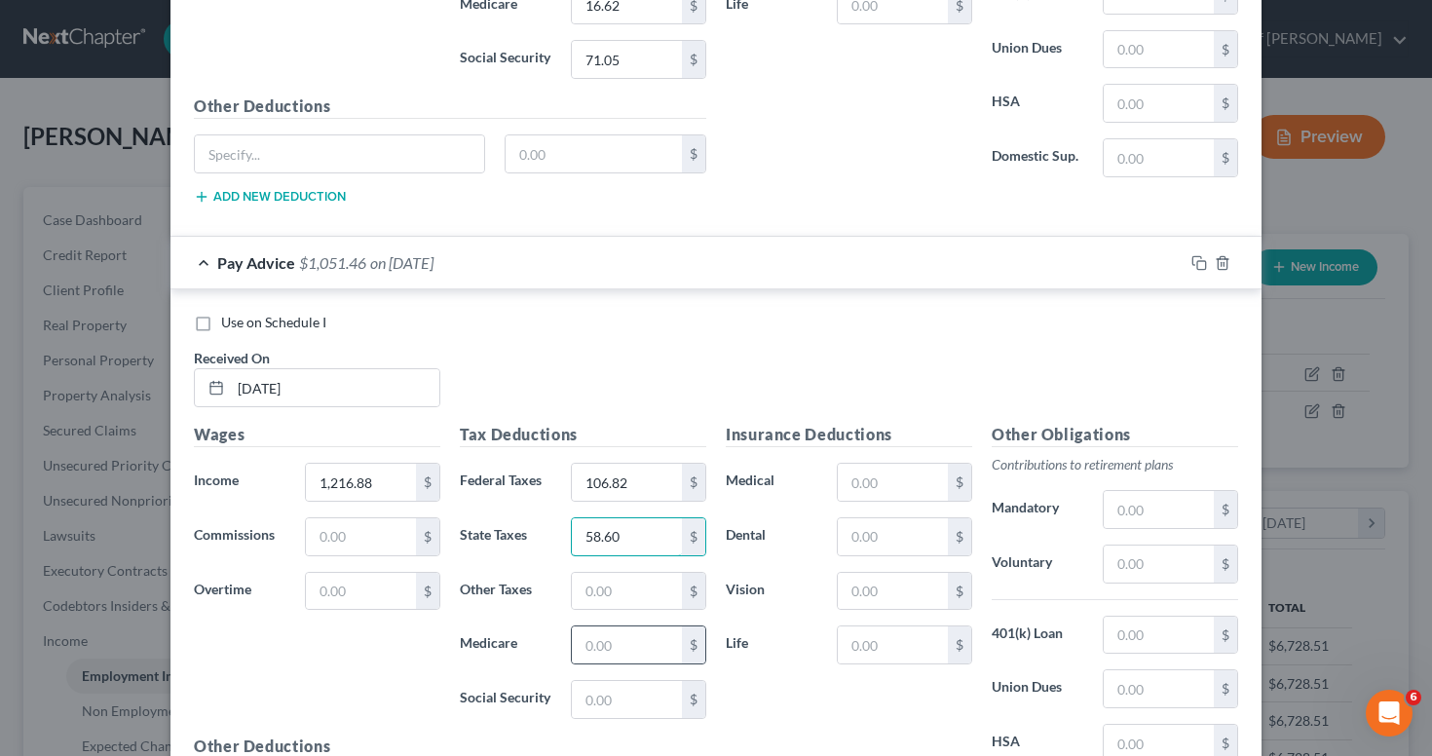
type input "58.60"
click at [610, 659] on div "$" at bounding box center [638, 644] width 135 height 39
click at [611, 644] on input "text" at bounding box center [627, 644] width 110 height 37
type input "17.64"
click at [620, 710] on input "text" at bounding box center [627, 699] width 110 height 37
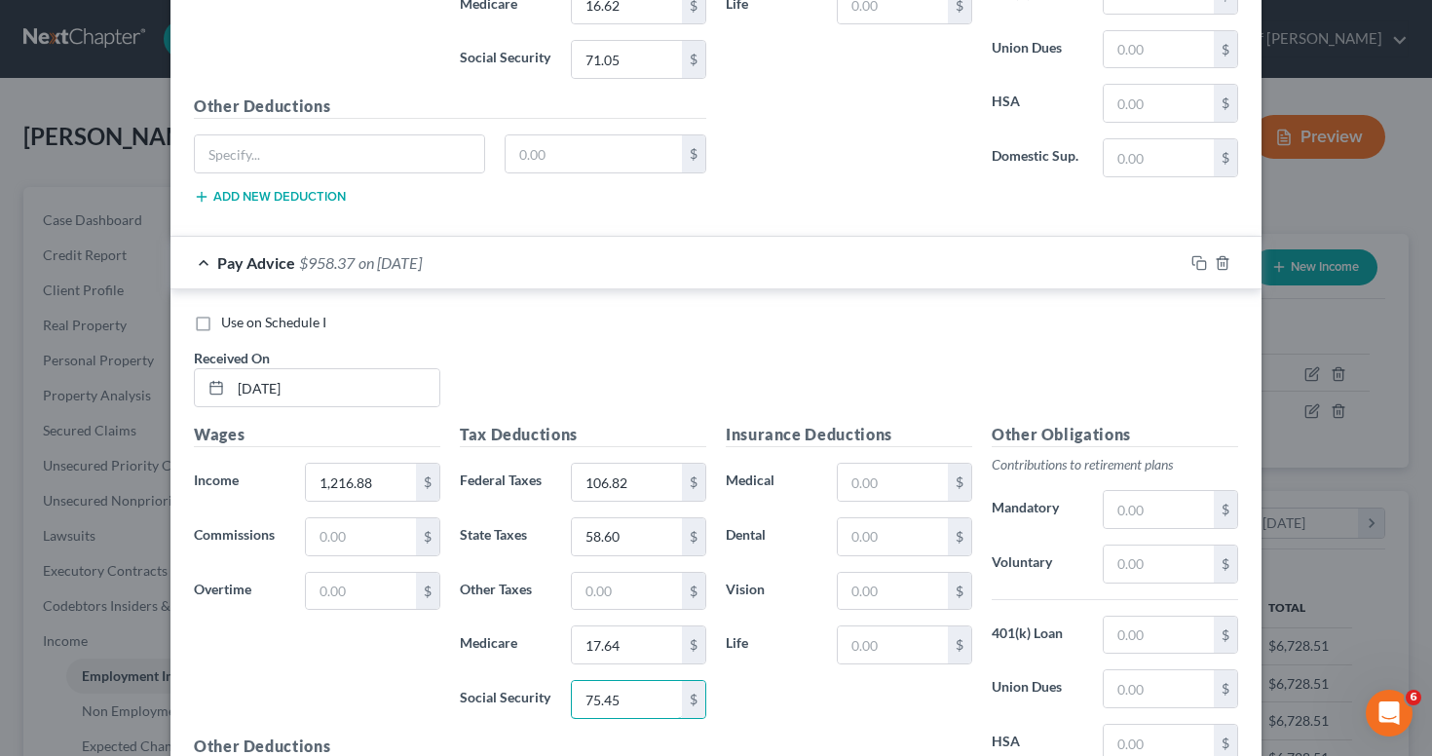
type input "75.45"
click at [970, 347] on div "Use on Schedule I Received On * 08/22/25" at bounding box center [715, 368] width 1063 height 110
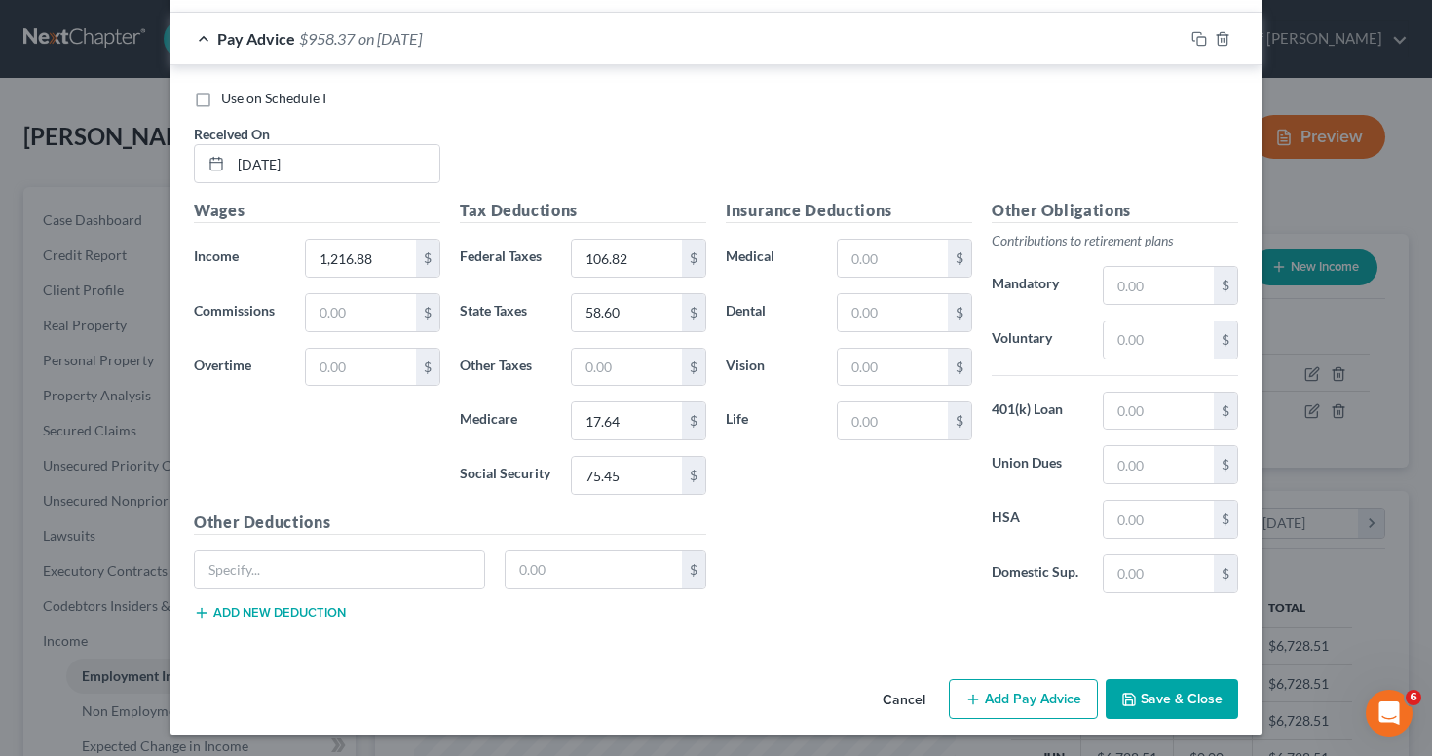
scroll to position [1319, 0]
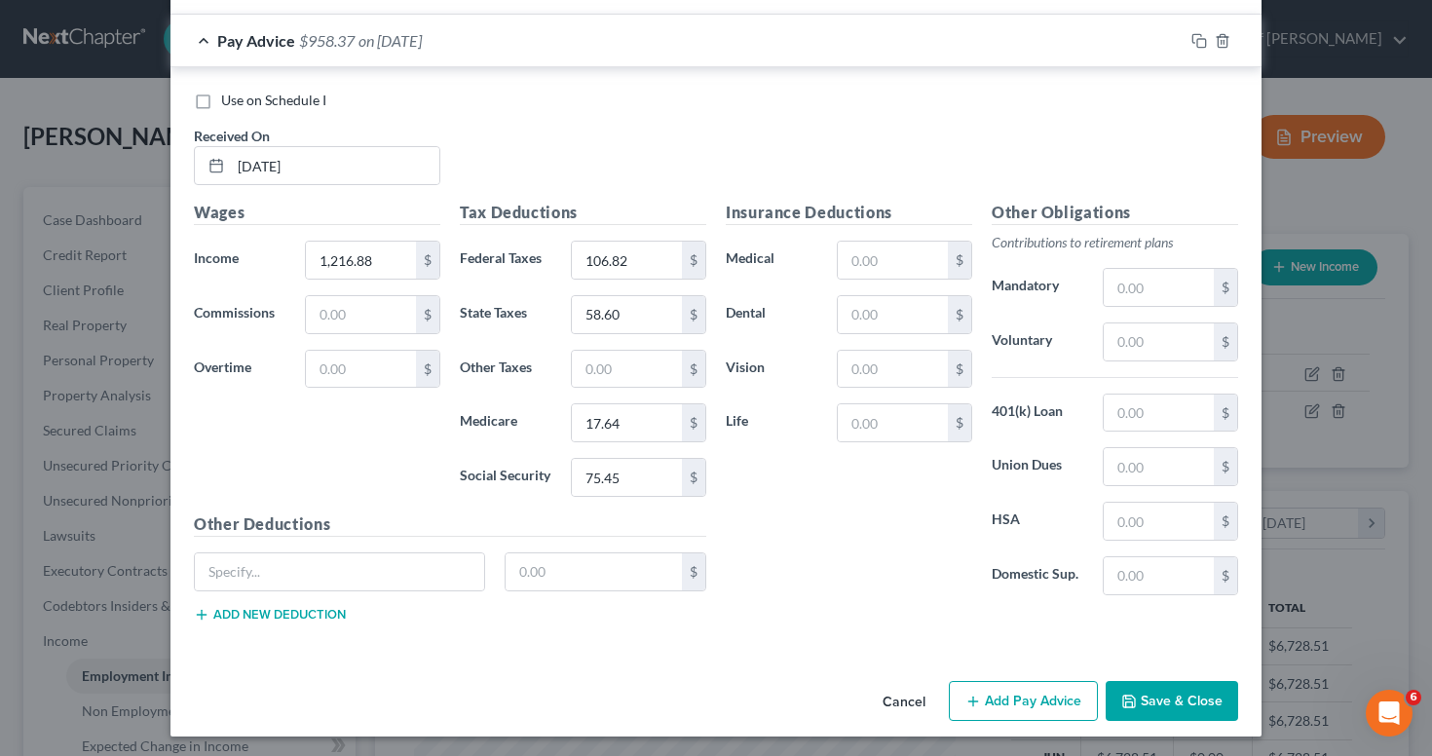
click at [1061, 702] on button "Add Pay Advice" at bounding box center [1023, 701] width 149 height 41
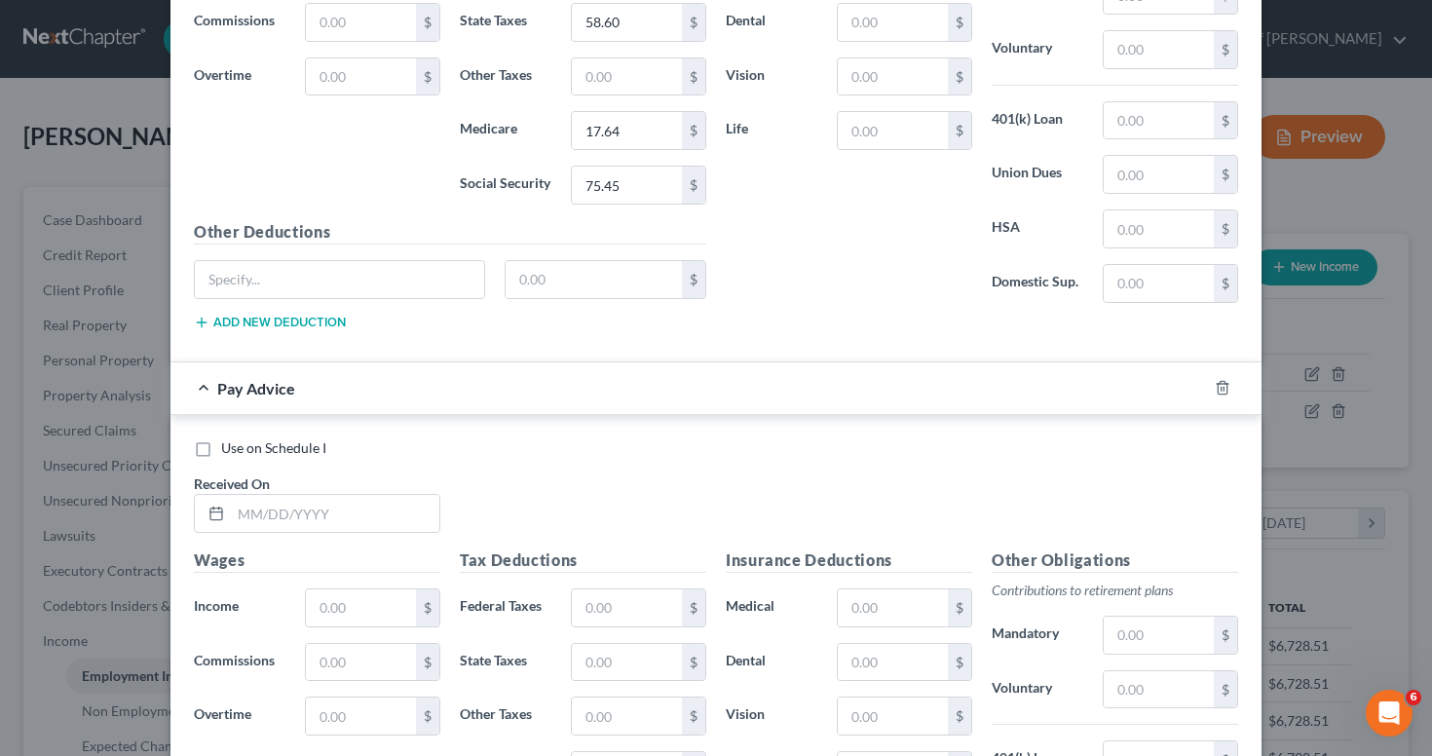
scroll to position [1721, 0]
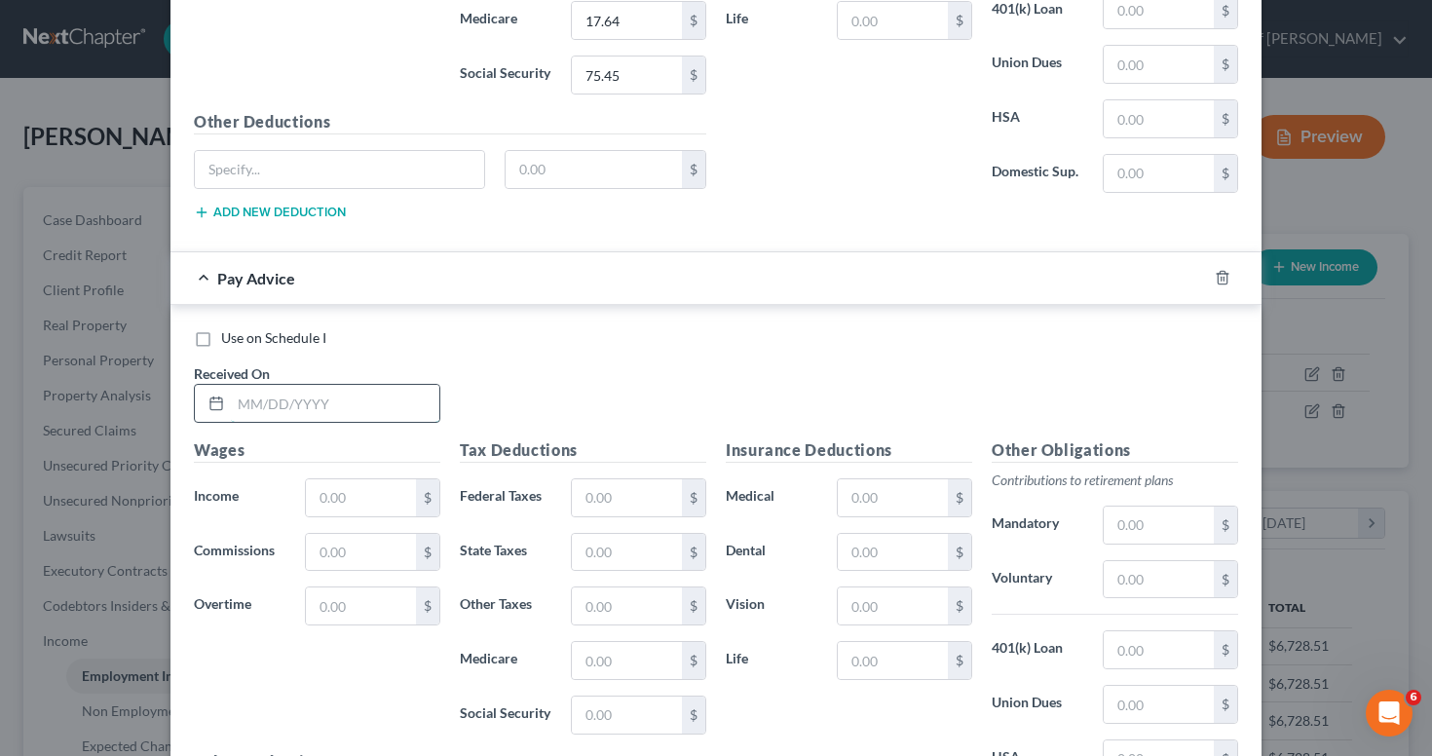
click at [318, 390] on input "text" at bounding box center [335, 403] width 208 height 37
type input "932.16"
drag, startPoint x: 295, startPoint y: 400, endPoint x: 79, endPoint y: 397, distance: 216.2
click at [79, 397] on div "Edit Income Source × Employment Type * Select Full or Part Time Employment Self…" at bounding box center [716, 378] width 1432 height 756
type input "08/29/25"
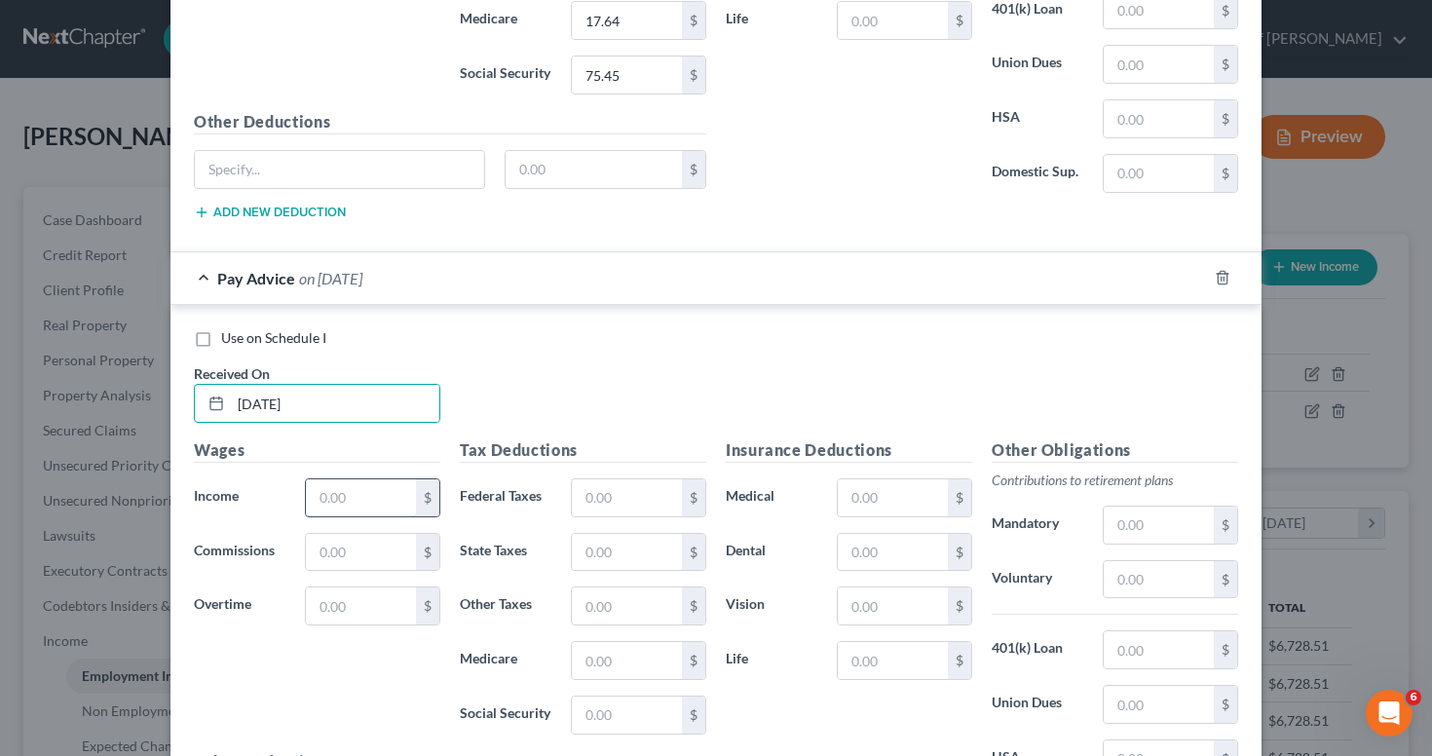
click at [341, 482] on input "text" at bounding box center [361, 497] width 110 height 37
type input "932.16"
click at [635, 485] on input "text" at bounding box center [627, 497] width 110 height 37
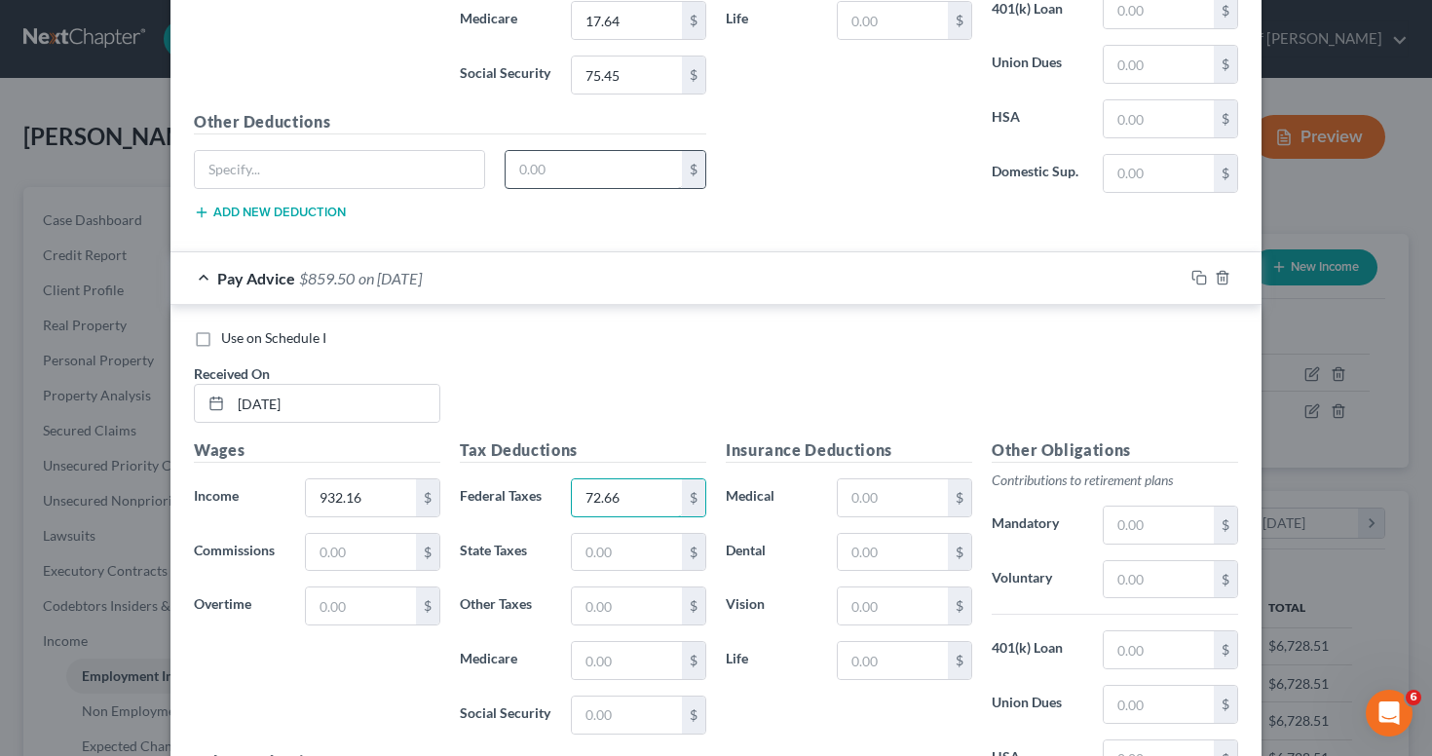
type input "72.66"
click at [617, 707] on input "text" at bounding box center [627, 714] width 110 height 37
type input "57.79"
click at [588, 540] on input "text" at bounding box center [627, 552] width 110 height 37
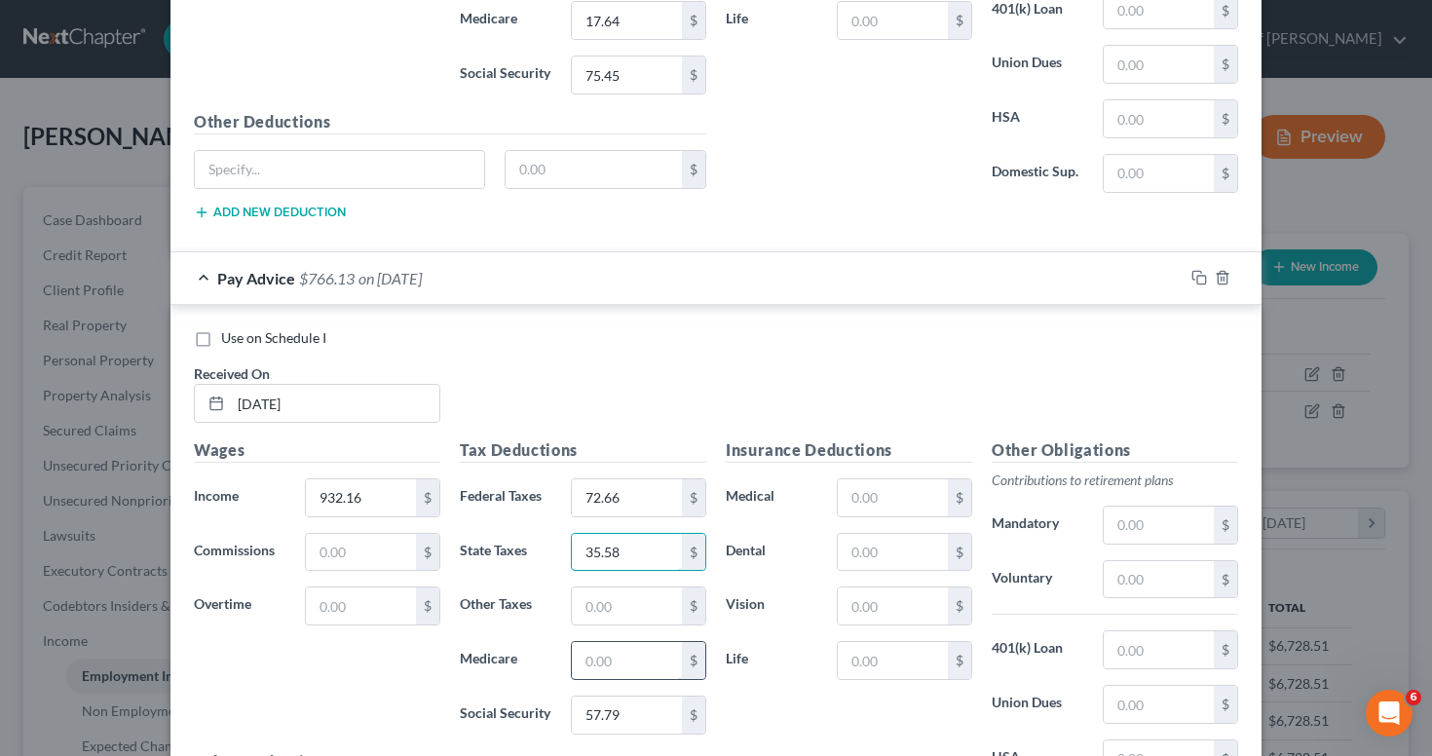
type input "35.58"
click at [637, 652] on input "text" at bounding box center [627, 660] width 110 height 37
type input "13.52"
click at [821, 146] on div "Insurance Deductions Medical $ Dental $ Vision $ Life $" at bounding box center [849, 3] width 266 height 410
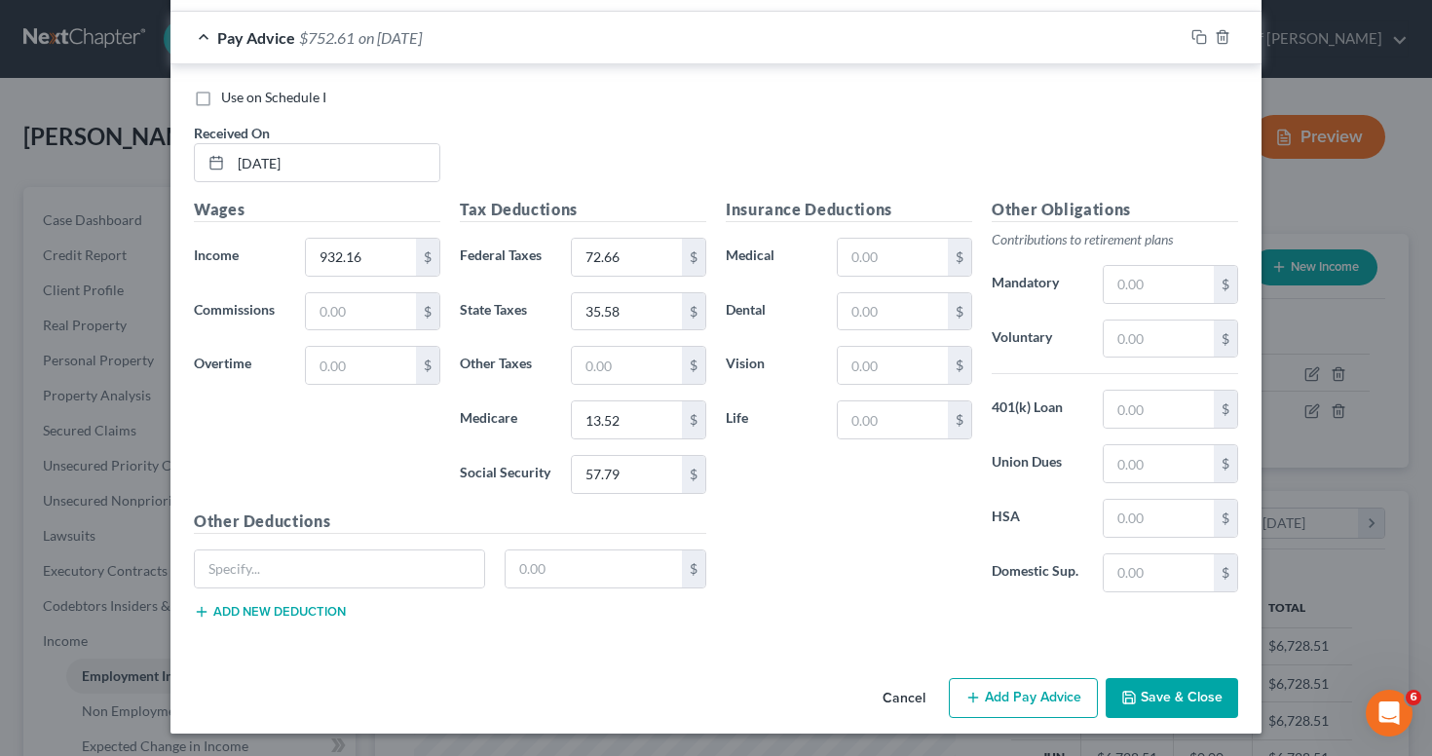
scroll to position [1957, 0]
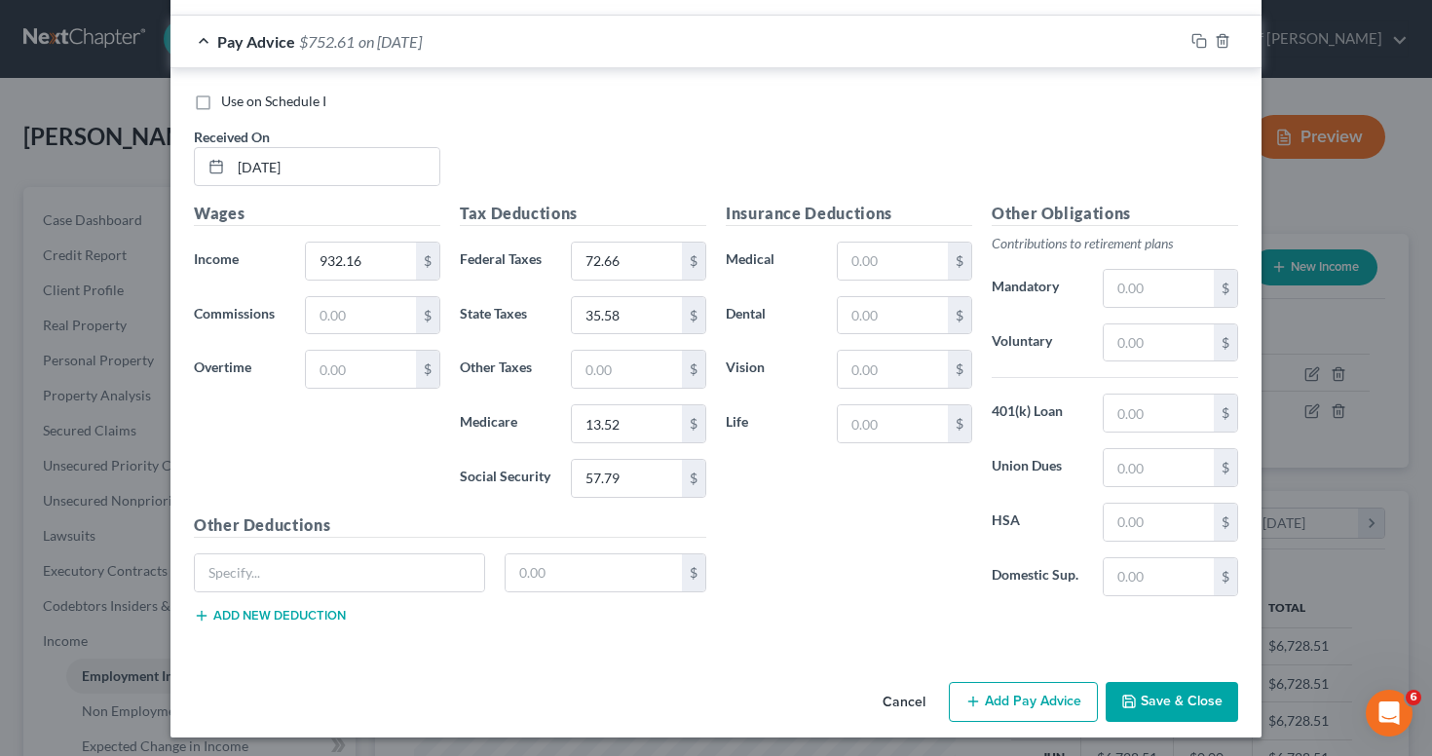
click at [1041, 689] on button "Add Pay Advice" at bounding box center [1023, 702] width 149 height 41
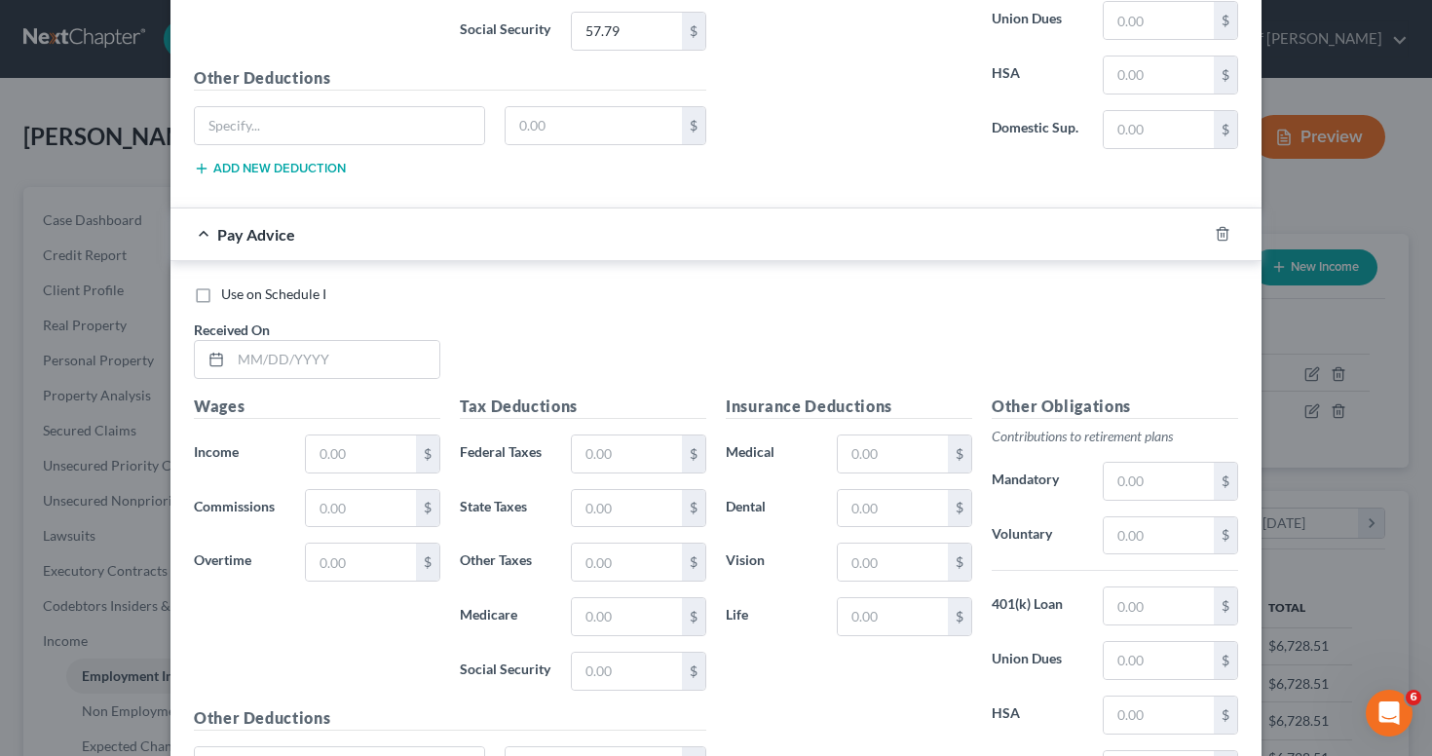
scroll to position [2405, 0]
click at [264, 348] on input "text" at bounding box center [335, 358] width 208 height 37
type input "09/05/25"
click at [351, 451] on input "text" at bounding box center [361, 452] width 110 height 37
type input "1,100.96"
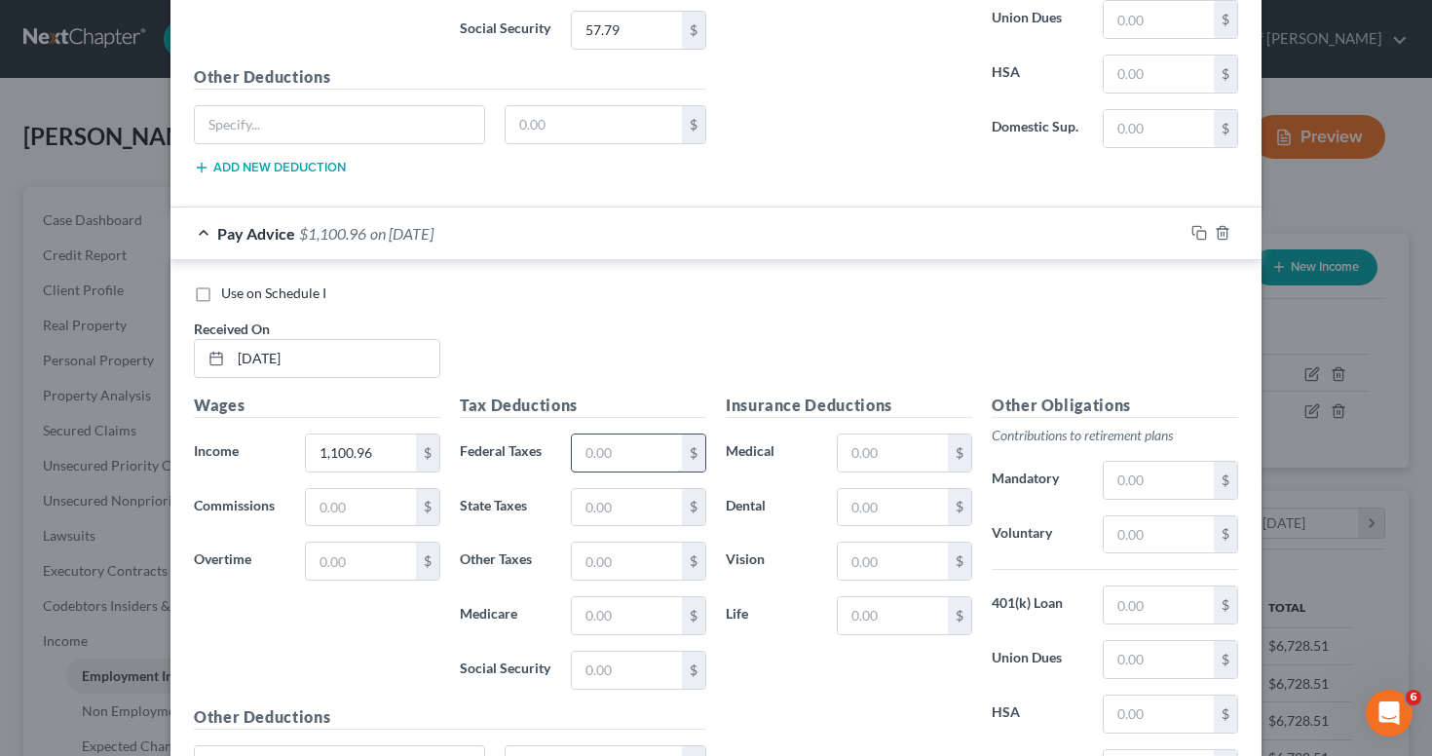
click at [629, 445] on input "text" at bounding box center [627, 452] width 110 height 37
type input "92.91"
click at [649, 640] on div "Tax Deductions Federal Taxes 92.91 $ State Taxes $ Other Taxes $ Medicare $ Soc…" at bounding box center [583, 549] width 266 height 312
click at [645, 659] on input "text" at bounding box center [627, 670] width 110 height 37
type input "68.26"
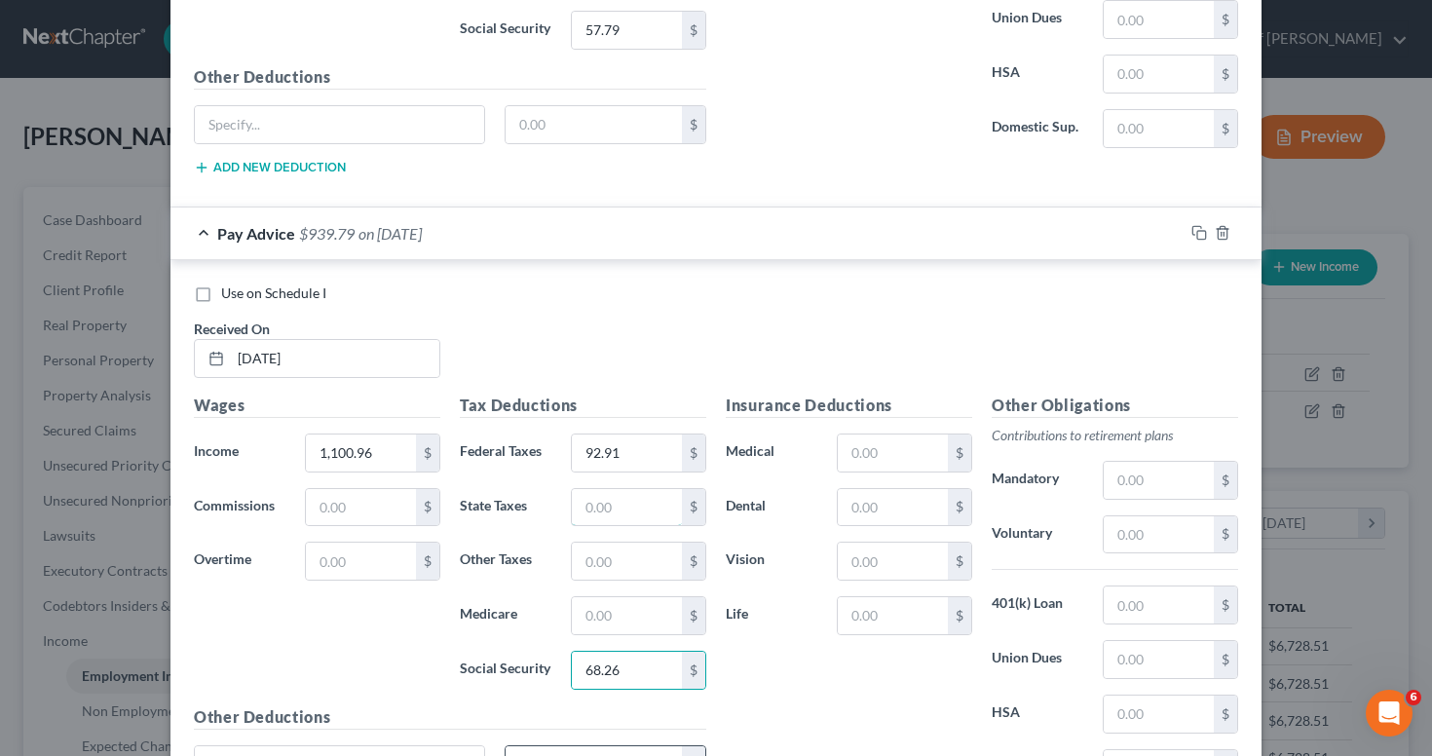
click at [600, 502] on input "text" at bounding box center [627, 507] width 110 height 37
type input "48.75"
click at [620, 625] on input "text" at bounding box center [627, 615] width 110 height 37
type input "15.96"
click at [951, 324] on div "Use on Schedule I Received On * 09/05/25" at bounding box center [715, 338] width 1063 height 110
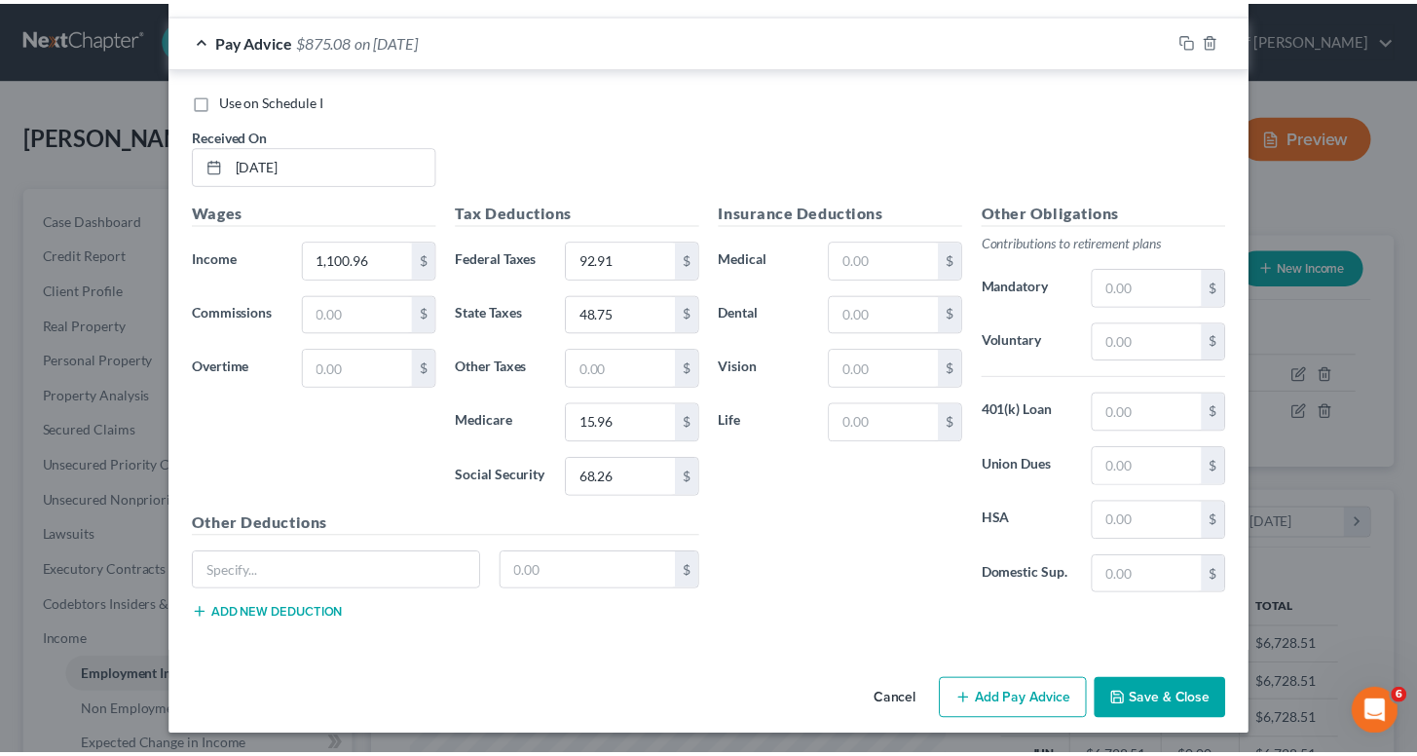
scroll to position [2596, 0]
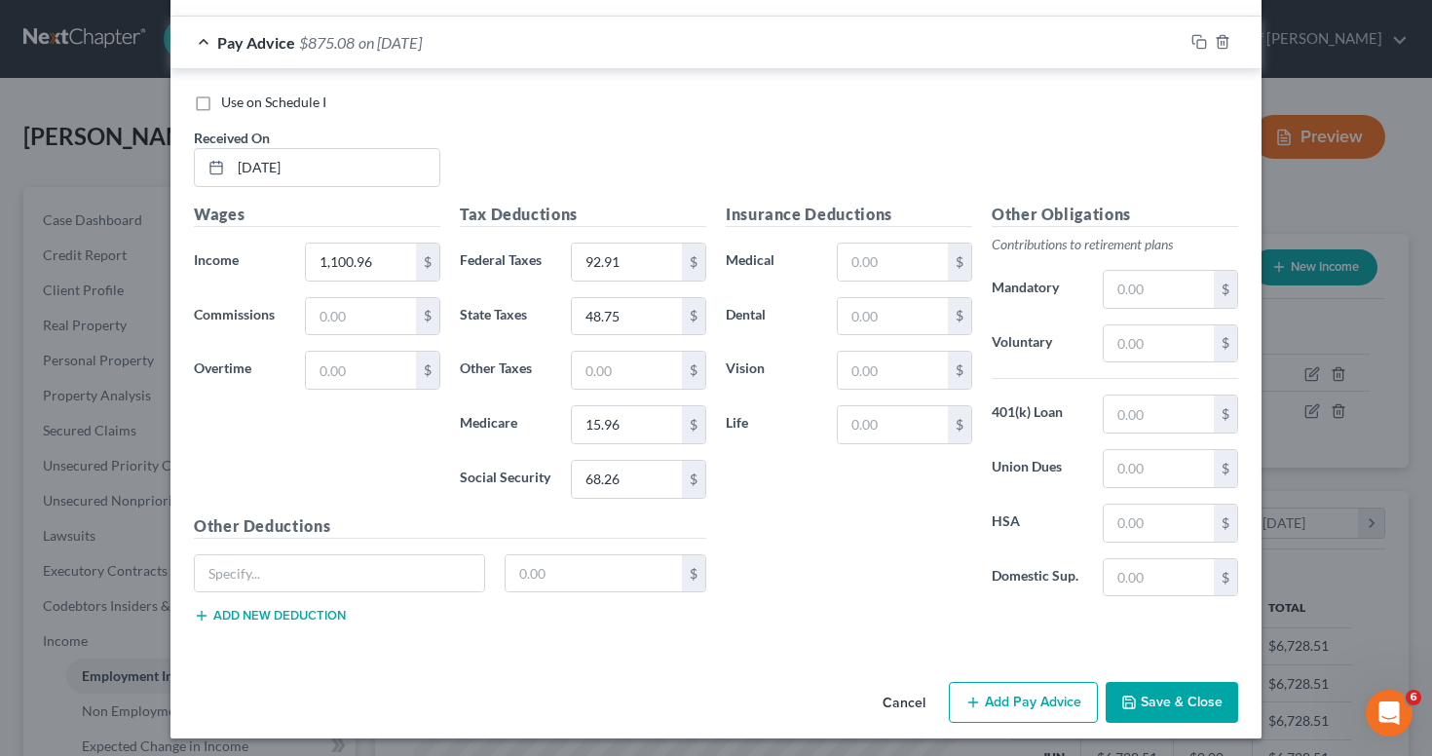
click at [1169, 709] on button "Save & Close" at bounding box center [1171, 702] width 132 height 41
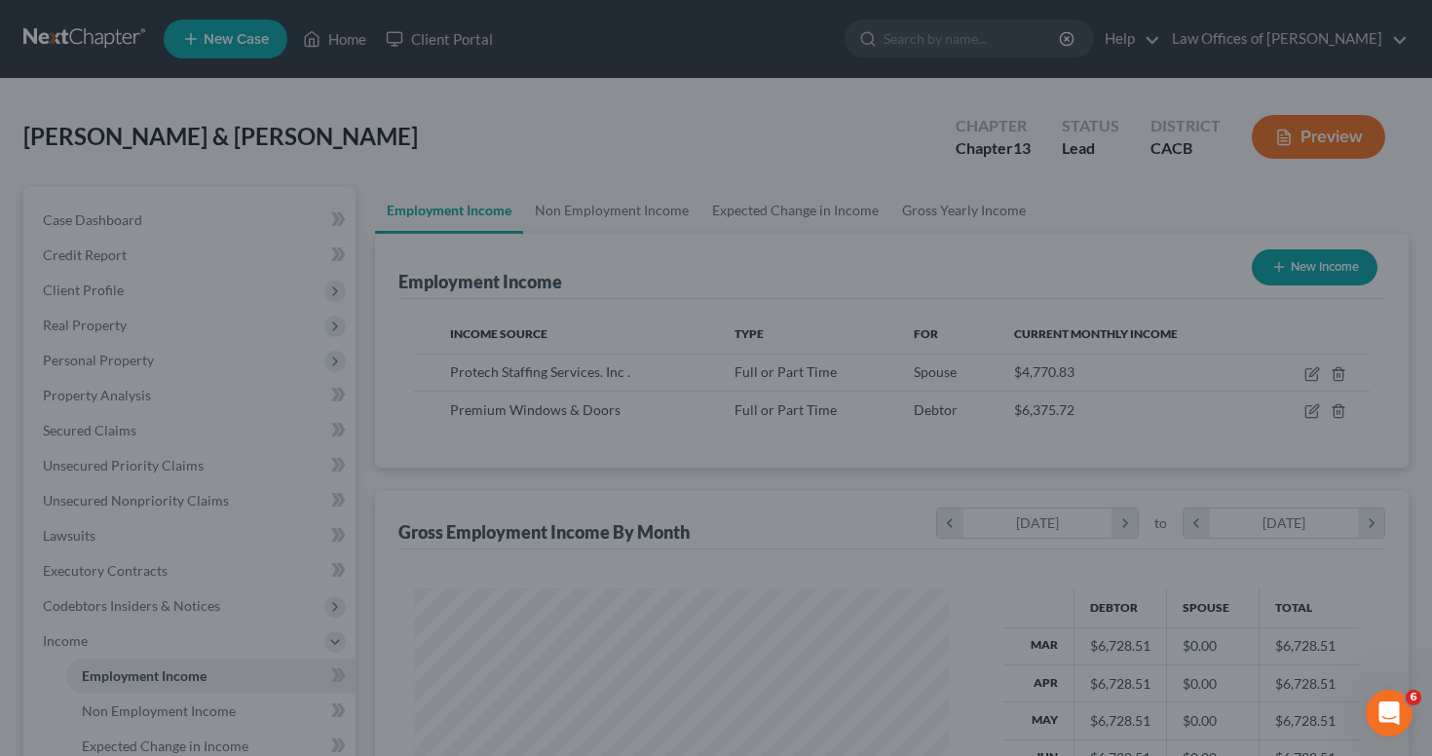
scroll to position [973509, 973284]
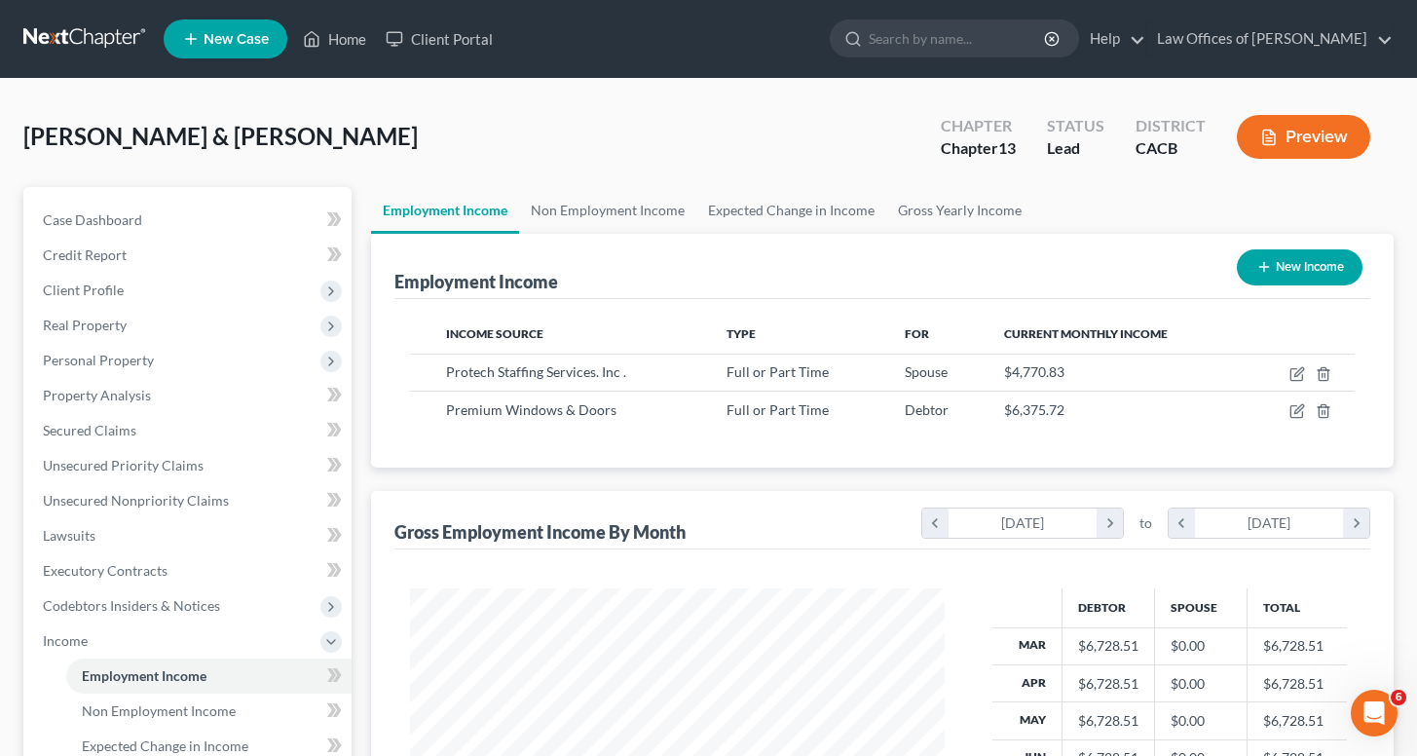
click at [1312, 276] on button "New Income" at bounding box center [1300, 267] width 126 height 36
select select "0"
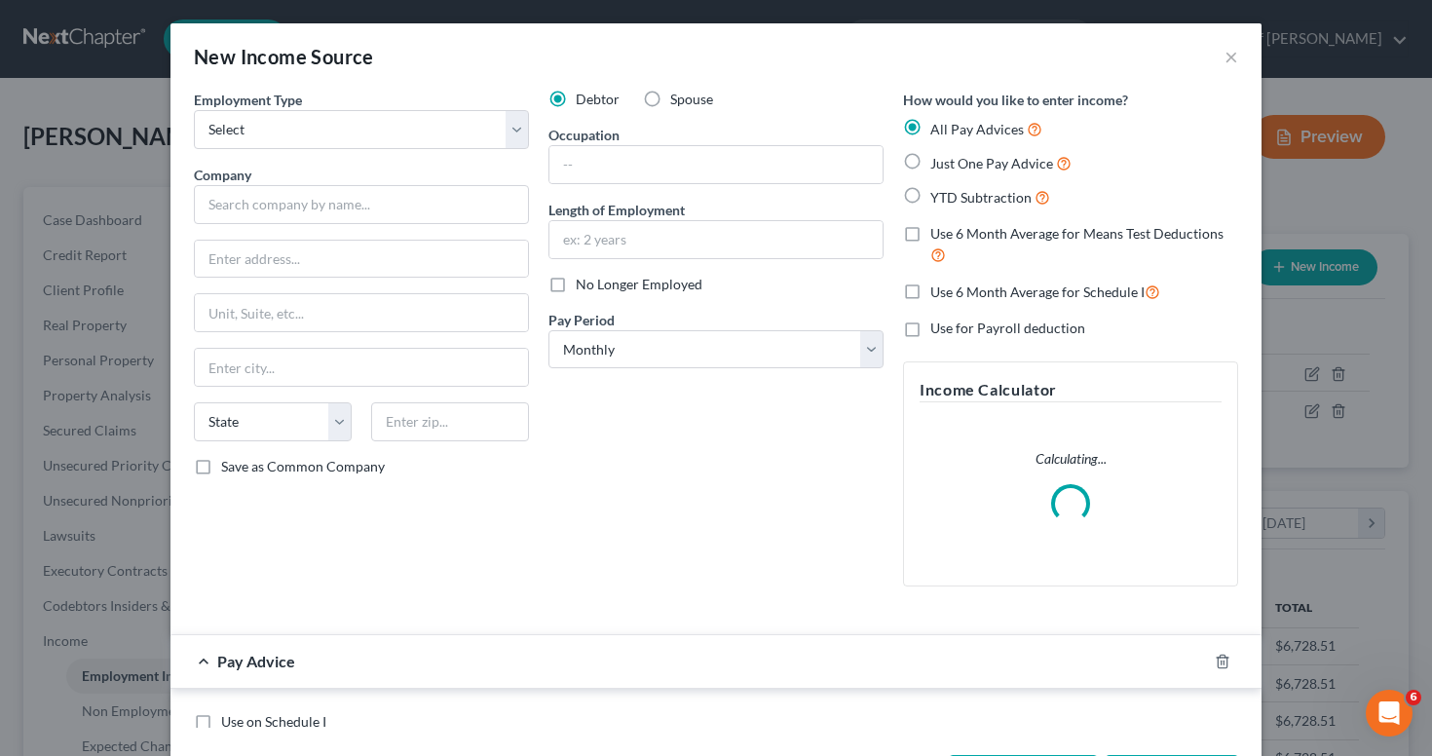
scroll to position [349, 580]
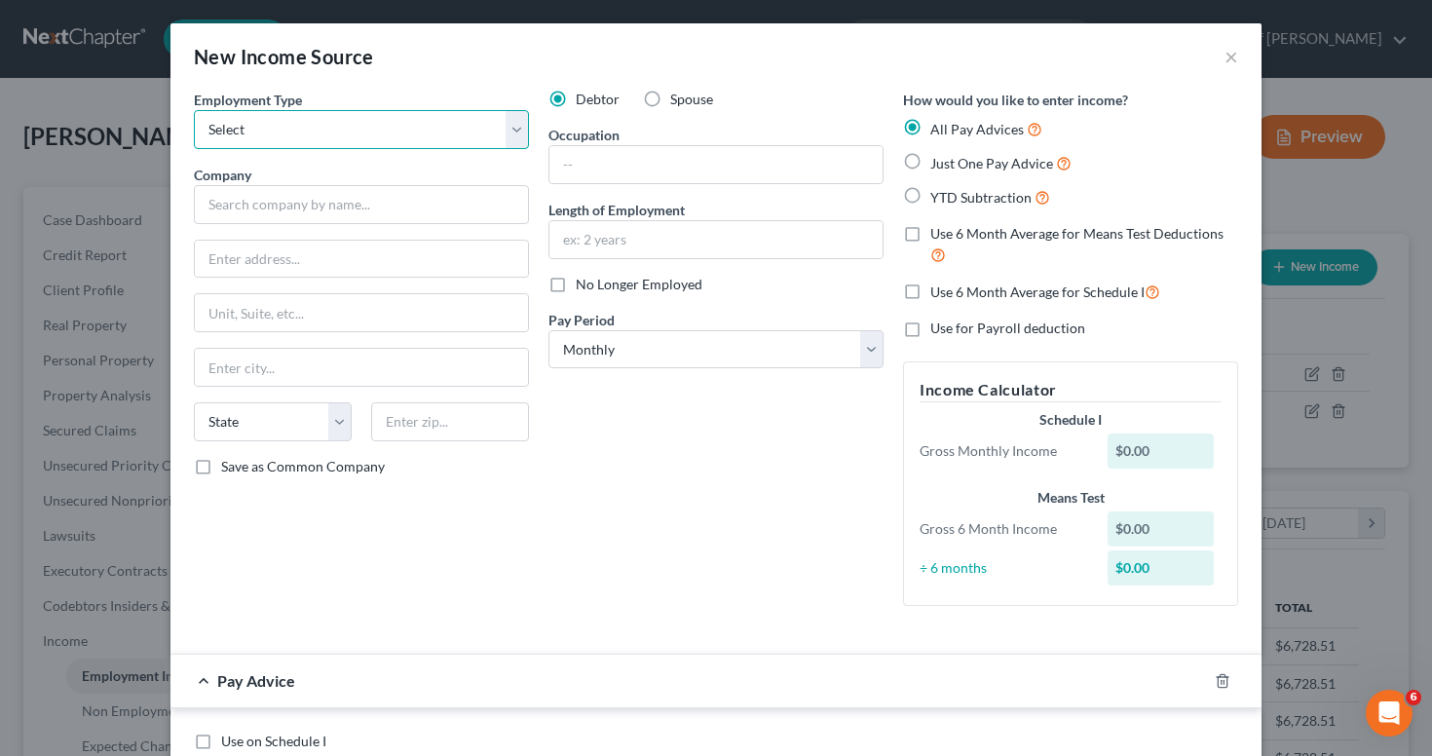
select select "0"
click at [670, 99] on label "Spouse" at bounding box center [691, 99] width 43 height 19
click at [678, 99] on input "Spouse" at bounding box center [684, 96] width 13 height 13
radio input "true"
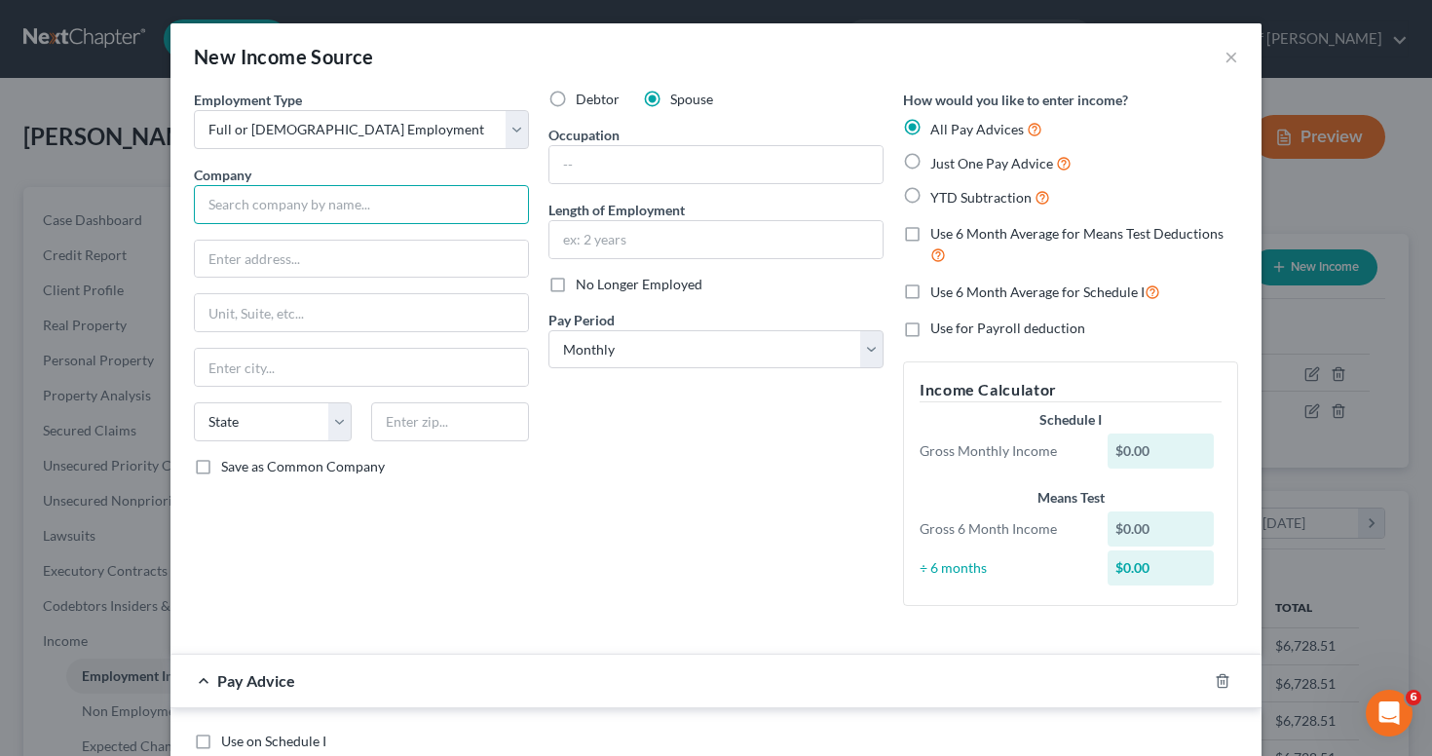
click at [270, 216] on input "text" at bounding box center [361, 204] width 335 height 39
type input "Gateway Seminary"
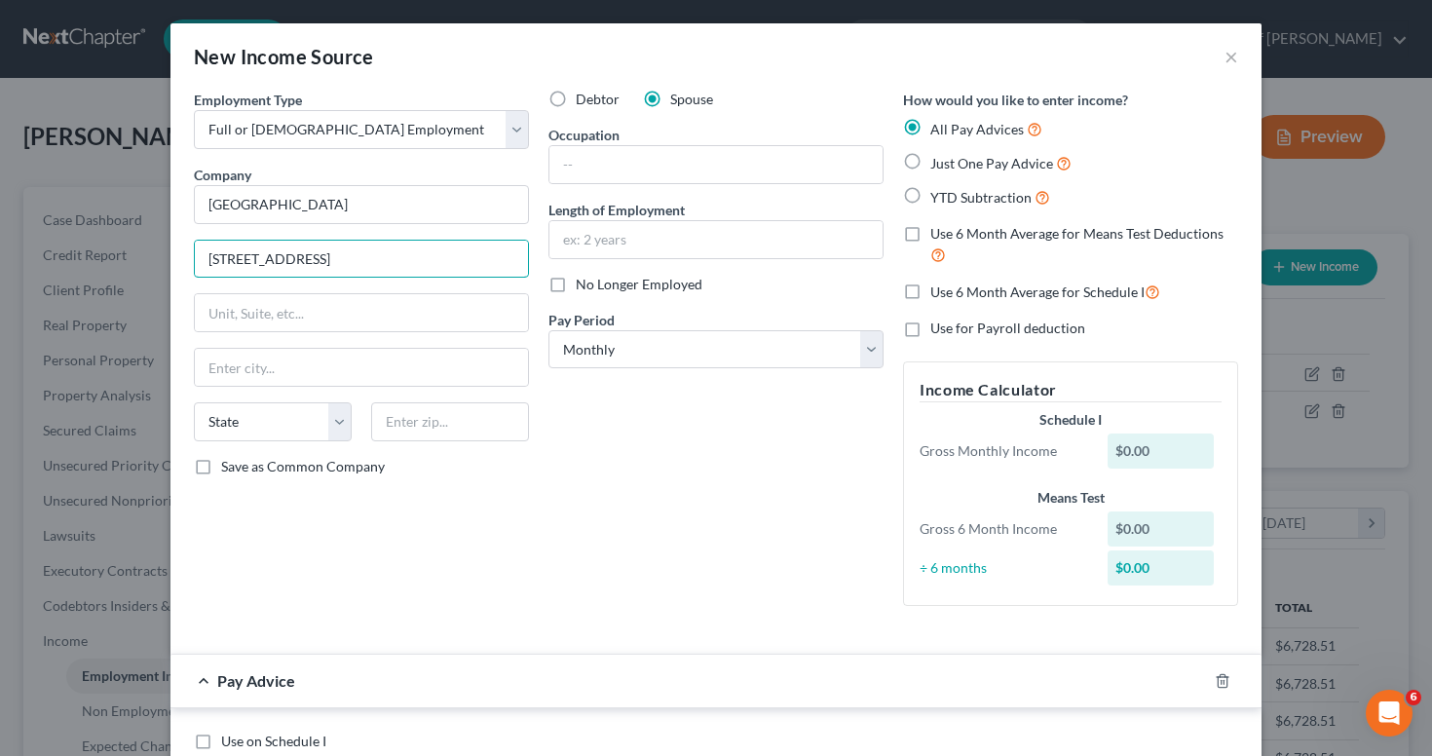
type input "3210 E. Guasti Road"
type input "91761"
click at [354, 292] on div "Employment Type * Select Full or Part Time Employment Self Employment Company *…" at bounding box center [361, 356] width 354 height 532
type input "Ontario"
select select "4"
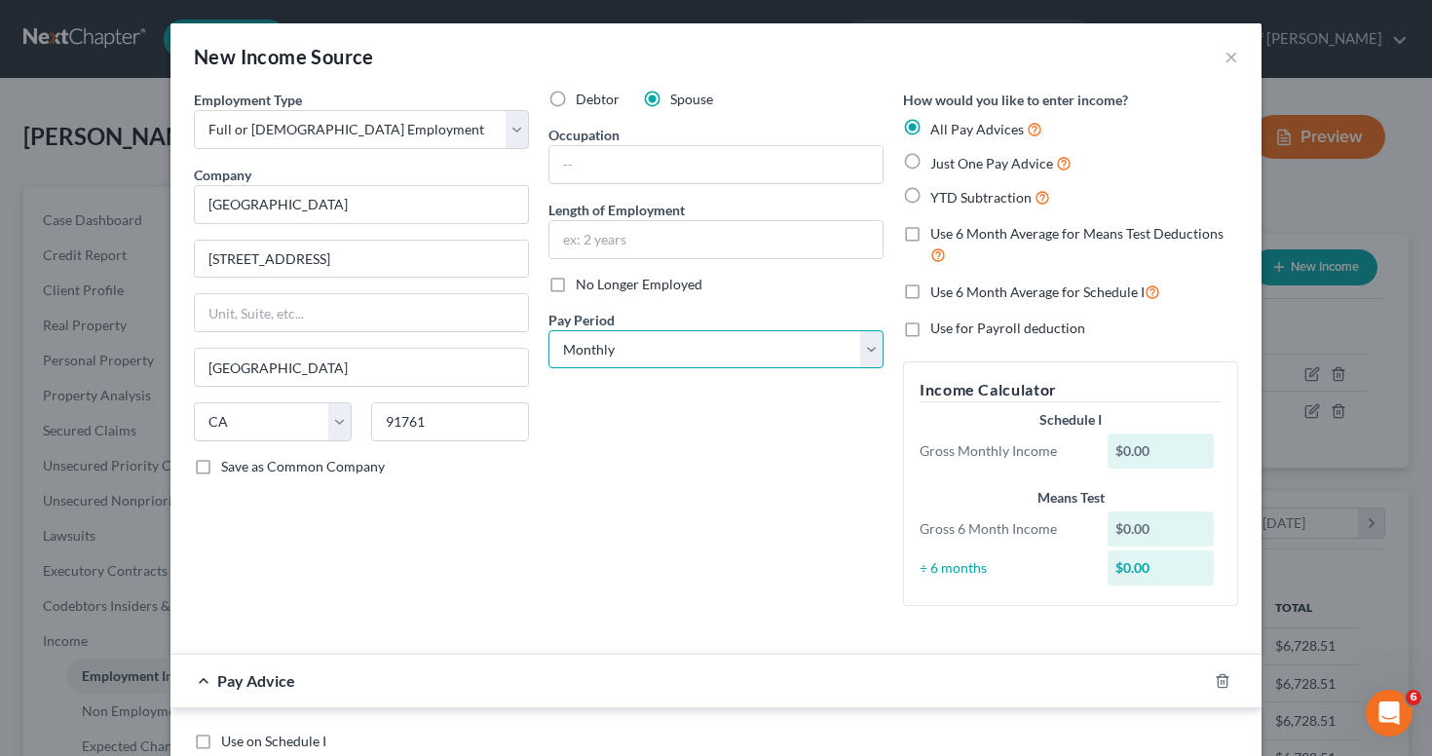
select select "1"
click at [680, 578] on div "Debtor Spouse Occupation Length of Employment No Longer Employed Pay Period * S…" at bounding box center [716, 356] width 354 height 532
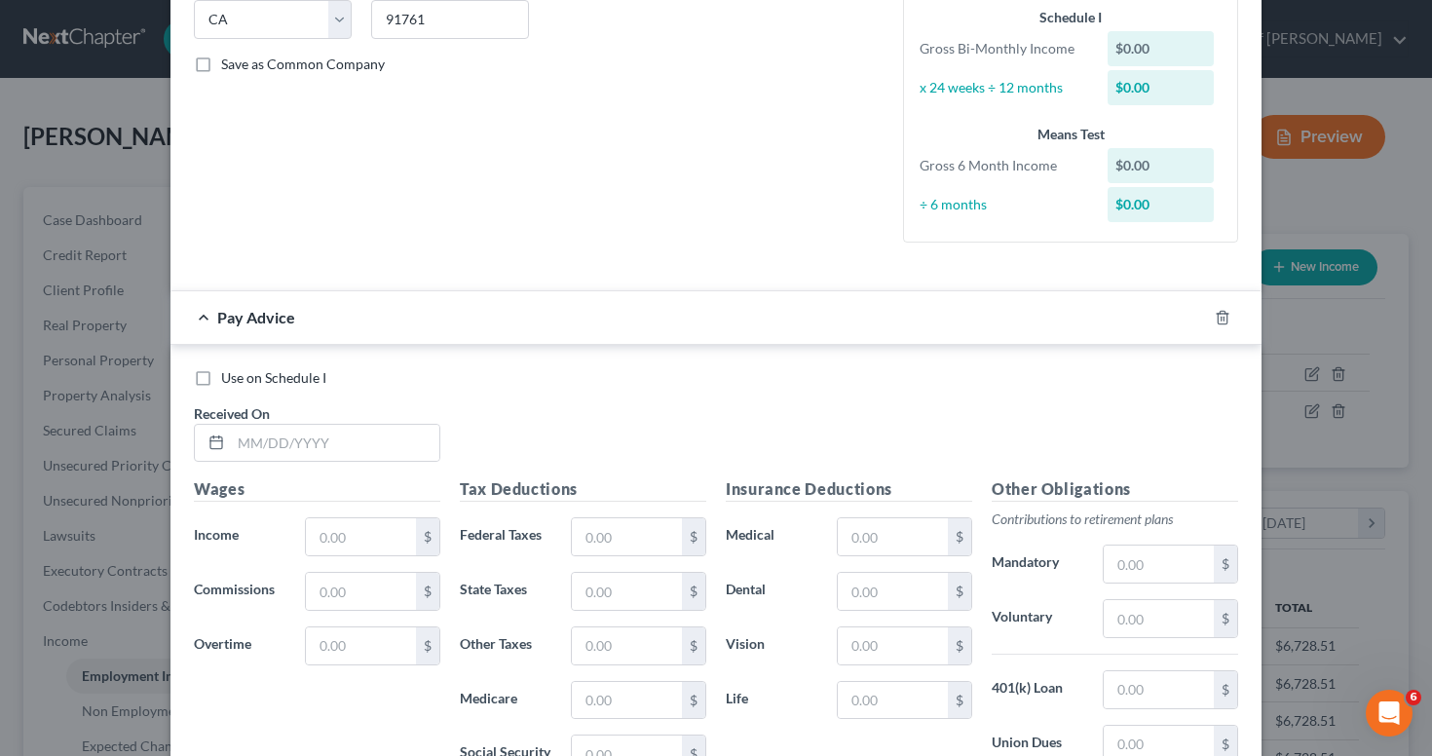
scroll to position [418, 0]
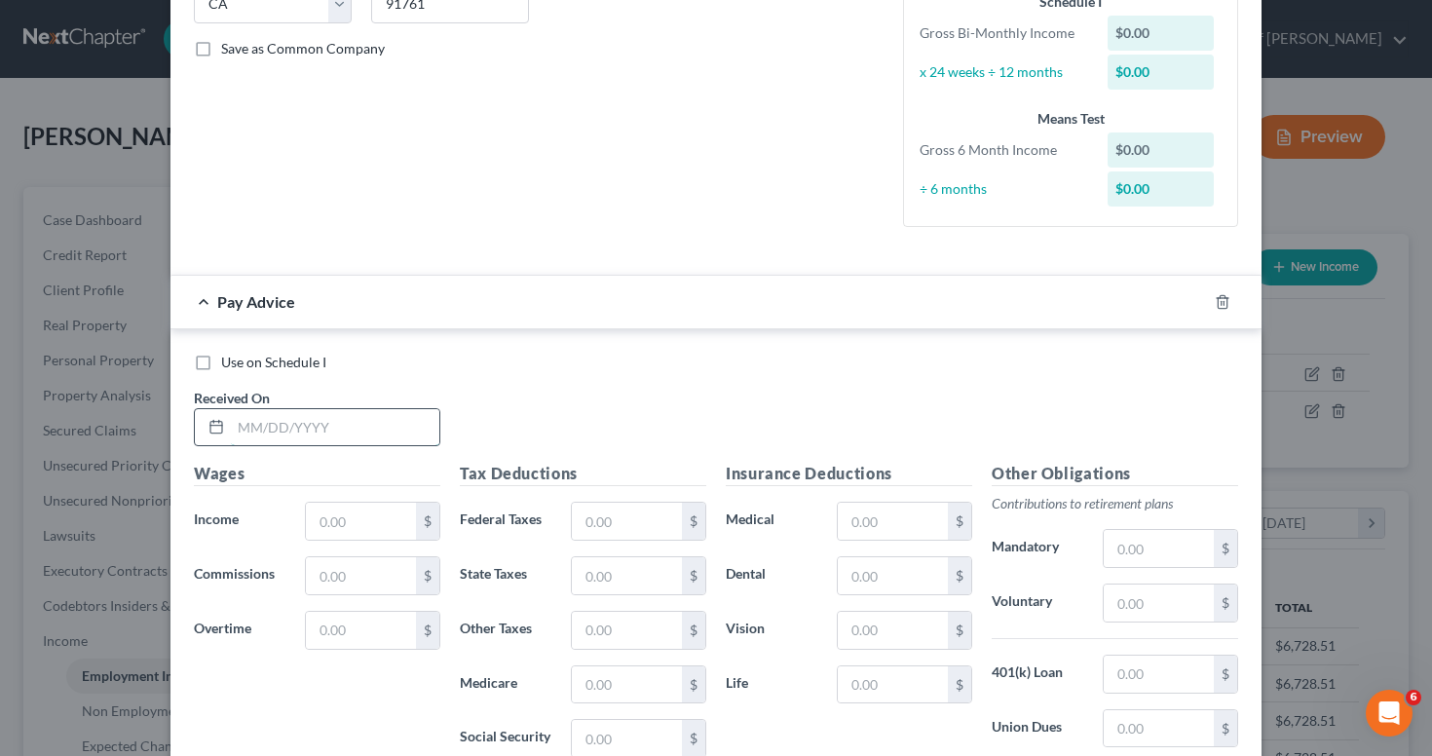
click at [273, 421] on input "text" at bounding box center [335, 427] width 208 height 37
click at [331, 422] on input "06/29/25`" at bounding box center [335, 427] width 208 height 37
type input "06/29/25"
click at [373, 508] on input "text" at bounding box center [361, 521] width 110 height 37
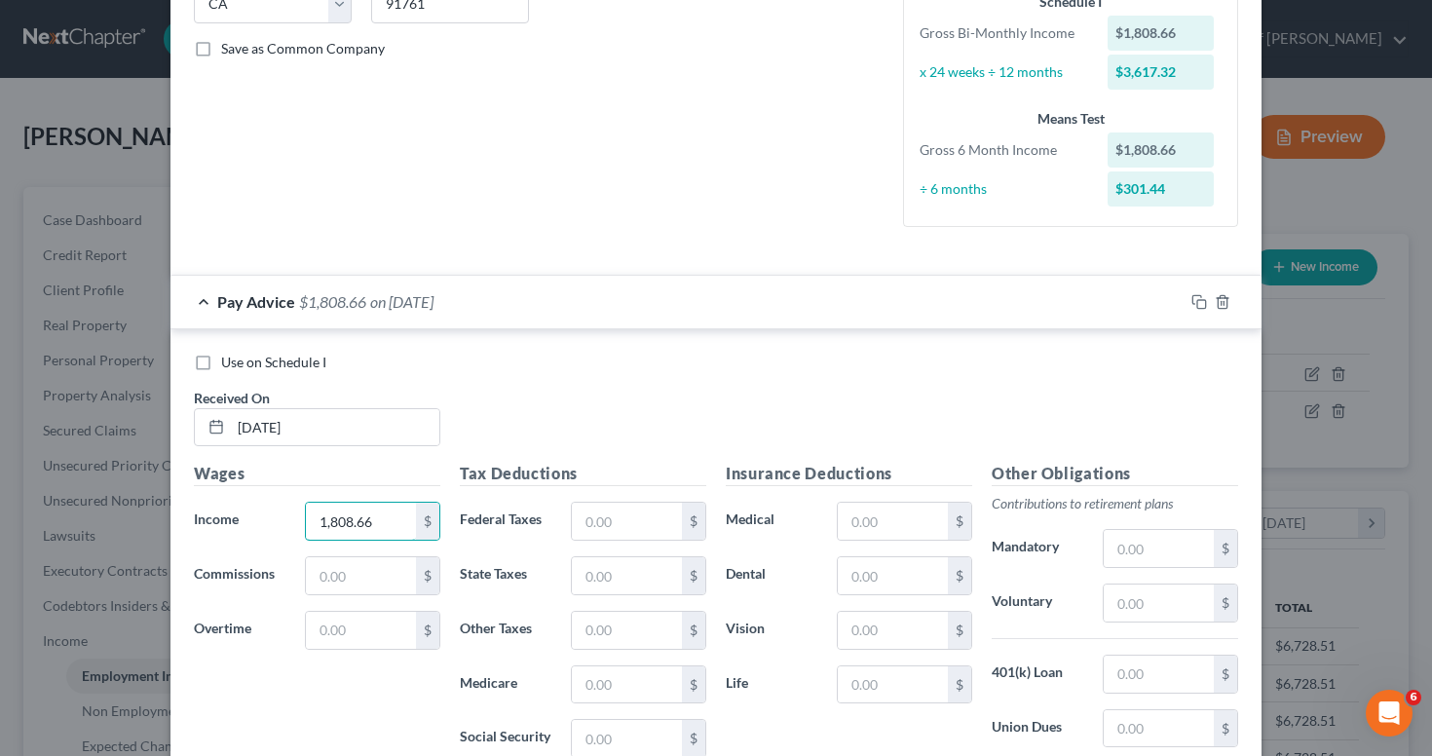
type input "1,808.66"
click at [595, 572] on input "text" at bounding box center [627, 575] width 110 height 37
type input "42.46"
click at [604, 688] on input "text" at bounding box center [627, 684] width 110 height 37
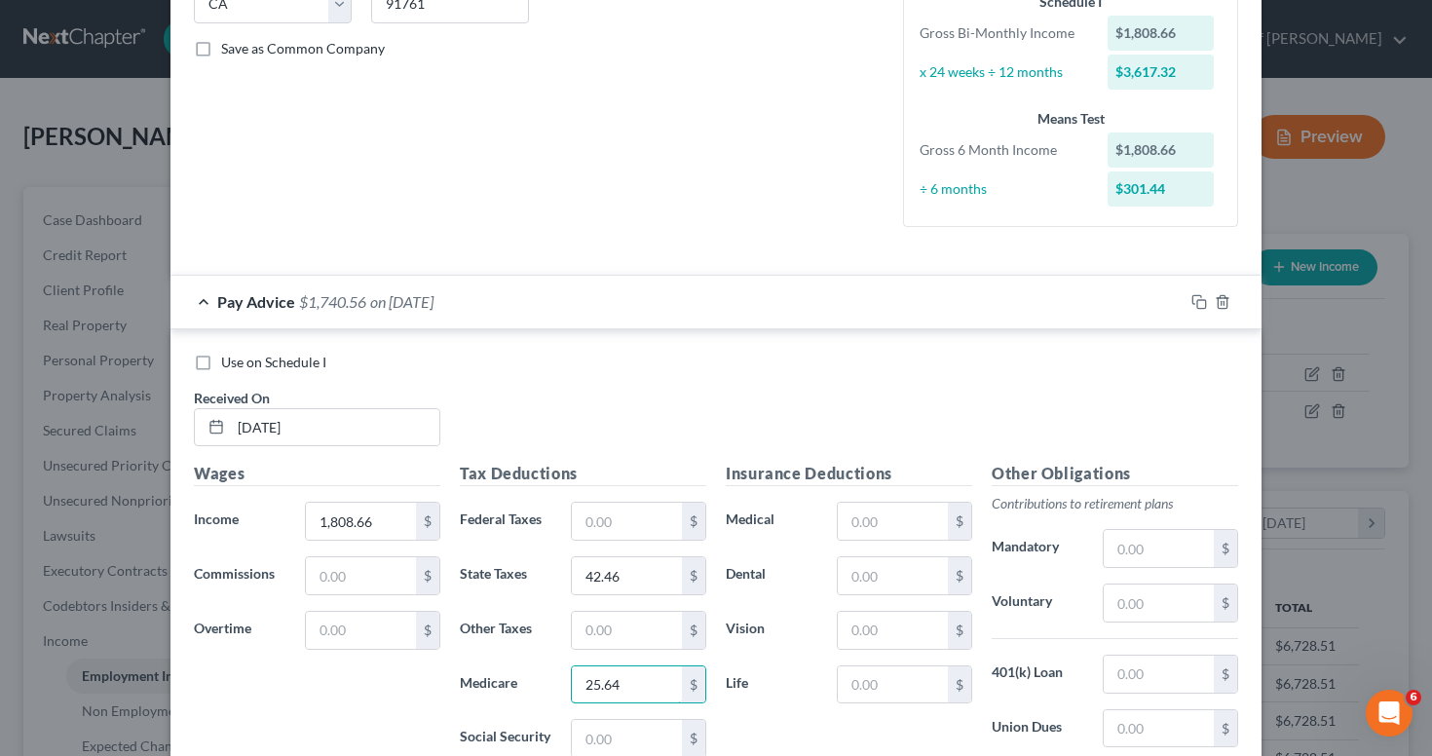
type input "25.64"
click at [589, 730] on input "text" at bounding box center [627, 738] width 110 height 37
type input "109.63"
click at [1084, 371] on div "Use on Schedule I Received On * 06/29/25" at bounding box center [715, 408] width 1063 height 110
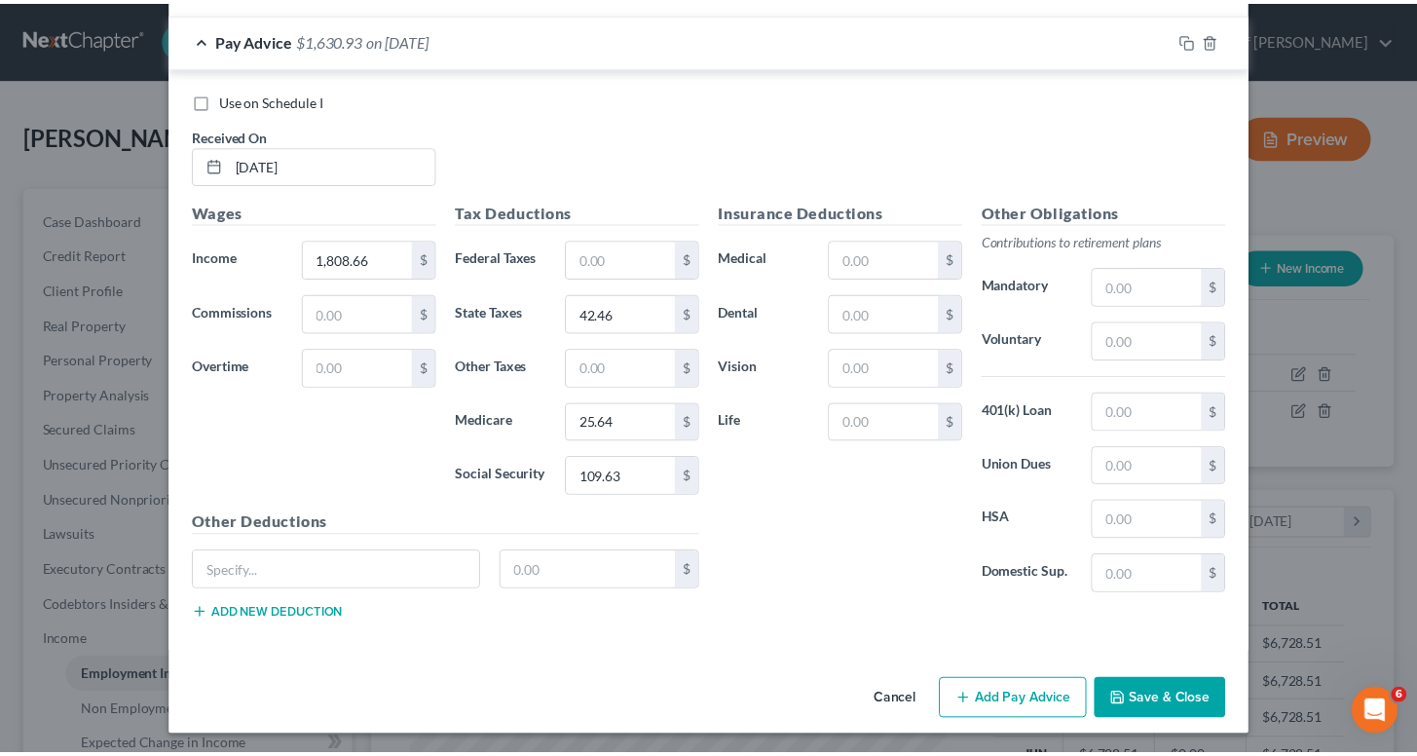
scroll to position [679, 0]
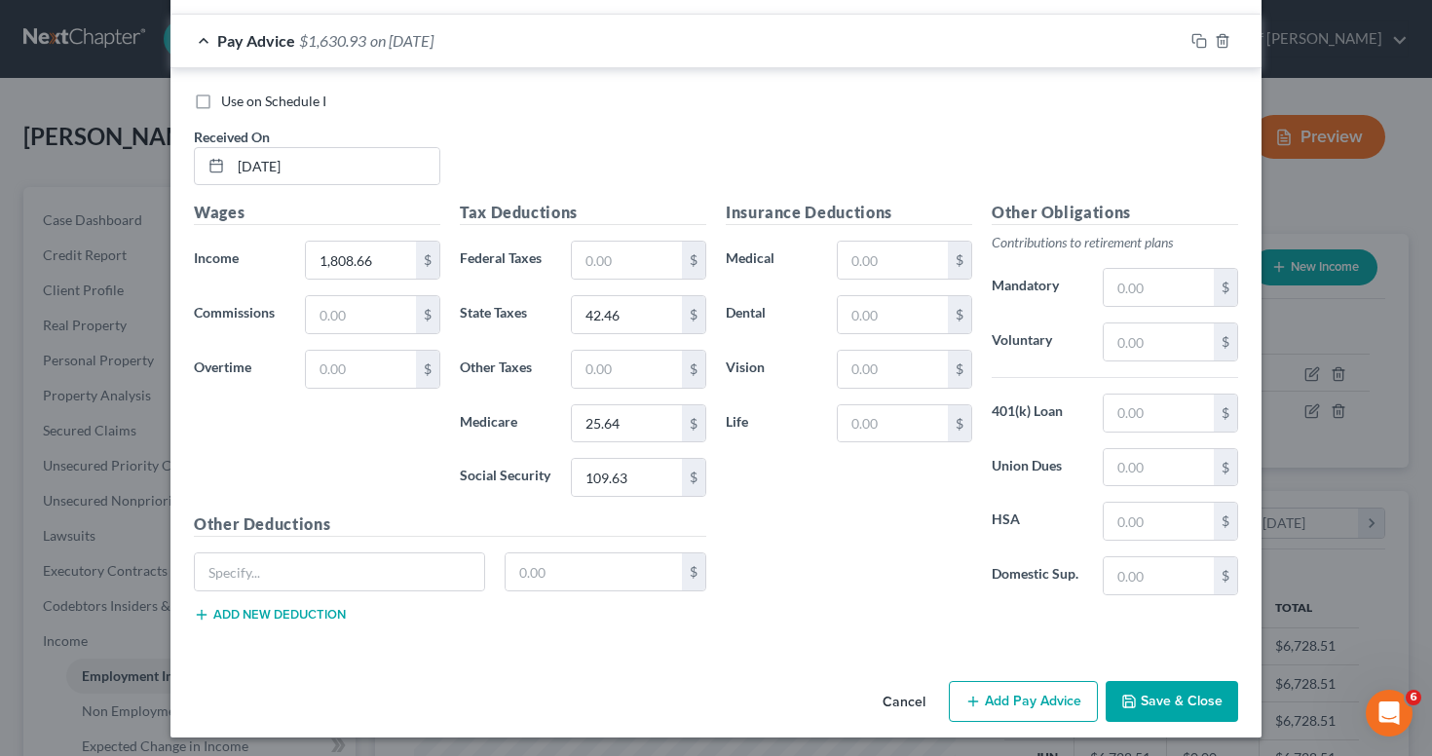
click at [1182, 703] on button "Save & Close" at bounding box center [1171, 701] width 132 height 41
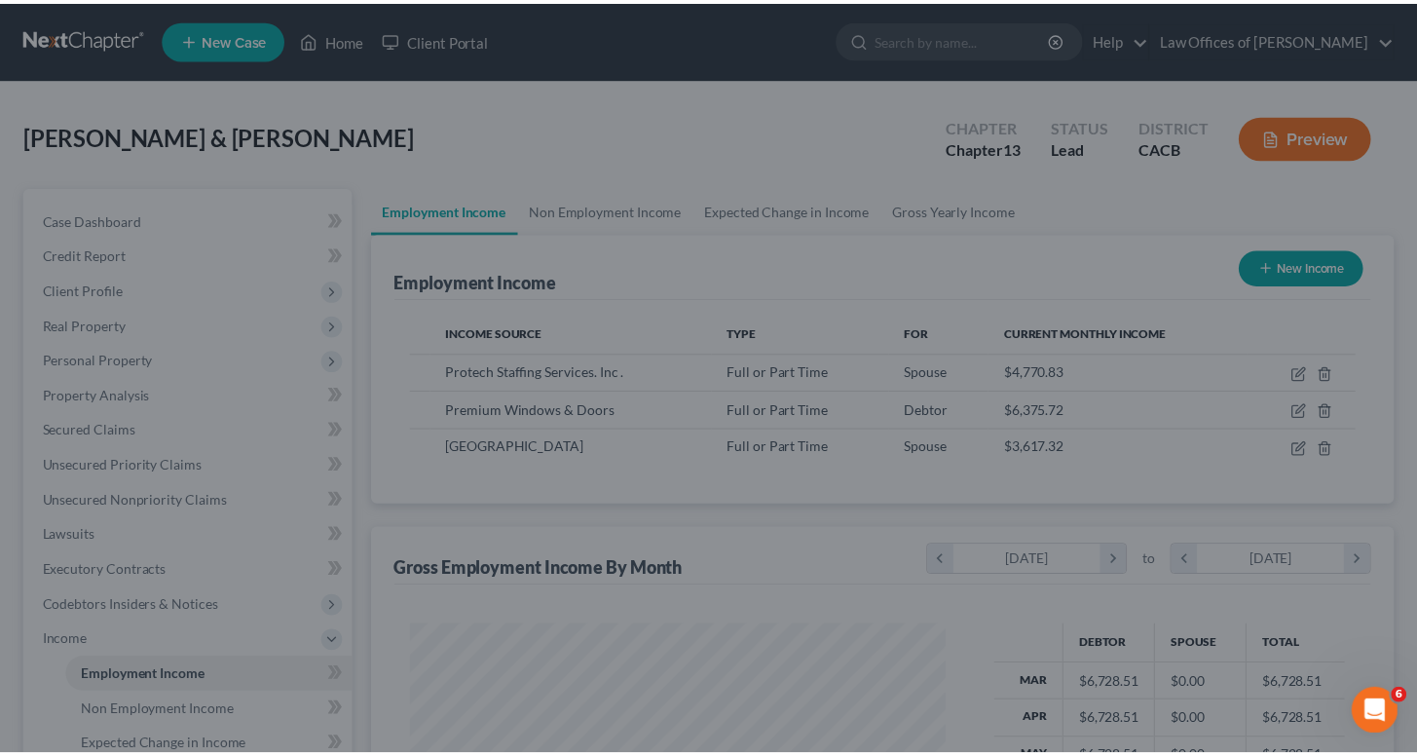
scroll to position [973509, 973284]
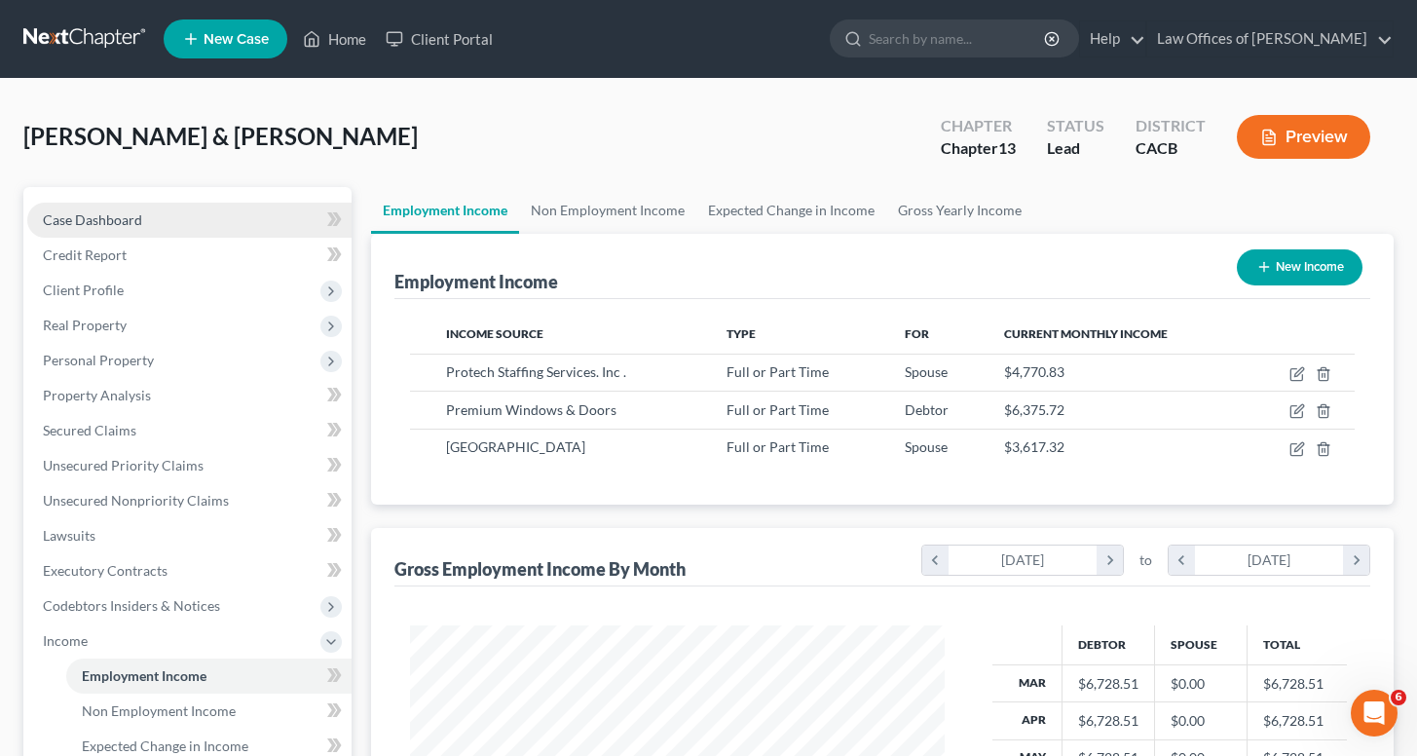
click at [97, 219] on span "Case Dashboard" at bounding box center [92, 219] width 99 height 17
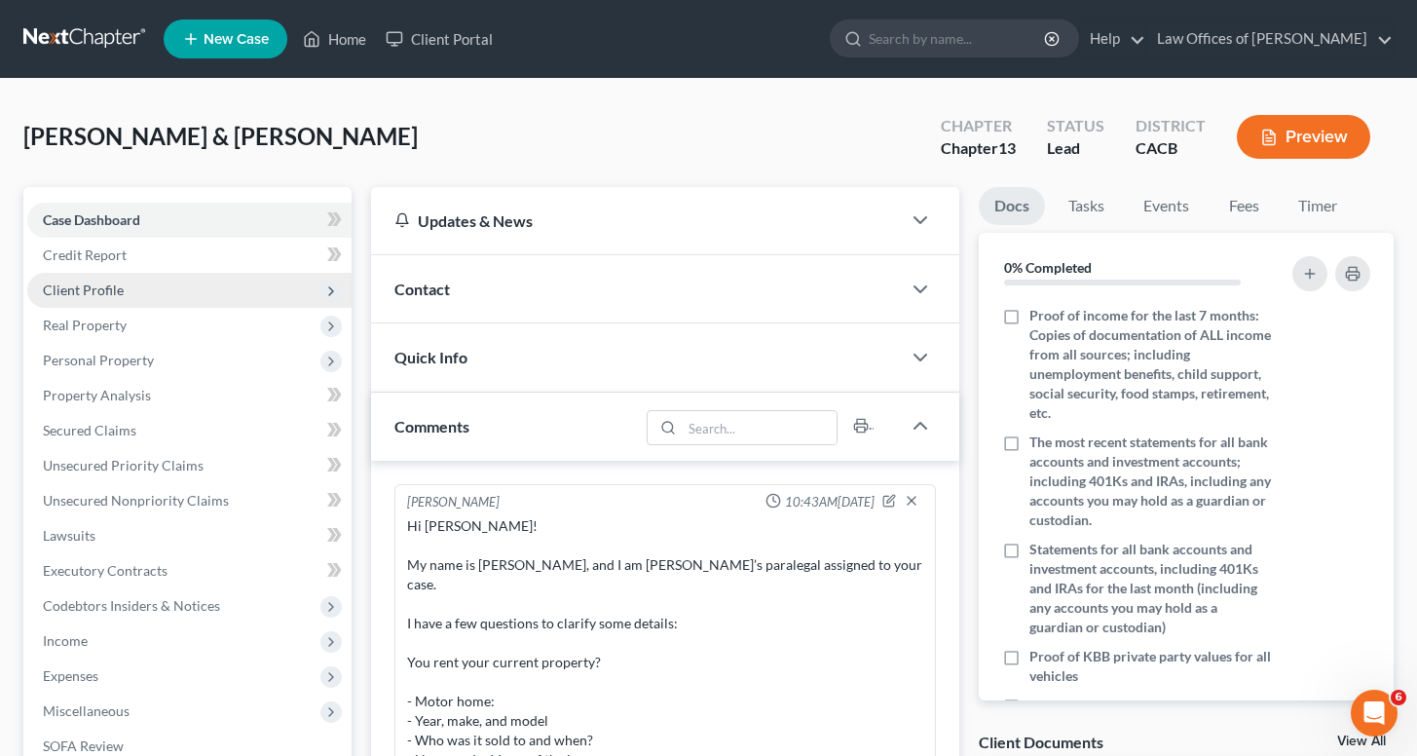
scroll to position [454, 0]
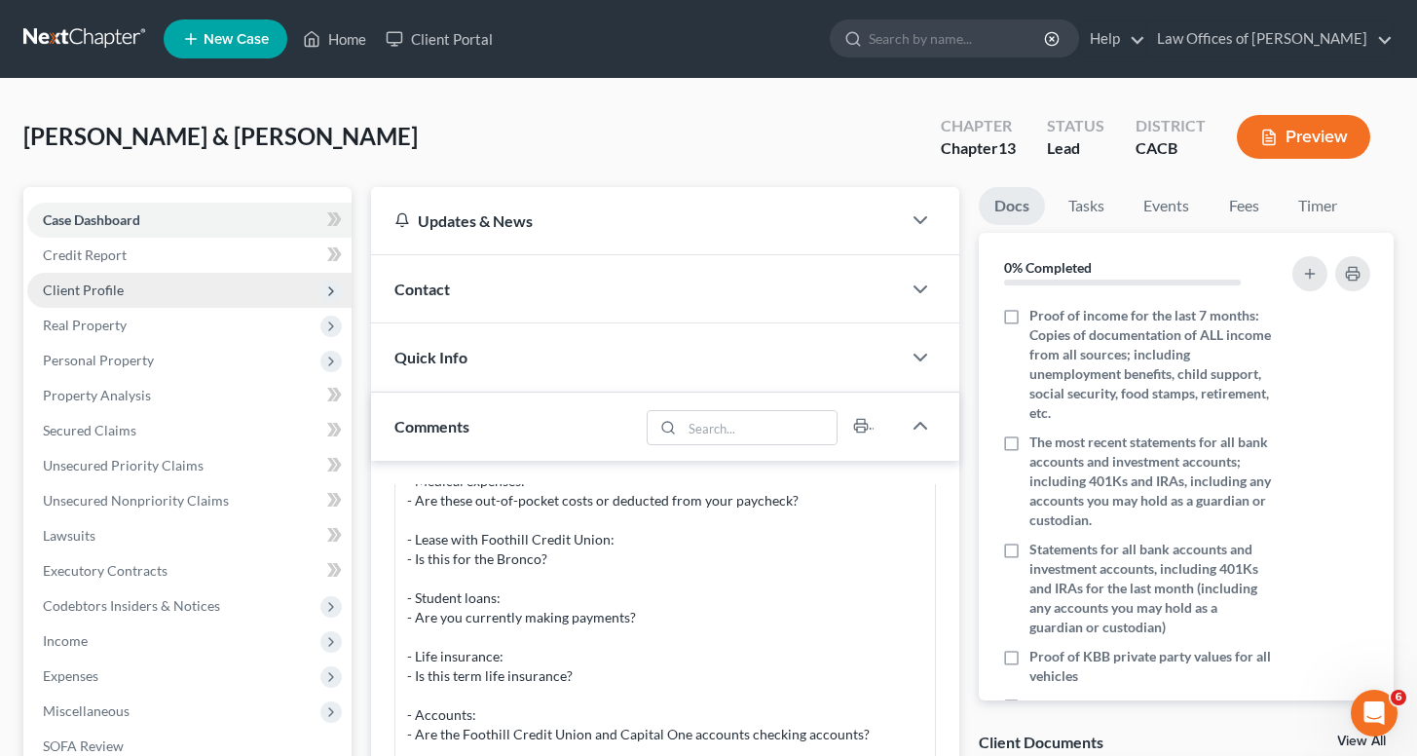
click at [111, 284] on span "Client Profile" at bounding box center [83, 289] width 81 height 17
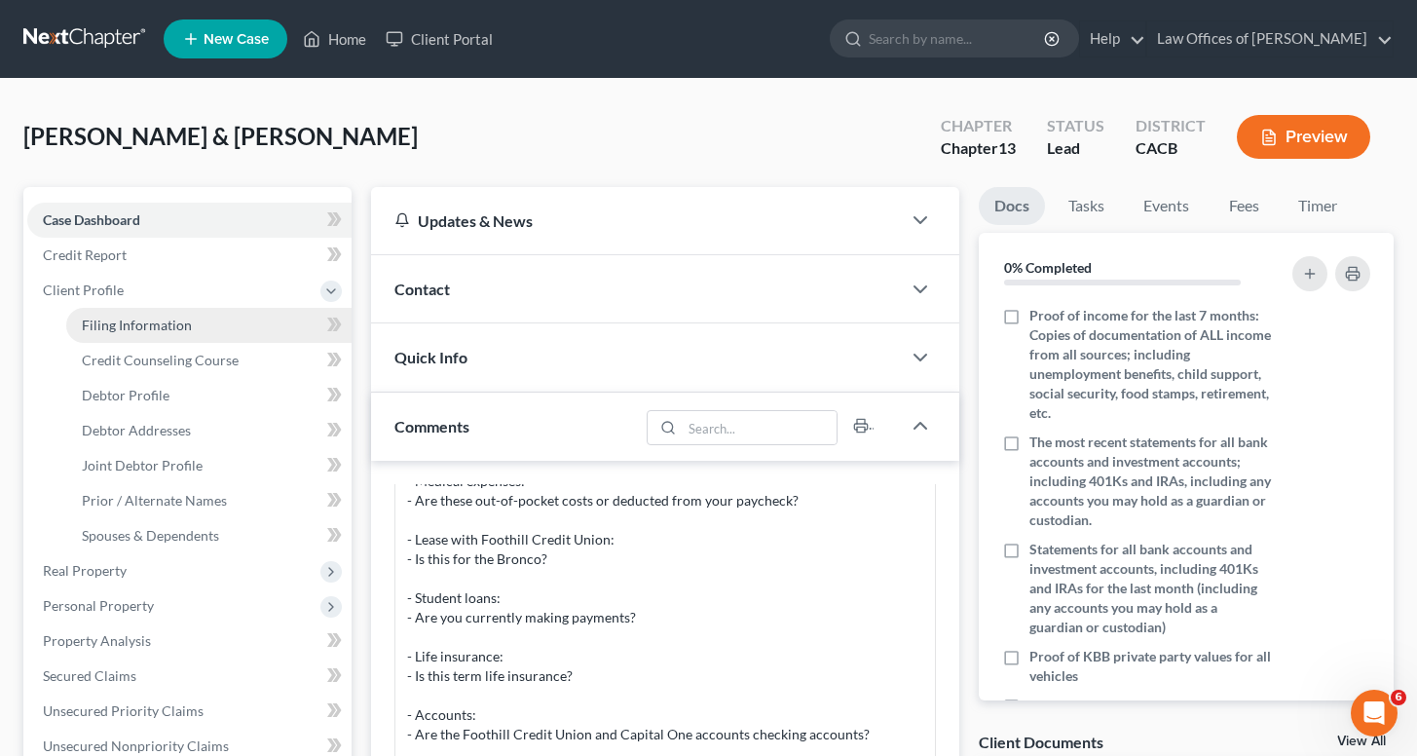
click at [127, 321] on span "Filing Information" at bounding box center [137, 325] width 110 height 17
select select "1"
select select "3"
select select "7"
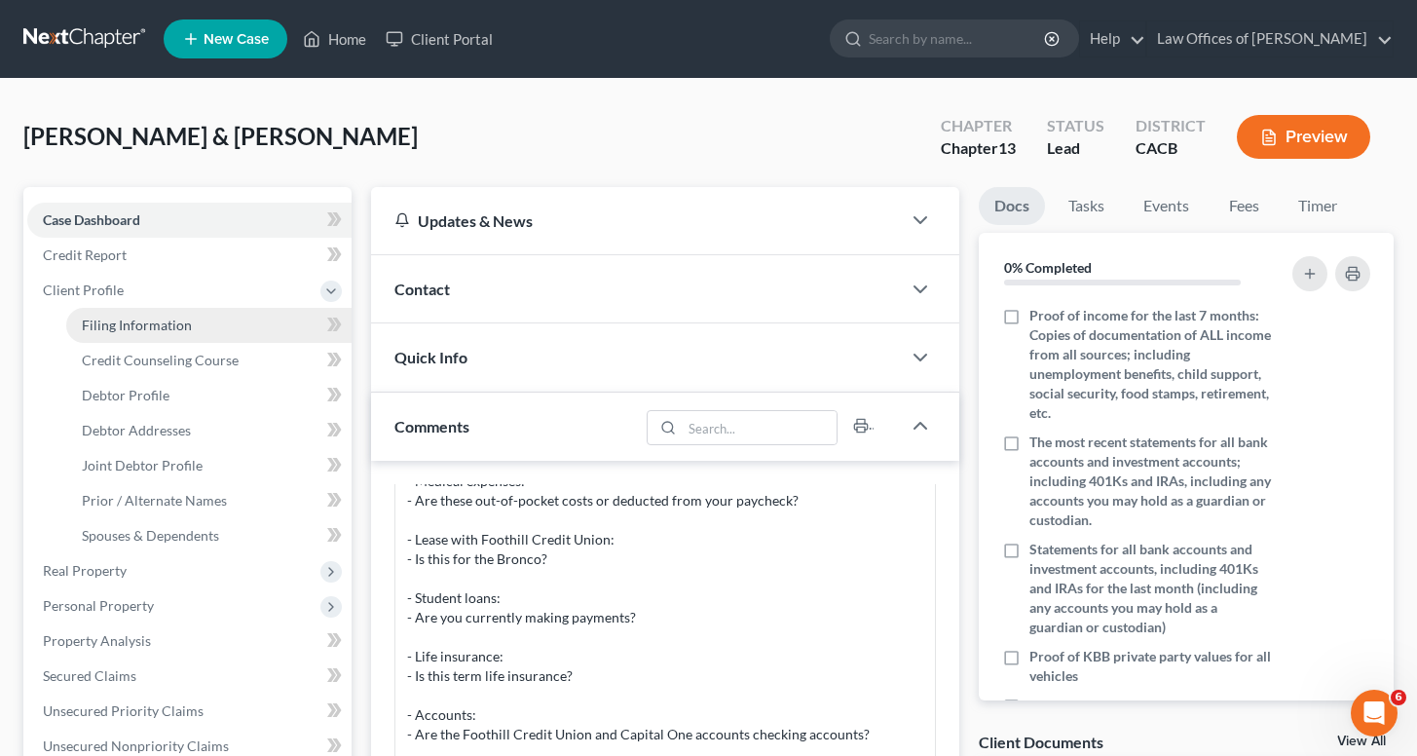
select select "0"
select select "4"
